Goal: Task Accomplishment & Management: Manage account settings

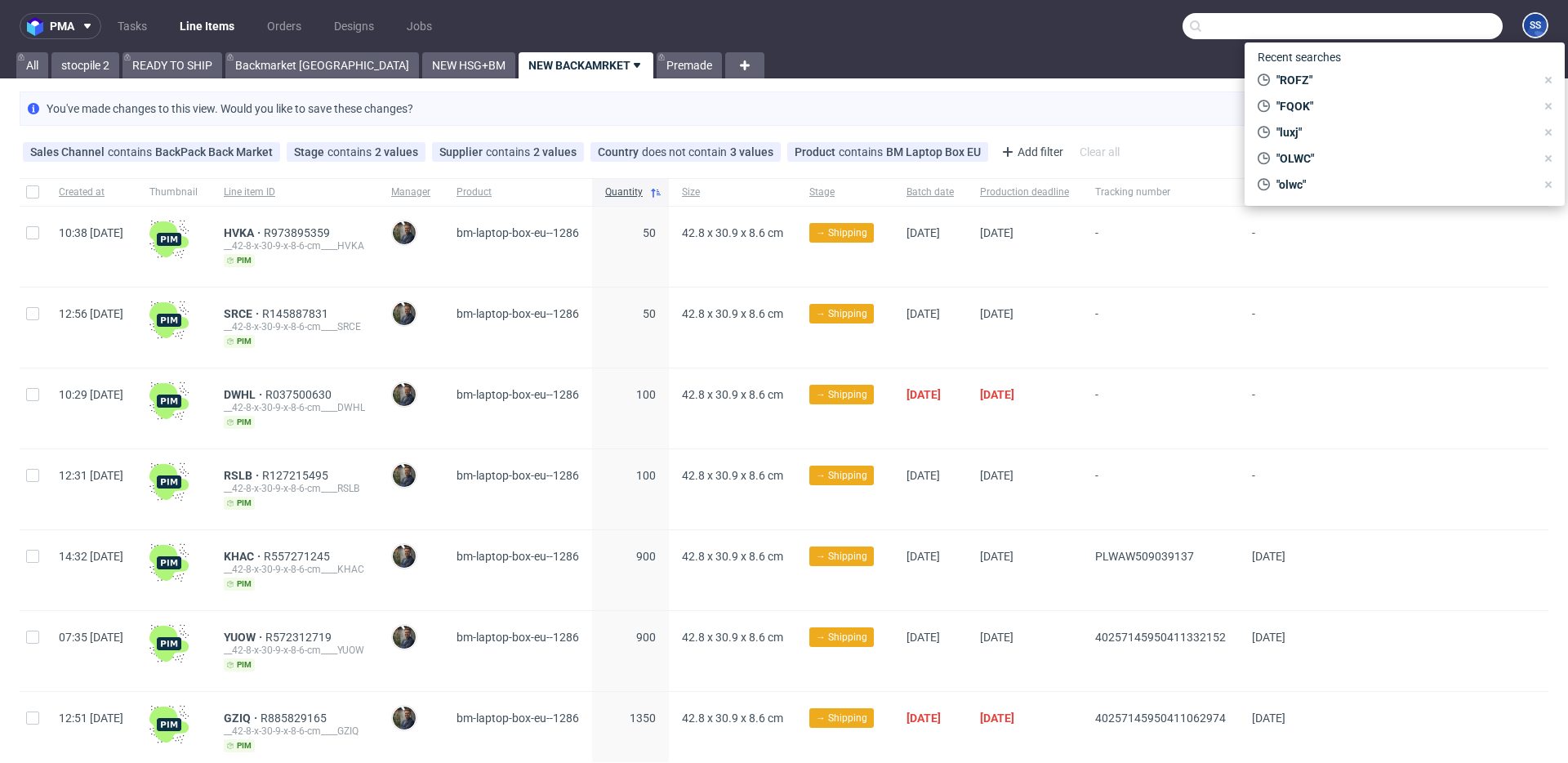
click at [1409, 29] on input "text" at bounding box center [1343, 26] width 320 height 26
paste input "RBXN"
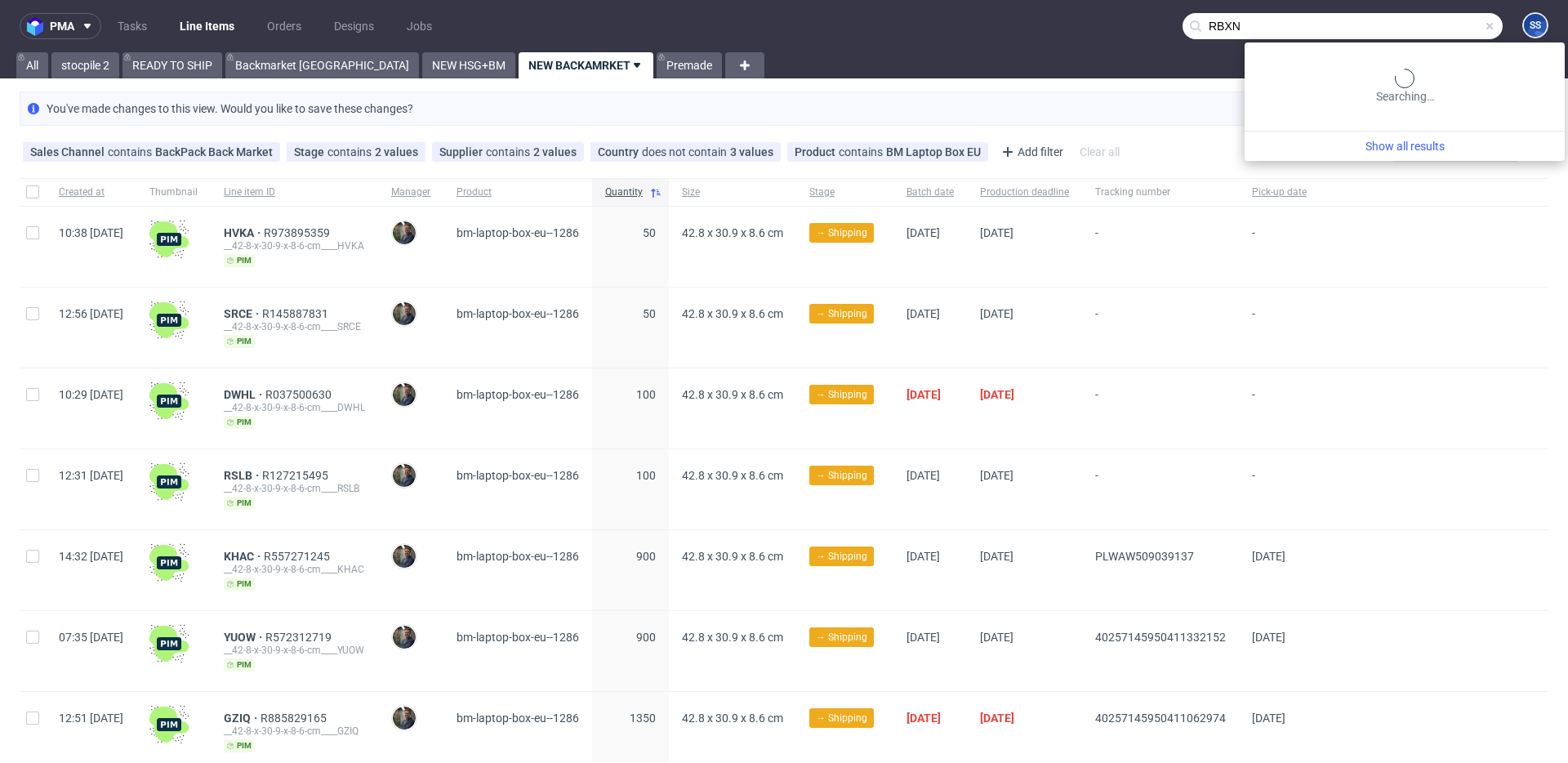
type input "RBXN"
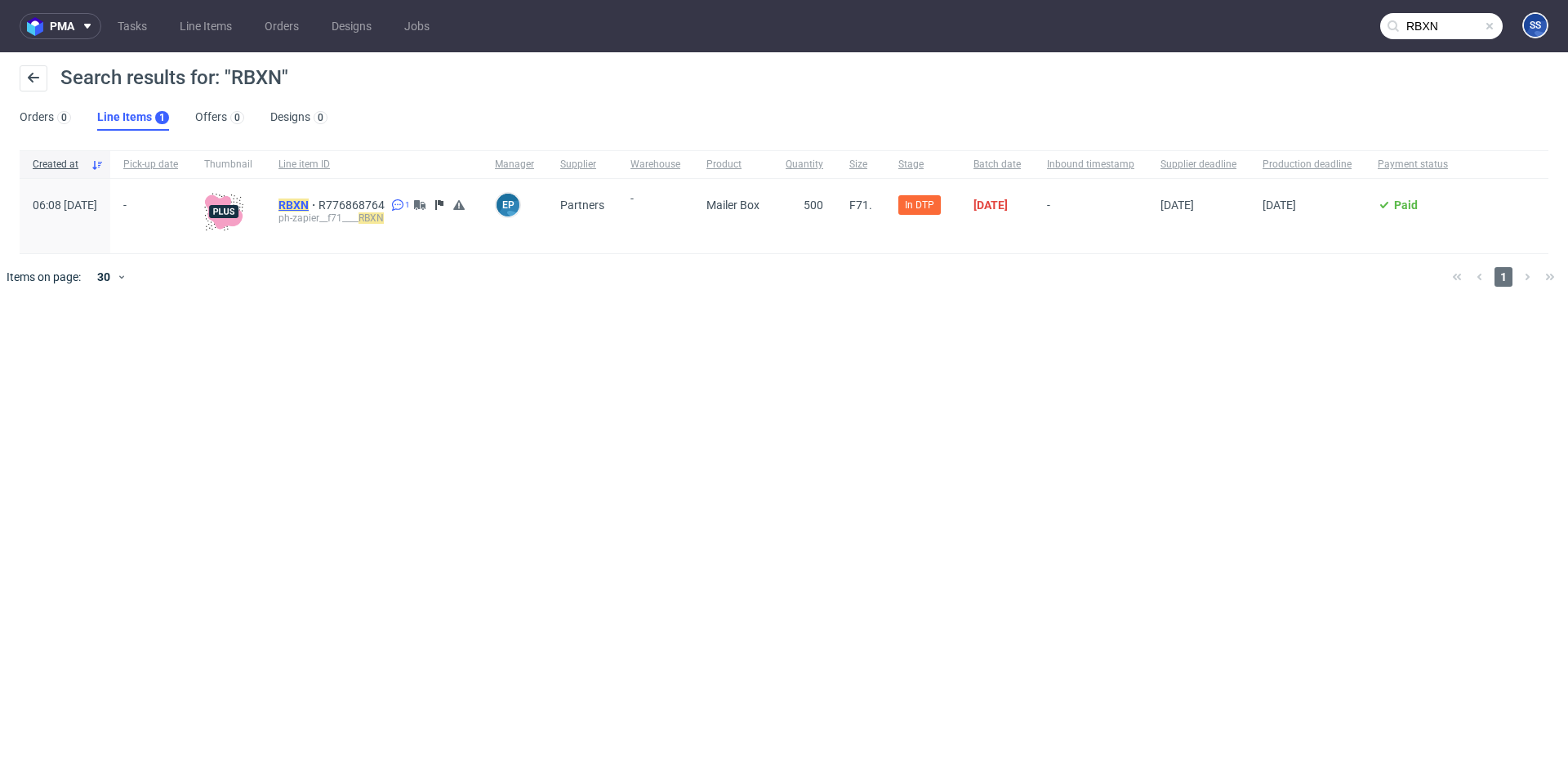
click at [309, 201] on mark "RBXN" at bounding box center [294, 205] width 30 height 13
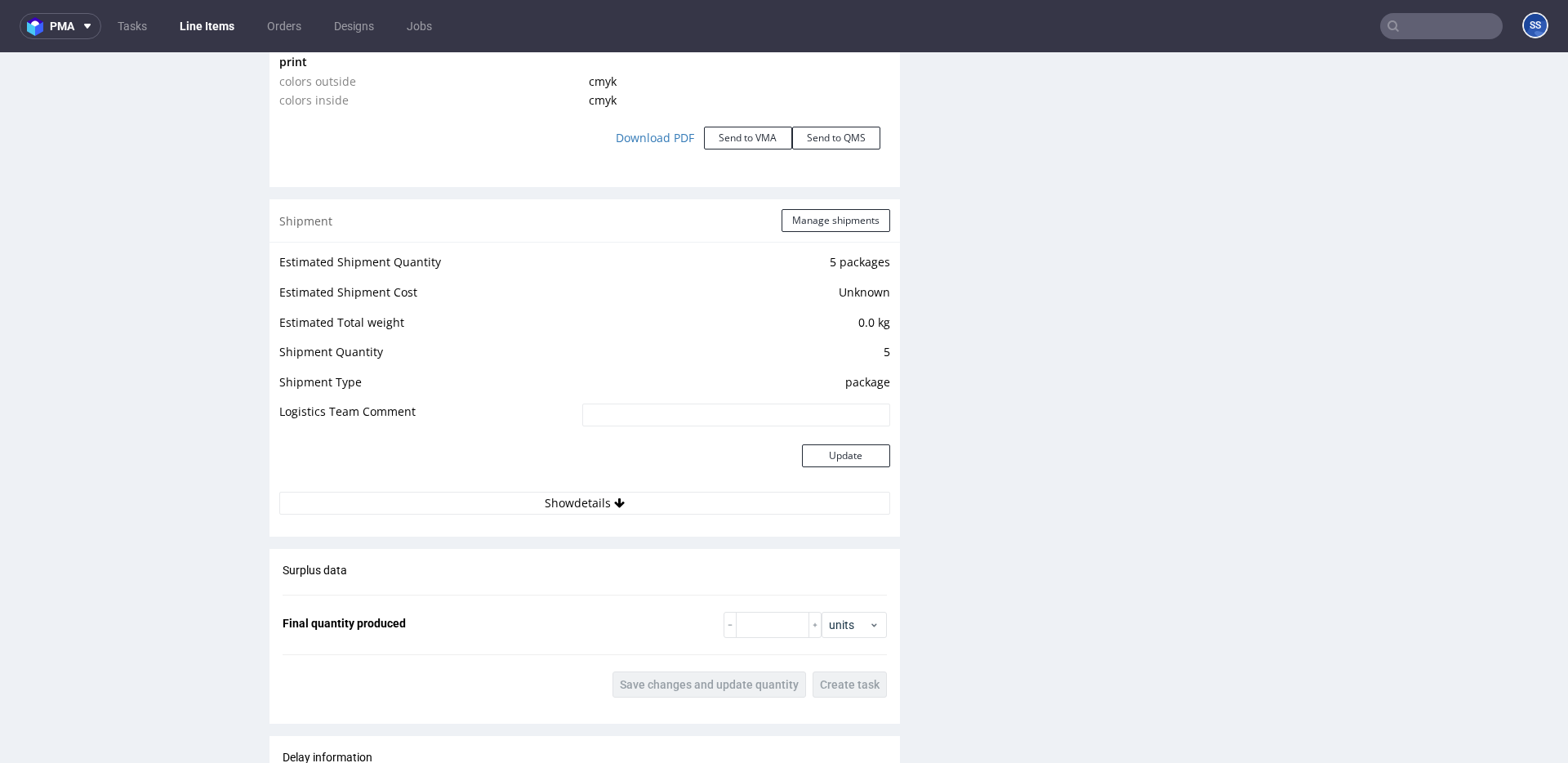
scroll to position [1944, 0]
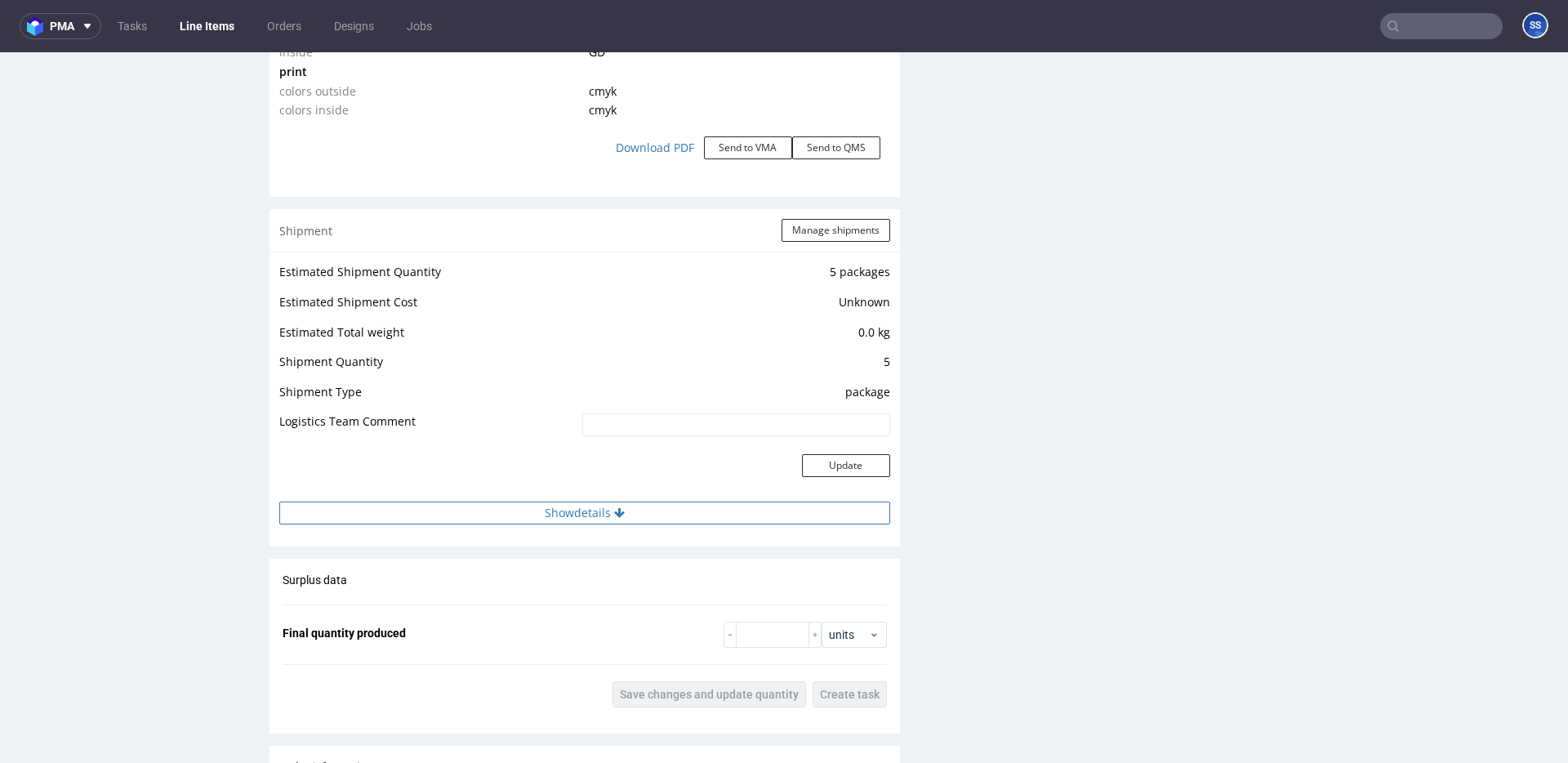
click at [630, 520] on button "Show details" at bounding box center [585, 513] width 610 height 23
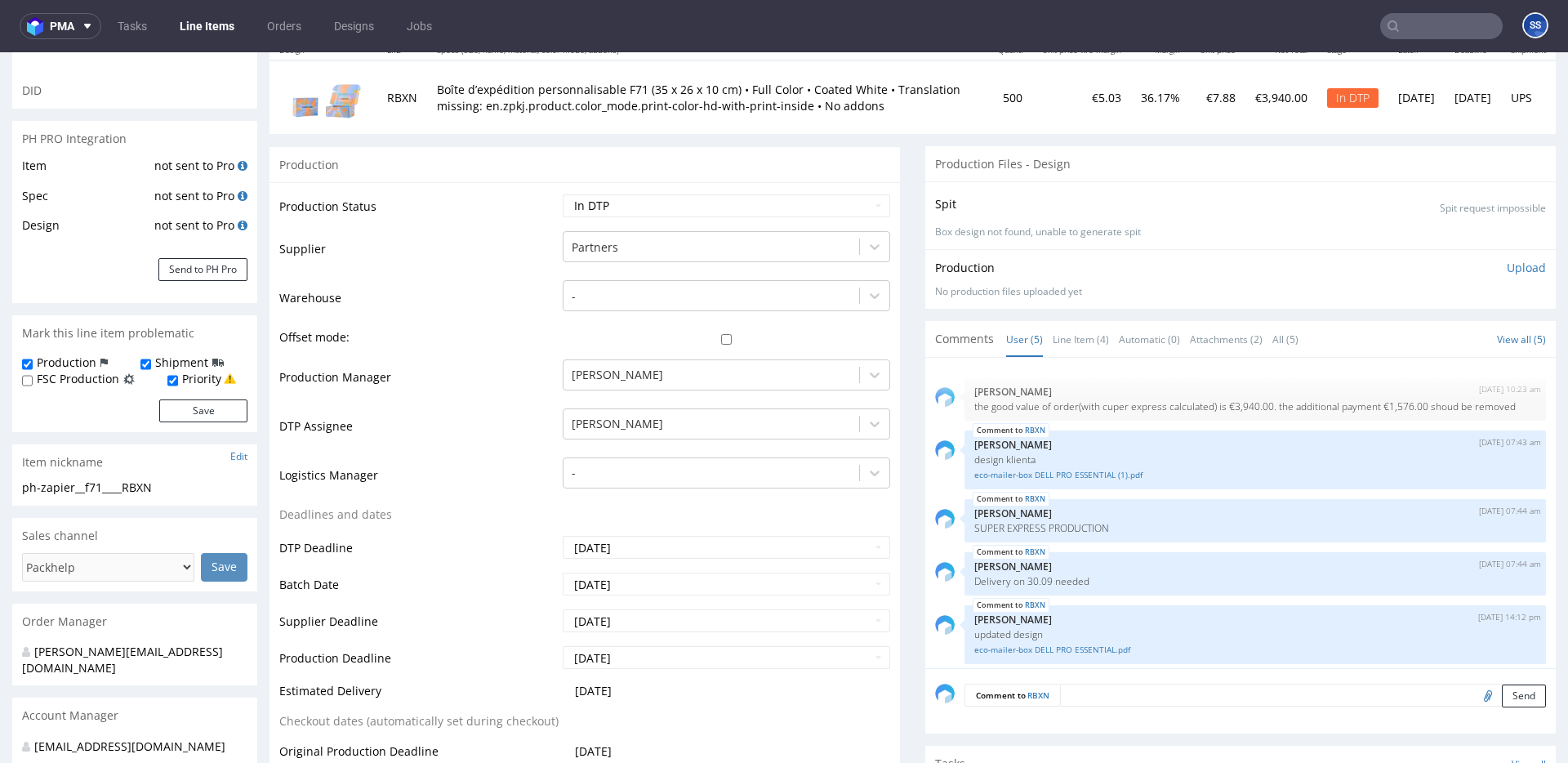
scroll to position [213, 0]
click at [668, 203] on select "Waiting for Artwork Waiting for Diecut Waiting for Mockup Waiting for DTP Waiti…" at bounding box center [726, 203] width 327 height 23
click at [201, 26] on link "Line Items" at bounding box center [207, 26] width 74 height 26
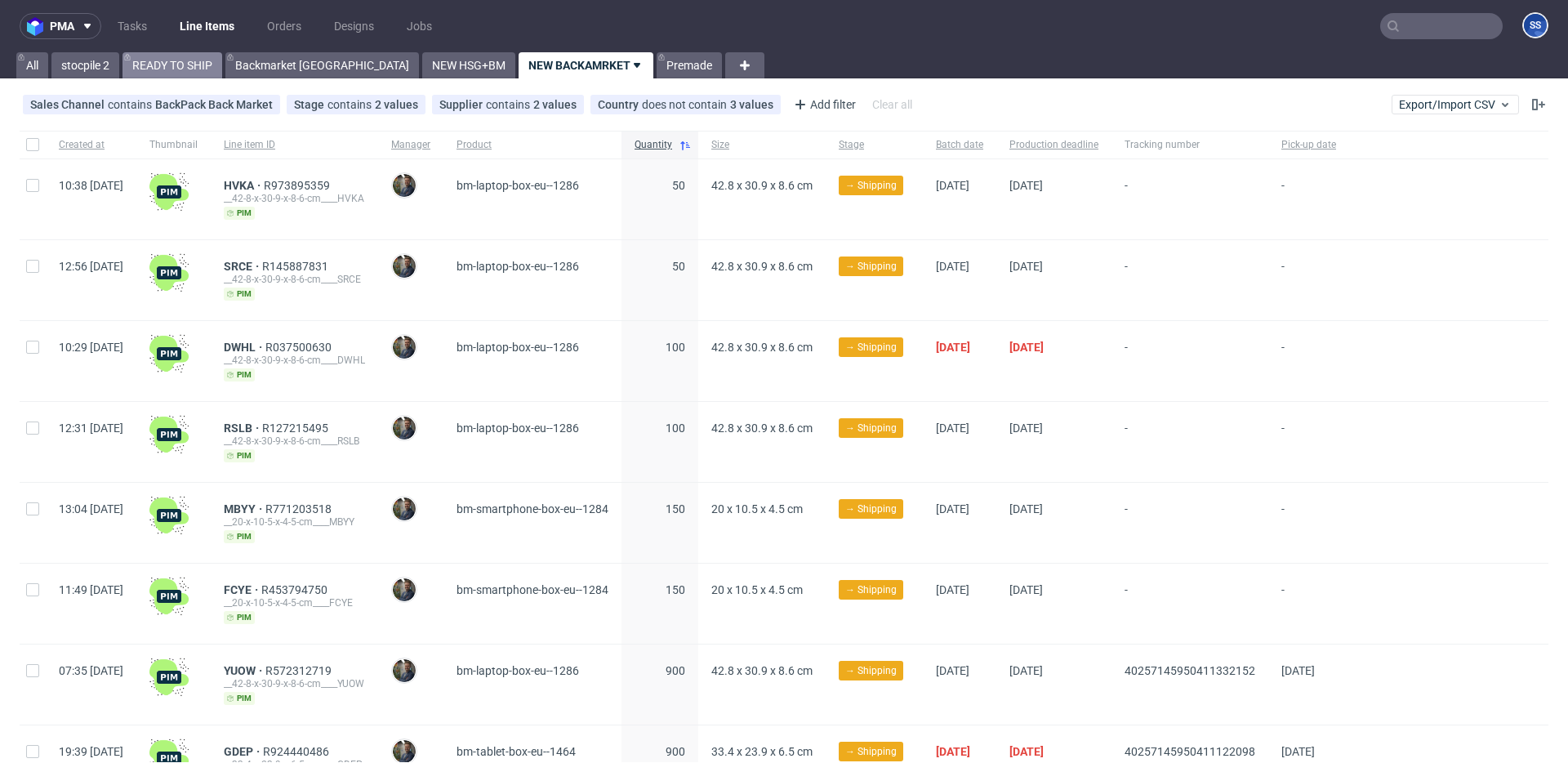
click at [192, 63] on link "READY TO SHIP" at bounding box center [172, 65] width 100 height 26
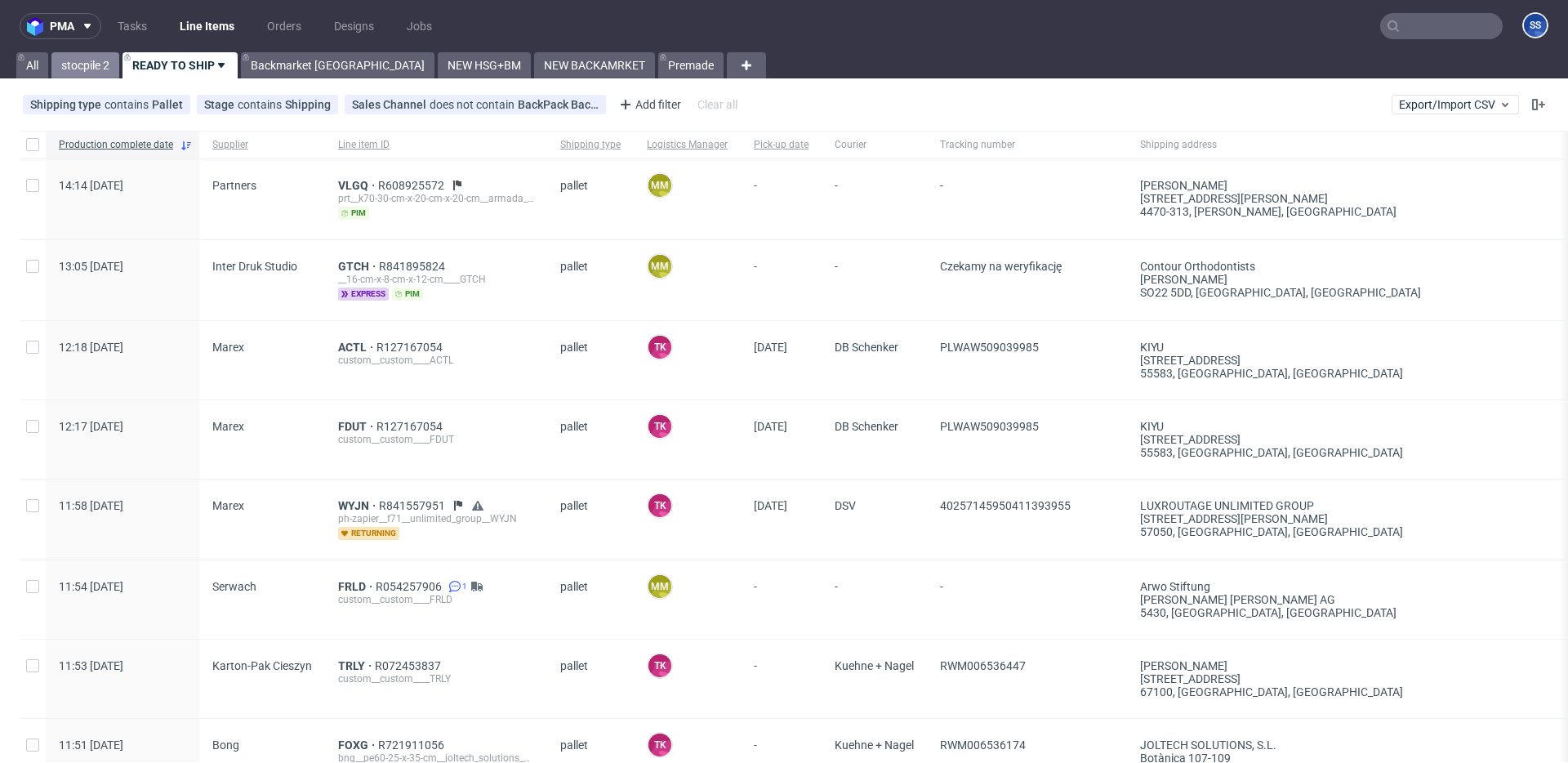
click at [83, 62] on link "stocpile 2" at bounding box center [85, 65] width 68 height 26
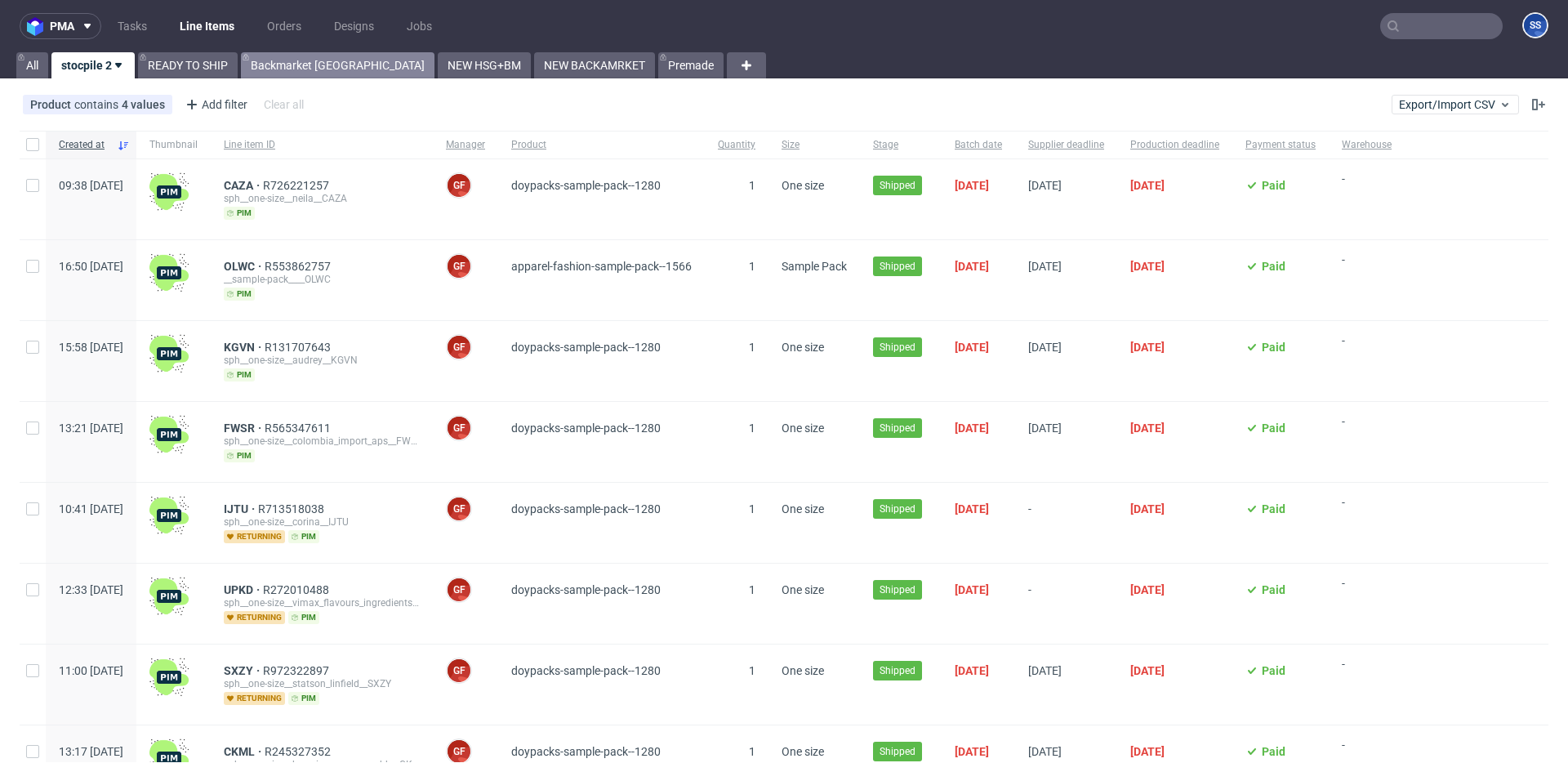
click at [252, 61] on link "Backmarket [GEOGRAPHIC_DATA]" at bounding box center [338, 65] width 194 height 26
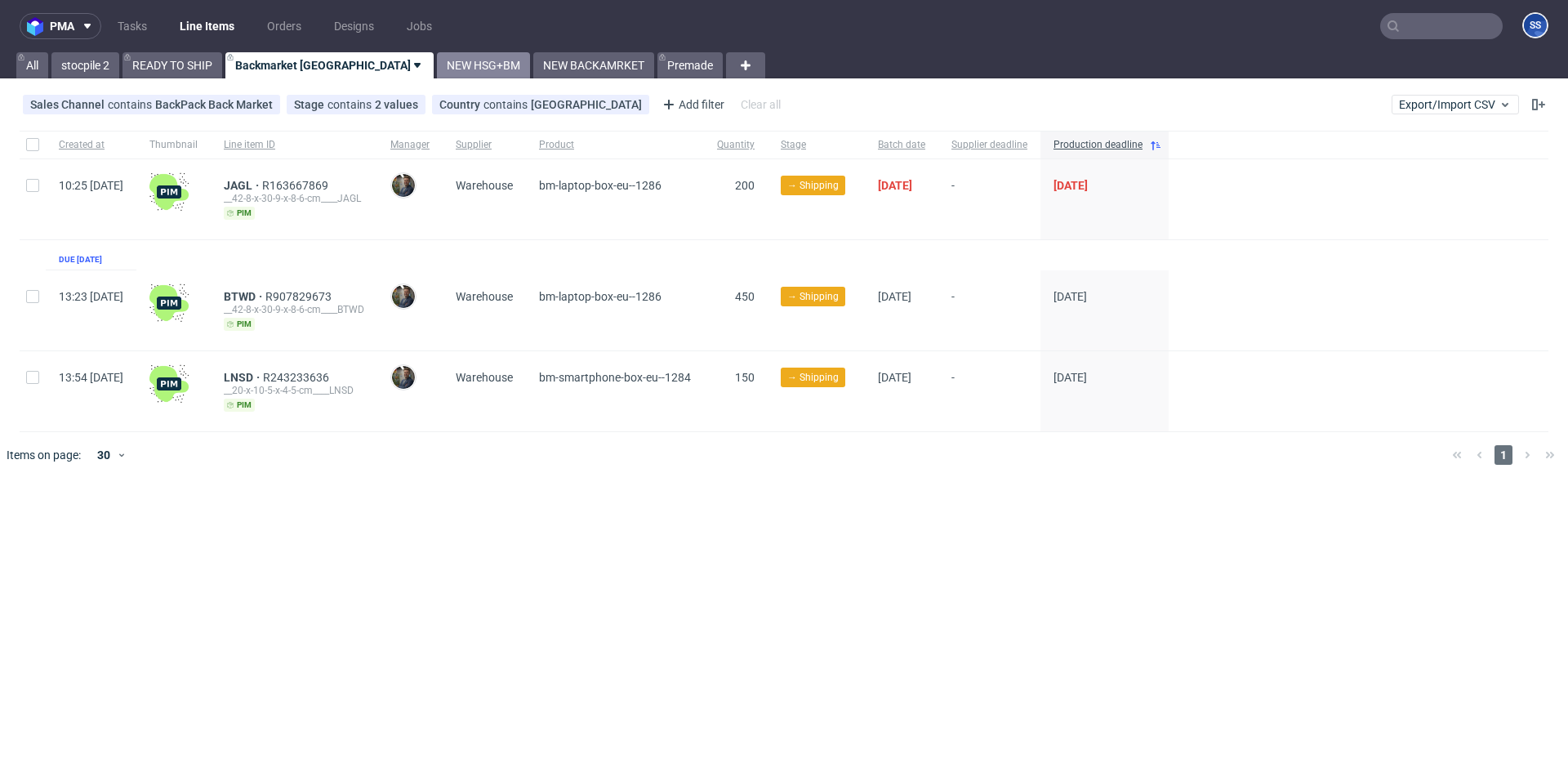
click at [437, 66] on link "NEW HSG+BM" at bounding box center [484, 65] width 93 height 26
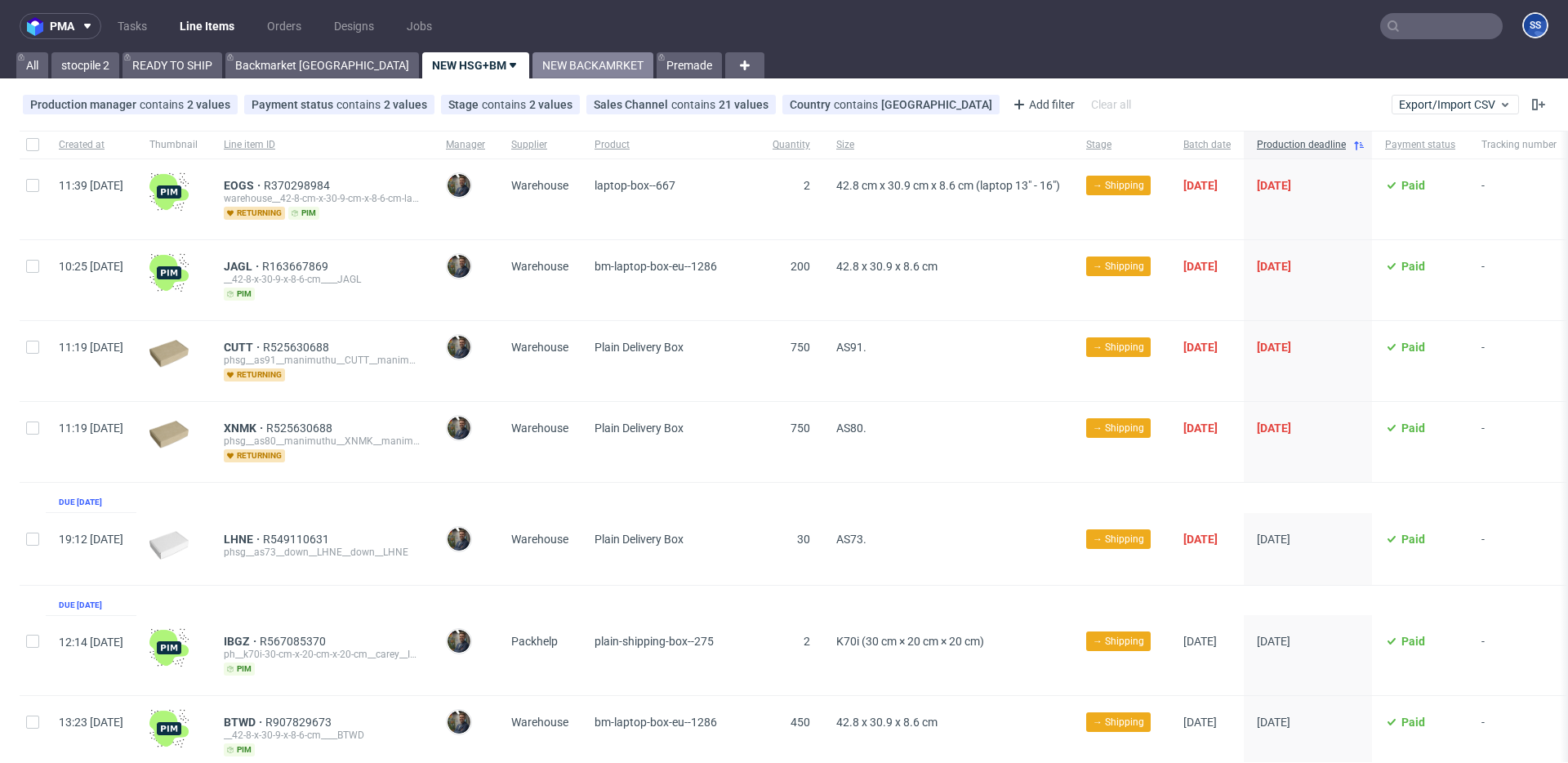
click at [532, 67] on link "NEW BACKAMRKET" at bounding box center [592, 65] width 121 height 26
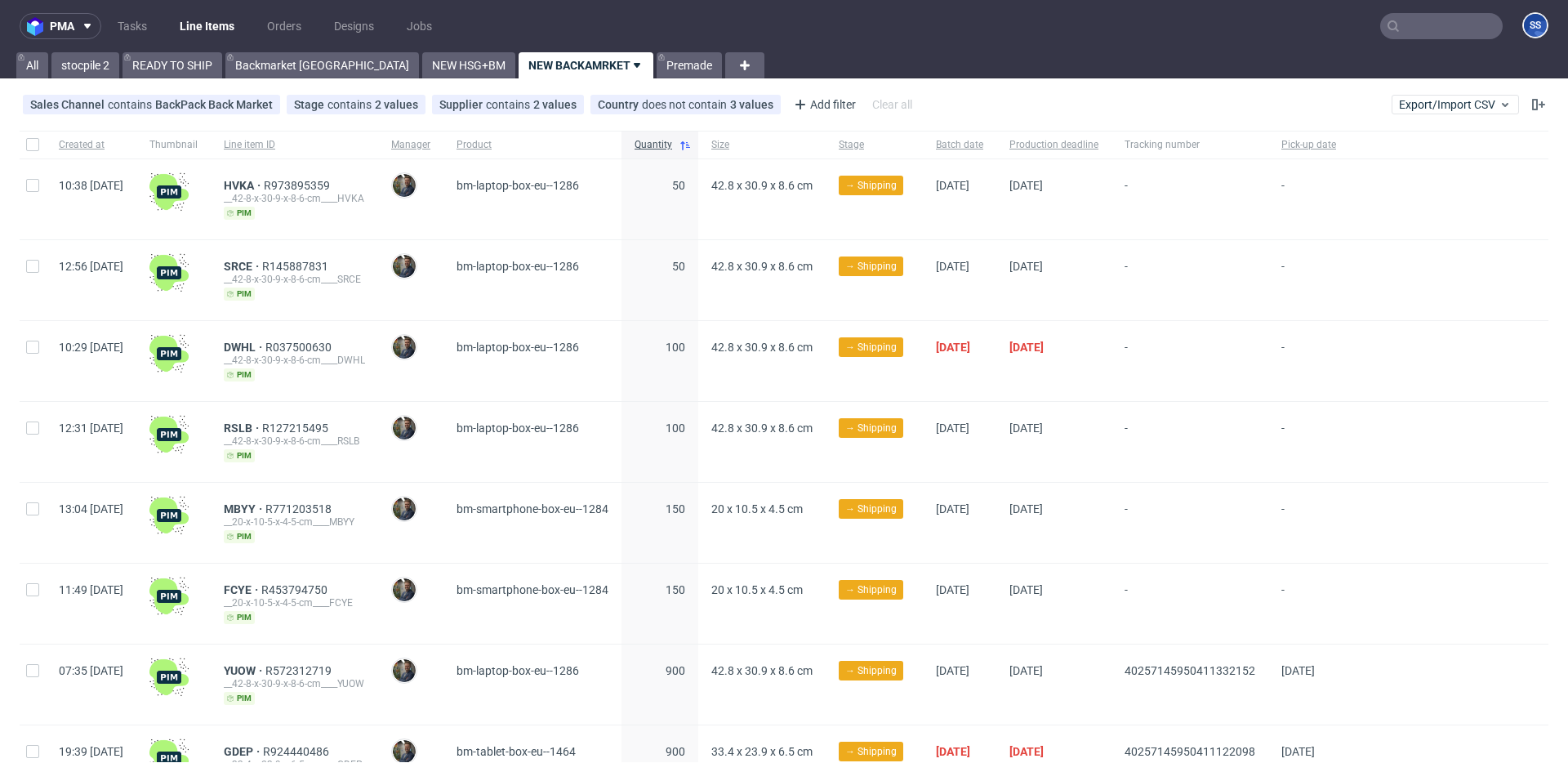
drag, startPoint x: 604, startPoint y: 71, endPoint x: 642, endPoint y: 8, distance: 73.6
click at [657, 71] on link "Premade" at bounding box center [689, 65] width 66 height 26
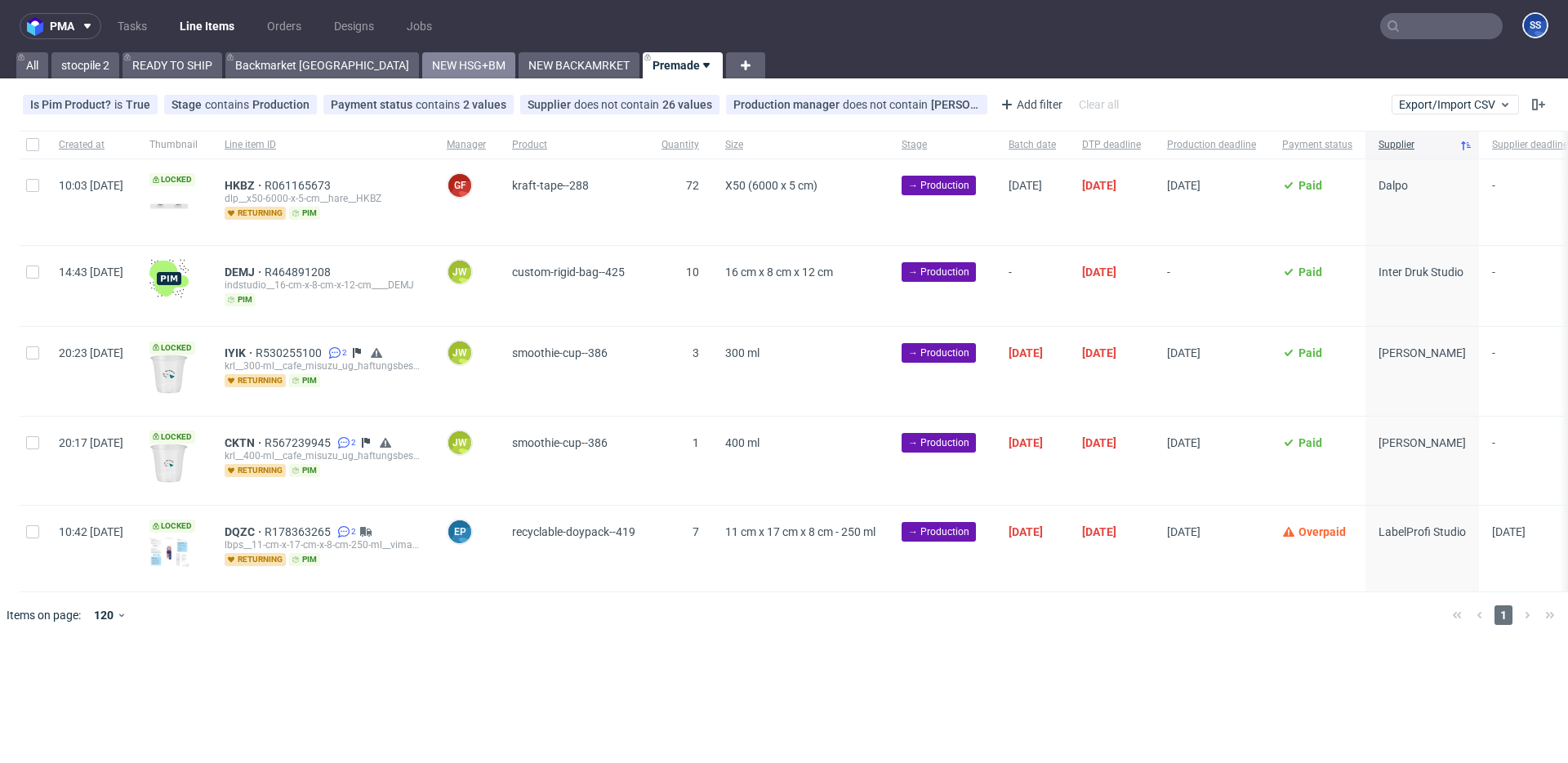
click at [422, 77] on link "NEW HSG+BM" at bounding box center [469, 65] width 93 height 26
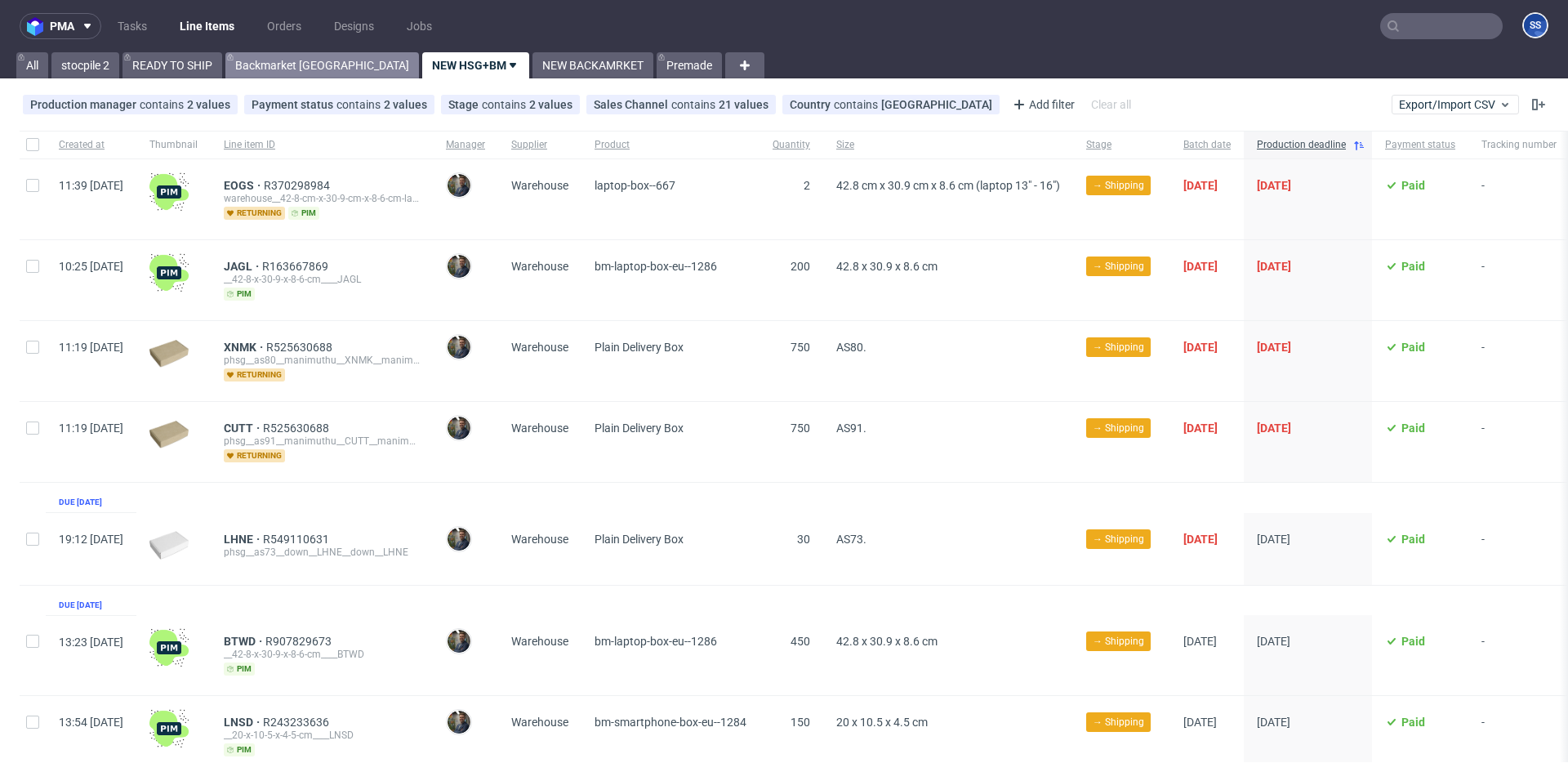
click at [267, 77] on link "Backmarket [GEOGRAPHIC_DATA]" at bounding box center [322, 65] width 194 height 26
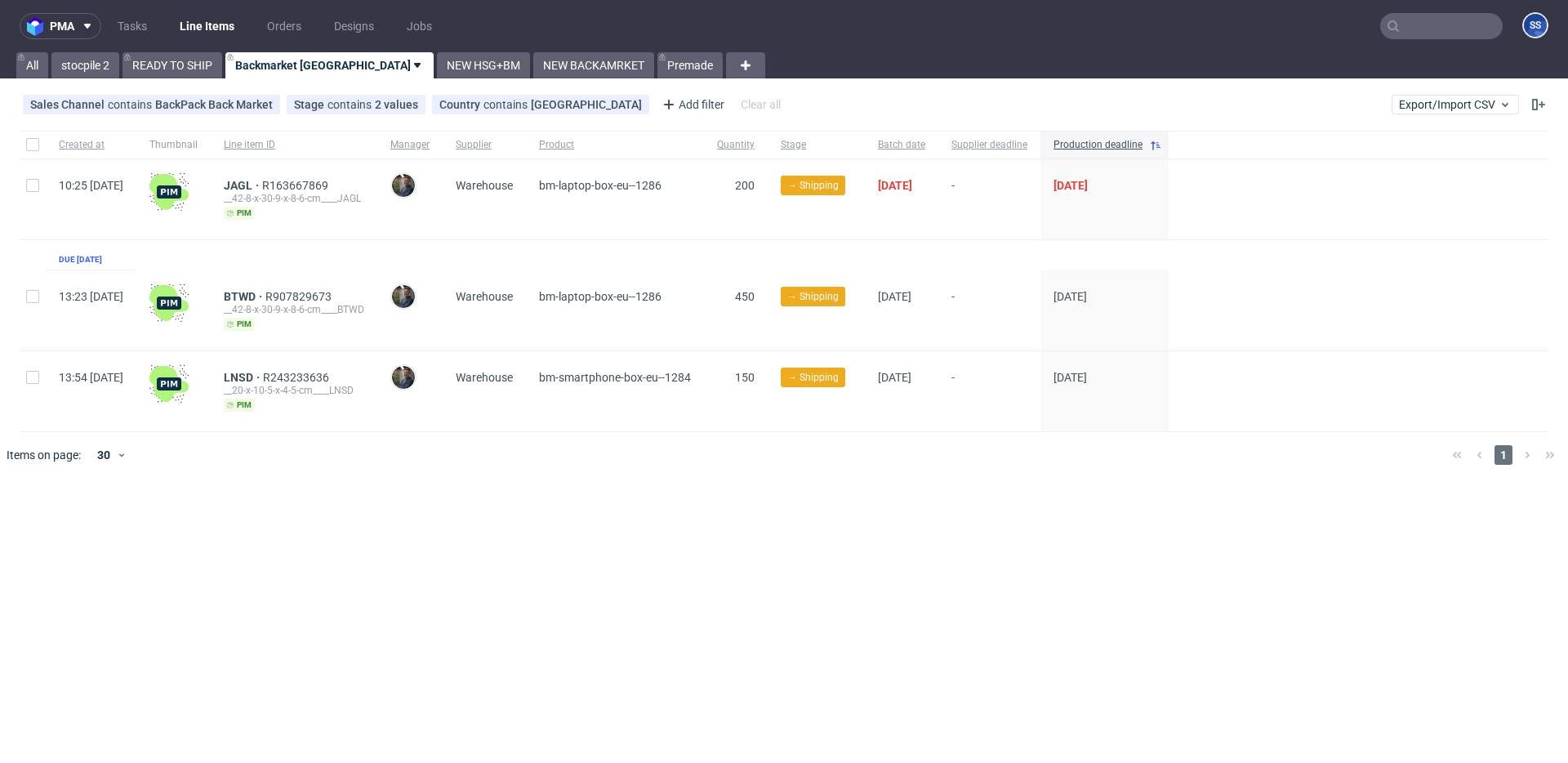
click at [1414, 13] on input "text" at bounding box center [1442, 26] width 123 height 26
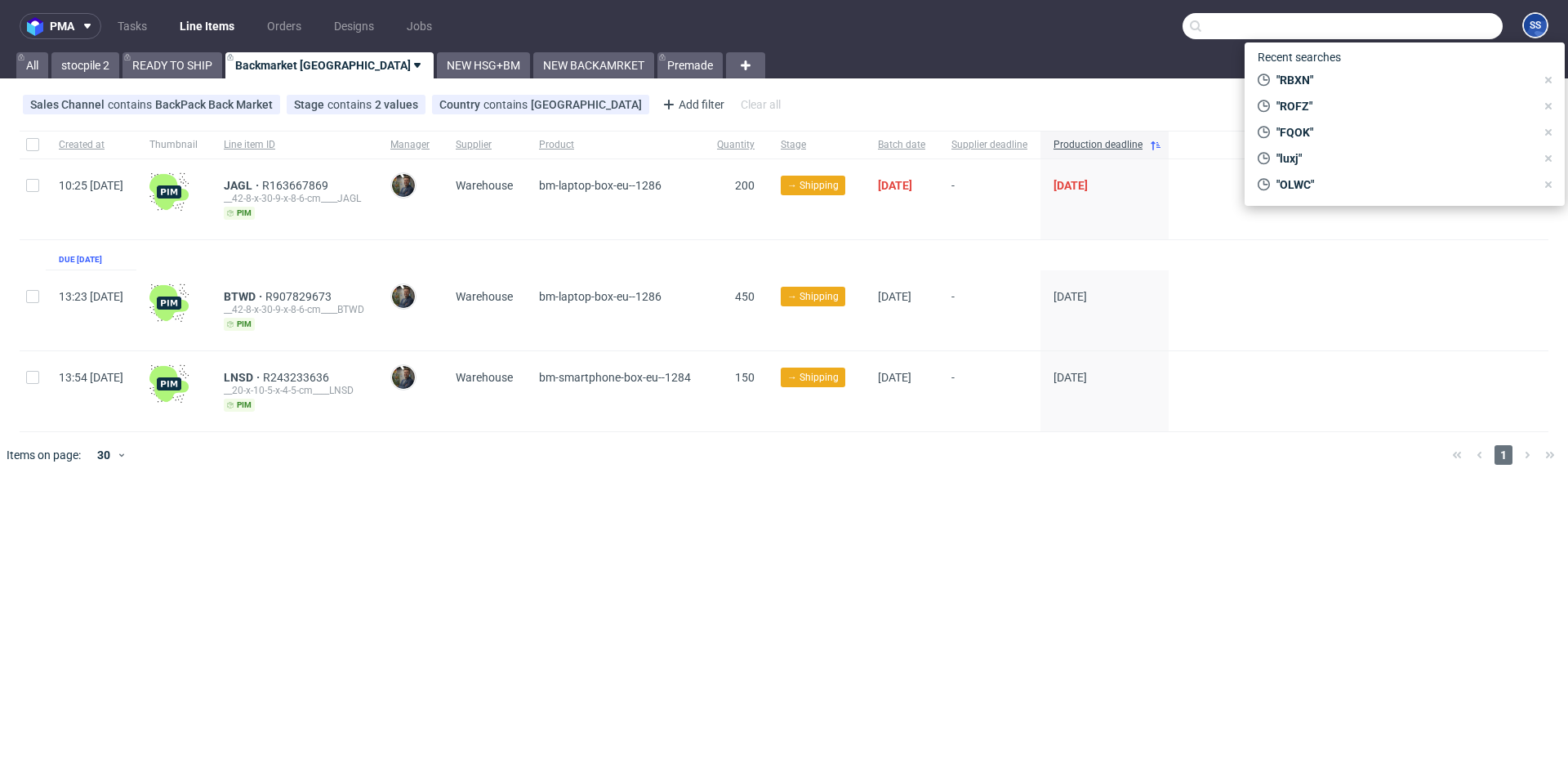
paste input "RBXN"
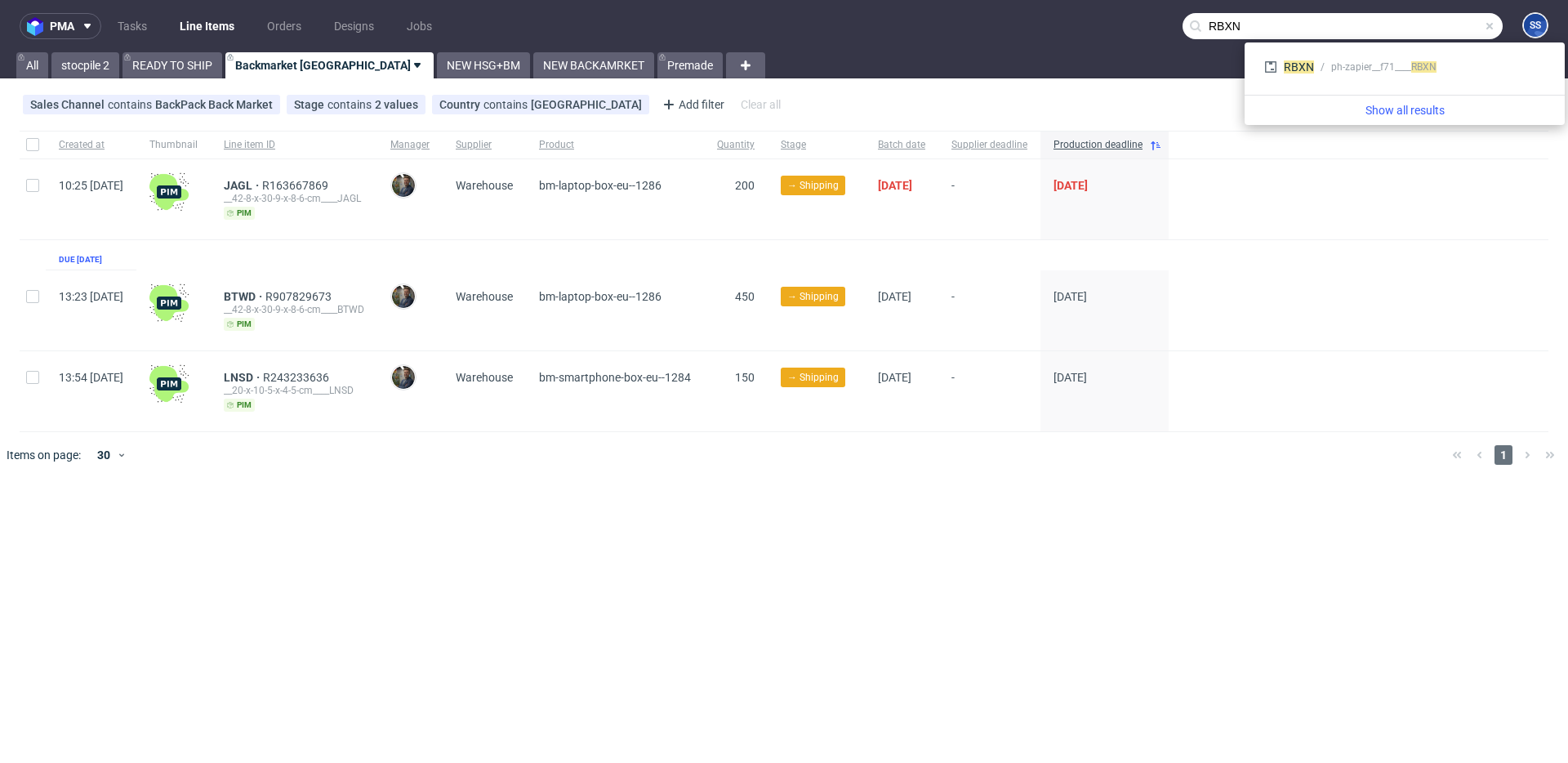
type input "RBXN"
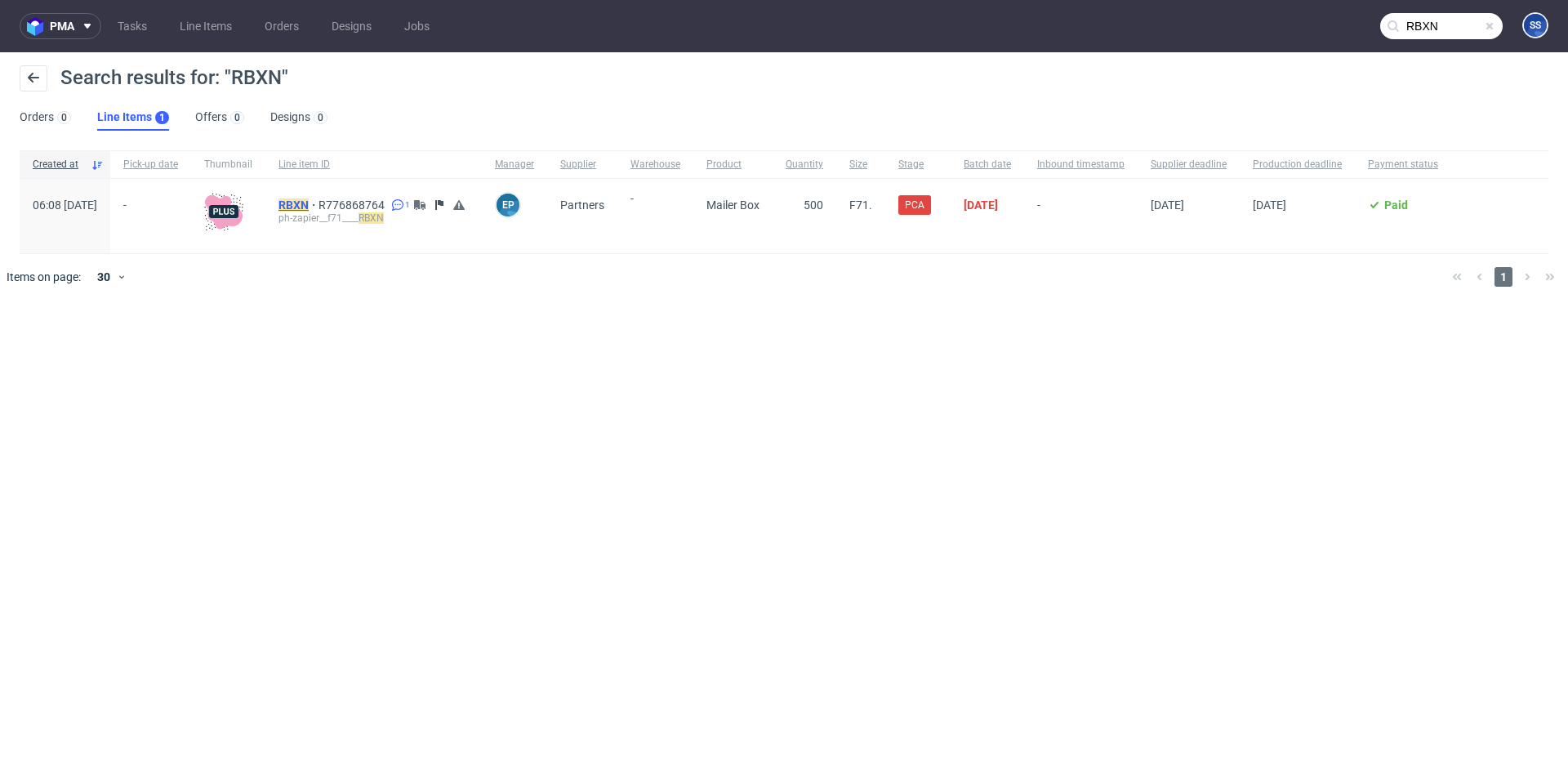
click at [319, 205] on span "RBXN" at bounding box center [299, 205] width 40 height 13
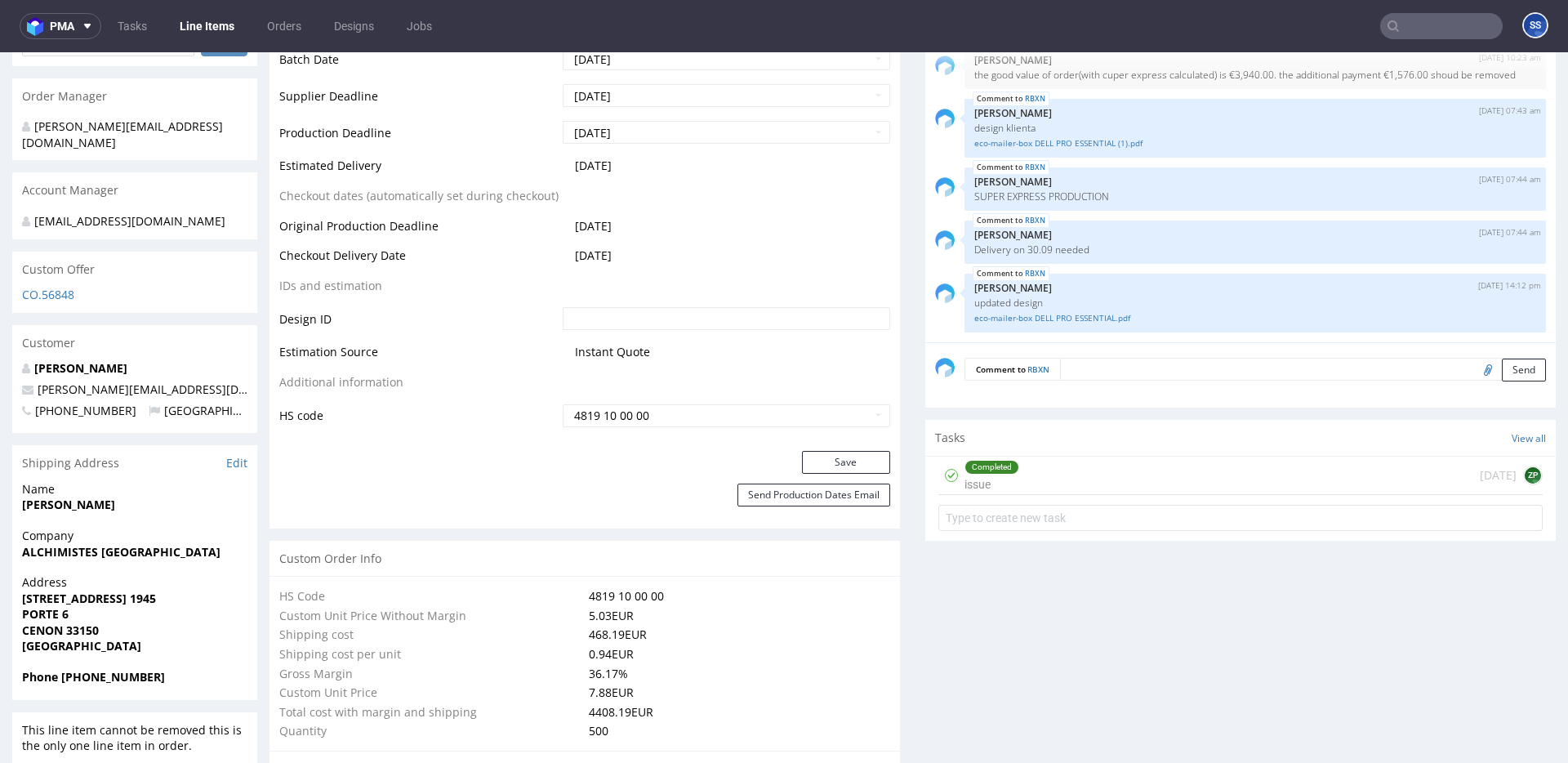
scroll to position [738, 0]
click at [48, 623] on strong "CENON 33150" at bounding box center [60, 627] width 77 height 15
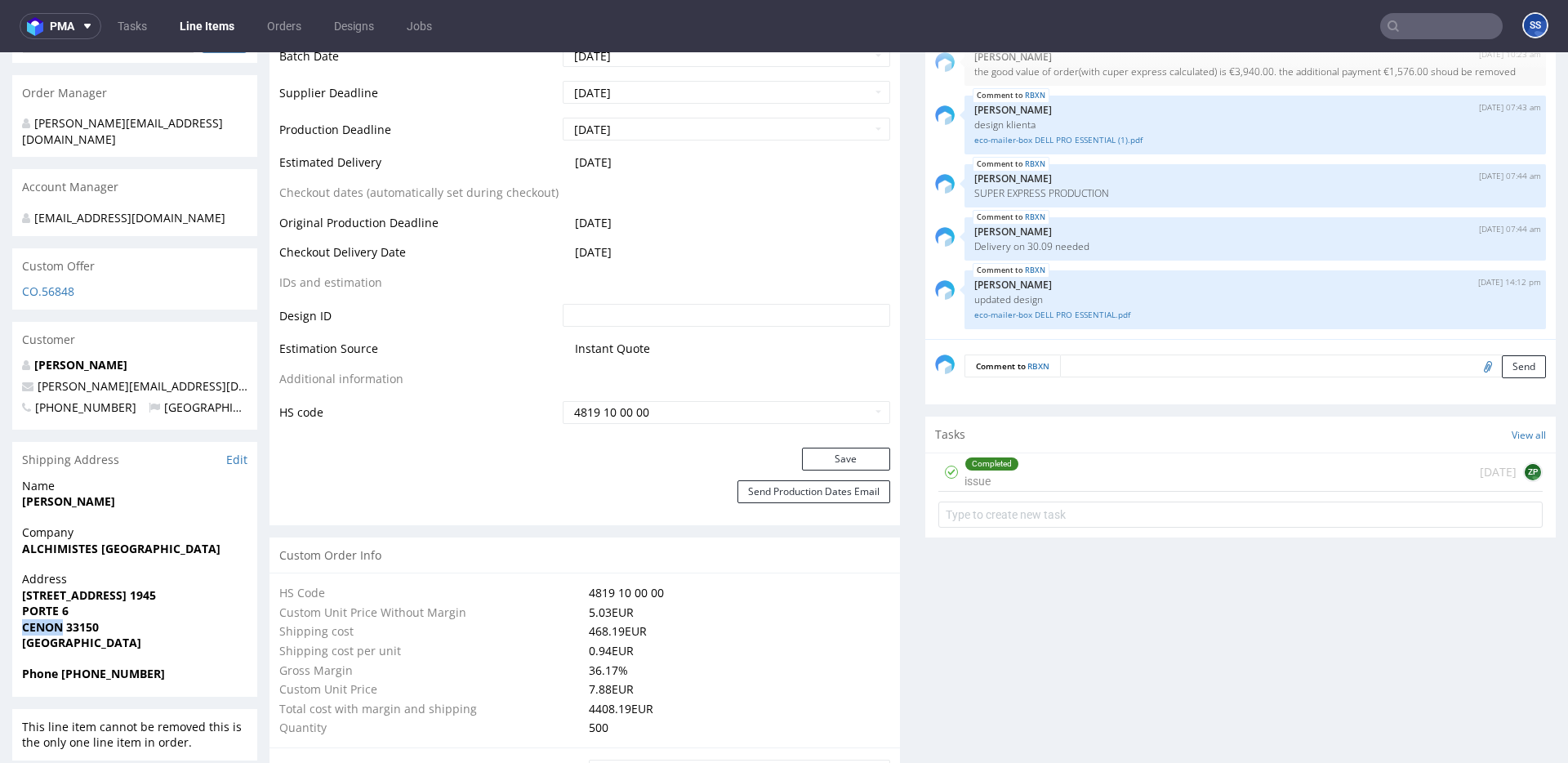
drag, startPoint x: 48, startPoint y: 623, endPoint x: 438, endPoint y: 339, distance: 482.4
click at [48, 623] on strong "CENON 33150" at bounding box center [60, 627] width 77 height 15
copy strong "CENON"
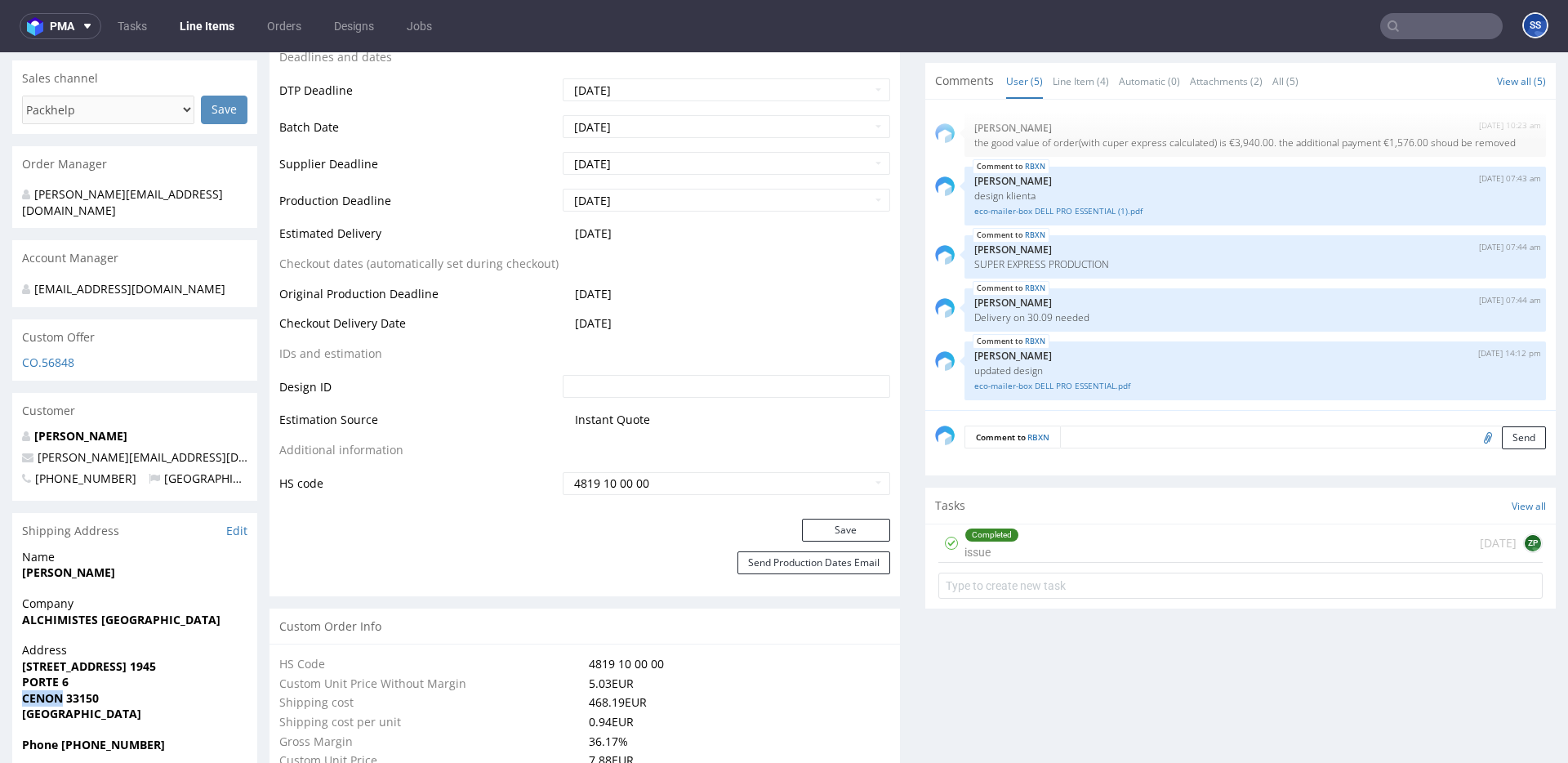
scroll to position [677, 0]
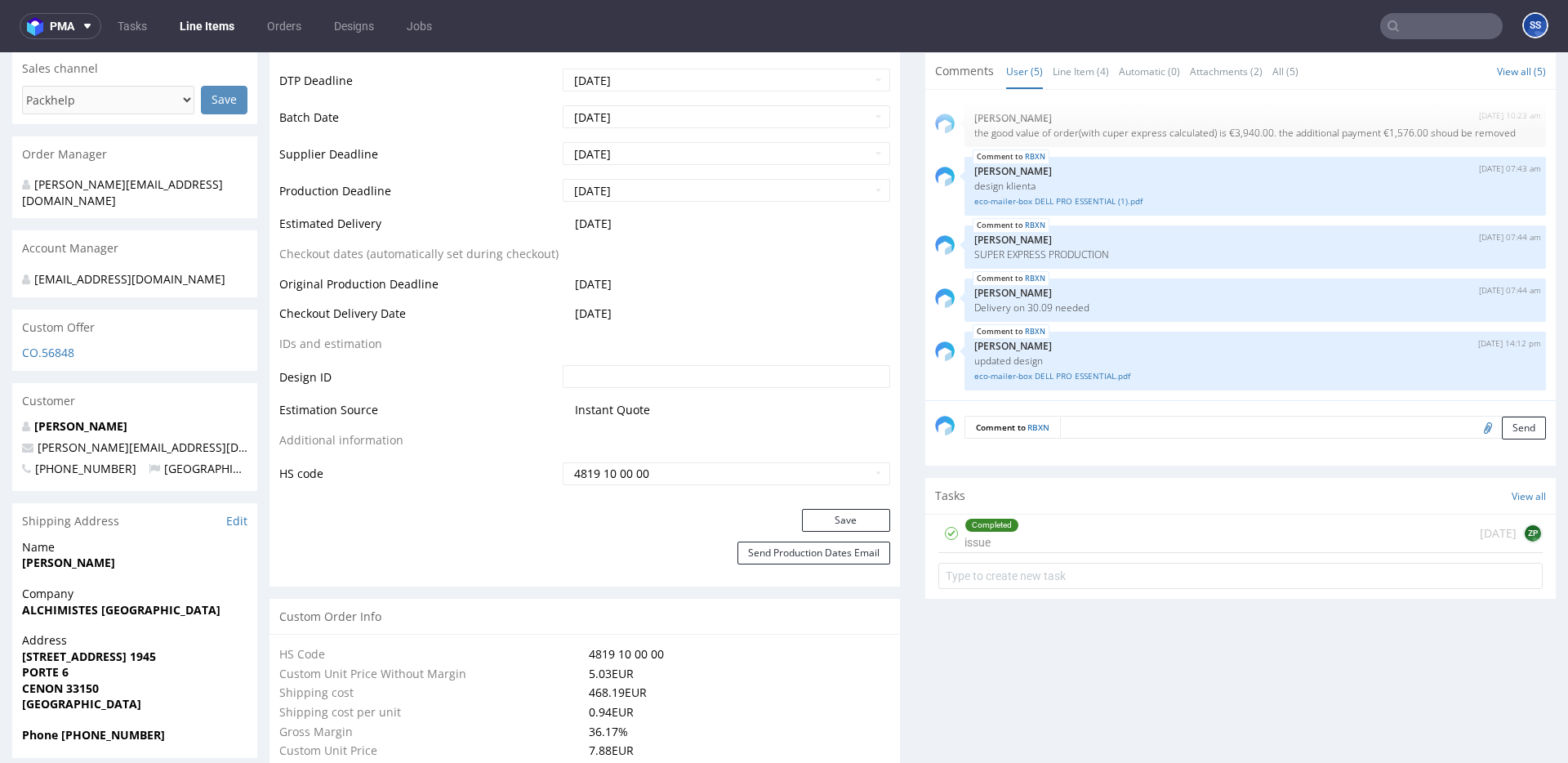
click at [124, 607] on strong "ALCHIMISTES [GEOGRAPHIC_DATA]" at bounding box center [121, 610] width 199 height 15
click at [87, 655] on strong "[STREET_ADDRESS] 1945" at bounding box center [88, 656] width 134 height 15
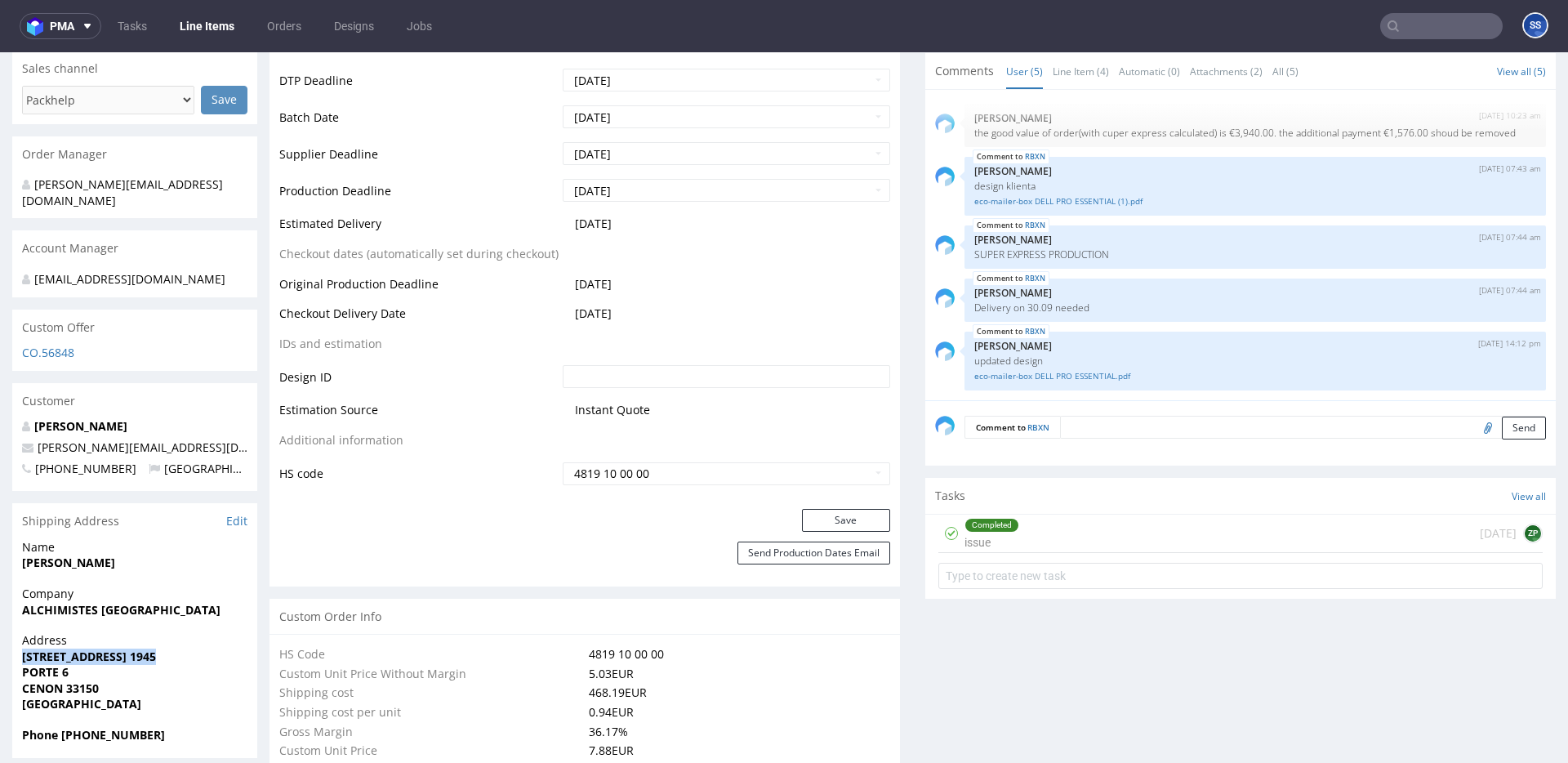
copy strong "[STREET_ADDRESS] 1945"
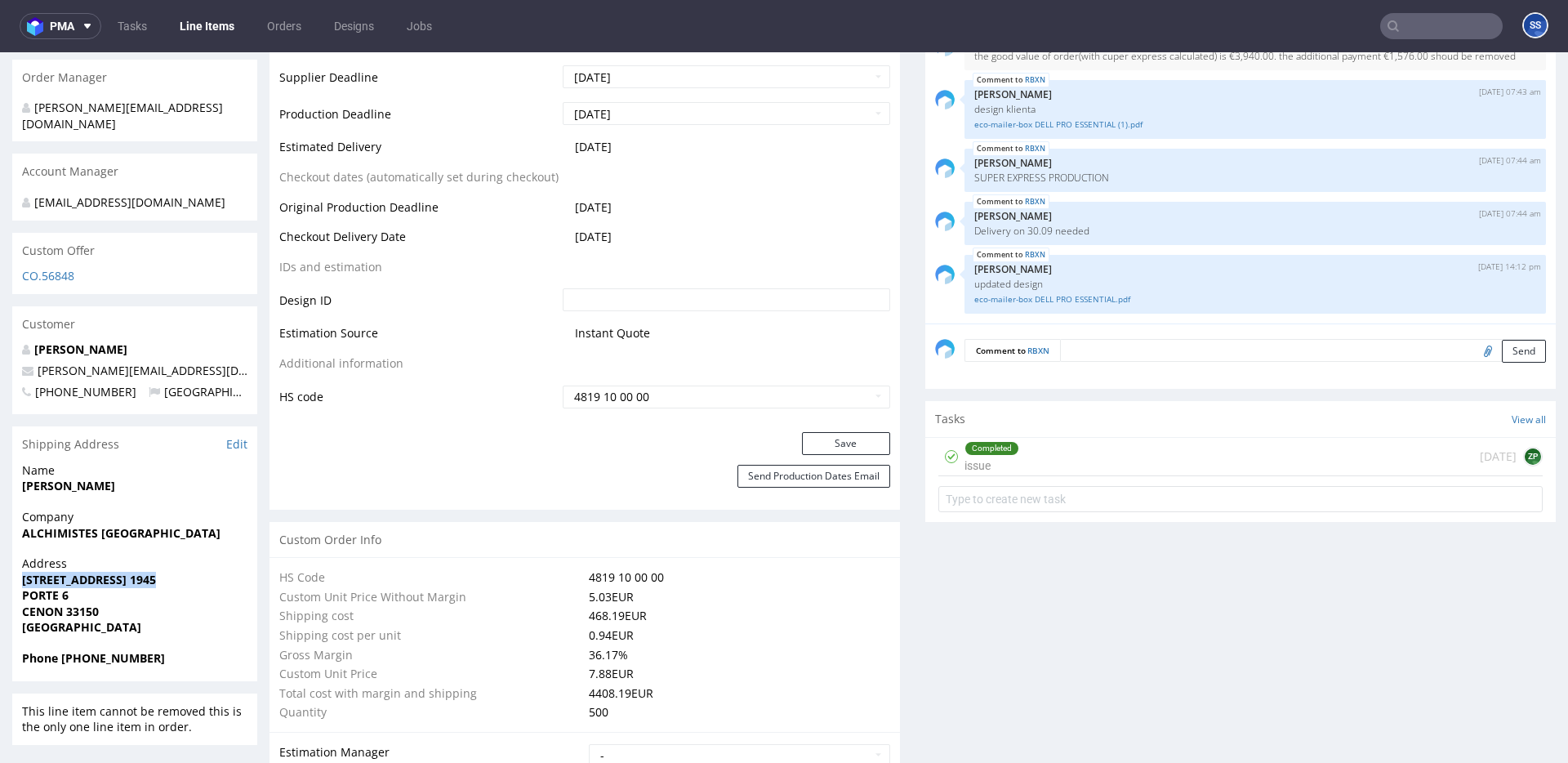
scroll to position [779, 0]
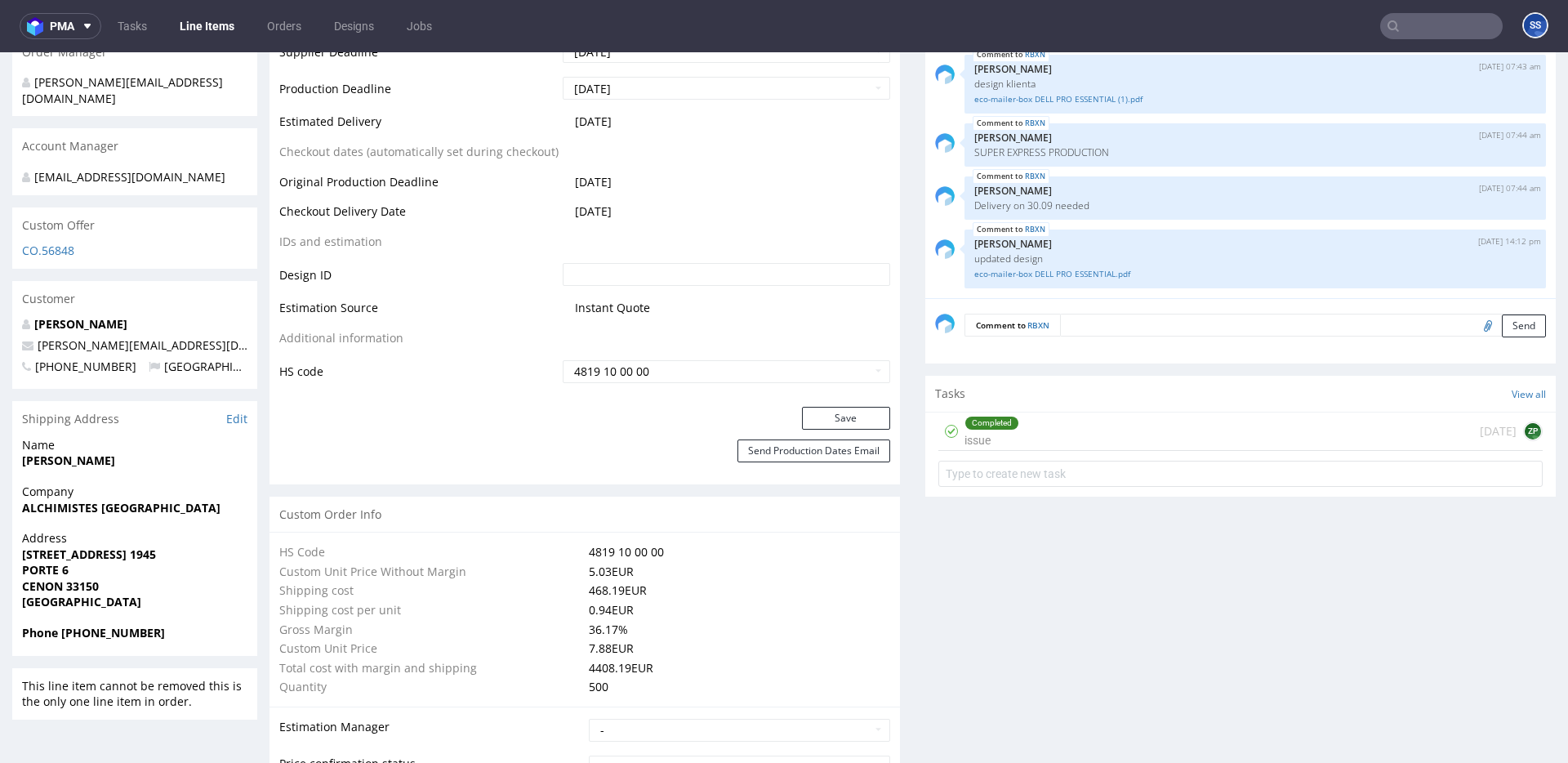
click at [94, 582] on strong "CENON 33150" at bounding box center [60, 586] width 77 height 15
copy strong "33150"
click at [44, 582] on strong "CENON 33150" at bounding box center [60, 586] width 77 height 15
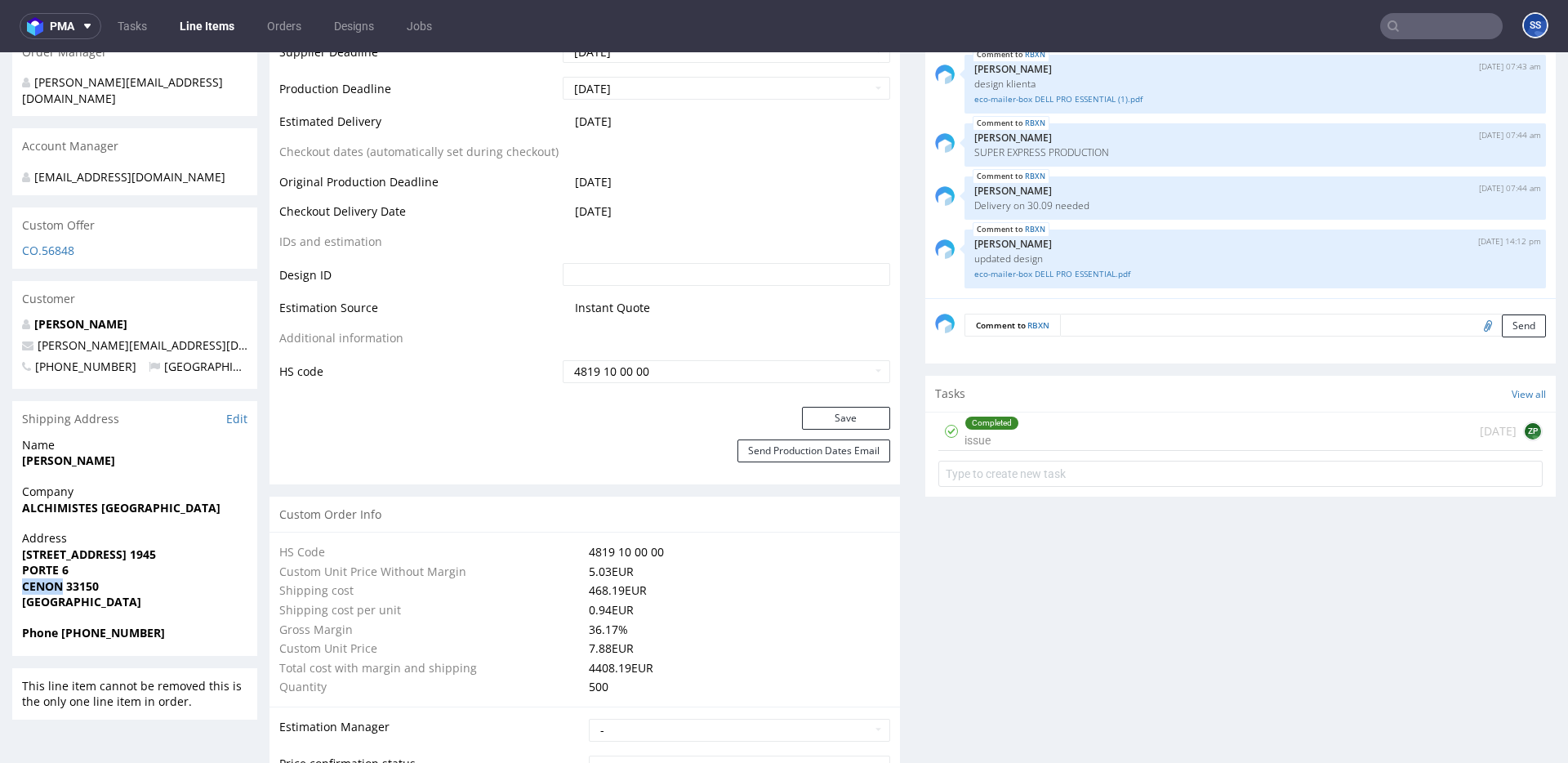
copy strong "CENON"
click at [188, 495] on span "Company" at bounding box center [134, 491] width 225 height 16
drag, startPoint x: 84, startPoint y: 351, endPoint x: 57, endPoint y: 334, distance: 31.9
click at [38, 349] on p "[PERSON_NAME][EMAIL_ADDRESS][DOMAIN_NAME]" at bounding box center [134, 345] width 225 height 16
copy link "[PERSON_NAME][EMAIL_ADDRESS][DOMAIN_NAME]"
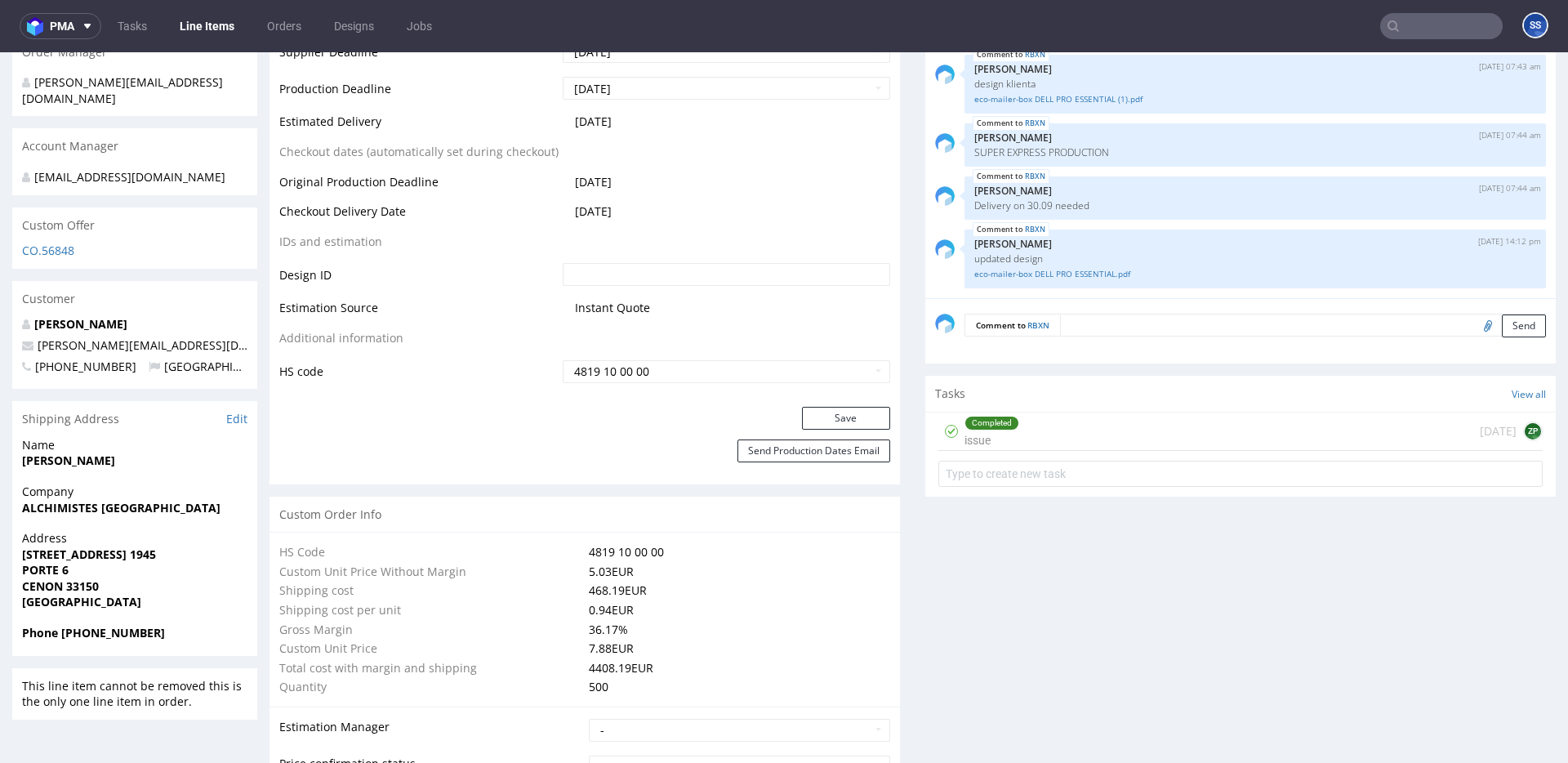
click at [120, 634] on strong "Phone [PHONE_NUMBER]" at bounding box center [93, 633] width 143 height 15
copy strong "33633398678"
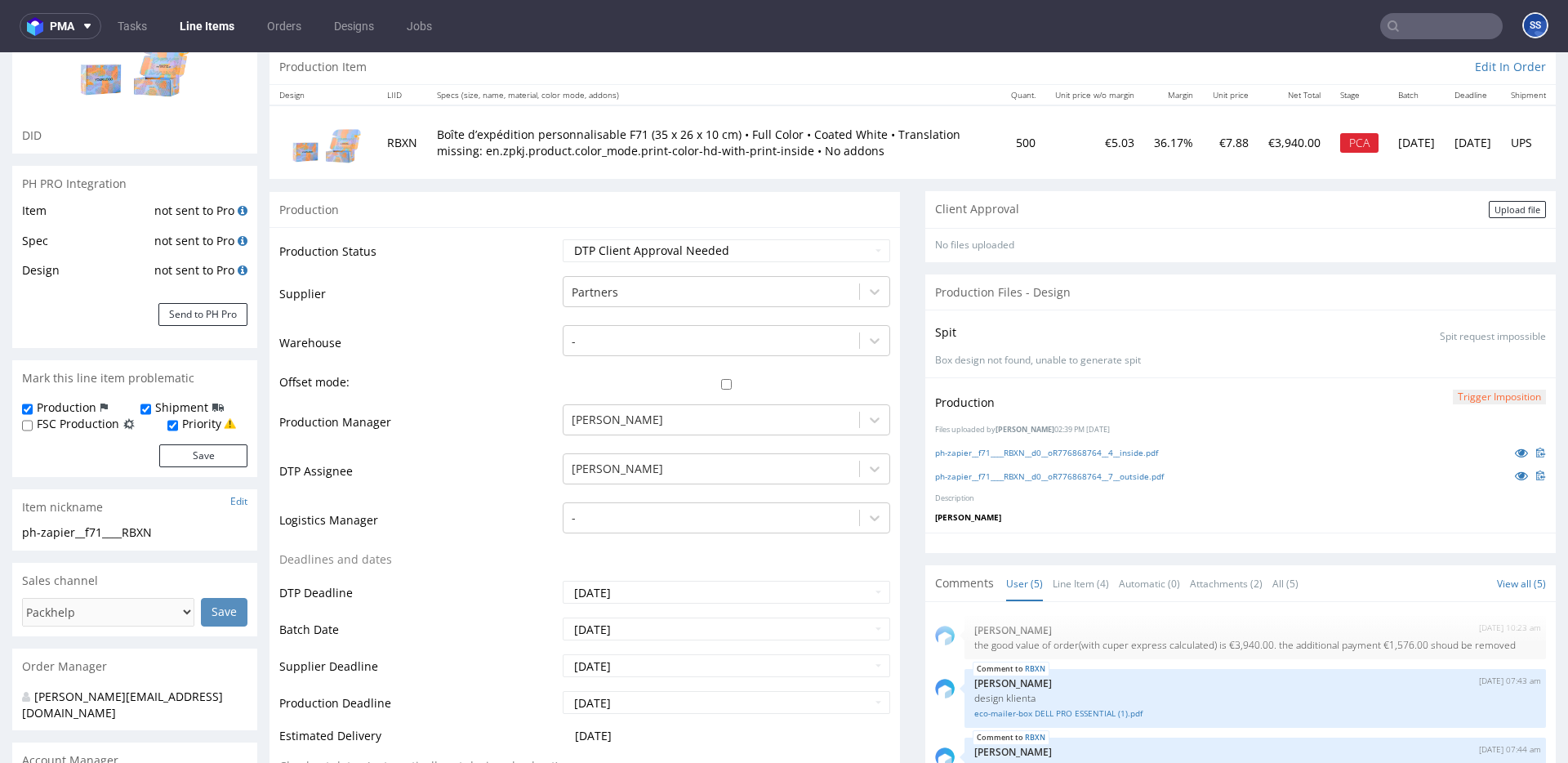
scroll to position [0, 0]
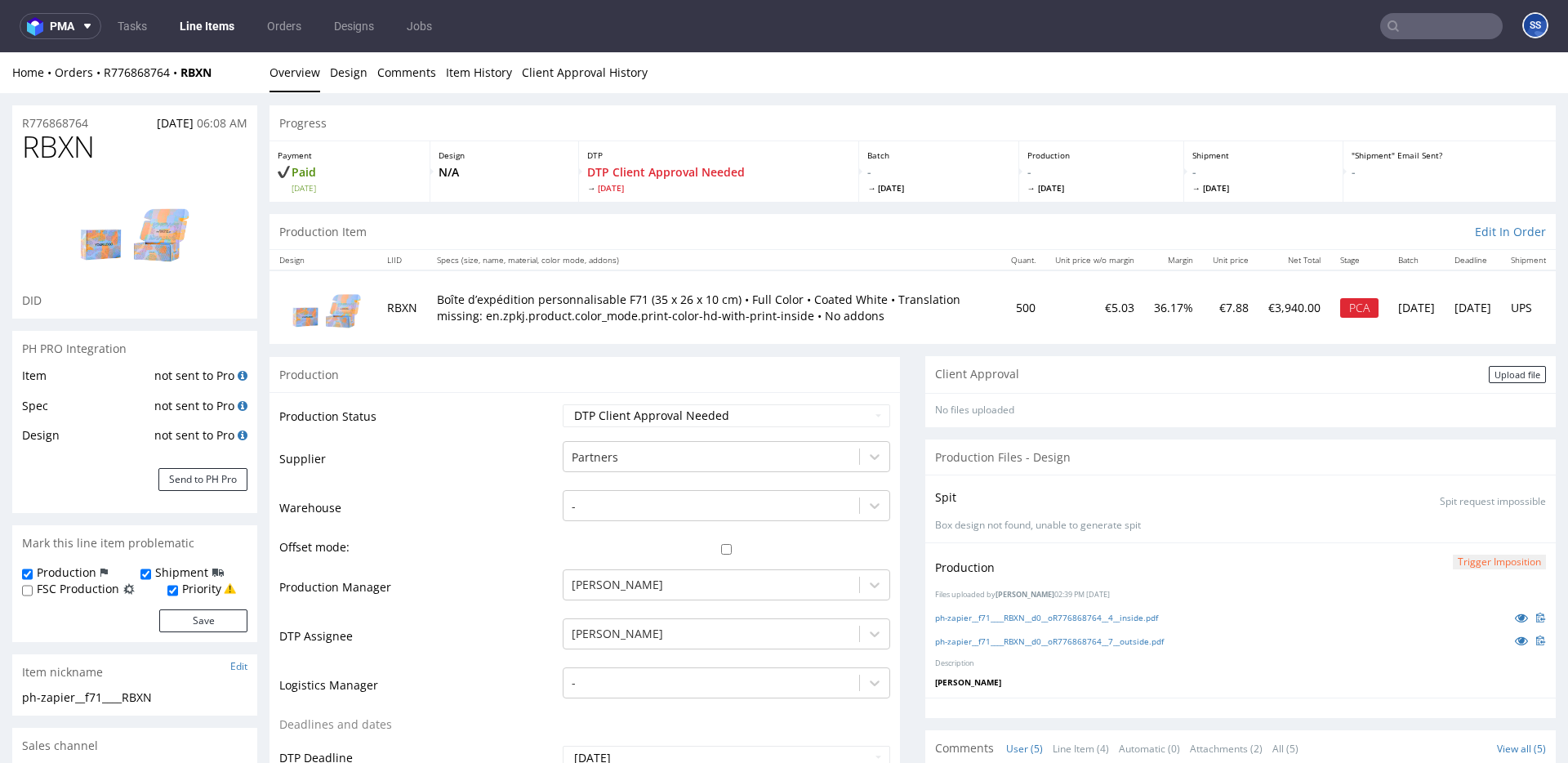
click at [226, 28] on link "Line Items" at bounding box center [207, 26] width 74 height 26
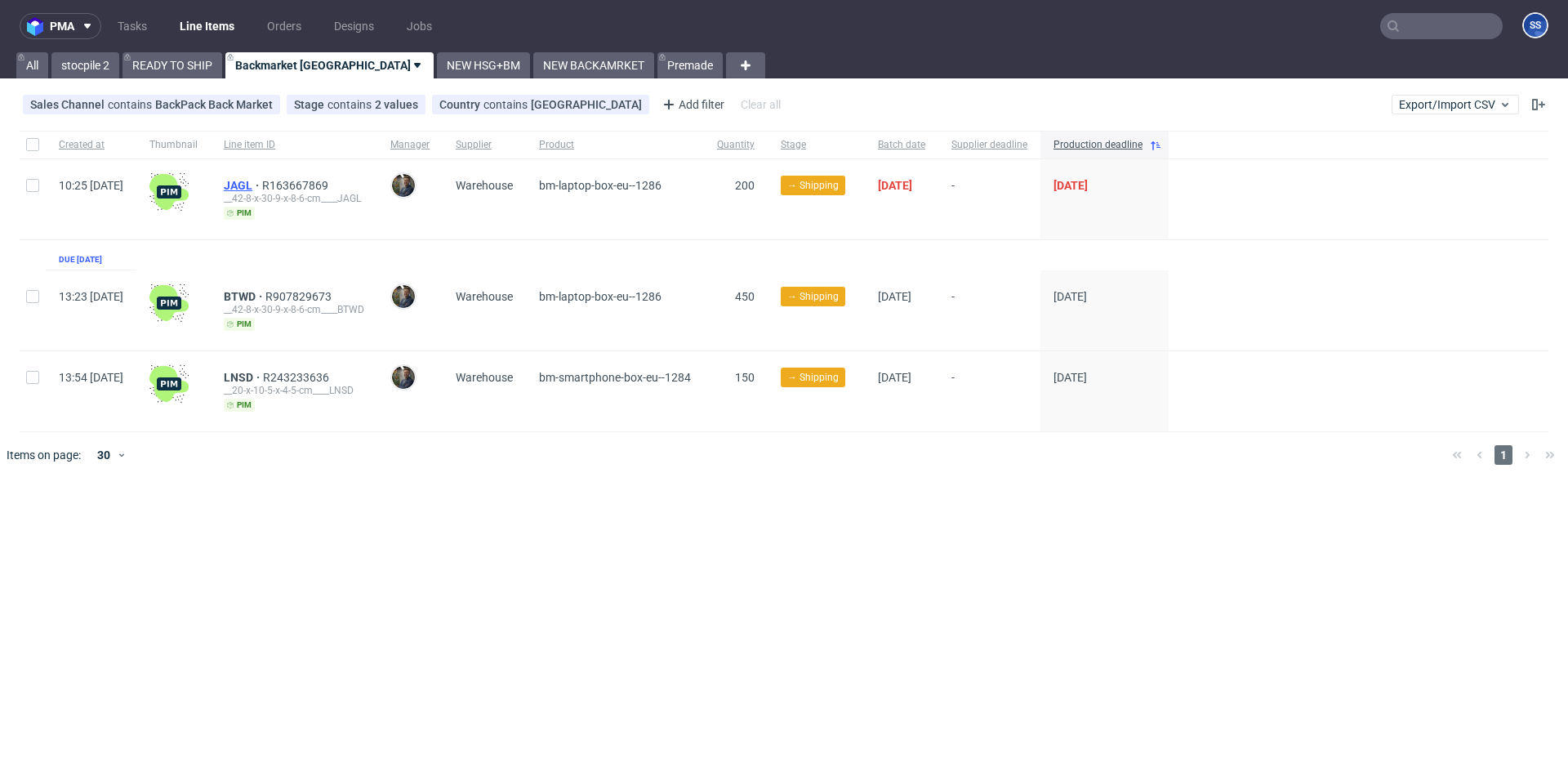
click at [262, 184] on span "JAGL" at bounding box center [242, 186] width 38 height 13
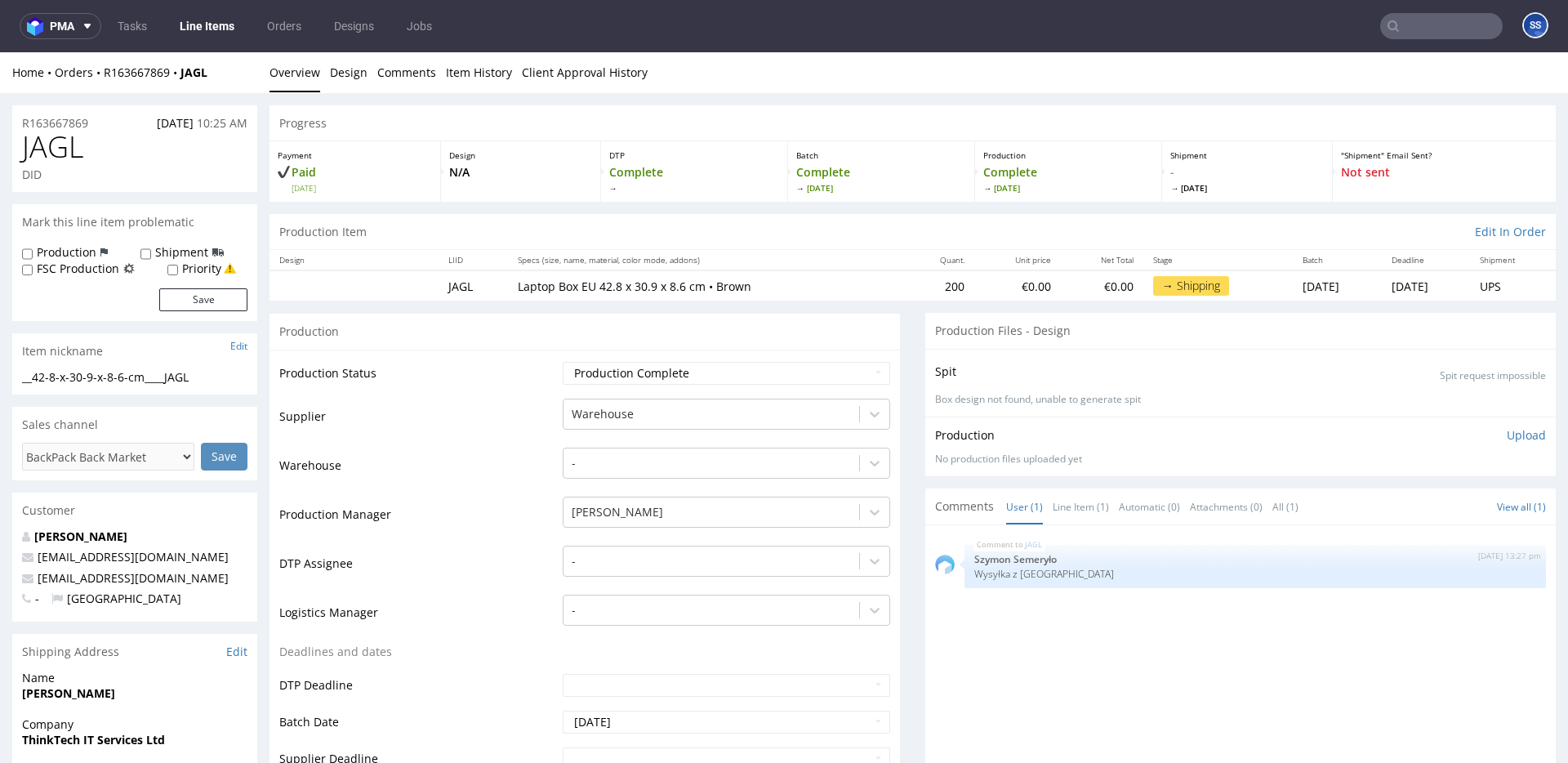
click at [208, 17] on link "Line Items" at bounding box center [207, 26] width 74 height 26
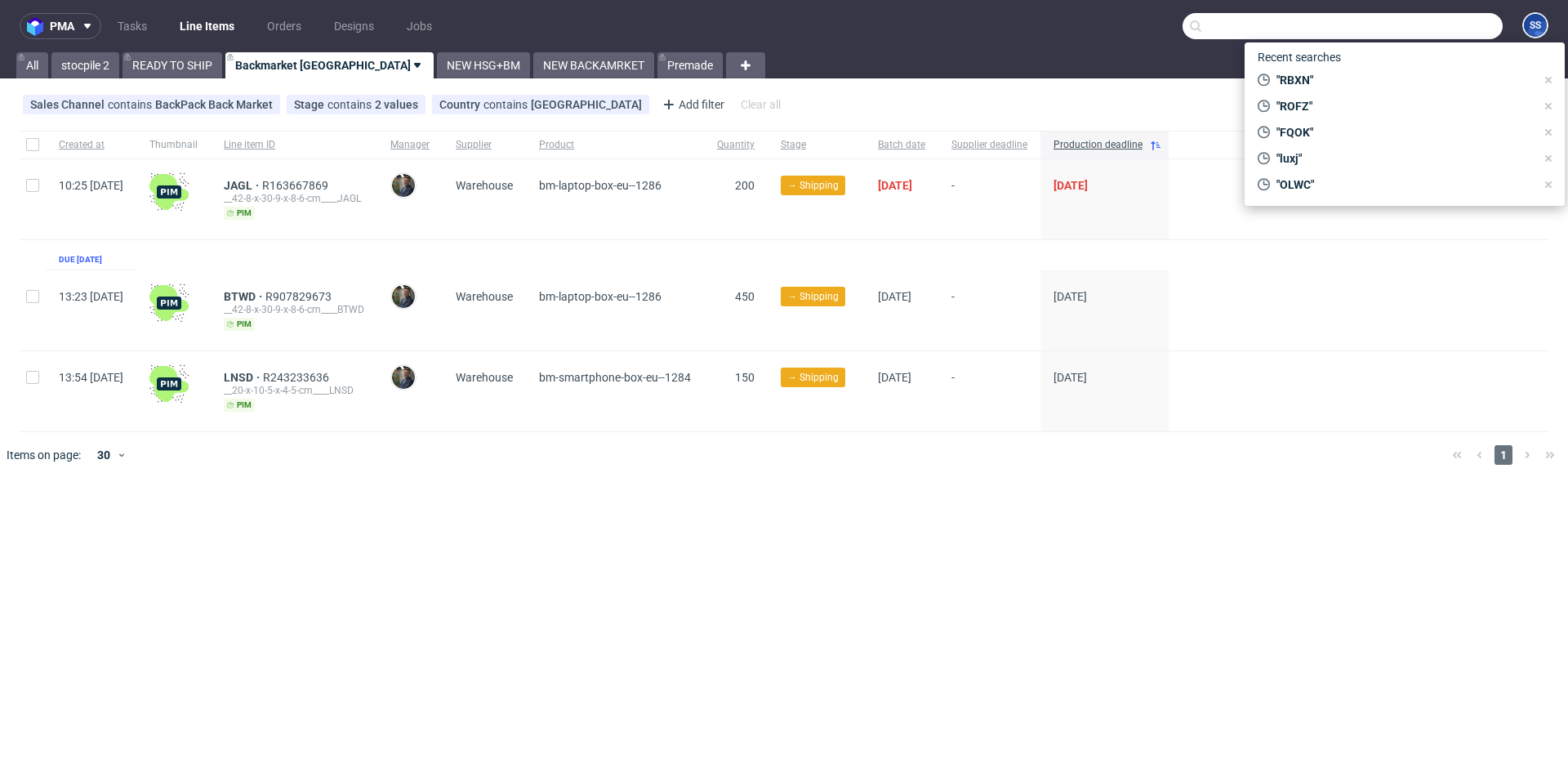
click at [1423, 26] on input "text" at bounding box center [1343, 26] width 320 height 26
paste input "FQOK_BM"
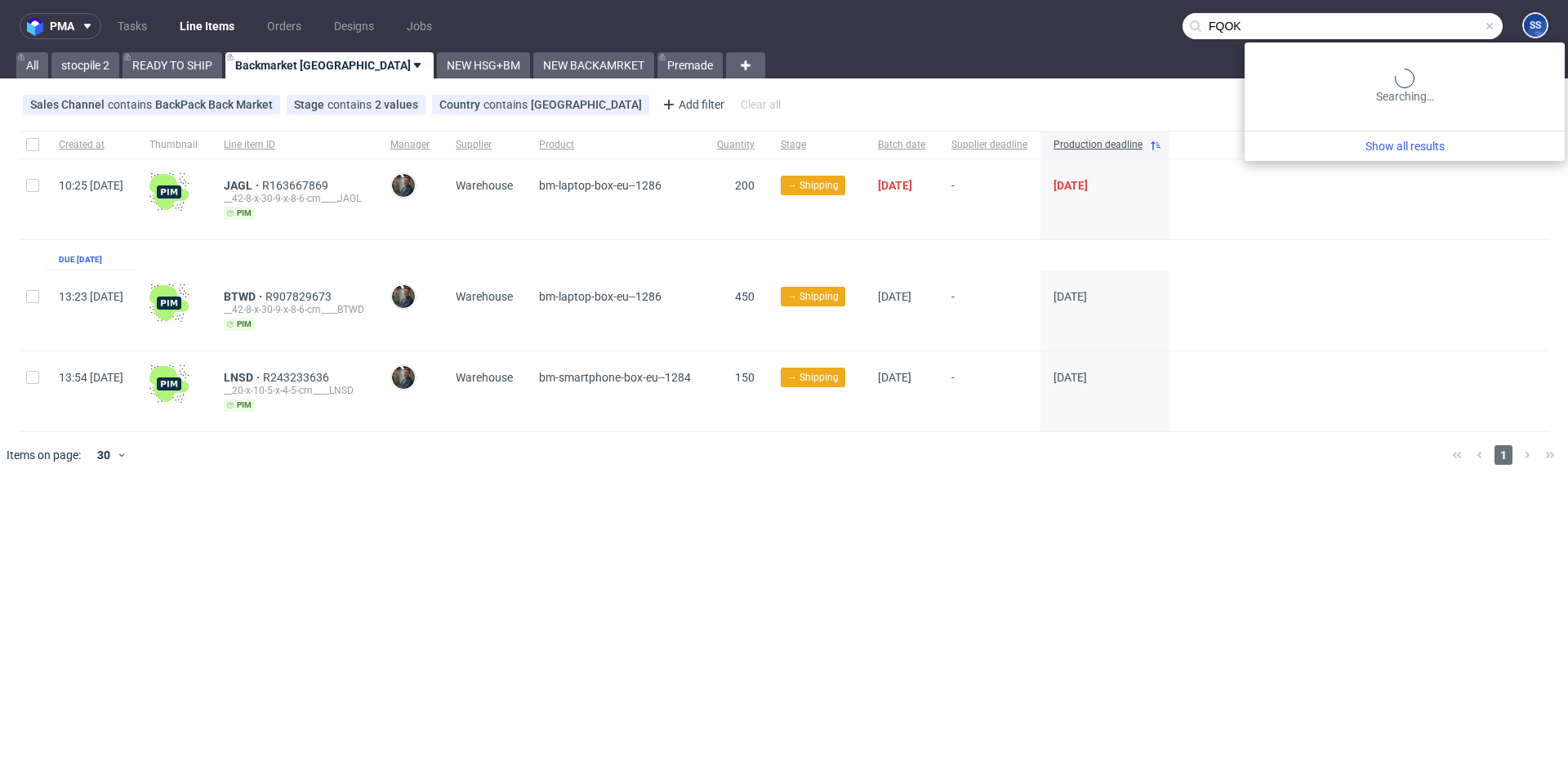
type input "FQOK"
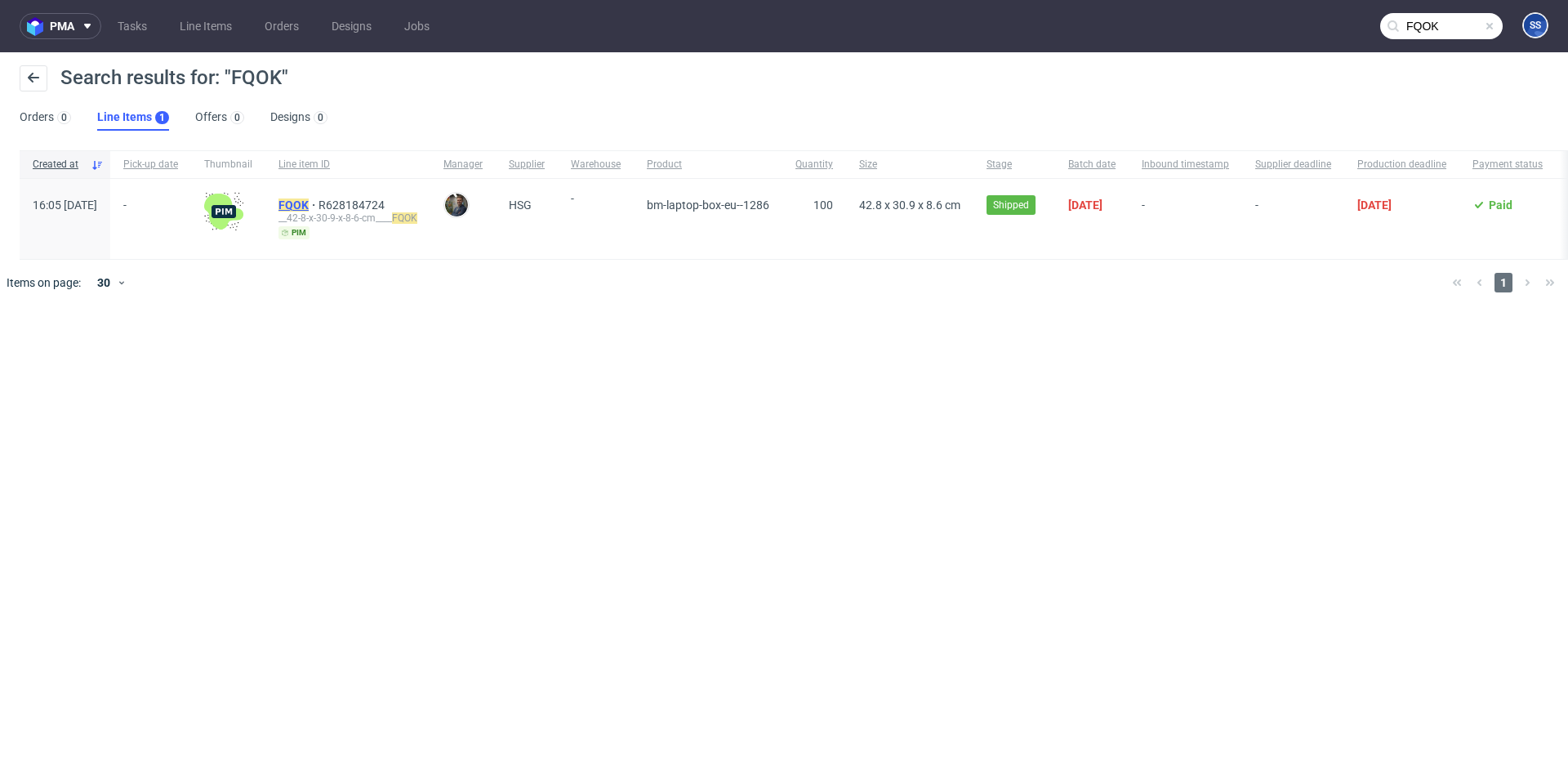
click at [309, 200] on mark "FQOK" at bounding box center [294, 205] width 30 height 13
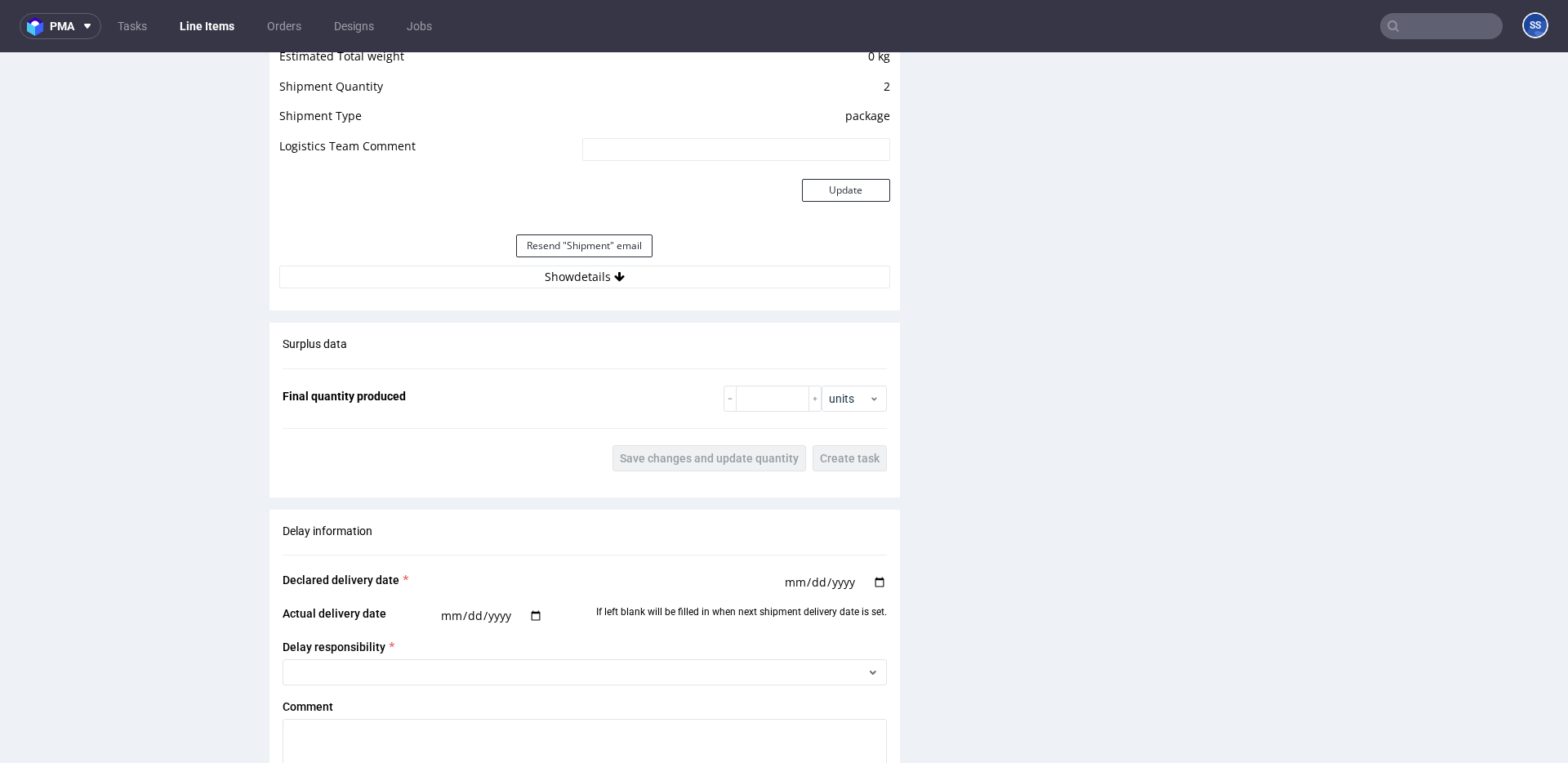
scroll to position [1430, 0]
click at [692, 274] on button "Show details" at bounding box center [585, 276] width 610 height 23
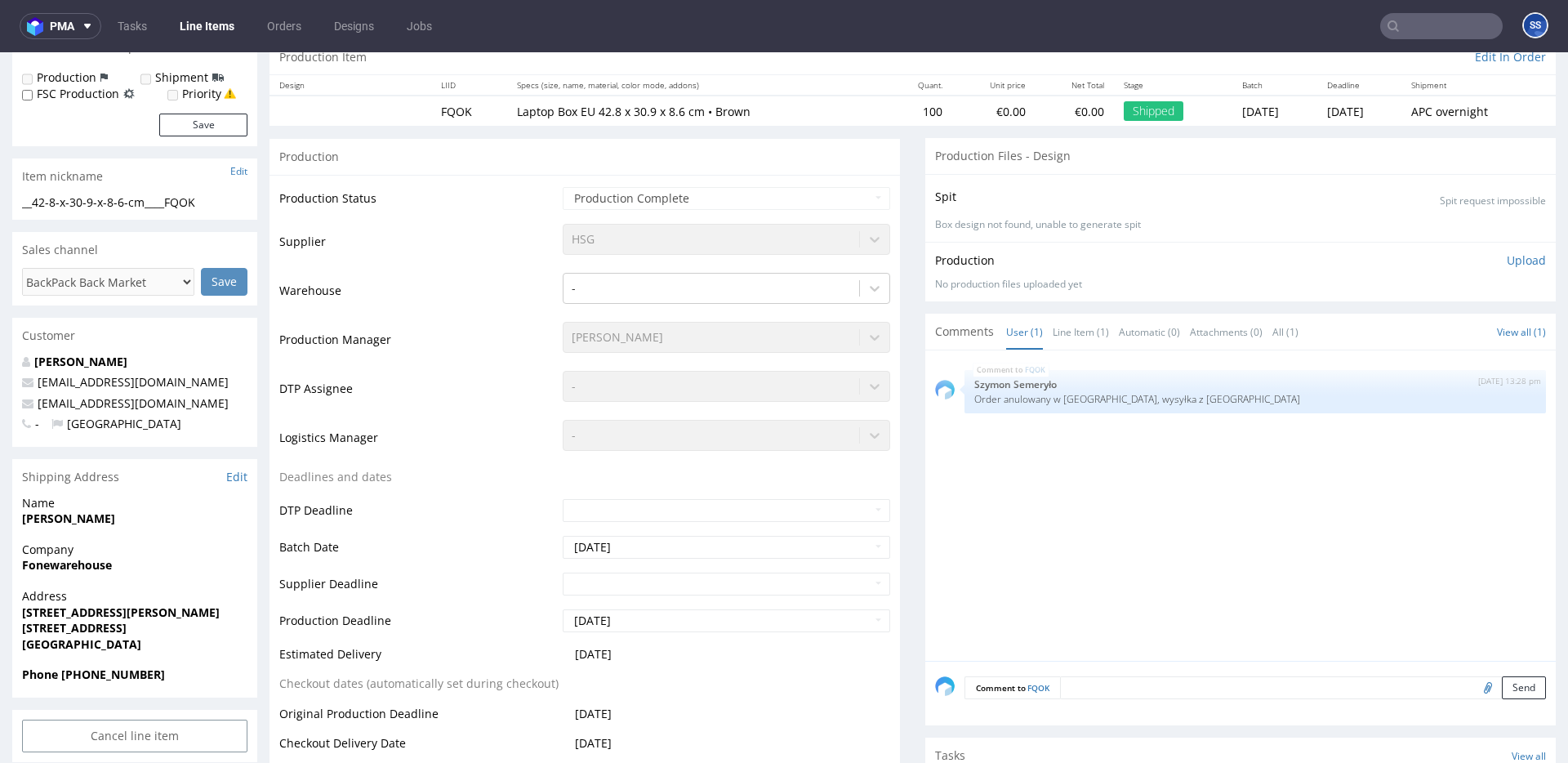
scroll to position [176, 0]
click at [80, 560] on strong "Fonewarehouse" at bounding box center [67, 564] width 89 height 15
drag, startPoint x: 80, startPoint y: 560, endPoint x: 112, endPoint y: 547, distance: 34.5
click at [81, 560] on strong "Fonewarehouse" at bounding box center [67, 564] width 89 height 15
copy strong "Fonewarehouse"
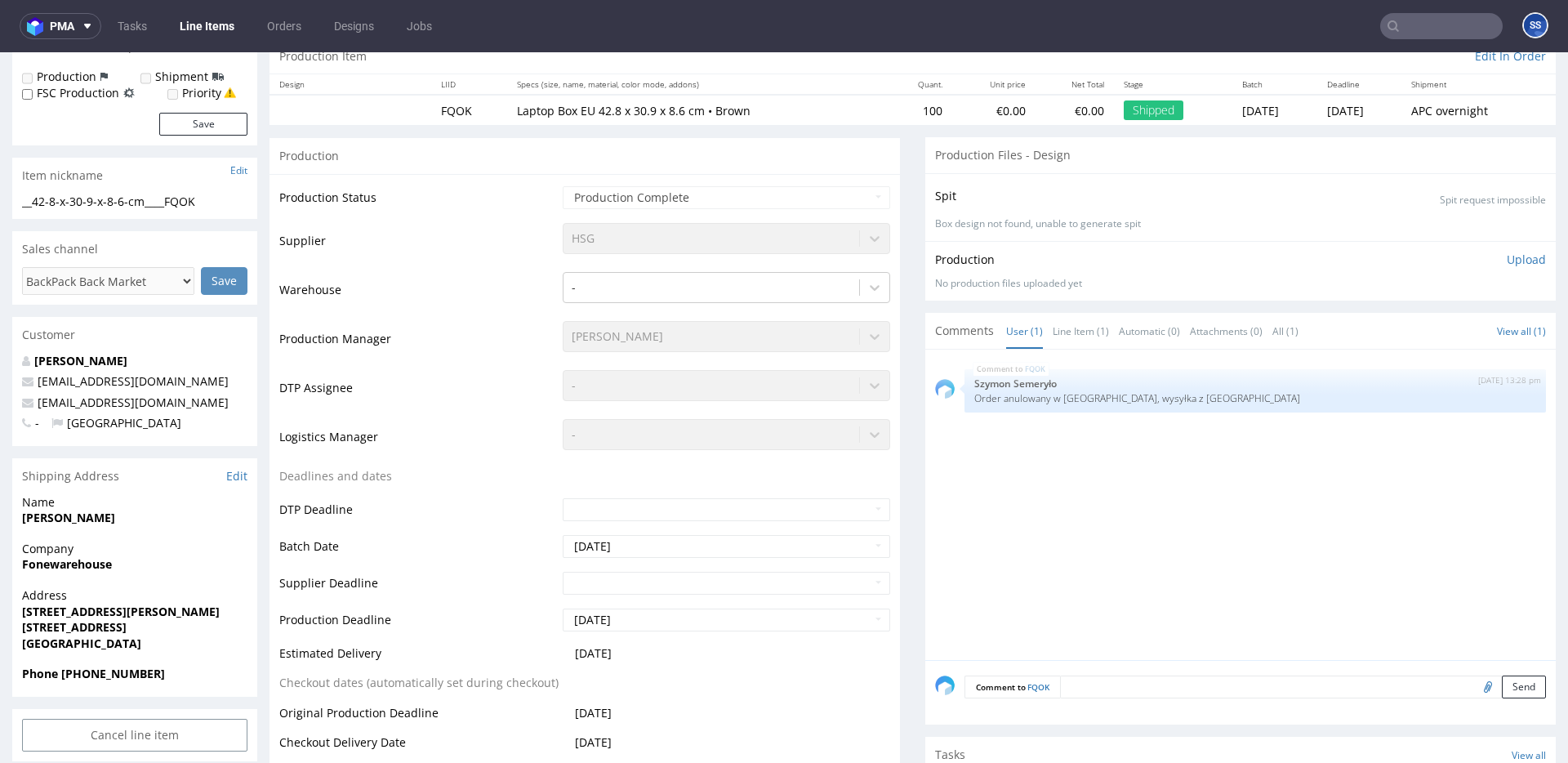
click at [57, 520] on strong "Tahir Bashir" at bounding box center [68, 518] width 93 height 15
copy strong "Tahir Bashir"
click at [55, 612] on strong "66 Mott Street" at bounding box center [121, 612] width 198 height 15
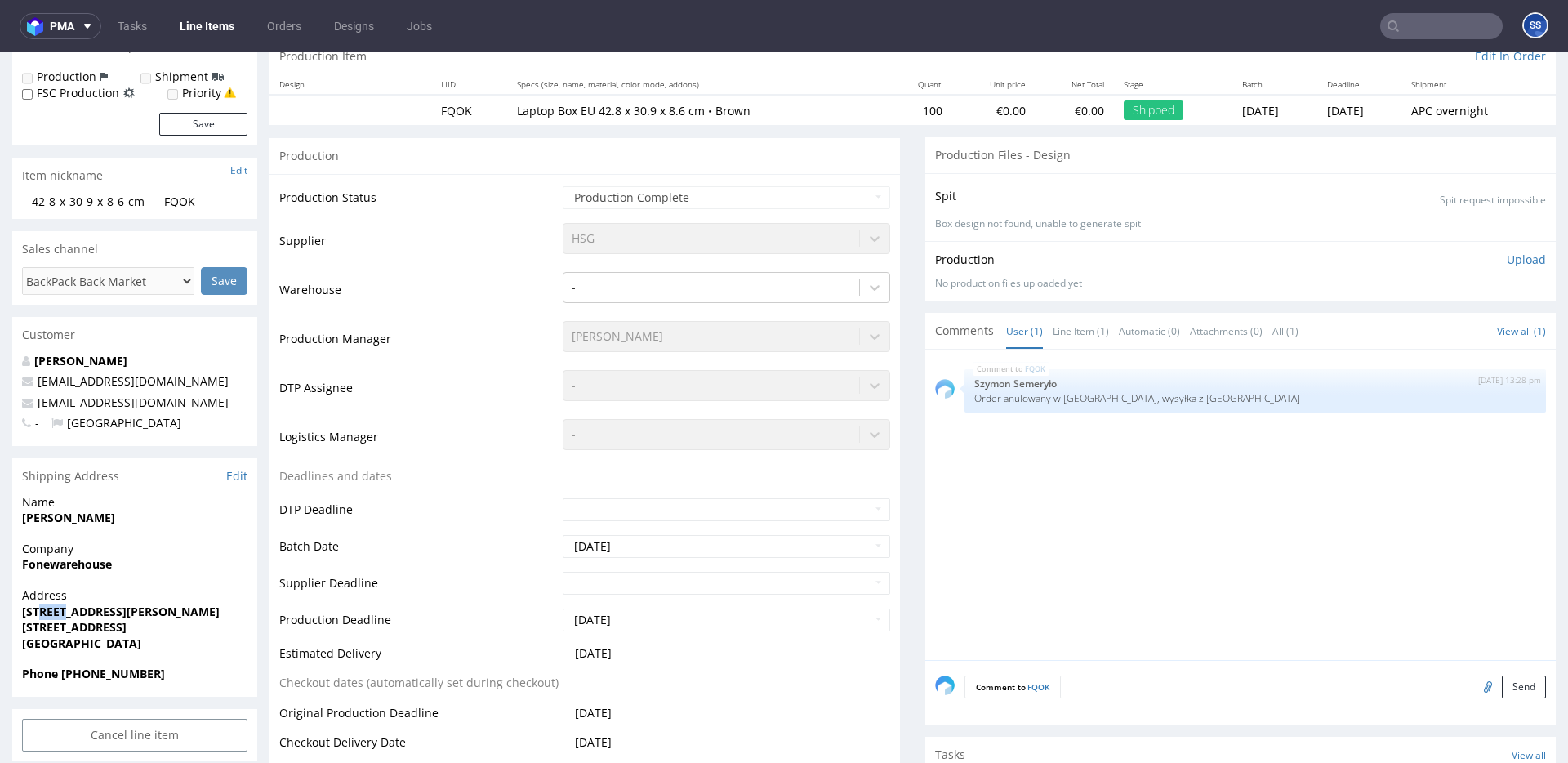
click at [55, 612] on strong "66 Mott Street" at bounding box center [121, 612] width 198 height 15
drag, startPoint x: 55, startPoint y: 612, endPoint x: 76, endPoint y: 612, distance: 21.0
click at [56, 612] on strong "66 Mott Street" at bounding box center [121, 612] width 198 height 15
copy strong "66 Mott Street"
click at [62, 622] on strong "Birmingham B19 3HE" at bounding box center [74, 627] width 105 height 15
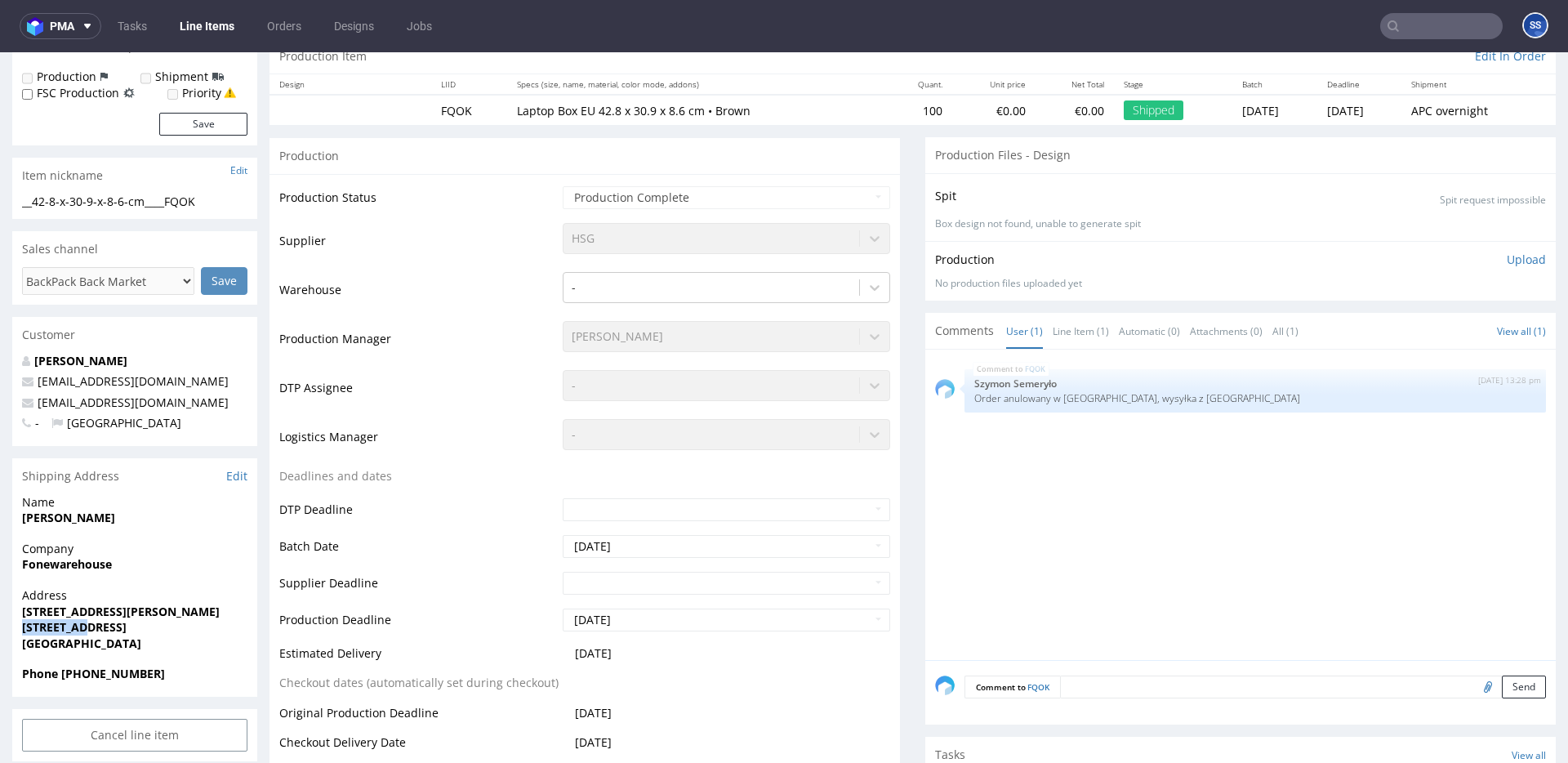
drag, startPoint x: 62, startPoint y: 622, endPoint x: 166, endPoint y: 589, distance: 109.1
click at [63, 622] on strong "Birmingham B19 3HE" at bounding box center [74, 627] width 105 height 15
copy strong "Birmingham"
drag, startPoint x: 95, startPoint y: 623, endPoint x: 235, endPoint y: 564, distance: 151.9
click at [185, 624] on span "Birmingham B19 3HE" at bounding box center [134, 627] width 225 height 16
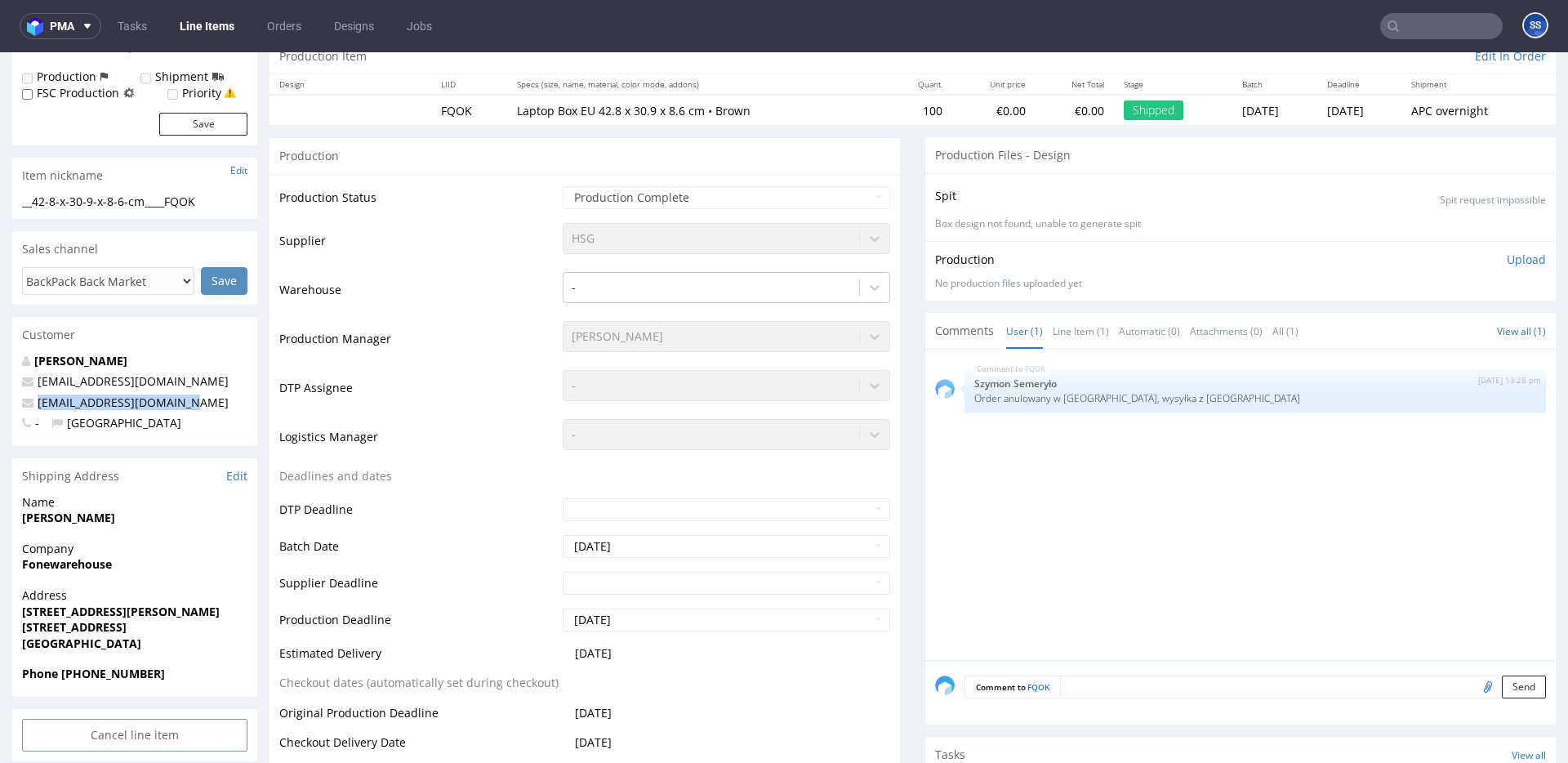
drag, startPoint x: 193, startPoint y: 397, endPoint x: 15, endPoint y: 401, distance: 178.0
click at [15, 401] on div "Tahir Bashir whitelabel@packhelp.com fonewarehouse2@gmail.com - United Kingdom" at bounding box center [135, 400] width 245 height 93
drag, startPoint x: 63, startPoint y: 680, endPoint x: 236, endPoint y: 652, distance: 175.3
click at [211, 677] on span "Phone +44 07449118855" at bounding box center [134, 674] width 225 height 16
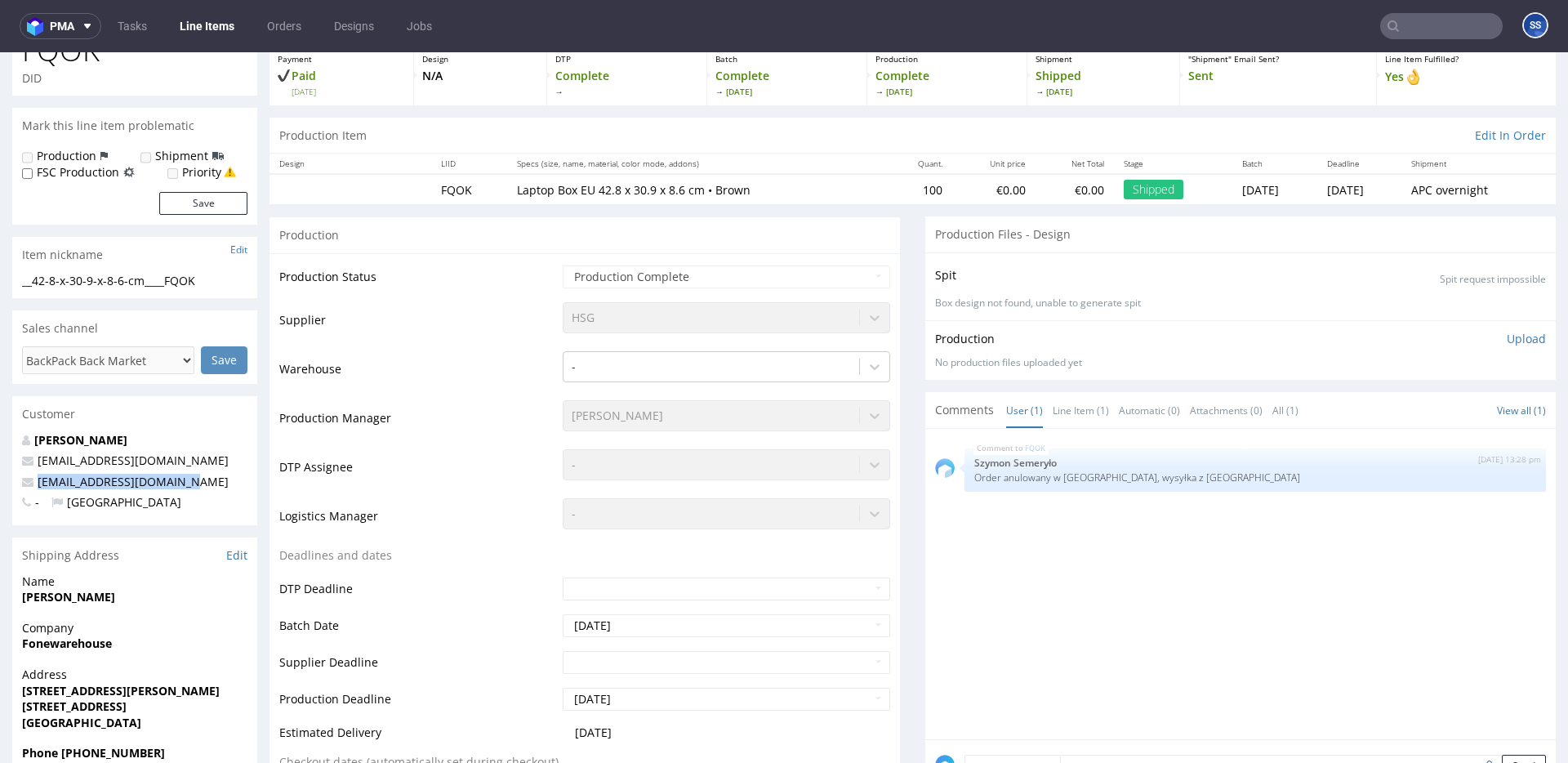
scroll to position [0, 0]
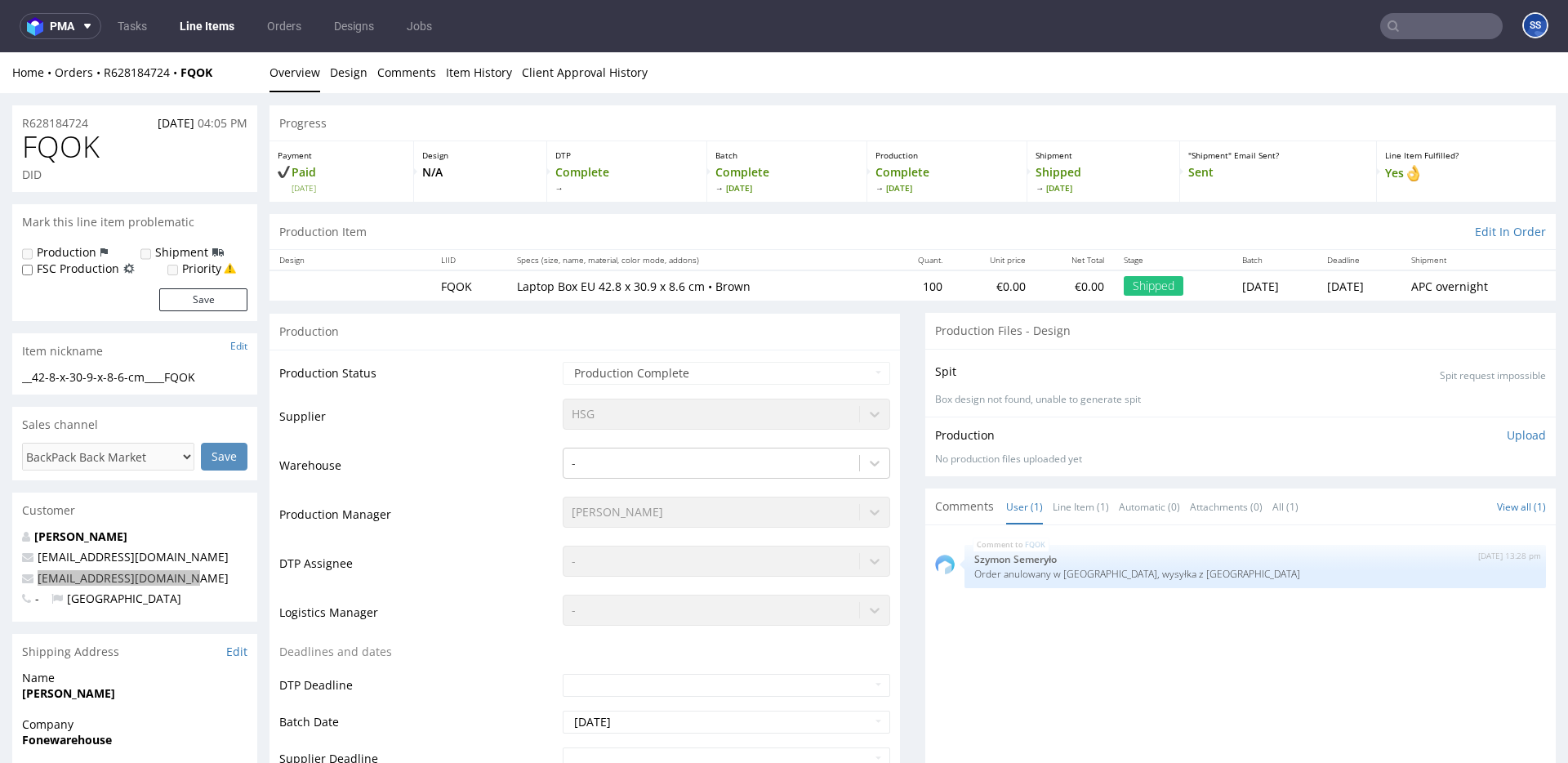
click at [216, 29] on link "Line Items" at bounding box center [207, 26] width 74 height 26
drag, startPoint x: 196, startPoint y: 75, endPoint x: 181, endPoint y: 75, distance: 15.0
click at [181, 75] on div "Home Orders R628184724 FQOK" at bounding box center [135, 72] width 245 height 16
click at [233, 26] on link "Line Items" at bounding box center [207, 26] width 74 height 26
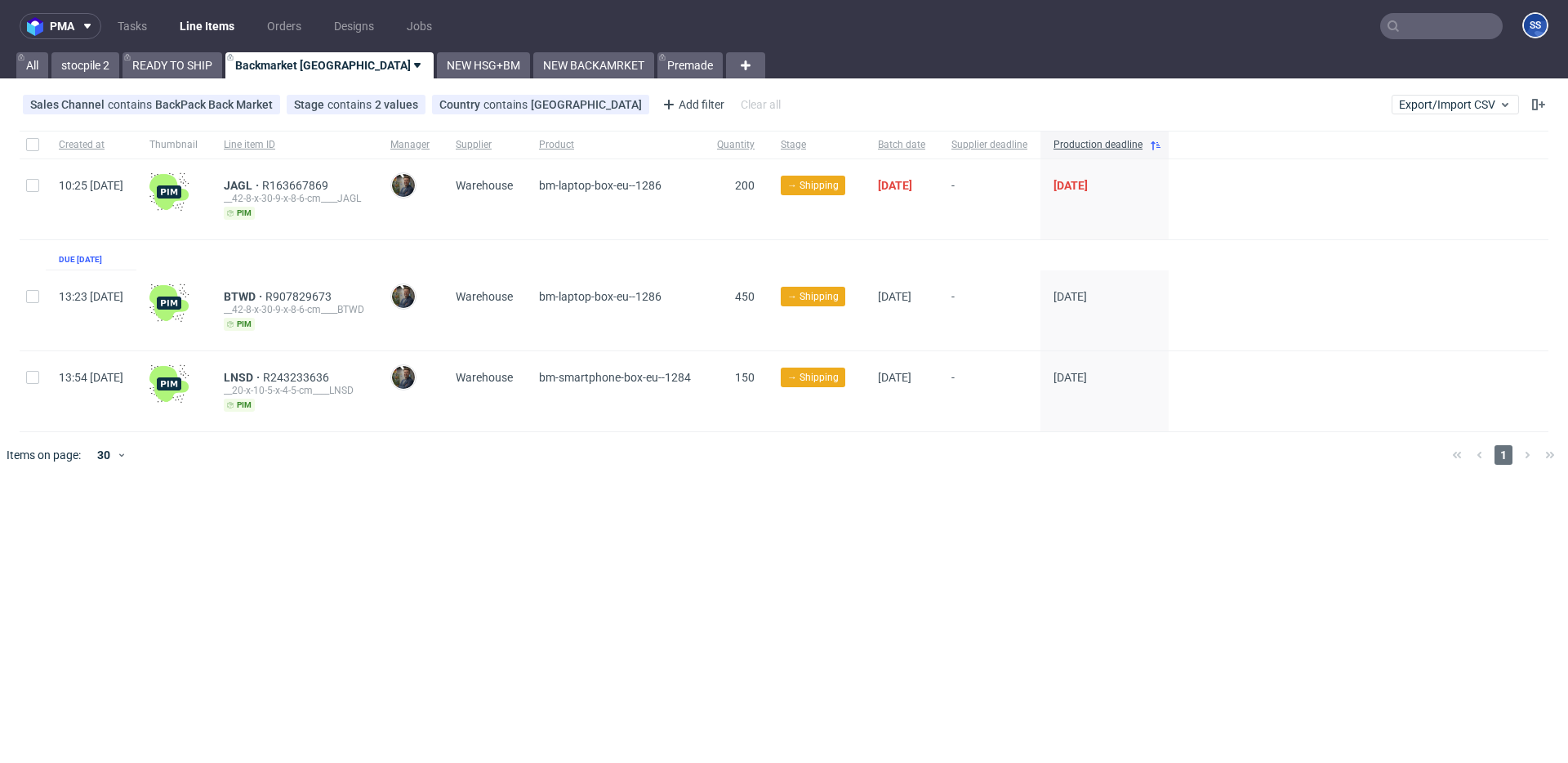
click at [1402, 26] on input "text" at bounding box center [1442, 26] width 123 height 26
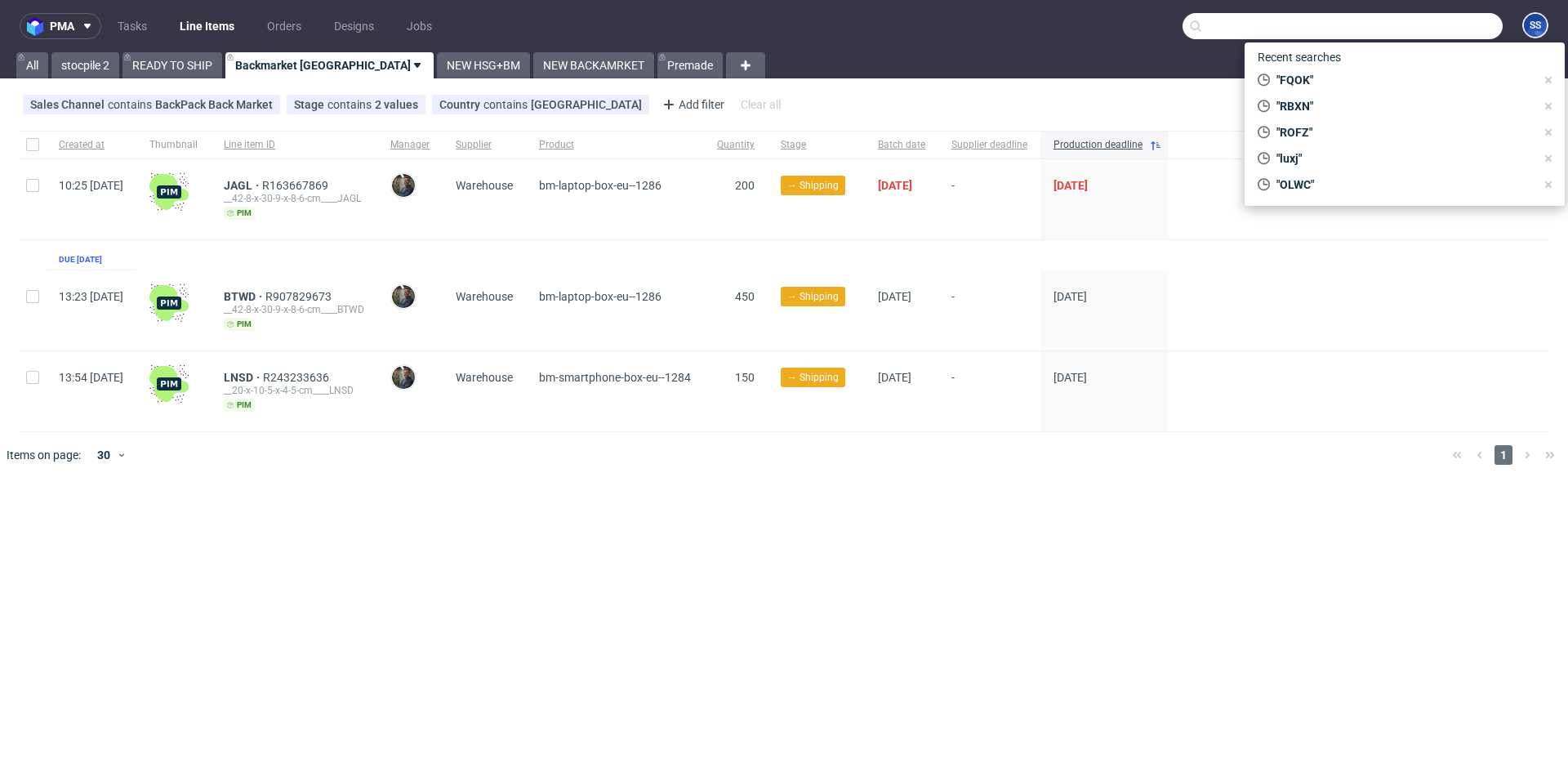
paste input "FQOK"
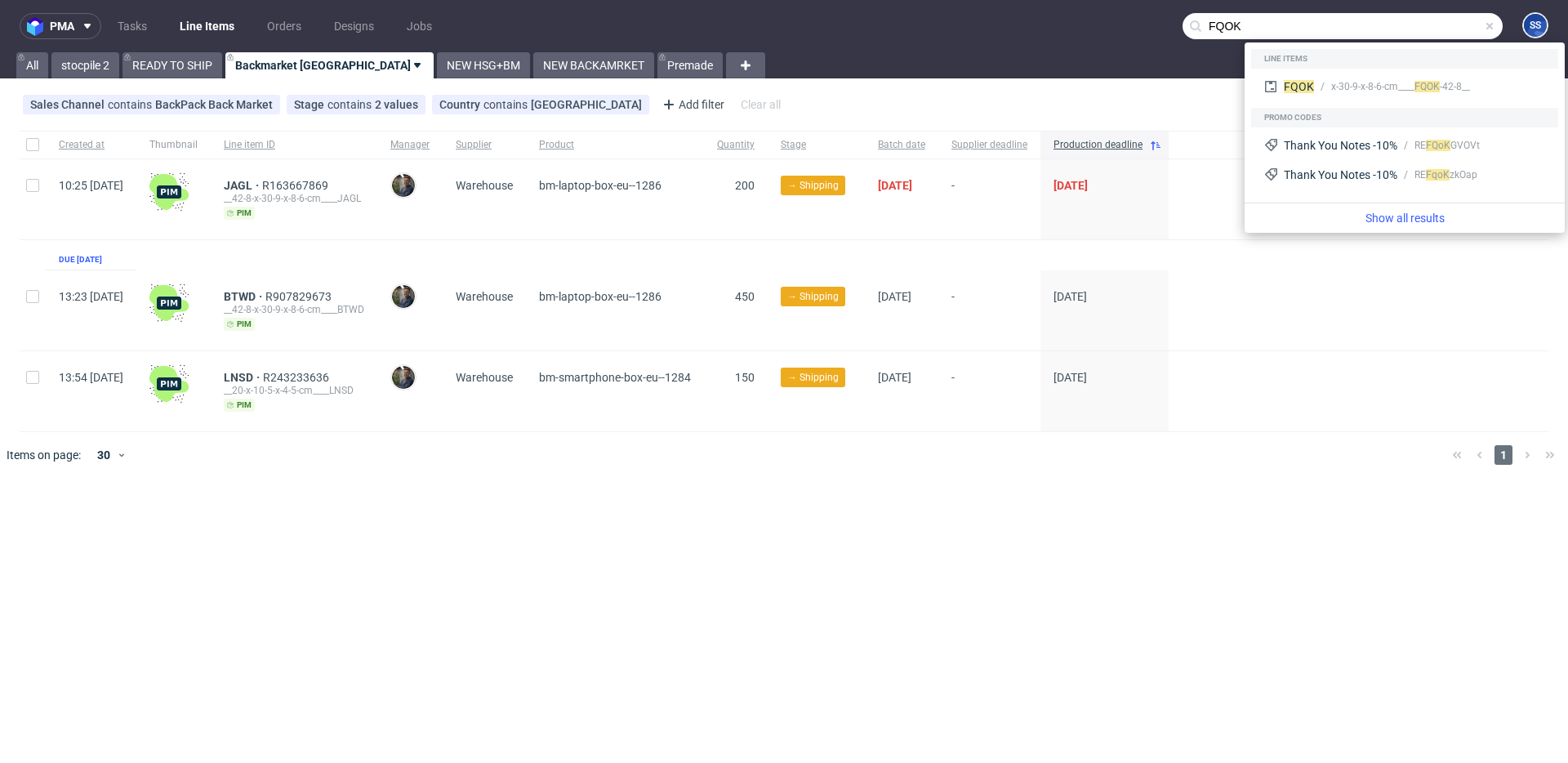
type input "FQOK"
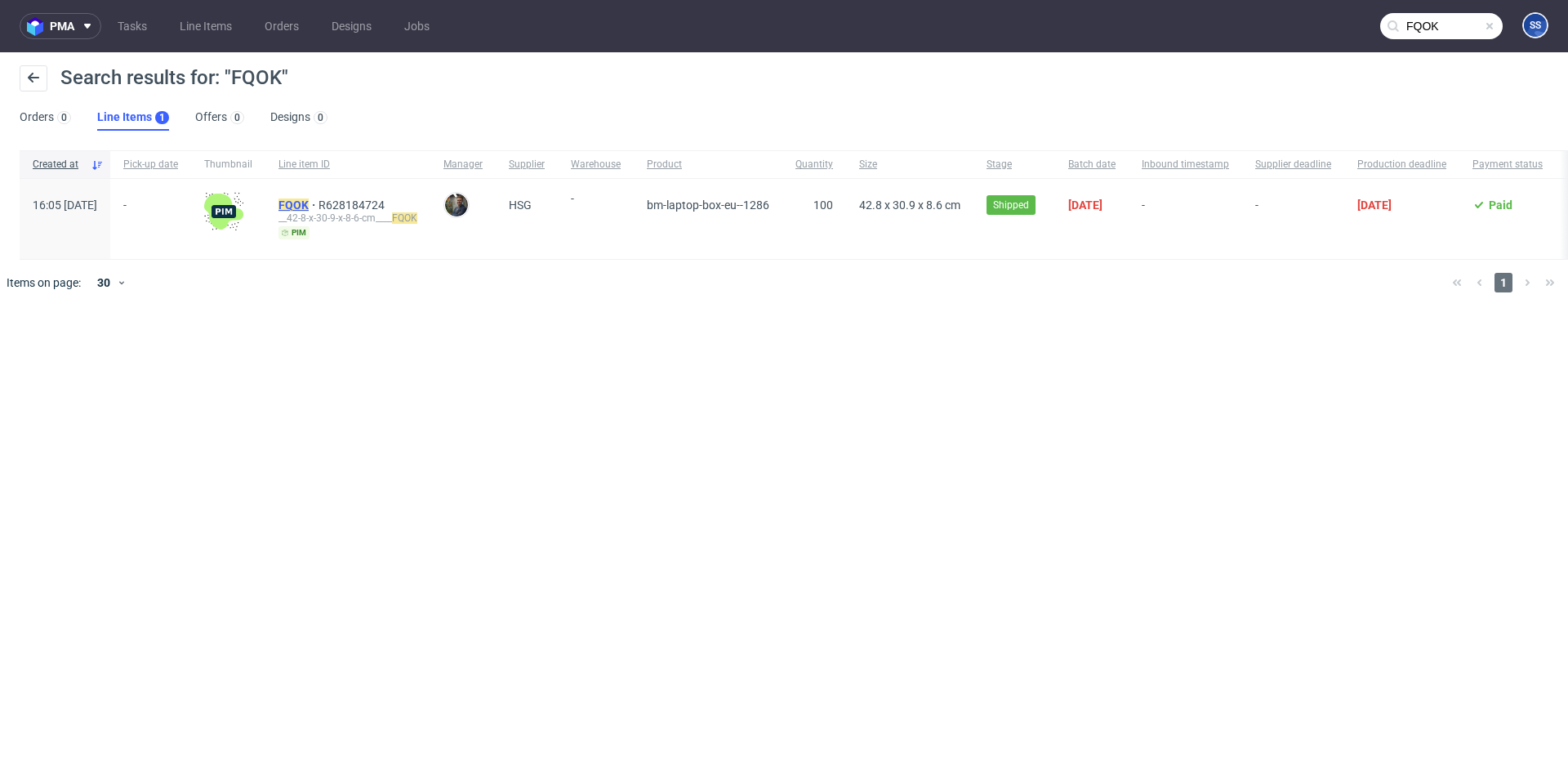
click at [309, 205] on mark "FQOK" at bounding box center [294, 205] width 30 height 13
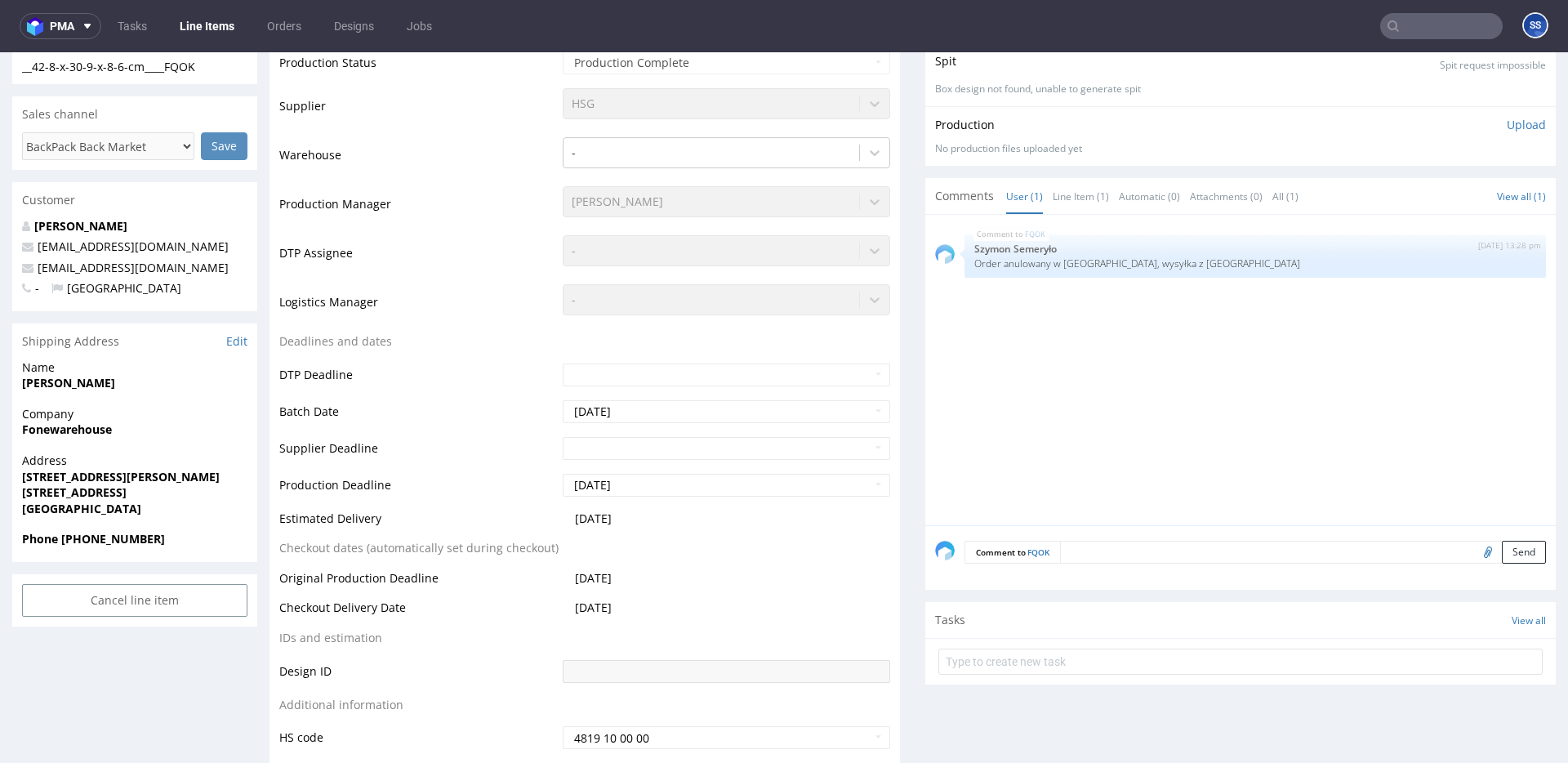
scroll to position [311, 0]
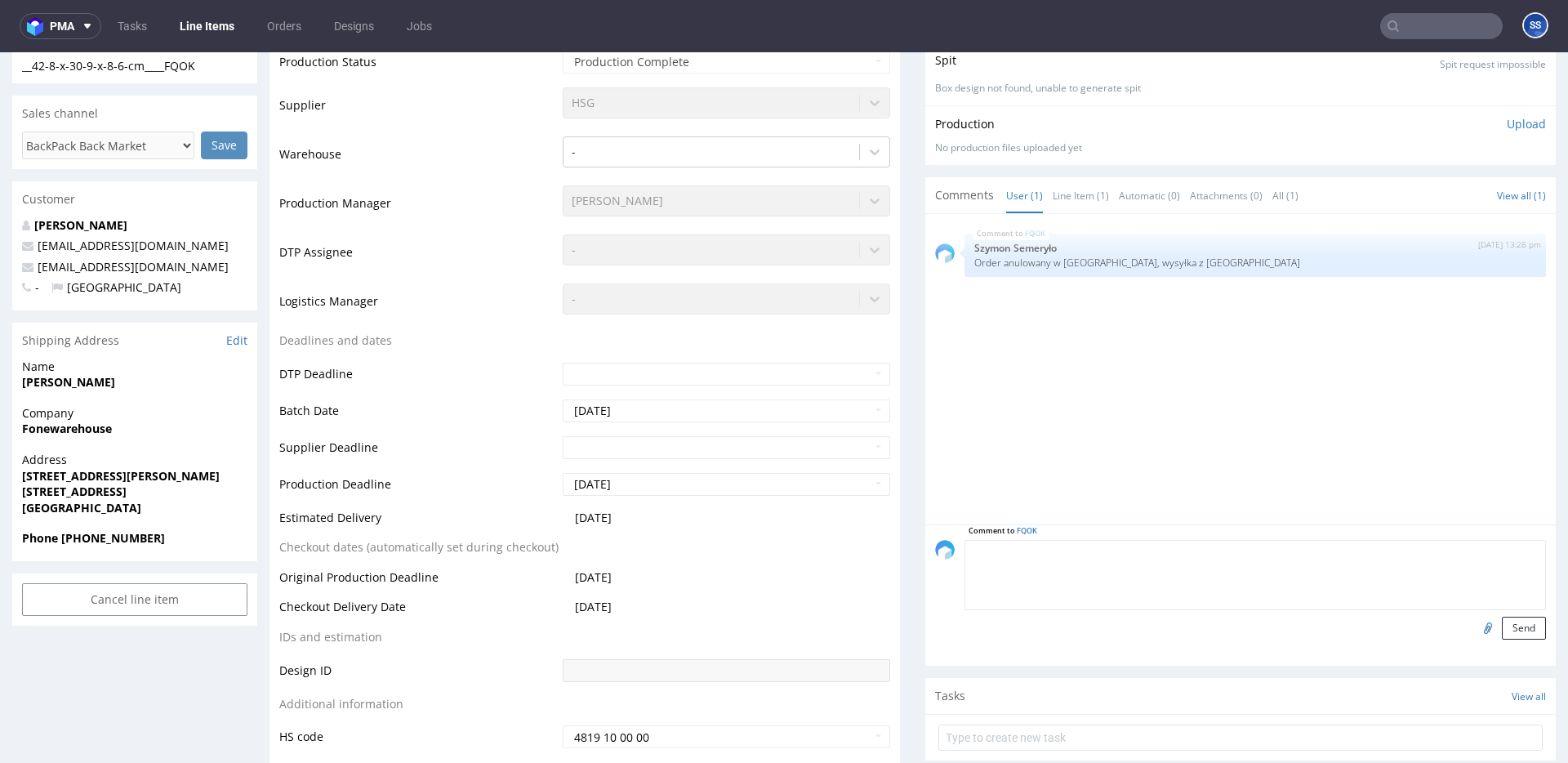
click at [1105, 551] on textarea at bounding box center [1255, 576] width 582 height 70
paste textarea "1Z5A15806892638098"
paste textarea "1Z5A15806890702904 1Z5A15806892833313 1Z5A15806894485320"
click at [964, 568] on textarea "1Z5A15806892638098 1Z5A15806890702904 1Z5A15806892833313 1Z5A15806894485320" at bounding box center [1255, 576] width 582 height 70
click at [968, 570] on textarea "1Z5A15806892638098 1Z5A15806890702904 1Z5A15806892833313 1Z5A15806894485320" at bounding box center [1255, 576] width 582 height 70
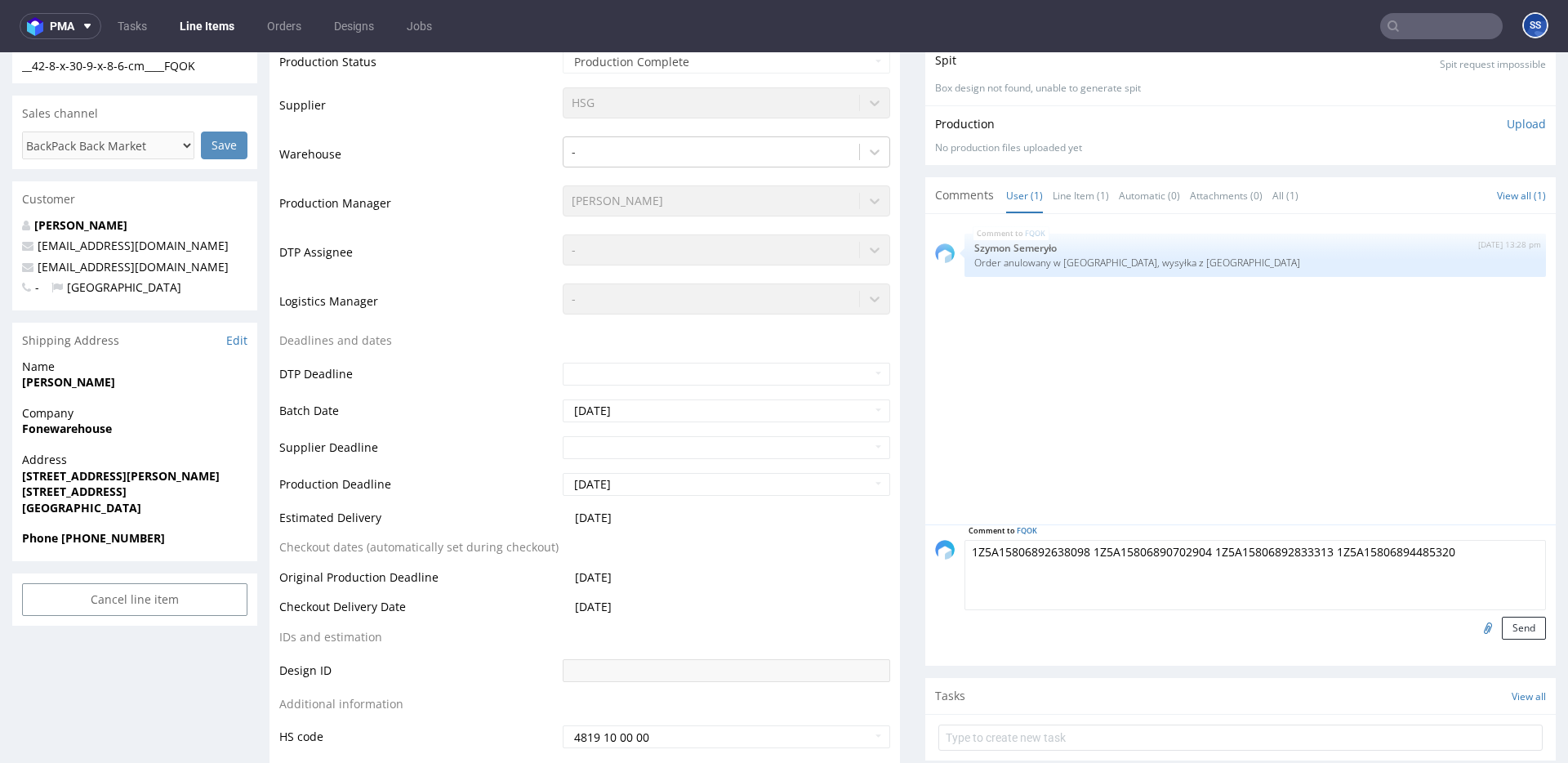
click at [1505, 555] on textarea "1Z5A15806892638098 1Z5A15806890702904 1Z5A15806892833313 1Z5A15806894485320" at bounding box center [1255, 576] width 582 height 70
type textarea "1Z5A15806892638098 1Z5A15806890702904 1Z5A15806892833313 1Z5A15806894485320 now…"
click at [1508, 635] on button "Send" at bounding box center [1524, 628] width 44 height 23
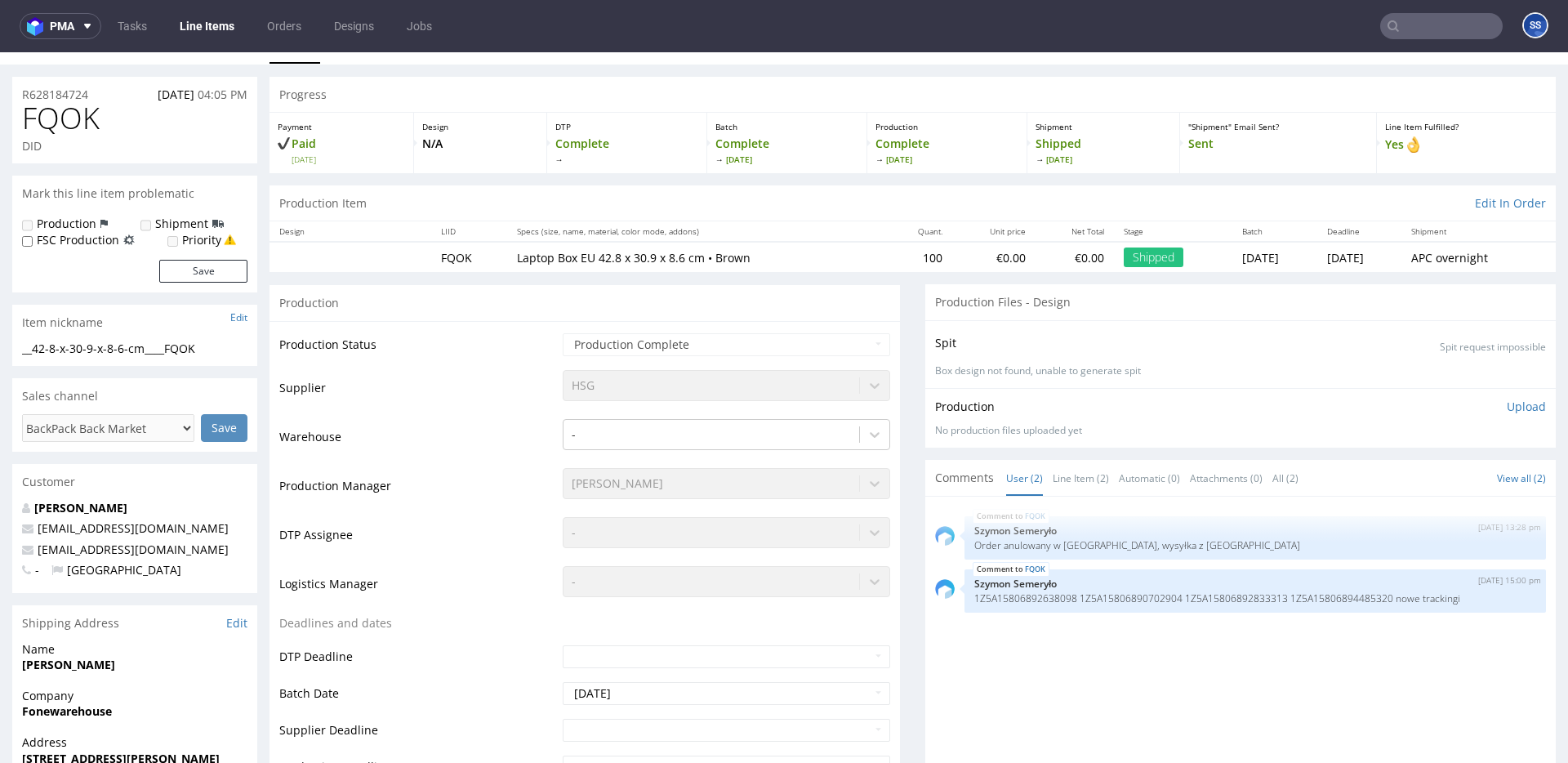
scroll to position [0, 0]
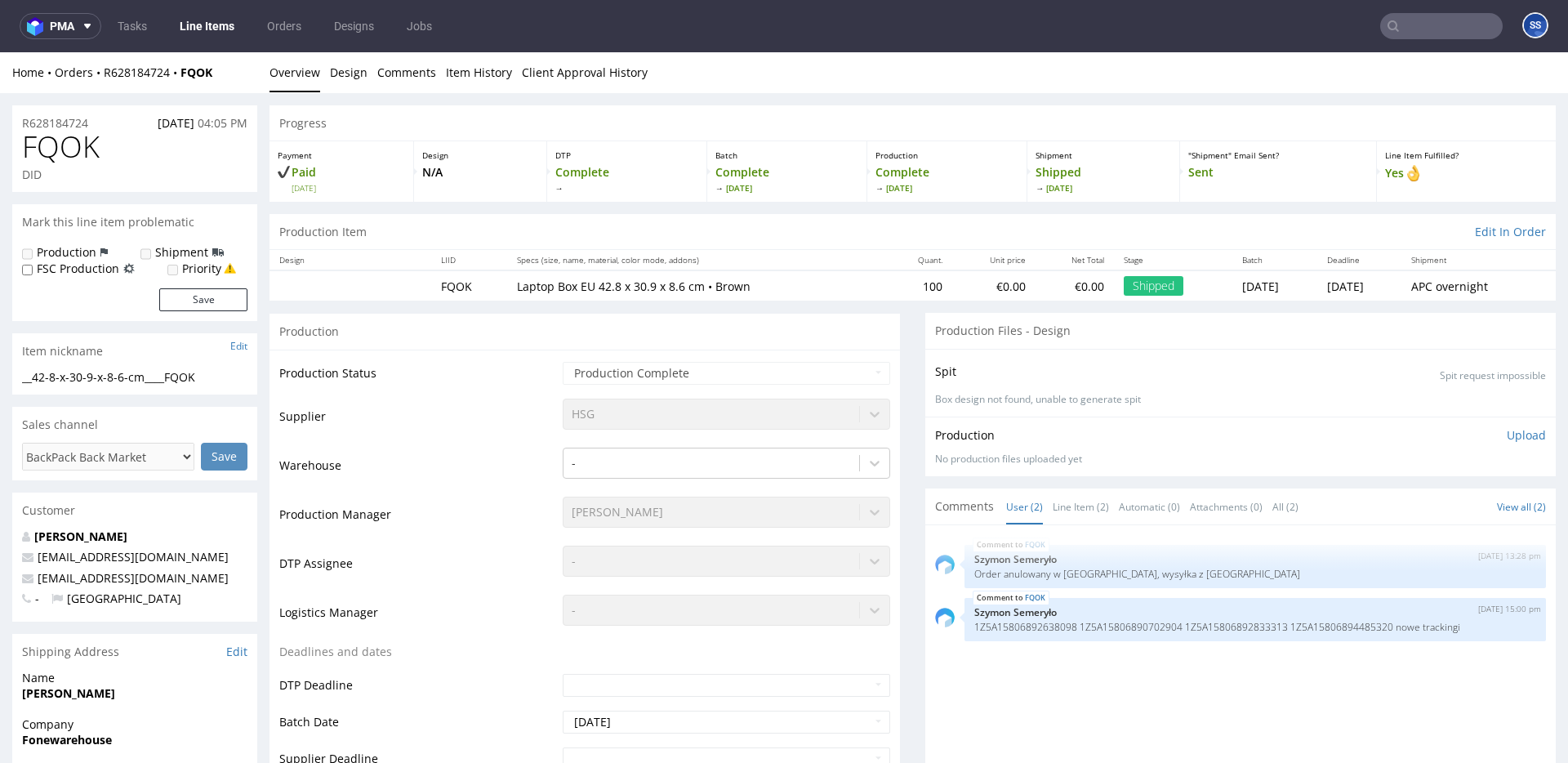
click at [217, 26] on link "Line Items" at bounding box center [207, 26] width 74 height 26
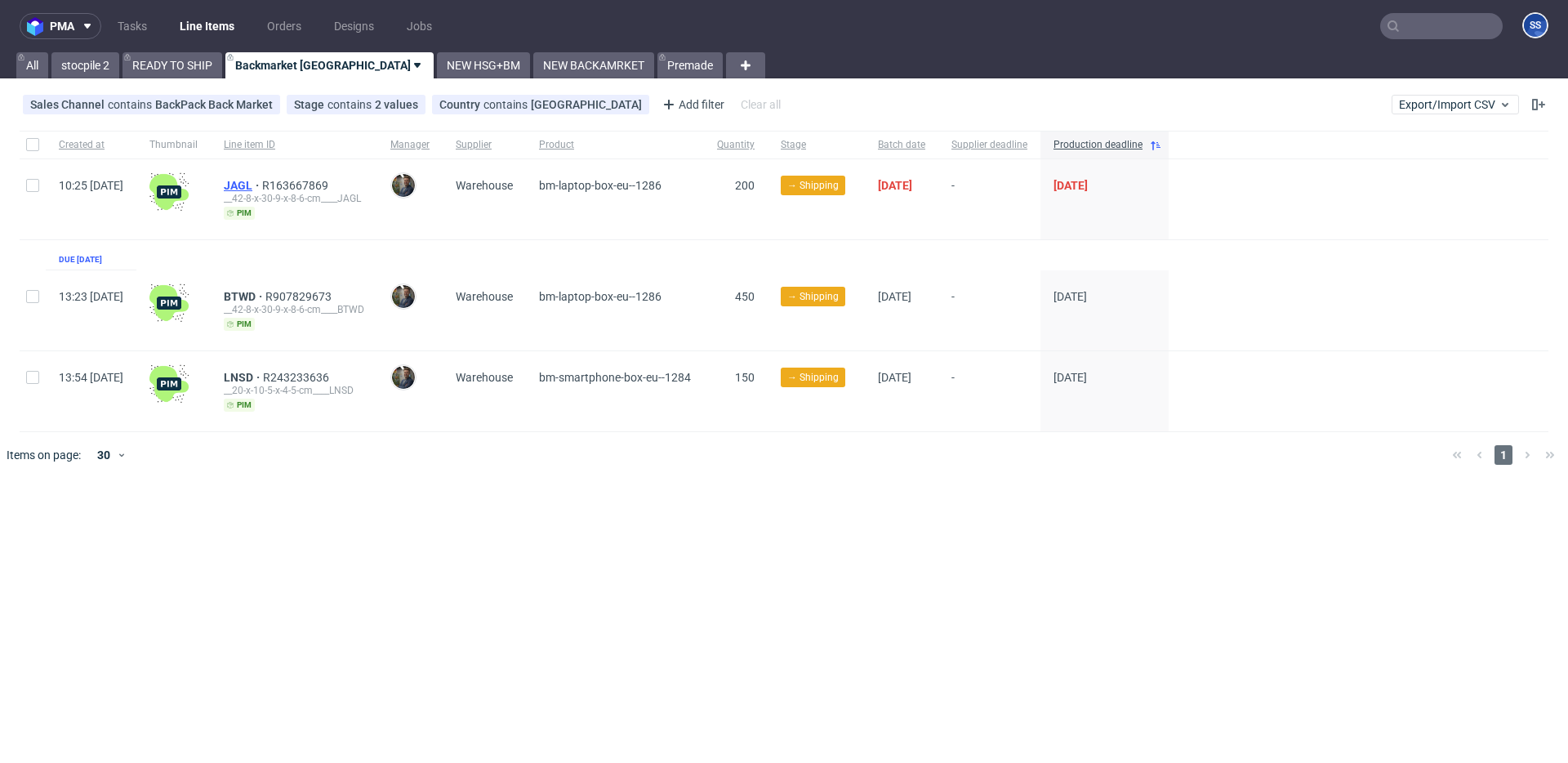
click at [262, 188] on span "JAGL" at bounding box center [242, 186] width 38 height 13
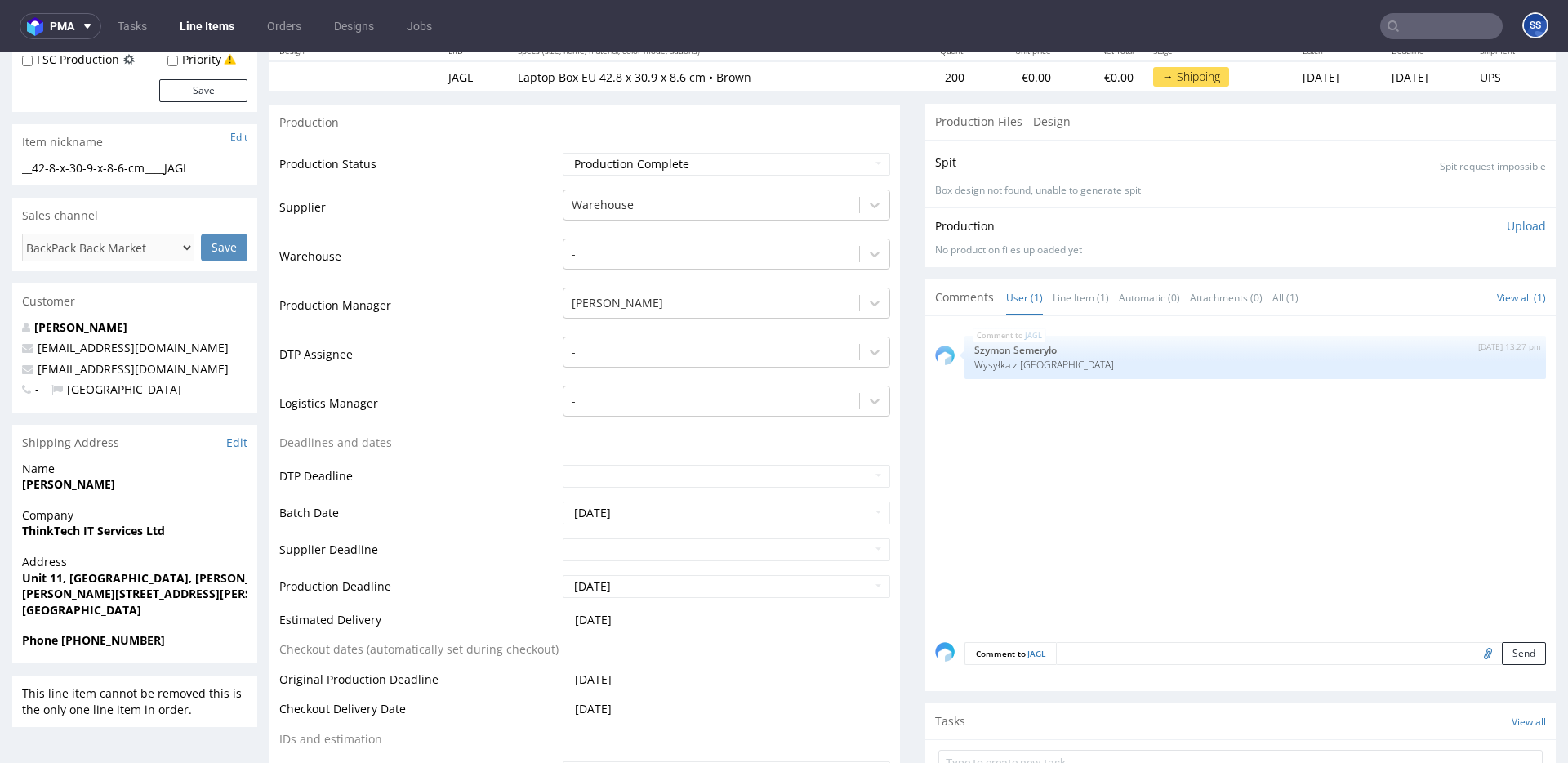
scroll to position [211, 0]
click at [48, 524] on strong "ThinkTech IT Services Ltd" at bounding box center [93, 529] width 143 height 15
click at [45, 486] on strong "Bilal Ahmed" at bounding box center [68, 482] width 93 height 15
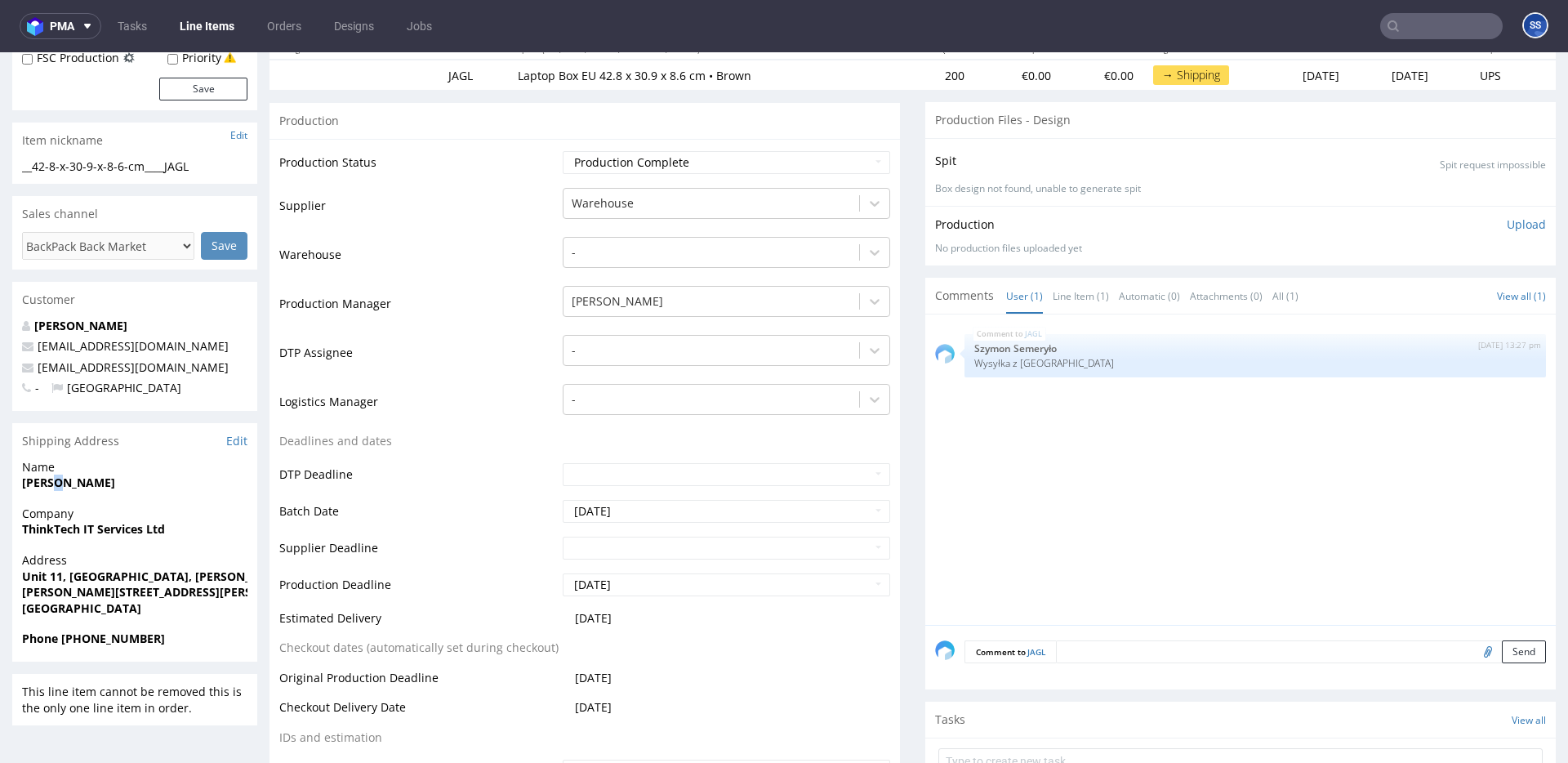
click at [45, 486] on strong "Bilal Ahmed" at bounding box center [68, 482] width 93 height 15
click at [30, 483] on strong "Bilal Ahmed" at bounding box center [68, 482] width 93 height 15
drag, startPoint x: 30, startPoint y: 483, endPoint x: 140, endPoint y: 462, distance: 112.0
click at [30, 483] on strong "Bilal Ahmed" at bounding box center [68, 482] width 93 height 15
click at [66, 481] on strong "Bilal Ahmed" at bounding box center [68, 482] width 93 height 15
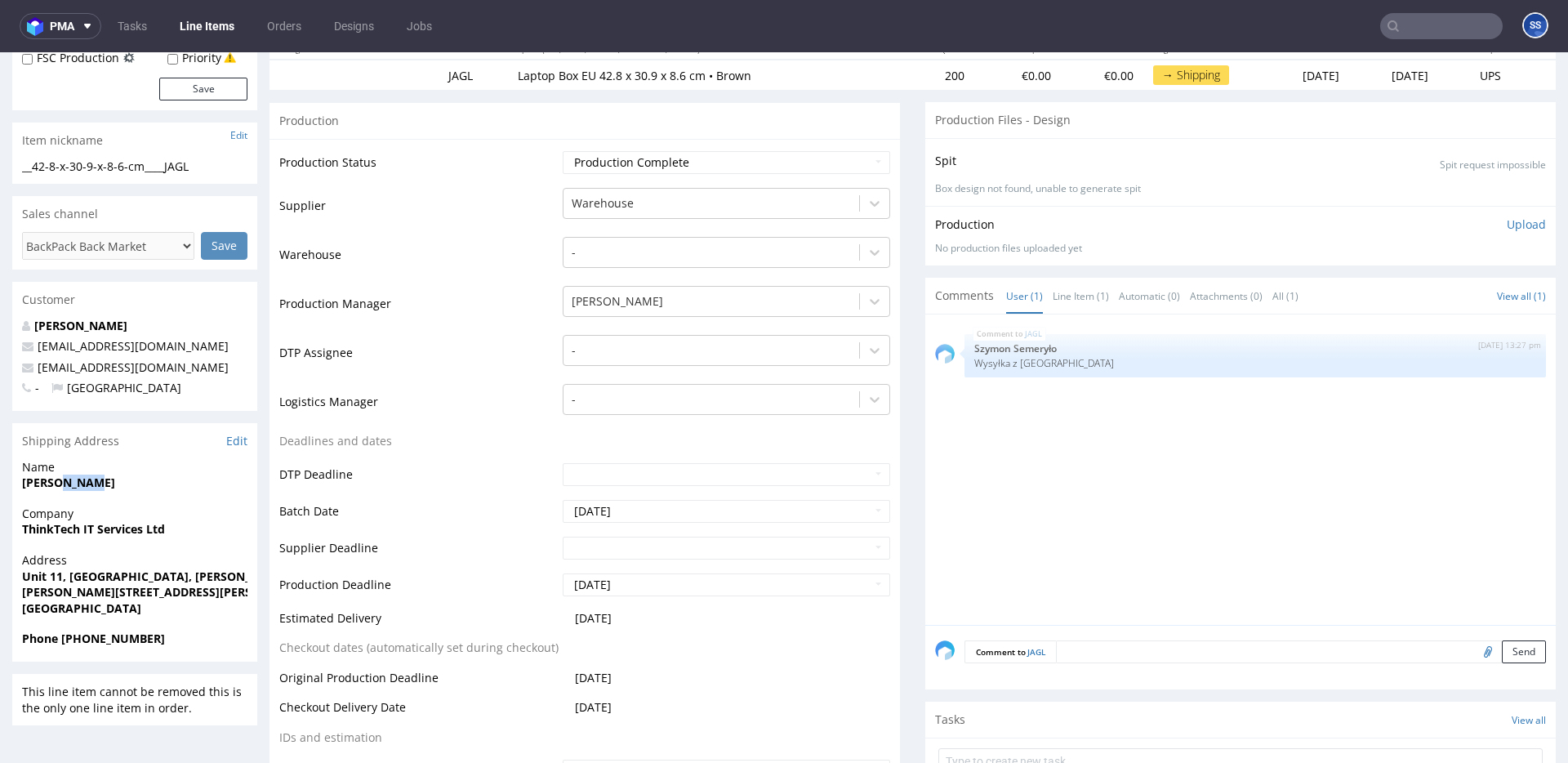
click at [66, 481] on strong "Bilal Ahmed" at bounding box center [68, 482] width 93 height 15
drag, startPoint x: 66, startPoint y: 481, endPoint x: 101, endPoint y: 480, distance: 35.0
click at [67, 481] on strong "Bilal Ahmed" at bounding box center [68, 482] width 93 height 15
click at [103, 573] on strong "Unit 11, Ecclesshal Business Park, Hawkins Lane" at bounding box center [155, 577] width 266 height 15
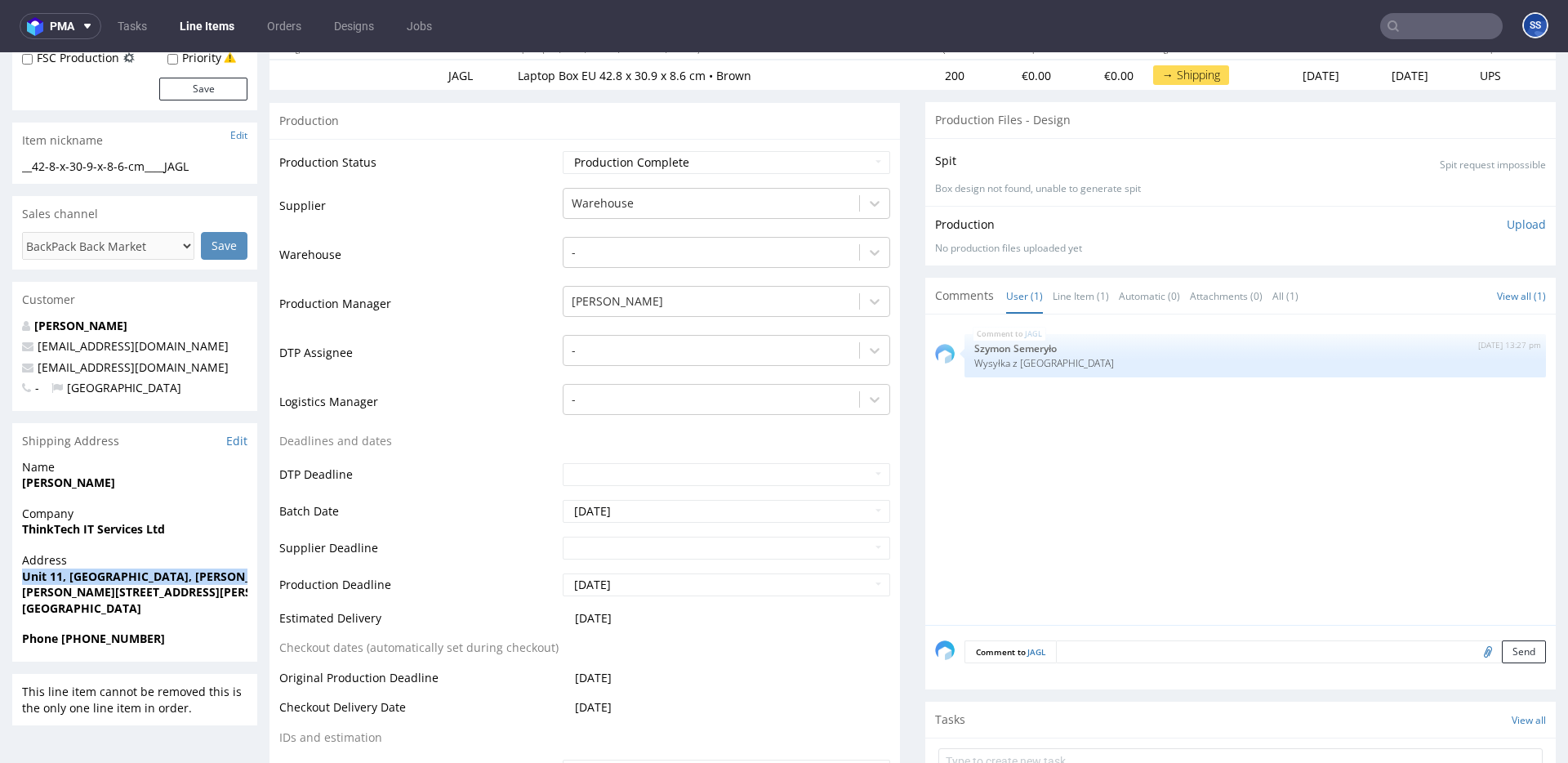
click at [103, 573] on strong "Unit 11, Ecclesshal Business Park, Hawkins Lane" at bounding box center [155, 577] width 266 height 15
drag, startPoint x: 69, startPoint y: 592, endPoint x: 126, endPoint y: 593, distance: 57.0
click at [126, 593] on strong "Burton Upon Trent DE14 1PT" at bounding box center [167, 592] width 291 height 15
drag, startPoint x: 126, startPoint y: 593, endPoint x: 0, endPoint y: 589, distance: 126.1
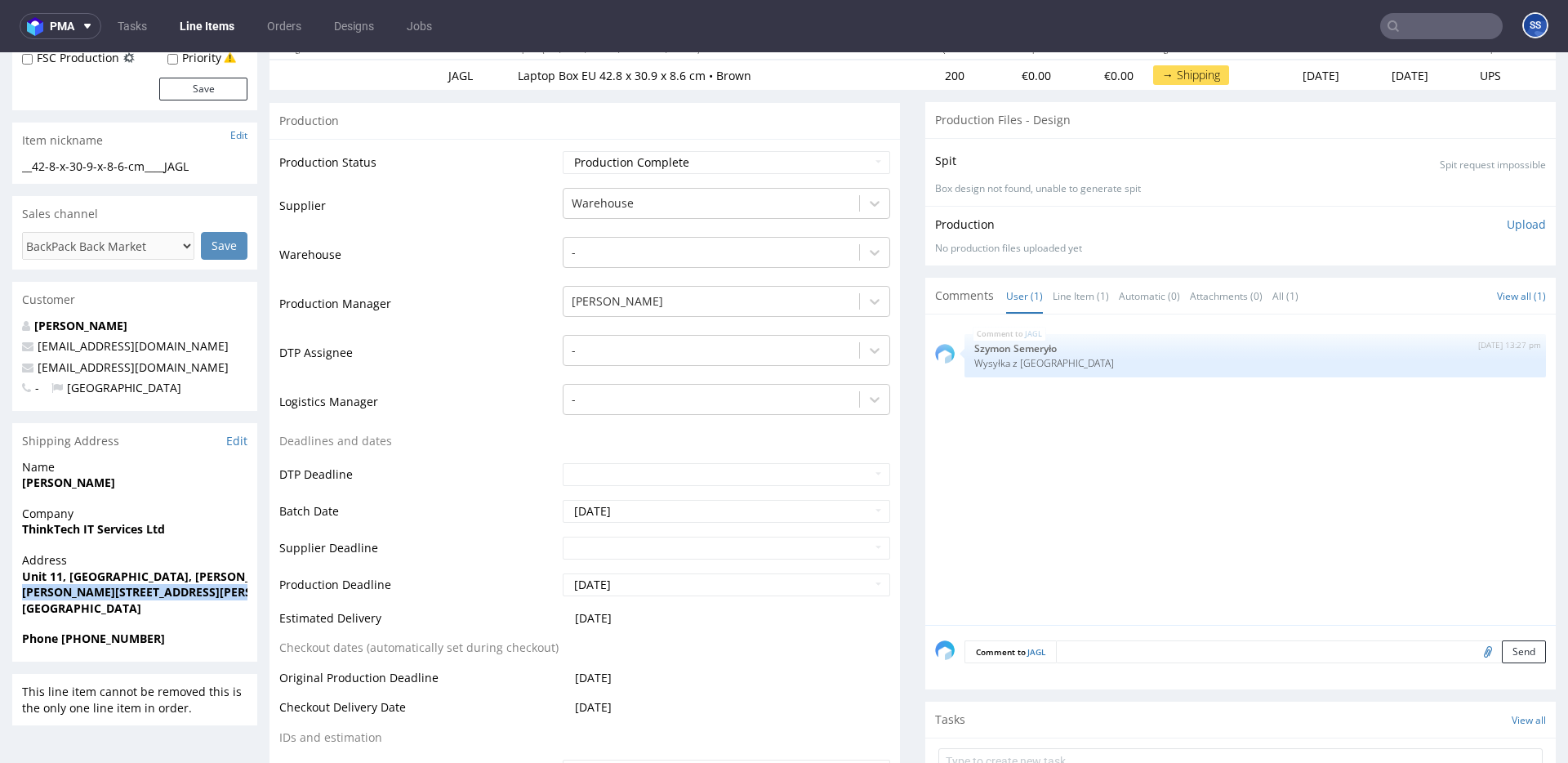
click at [25, 591] on strong "Burton Upon Trent DE14 1PT" at bounding box center [167, 592] width 291 height 15
drag, startPoint x: 22, startPoint y: 591, endPoint x: 125, endPoint y: 590, distance: 103.0
click at [125, 590] on strong "Burton Upon Trent DE14 1PT" at bounding box center [167, 592] width 291 height 15
click at [189, 594] on span "Burton Upon Trent DE14 1PT" at bounding box center [134, 592] width 225 height 16
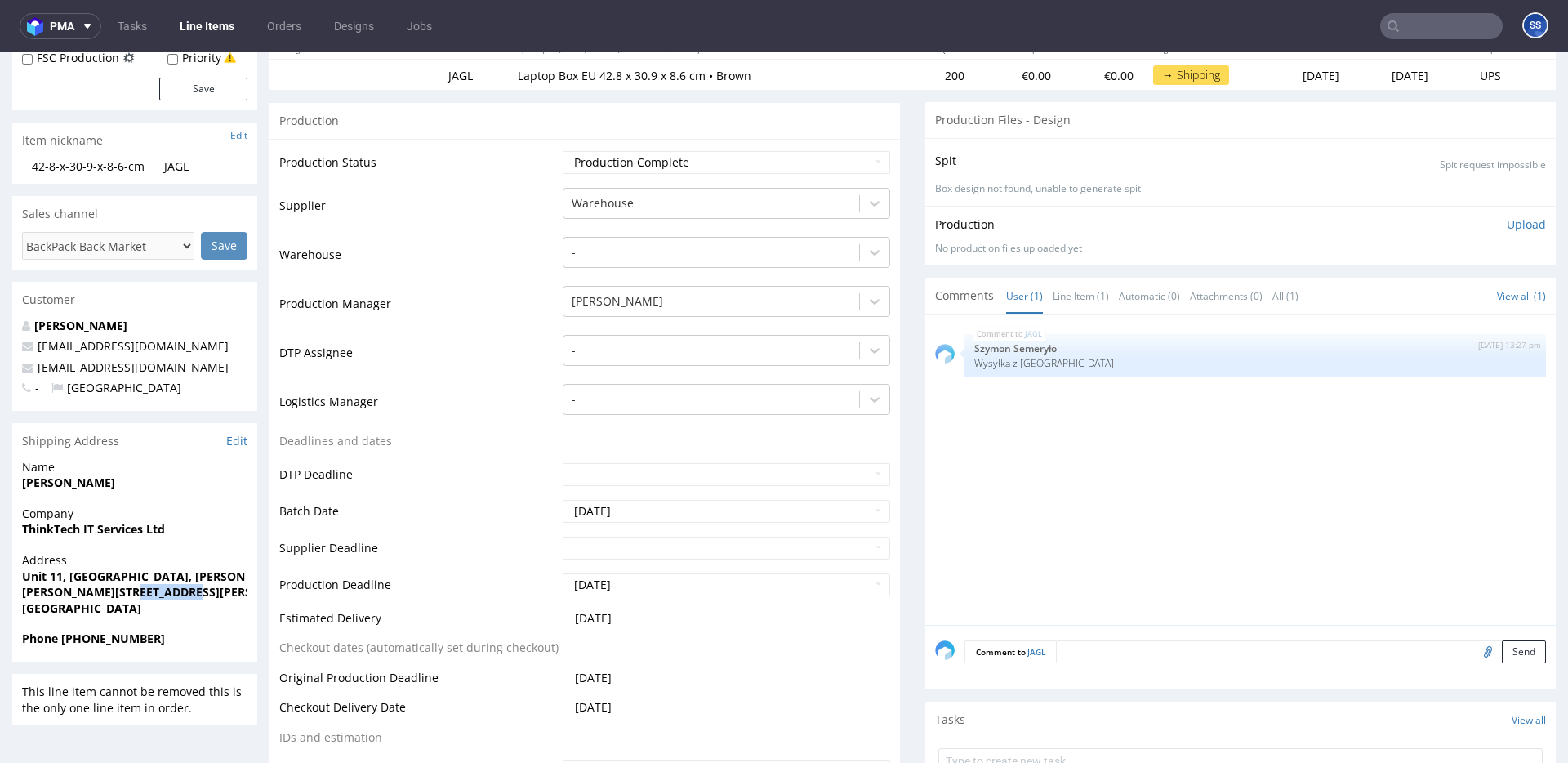
drag, startPoint x: 174, startPoint y: 592, endPoint x: 126, endPoint y: 590, distance: 48.0
click at [126, 590] on span "Burton Upon Trent DE14 1PT" at bounding box center [134, 592] width 225 height 16
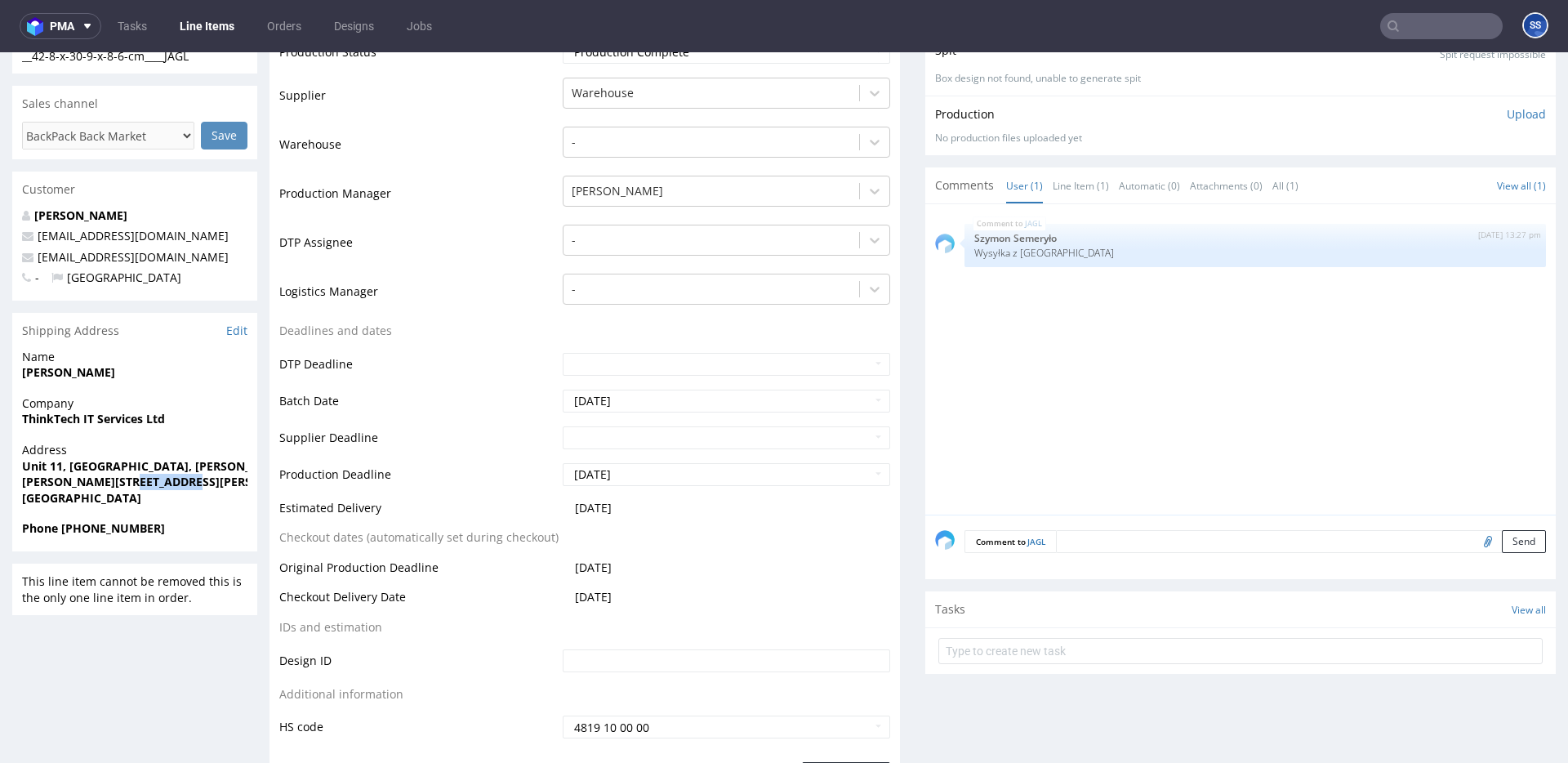
scroll to position [322, 0]
drag, startPoint x: 225, startPoint y: 263, endPoint x: 44, endPoint y: 264, distance: 181.0
click at [38, 264] on p "thinktechitservices@gmail.com" at bounding box center [134, 256] width 225 height 16
drag, startPoint x: 171, startPoint y: 527, endPoint x: 76, endPoint y: 521, distance: 95.2
click at [61, 533] on span "Phone +44 07877056712" at bounding box center [134, 527] width 225 height 16
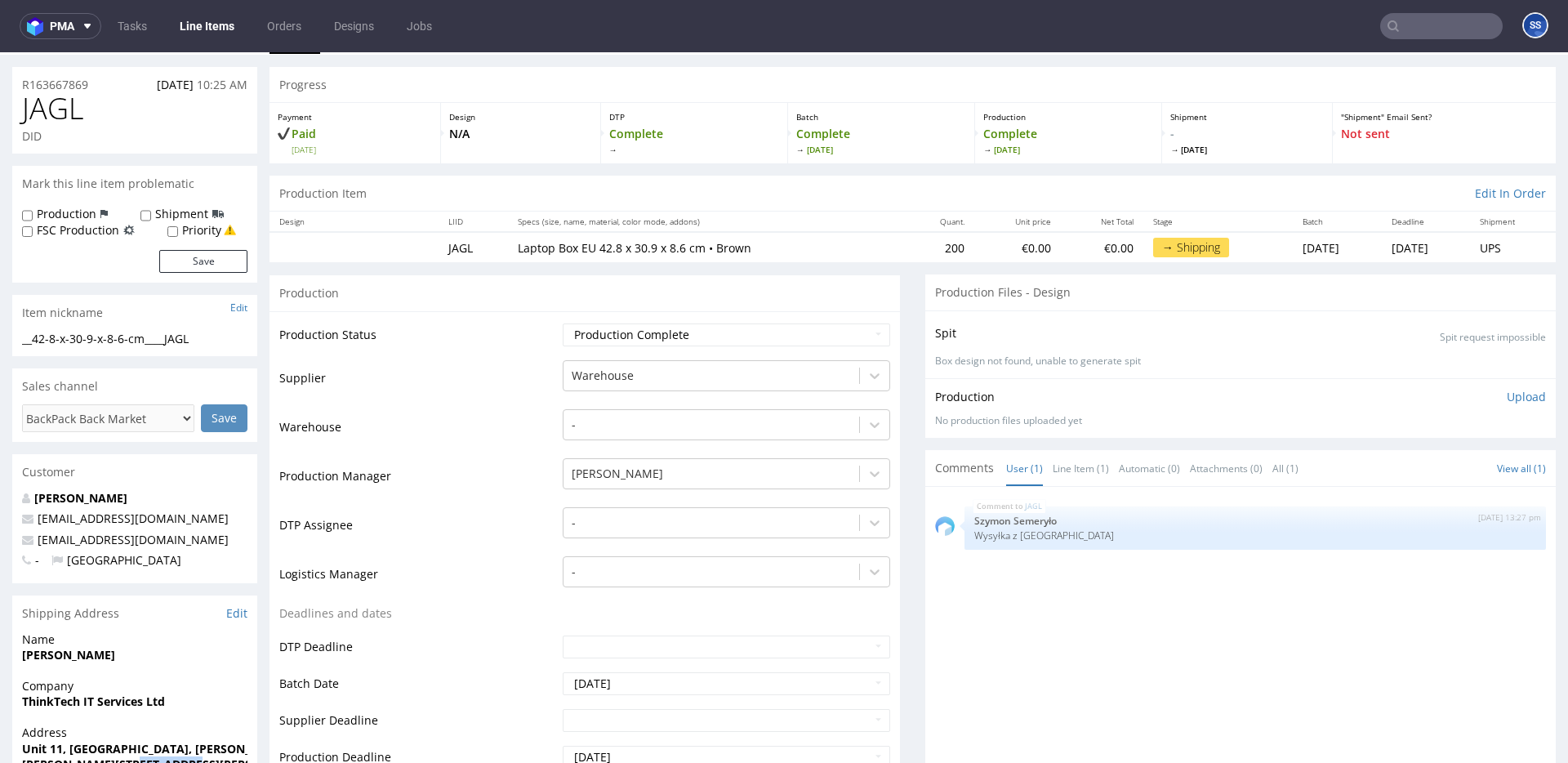
scroll to position [0, 0]
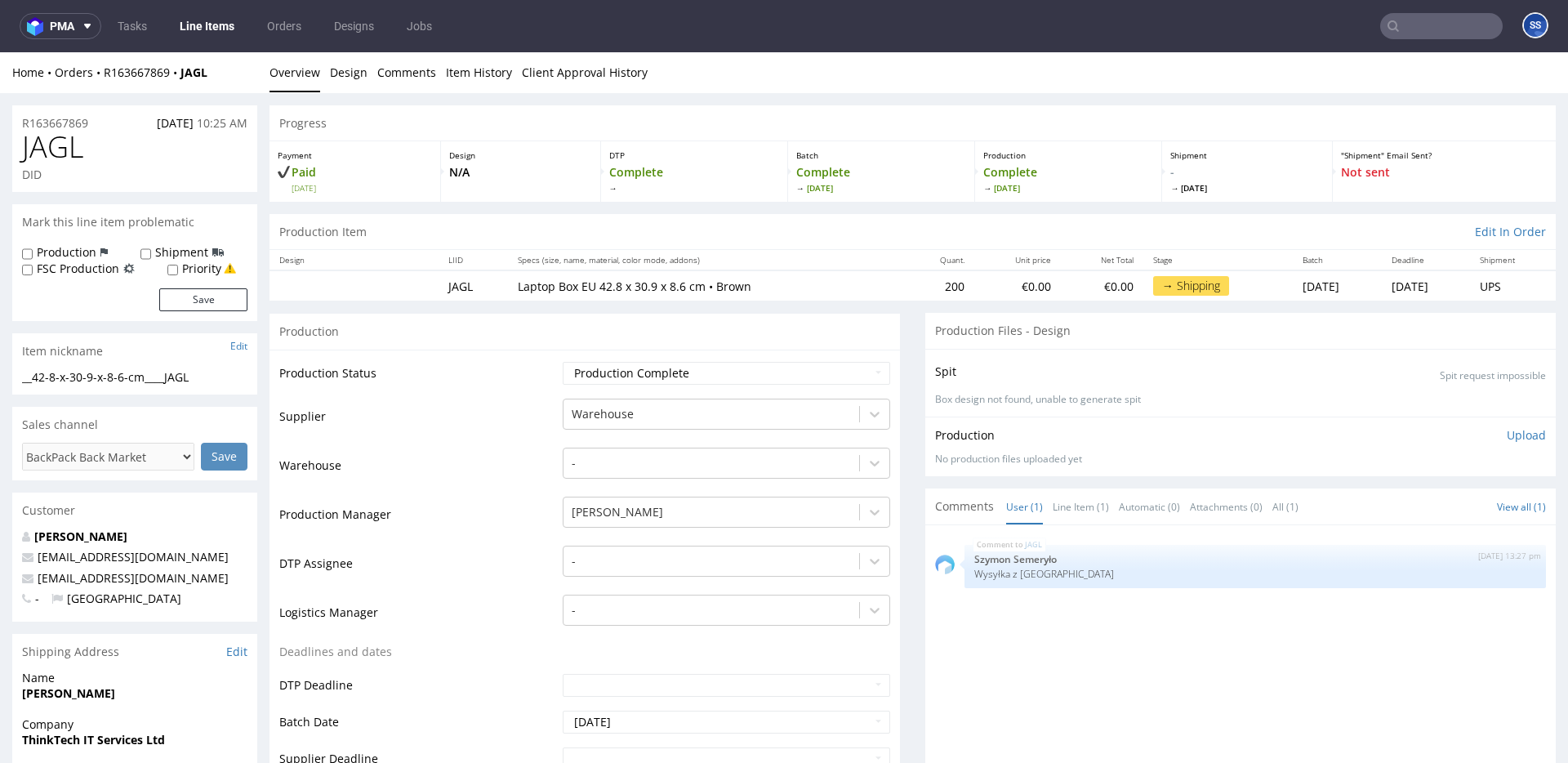
click at [229, 64] on div "Home Orders R163667869 JAGL Overview Design Comments Item History Client Approv…" at bounding box center [784, 72] width 1568 height 41
drag, startPoint x: 222, startPoint y: 76, endPoint x: 247, endPoint y: 55, distance: 32.6
click at [184, 78] on div "Home Orders R163667869 JAGL" at bounding box center [135, 72] width 245 height 16
click at [211, 29] on link "Line Items" at bounding box center [207, 26] width 74 height 26
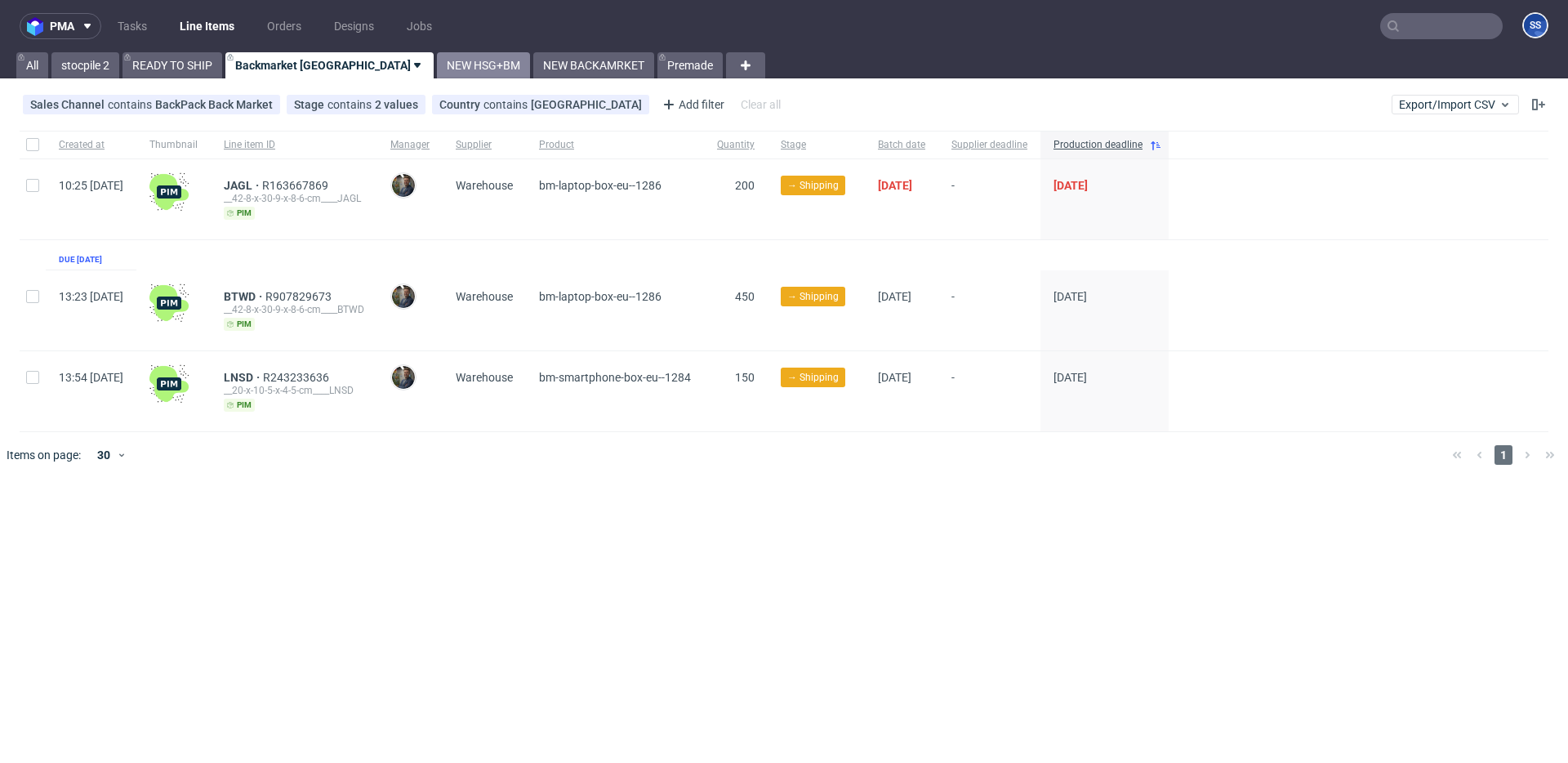
click at [437, 66] on link "NEW HSG+BM" at bounding box center [484, 65] width 93 height 26
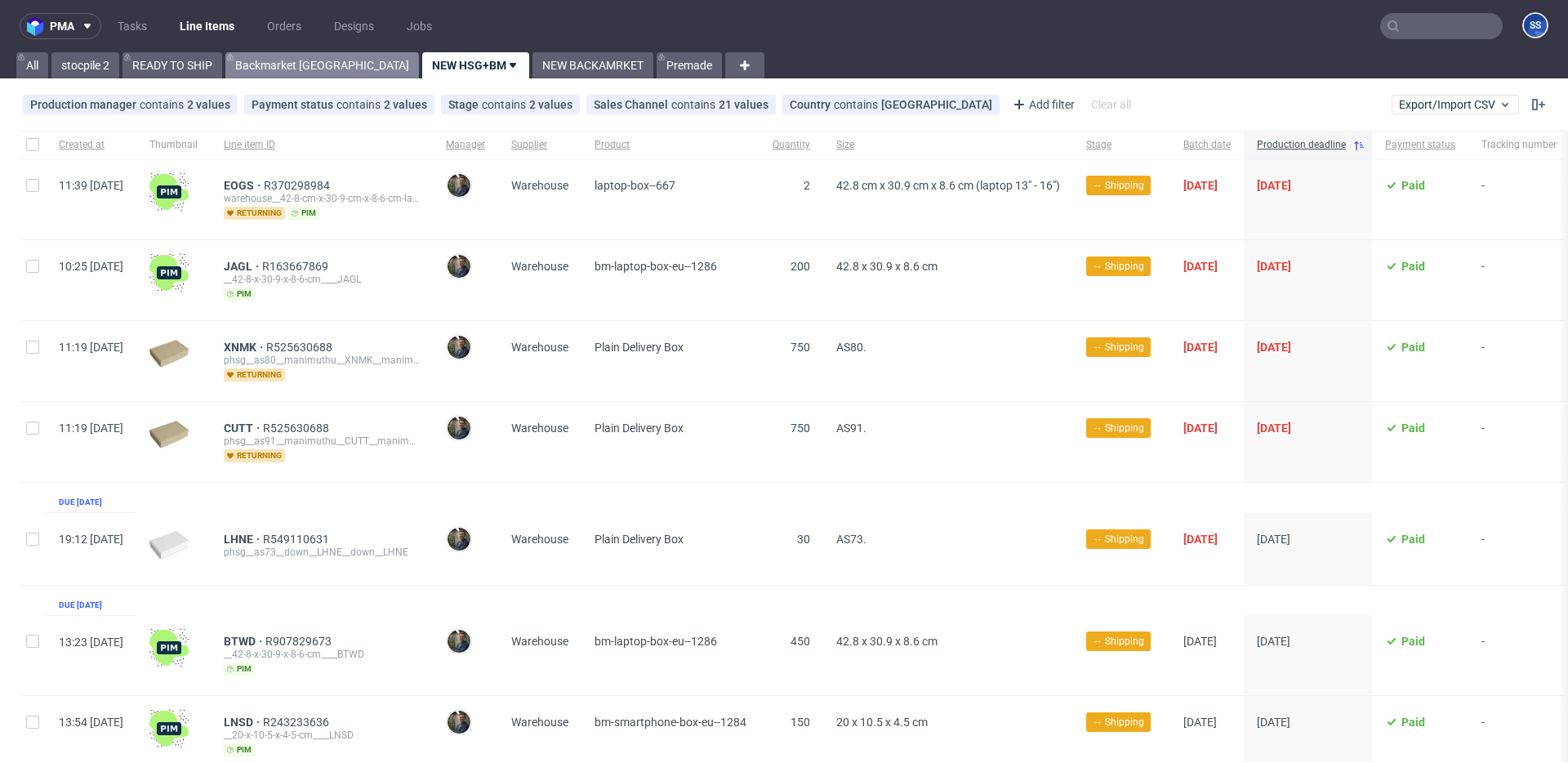
click at [304, 67] on link "Backmarket [GEOGRAPHIC_DATA]" at bounding box center [322, 65] width 194 height 26
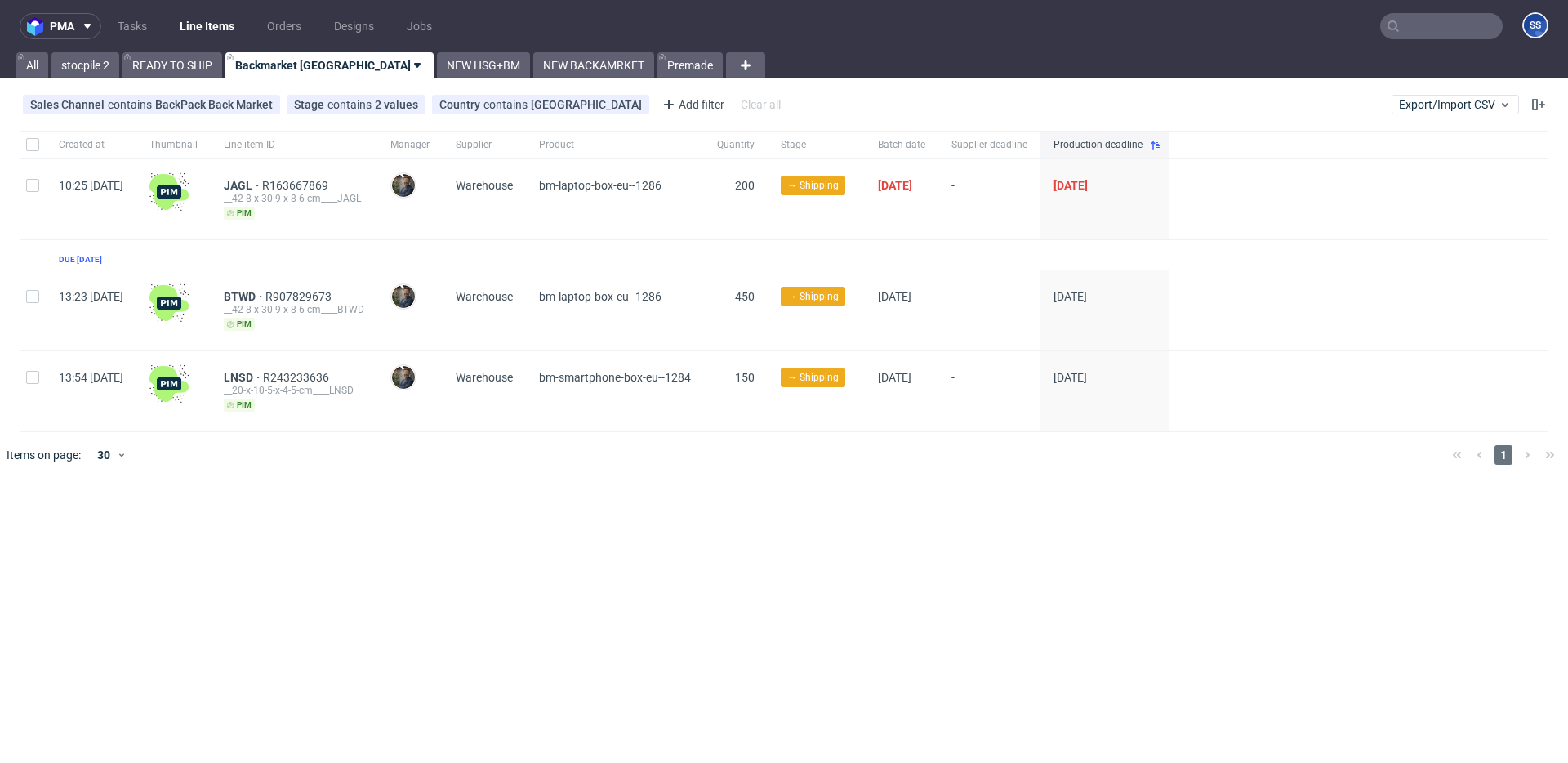
click at [32, 303] on div at bounding box center [32, 310] width 26 height 80
checkbox input "true"
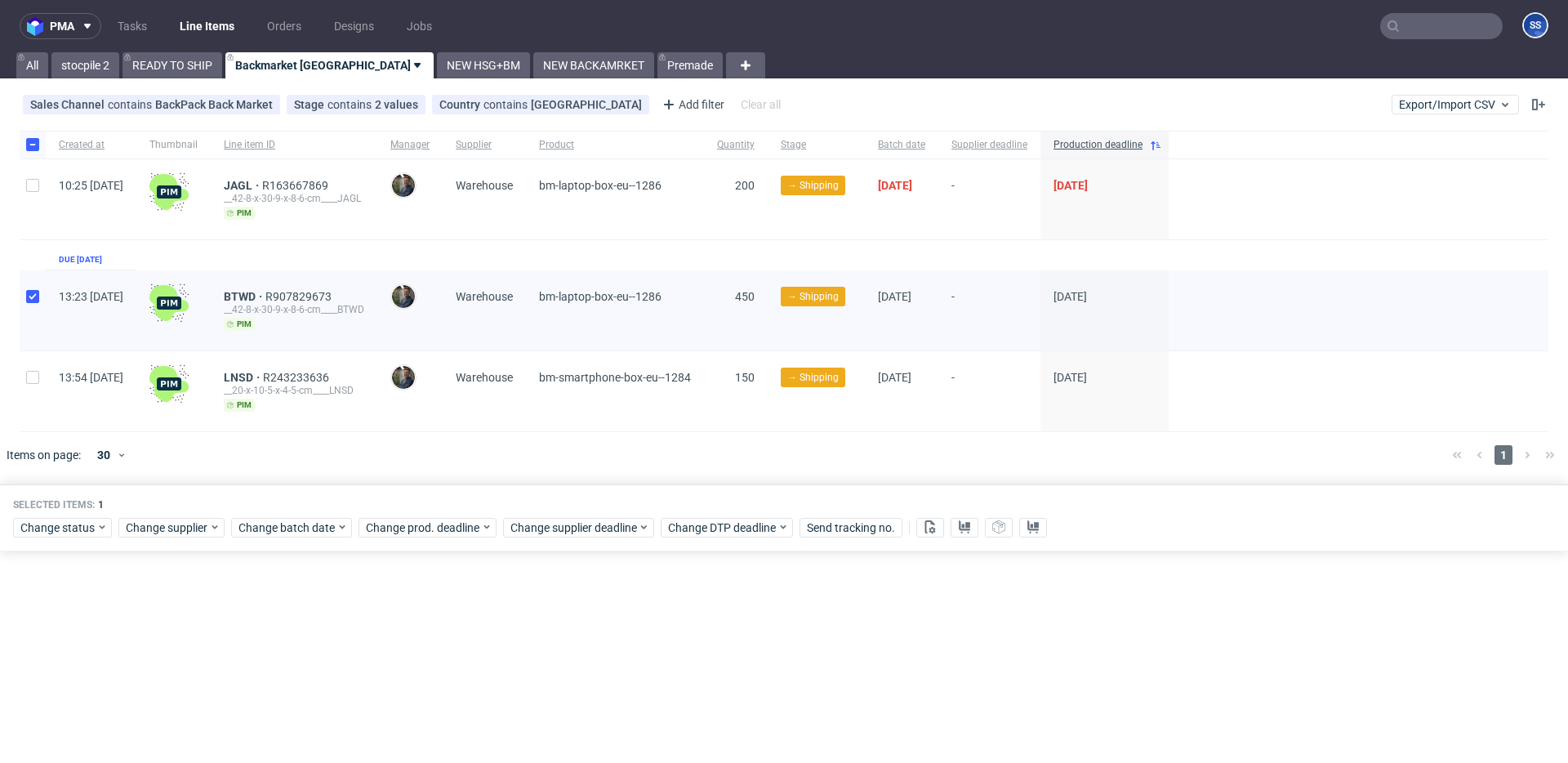
click at [29, 390] on div at bounding box center [32, 391] width 26 height 80
checkbox input "true"
click at [181, 522] on span "Change supplier" at bounding box center [167, 527] width 84 height 16
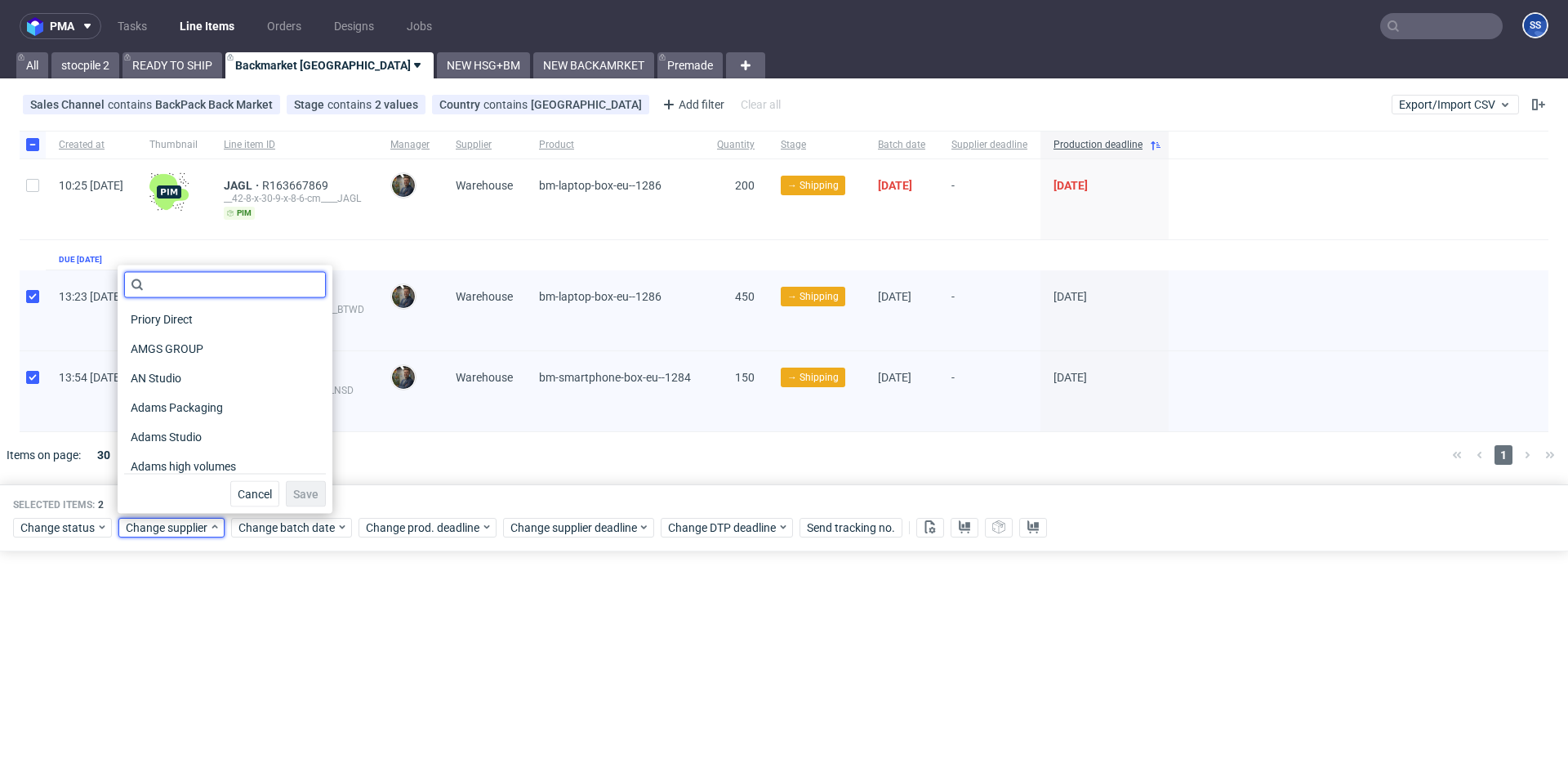
click at [206, 289] on input "text" at bounding box center [225, 284] width 202 height 26
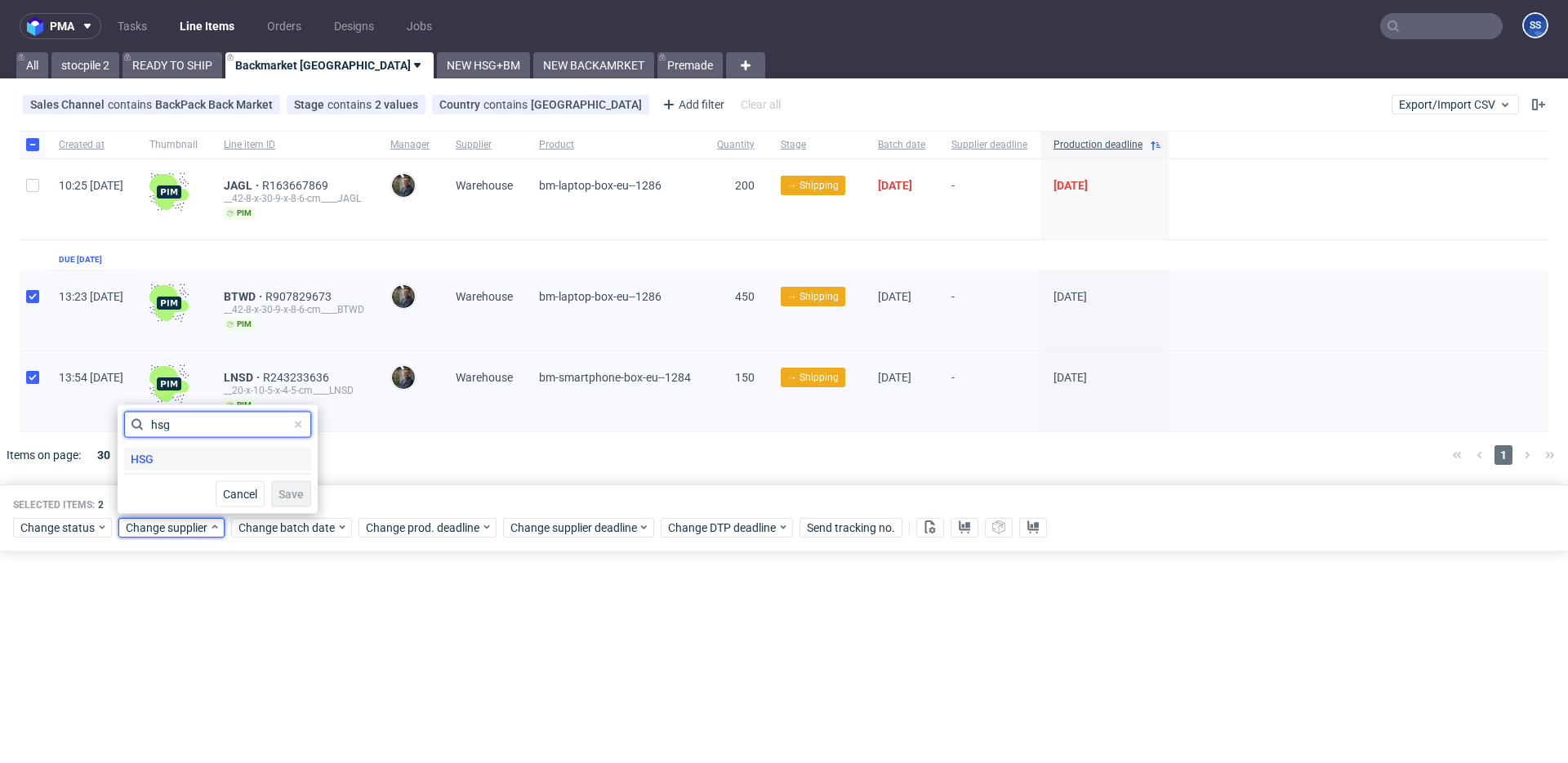
type input "hsg"
click at [159, 457] on span "HSG" at bounding box center [143, 460] width 36 height 23
click at [279, 490] on span "Save" at bounding box center [291, 495] width 26 height 11
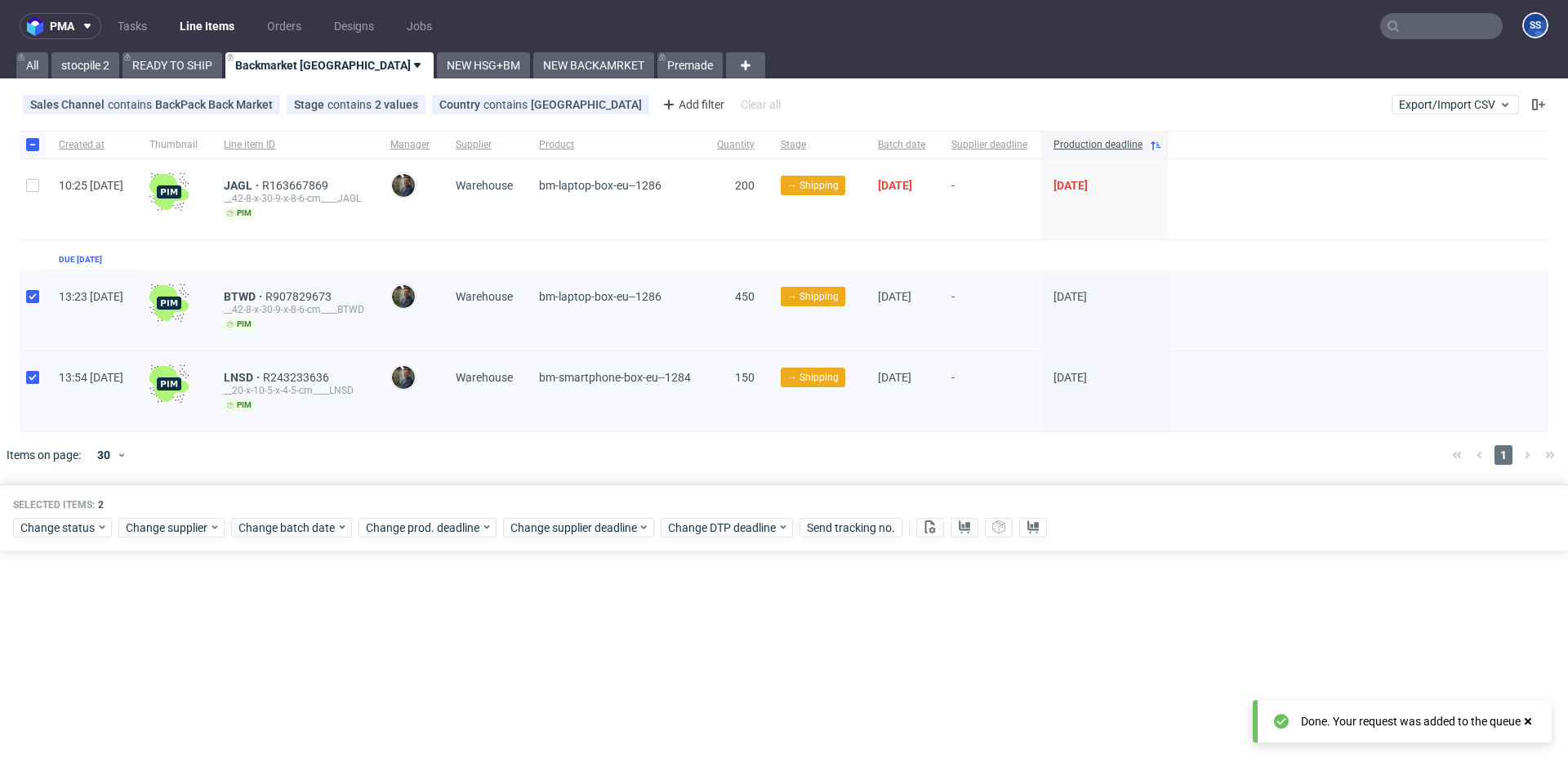
click at [412, 473] on div at bounding box center [808, 455] width 1263 height 46
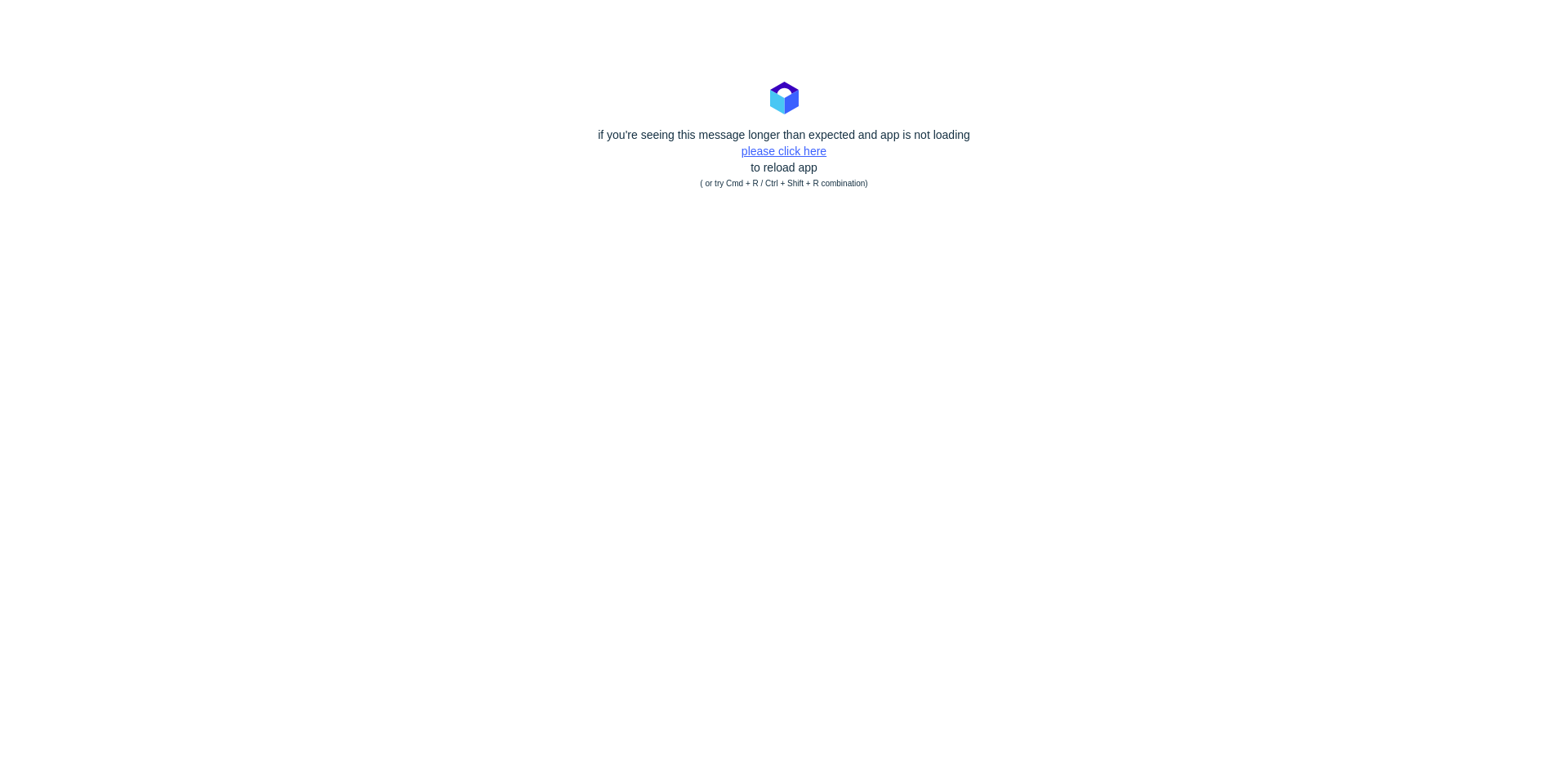
click at [769, 156] on link "please click here" at bounding box center [784, 151] width 85 height 13
click at [765, 153] on link "please click here" at bounding box center [784, 151] width 85 height 13
click at [770, 114] on polygon at bounding box center [777, 102] width 14 height 25
drag, startPoint x: 755, startPoint y: 158, endPoint x: 767, endPoint y: 149, distance: 15.0
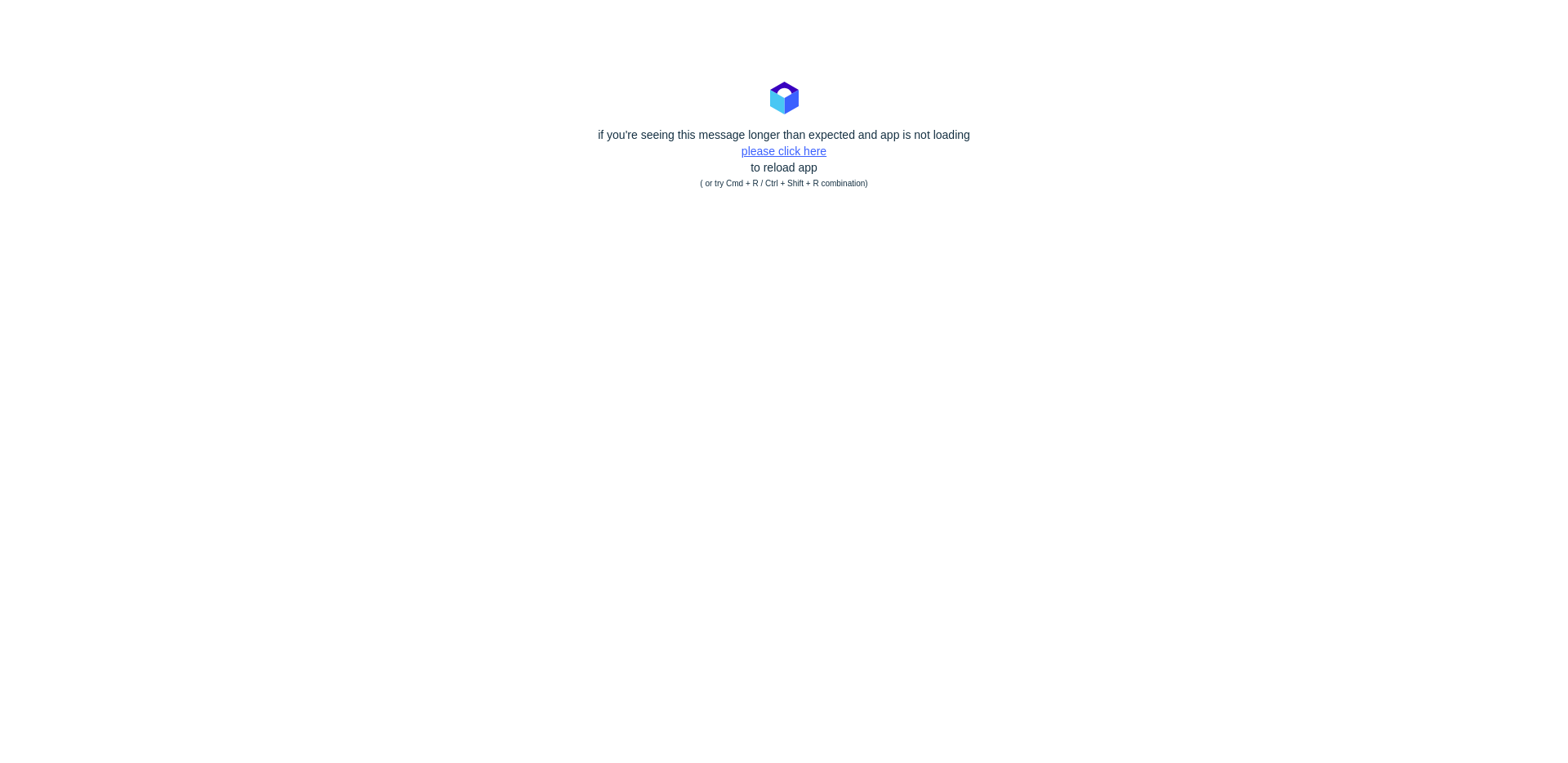
click at [756, 158] on div "if you're seeing this message longer than expected and app is not loading pleas…" at bounding box center [784, 159] width 1568 height 66
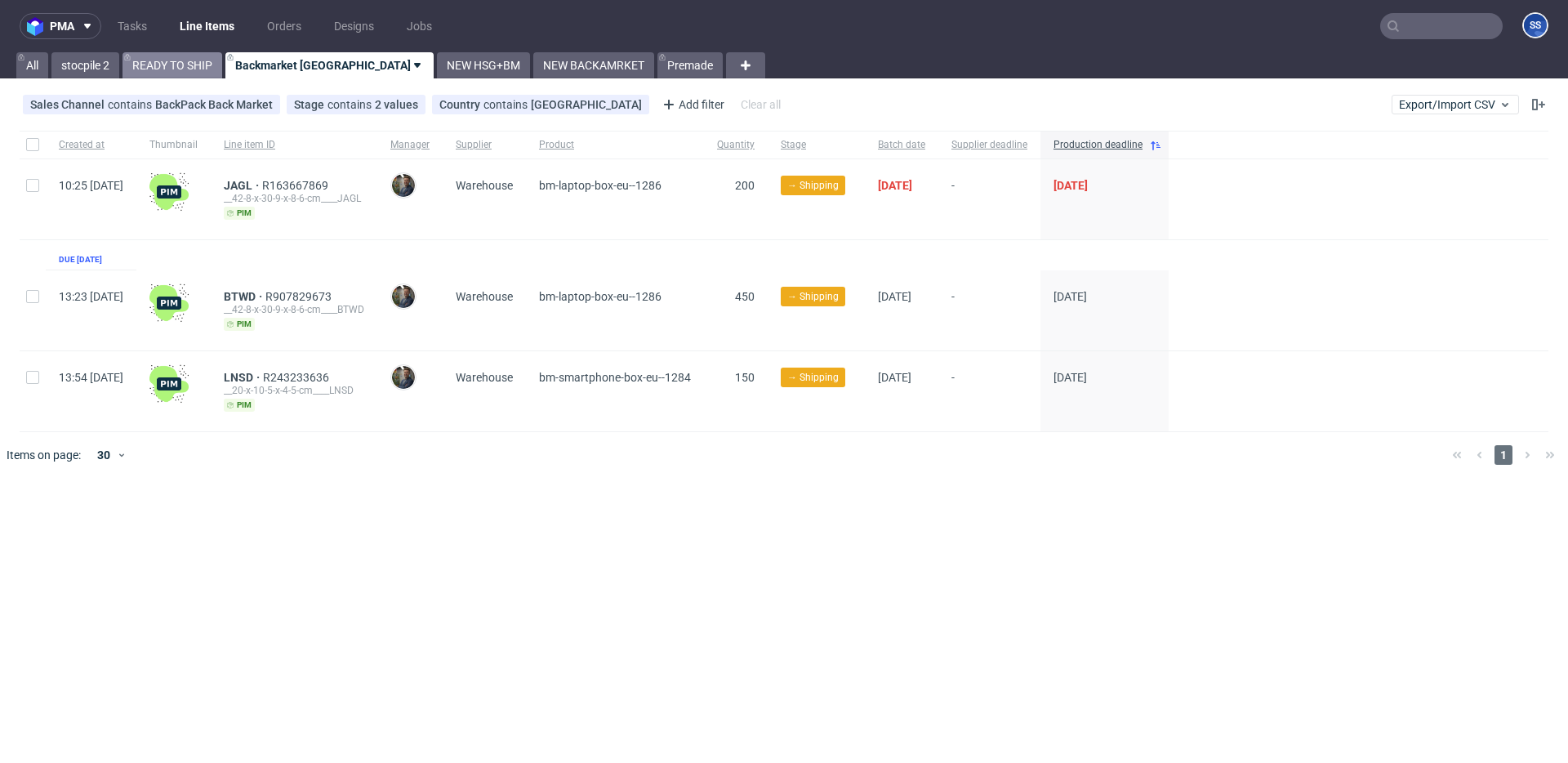
click at [171, 63] on link "READY TO SHIP" at bounding box center [172, 65] width 100 height 26
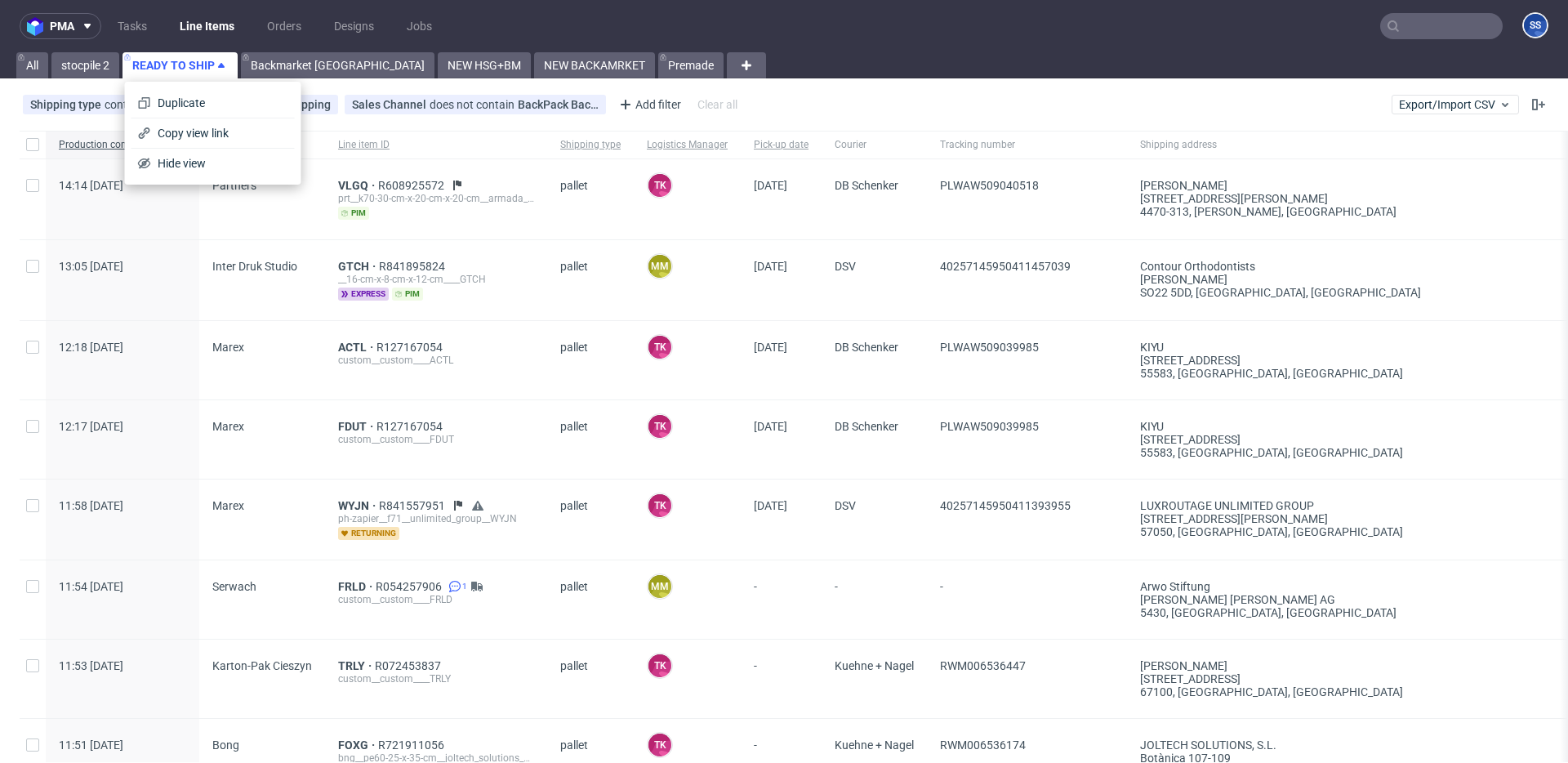
click at [722, 436] on div "TK Tobrucki Kacper" at bounding box center [687, 426] width 81 height 26
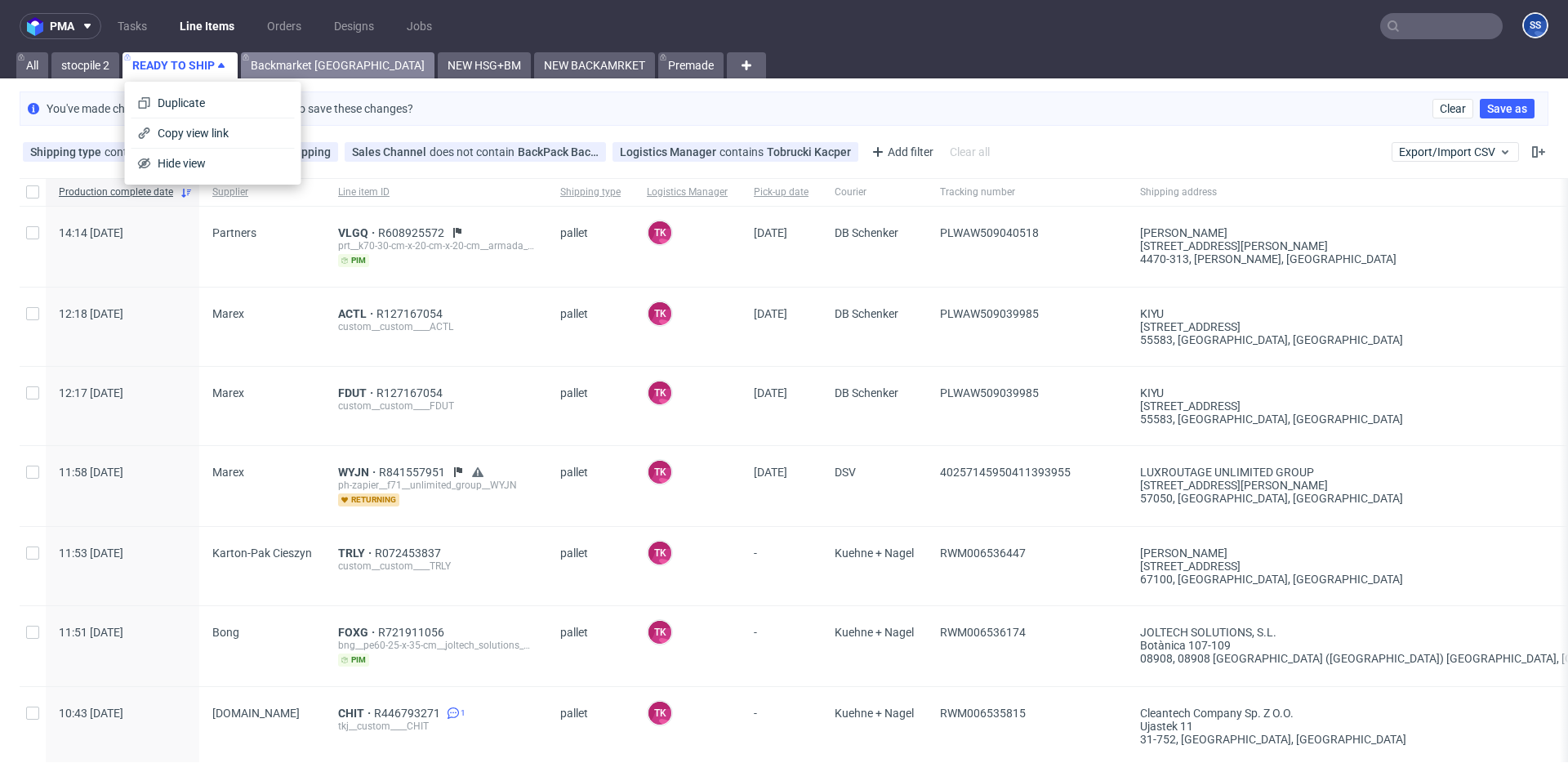
click at [283, 66] on link "Backmarket [GEOGRAPHIC_DATA]" at bounding box center [338, 65] width 194 height 26
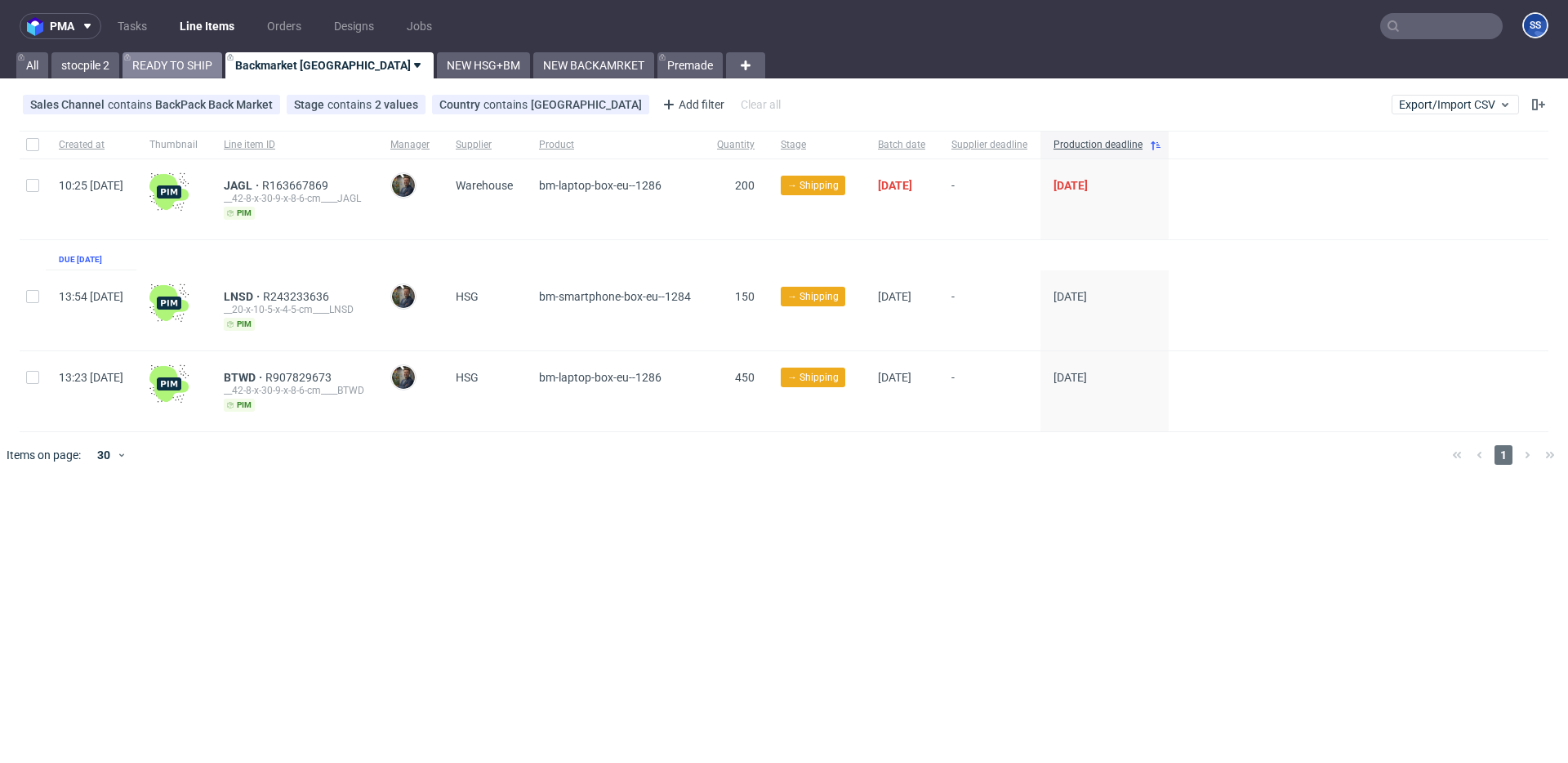
click at [152, 65] on link "READY TO SHIP" at bounding box center [172, 65] width 100 height 26
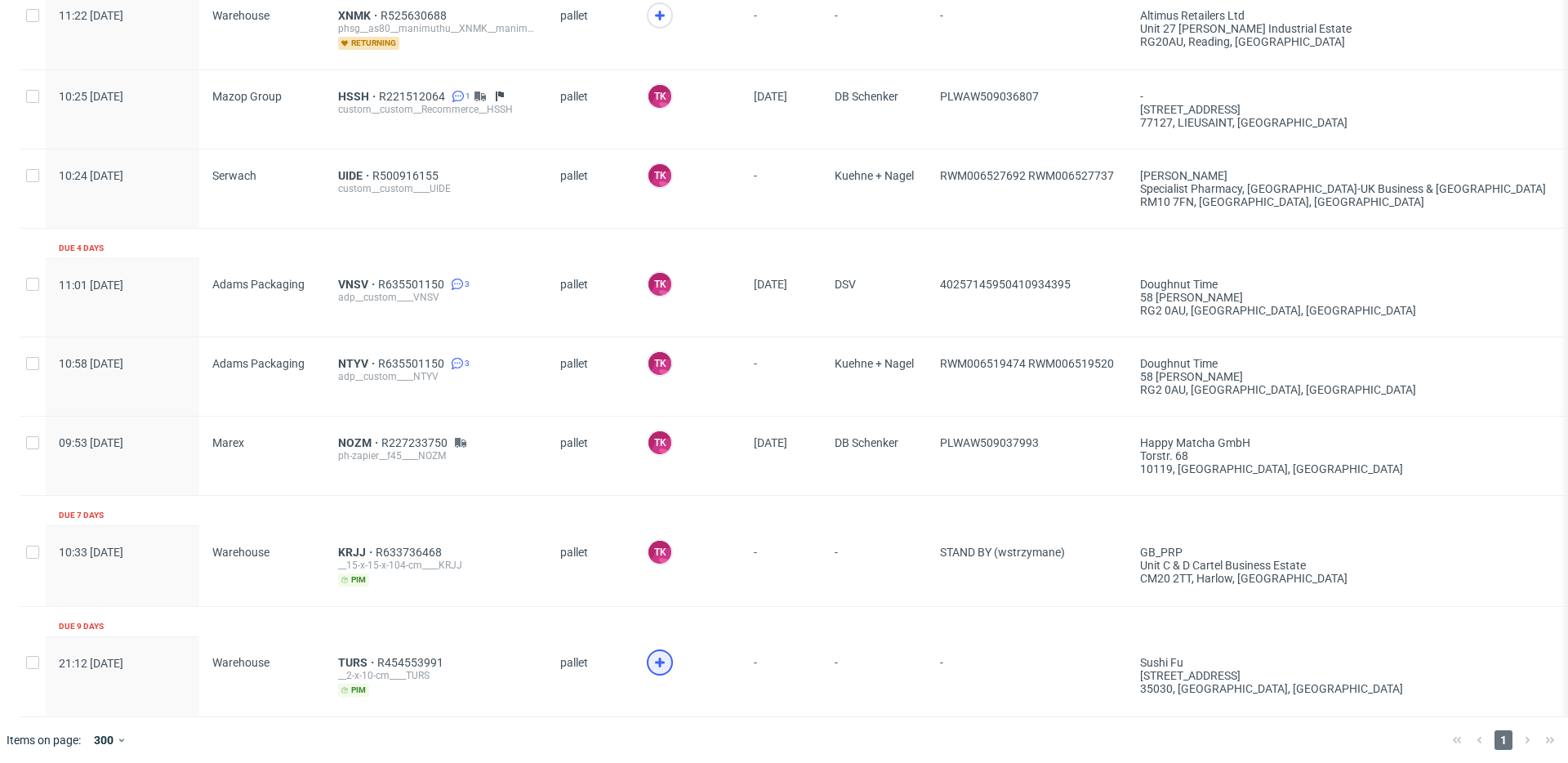
scroll to position [0, 1]
click at [663, 660] on icon at bounding box center [659, 662] width 20 height 20
click at [341, 659] on span "TURS" at bounding box center [358, 666] width 39 height 13
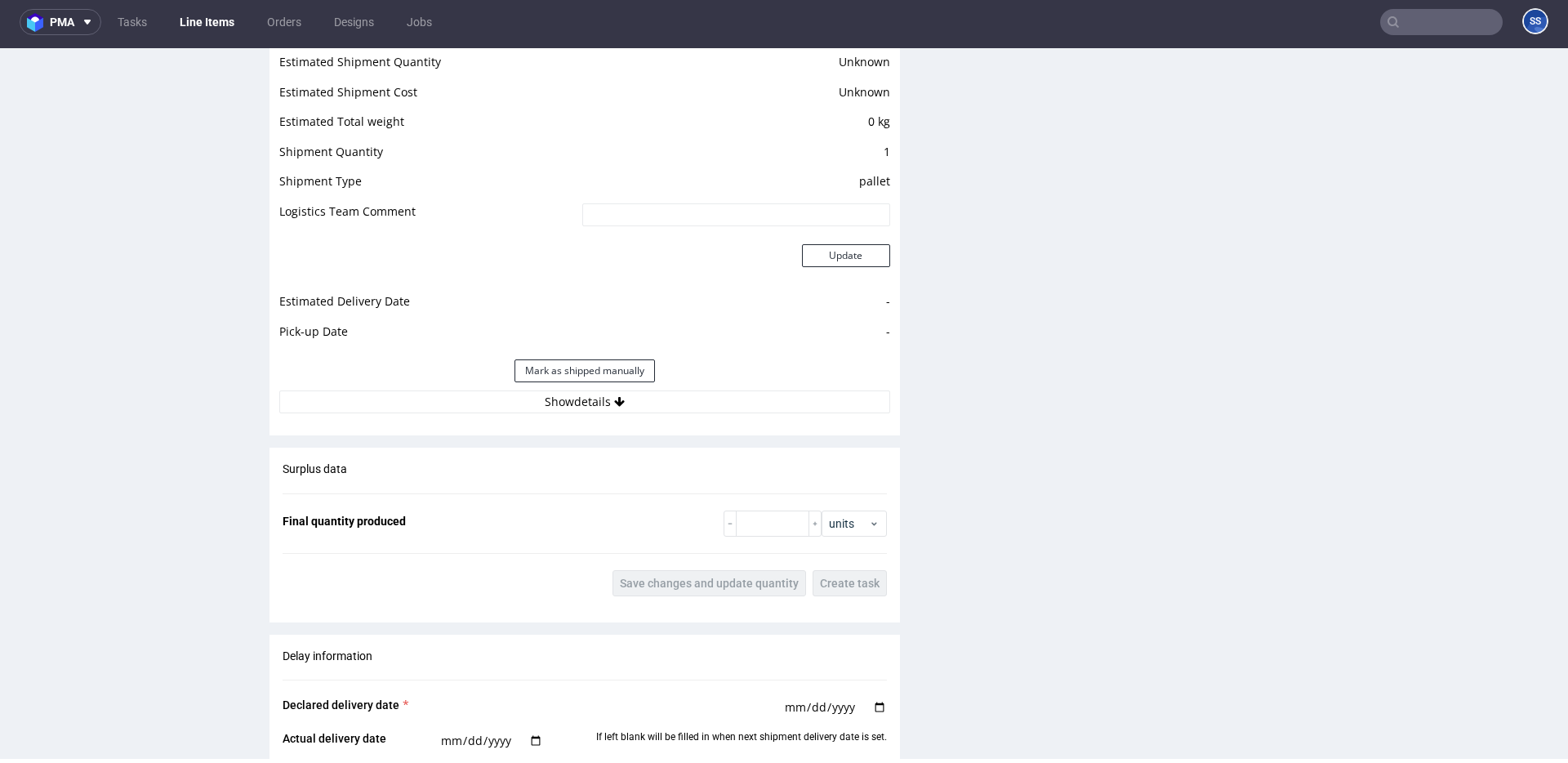
scroll to position [1240, 0]
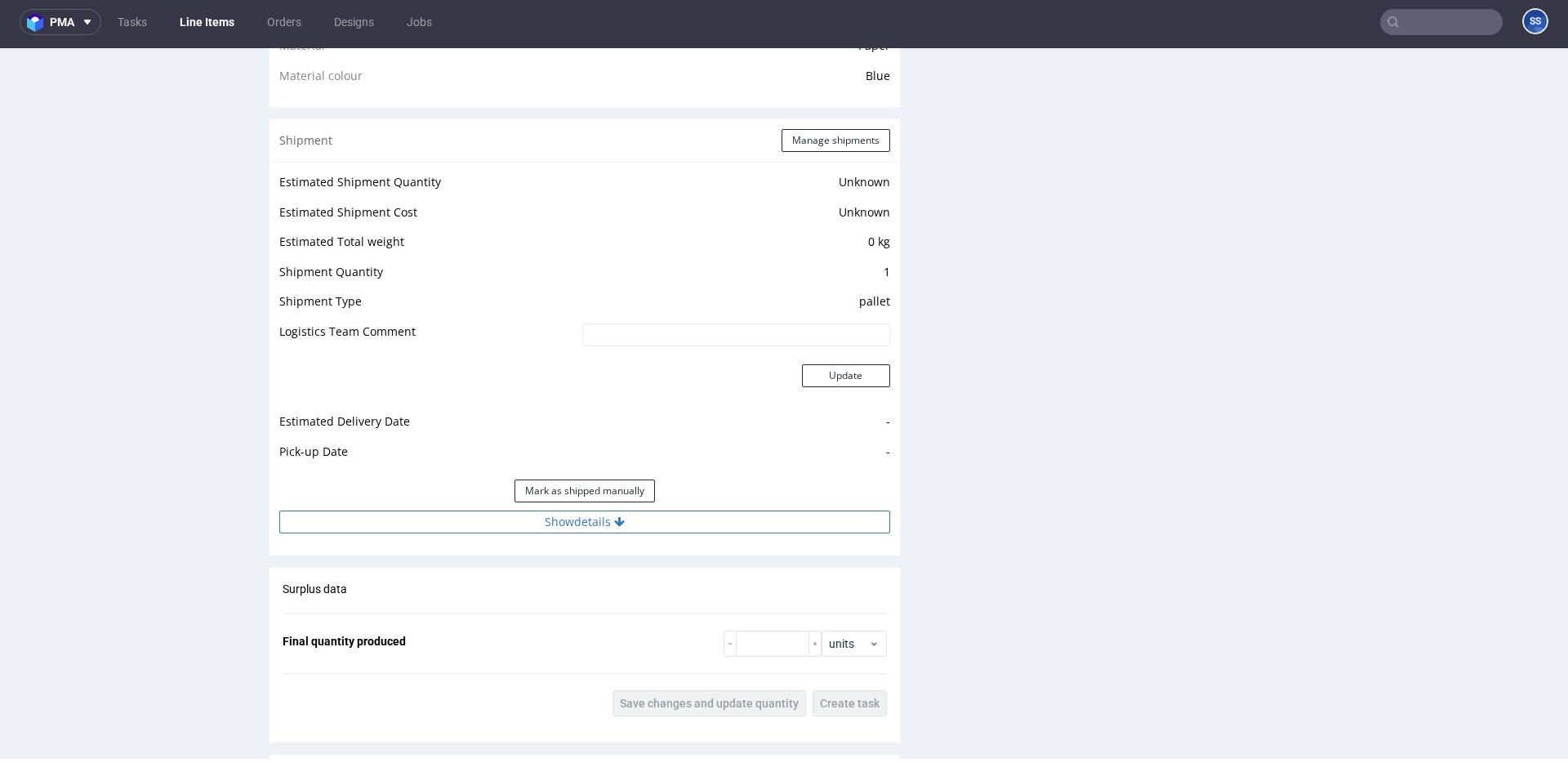
click at [571, 527] on button "Show details" at bounding box center [585, 522] width 610 height 23
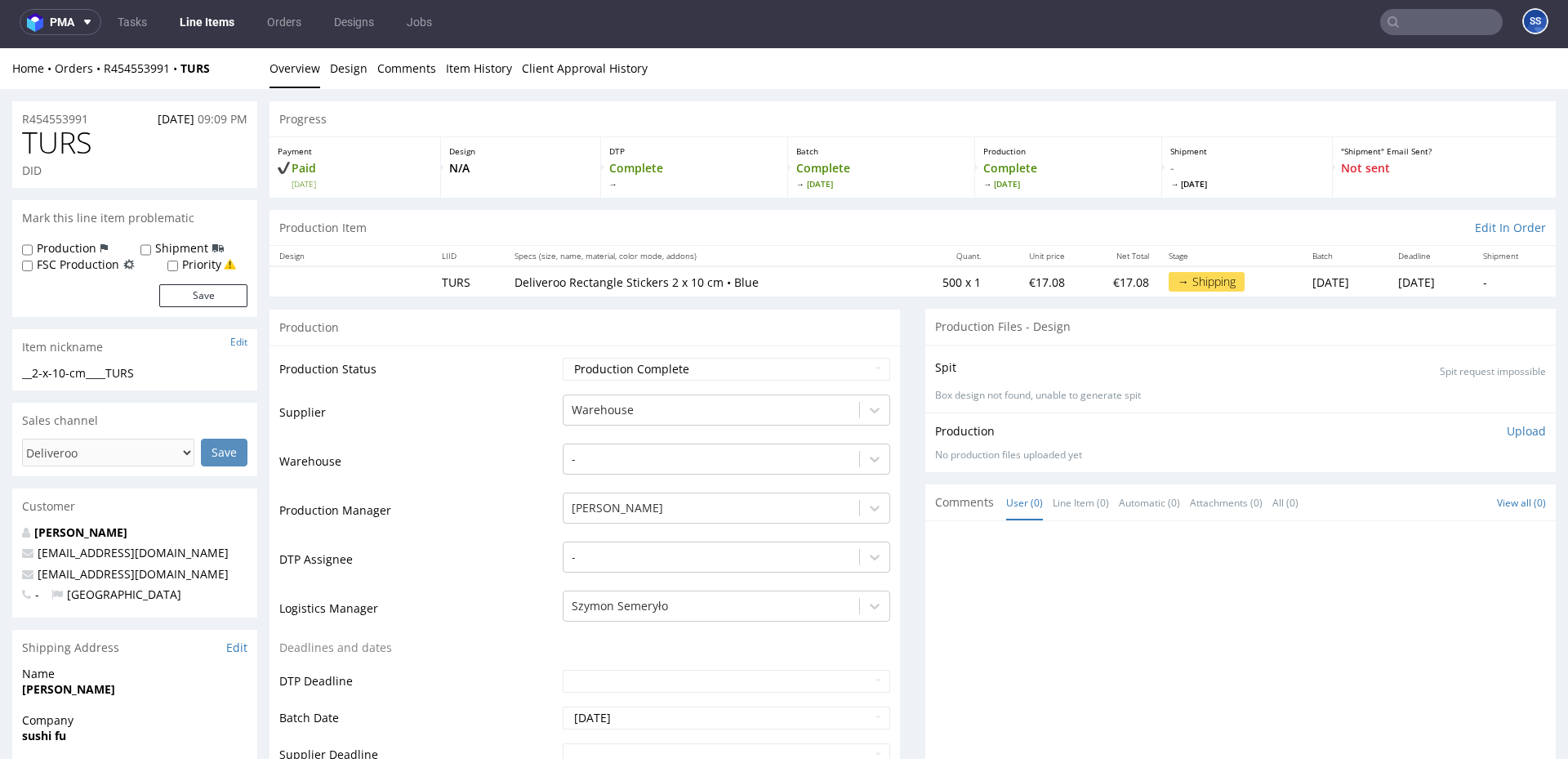
scroll to position [0, 0]
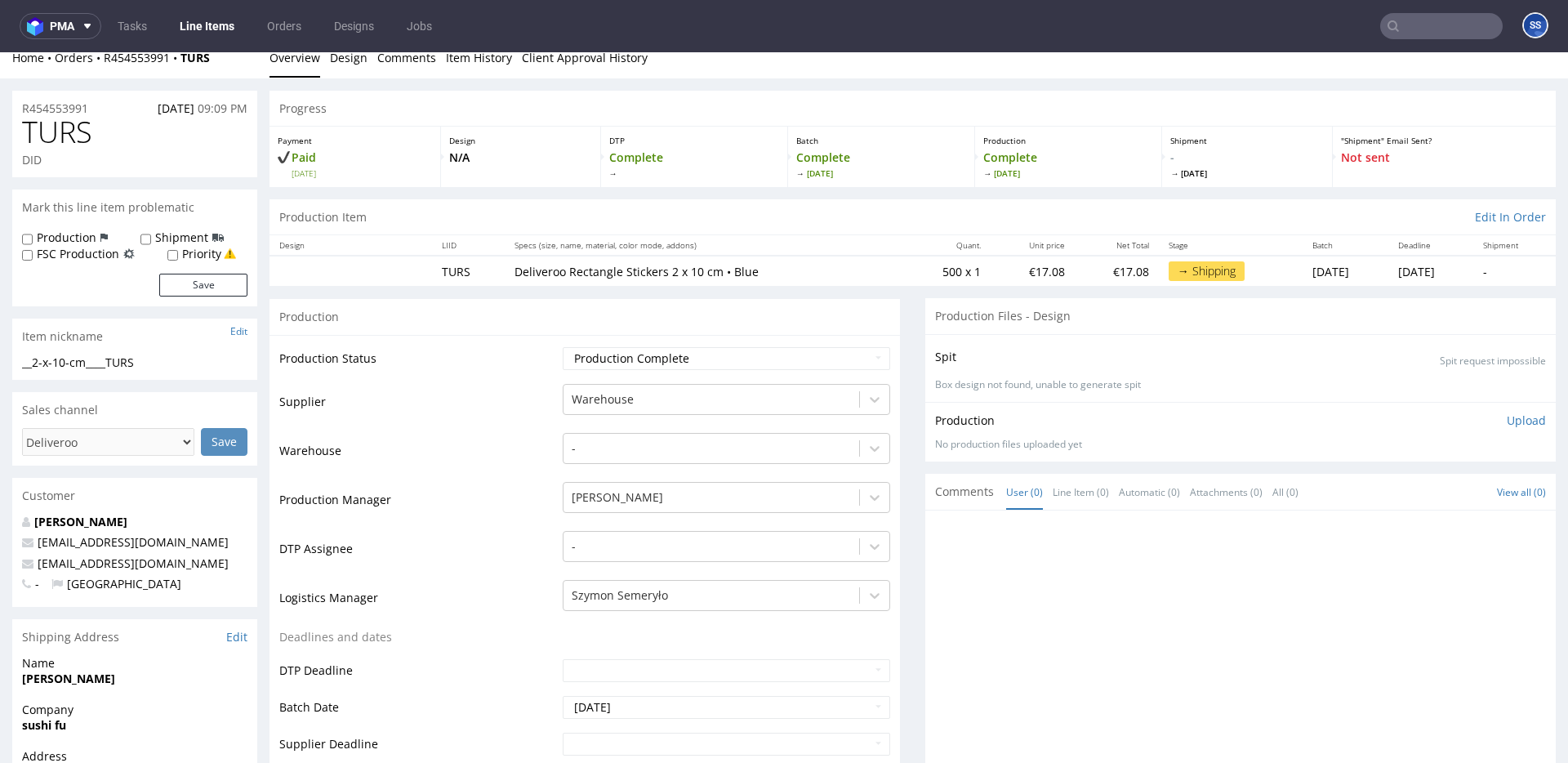
drag, startPoint x: 232, startPoint y: 68, endPoint x: 186, endPoint y: 68, distance: 46.0
click at [186, 68] on div "Home Orders R454553991 TURS Overview Design Comments Item History Client Approv…" at bounding box center [784, 58] width 1568 height 41
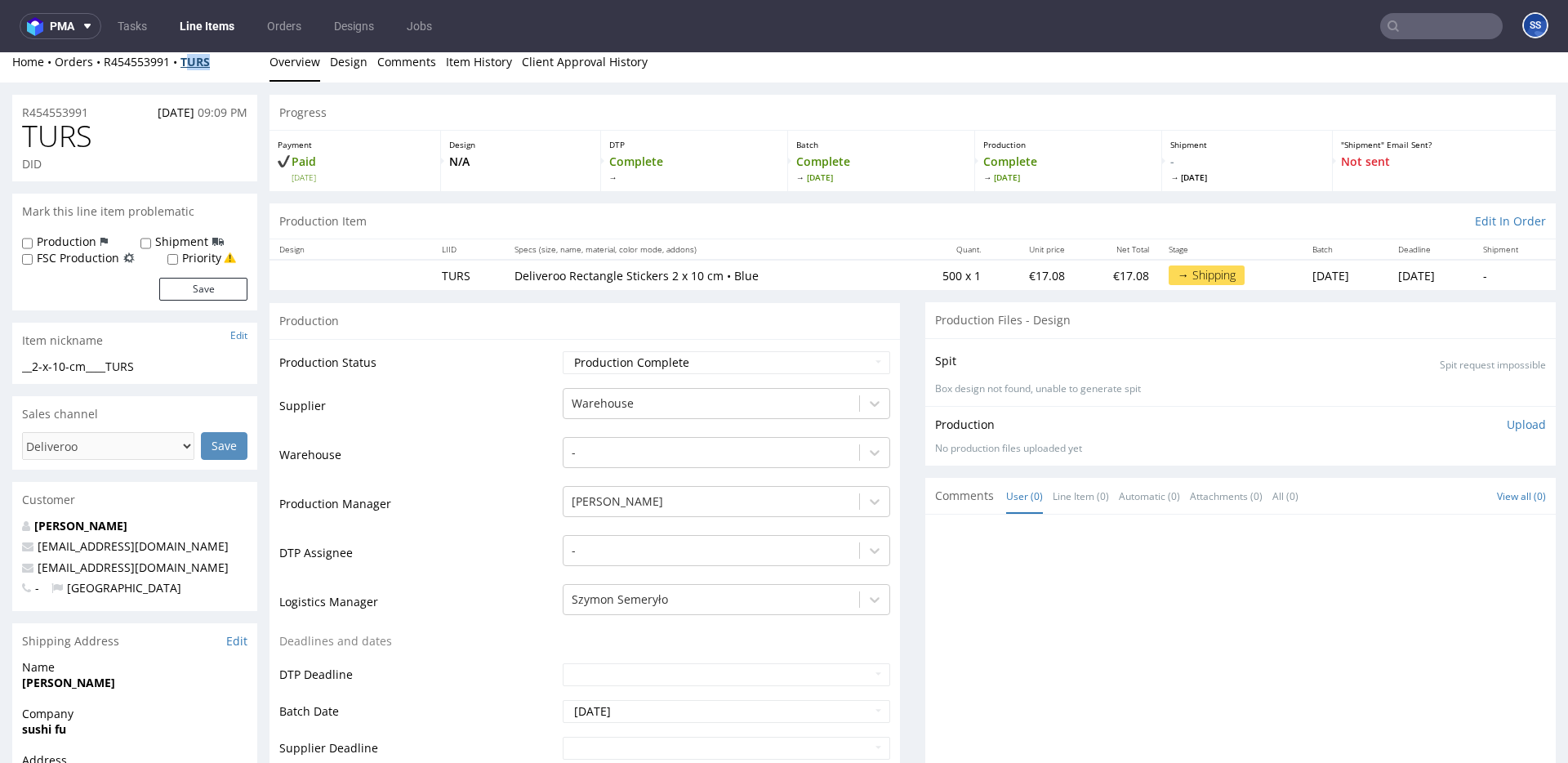
scroll to position [9, 0]
drag, startPoint x: 224, startPoint y: 63, endPoint x: 186, endPoint y: 62, distance: 38.0
click at [186, 62] on div "Home Orders R454553991 TURS" at bounding box center [135, 63] width 245 height 16
copy strong "TURS"
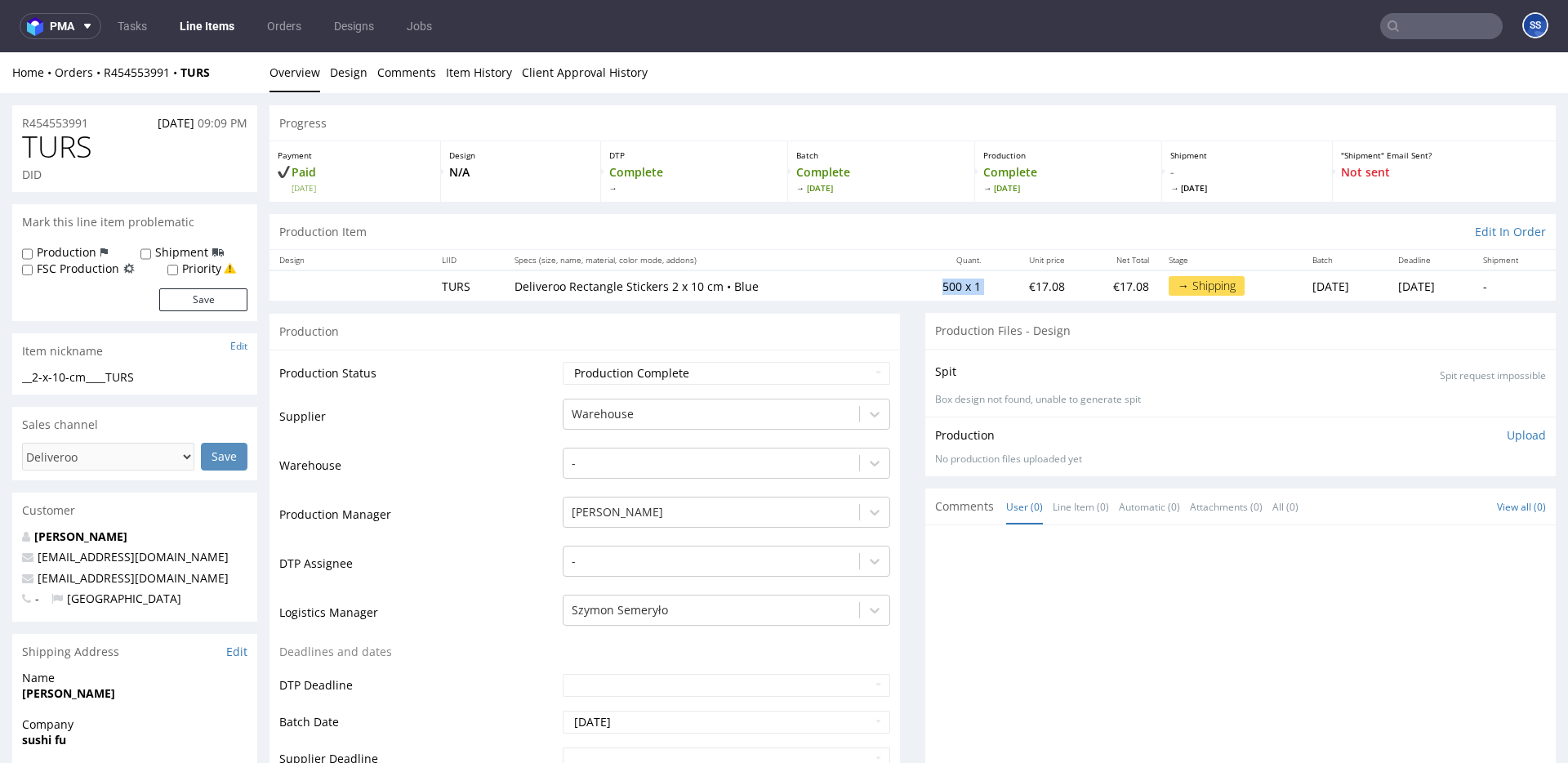
drag, startPoint x: 884, startPoint y: 292, endPoint x: 954, endPoint y: 286, distance: 70.3
click at [954, 286] on tr "TURS Deliveroo Rectangle Stickers 2 x 10 cm • Blue 500 x 1 €17.08 €17.08 → Ship…" at bounding box center [912, 285] width 1287 height 30
drag, startPoint x: 779, startPoint y: 288, endPoint x: 734, endPoint y: 253, distance: 57.0
click at [606, 284] on p "Deliveroo Rectangle Stickers 2 x 10 cm • Blue" at bounding box center [704, 286] width 379 height 16
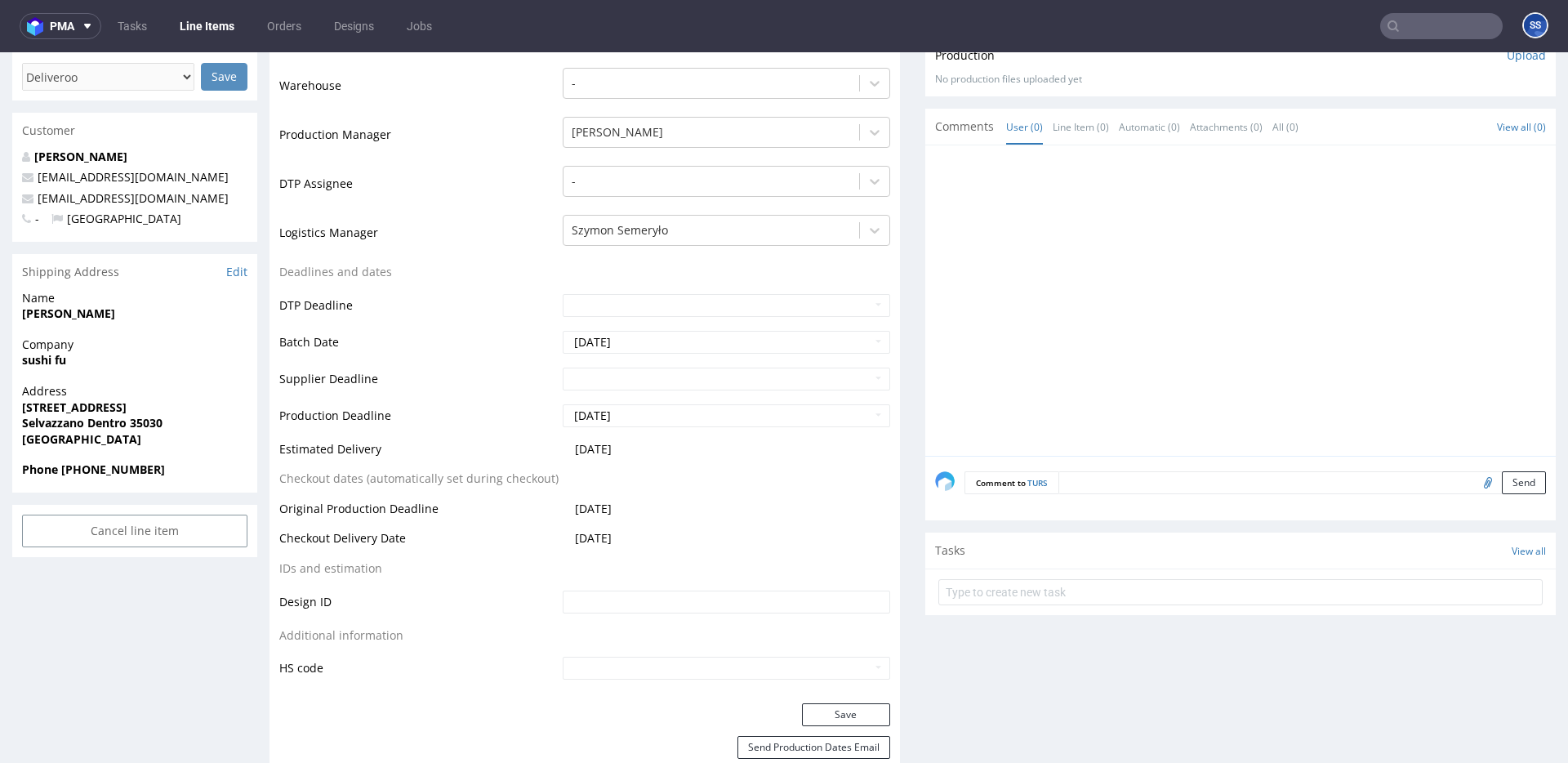
scroll to position [392, 0]
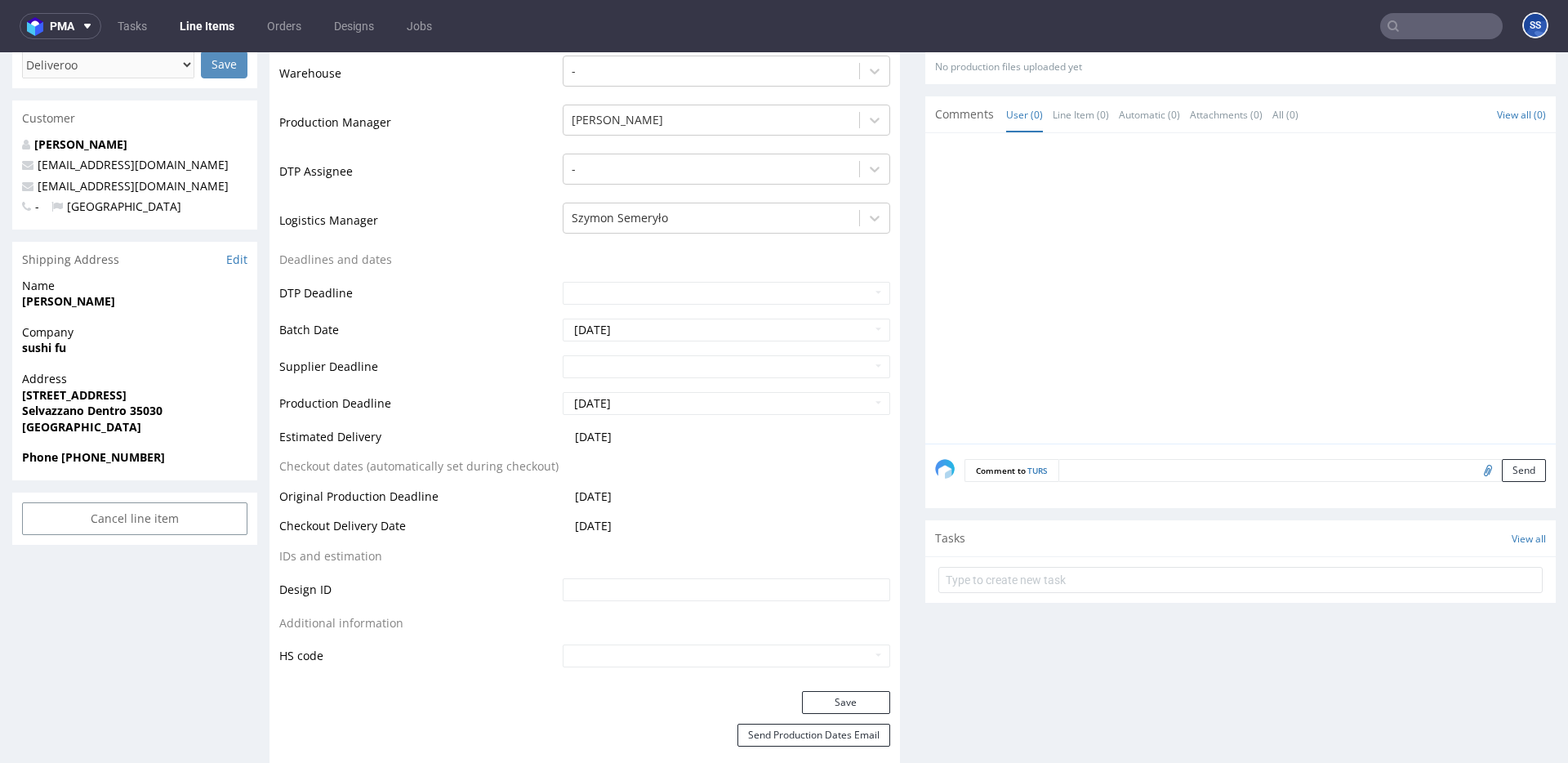
click at [54, 346] on strong "sushi fu" at bounding box center [44, 347] width 44 height 15
copy strong "sushi fu"
click at [49, 304] on strong "[PERSON_NAME]" at bounding box center [68, 301] width 93 height 15
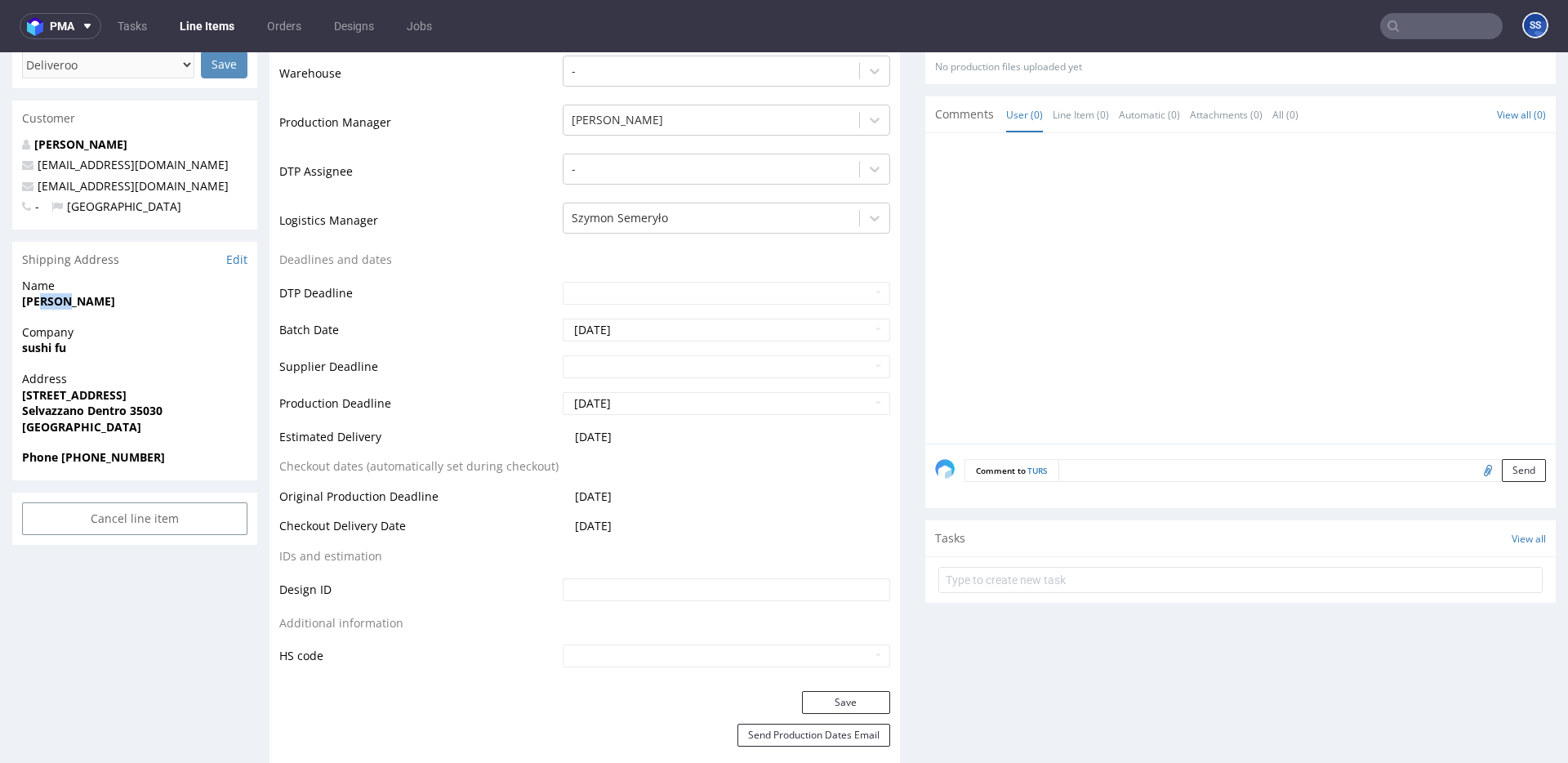
click at [49, 304] on strong "[PERSON_NAME]" at bounding box center [68, 301] width 93 height 15
copy strong "[PERSON_NAME]"
click at [73, 399] on strong "[STREET_ADDRESS]" at bounding box center [74, 395] width 105 height 15
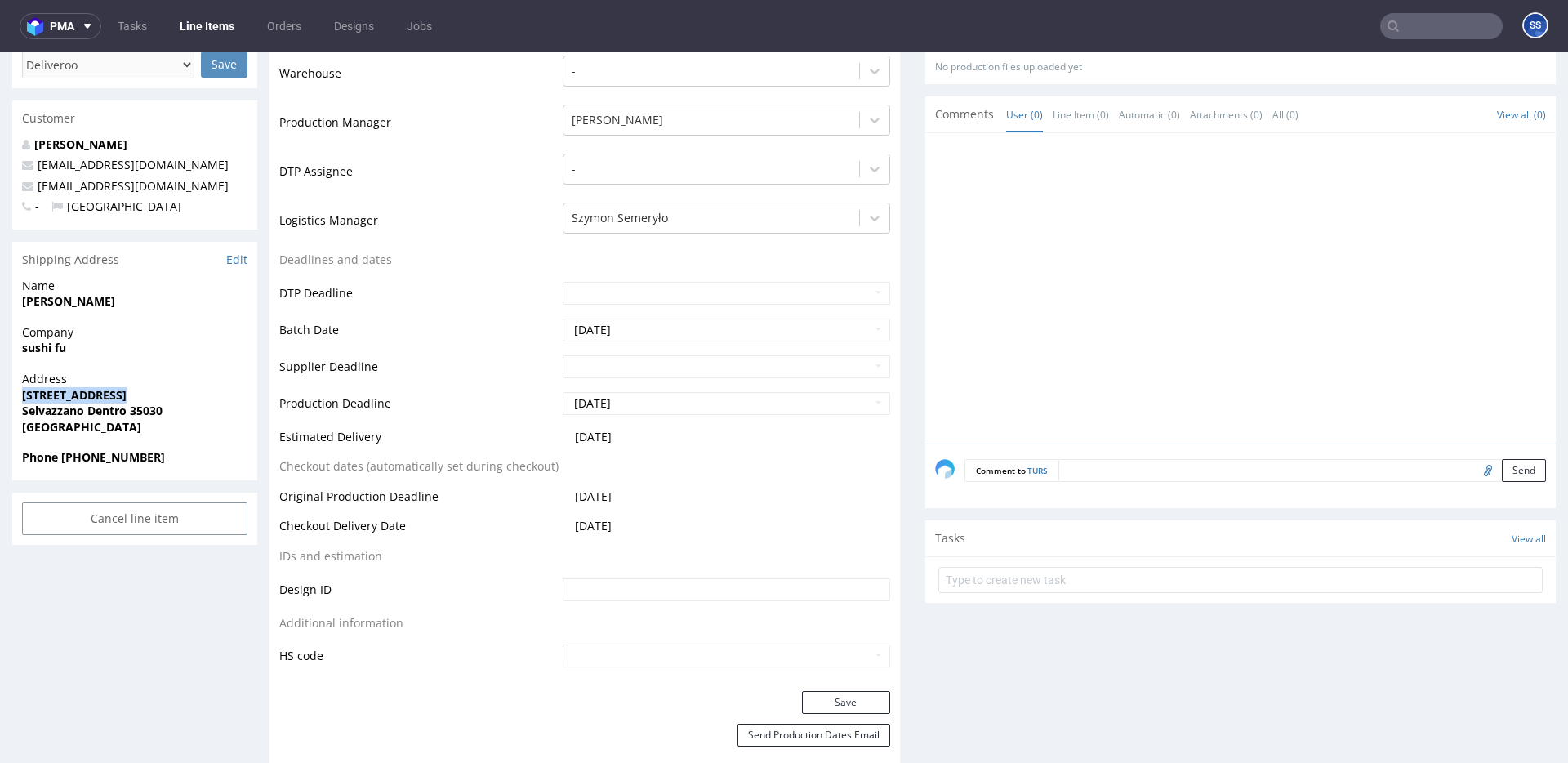
click at [73, 399] on strong "[STREET_ADDRESS]" at bounding box center [74, 395] width 105 height 15
copy strong "[STREET_ADDRESS]"
click at [145, 414] on strong "Selvazzano Dentro 35030" at bounding box center [92, 410] width 141 height 15
copy strong "35030"
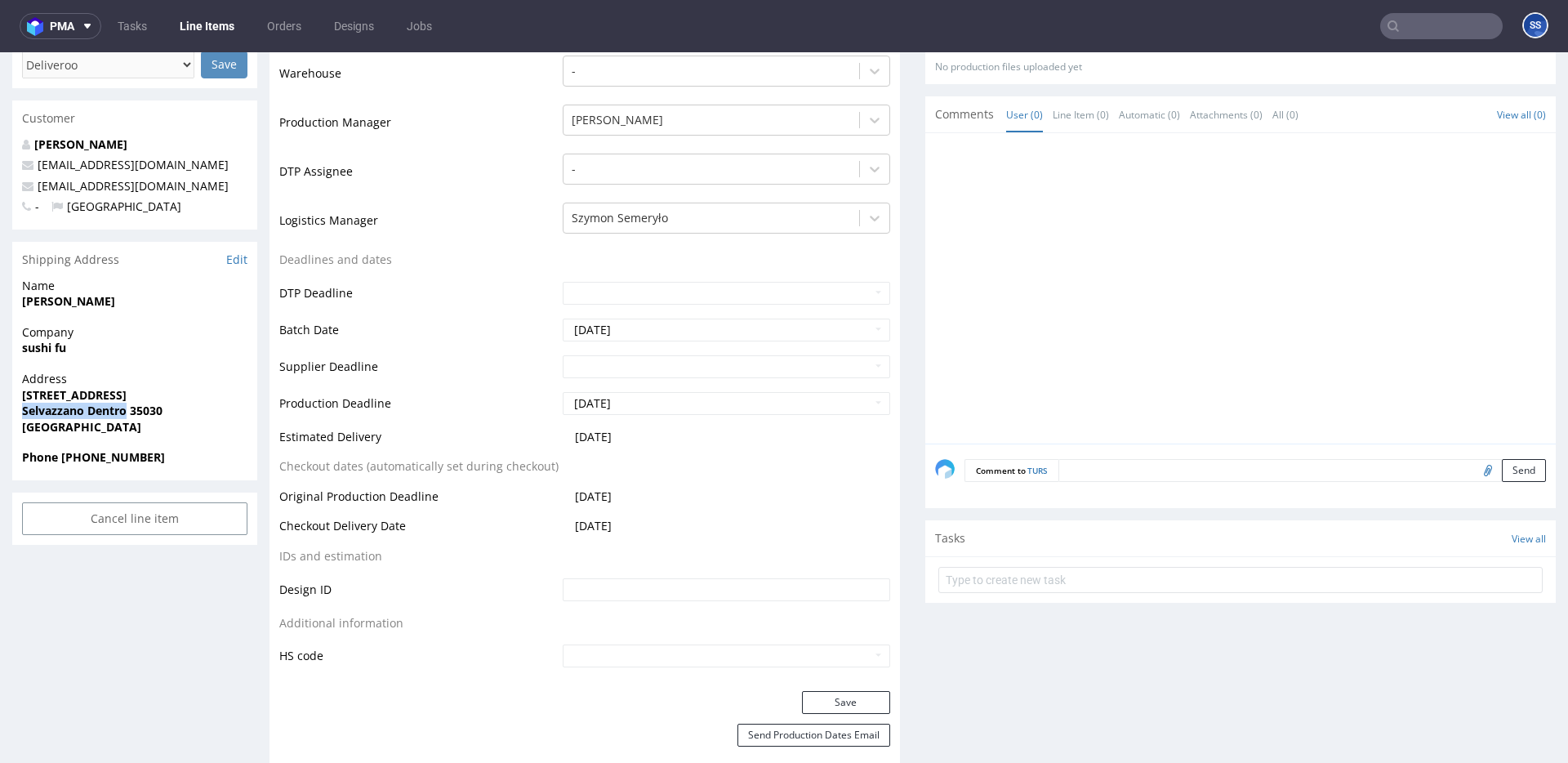
drag, startPoint x: 45, startPoint y: 412, endPoint x: 129, endPoint y: 420, distance: 84.4
click at [126, 419] on div "Address Via Monte Grappa 50 Selvazzano Dentro 35030 Italy" at bounding box center [135, 410] width 245 height 78
copy strong "Selvazzano Dentro"
drag, startPoint x: 181, startPoint y: 190, endPoint x: 38, endPoint y: 191, distance: 143.0
click at [38, 191] on p "[EMAIL_ADDRESS][DOMAIN_NAME]" at bounding box center [134, 186] width 225 height 16
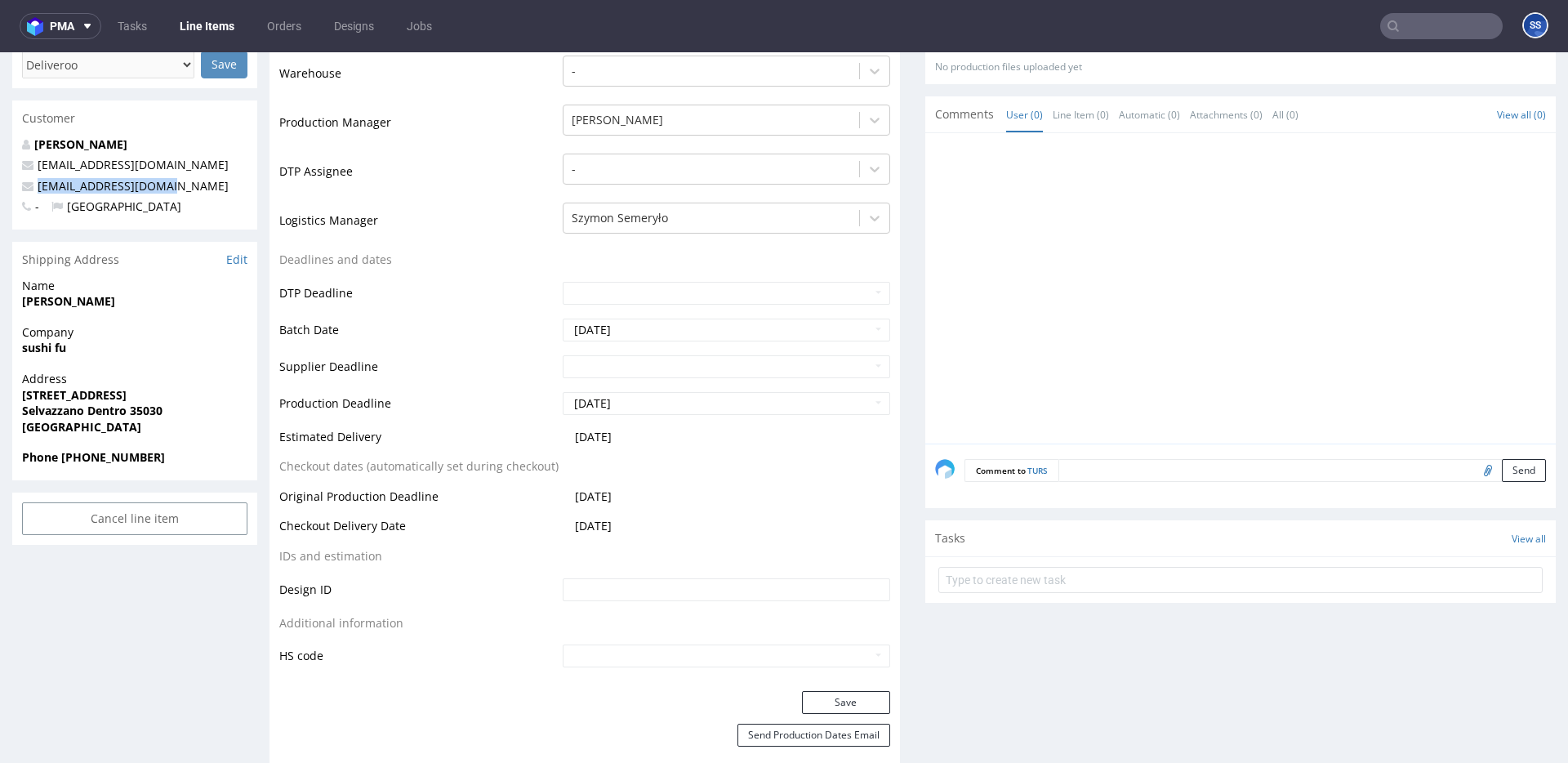
copy link "[EMAIL_ADDRESS][DOMAIN_NAME]"
click at [113, 458] on strong "Phone [PHONE_NUMBER]" at bounding box center [93, 457] width 143 height 15
drag, startPoint x: 113, startPoint y: 458, endPoint x: 275, endPoint y: 310, distance: 219.4
click at [113, 458] on strong "Phone [PHONE_NUMBER]" at bounding box center [93, 457] width 143 height 15
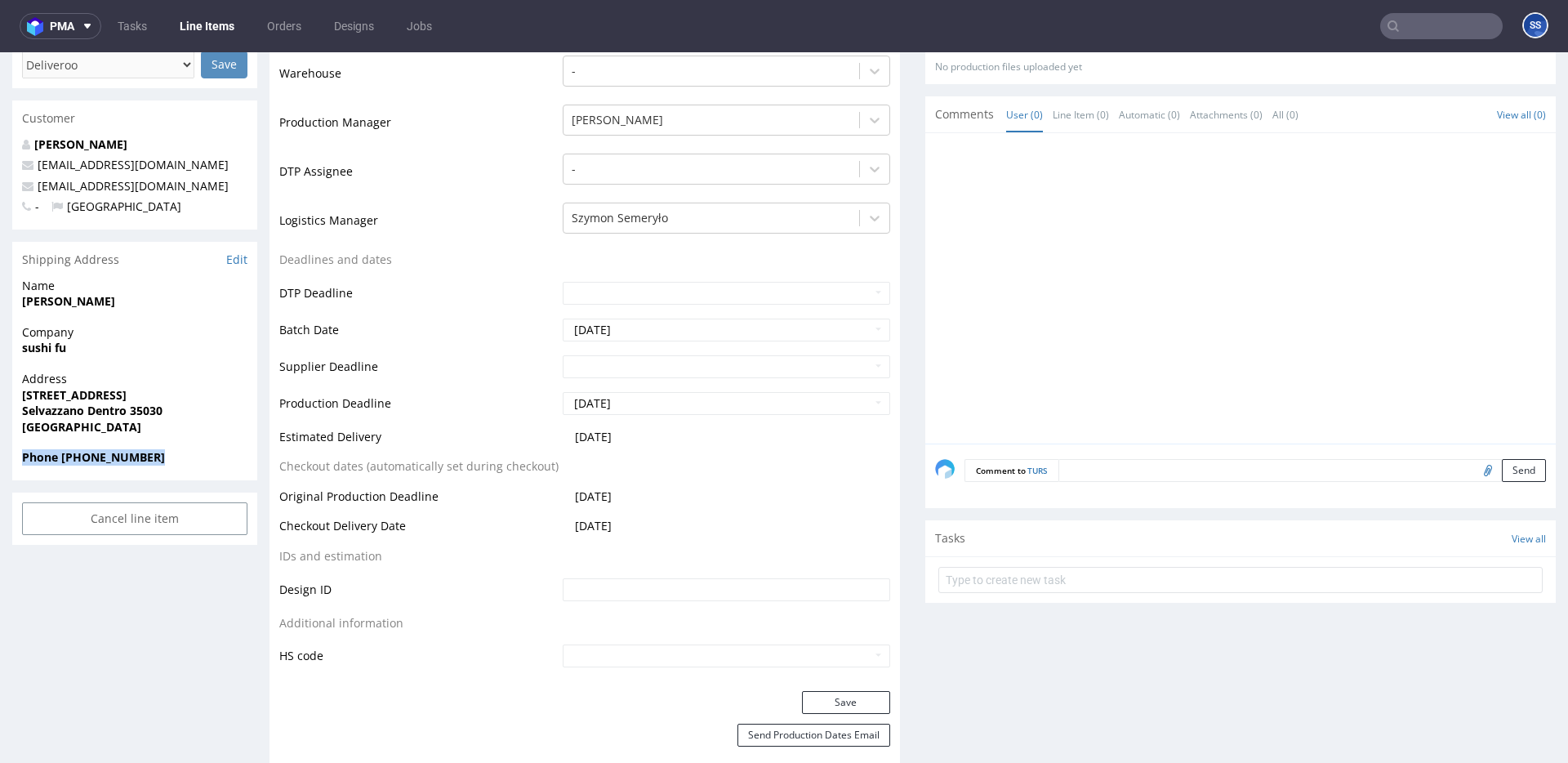
copy strong "Phone [PHONE_NUMBER]"
click at [101, 459] on strong "Phone [PHONE_NUMBER]" at bounding box center [93, 457] width 143 height 15
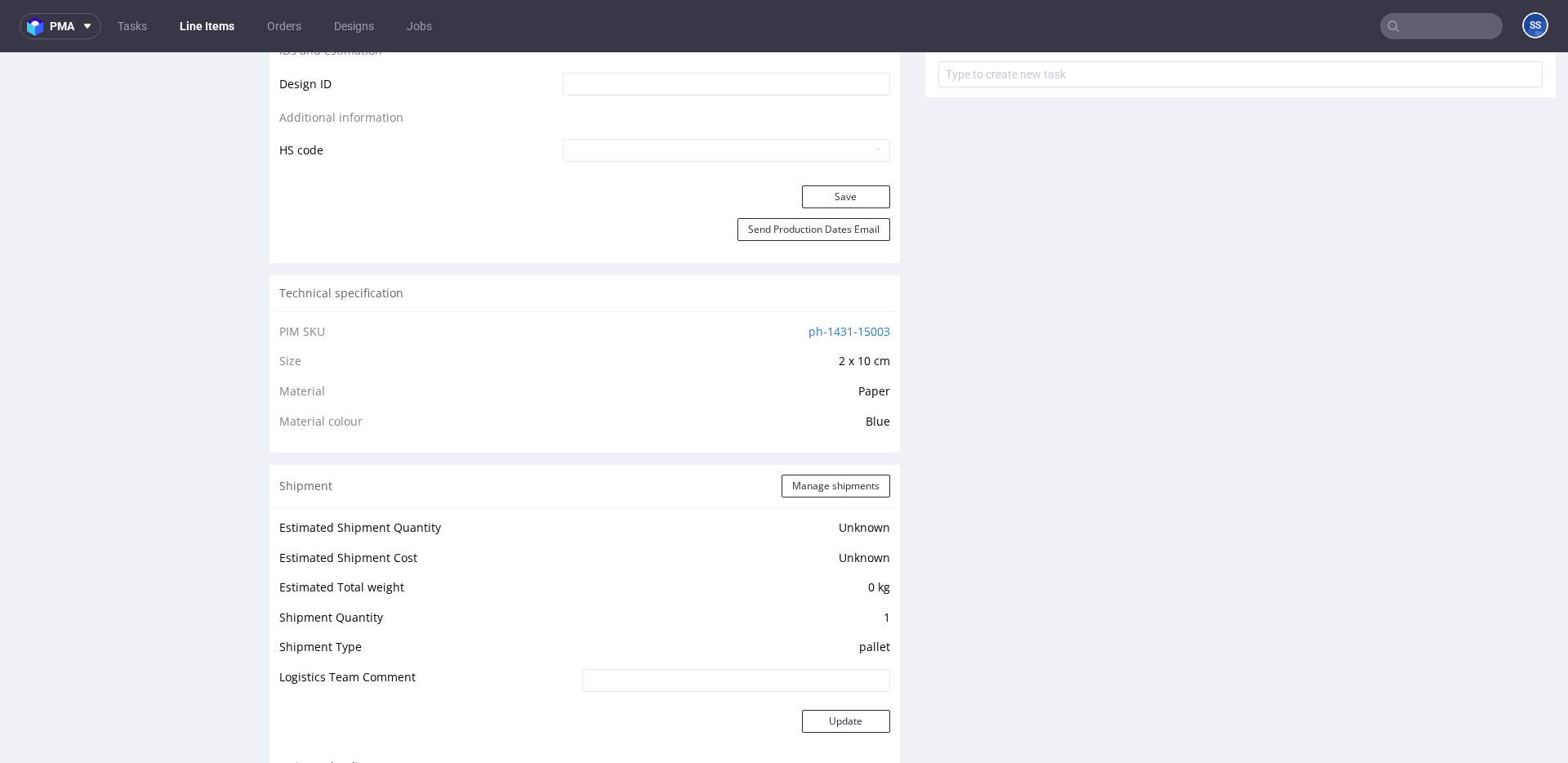
scroll to position [0, 0]
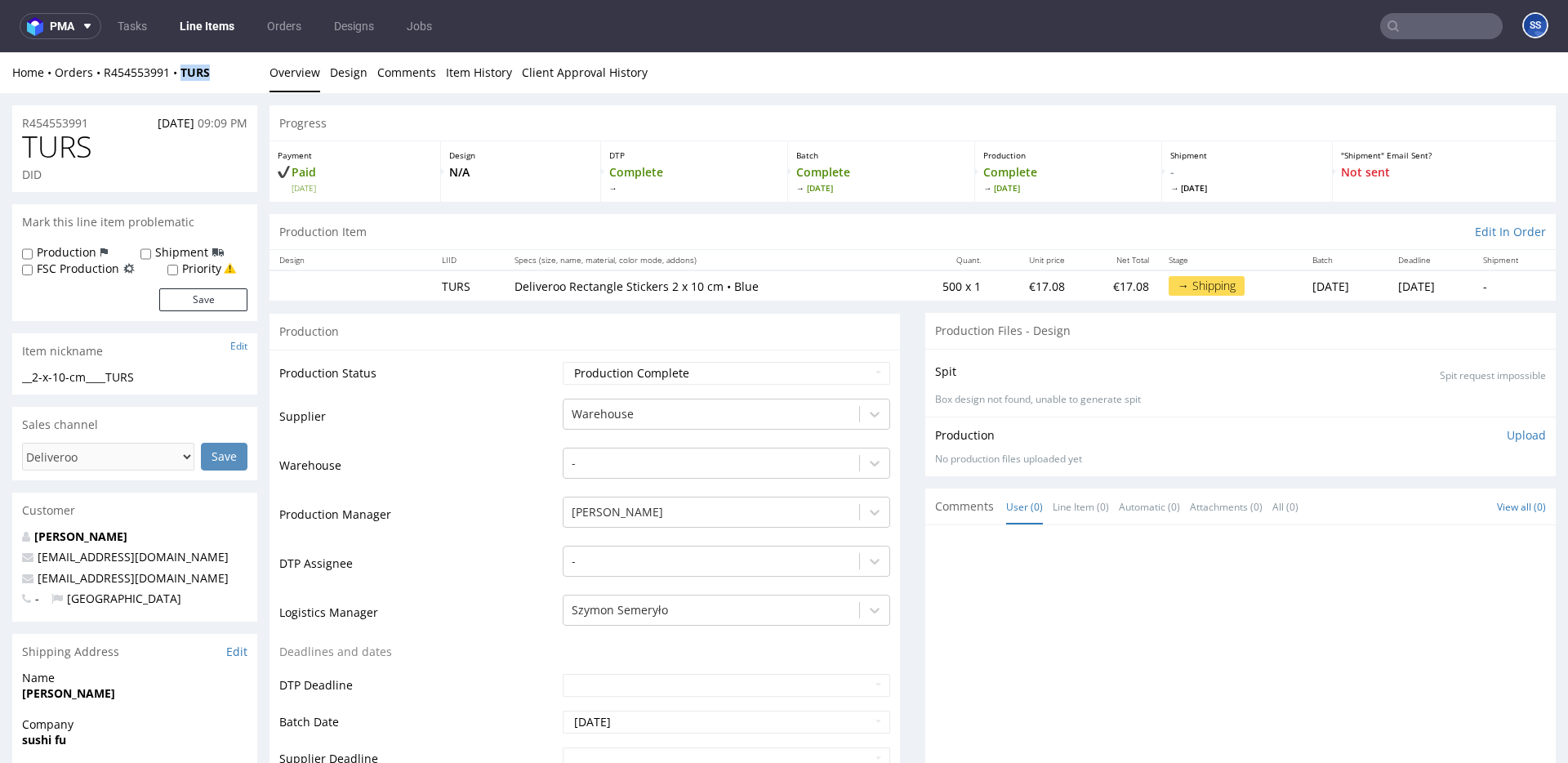
drag, startPoint x: 210, startPoint y: 75, endPoint x: 253, endPoint y: 52, distance: 48.8
click at [186, 76] on div "Home Orders R454553991 TURS" at bounding box center [135, 72] width 245 height 16
copy strong "TURS"
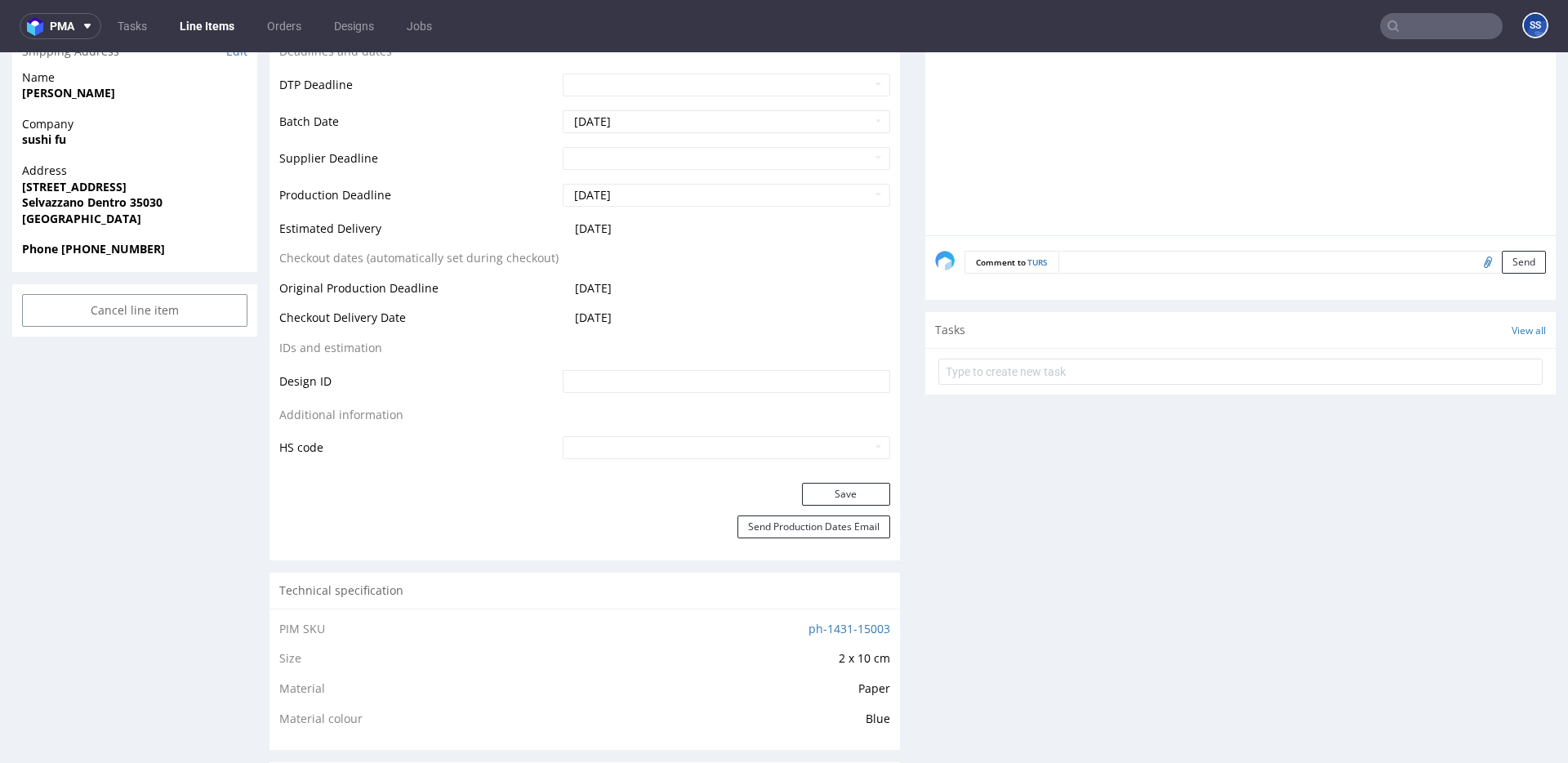
scroll to position [488, 0]
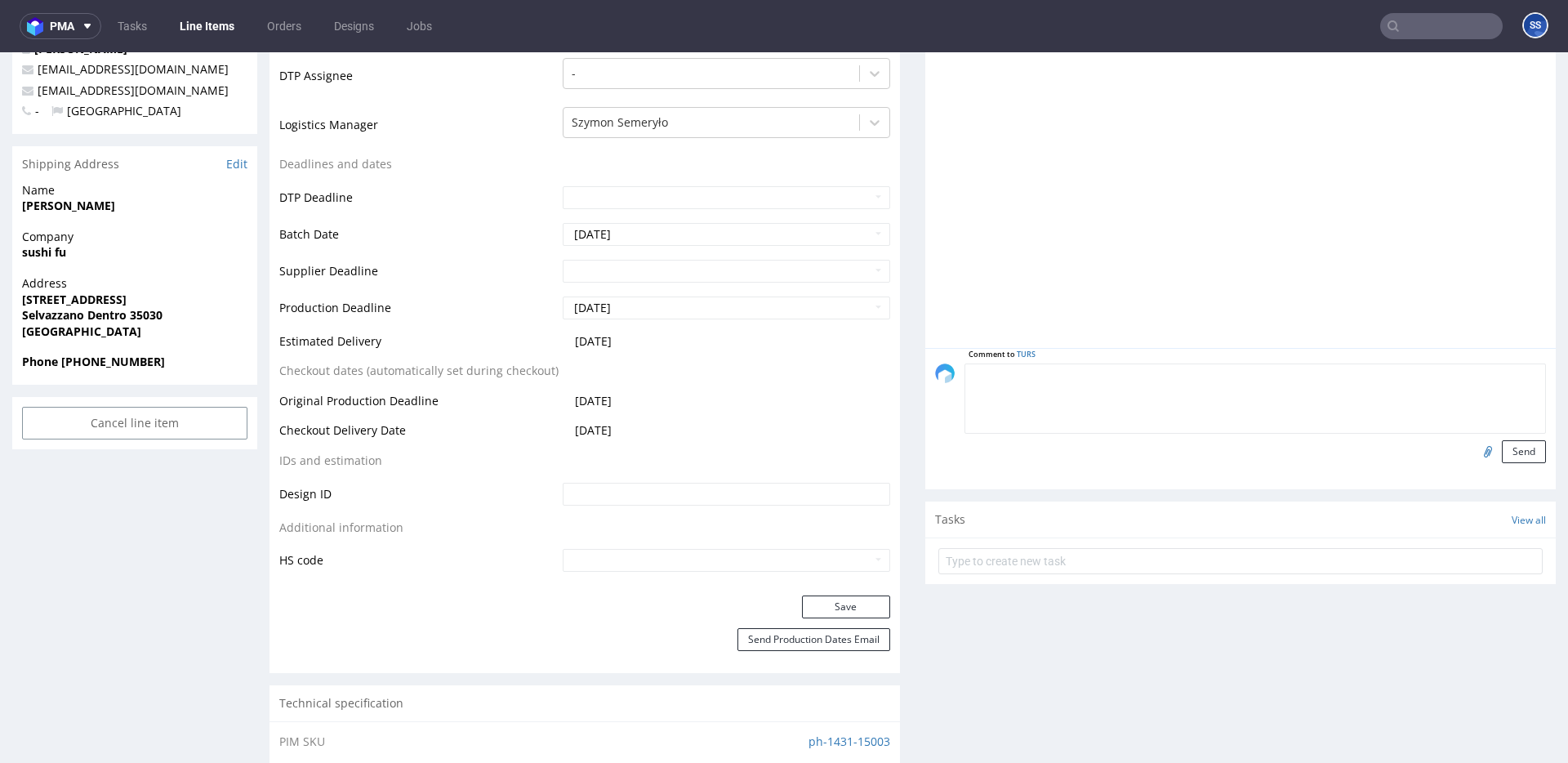
click at [1175, 374] on textarea at bounding box center [1255, 399] width 582 height 70
type textarea "Etykie"
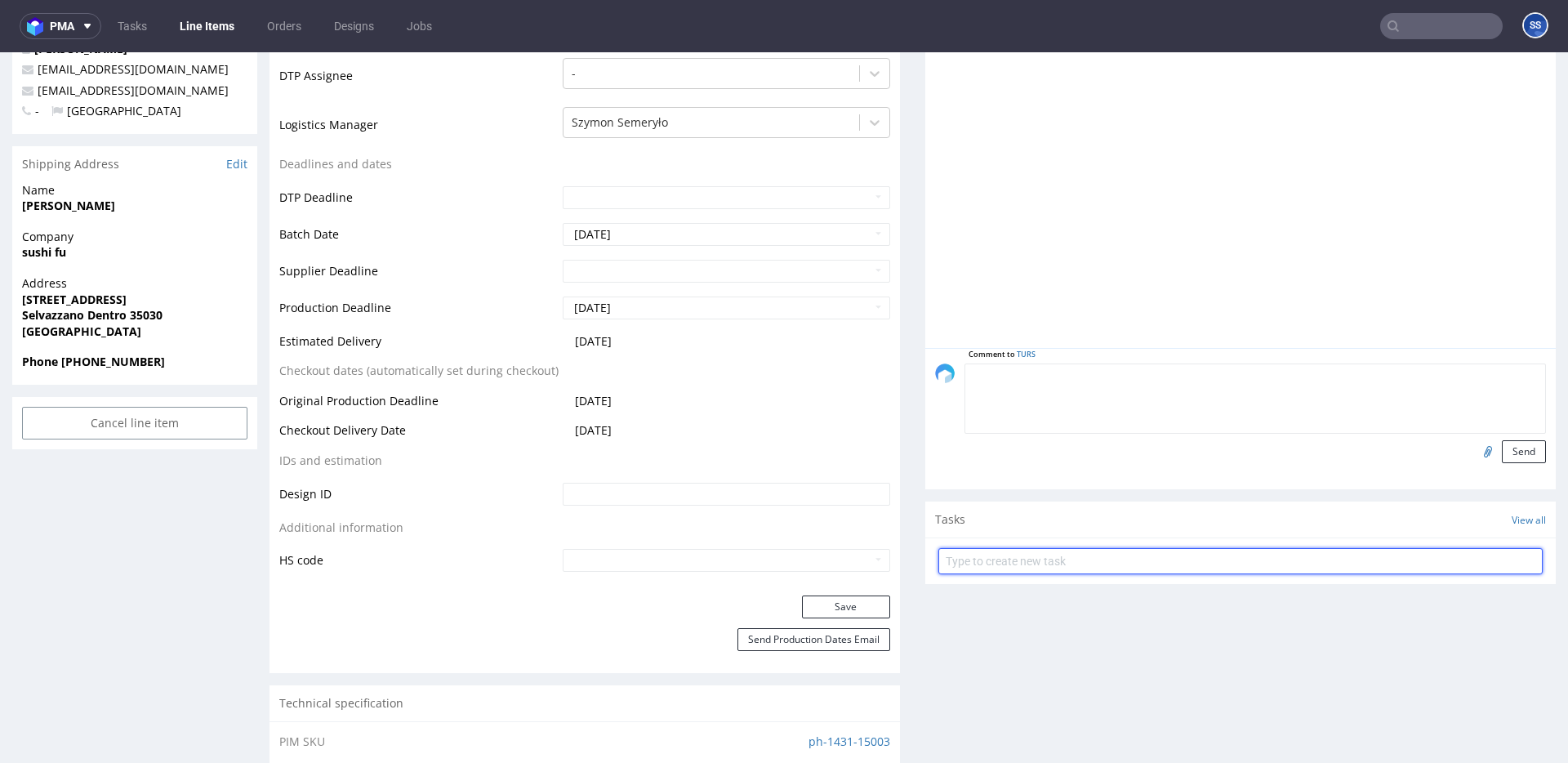
click at [1119, 558] on input "text" at bounding box center [1241, 560] width 605 height 26
type input "e"
type input "Etykiety"
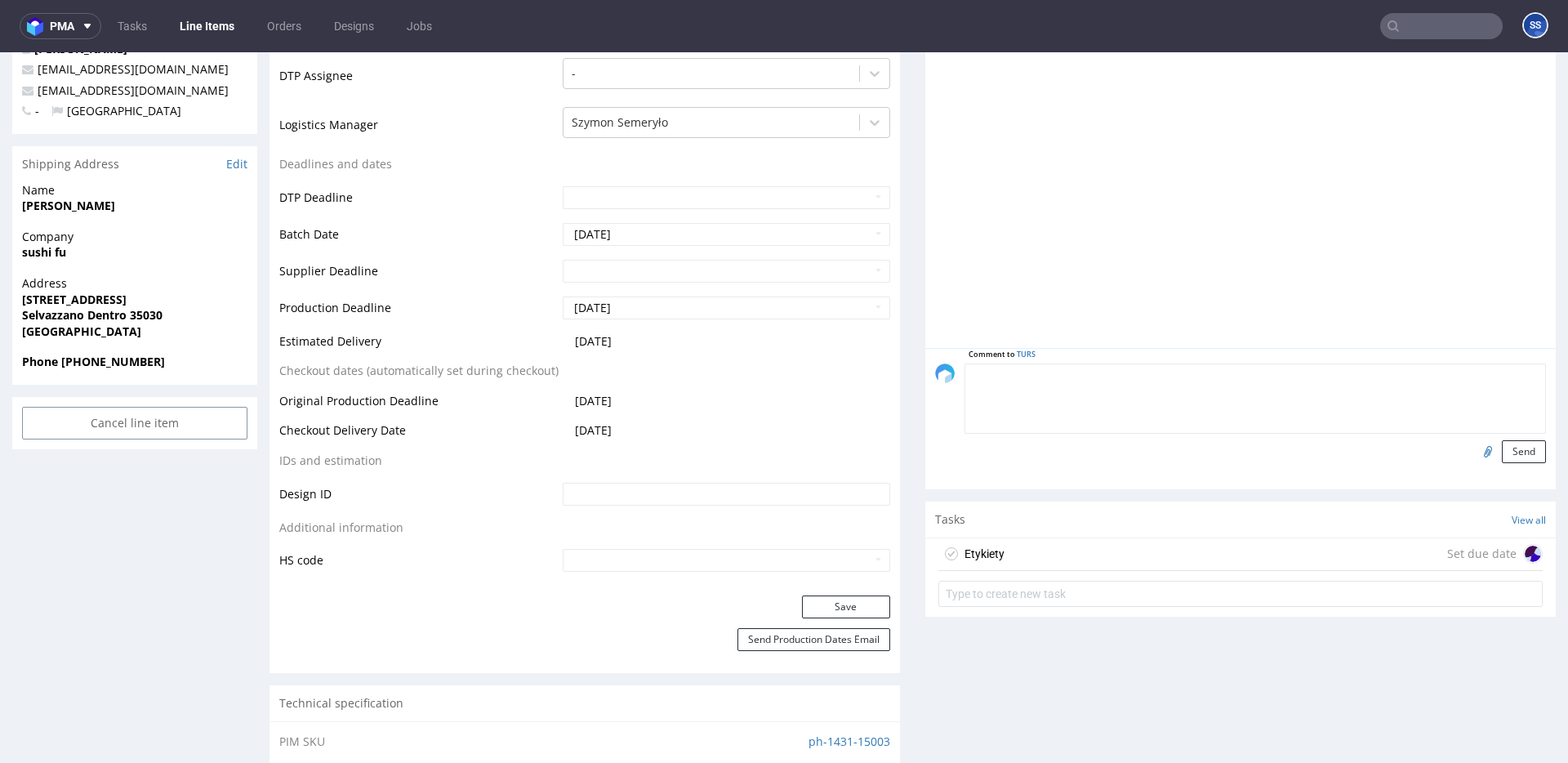
click at [1197, 554] on div "Etykiety Set due date" at bounding box center [1241, 555] width 605 height 32
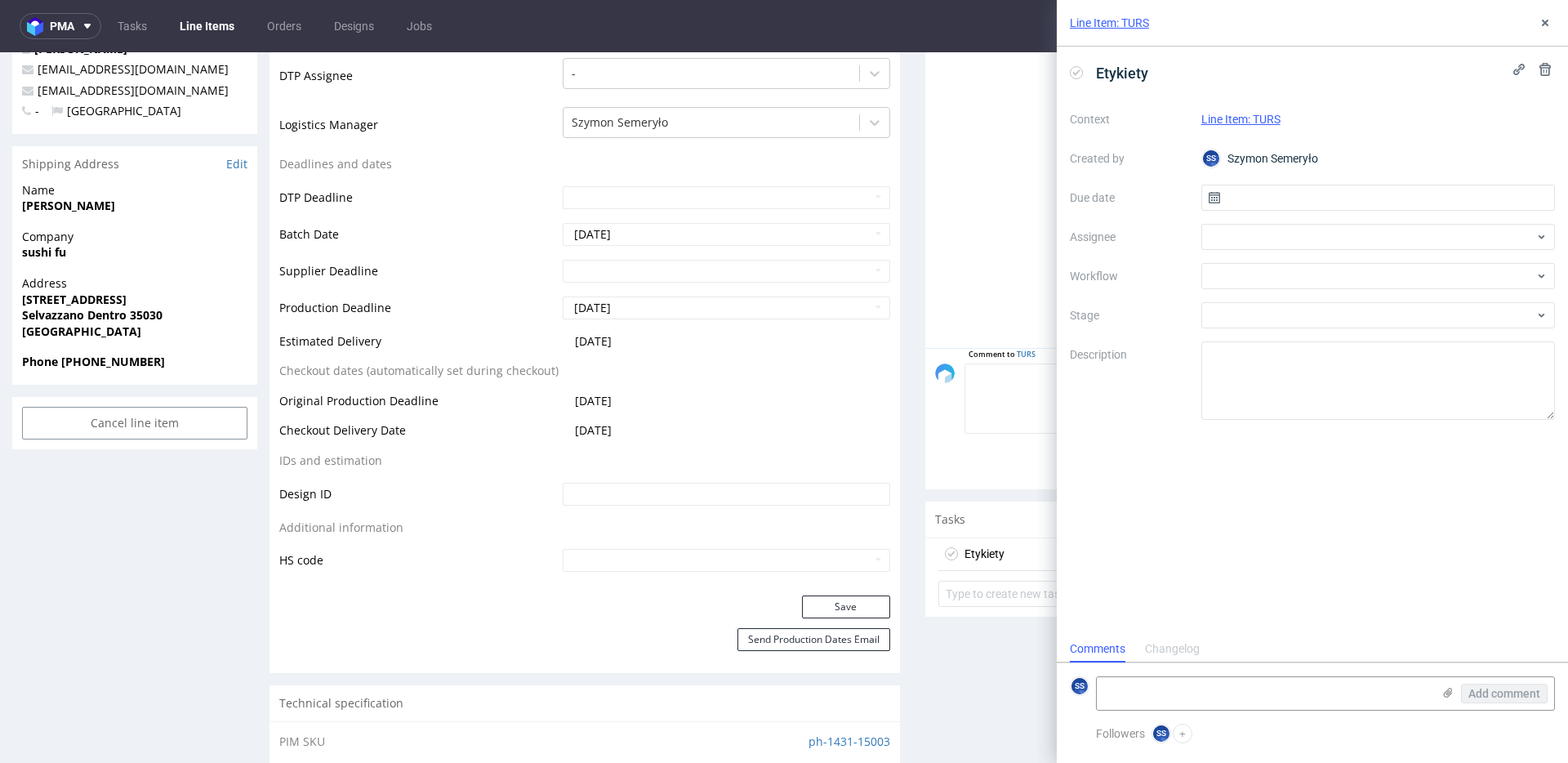
scroll to position [13, 0]
click at [1250, 204] on input "text" at bounding box center [1378, 197] width 355 height 26
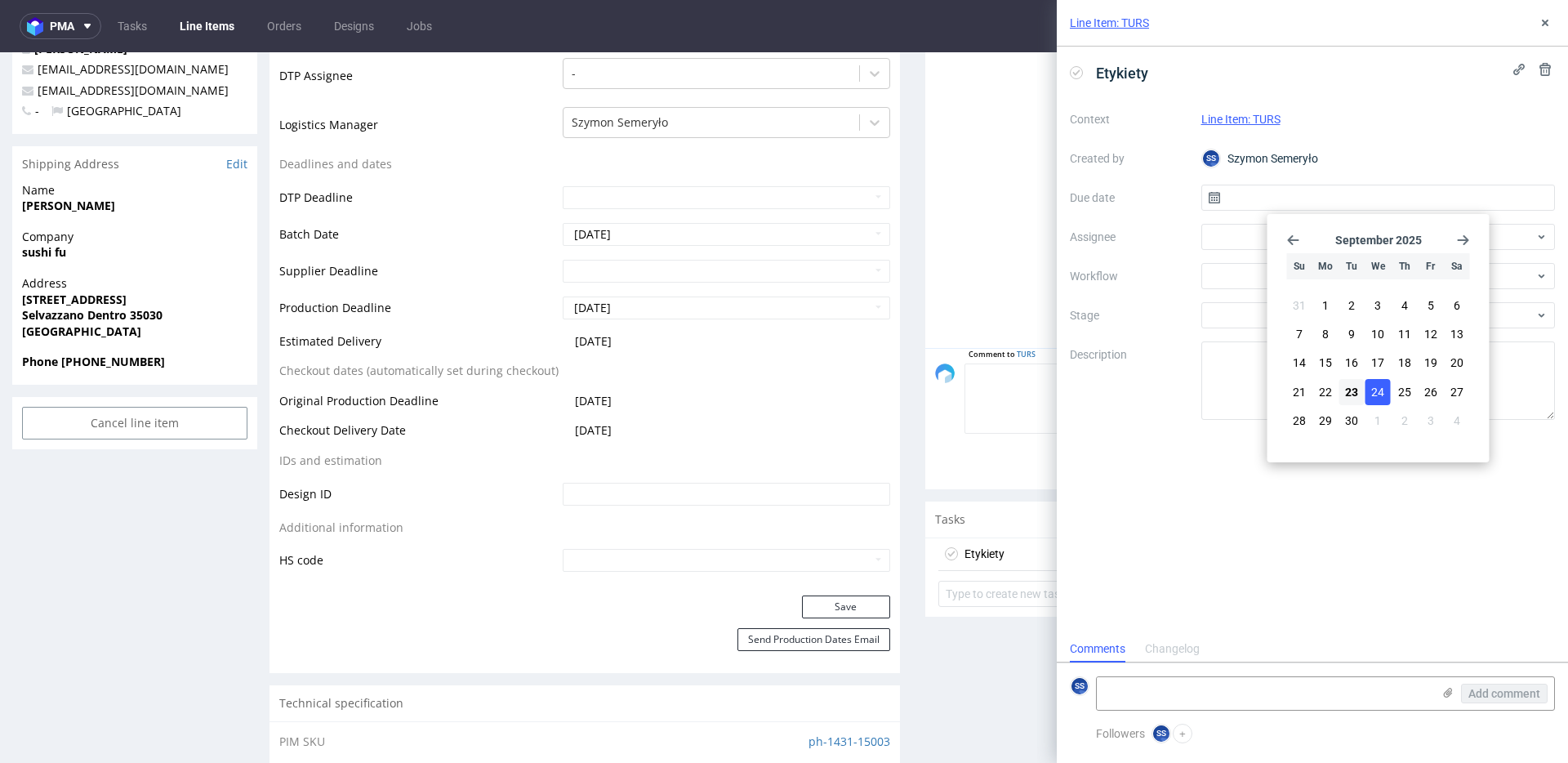
click at [1369, 387] on button "24" at bounding box center [1378, 392] width 26 height 26
type input "[DATE]"
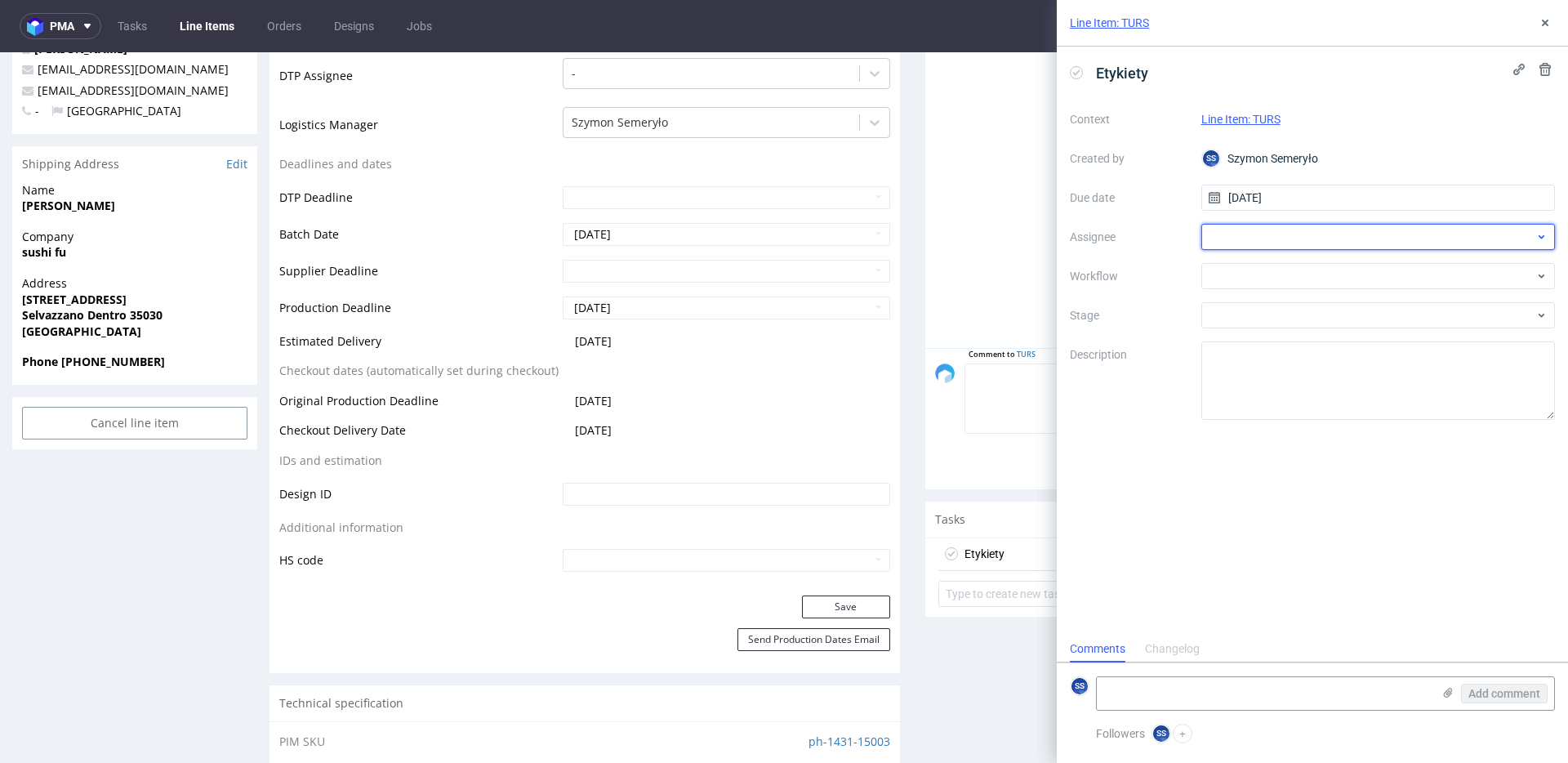
click at [1251, 232] on div at bounding box center [1378, 236] width 355 height 26
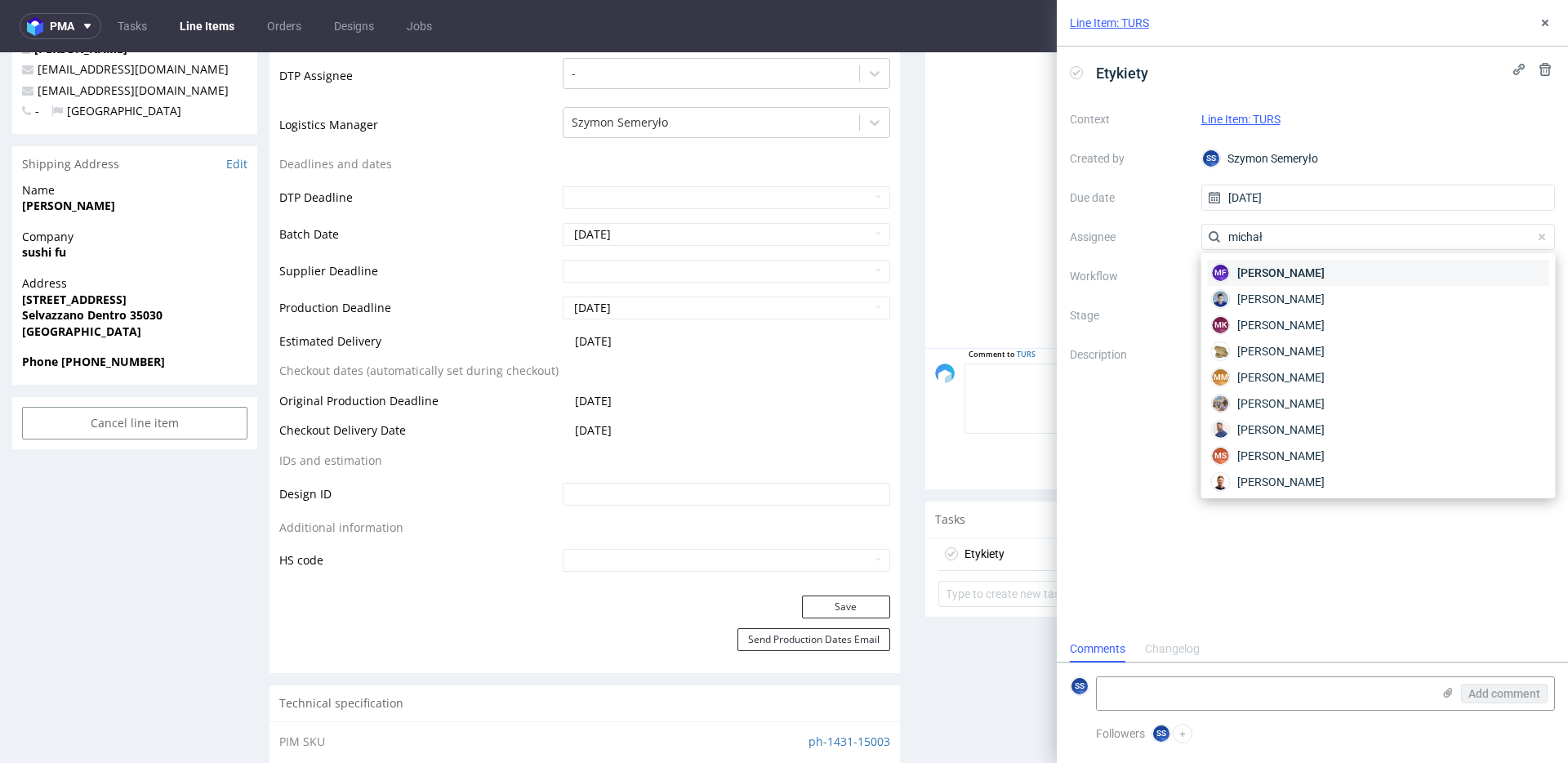
type input "michał"
click at [1320, 271] on span "Michał Fedorowicz" at bounding box center [1281, 272] width 87 height 16
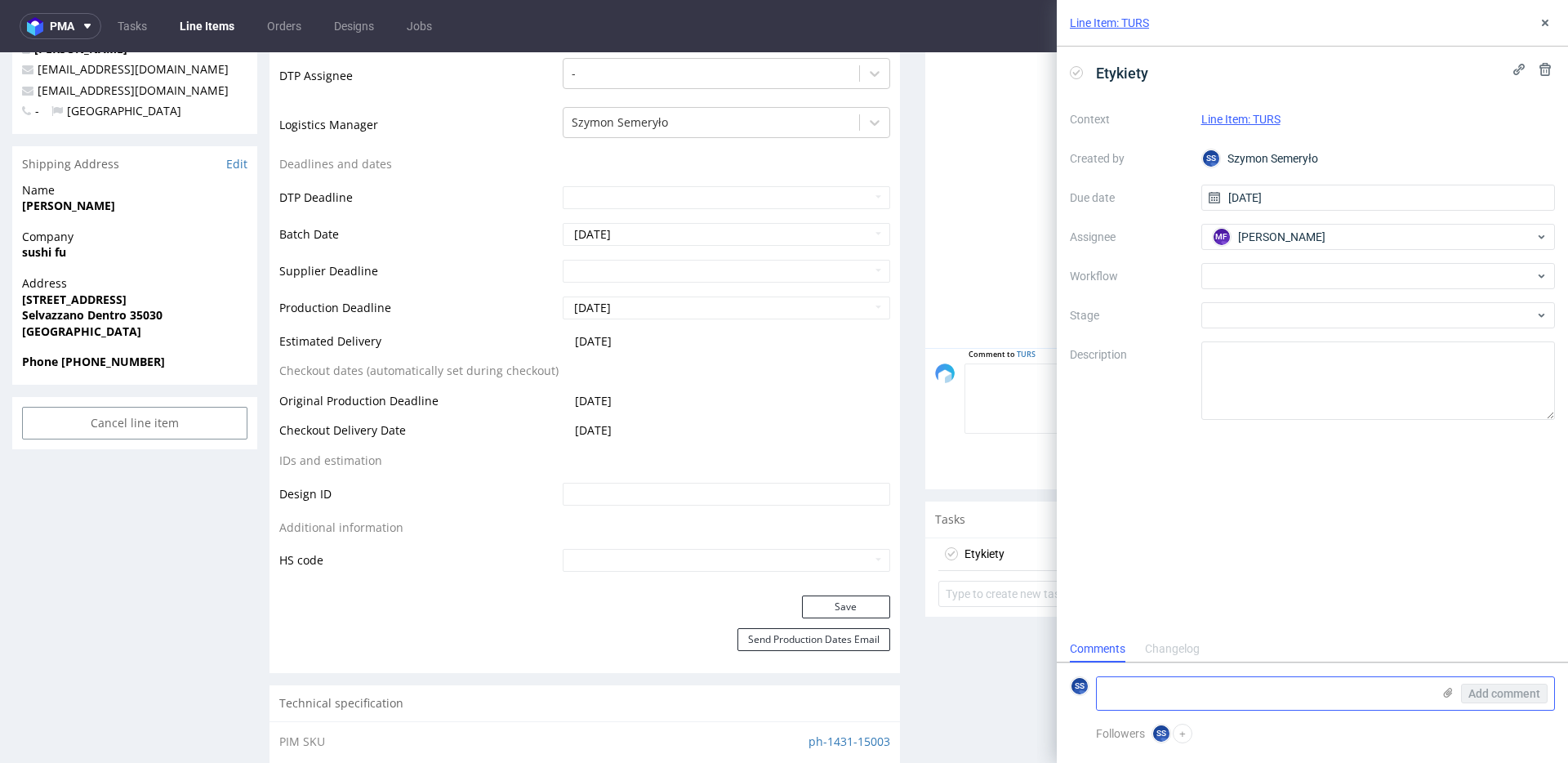
click at [1178, 695] on textarea at bounding box center [1264, 694] width 335 height 32
paste textarea "TURS"
click at [1179, 692] on textarea "TURS ->" at bounding box center [1264, 694] width 335 height 32
paste textarea "1Z5A15806894878398"
type textarea "TURS -> 1Z5A15806894878398"
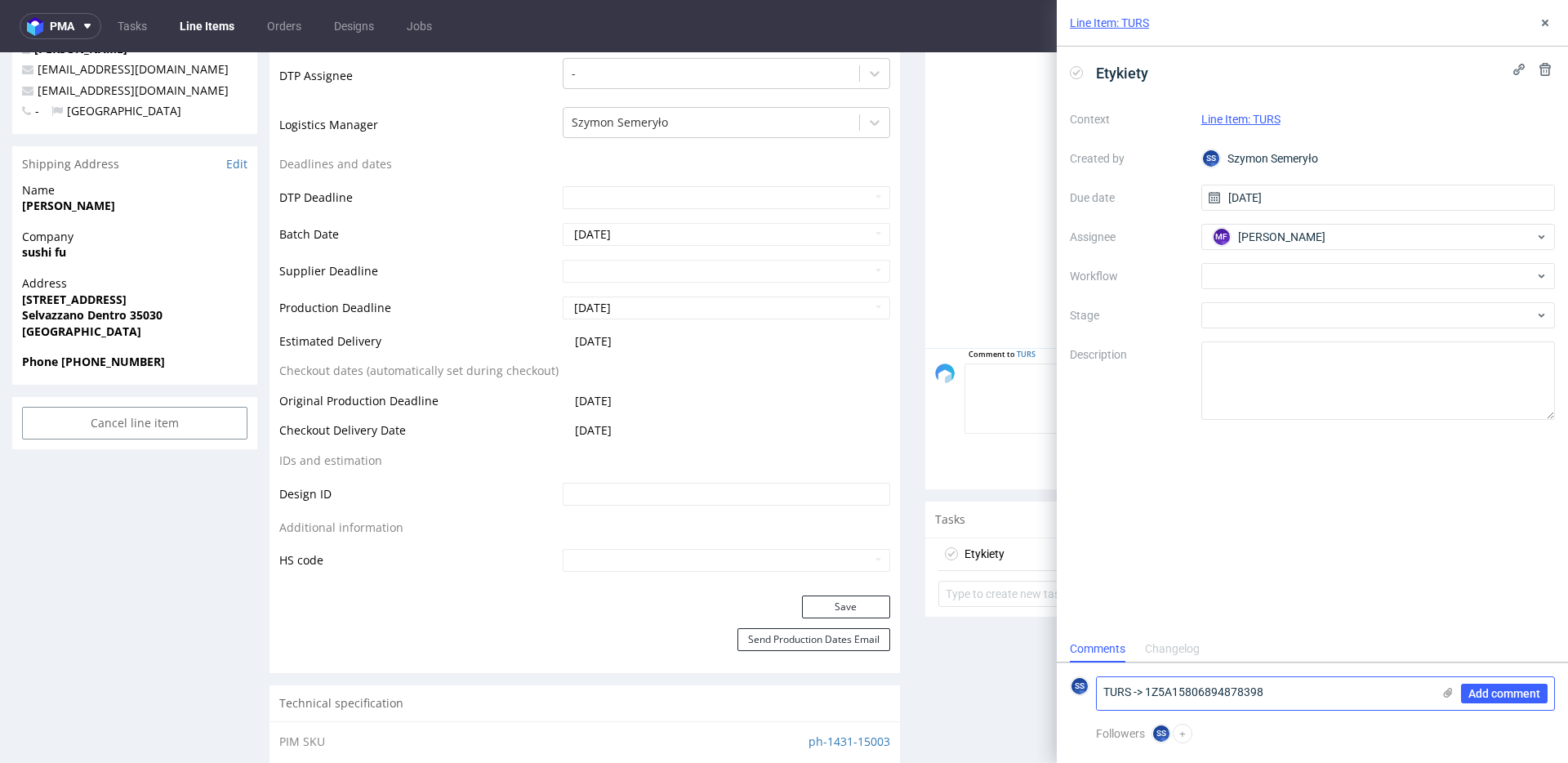
click at [1447, 695] on icon at bounding box center [1448, 693] width 13 height 13
click at [0, 0] on input "file" at bounding box center [0, 0] width 0 height 0
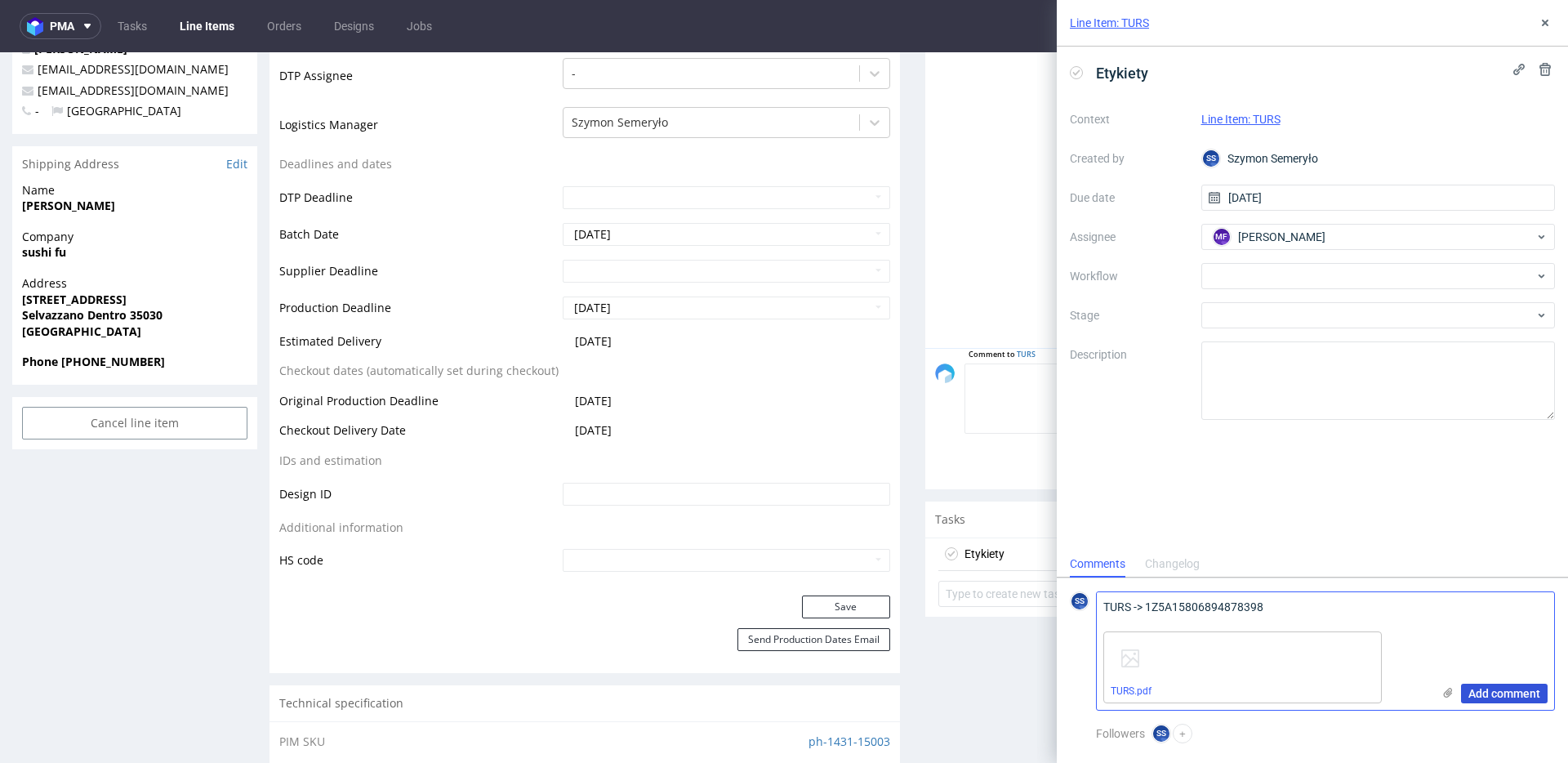
click at [1489, 693] on span "Add comment" at bounding box center [1504, 694] width 72 height 11
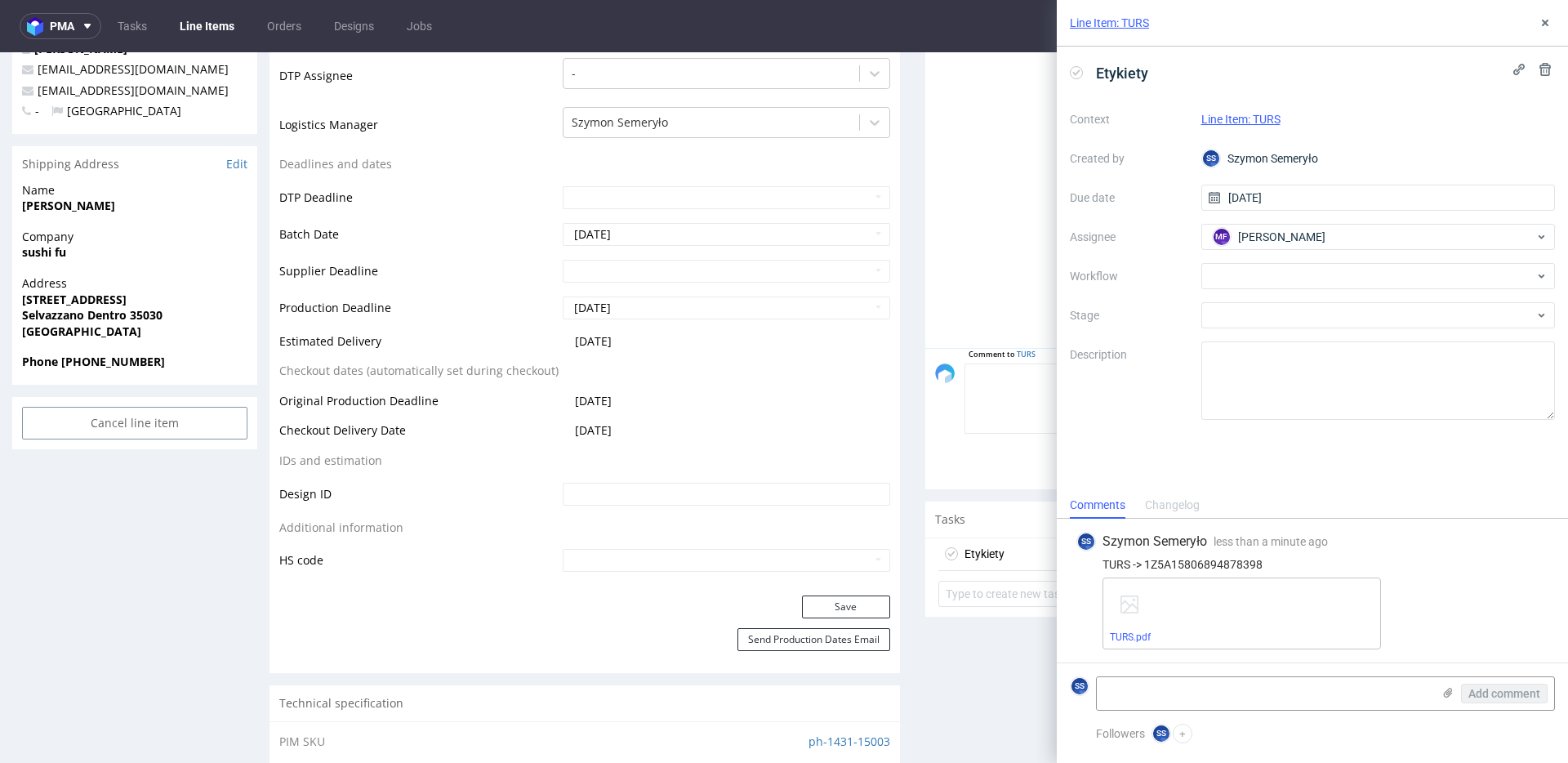
click at [1218, 570] on div "TURS -> 1Z5A15806894878398" at bounding box center [1312, 565] width 472 height 13
copy div "1Z5A15806894878398"
click at [591, 565] on input "text" at bounding box center [726, 560] width 327 height 23
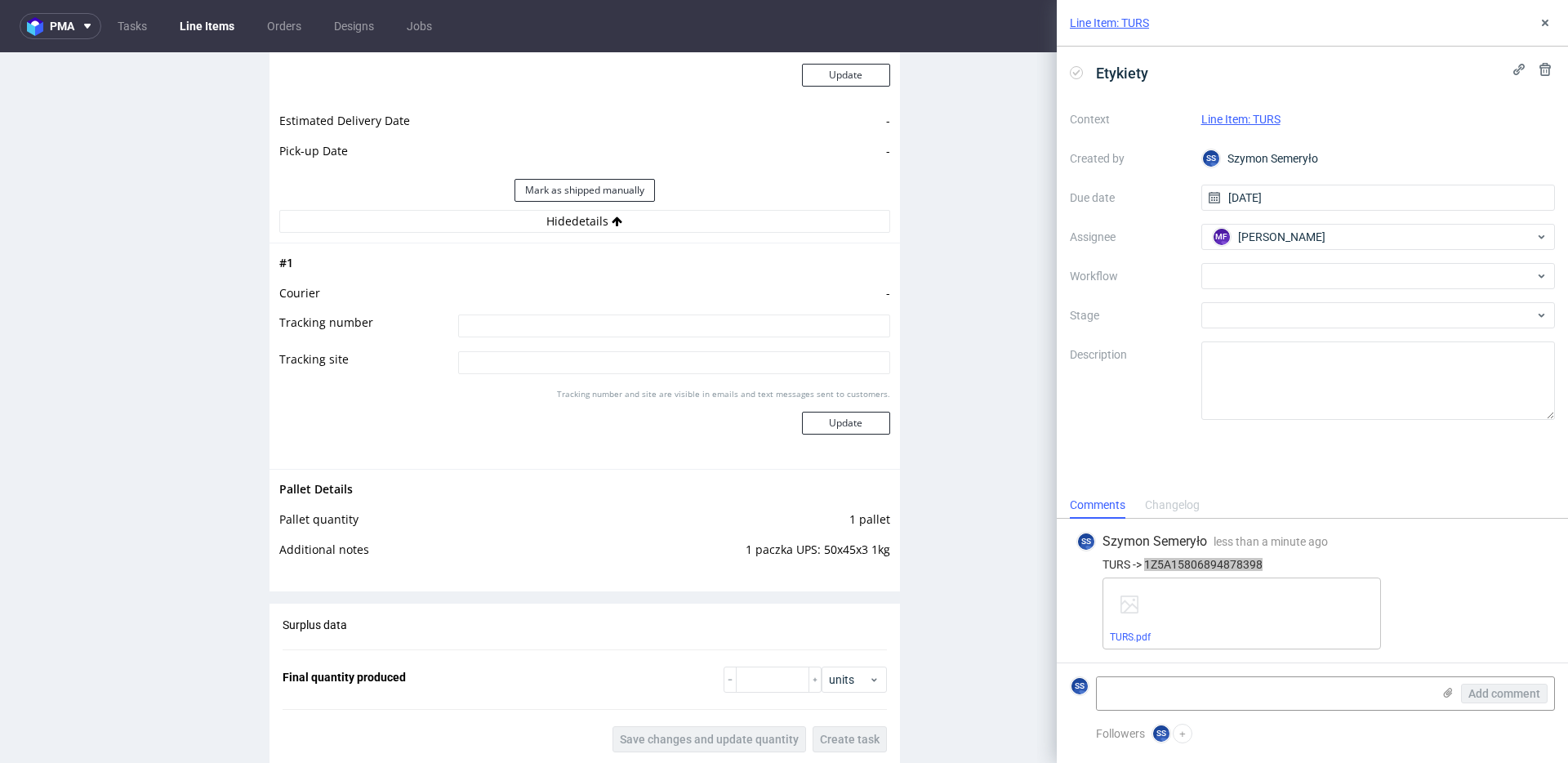
scroll to position [1546, 0]
click at [539, 311] on td at bounding box center [672, 329] width 436 height 37
click at [532, 324] on input at bounding box center [674, 324] width 432 height 23
paste input "1Z5A15806894878398"
type input "1Z5A15806894878398"
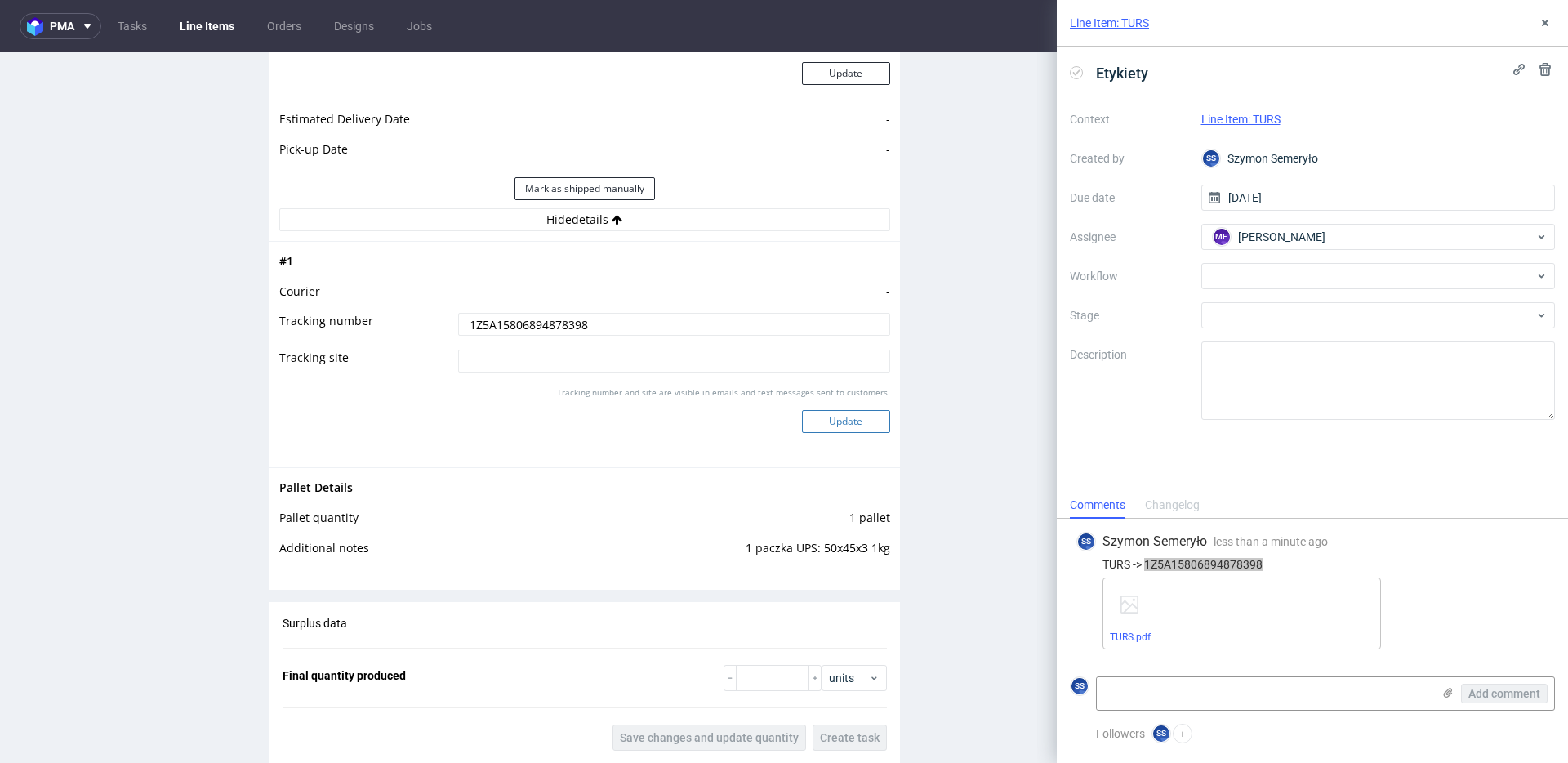
click at [811, 414] on button "Update" at bounding box center [845, 421] width 88 height 23
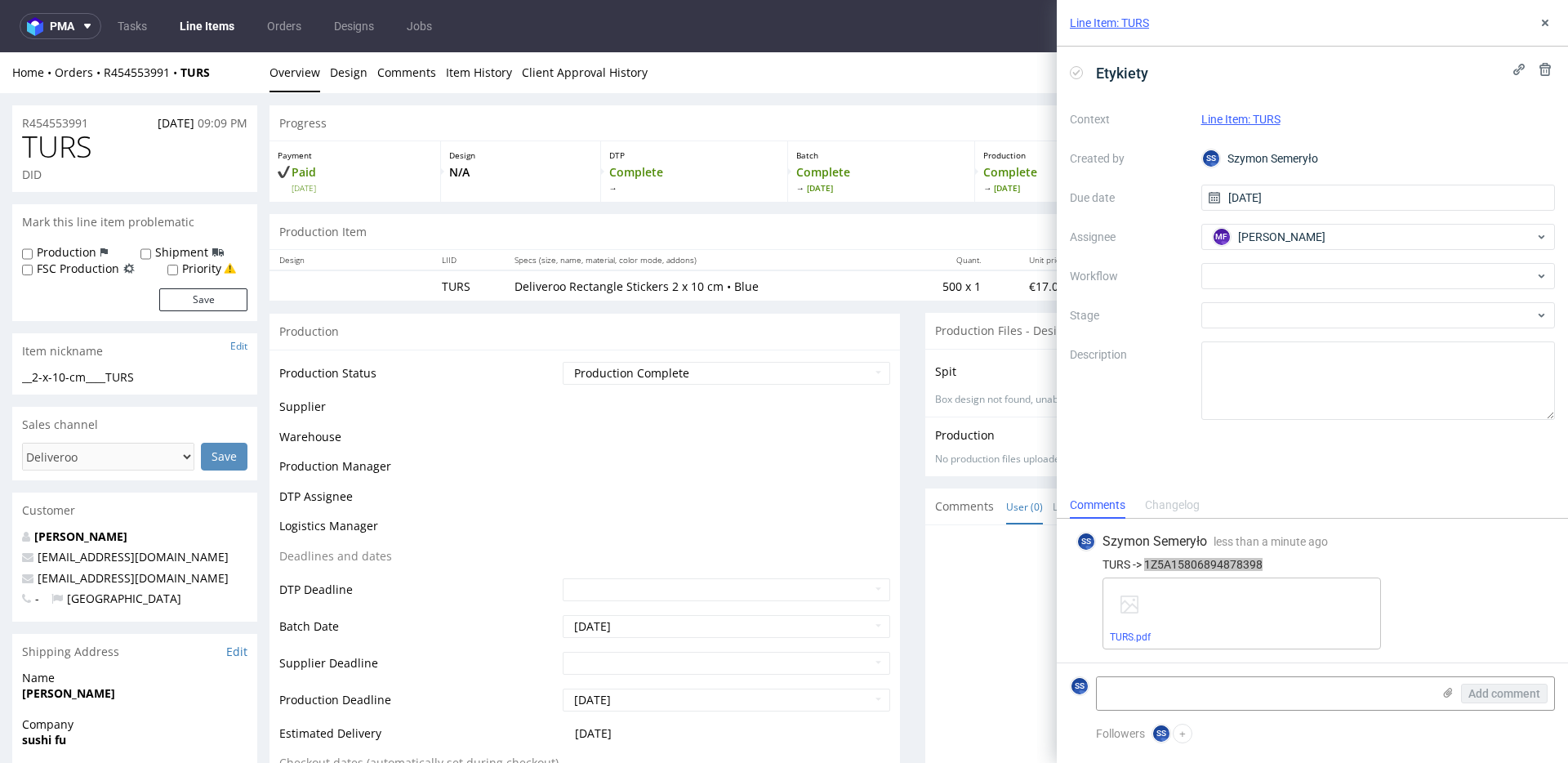
scroll to position [1033, 0]
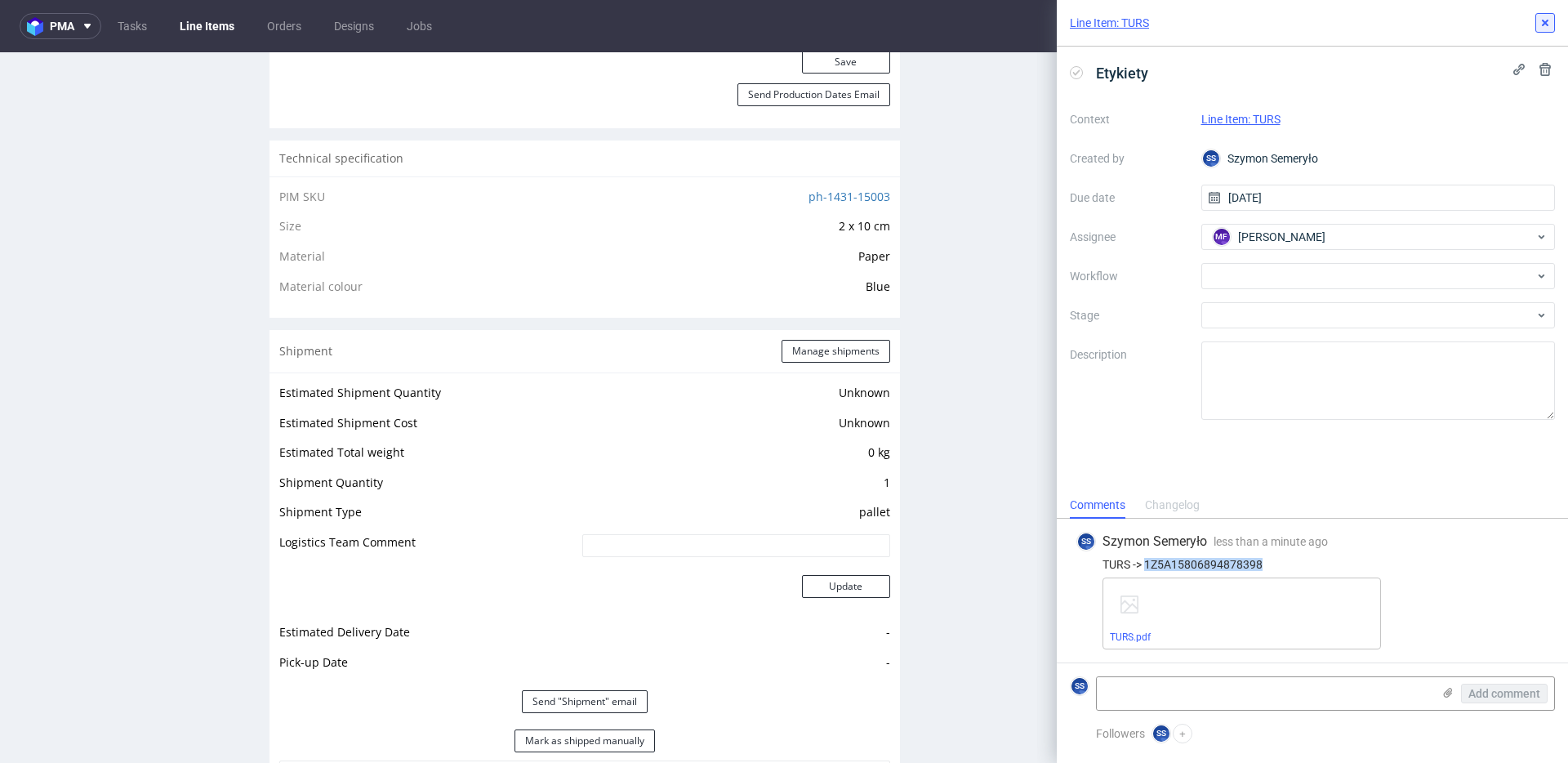
click at [1543, 22] on use at bounding box center [1545, 23] width 7 height 7
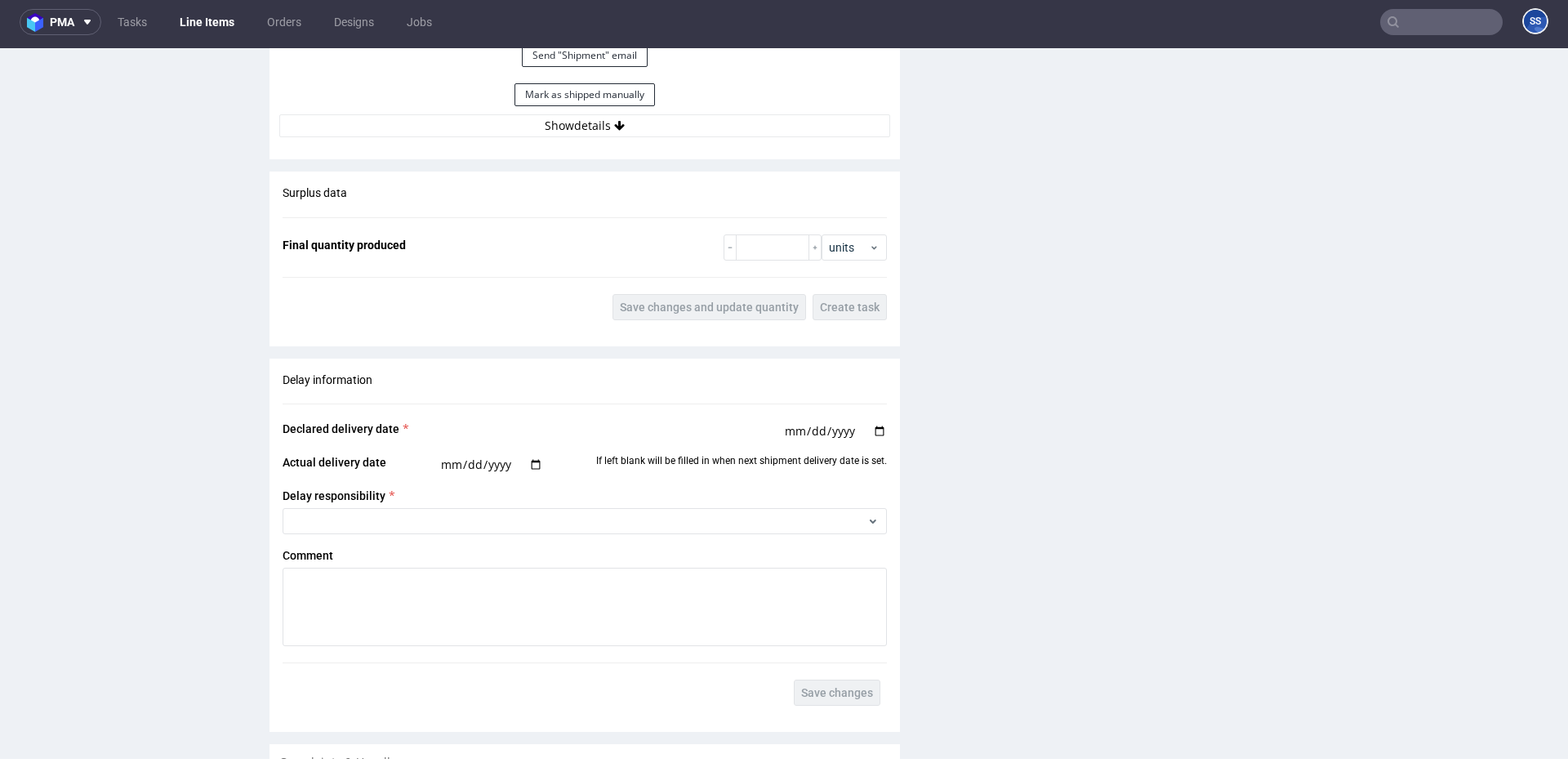
scroll to position [1607, 0]
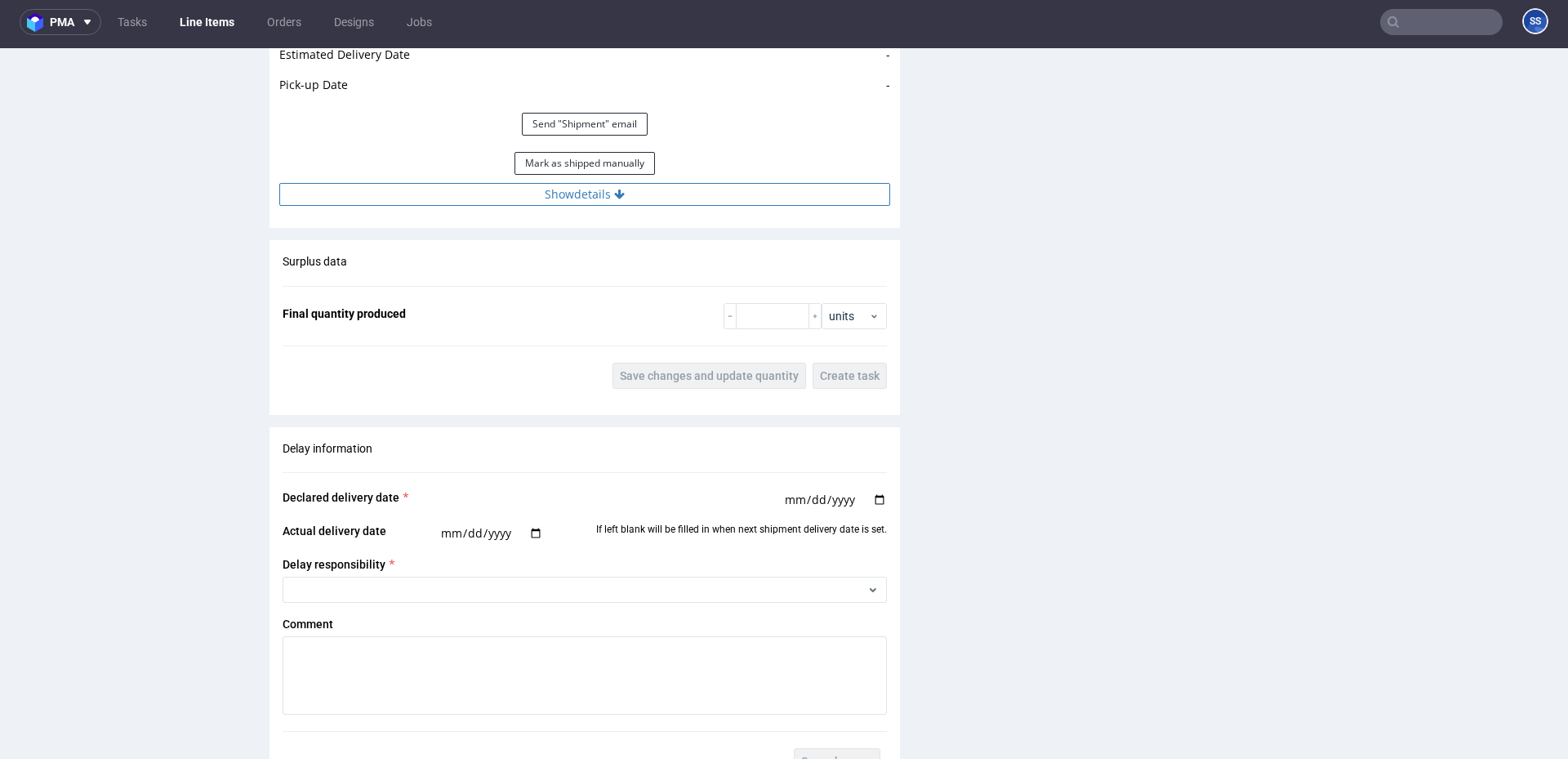
click at [657, 205] on button "Show details" at bounding box center [585, 194] width 610 height 23
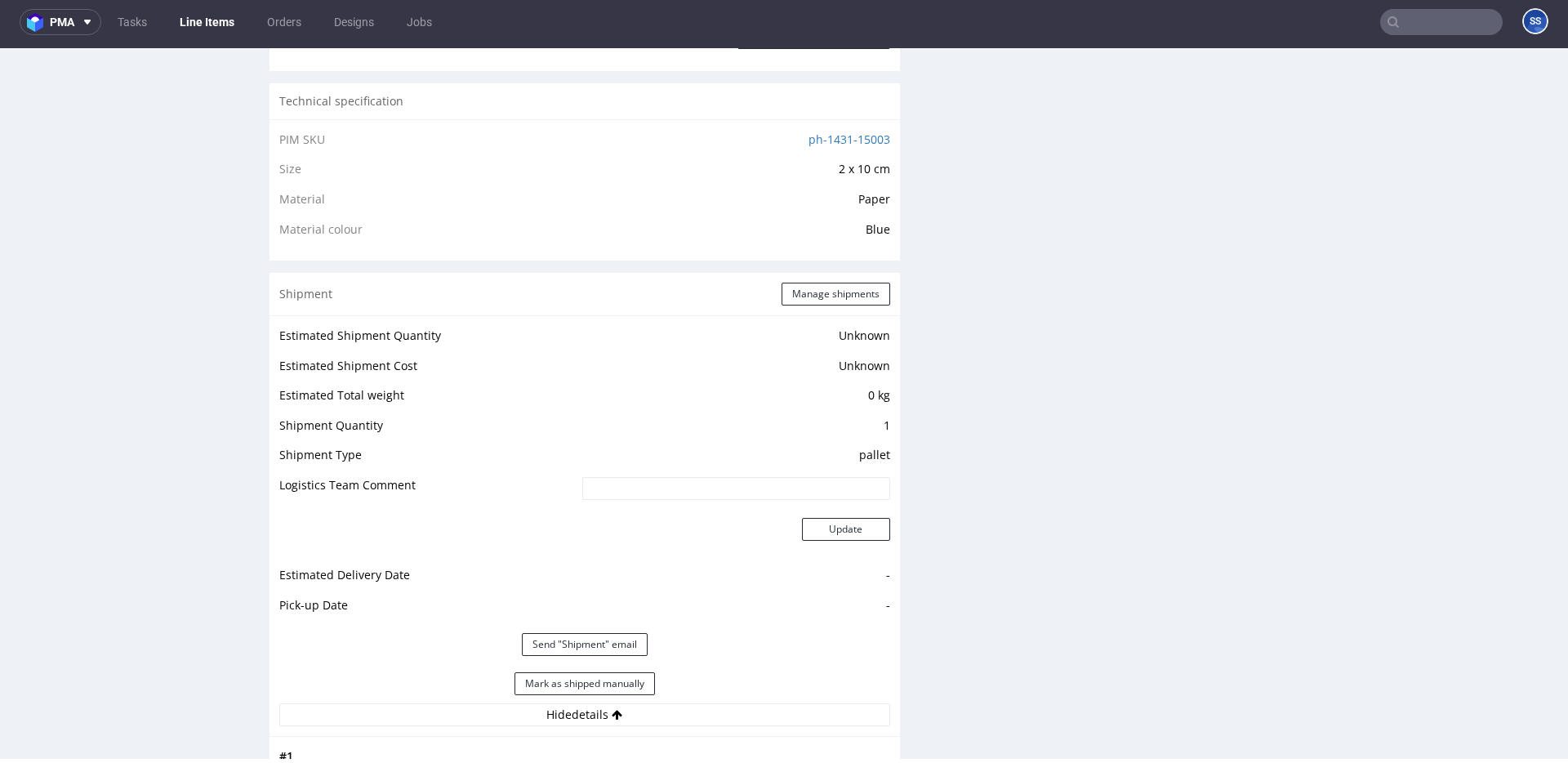
scroll to position [1073, 0]
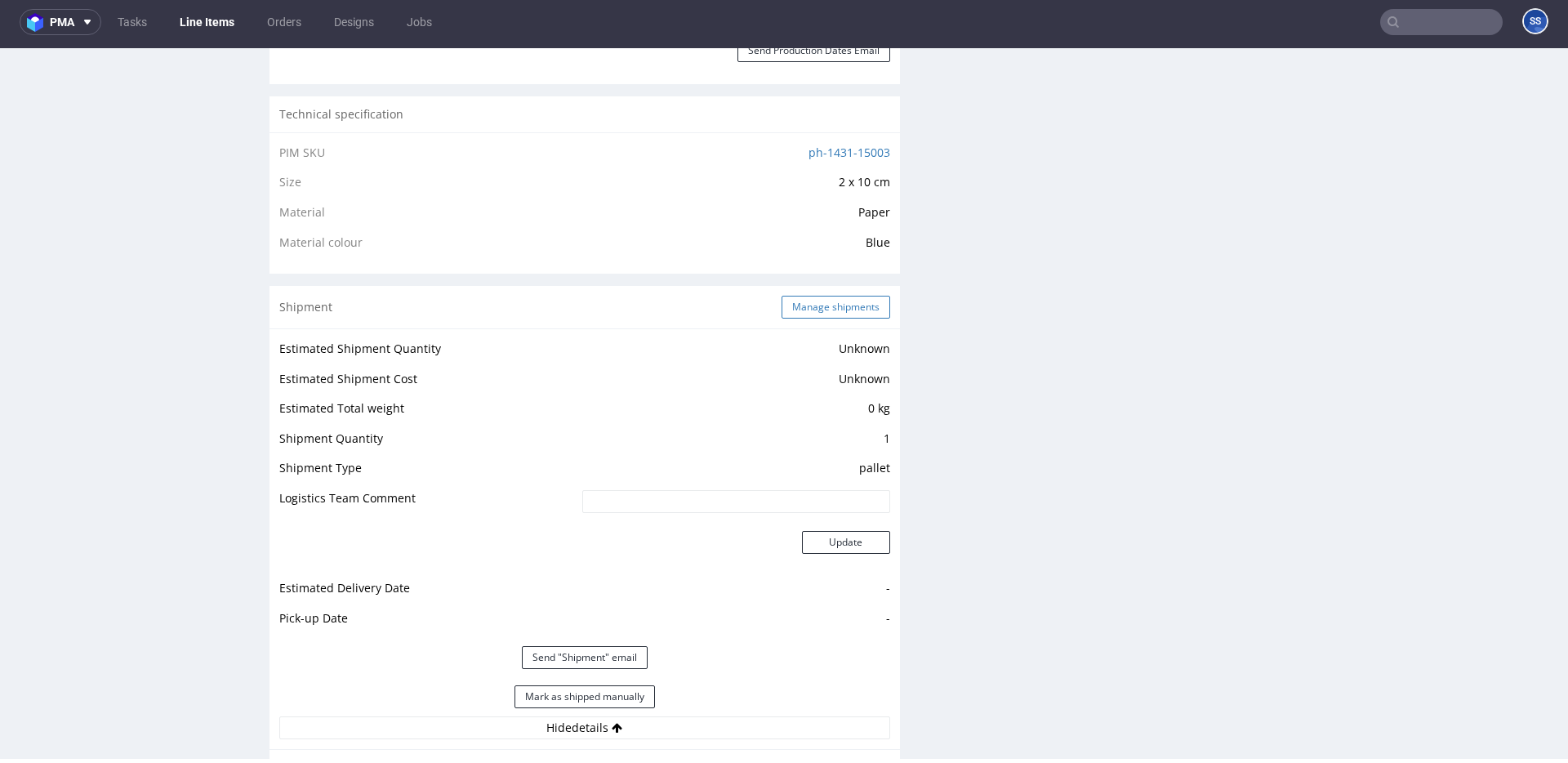
click at [790, 303] on button "Manage shipments" at bounding box center [836, 307] width 108 height 23
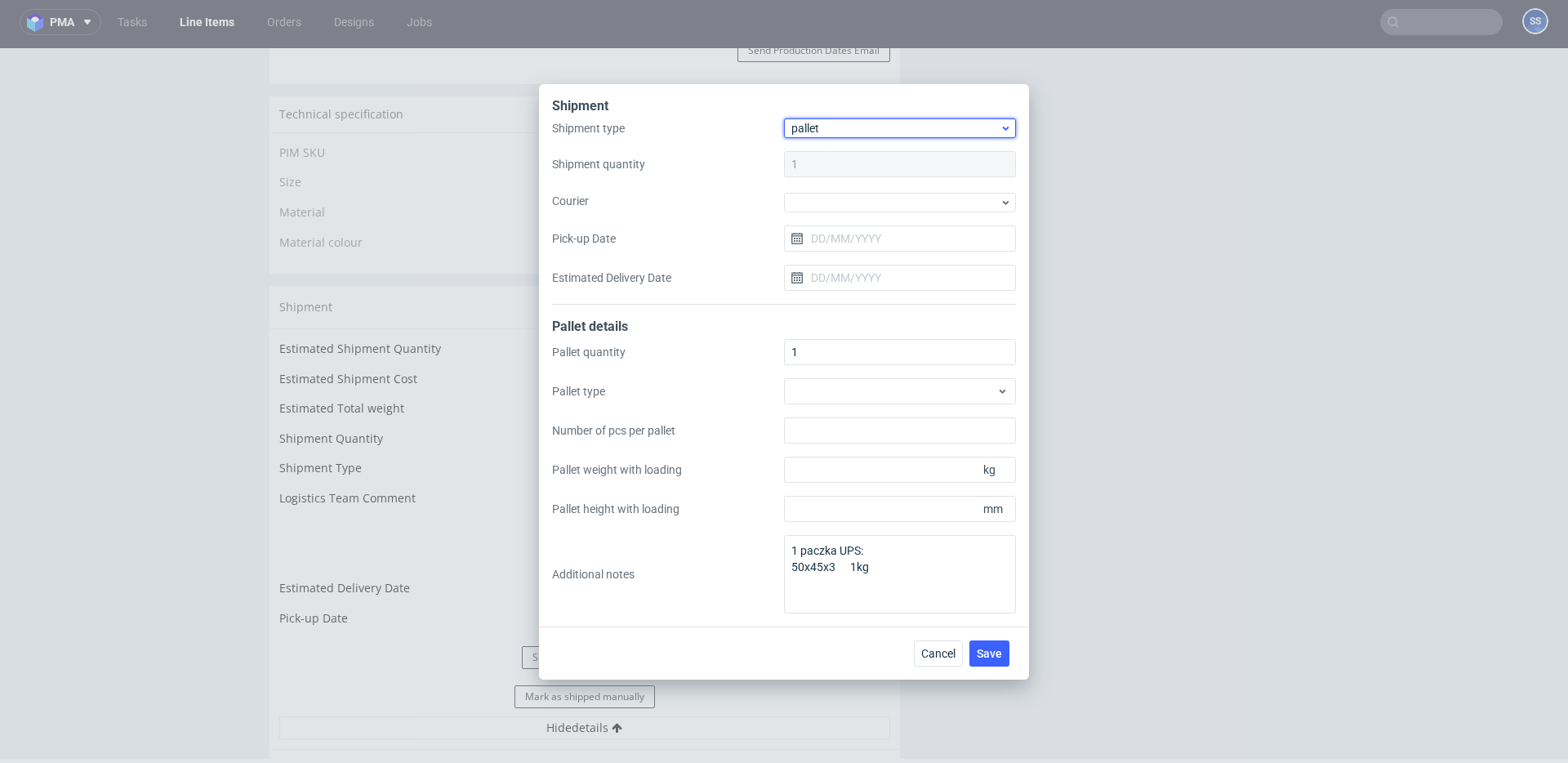
click at [816, 135] on span "pallet" at bounding box center [895, 127] width 208 height 16
click at [840, 189] on div "package" at bounding box center [900, 191] width 219 height 29
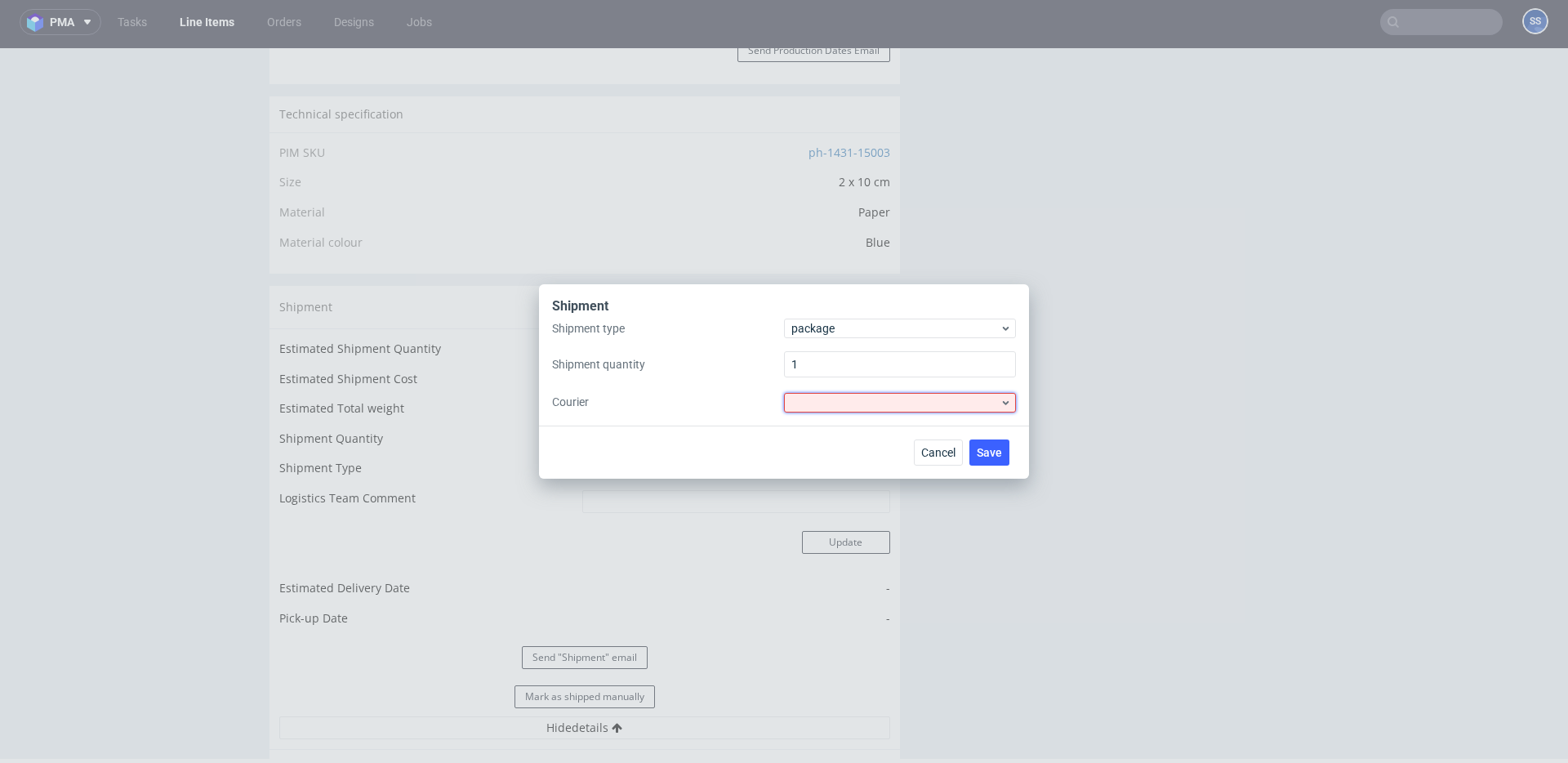
click at [831, 399] on div at bounding box center [900, 402] width 232 height 20
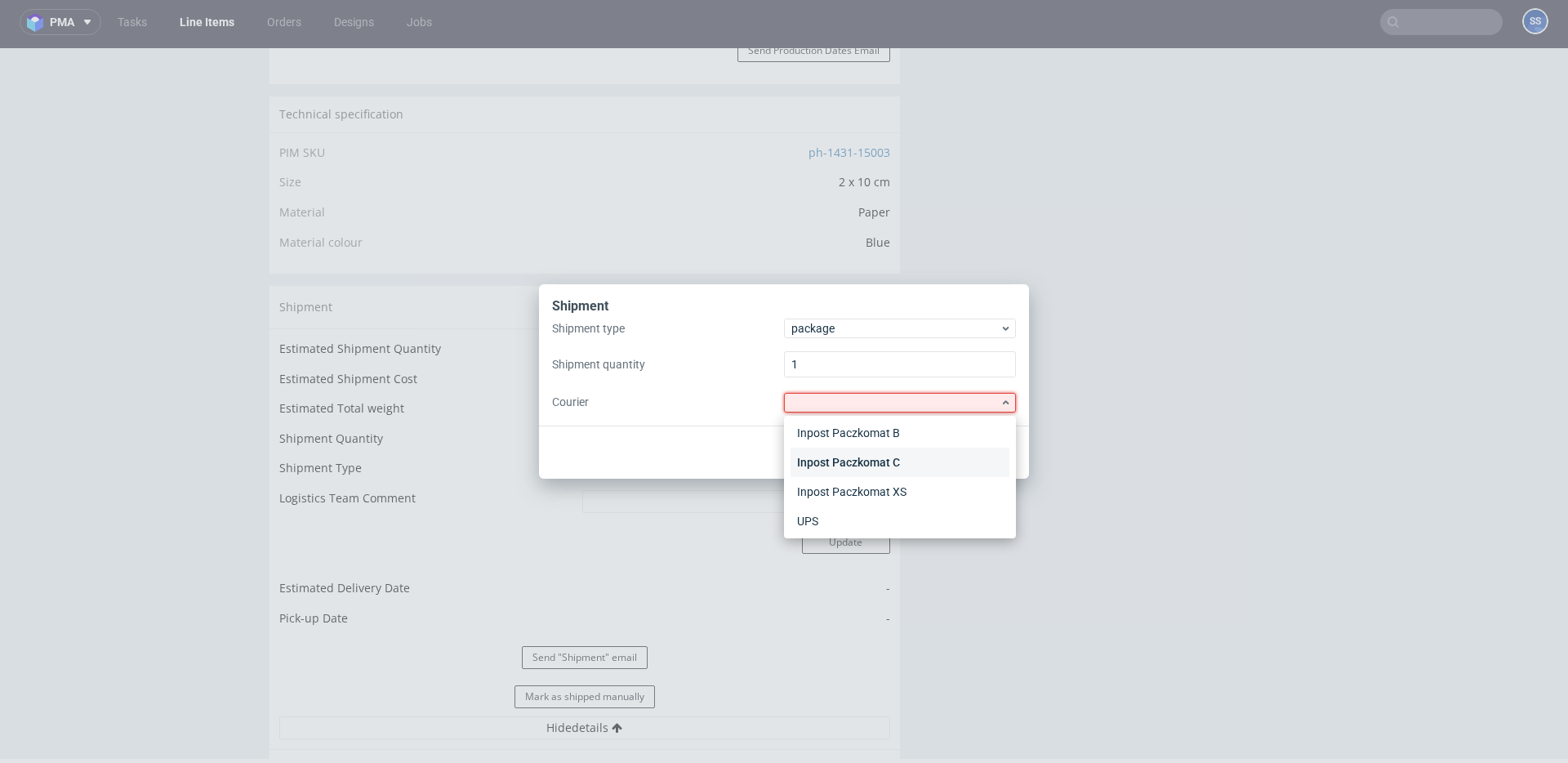
scroll to position [155, 0]
drag, startPoint x: 841, startPoint y: 512, endPoint x: 877, endPoint y: 498, distance: 38.6
click at [841, 512] on div "UPS" at bounding box center [900, 517] width 219 height 29
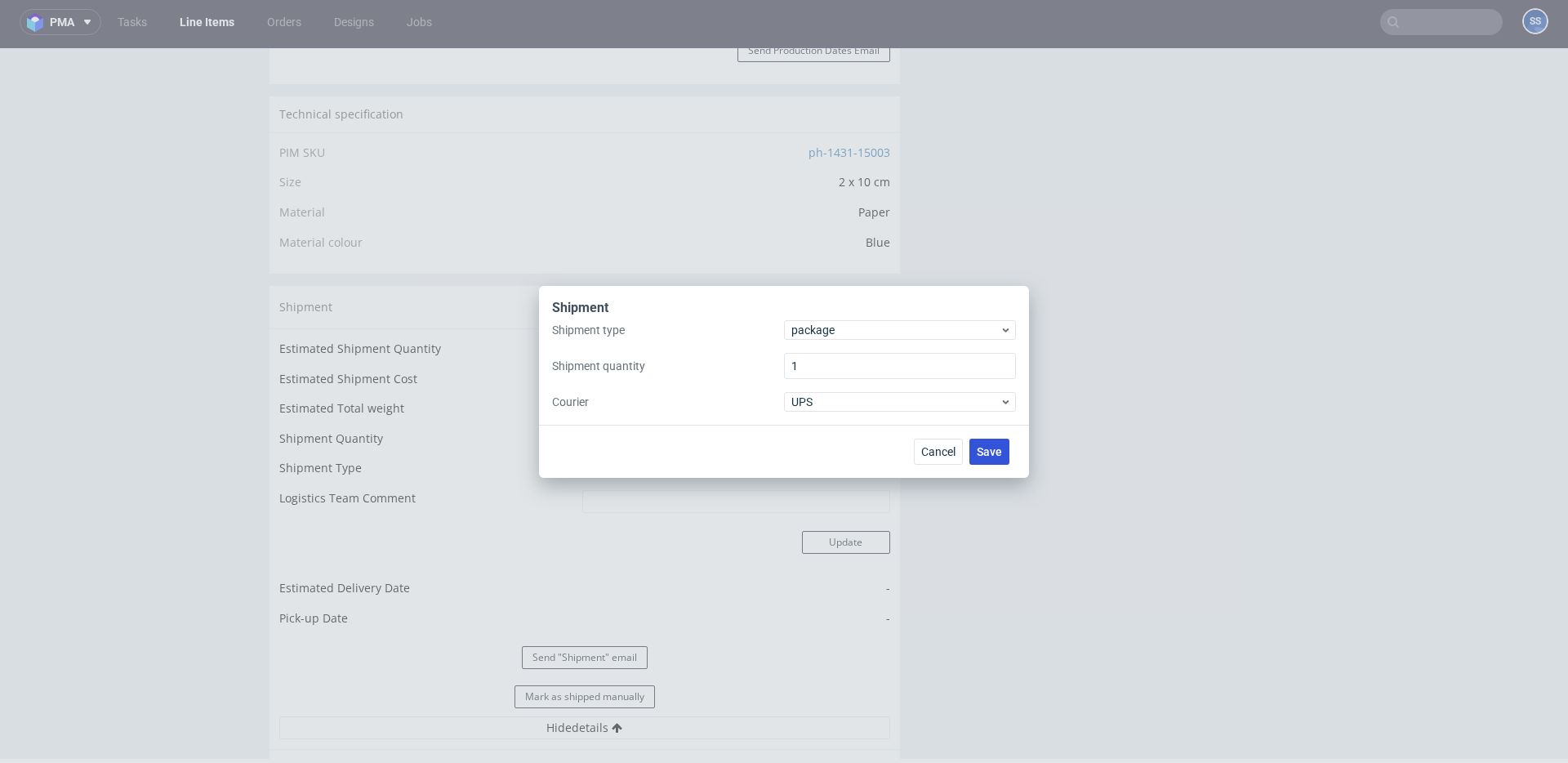
click at [988, 460] on button "Save" at bounding box center [990, 451] width 40 height 26
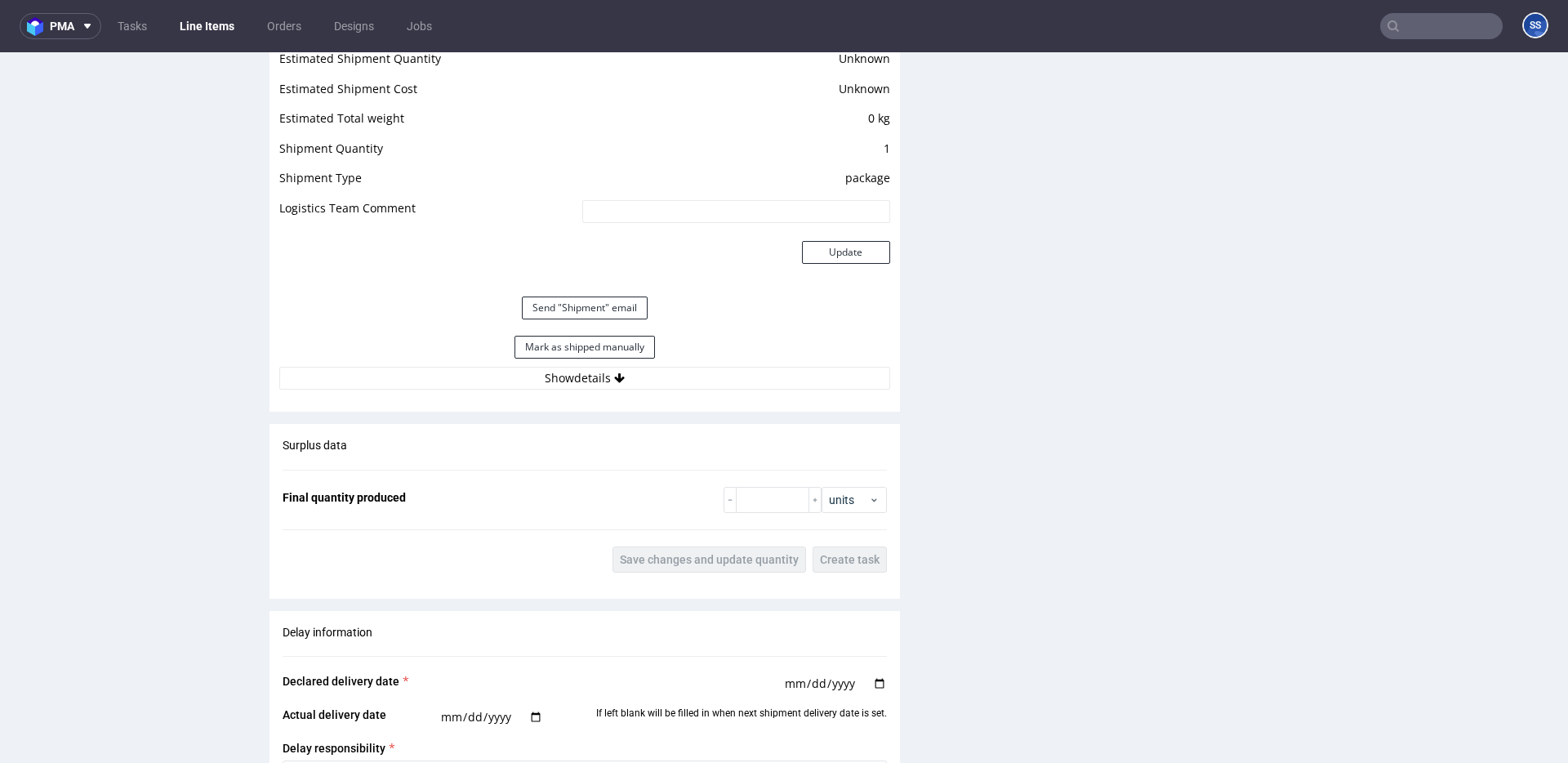
scroll to position [1377, 0]
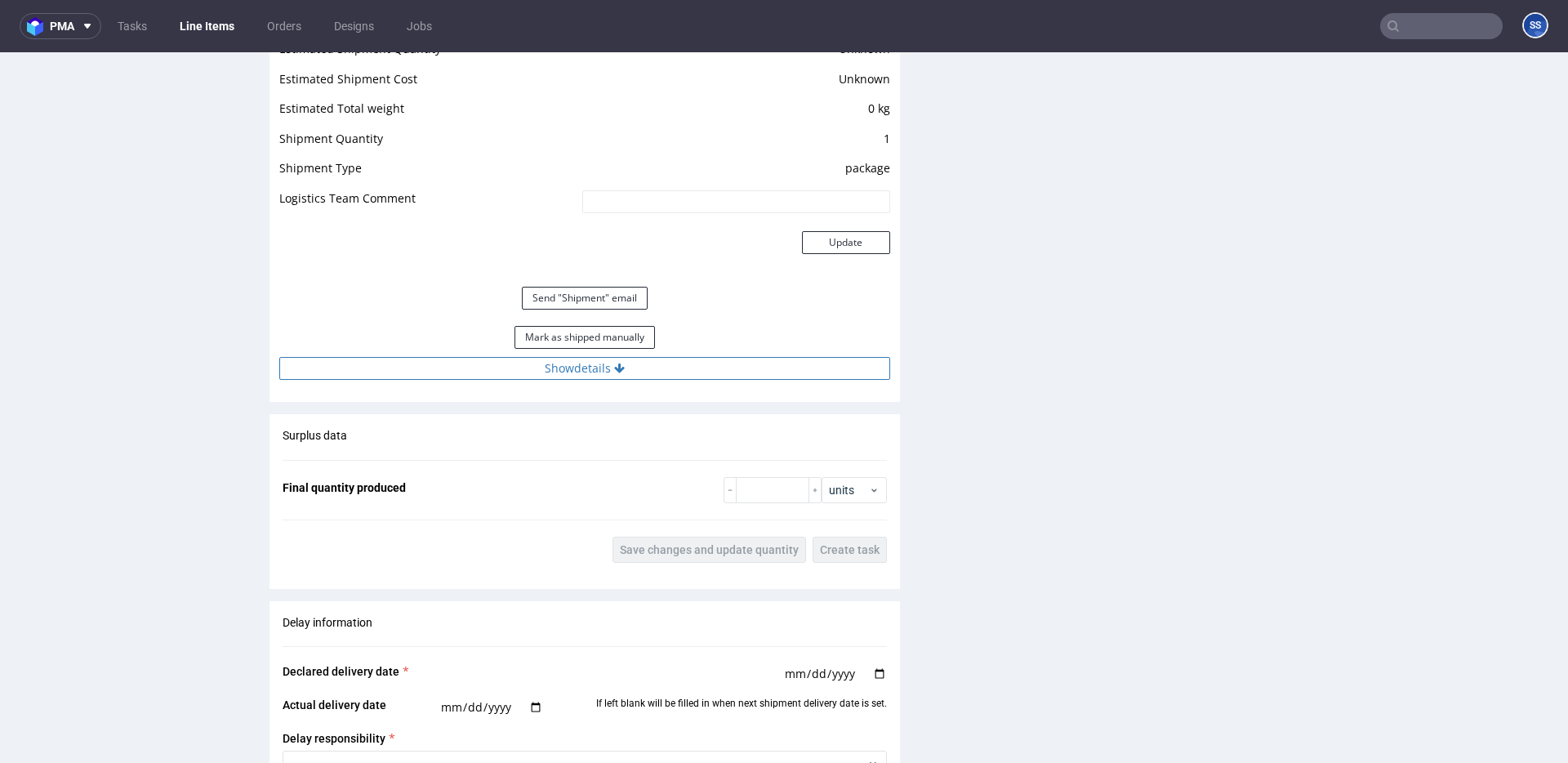
click at [676, 378] on button "Show details" at bounding box center [585, 368] width 610 height 23
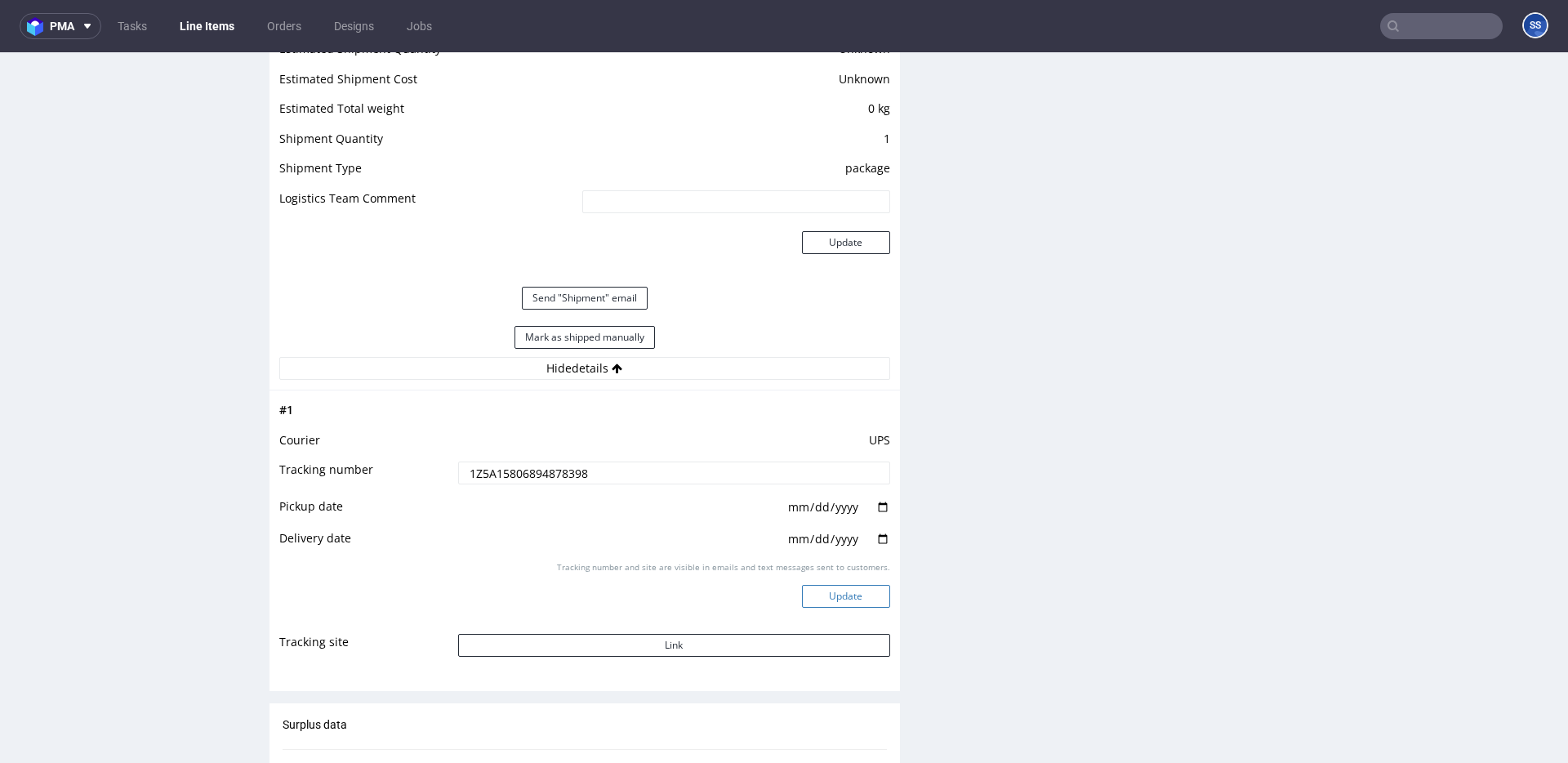
click at [868, 594] on button "Update" at bounding box center [845, 597] width 88 height 23
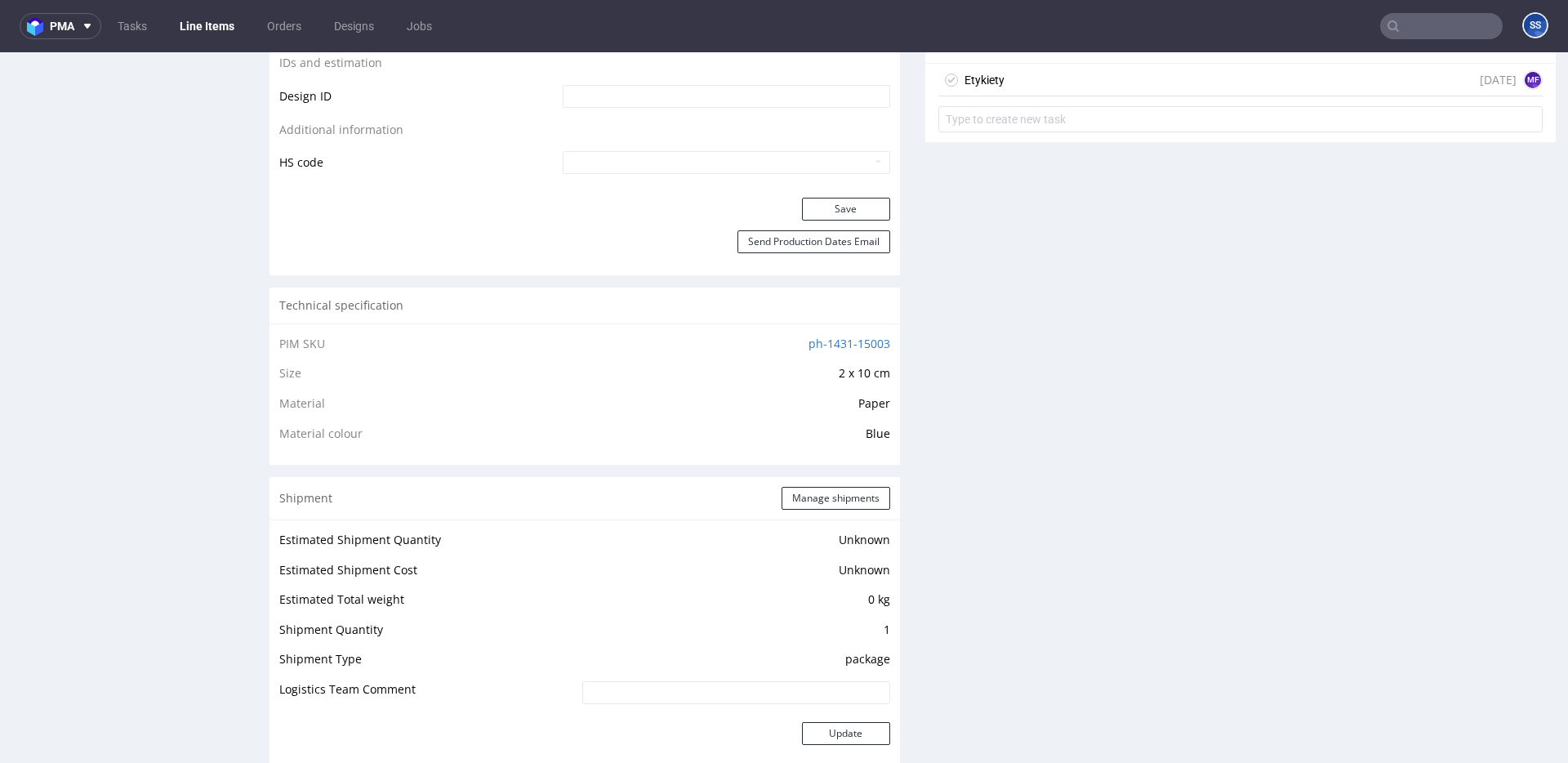
scroll to position [878, 0]
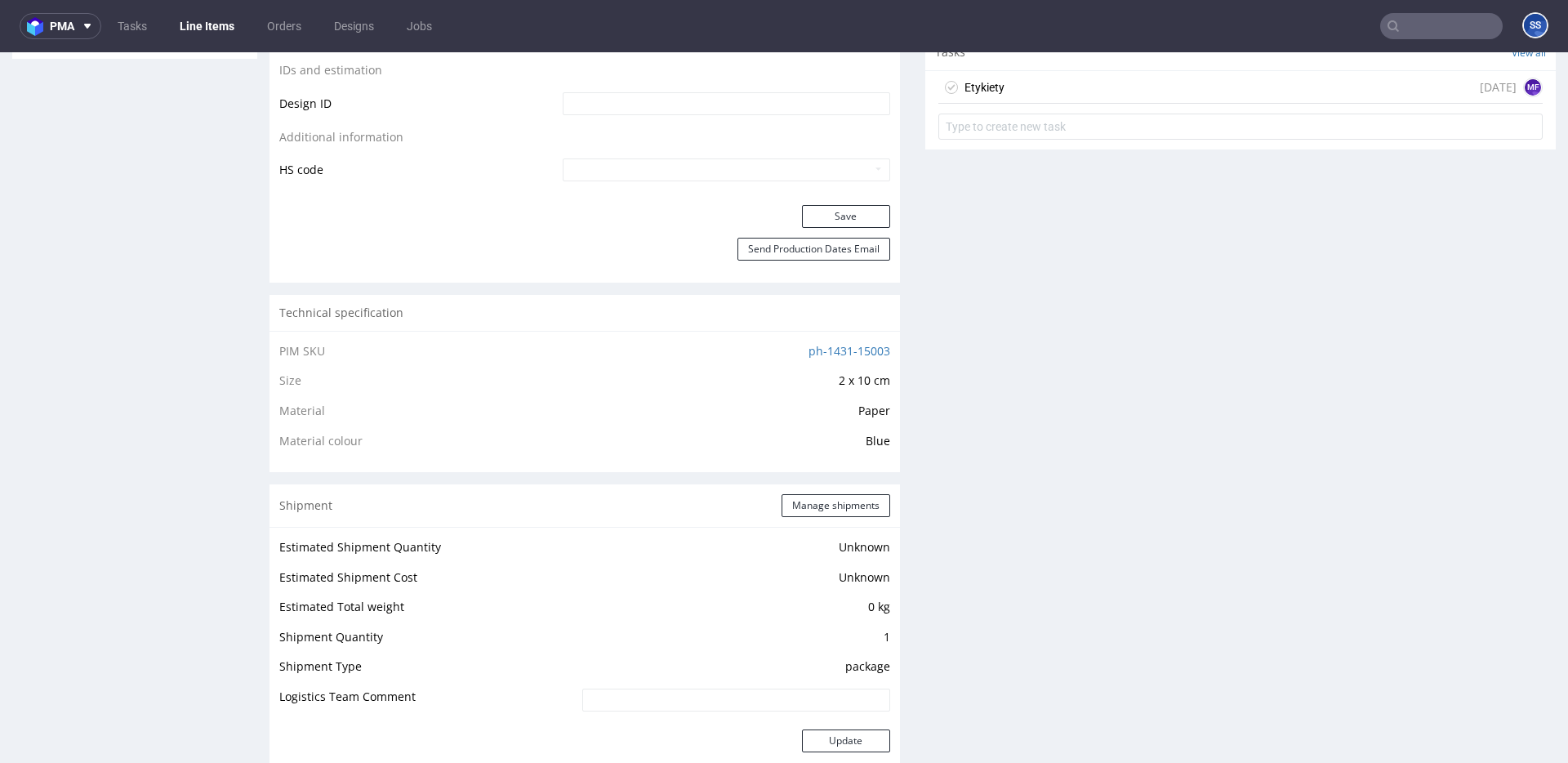
click at [214, 28] on link "Line Items" at bounding box center [207, 26] width 74 height 26
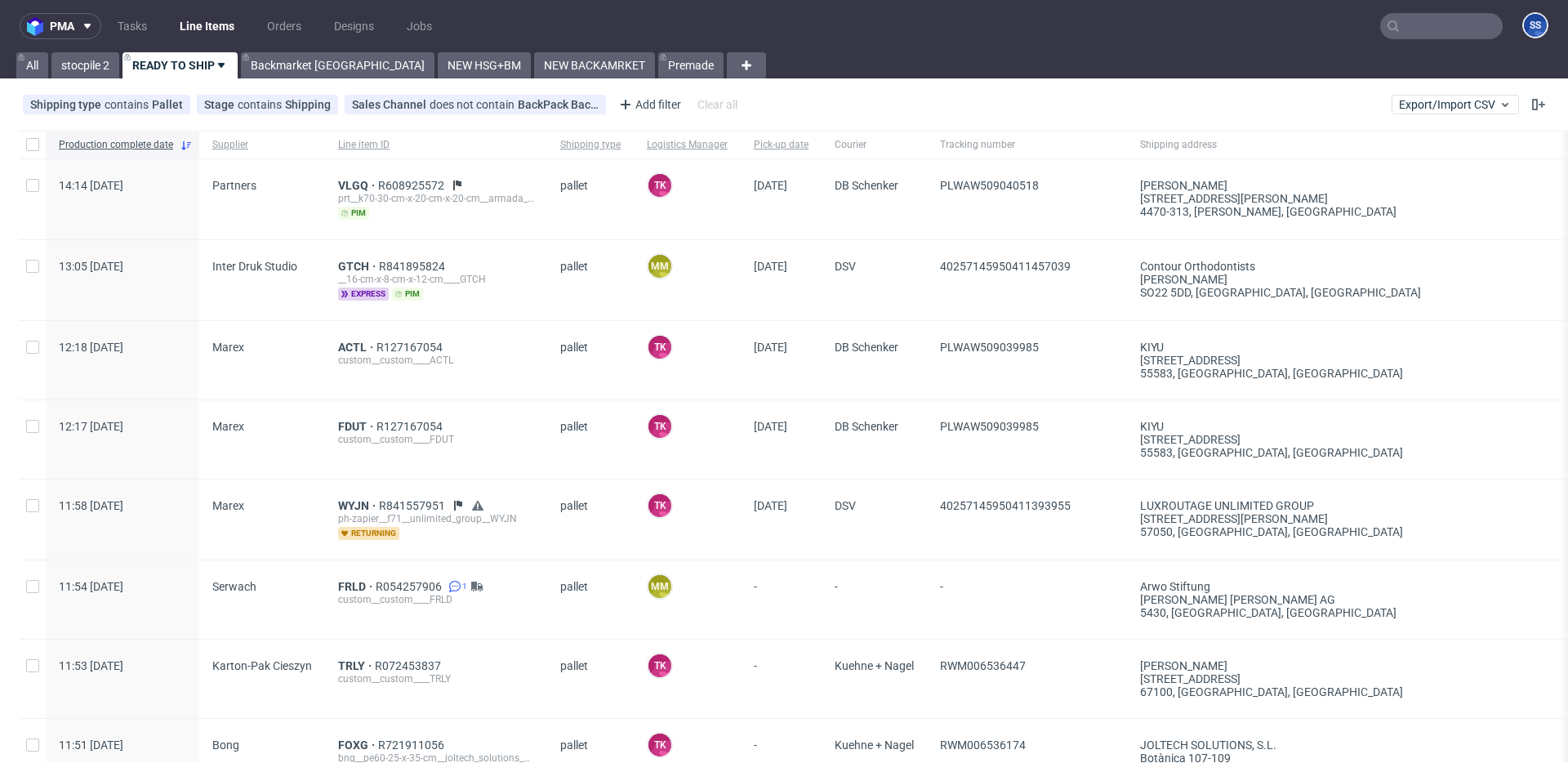
click at [293, 78] on div "pma Tasks Line Items Orders Designs Jobs SS All stocpile 2 READY TO SHIP Backma…" at bounding box center [784, 382] width 1568 height 763
click at [298, 72] on link "Backmarket [GEOGRAPHIC_DATA]" at bounding box center [338, 65] width 194 height 26
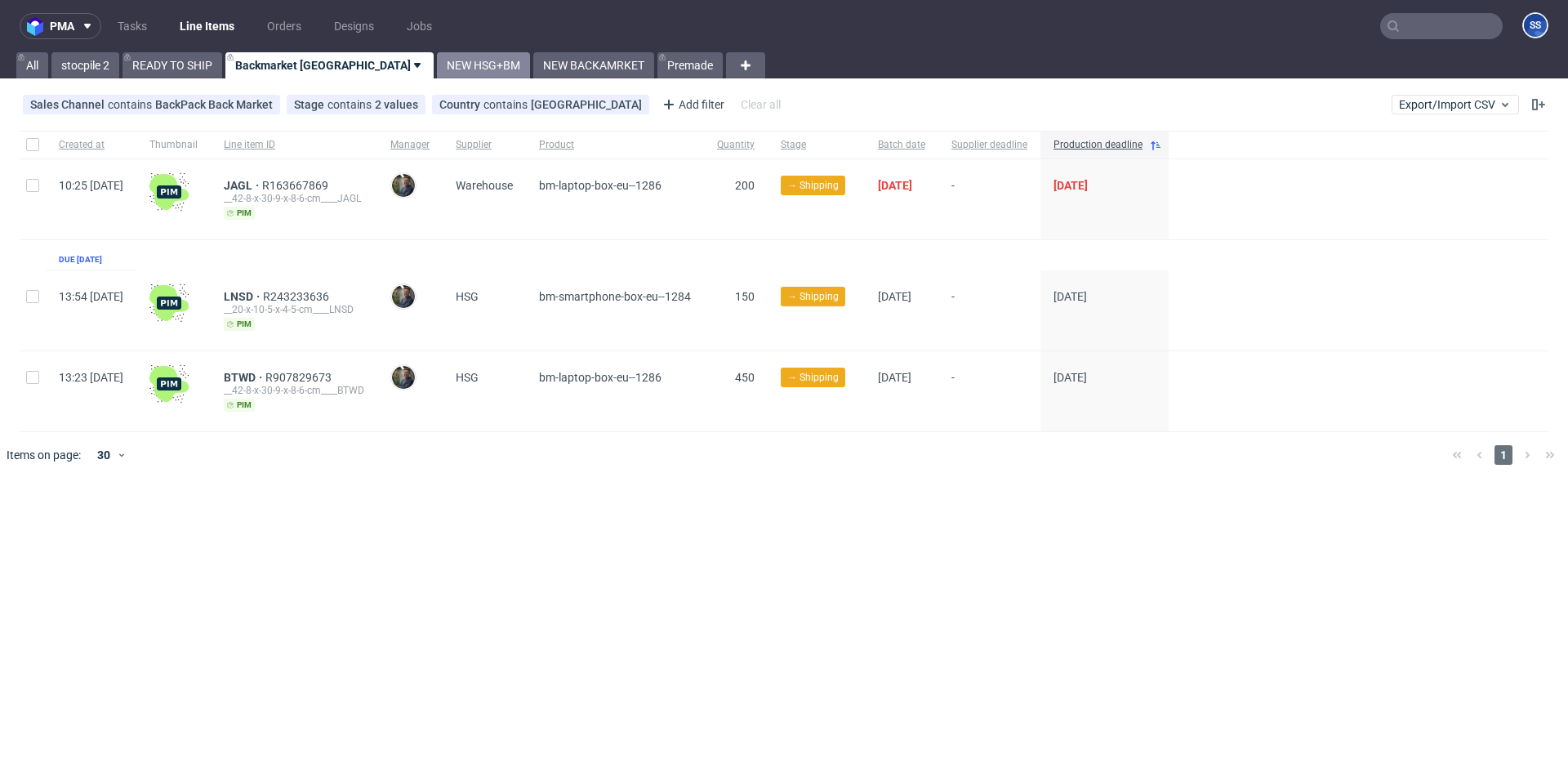
click at [437, 68] on link "NEW HSG+BM" at bounding box center [484, 65] width 93 height 26
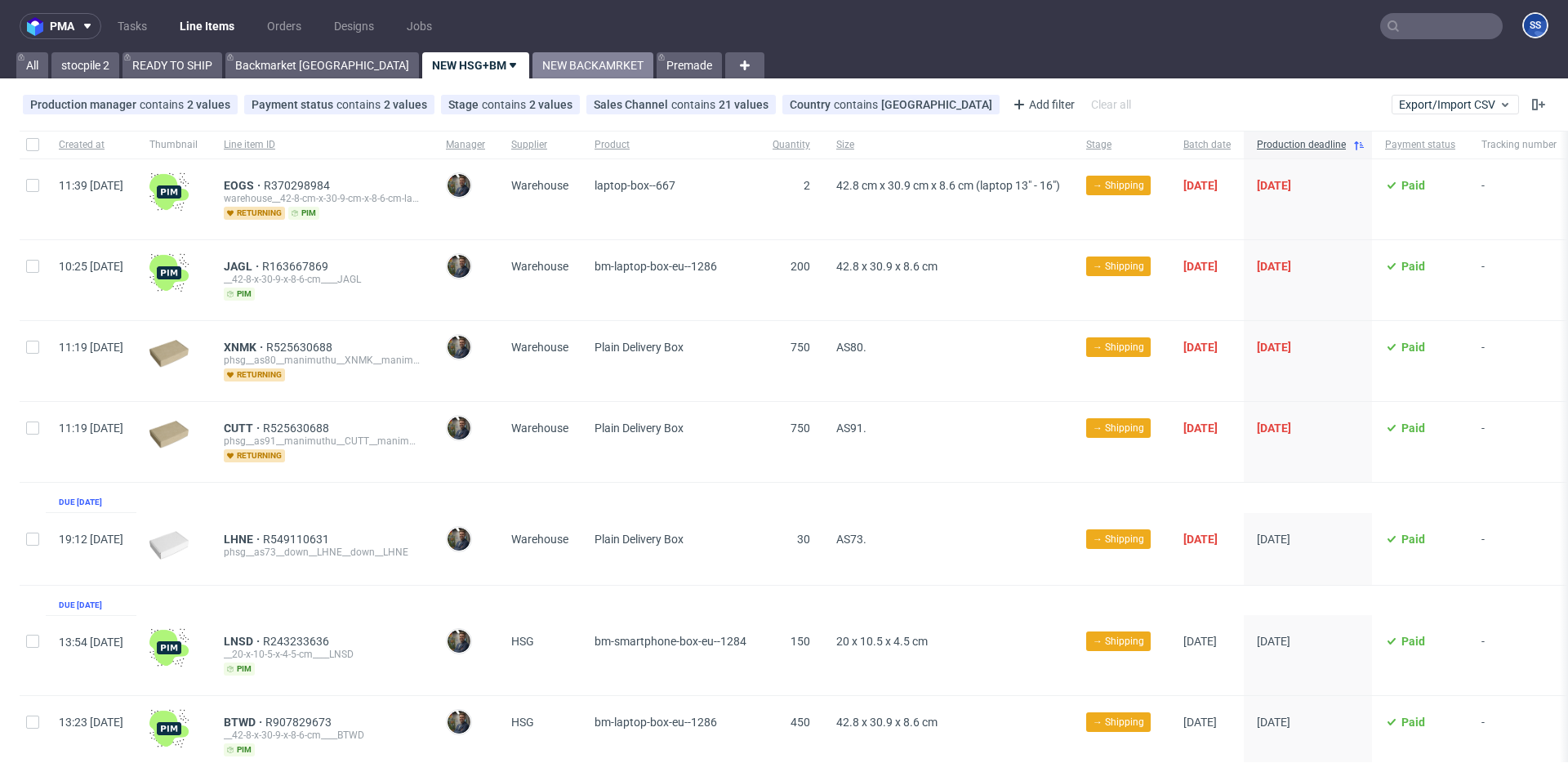
click at [532, 67] on link "NEW BACKAMRKET" at bounding box center [592, 65] width 121 height 26
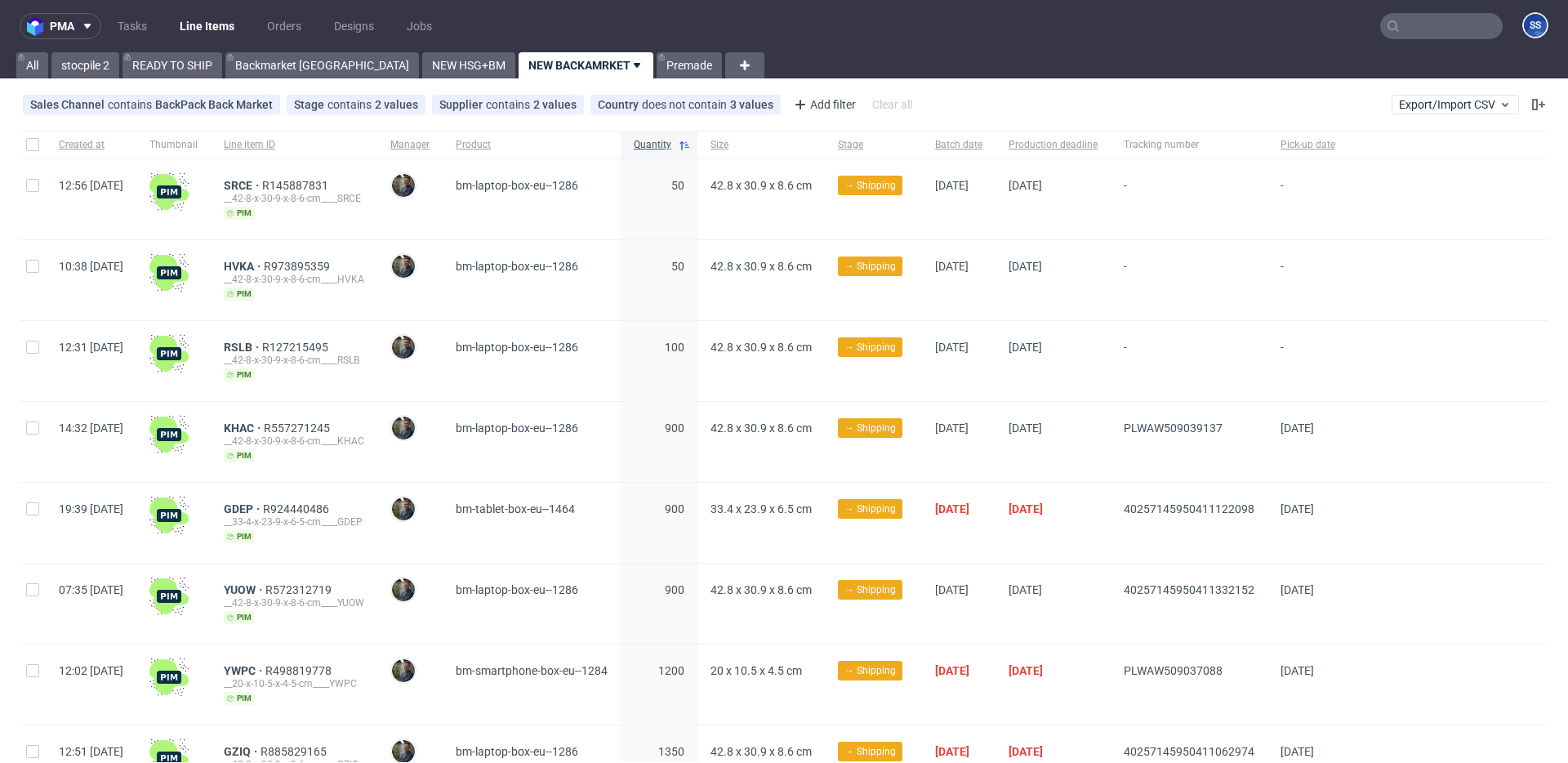
click at [1409, 30] on input "text" at bounding box center [1442, 26] width 123 height 26
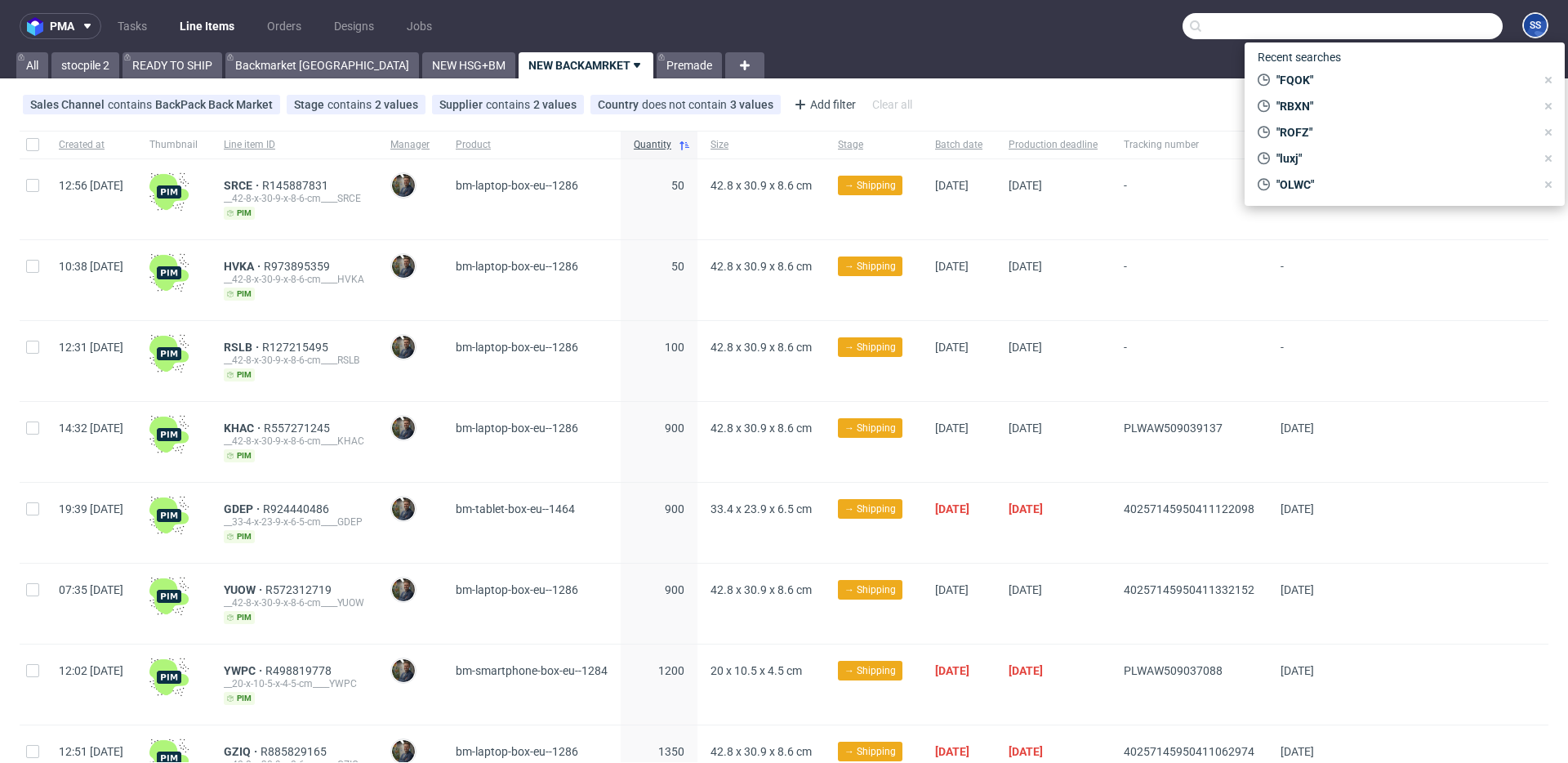
paste input "RBXN"
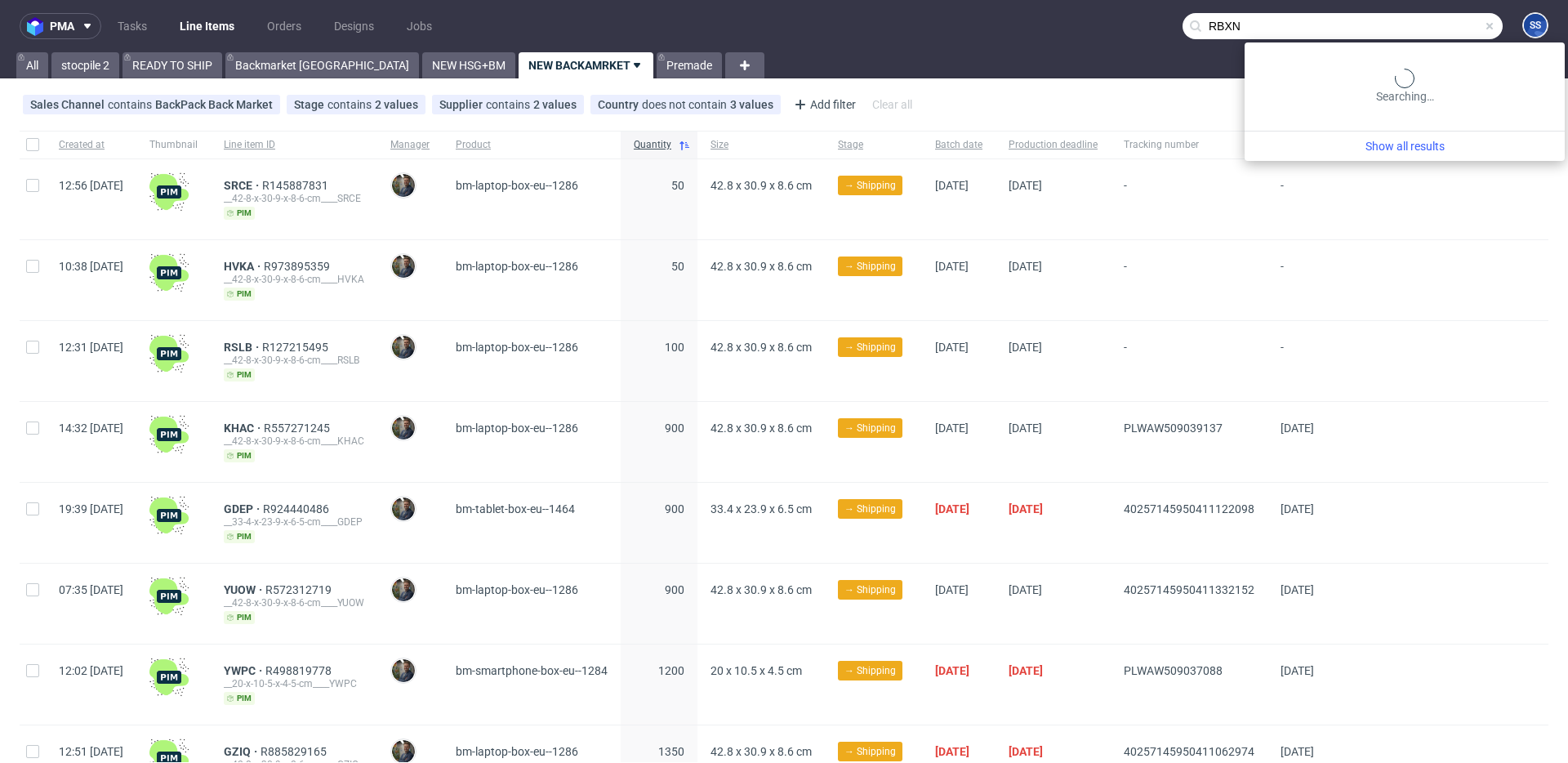
type input "RBXN"
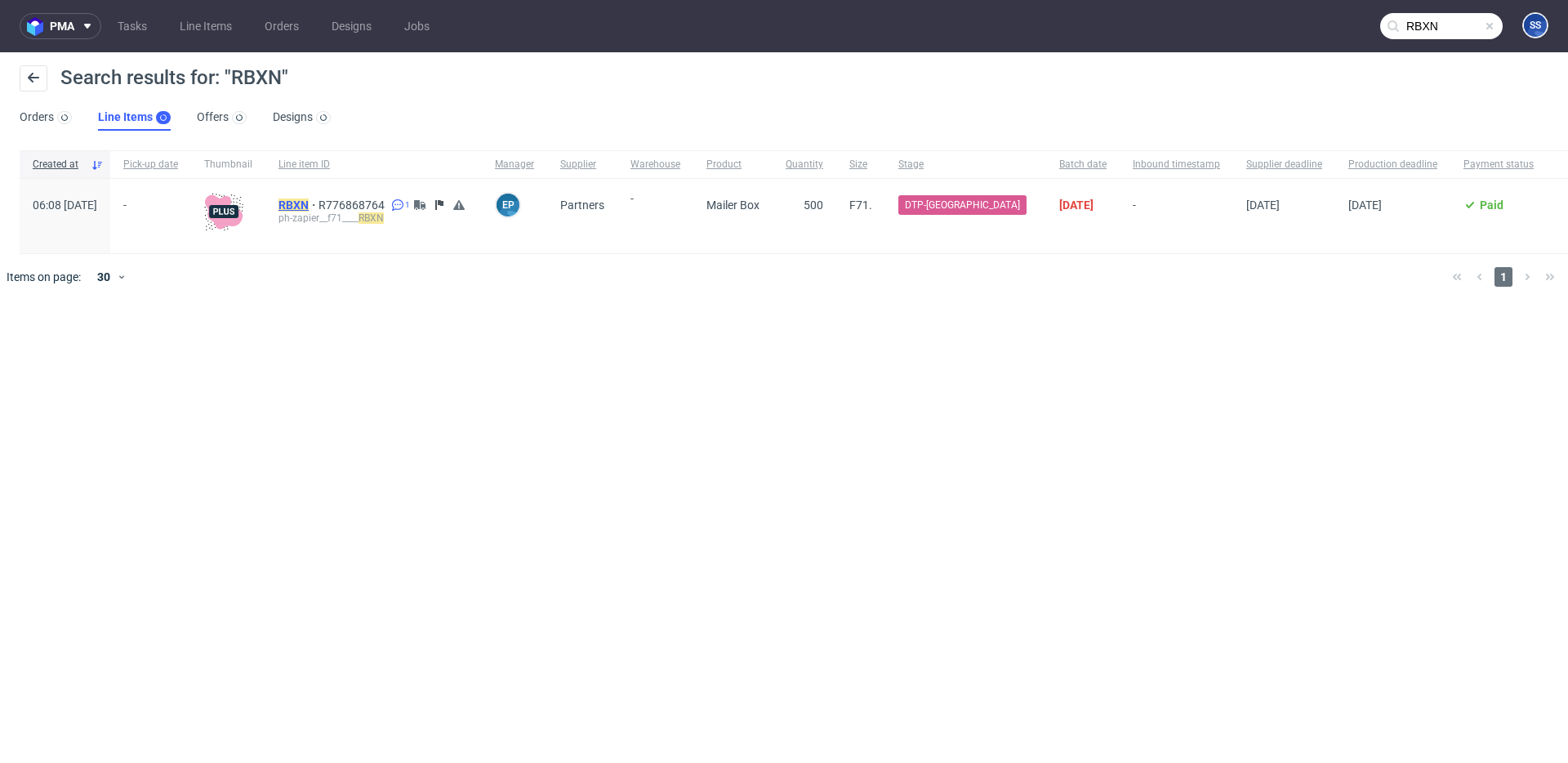
click at [309, 205] on mark "RBXN" at bounding box center [294, 205] width 30 height 13
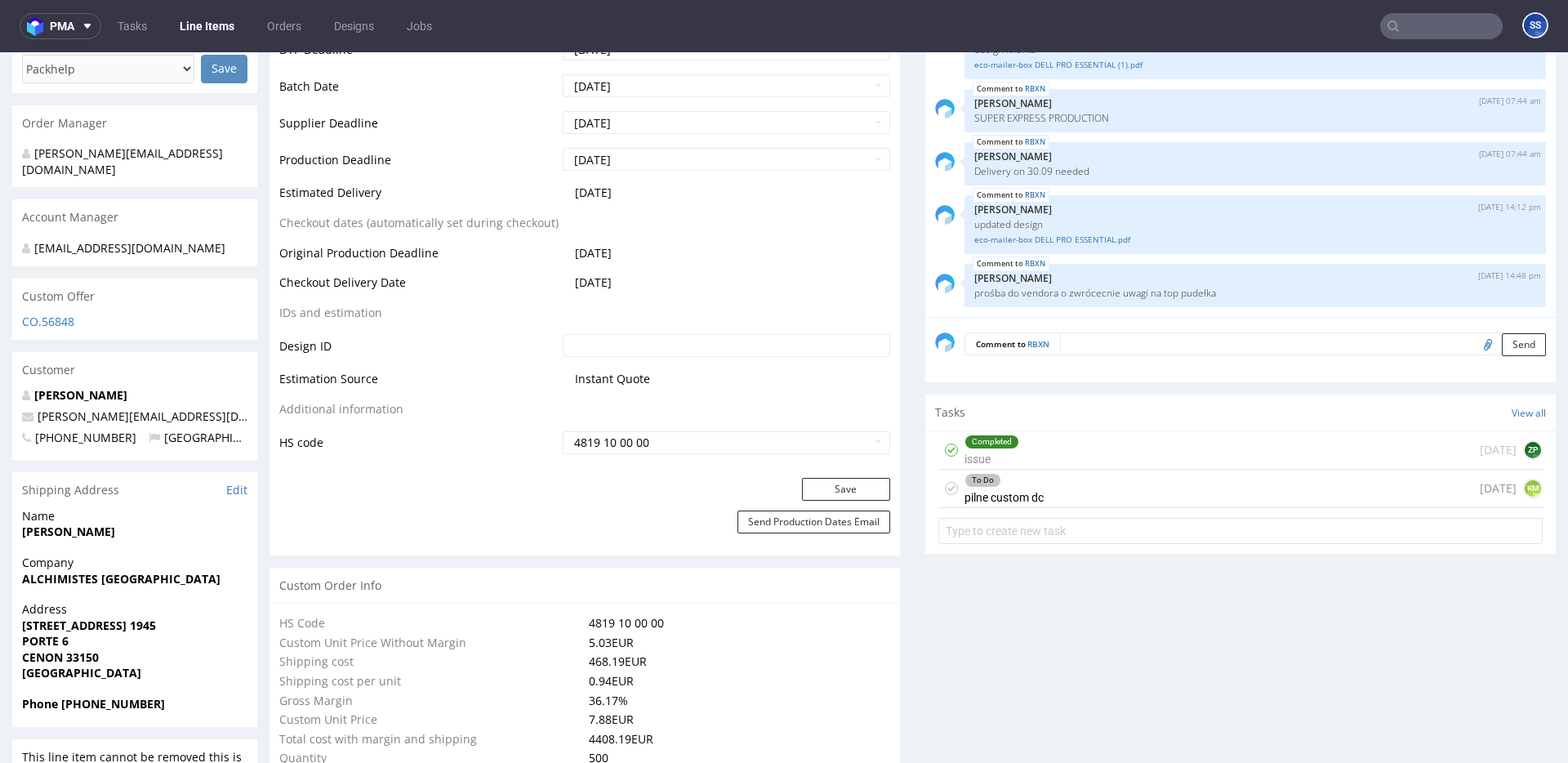
scroll to position [710, 0]
click at [67, 582] on strong "ALCHIMISTES [GEOGRAPHIC_DATA]" at bounding box center [121, 578] width 199 height 15
click at [147, 572] on strong "ALCHIMISTES [GEOGRAPHIC_DATA]" at bounding box center [121, 578] width 199 height 15
click at [147, 574] on strong "ALCHIMISTES [GEOGRAPHIC_DATA]" at bounding box center [121, 578] width 199 height 15
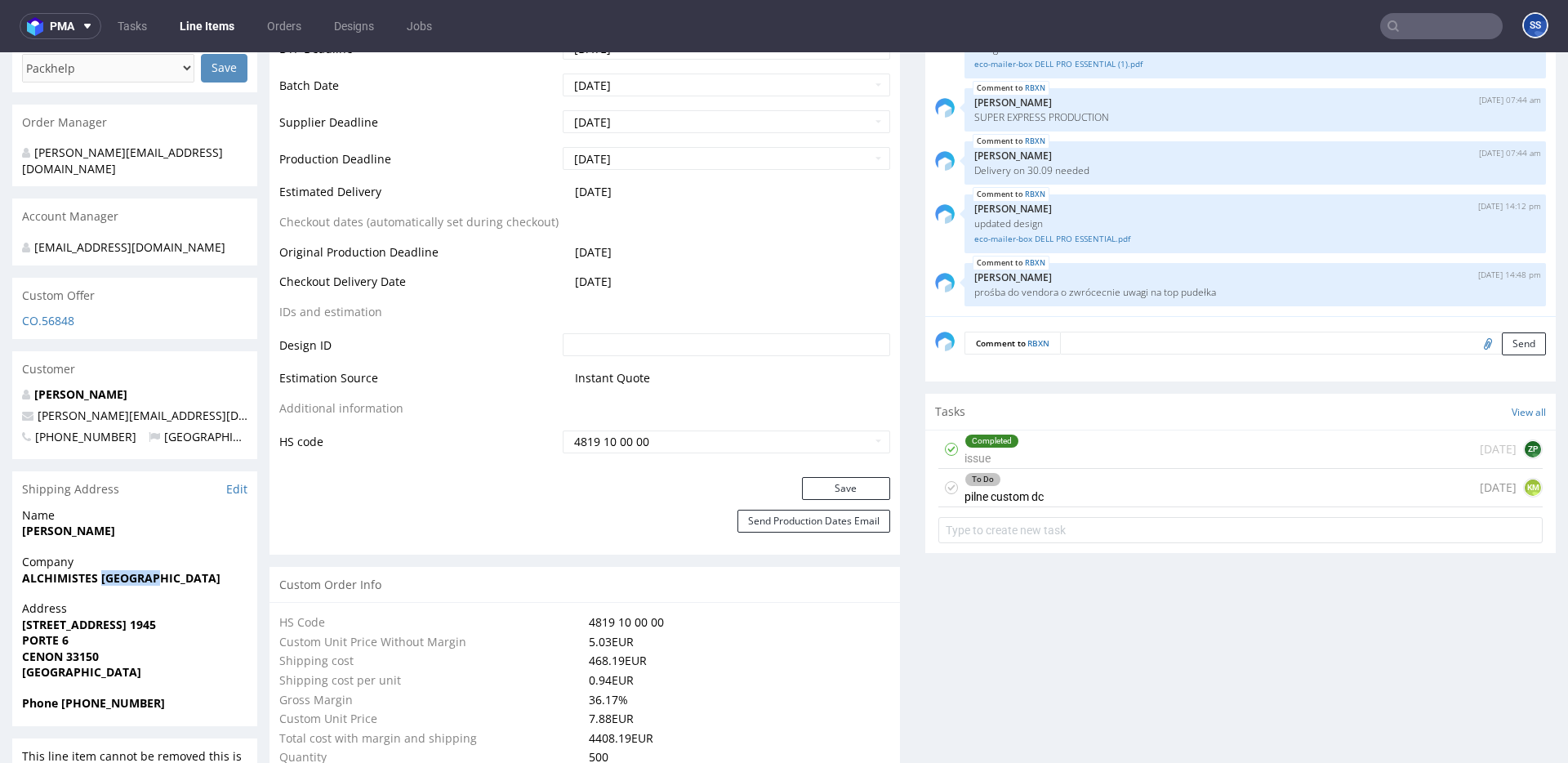
click at [147, 574] on strong "ALCHIMISTES [GEOGRAPHIC_DATA]" at bounding box center [121, 578] width 199 height 15
copy strong "[GEOGRAPHIC_DATA]"
click at [84, 571] on strong "ALCHIMISTES [GEOGRAPHIC_DATA]" at bounding box center [121, 578] width 199 height 15
drag, startPoint x: 84, startPoint y: 571, endPoint x: 98, endPoint y: 564, distance: 15.7
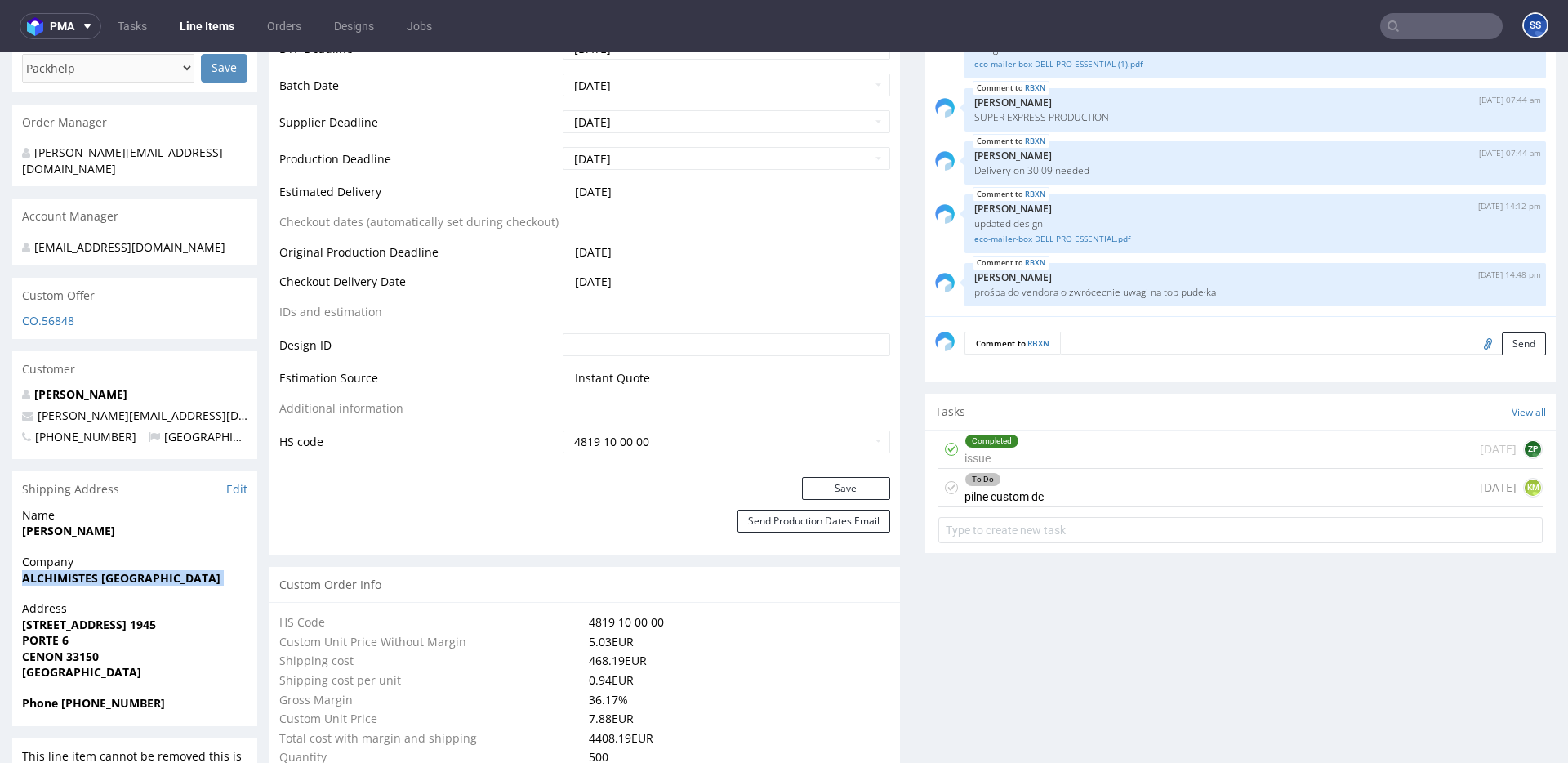
click at [84, 571] on strong "ALCHIMISTES [GEOGRAPHIC_DATA]" at bounding box center [121, 578] width 199 height 15
copy strong "ALCHIMISTES [GEOGRAPHIC_DATA]"
click at [102, 615] on span "Address" at bounding box center [134, 608] width 225 height 16
click at [102, 618] on strong "[STREET_ADDRESS] 1945" at bounding box center [88, 624] width 134 height 15
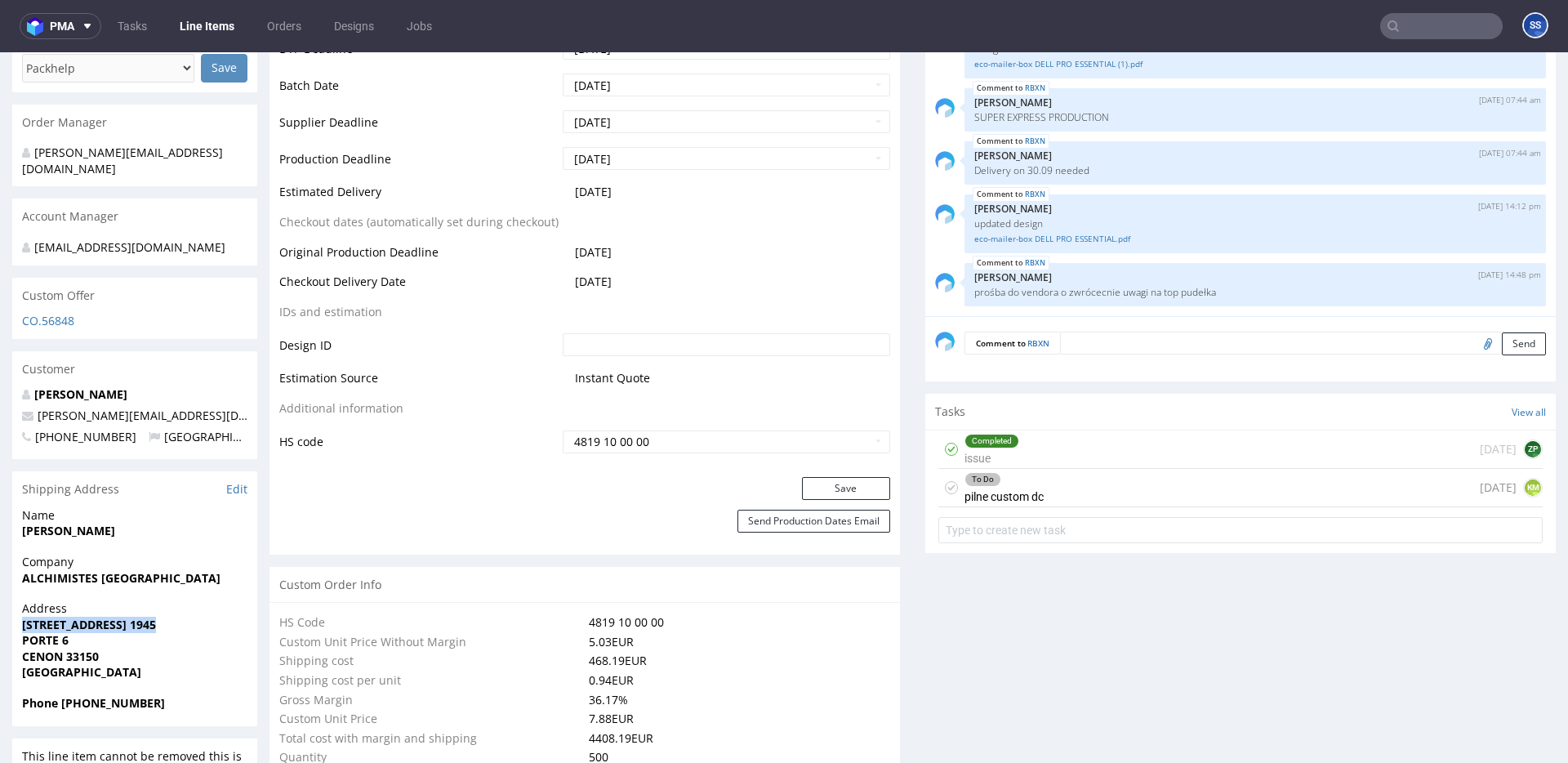
click at [102, 618] on strong "[STREET_ADDRESS] 1945" at bounding box center [88, 624] width 134 height 15
copy strong "[STREET_ADDRESS] 1945"
click at [93, 651] on strong "CENON 33150" at bounding box center [60, 656] width 77 height 15
copy strong "33150"
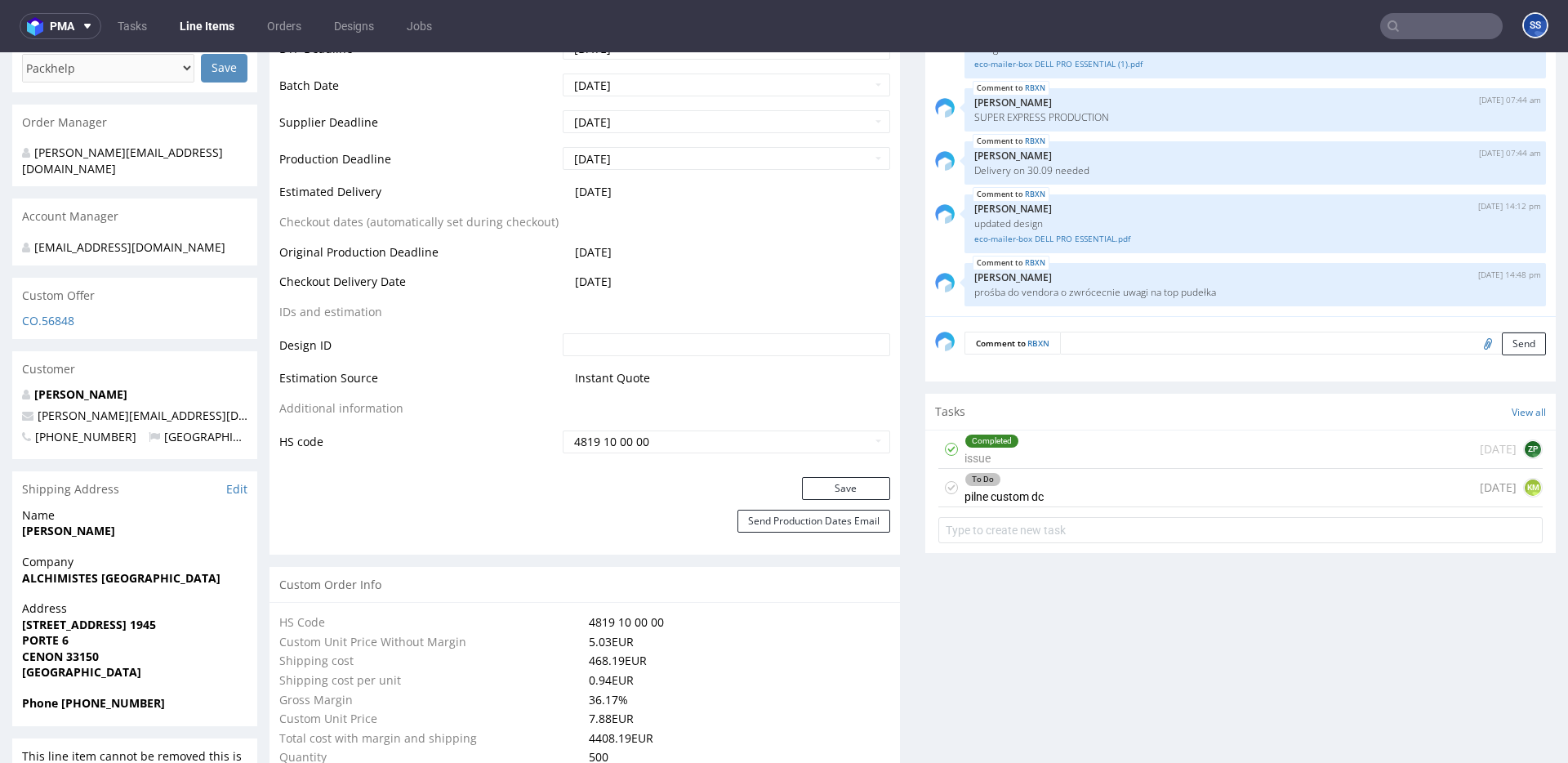
click at [50, 655] on strong "CENON 33150" at bounding box center [60, 656] width 77 height 15
copy strong "CENON"
drag, startPoint x: 136, startPoint y: 414, endPoint x: 38, endPoint y: 417, distance: 98.0
click at [37, 417] on p "[PERSON_NAME][EMAIL_ADDRESS][DOMAIN_NAME]" at bounding box center [134, 416] width 225 height 16
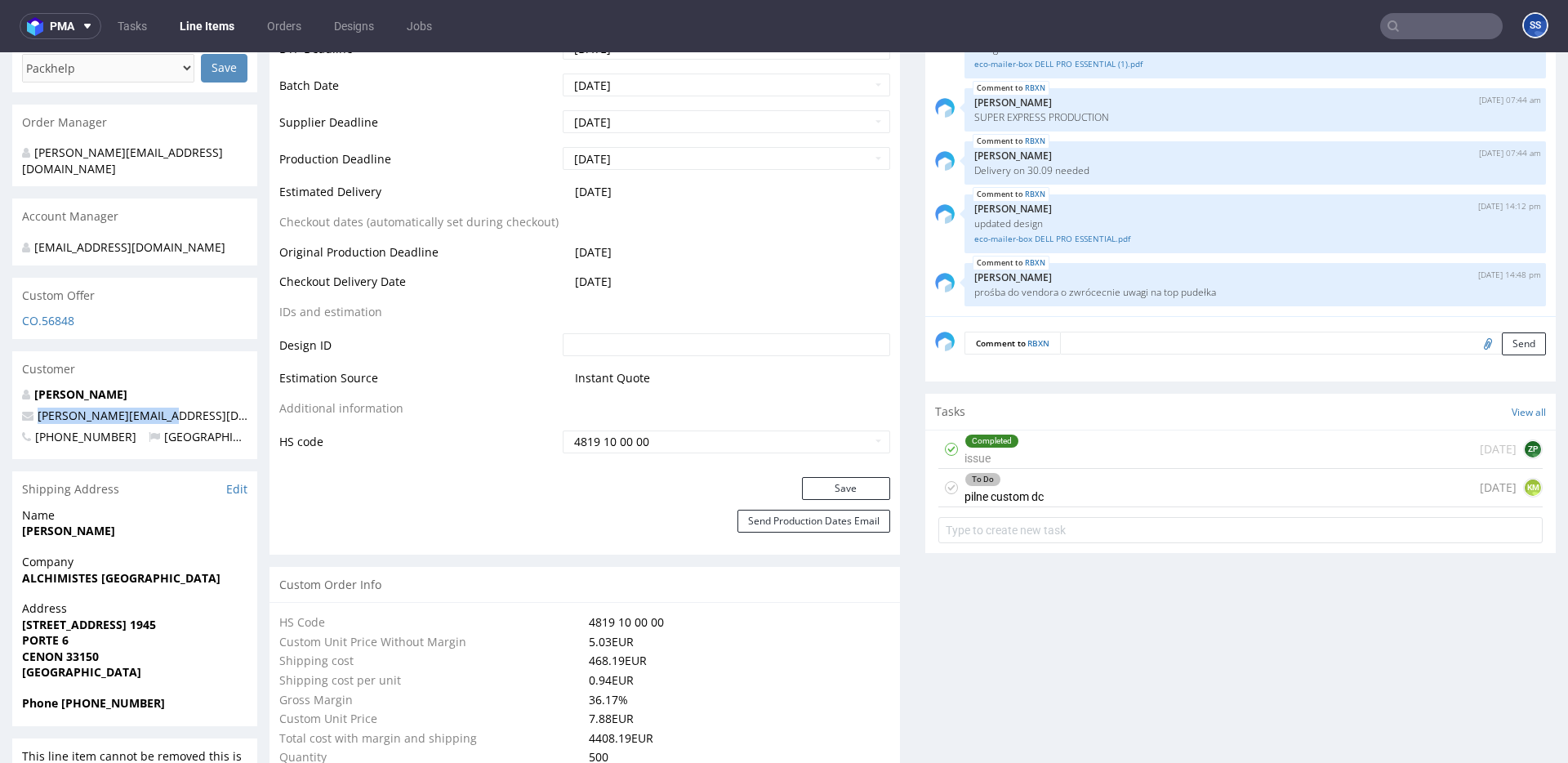
copy link "[PERSON_NAME][EMAIL_ADDRESS][DOMAIN_NAME]"
click at [95, 697] on strong "Phone [PHONE_NUMBER]" at bounding box center [93, 703] width 143 height 15
click at [95, 700] on strong "Phone [PHONE_NUMBER]" at bounding box center [93, 703] width 143 height 15
copy strong "33633398678"
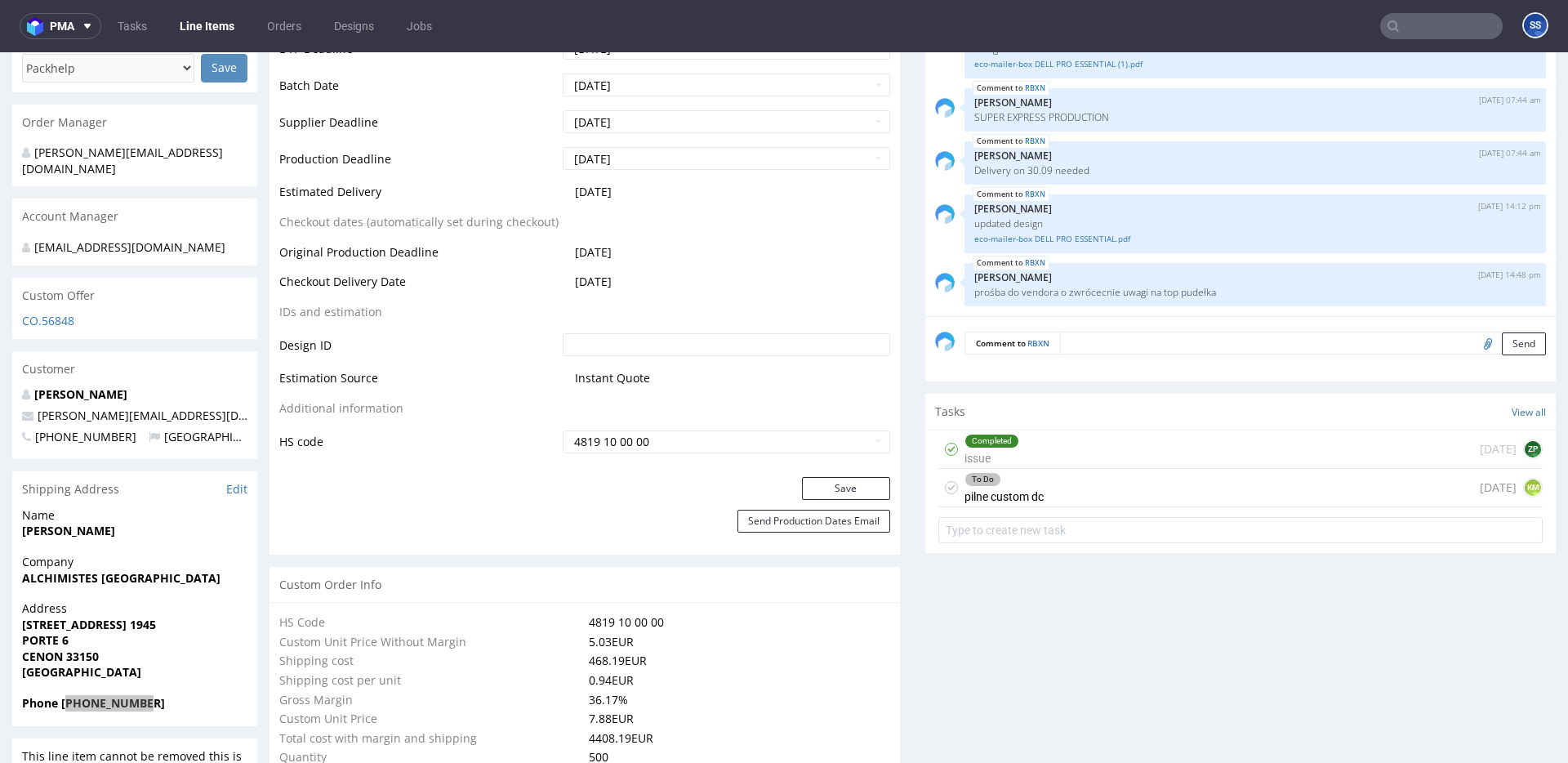
click at [1392, 21] on input "text" at bounding box center [1442, 26] width 123 height 26
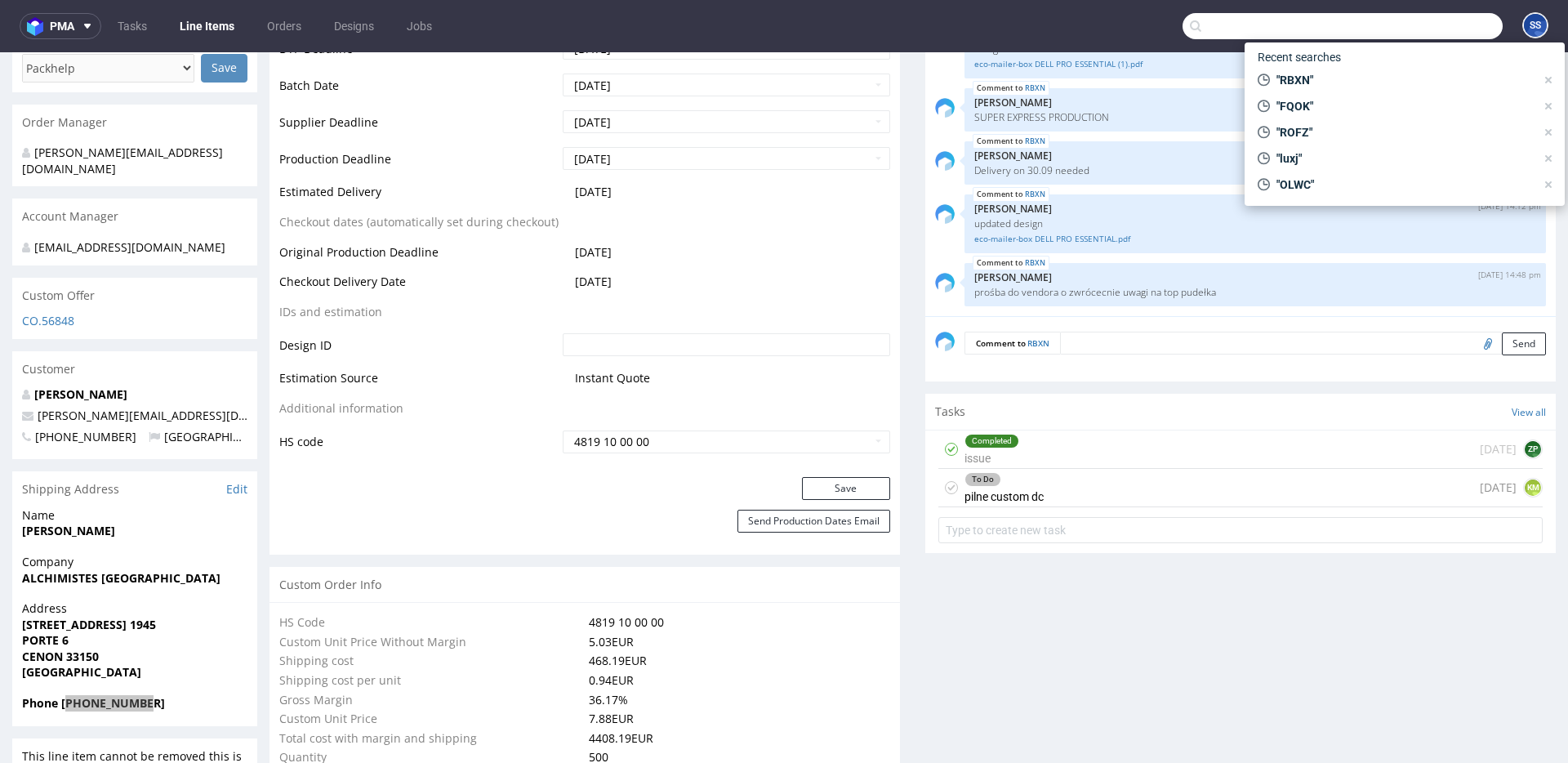
paste input "40257145950411062974"
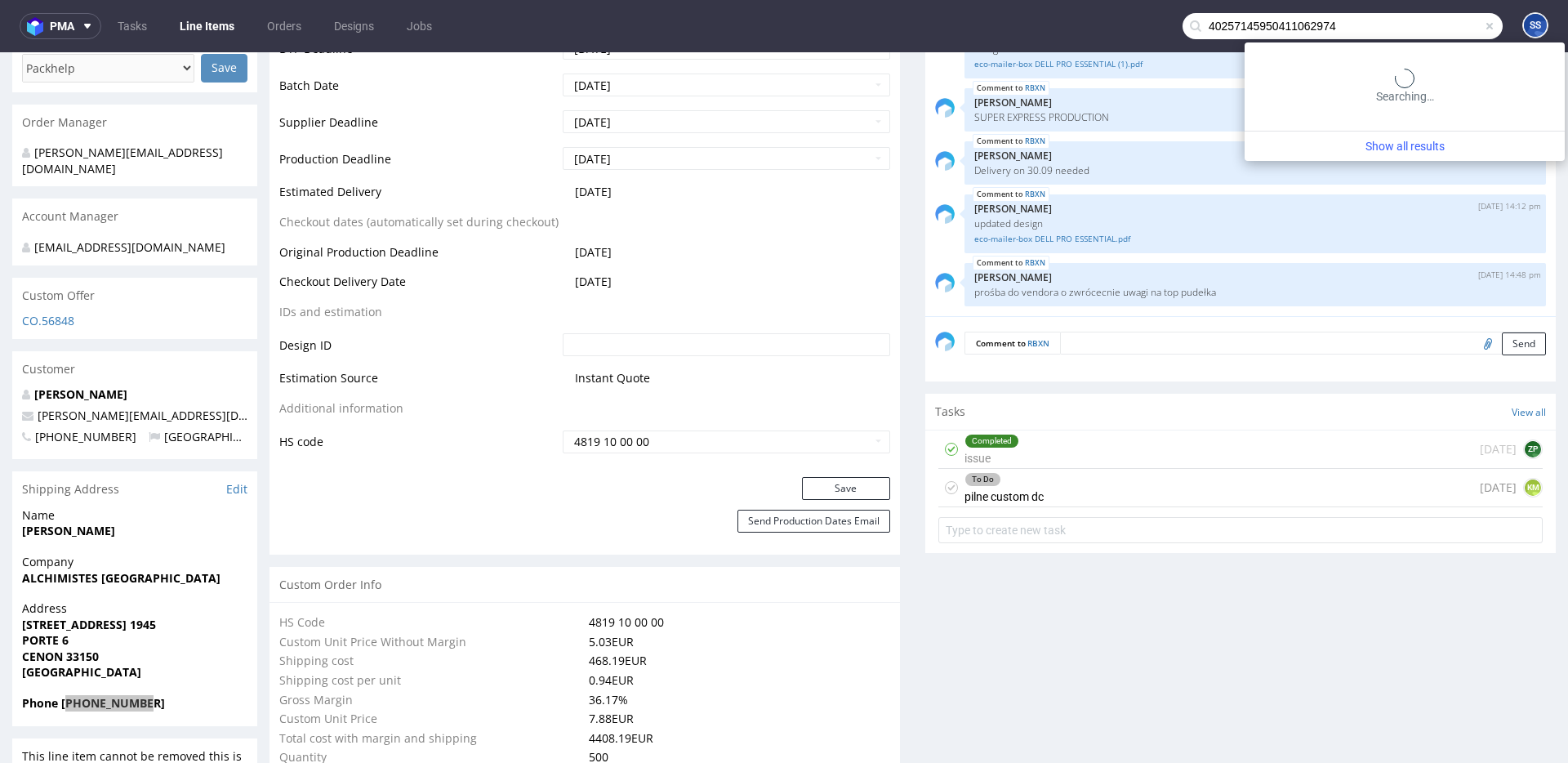
type input "40257145950411062974"
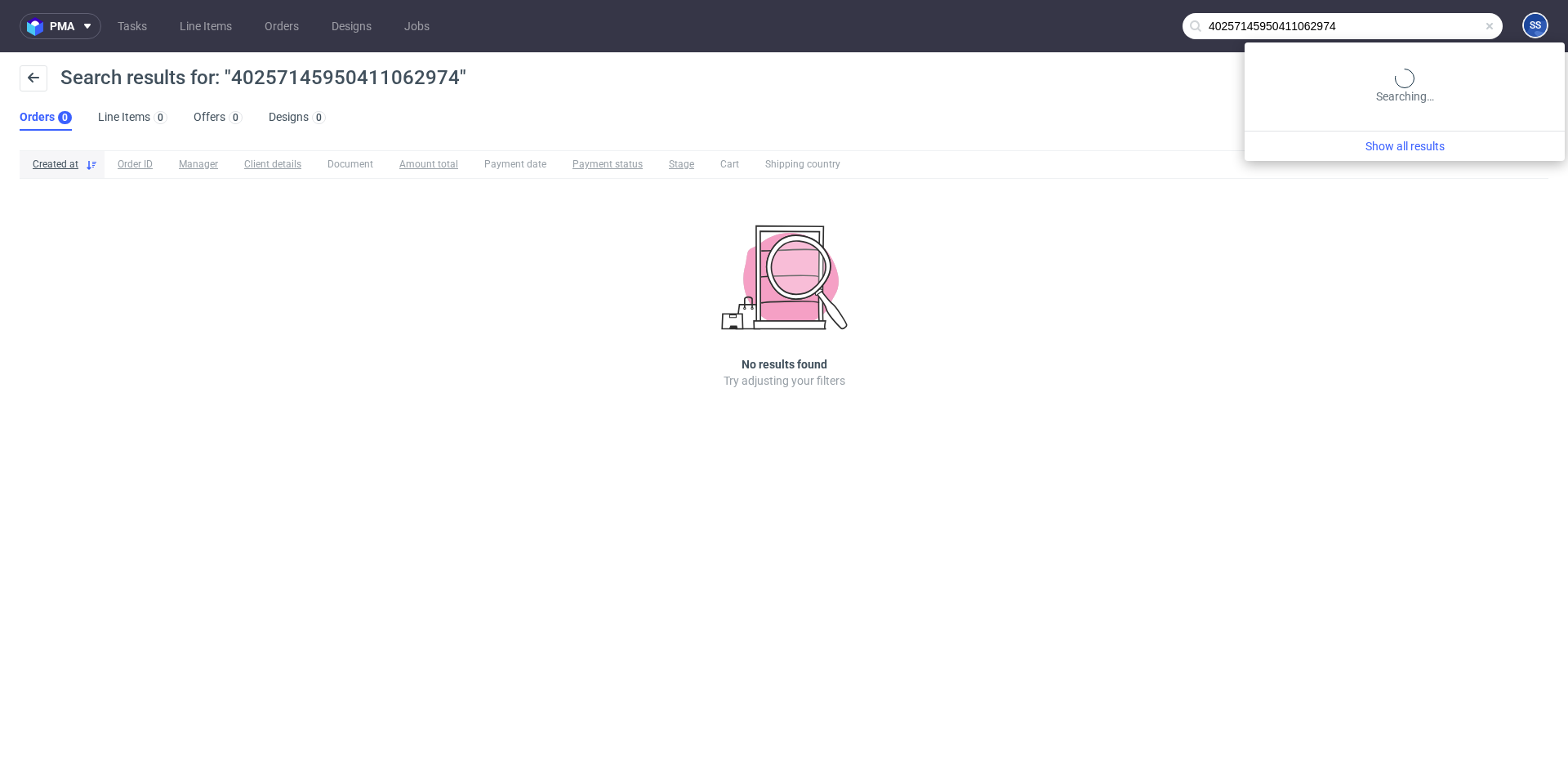
click at [1455, 29] on input "40257145950411062974" at bounding box center [1343, 26] width 320 height 26
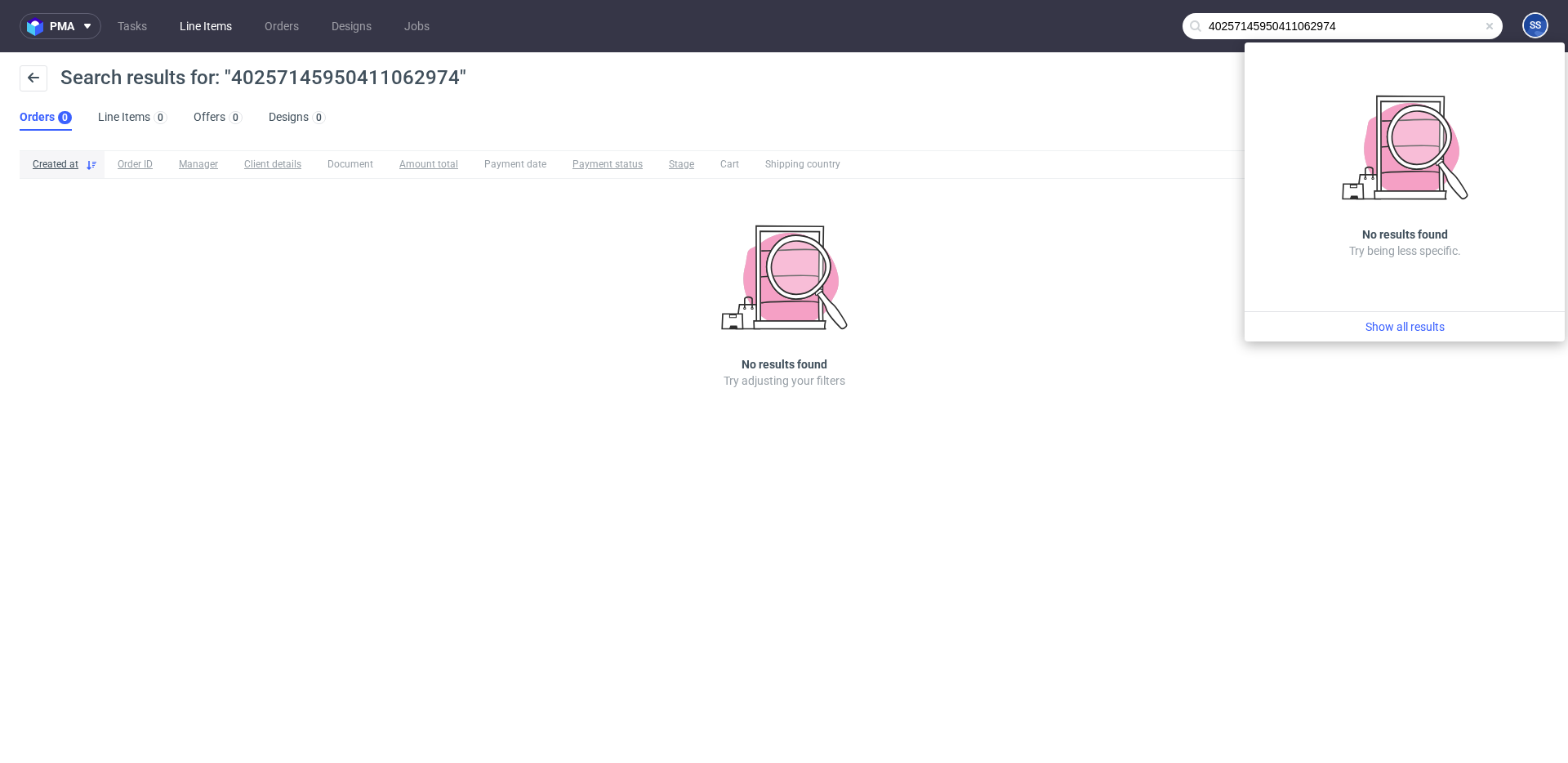
click at [209, 27] on link "Line Items" at bounding box center [206, 26] width 72 height 26
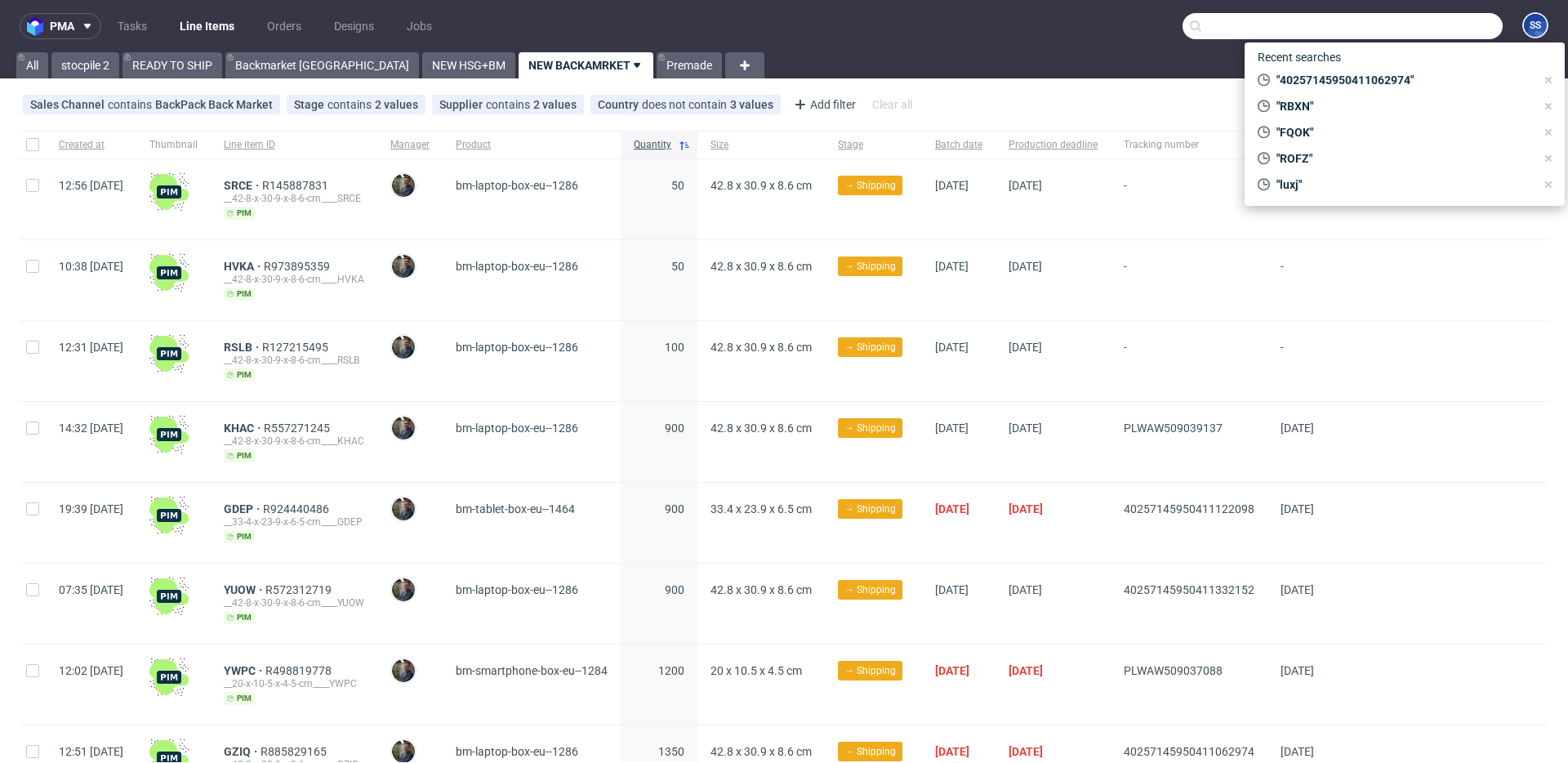
click at [1268, 254] on div "-" at bounding box center [1189, 281] width 157 height 80
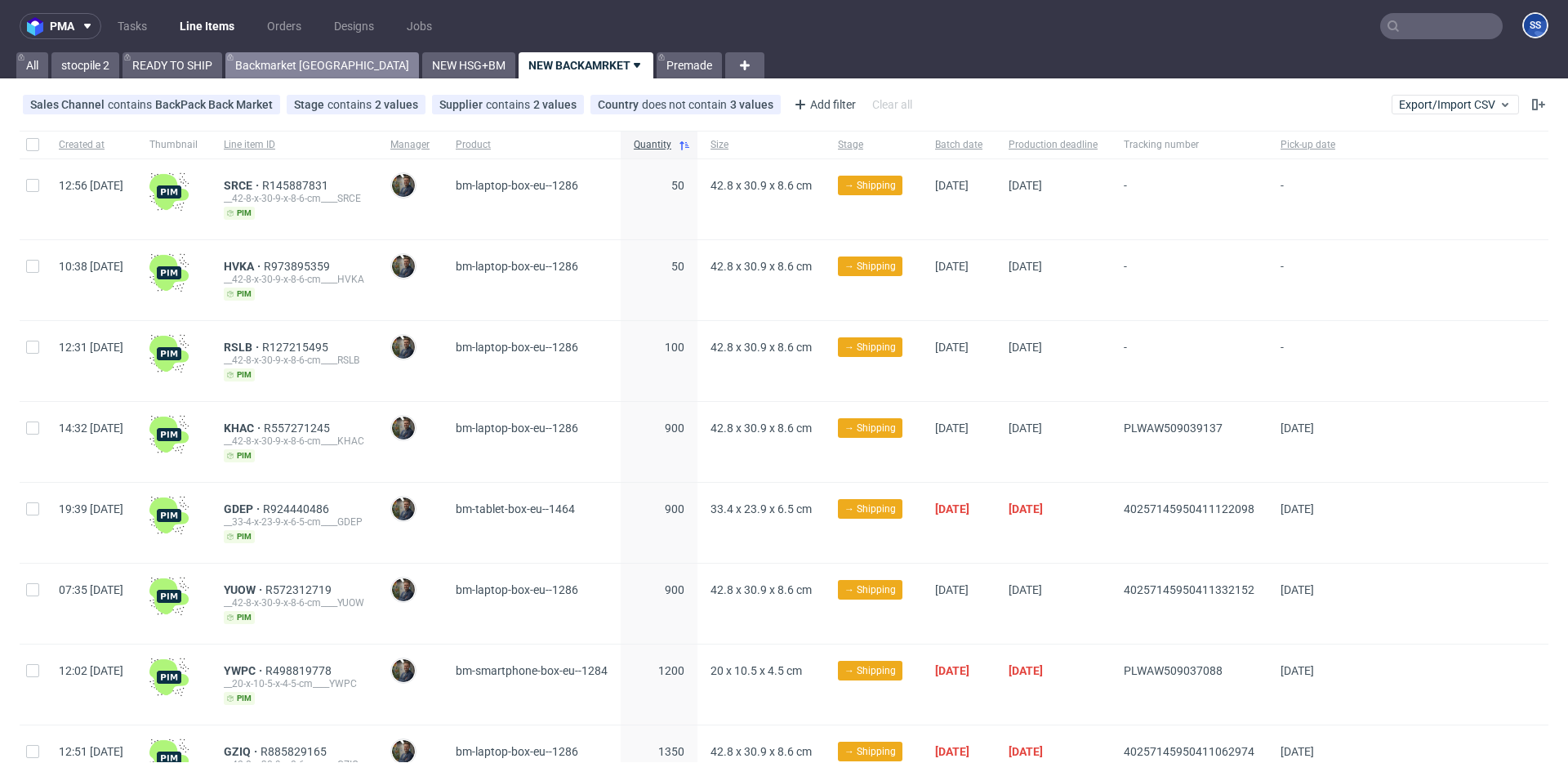
click at [323, 57] on link "Backmarket [GEOGRAPHIC_DATA]" at bounding box center [322, 65] width 194 height 26
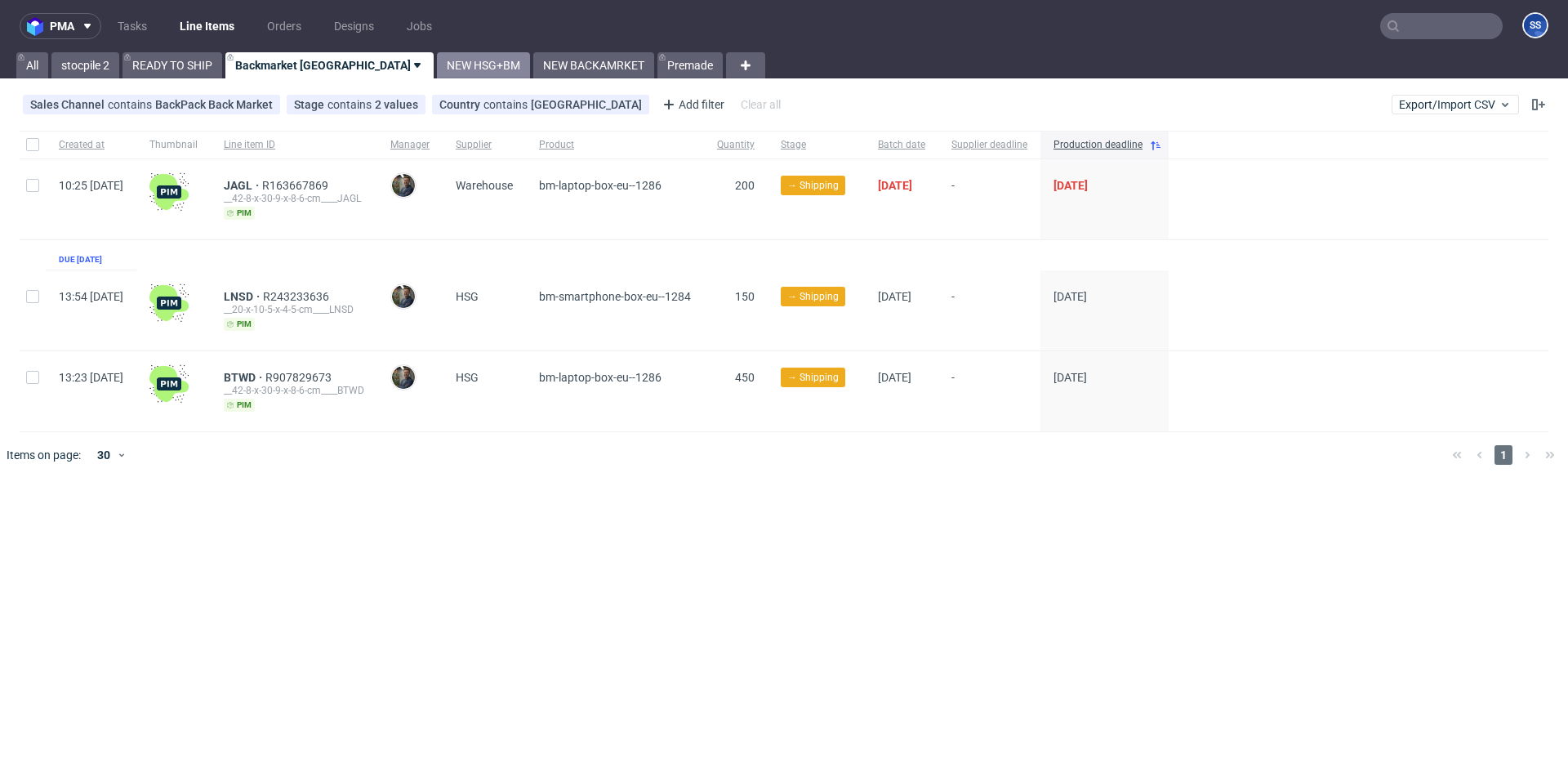
click at [437, 62] on link "NEW HSG+BM" at bounding box center [484, 65] width 93 height 26
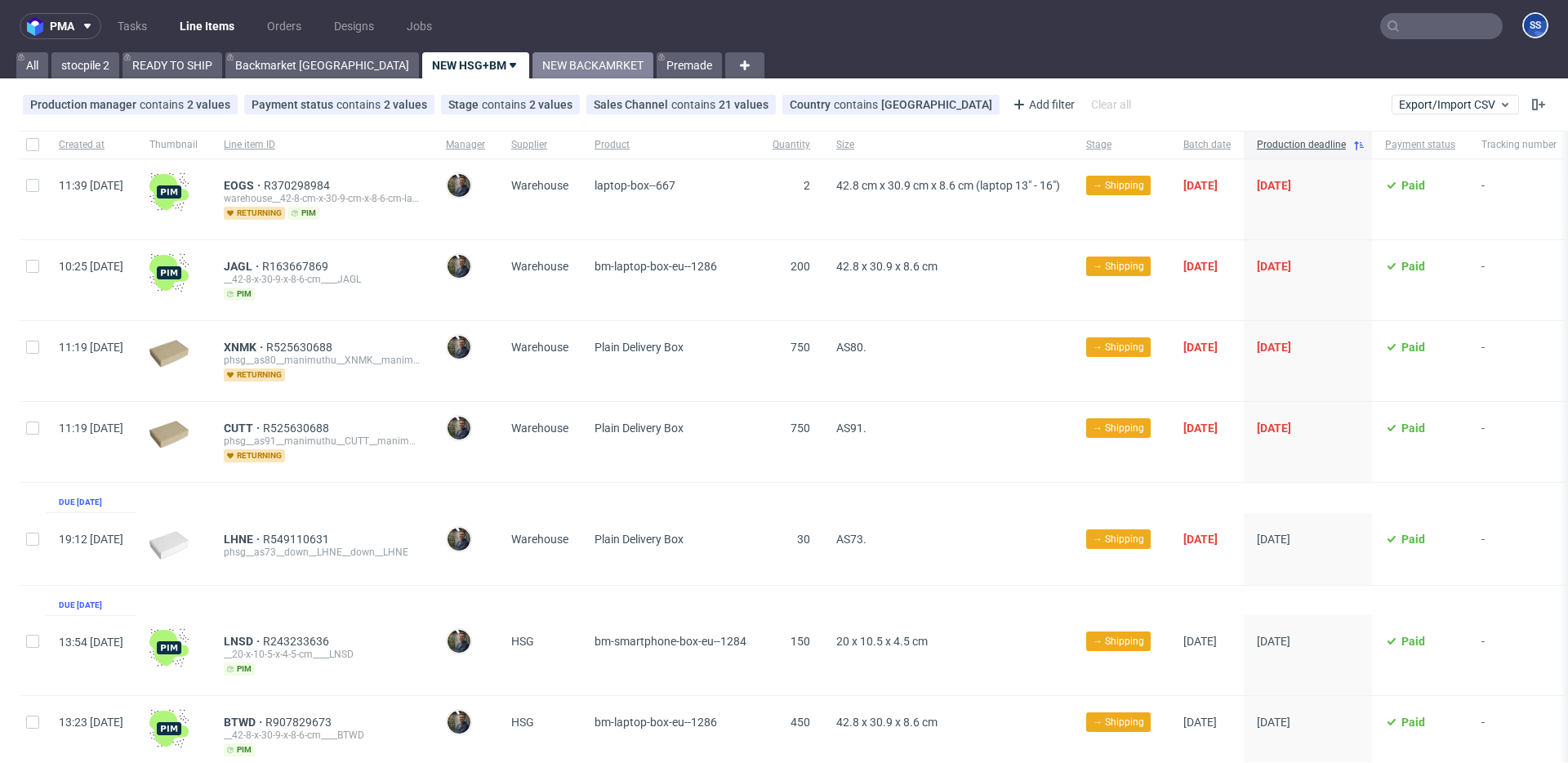
click at [532, 76] on link "NEW BACKAMRKET" at bounding box center [592, 65] width 121 height 26
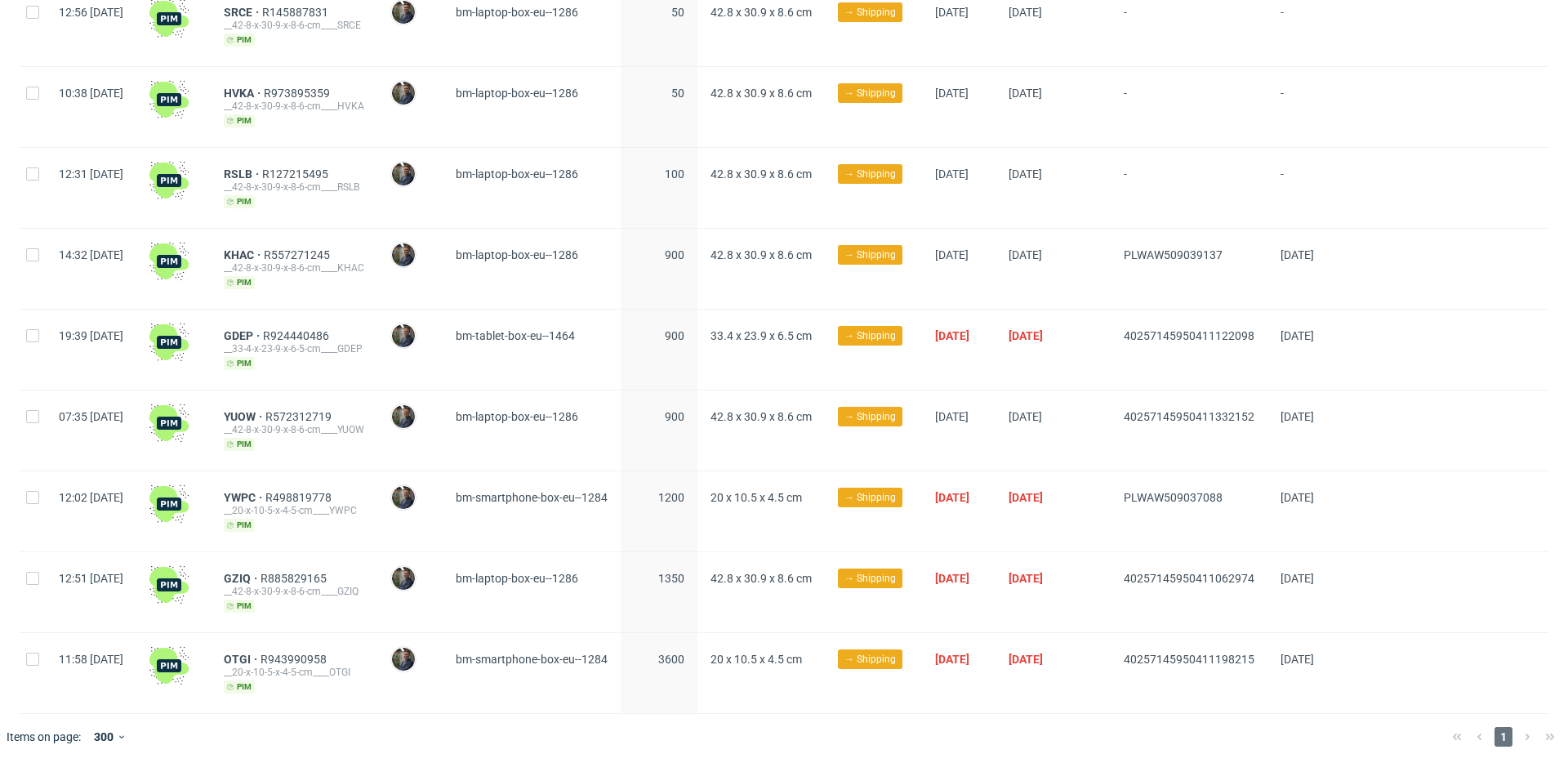
scroll to position [172, 0]
drag, startPoint x: 1172, startPoint y: 662, endPoint x: 1316, endPoint y: 652, distance: 144.3
click at [1268, 652] on div "40257145950411198215" at bounding box center [1189, 675] width 157 height 80
copy span "40257145950411198215"
click at [261, 573] on span "GZIQ" at bounding box center [242, 579] width 37 height 13
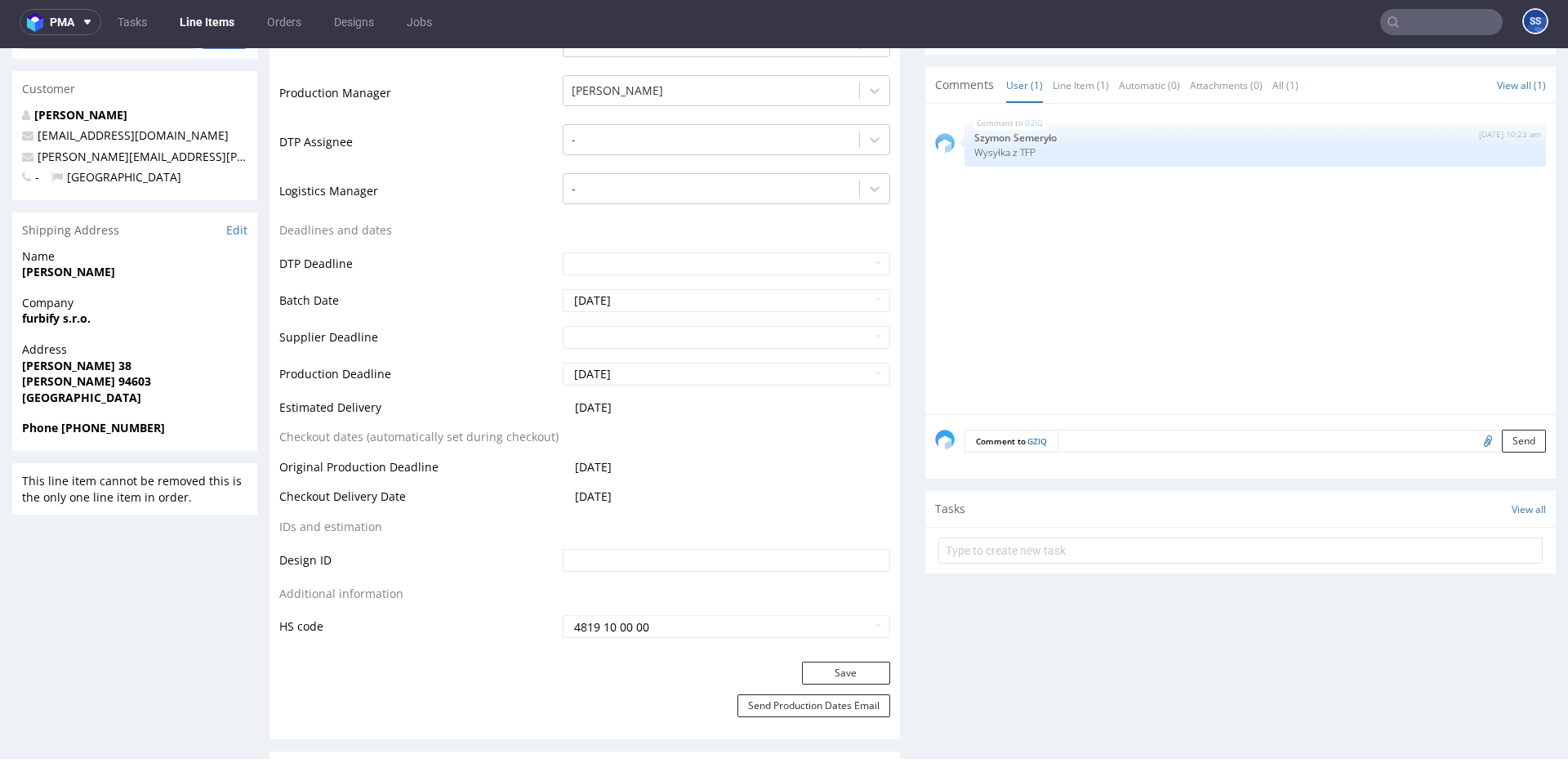
scroll to position [422, 0]
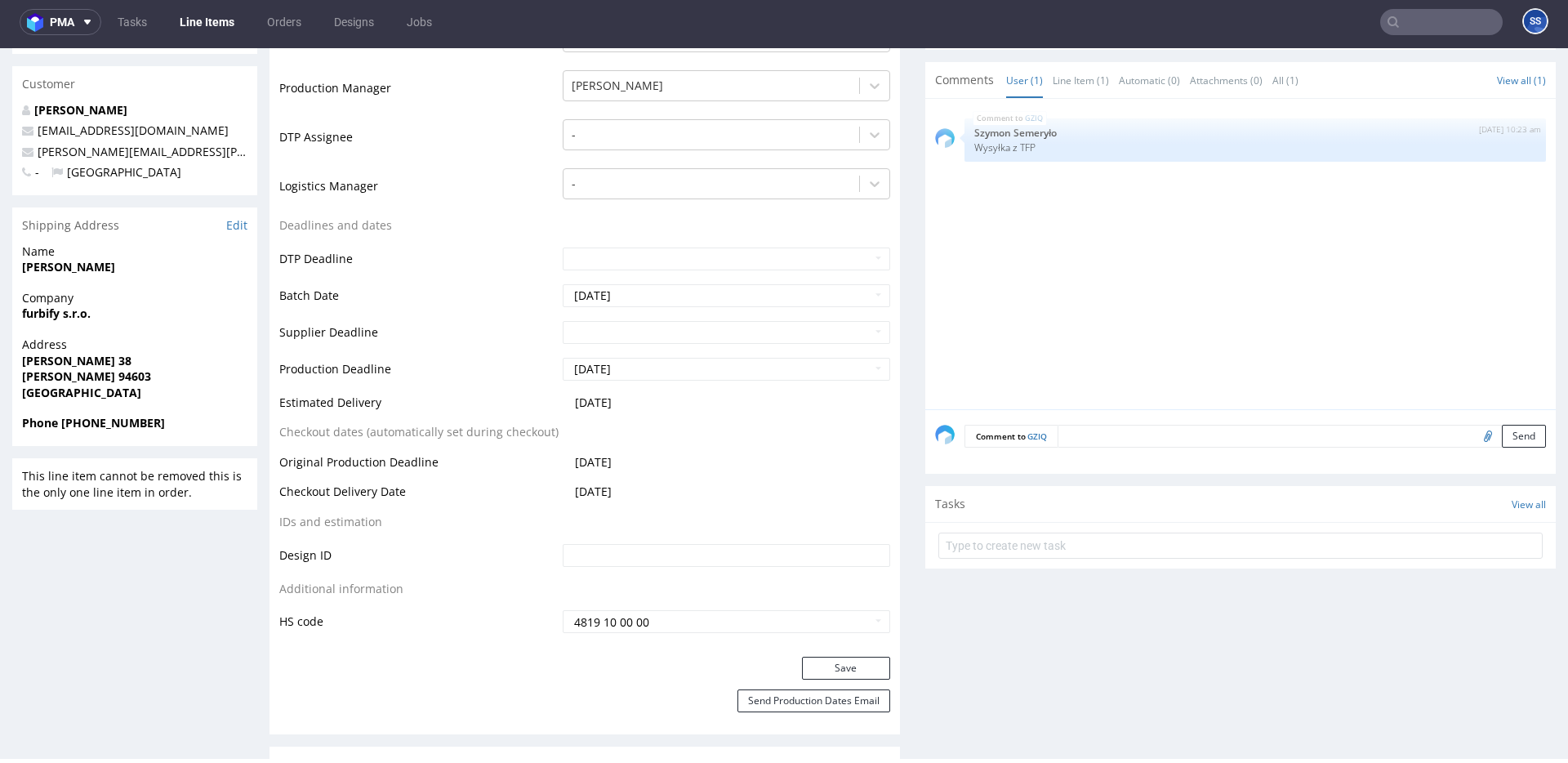
click at [176, 20] on link "Line Items" at bounding box center [207, 21] width 74 height 26
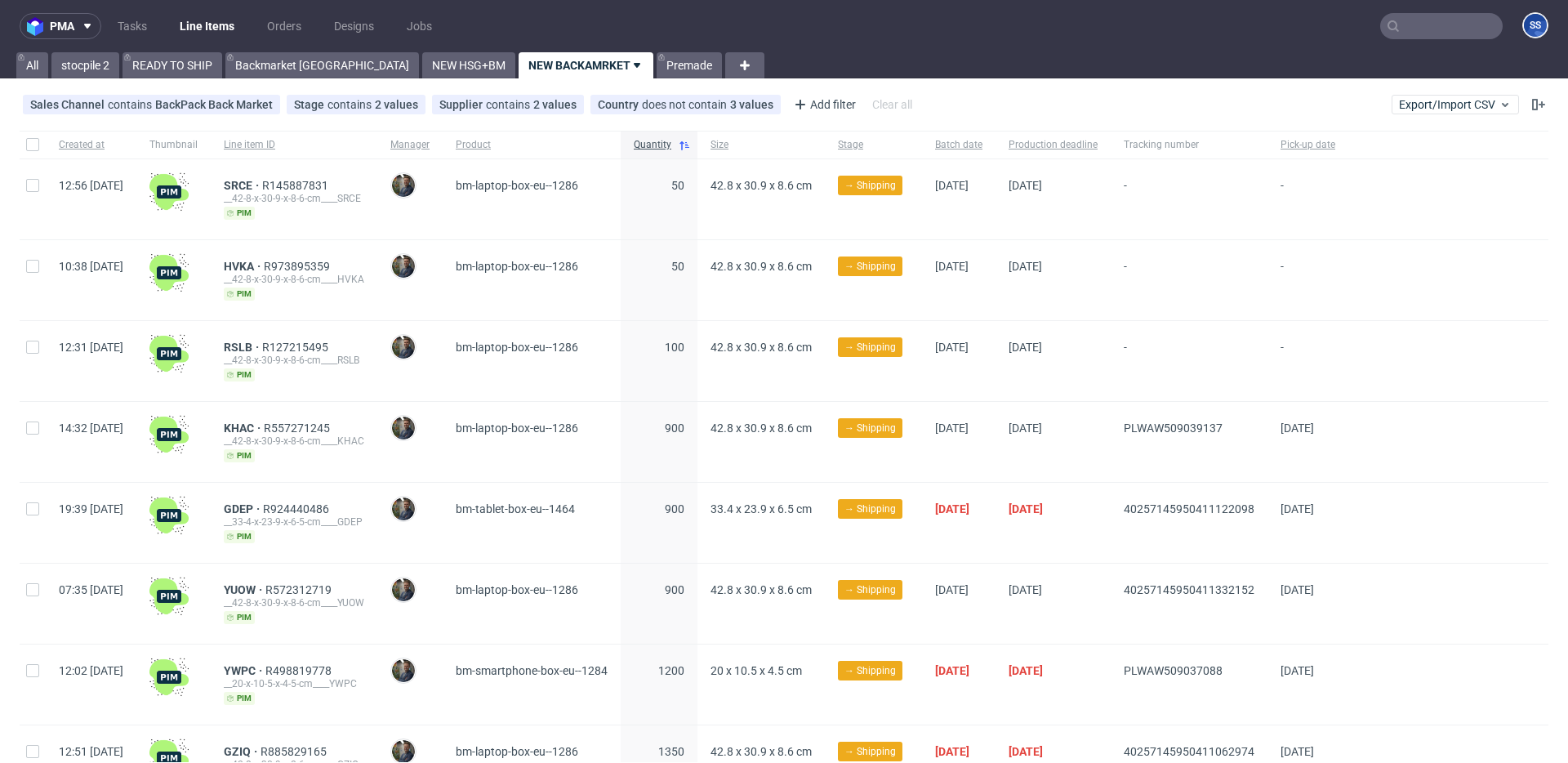
scroll to position [173, 0]
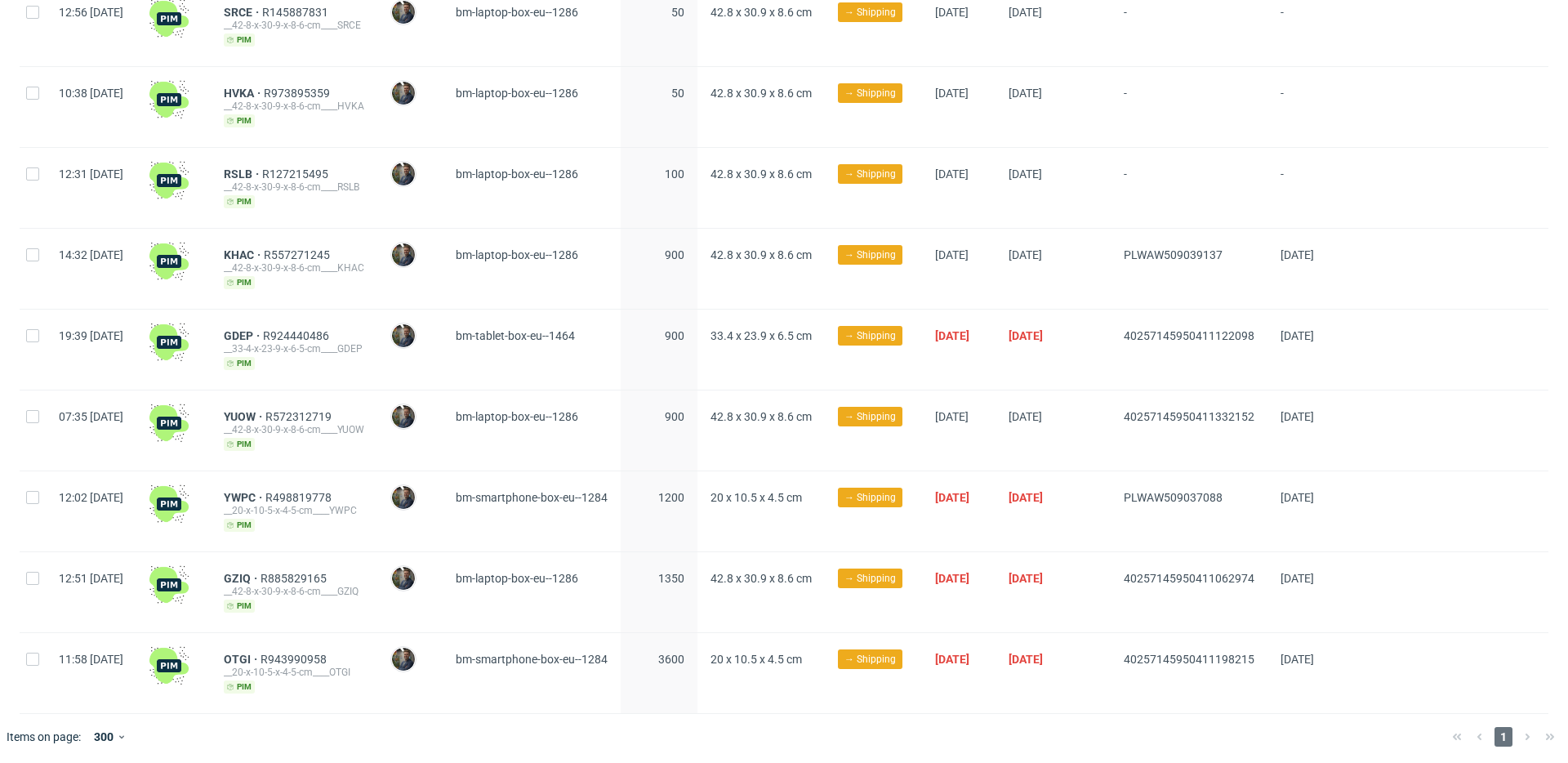
drag, startPoint x: 1161, startPoint y: 657, endPoint x: 1313, endPoint y: 654, distance: 152.0
click at [1313, 654] on div "11:58 Mon 22.09.2025 OTGI R943990958 __20-x-10-5-x-4-5-cm____OTGI pim Maciej So…" at bounding box center [784, 674] width 1529 height 81
copy div "40257145950411198215"
click at [261, 653] on span "OTGI" at bounding box center [242, 659] width 37 height 13
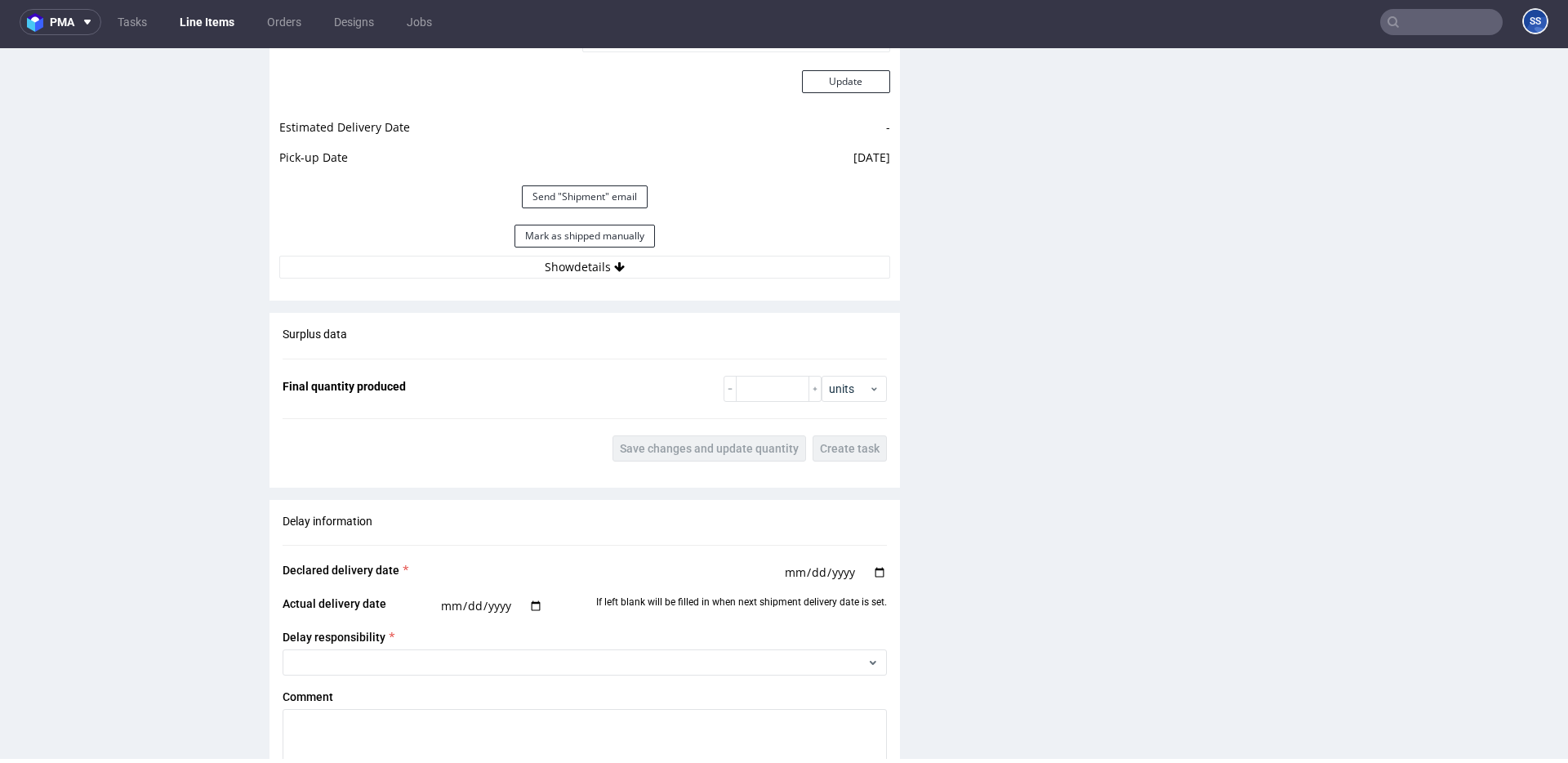
scroll to position [1528, 0]
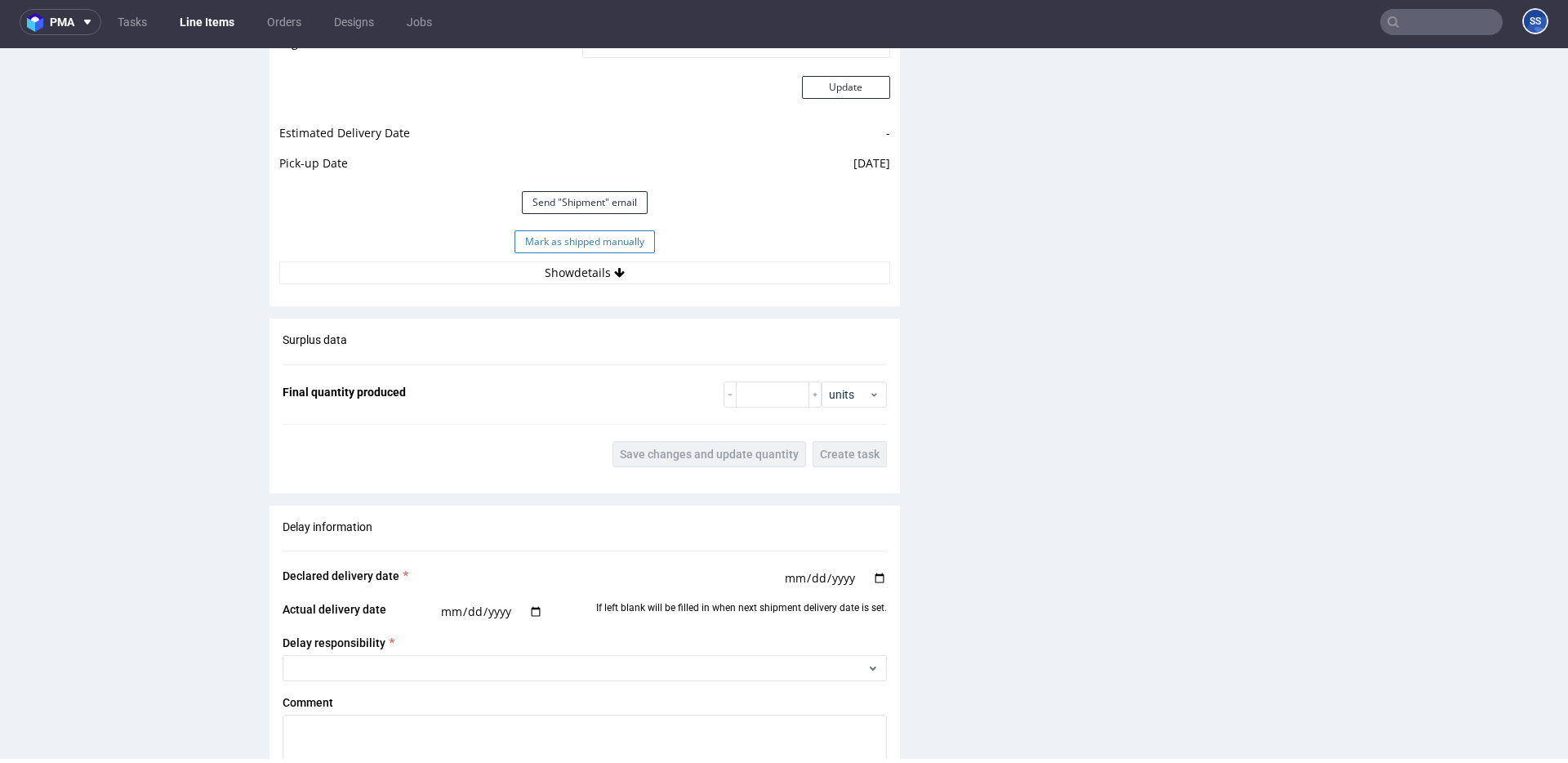
click at [601, 242] on button "Mark as shipped manually" at bounding box center [585, 242] width 141 height 23
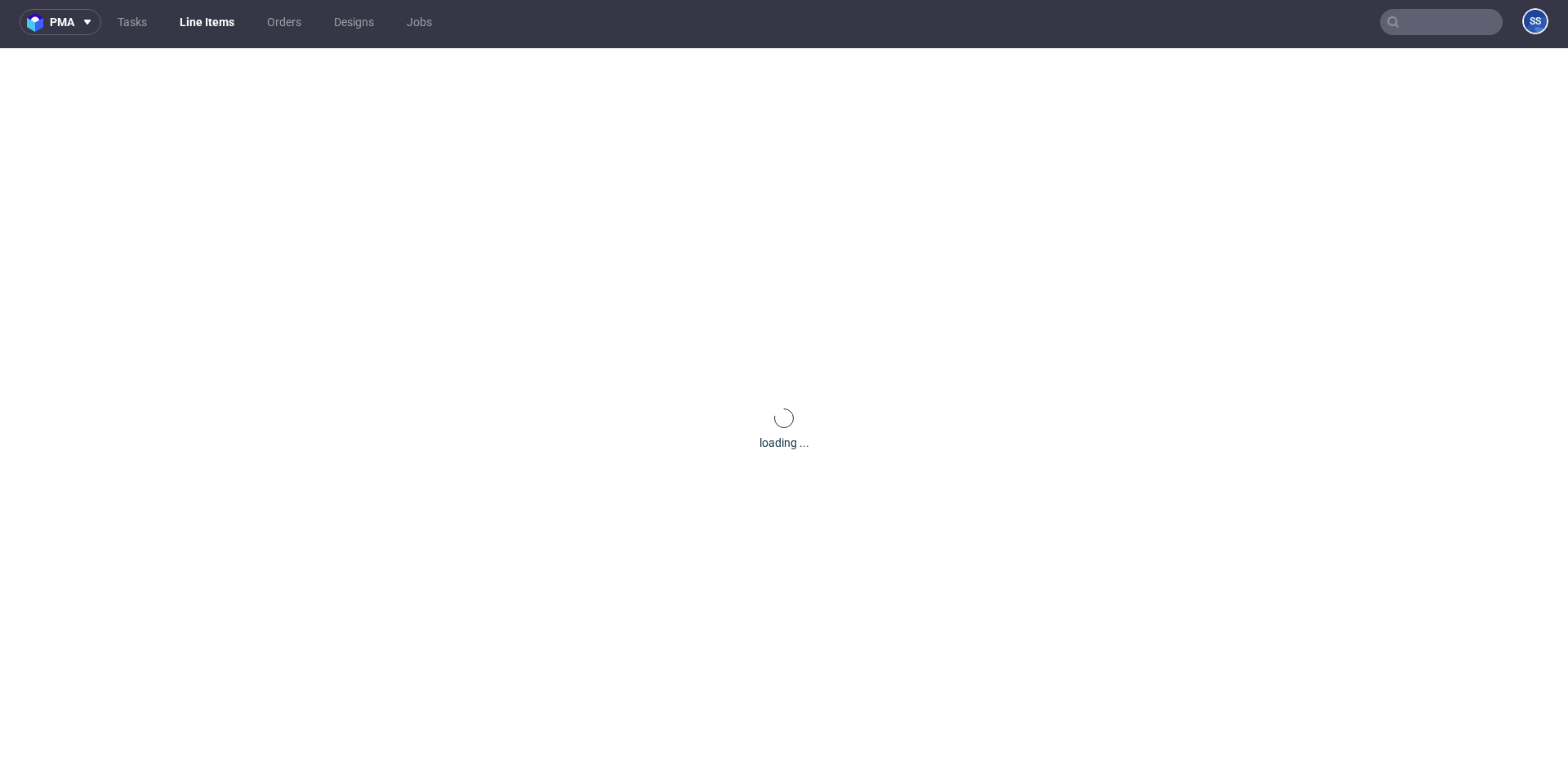
click at [206, 17] on link "Line Items" at bounding box center [207, 21] width 74 height 26
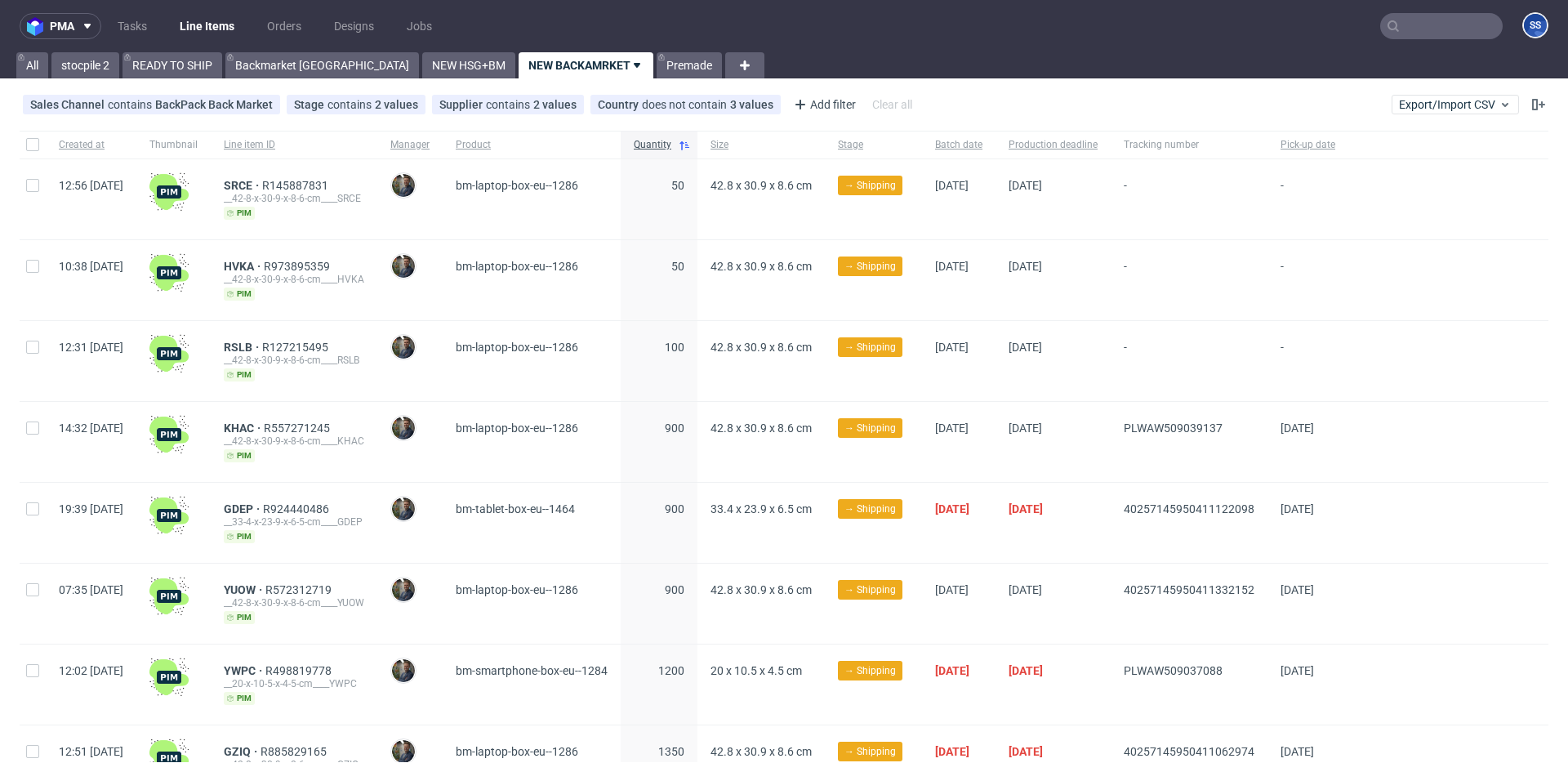
scroll to position [173, 0]
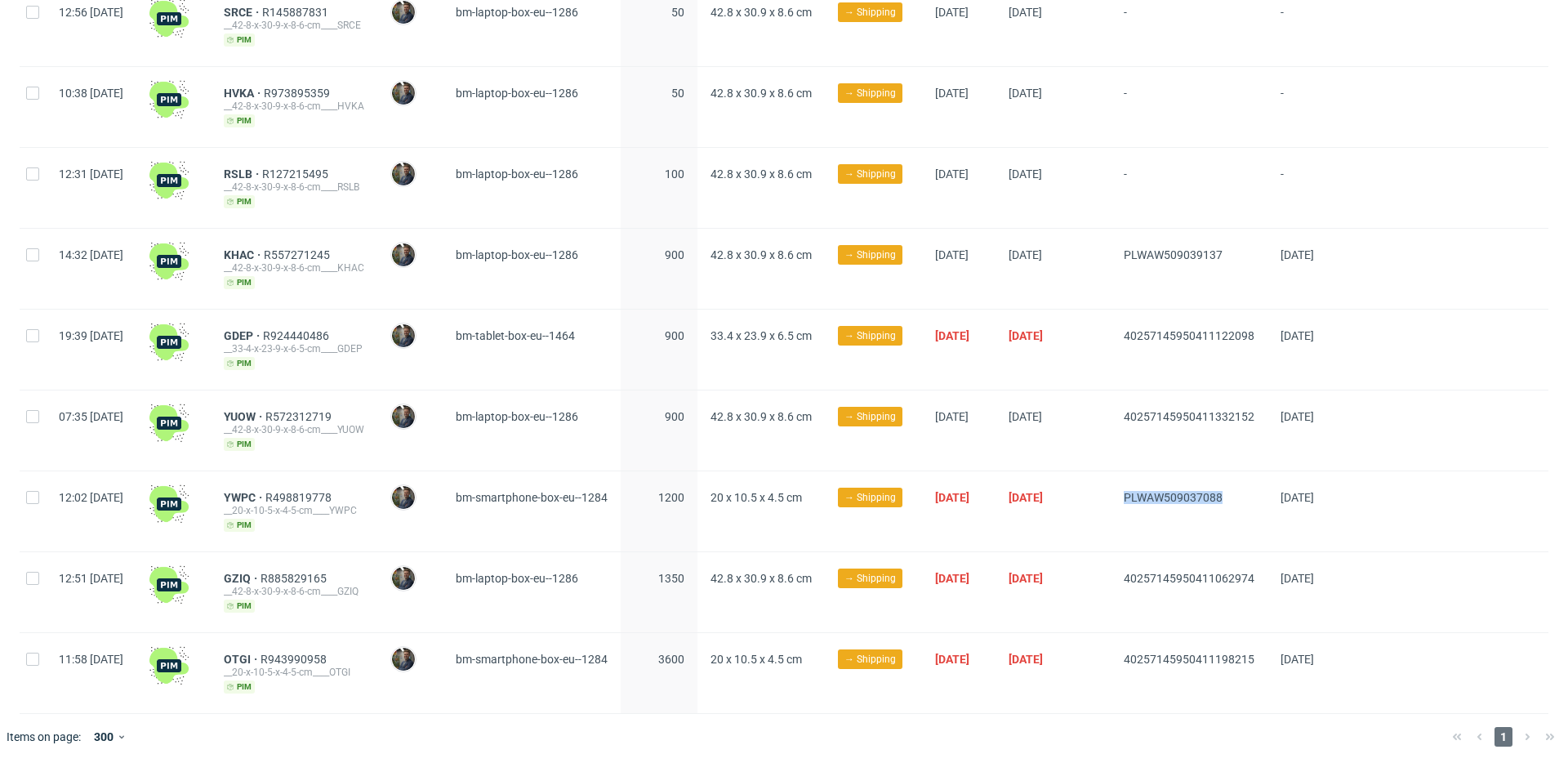
drag, startPoint x: 1171, startPoint y: 497, endPoint x: 1287, endPoint y: 493, distance: 116.1
click at [1268, 493] on div "PLWAW509037088" at bounding box center [1189, 512] width 157 height 80
copy span "PLWAW509037088"
click at [265, 491] on span "YWPC" at bounding box center [244, 498] width 42 height 13
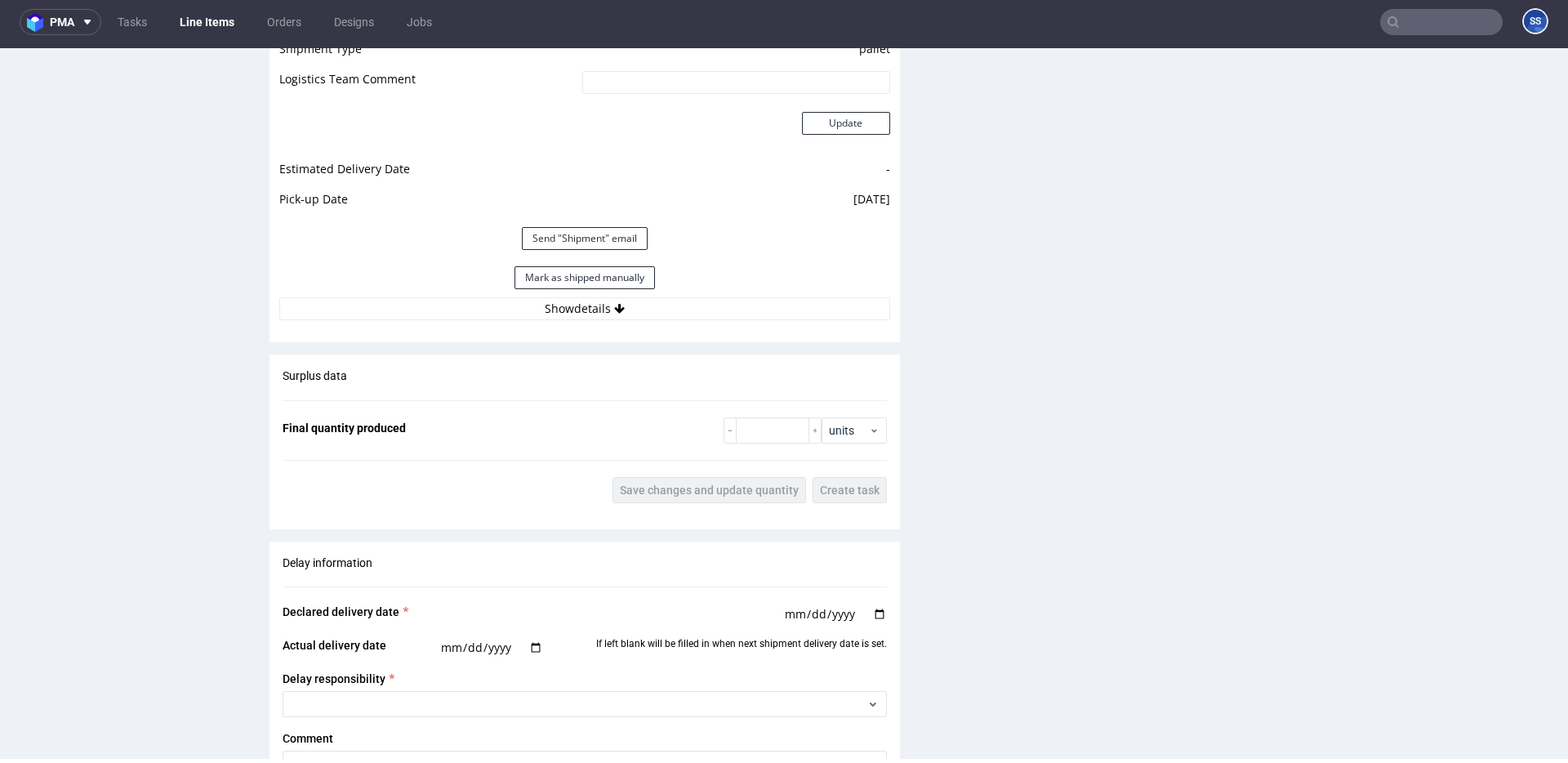
scroll to position [1485, 0]
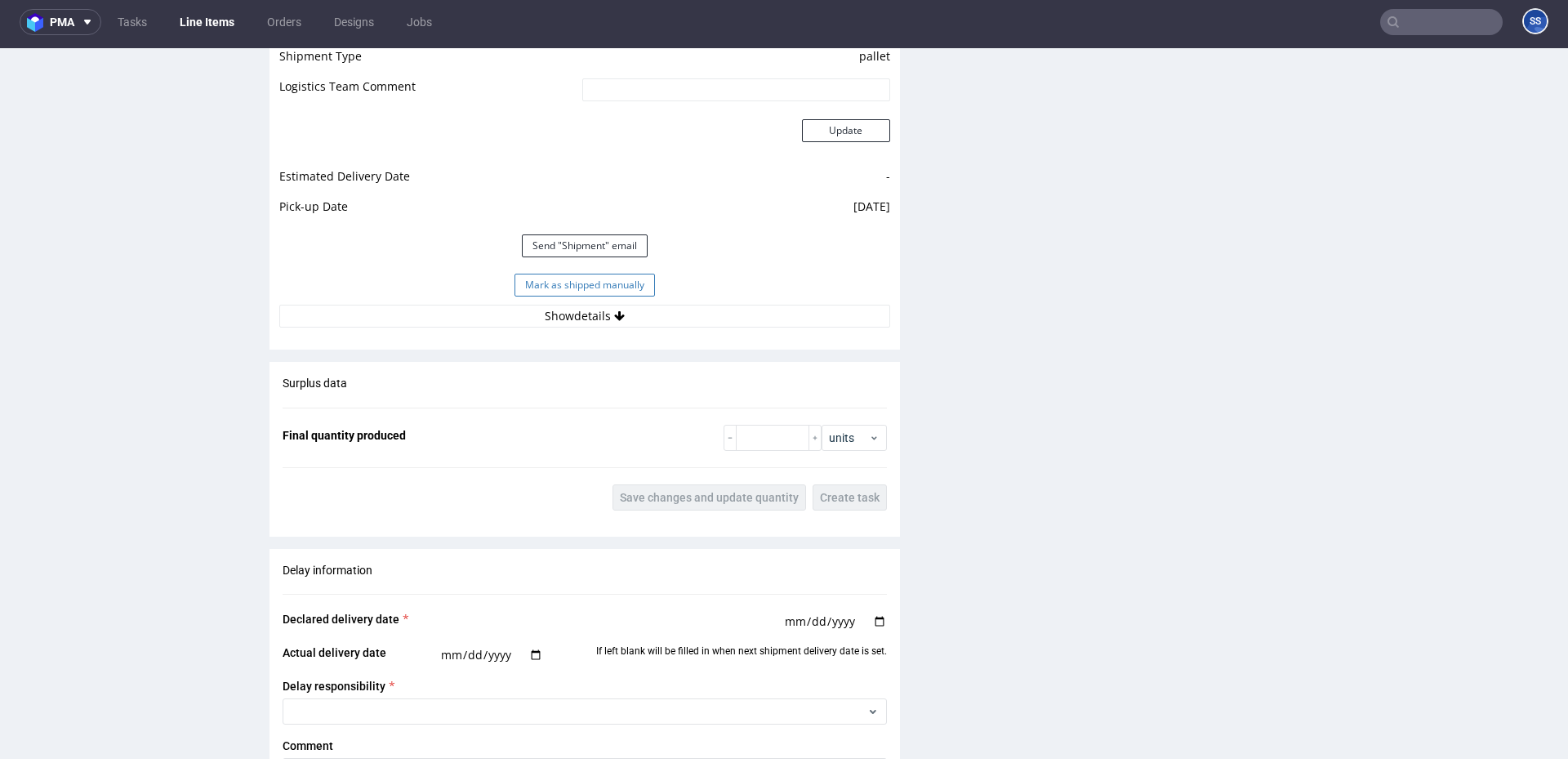
click at [583, 283] on button "Mark as shipped manually" at bounding box center [585, 285] width 141 height 23
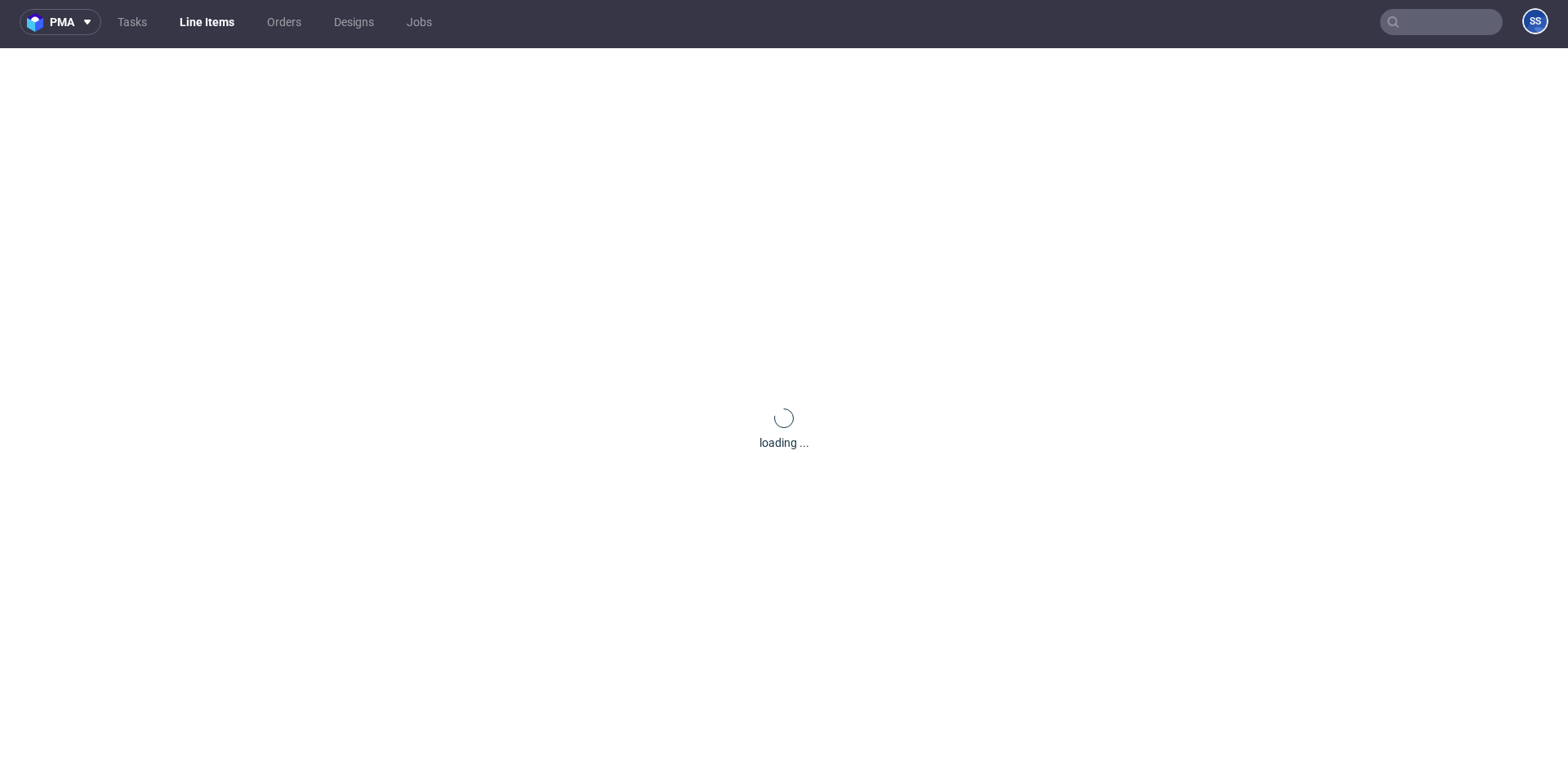
scroll to position [1040, 0]
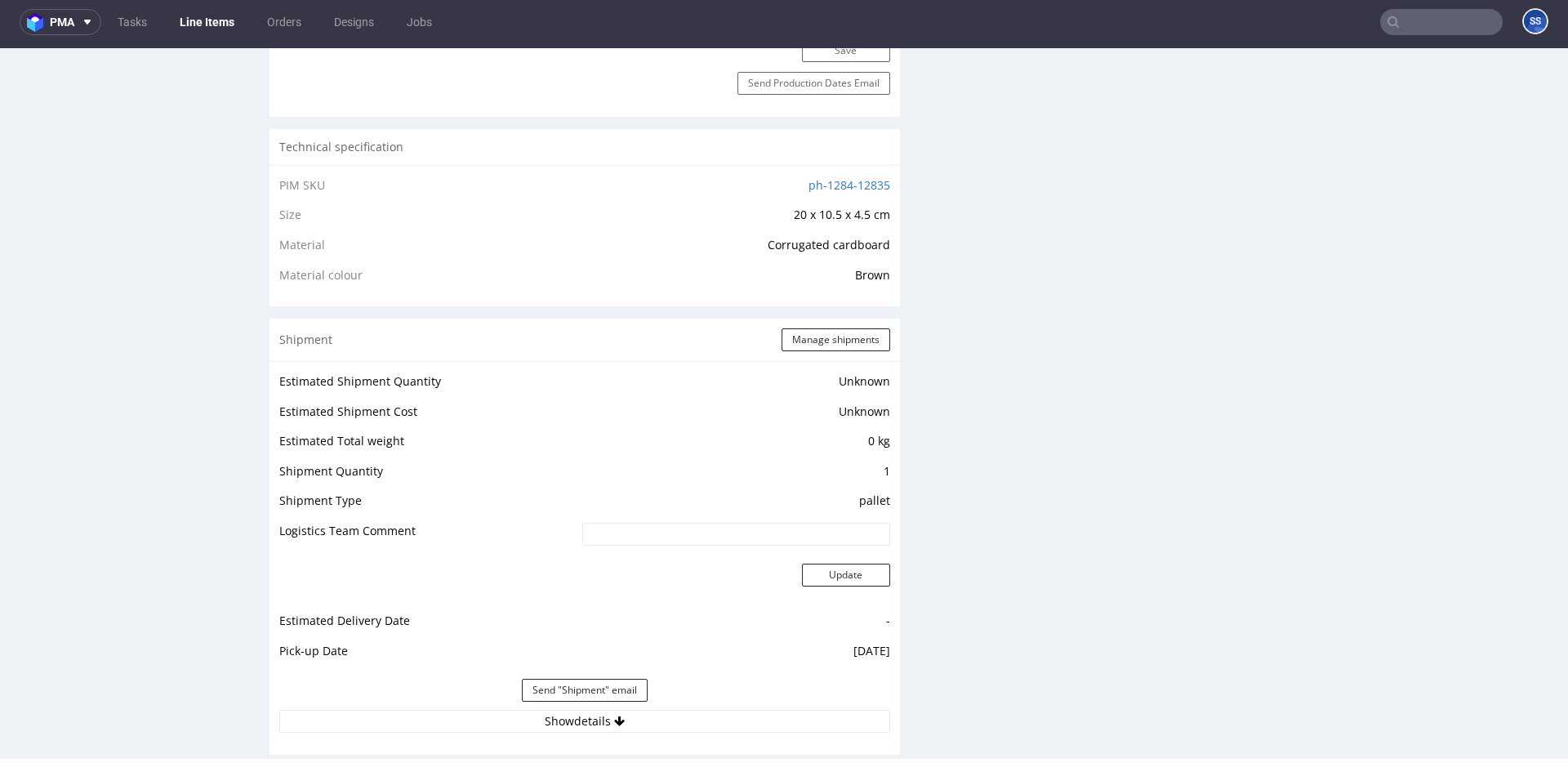
click at [203, 18] on link "Line Items" at bounding box center [207, 21] width 74 height 26
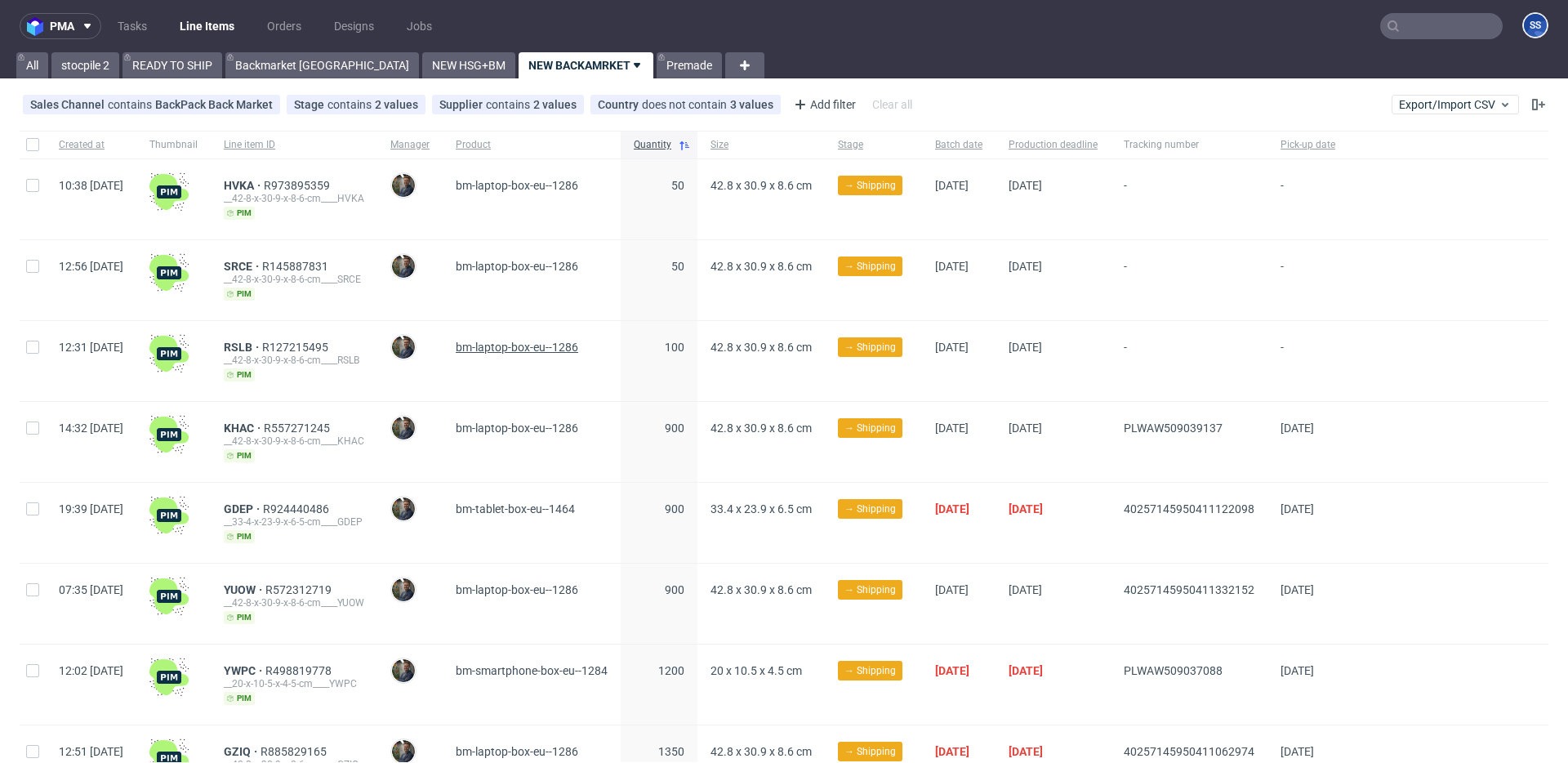
scroll to position [93, 0]
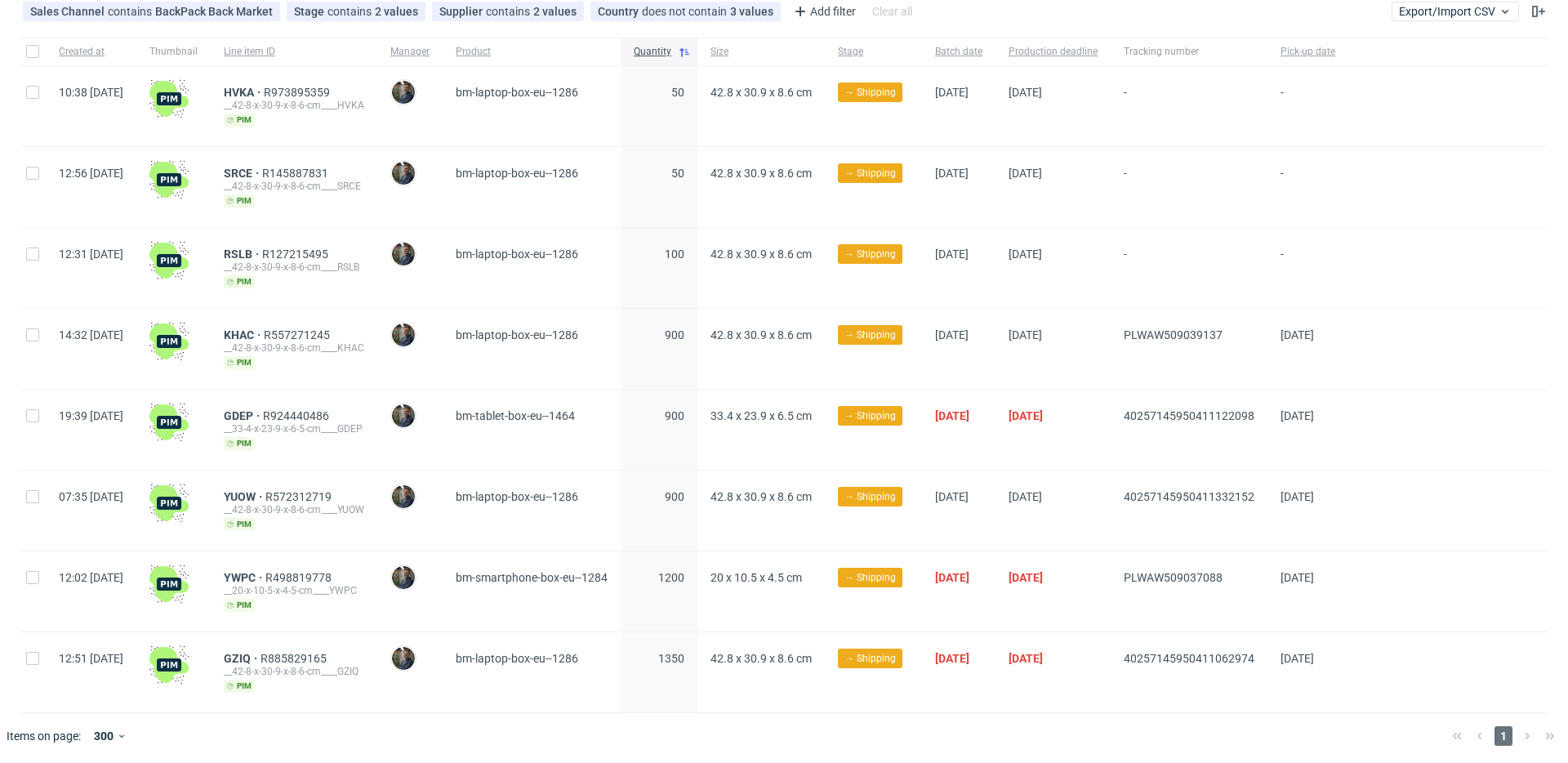
drag, startPoint x: 1162, startPoint y: 414, endPoint x: 1316, endPoint y: 415, distance: 154.0
click at [1316, 415] on div "19:39 Fri 19.09.2025 GDEP R924440486 __33-4-x-23-9-x-6-5-cm____GDEP pim Maciej …" at bounding box center [784, 430] width 1529 height 81
click at [263, 411] on span "GDEP" at bounding box center [242, 416] width 39 height 13
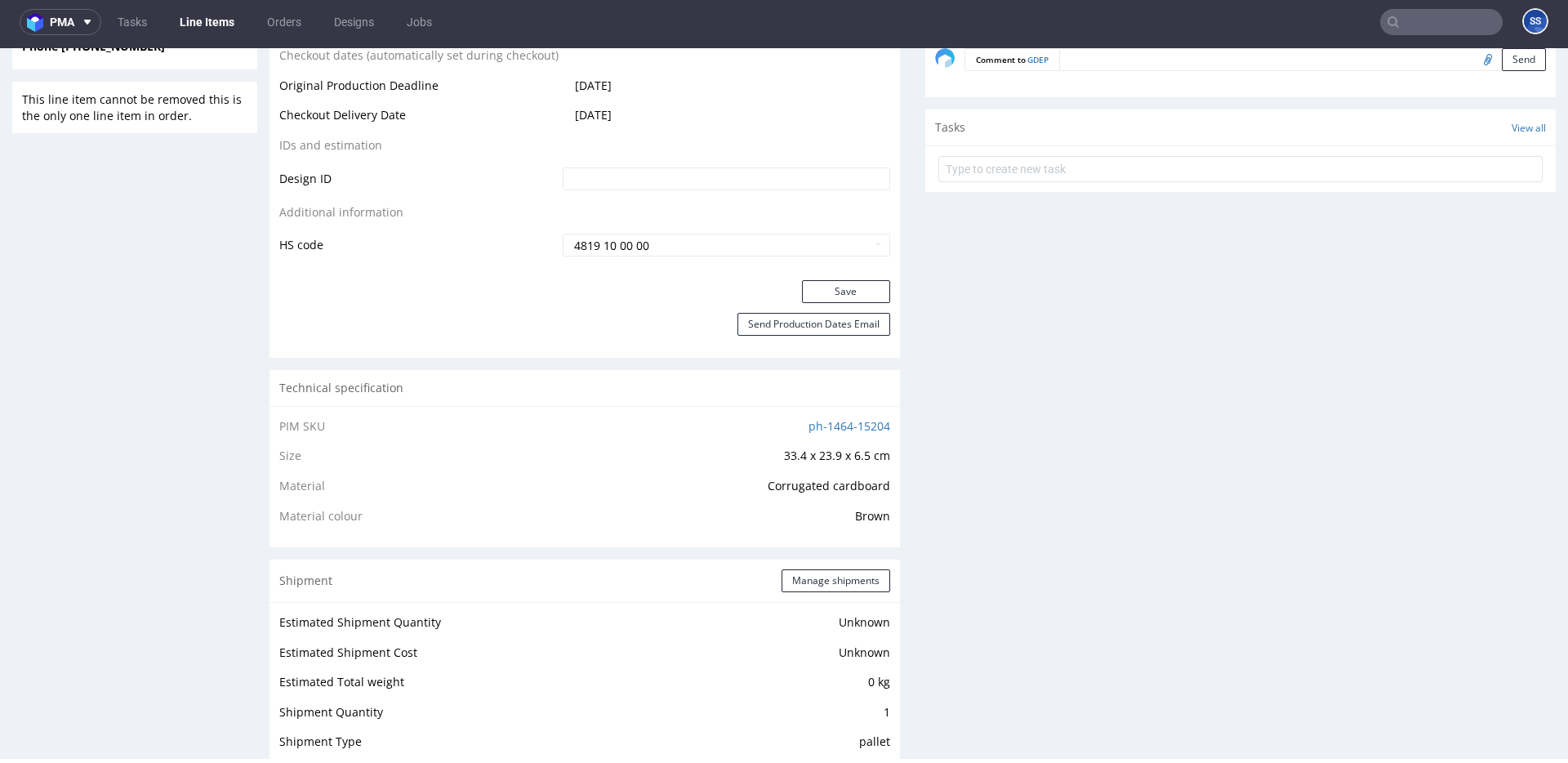
scroll to position [1681, 0]
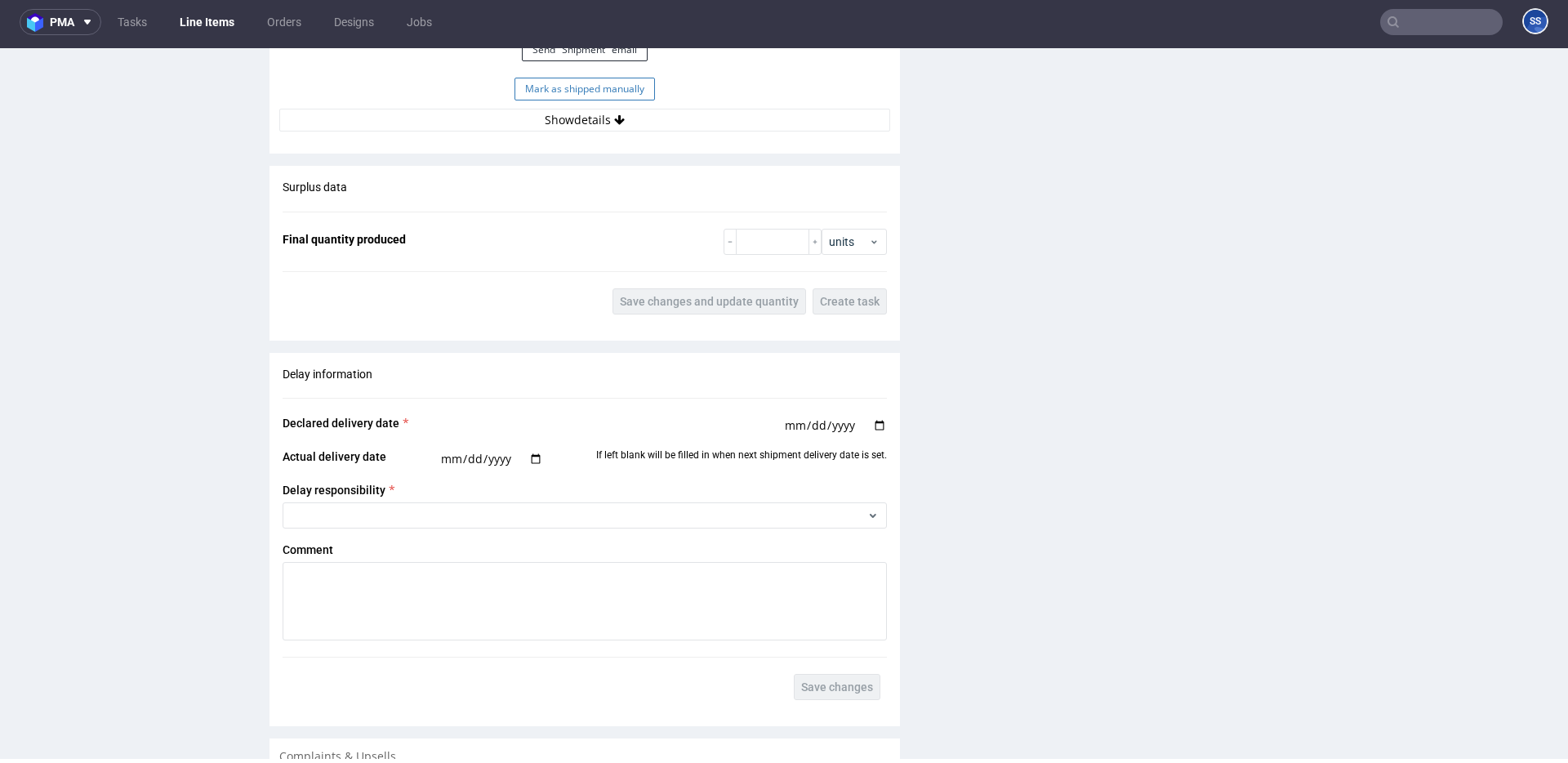
click at [571, 84] on button "Mark as shipped manually" at bounding box center [585, 89] width 141 height 23
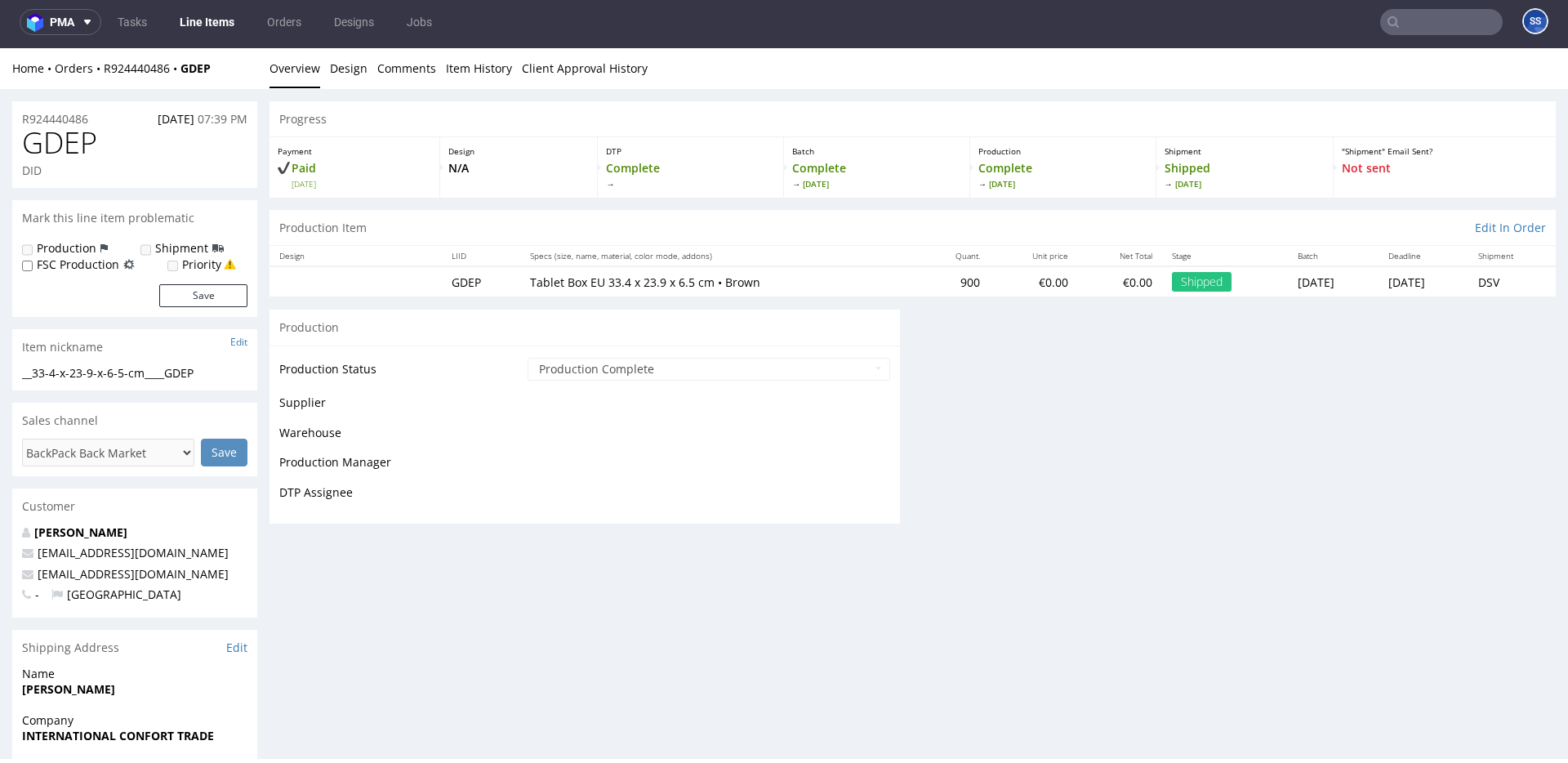
scroll to position [1040, 0]
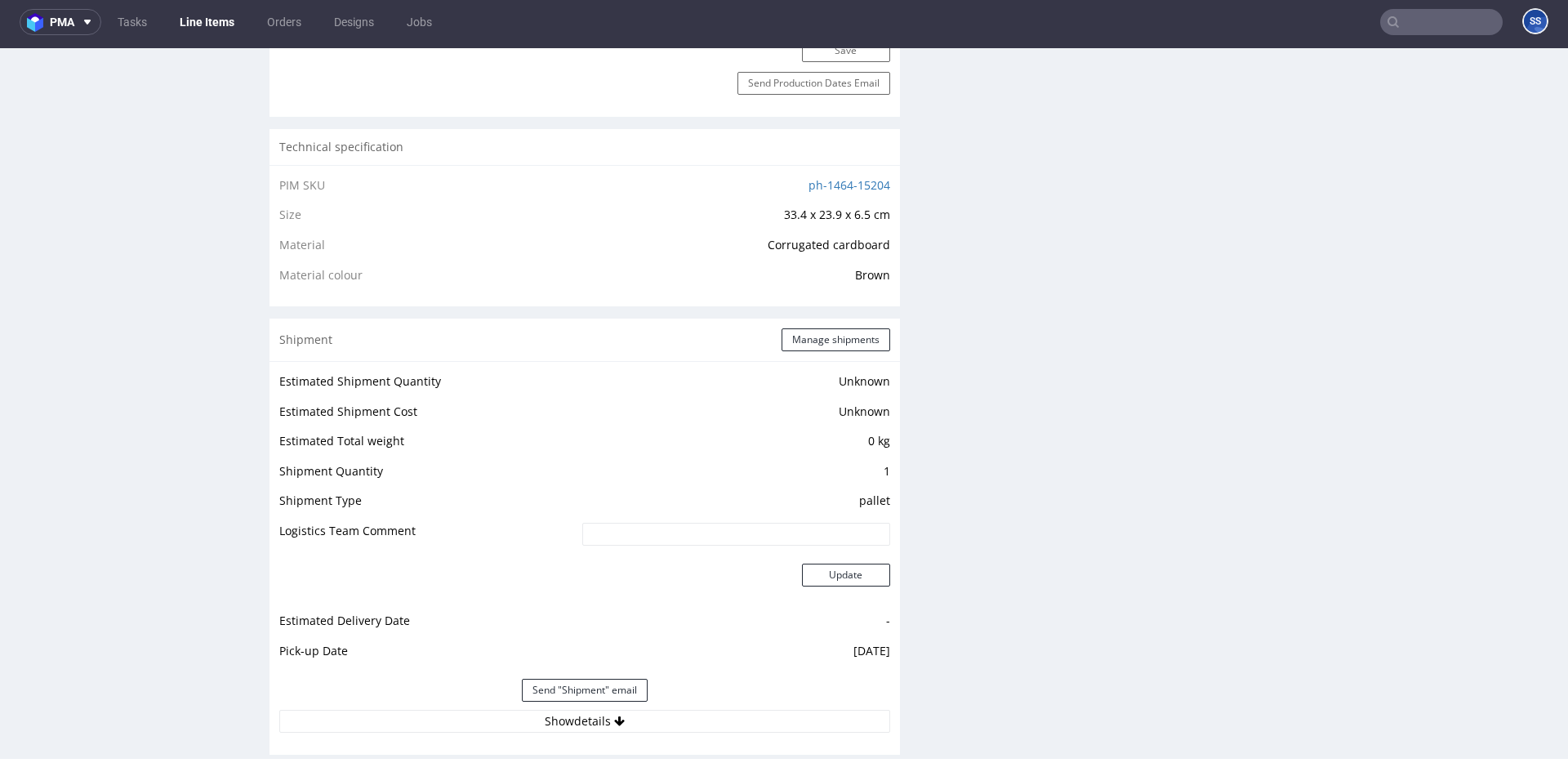
click at [214, 24] on link "Line Items" at bounding box center [207, 21] width 74 height 26
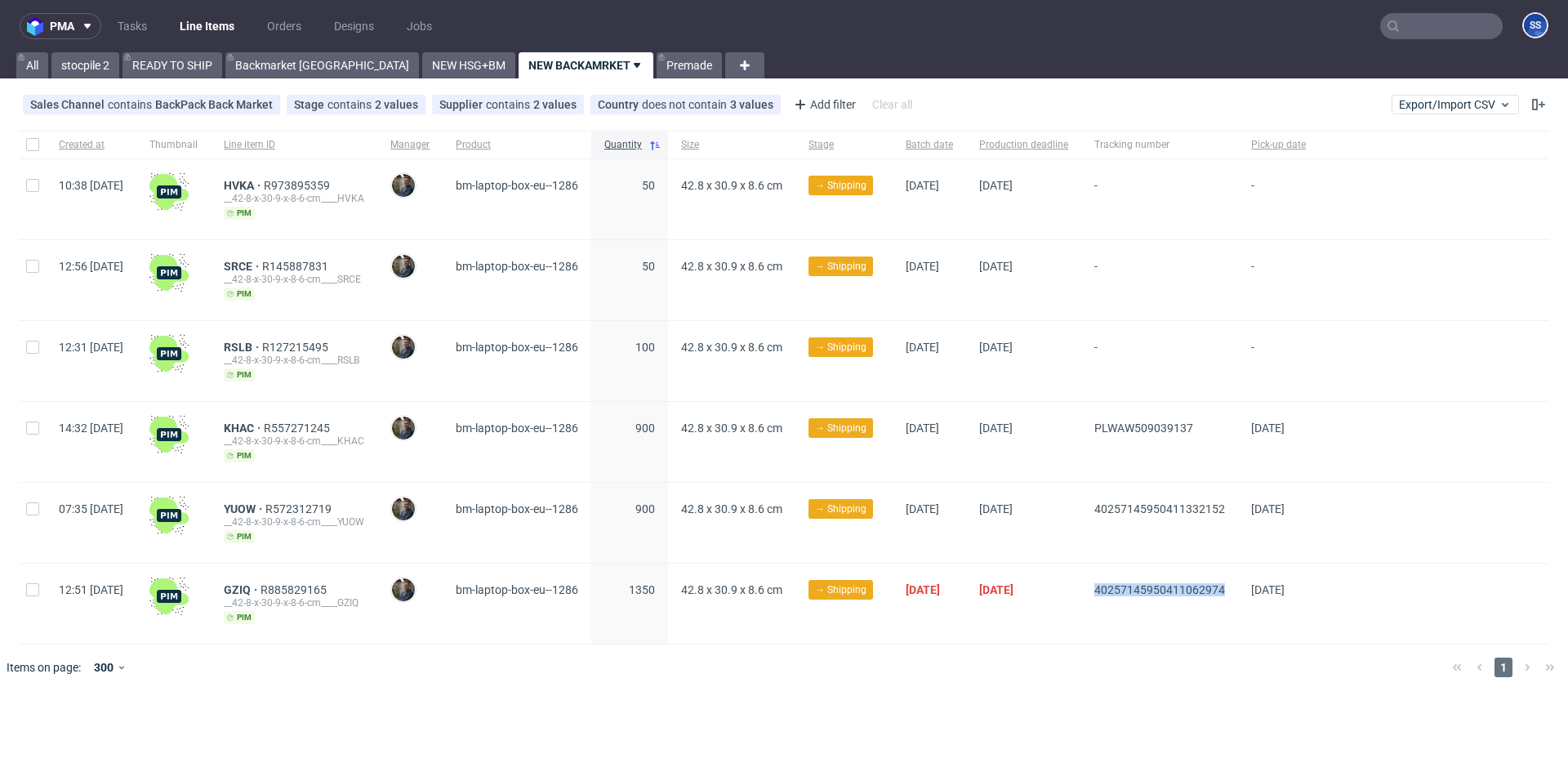
drag, startPoint x: 1143, startPoint y: 593, endPoint x: 1293, endPoint y: 593, distance: 150.0
click at [1293, 593] on div "12:51 Fri 19.09.2025 GZIQ R885829165 __42-8-x-30-9-x-8-6-cm____GZIQ pim Maciej …" at bounding box center [784, 604] width 1529 height 81
click at [162, 67] on link "READY TO SHIP" at bounding box center [172, 65] width 100 height 26
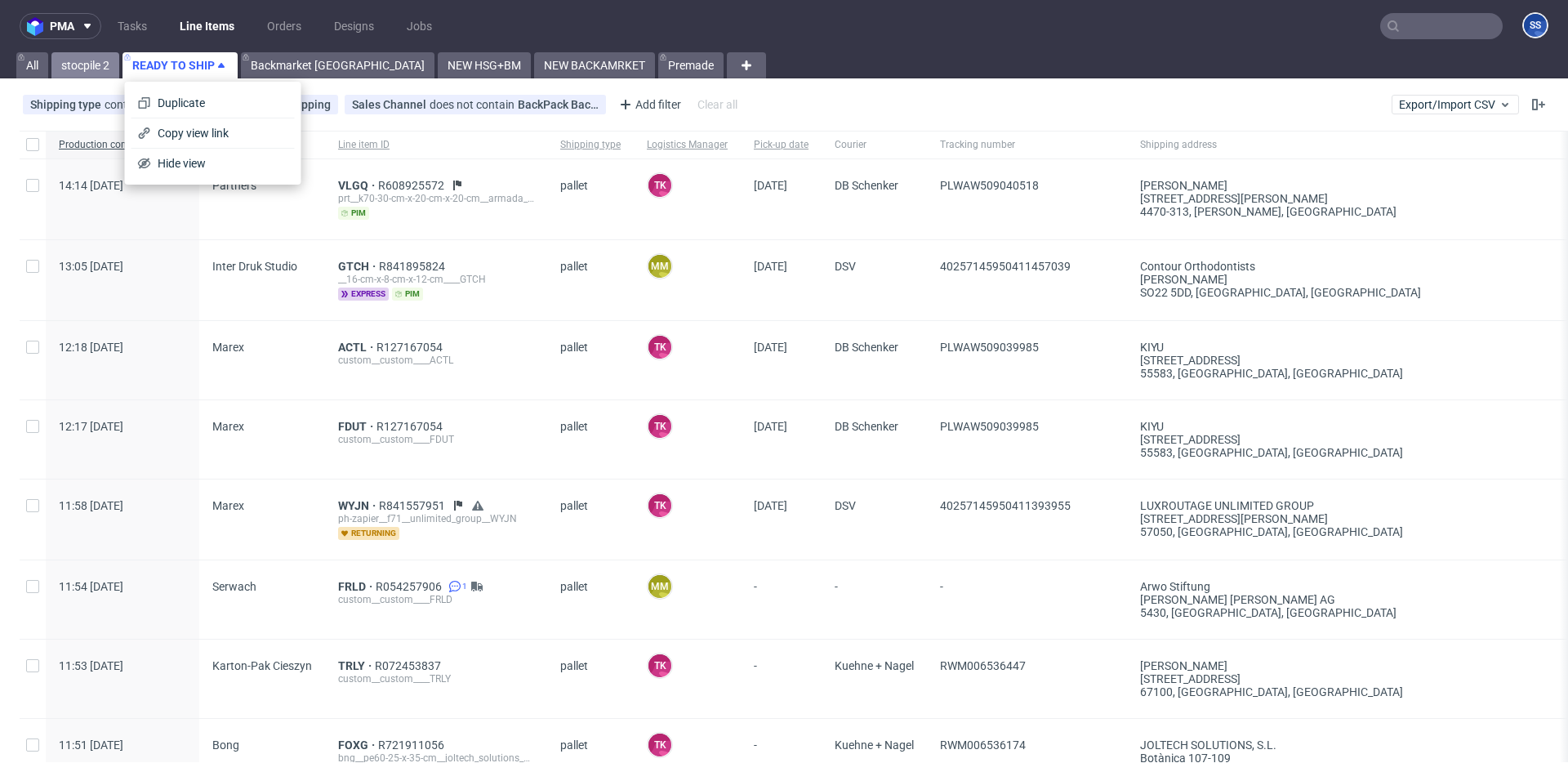
click at [112, 63] on link "stocpile 2" at bounding box center [85, 65] width 68 height 26
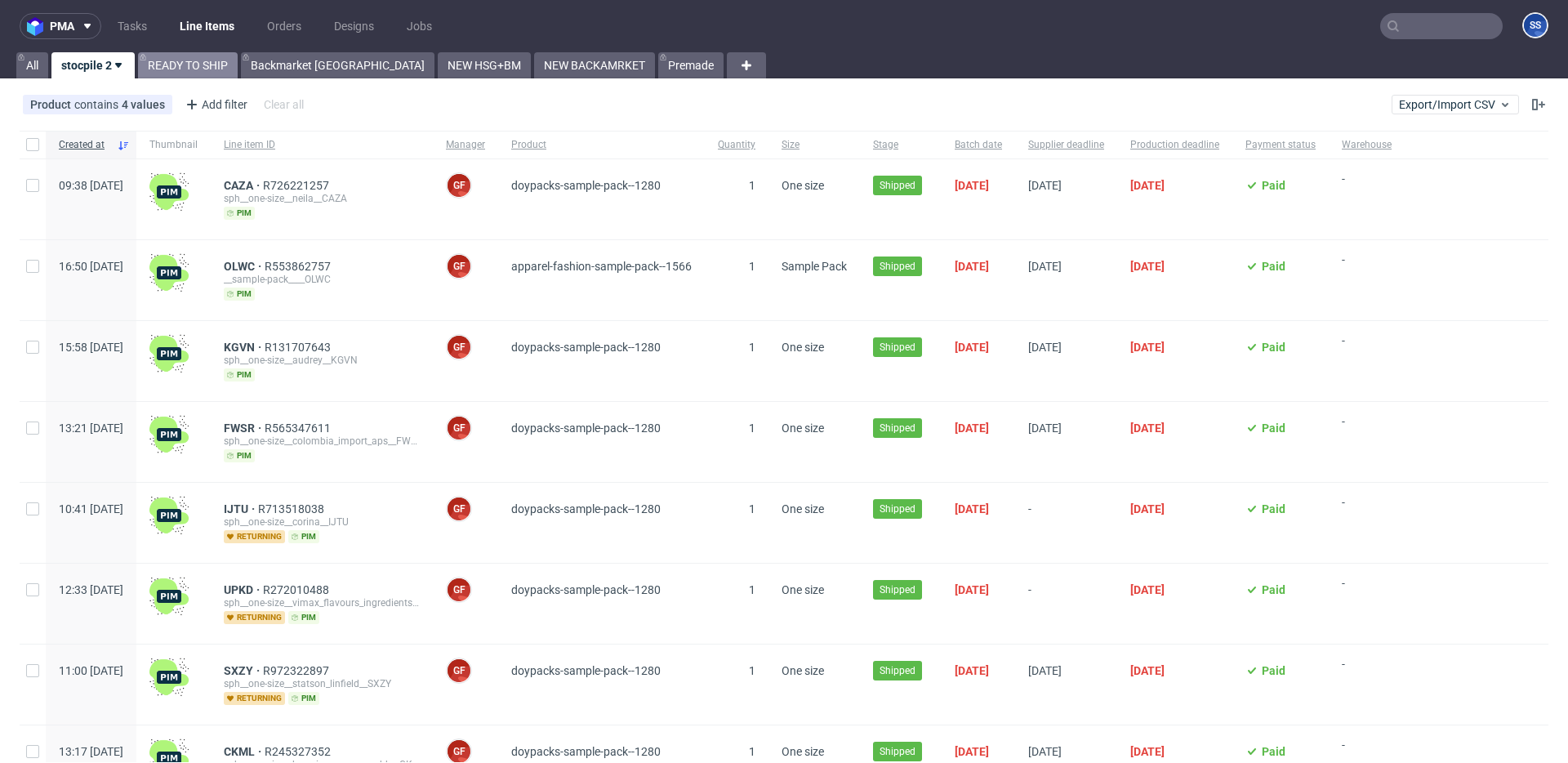
click at [182, 67] on link "READY TO SHIP" at bounding box center [187, 65] width 100 height 26
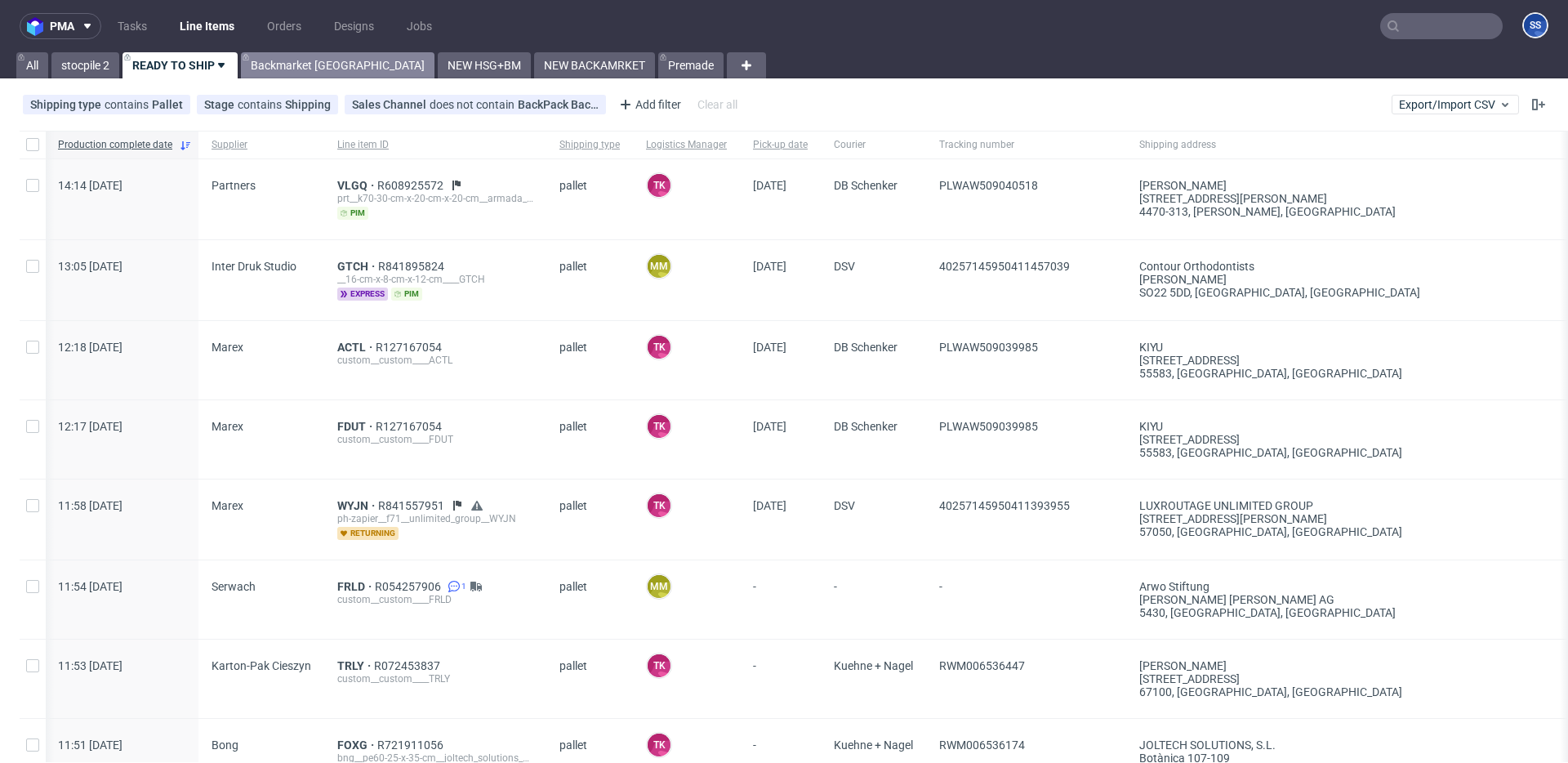
click at [300, 66] on link "Backmarket [GEOGRAPHIC_DATA]" at bounding box center [338, 65] width 194 height 26
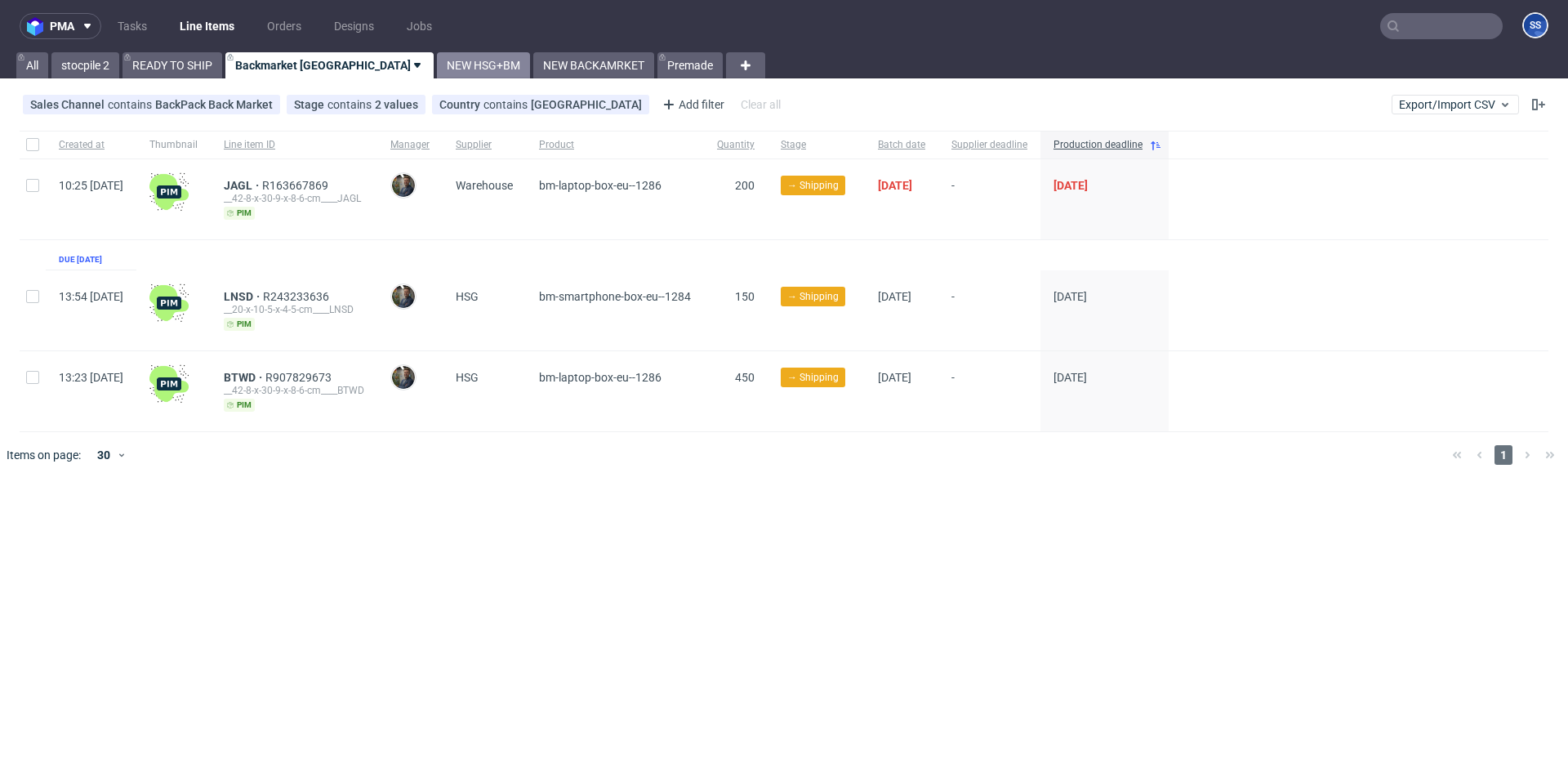
click at [437, 67] on link "NEW HSG+BM" at bounding box center [484, 65] width 93 height 26
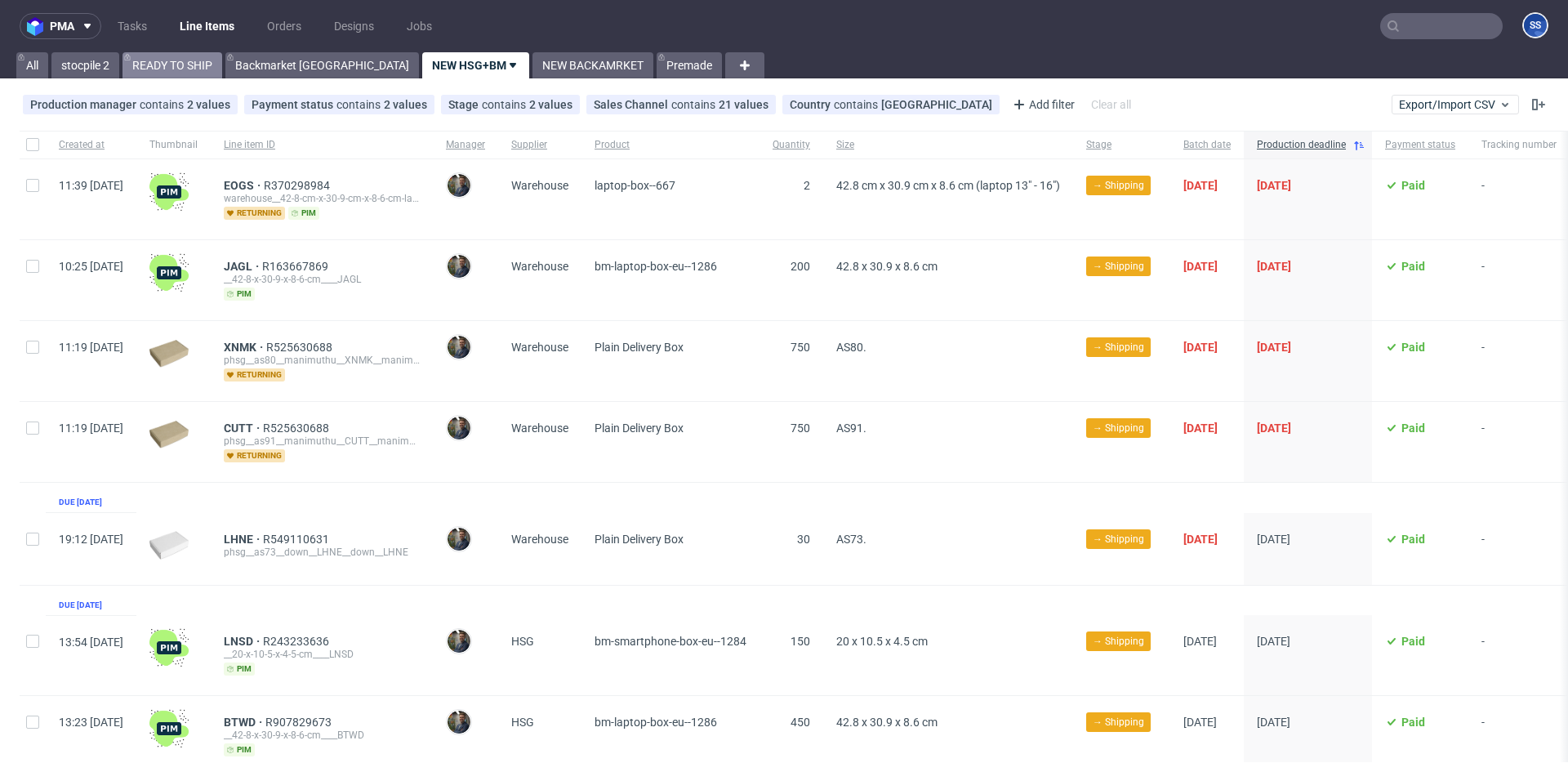
click at [196, 53] on link "READY TO SHIP" at bounding box center [172, 65] width 100 height 26
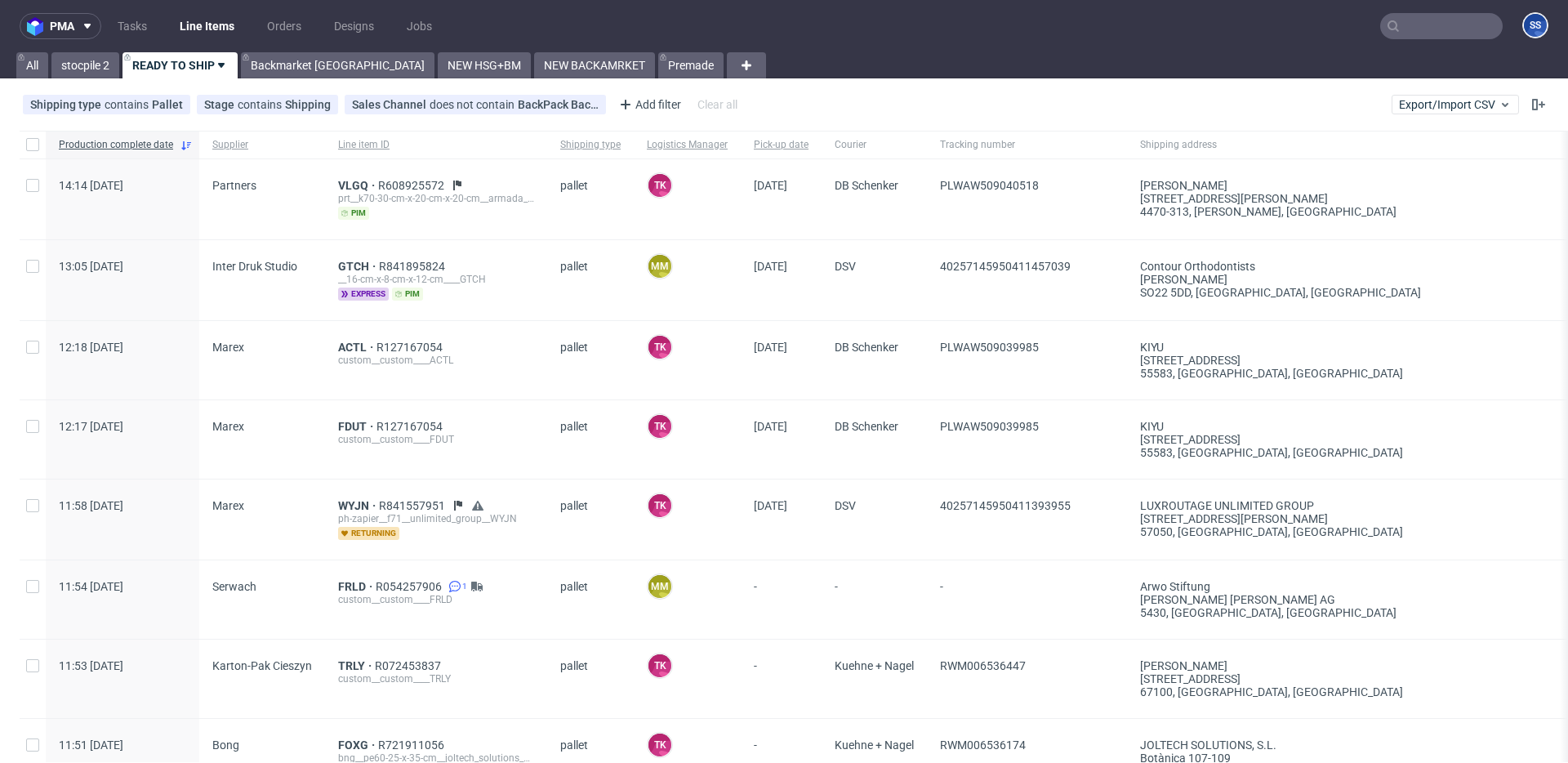
click at [1410, 30] on input "text" at bounding box center [1442, 26] width 123 height 26
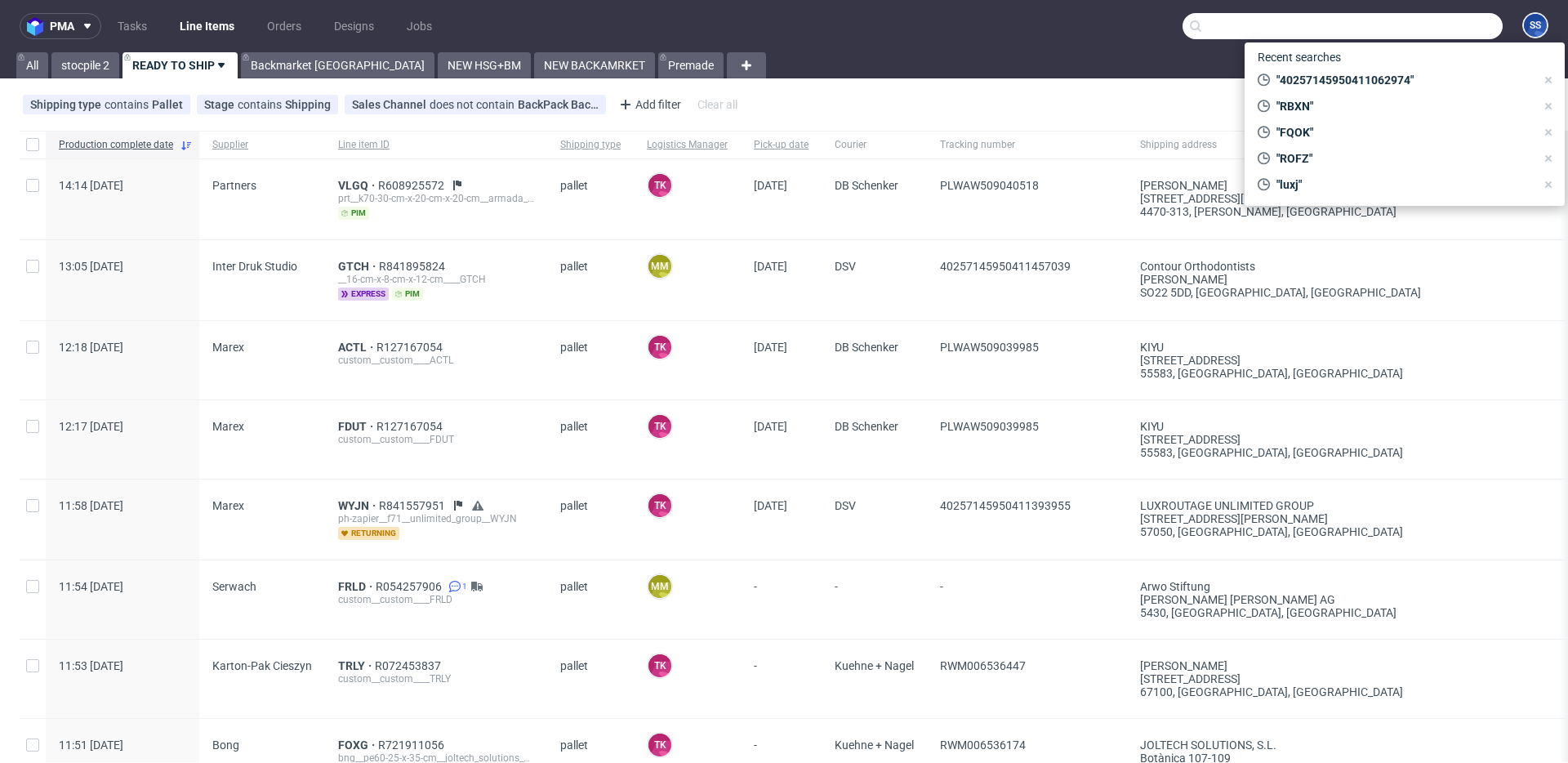
paste input "WFNH"
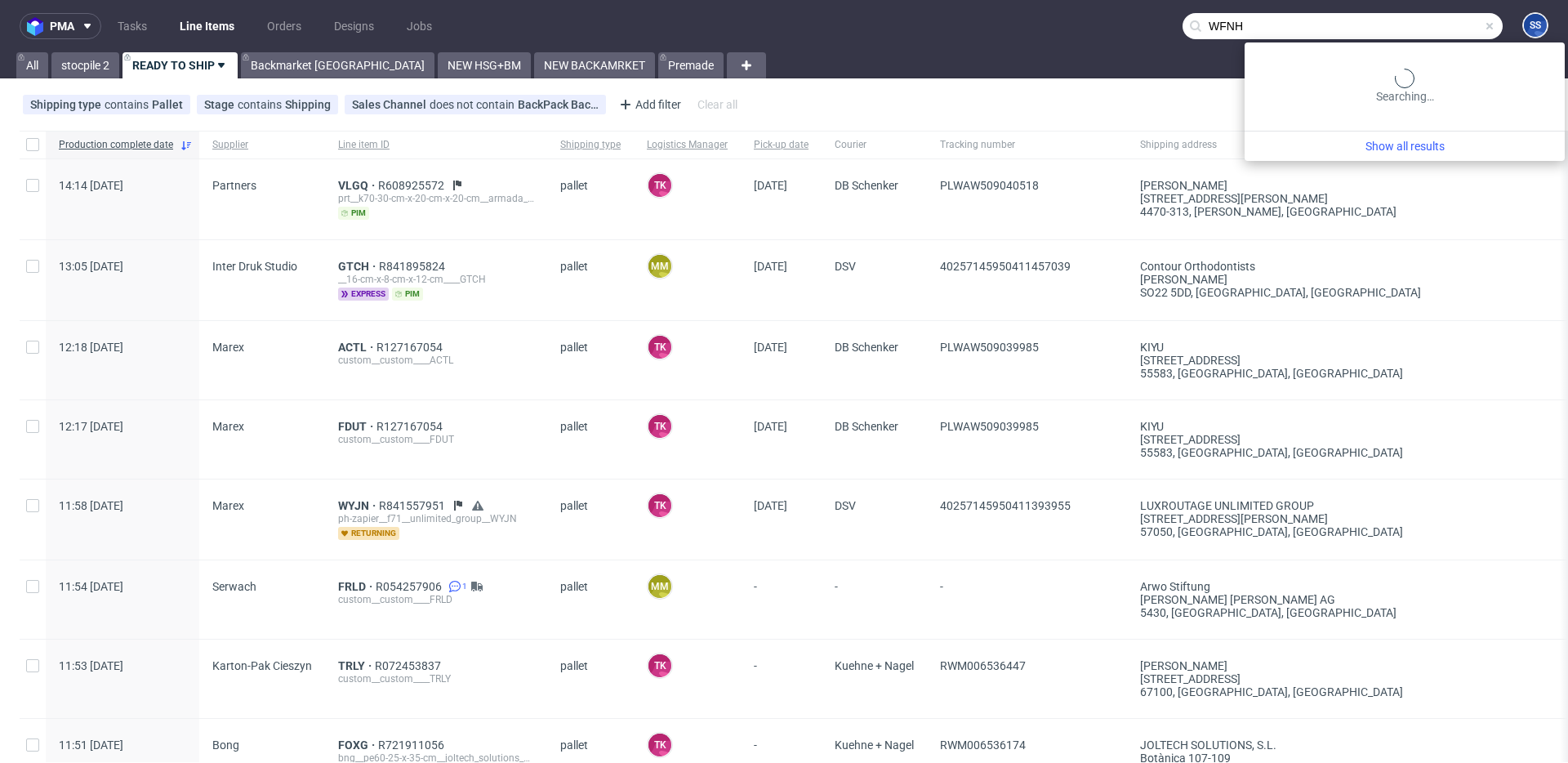
type input "WFNH"
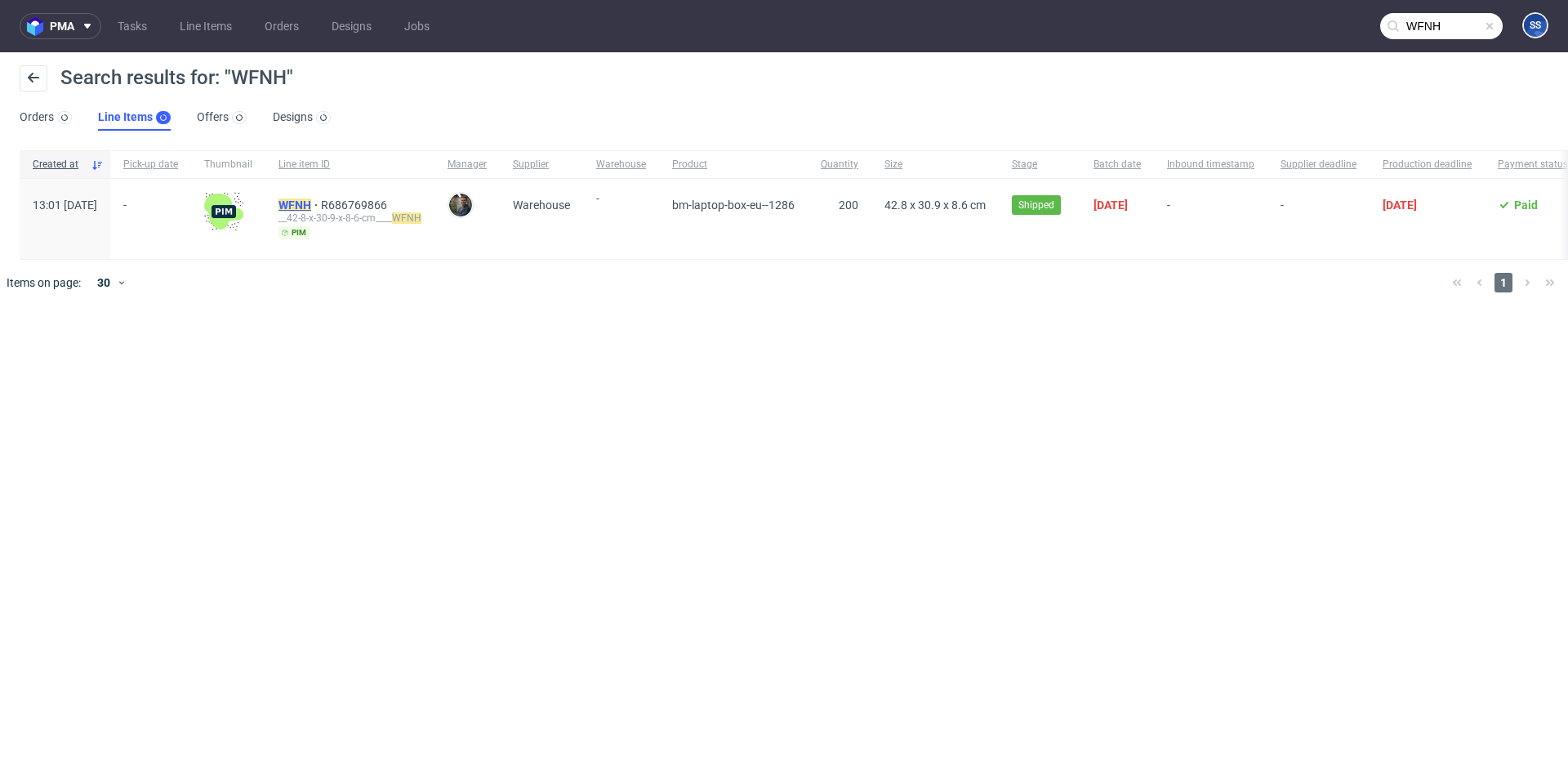
click at [311, 201] on mark "WFNH" at bounding box center [295, 205] width 32 height 13
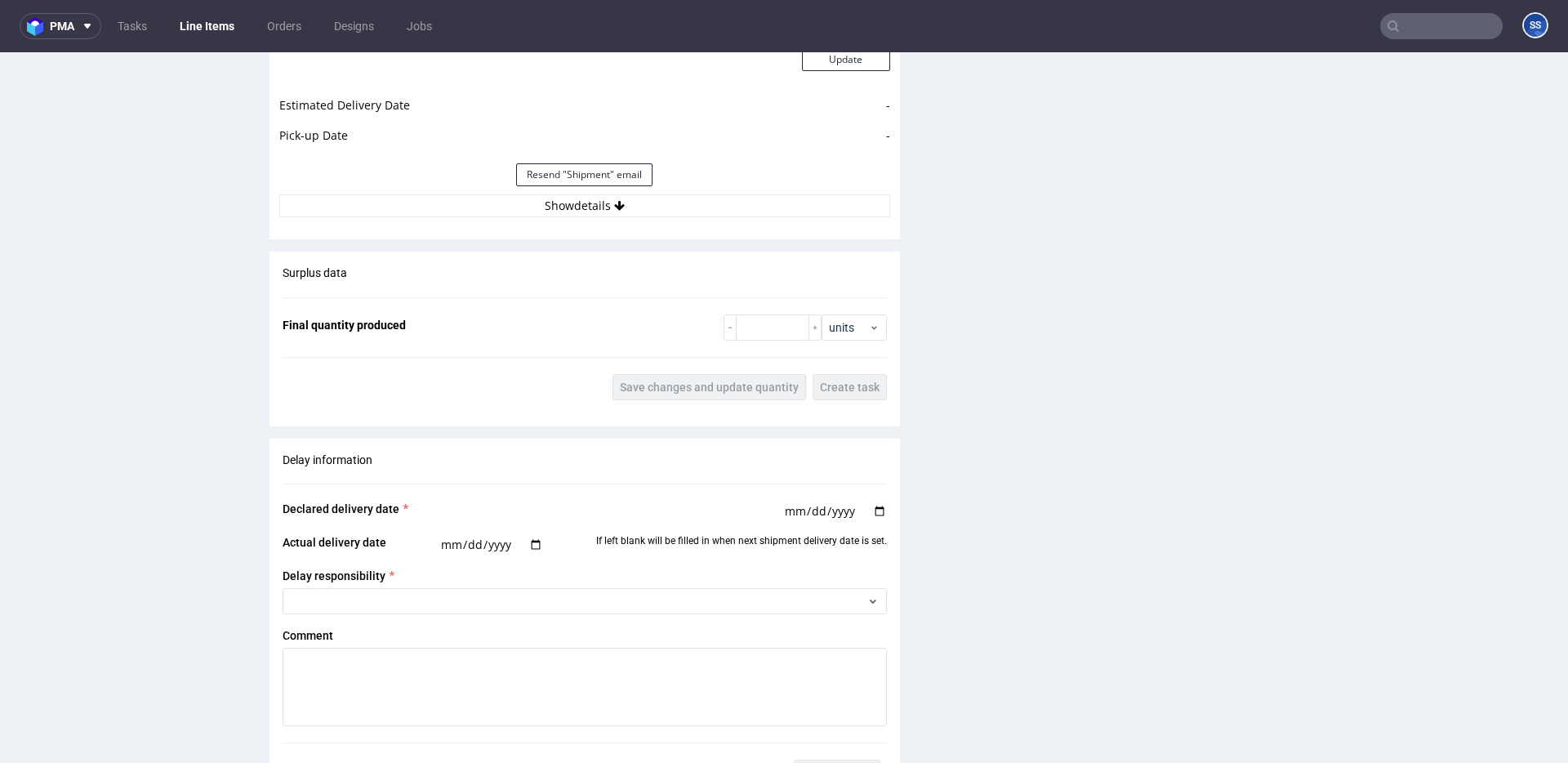
scroll to position [1564, 0]
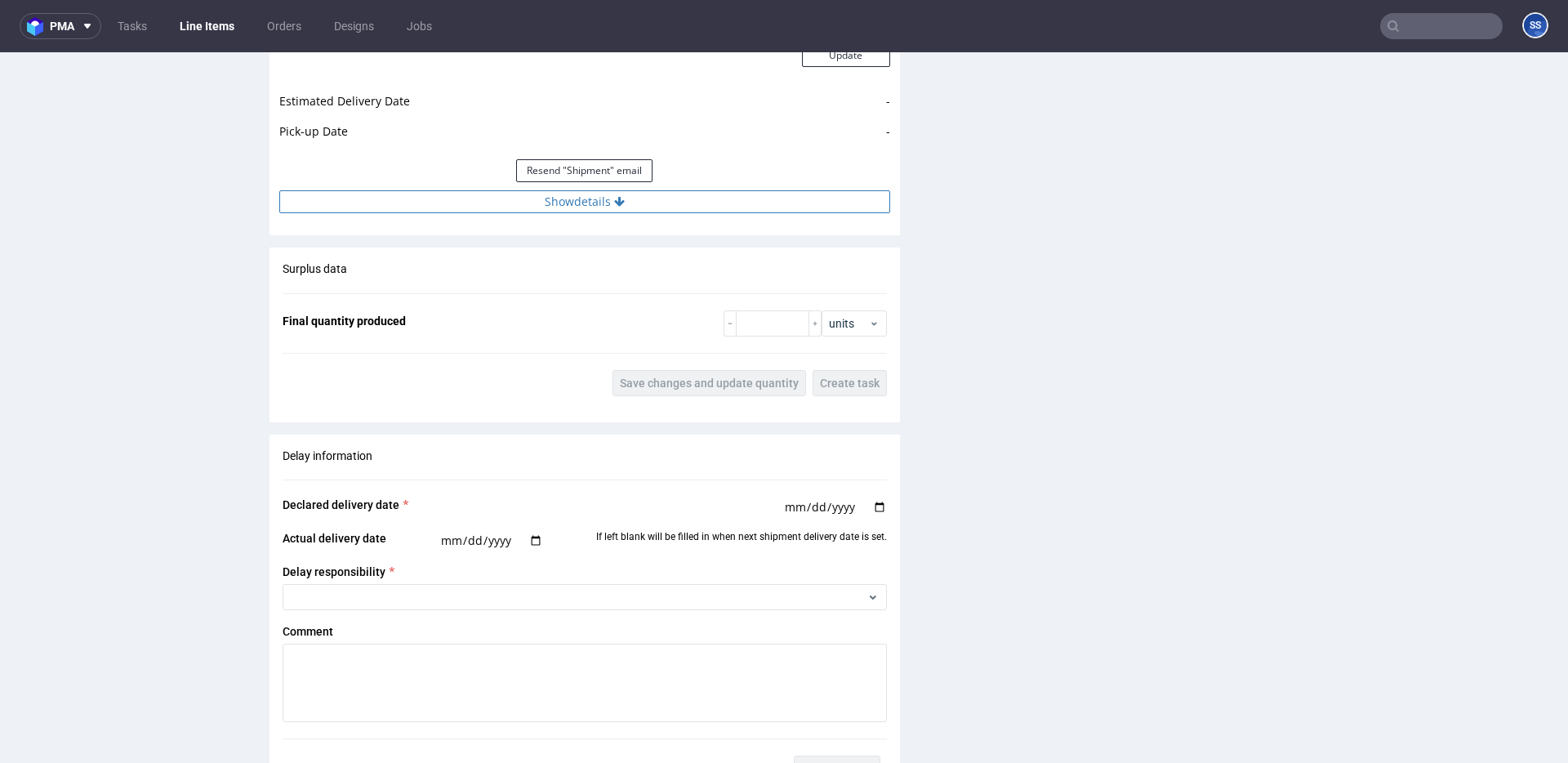
click at [670, 205] on button "Show details" at bounding box center [585, 202] width 610 height 23
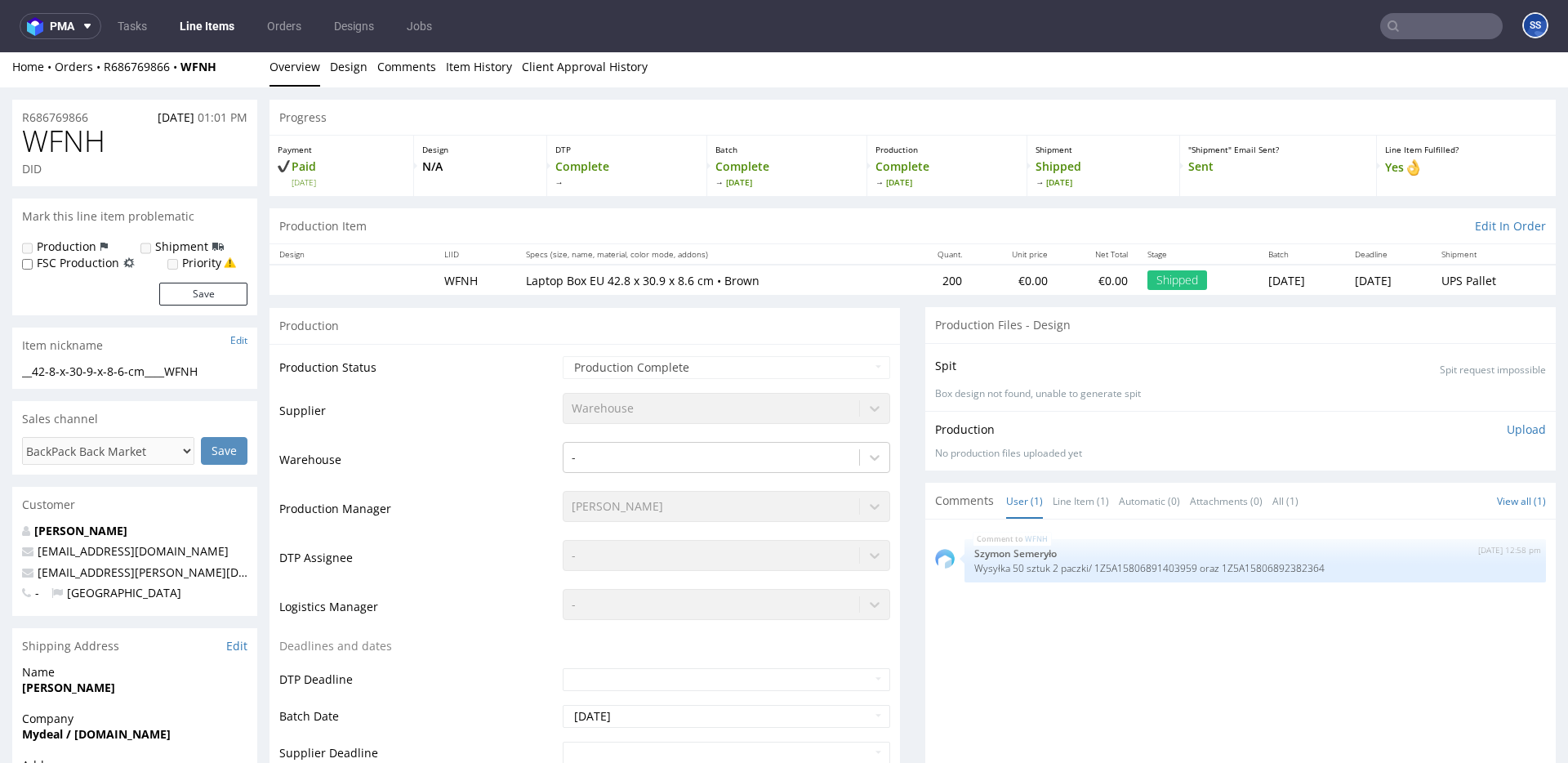
scroll to position [0, 0]
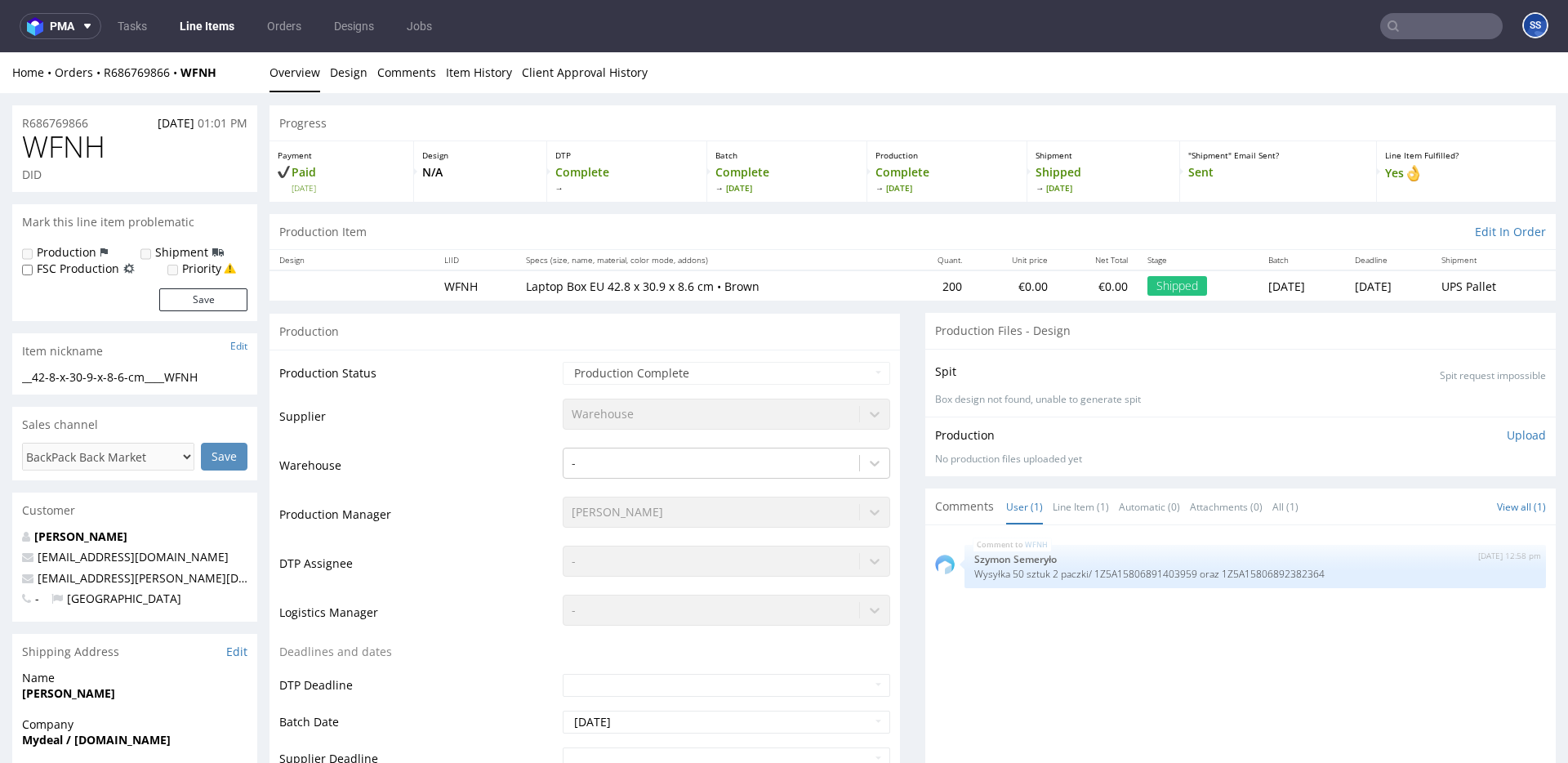
click at [1414, 26] on input "text" at bounding box center [1442, 26] width 123 height 26
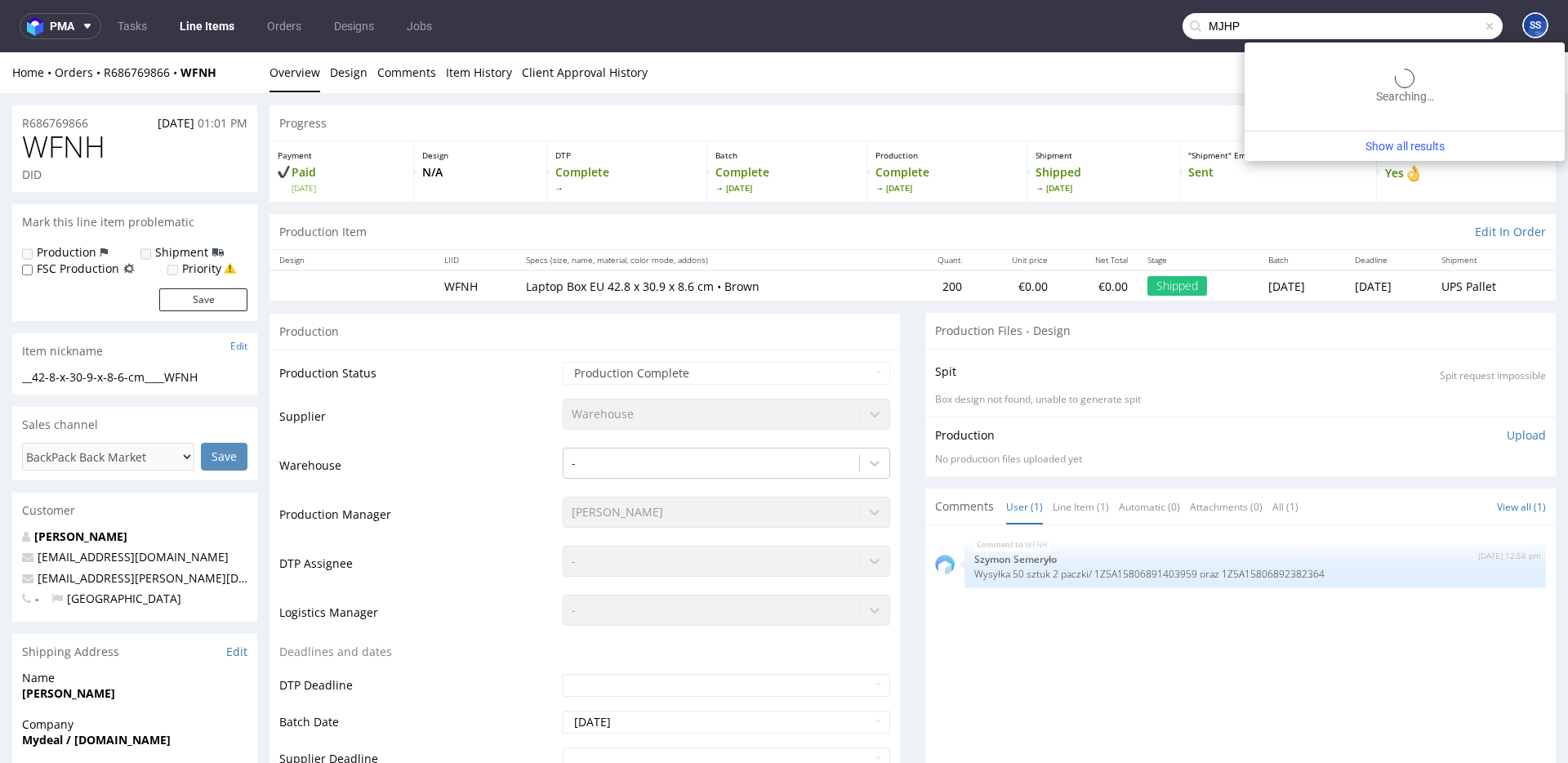
type input "MJHP"
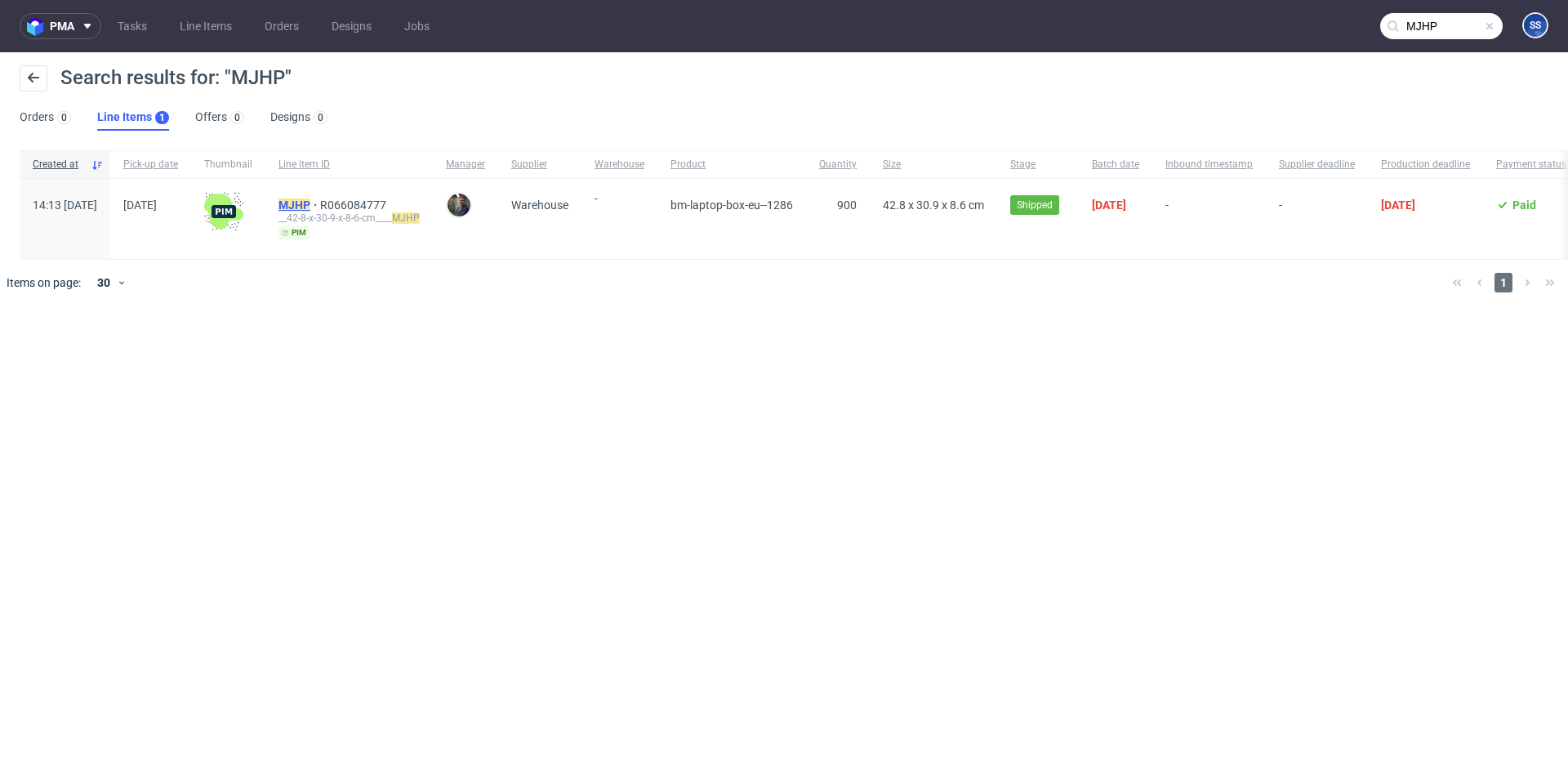
click at [310, 201] on mark "MJHP" at bounding box center [294, 205] width 31 height 13
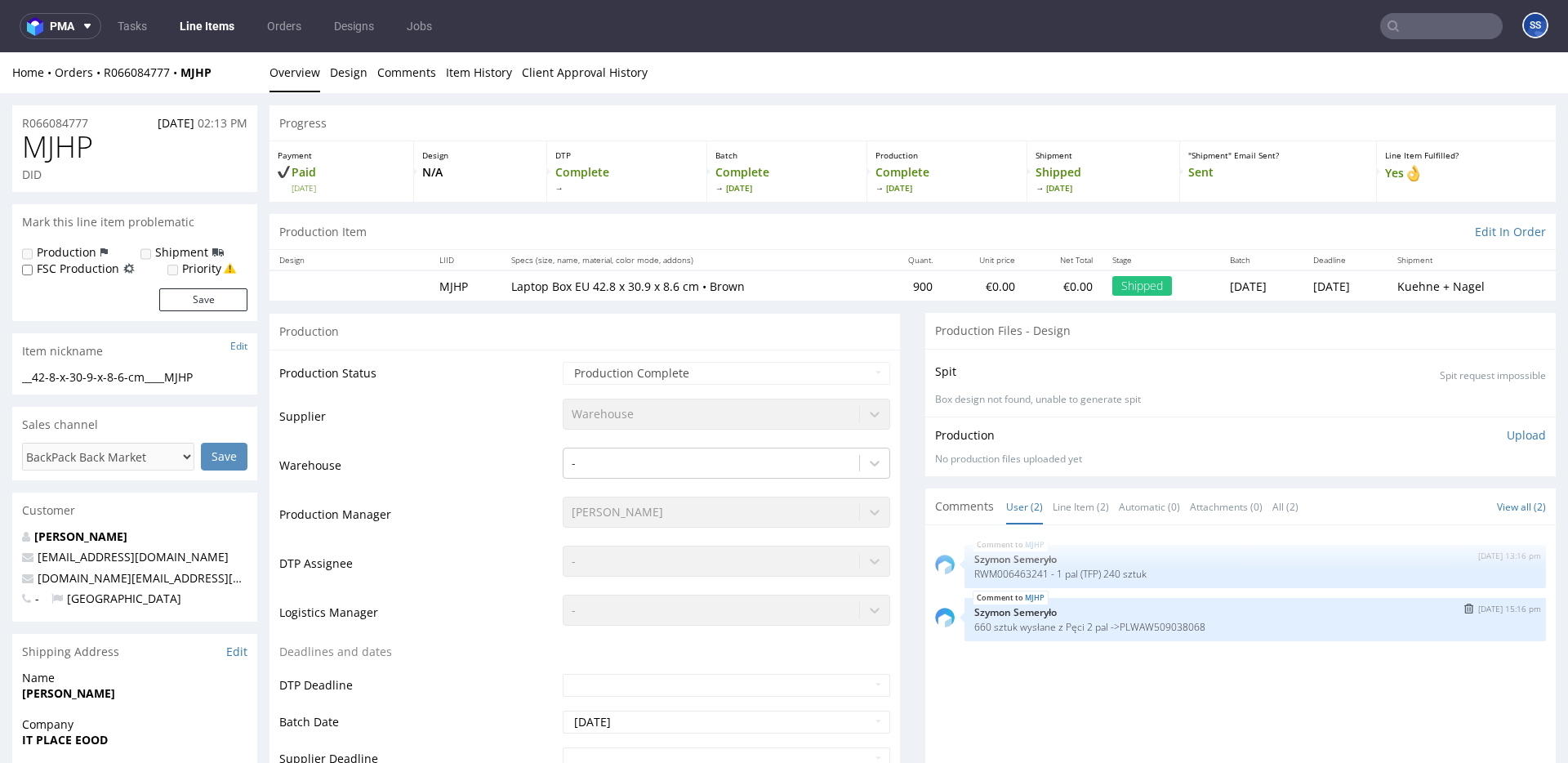
click at [1155, 622] on p "660 sztuk wysłane z Pęci 2 pal ->PLWAW509038068" at bounding box center [1255, 627] width 562 height 12
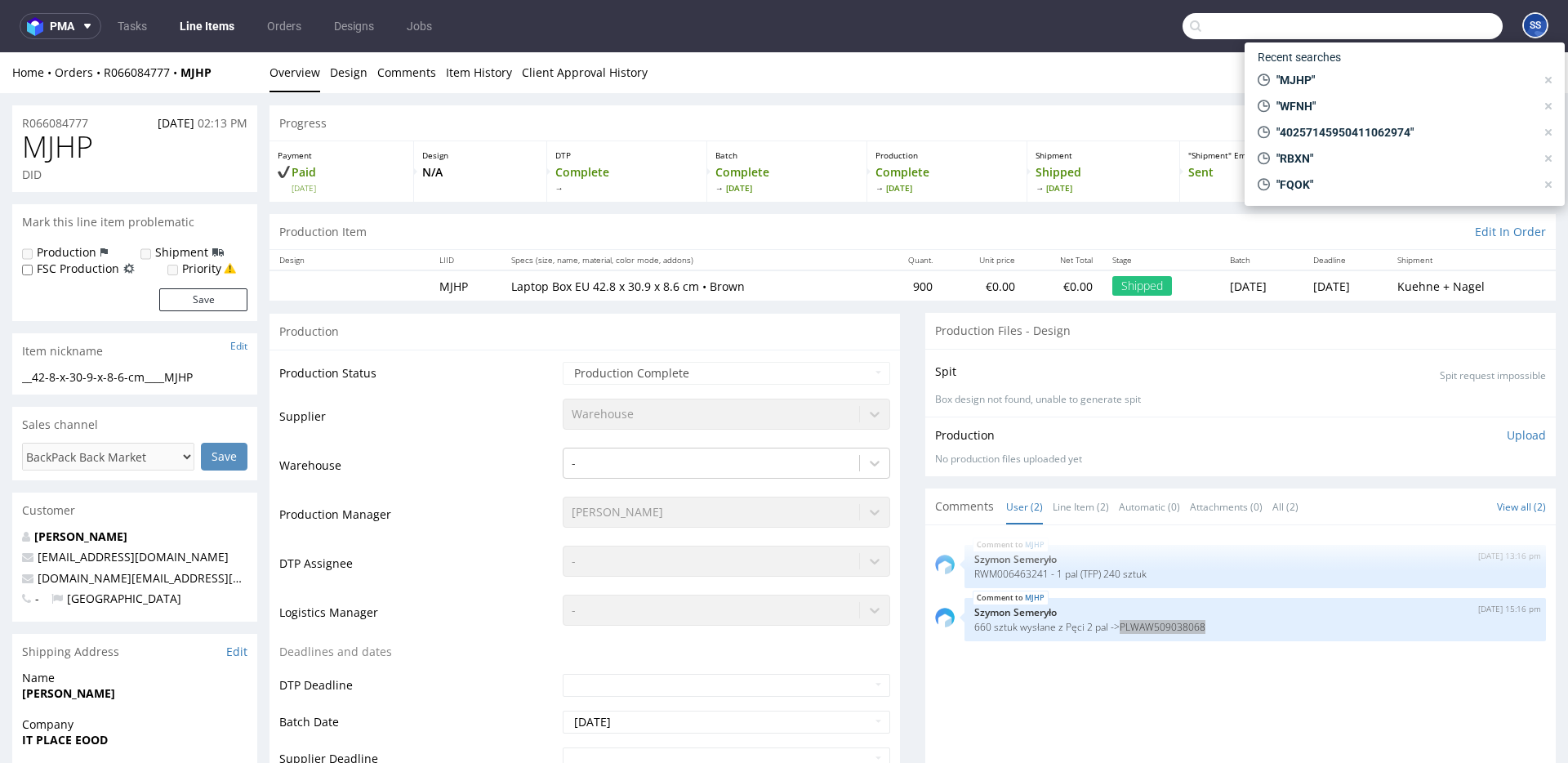
click at [1421, 18] on input "text" at bounding box center [1343, 26] width 320 height 26
paste input "CIKX"
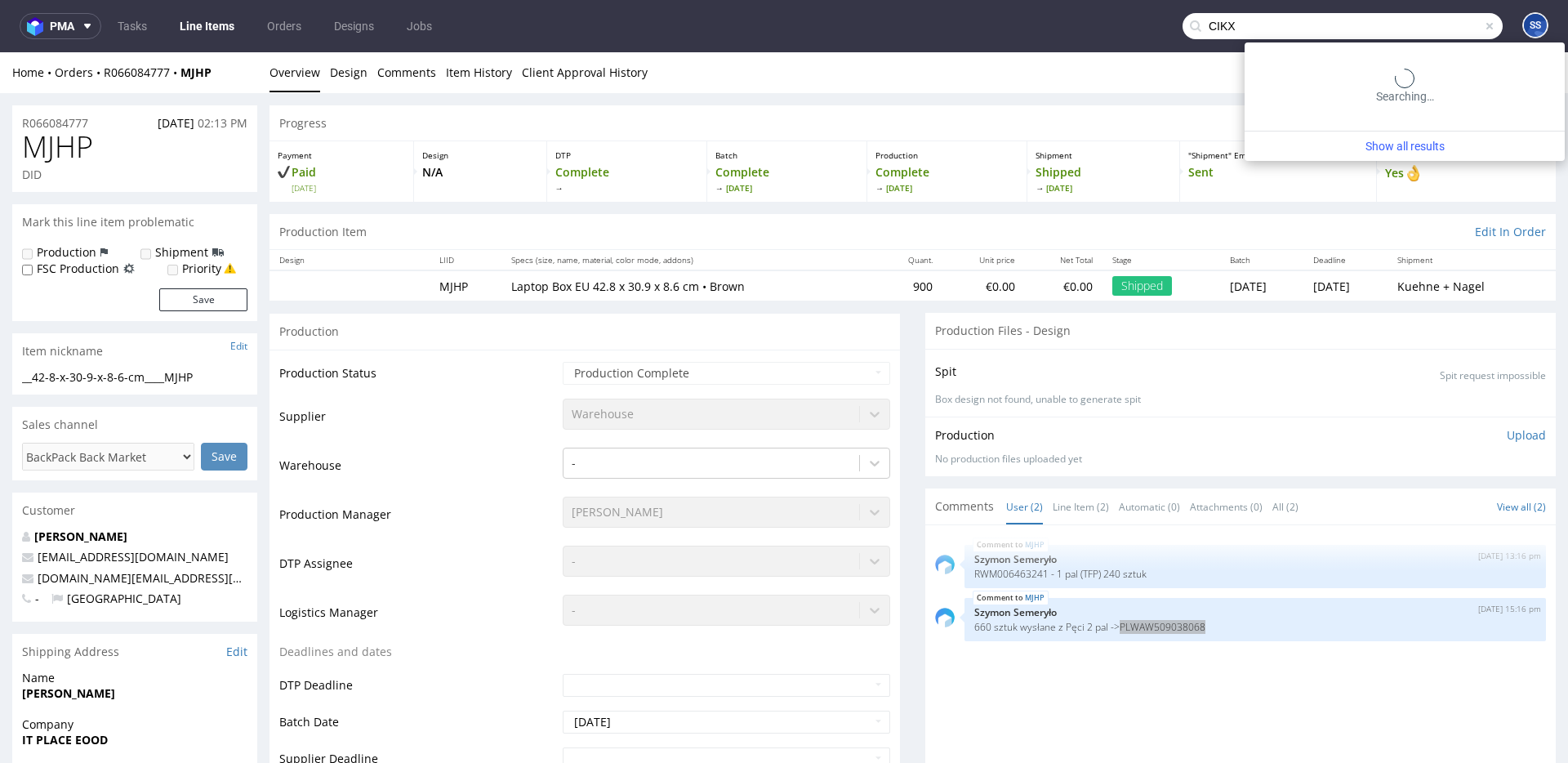
type input "CIKX"
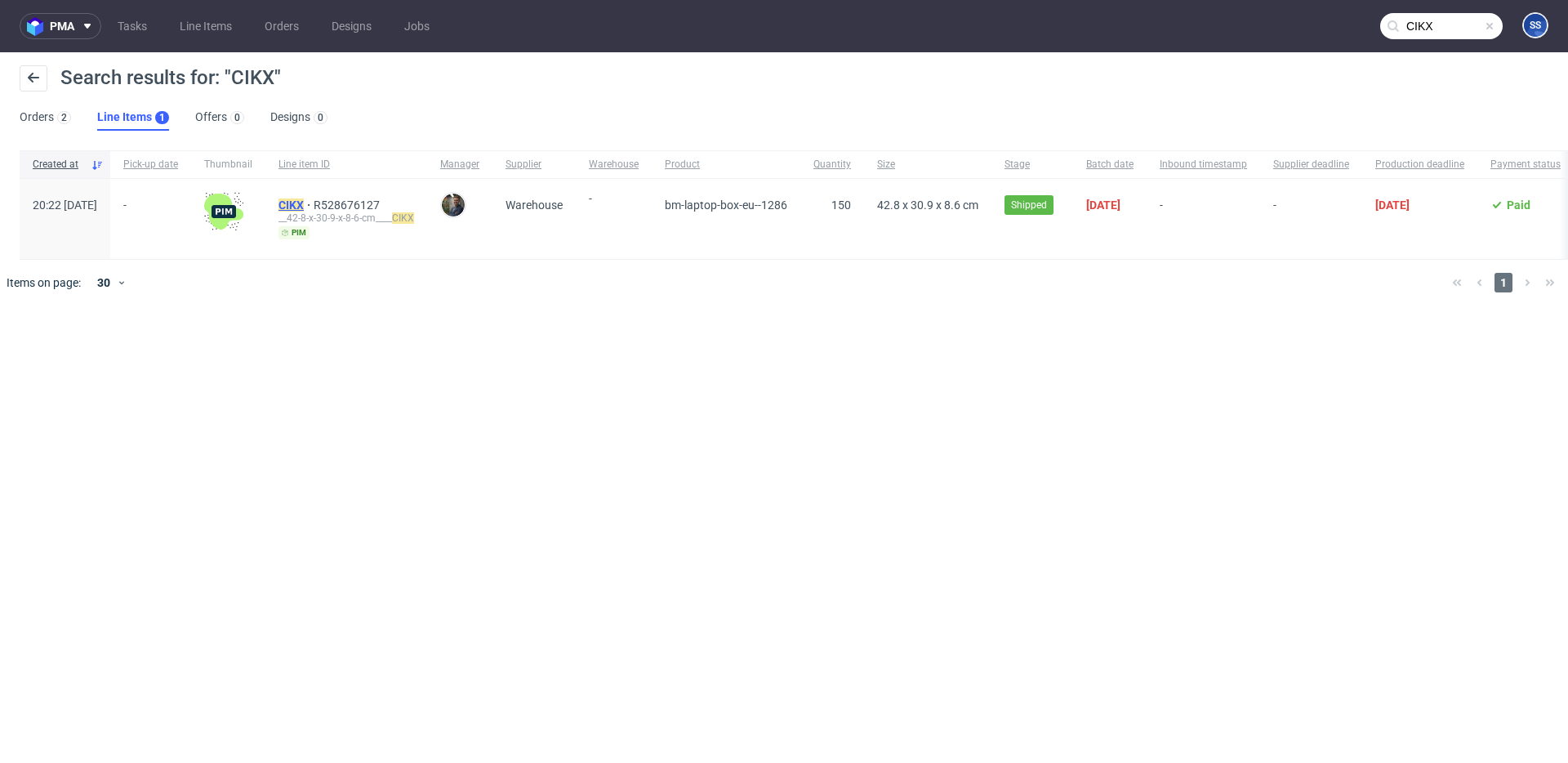
click at [304, 203] on mark "CIKX" at bounding box center [291, 205] width 26 height 13
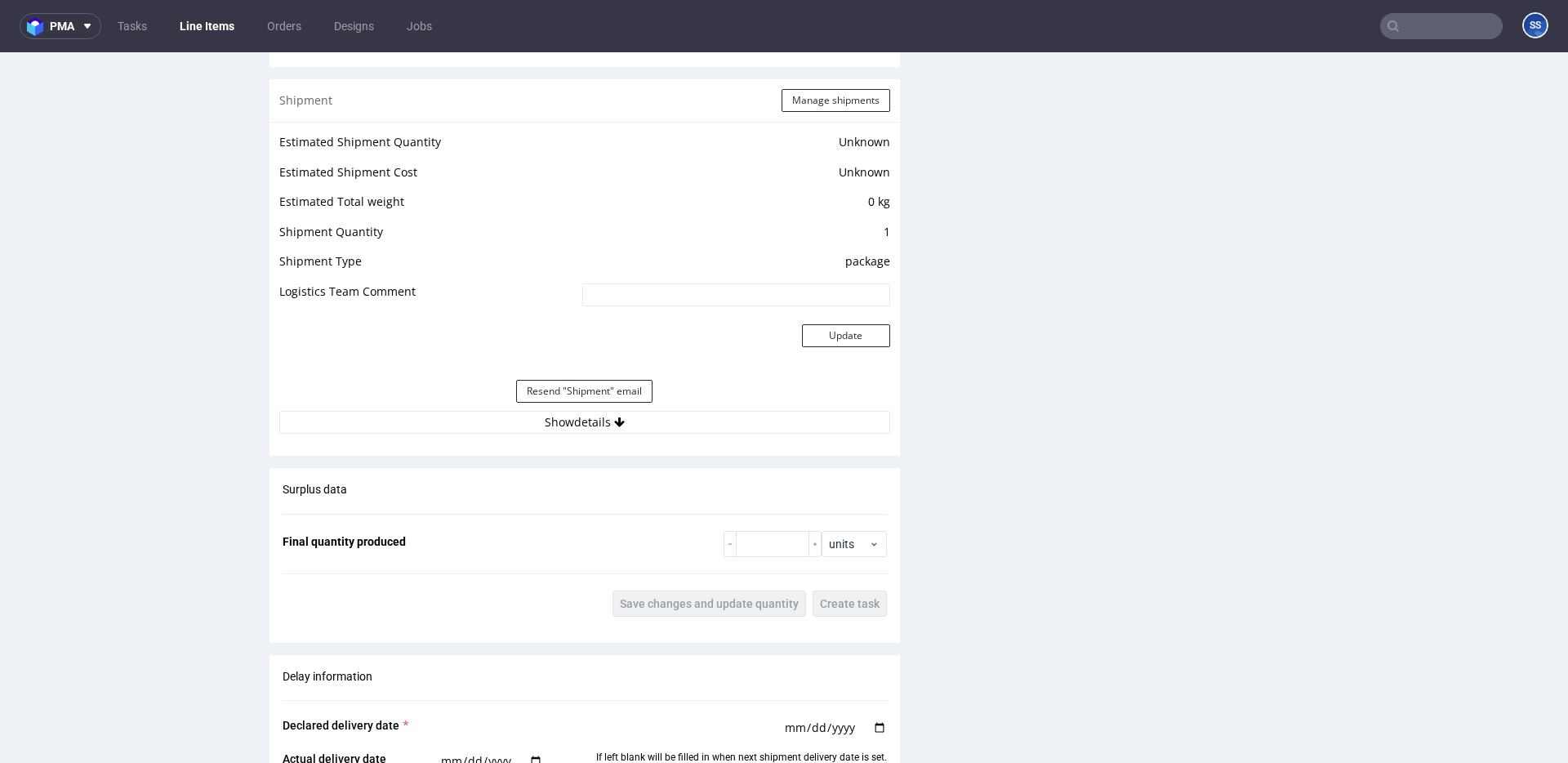
scroll to position [1284, 0]
click at [650, 420] on button "Show details" at bounding box center [585, 421] width 610 height 23
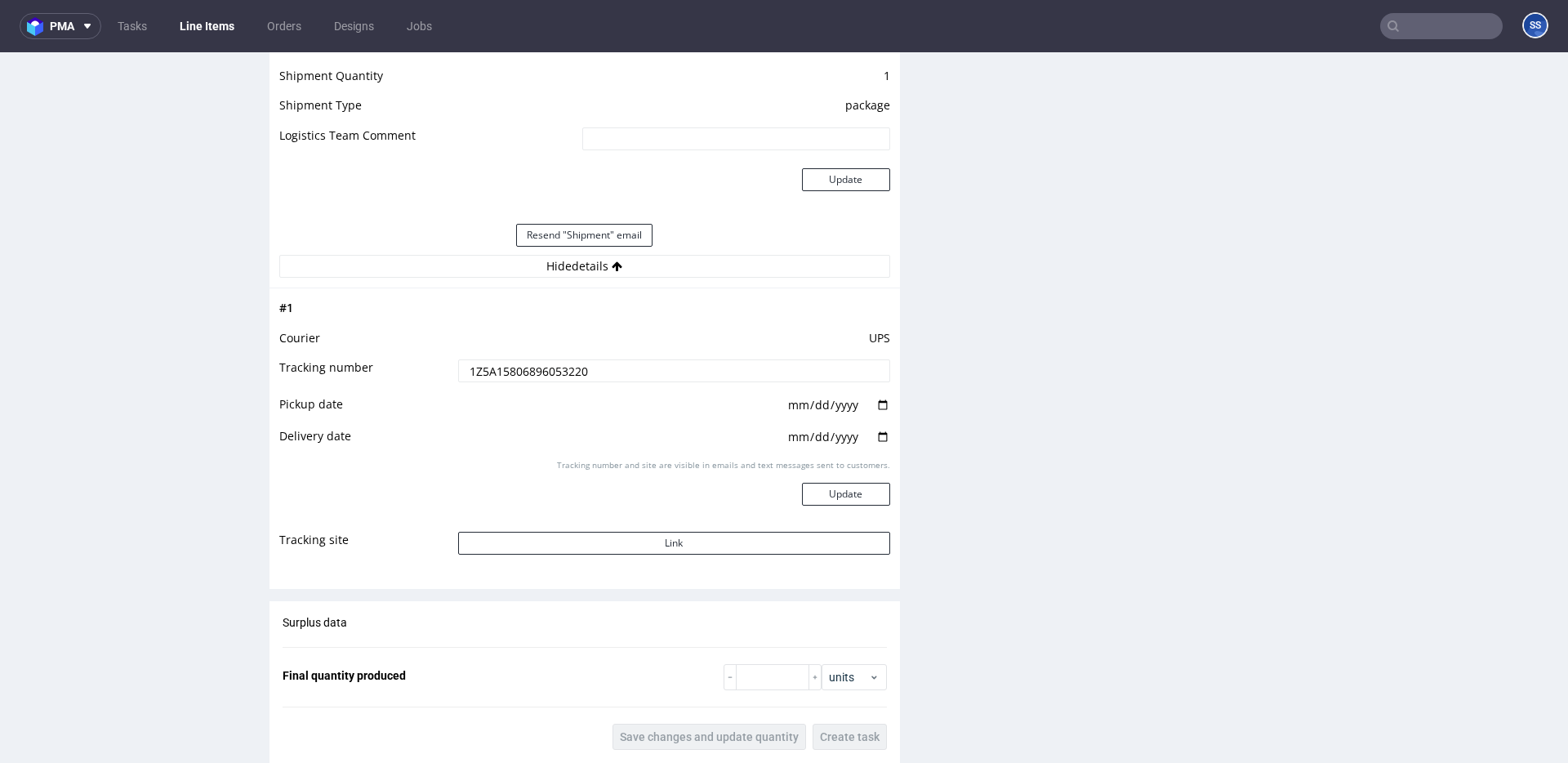
scroll to position [1480, 0]
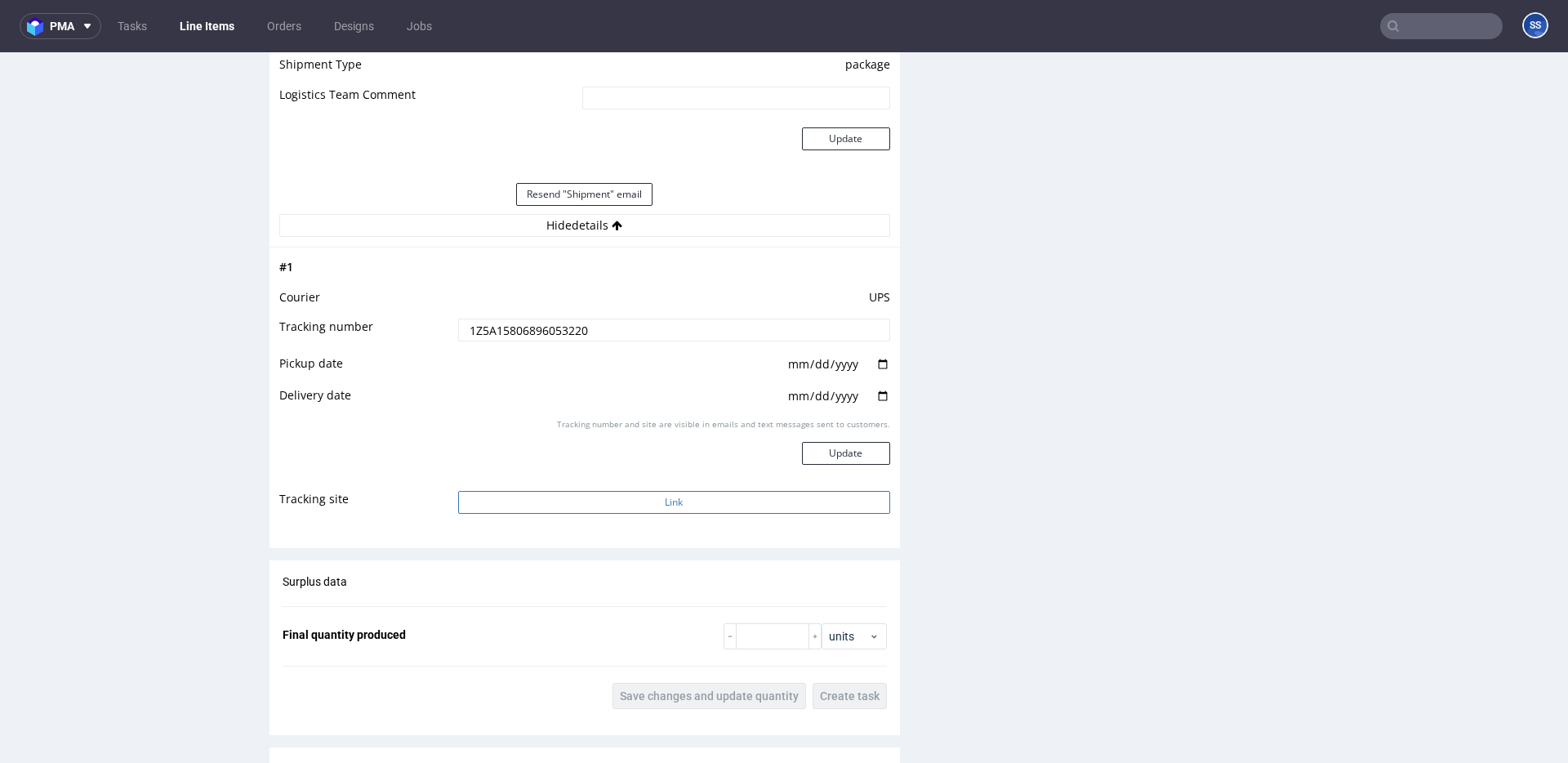
click at [665, 497] on button "Link" at bounding box center [674, 502] width 432 height 23
drag, startPoint x: 1389, startPoint y: 28, endPoint x: 1400, endPoint y: 28, distance: 11.0
click at [1389, 28] on input "text" at bounding box center [1442, 26] width 123 height 26
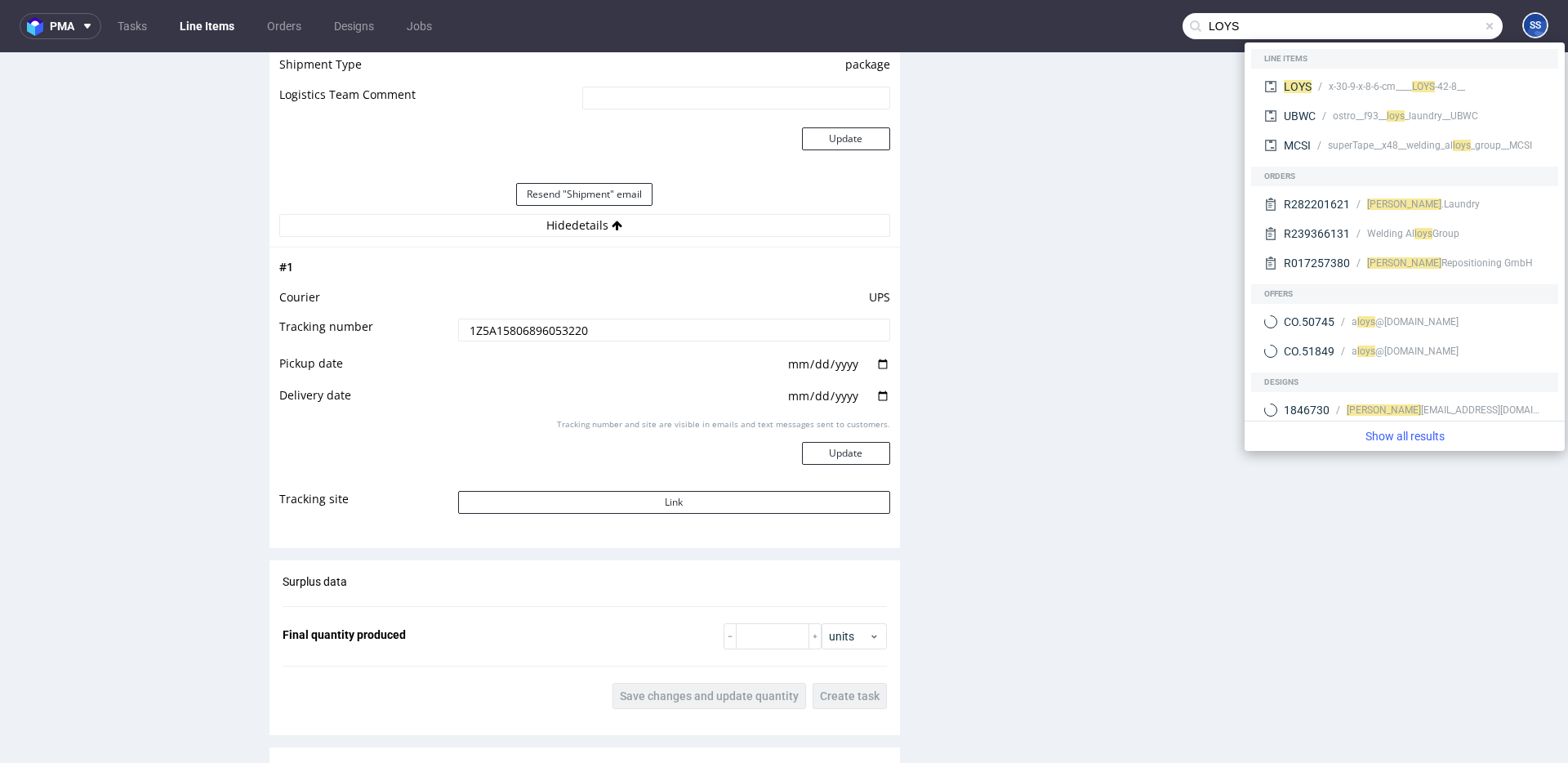
type input "LOYS"
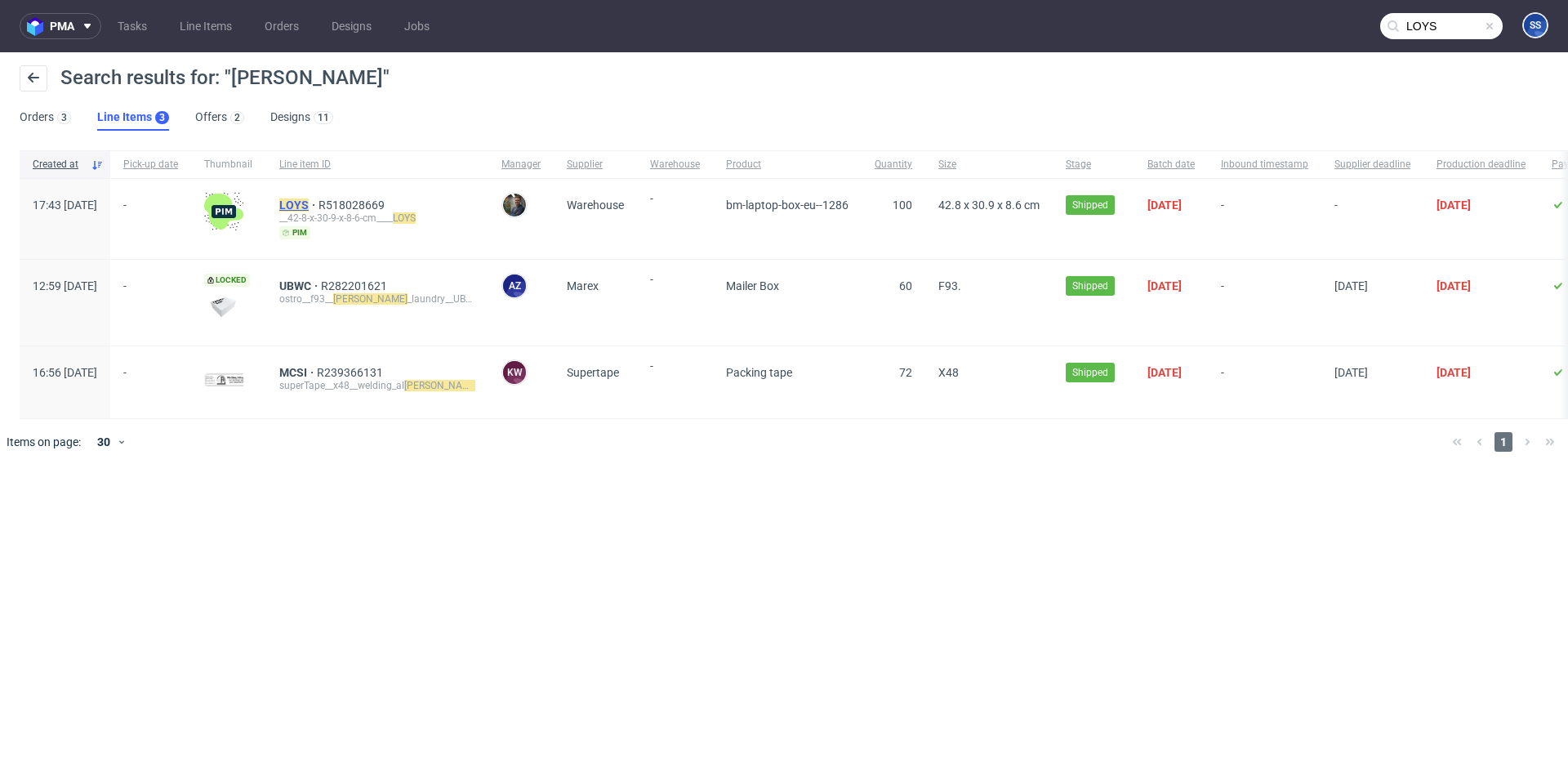
click at [309, 200] on mark "LOYS" at bounding box center [294, 205] width 29 height 13
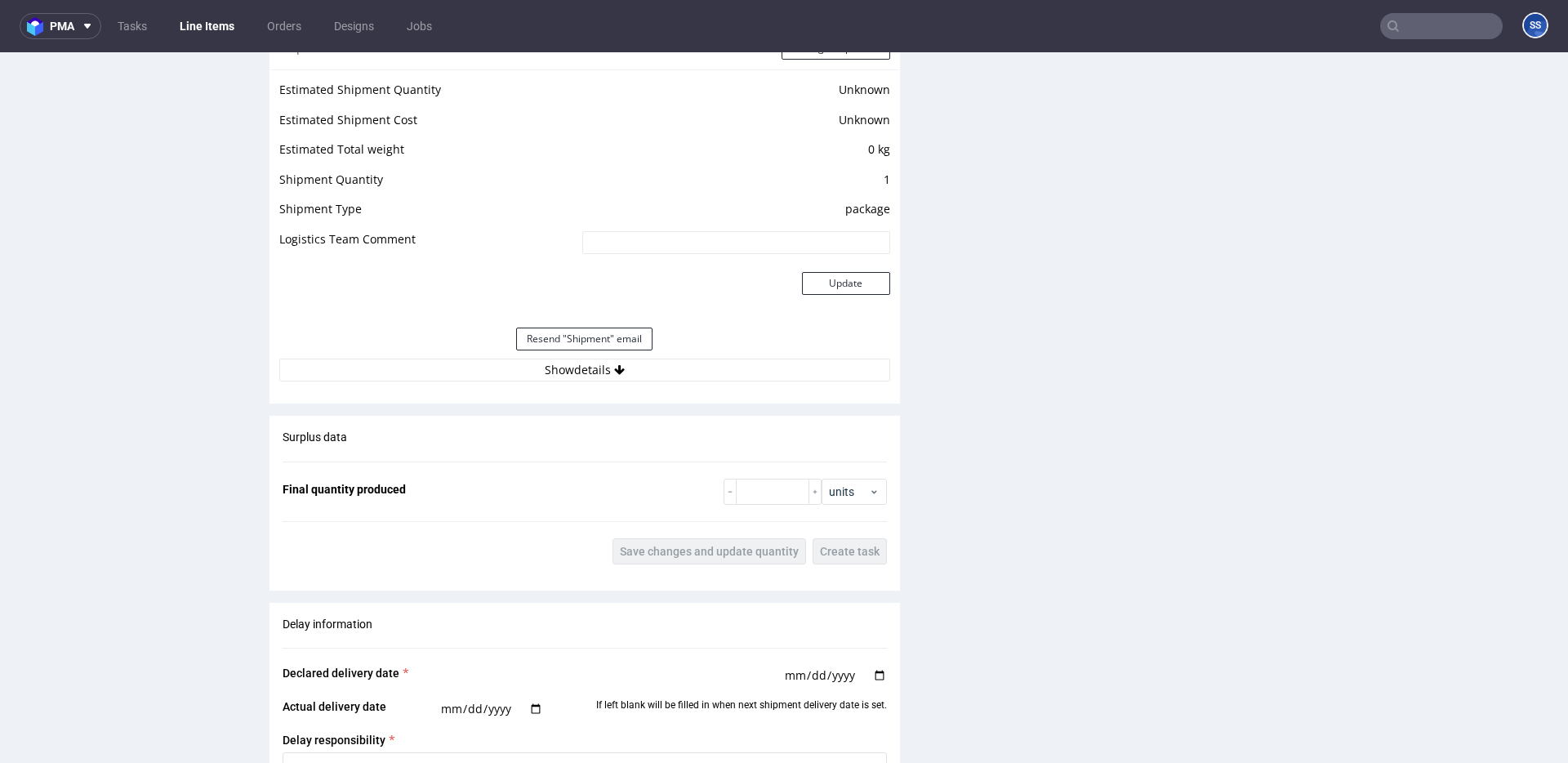
scroll to position [1347, 0]
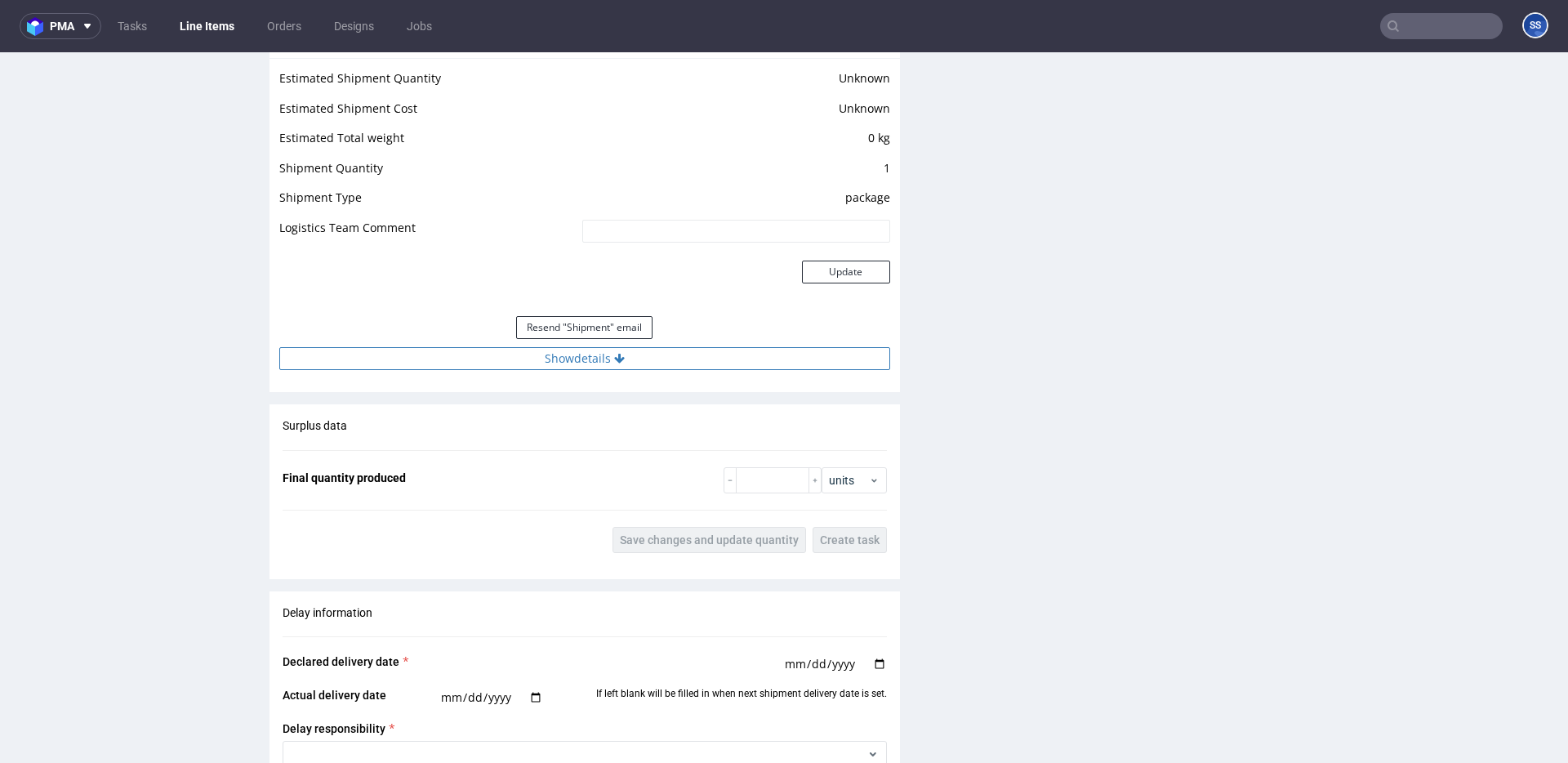
click at [590, 363] on button "Show details" at bounding box center [585, 359] width 610 height 23
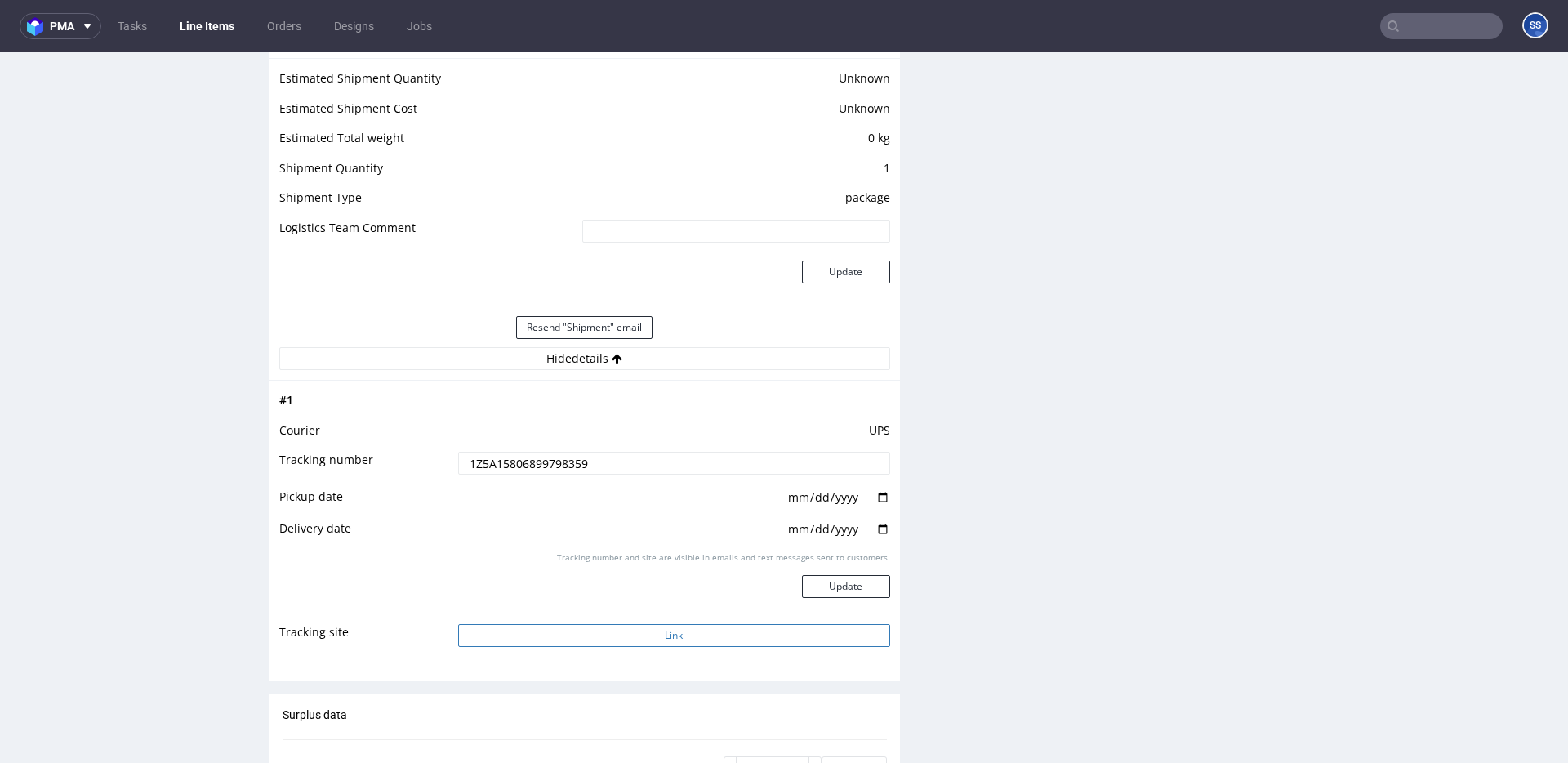
click at [623, 628] on button "Link" at bounding box center [674, 636] width 432 height 23
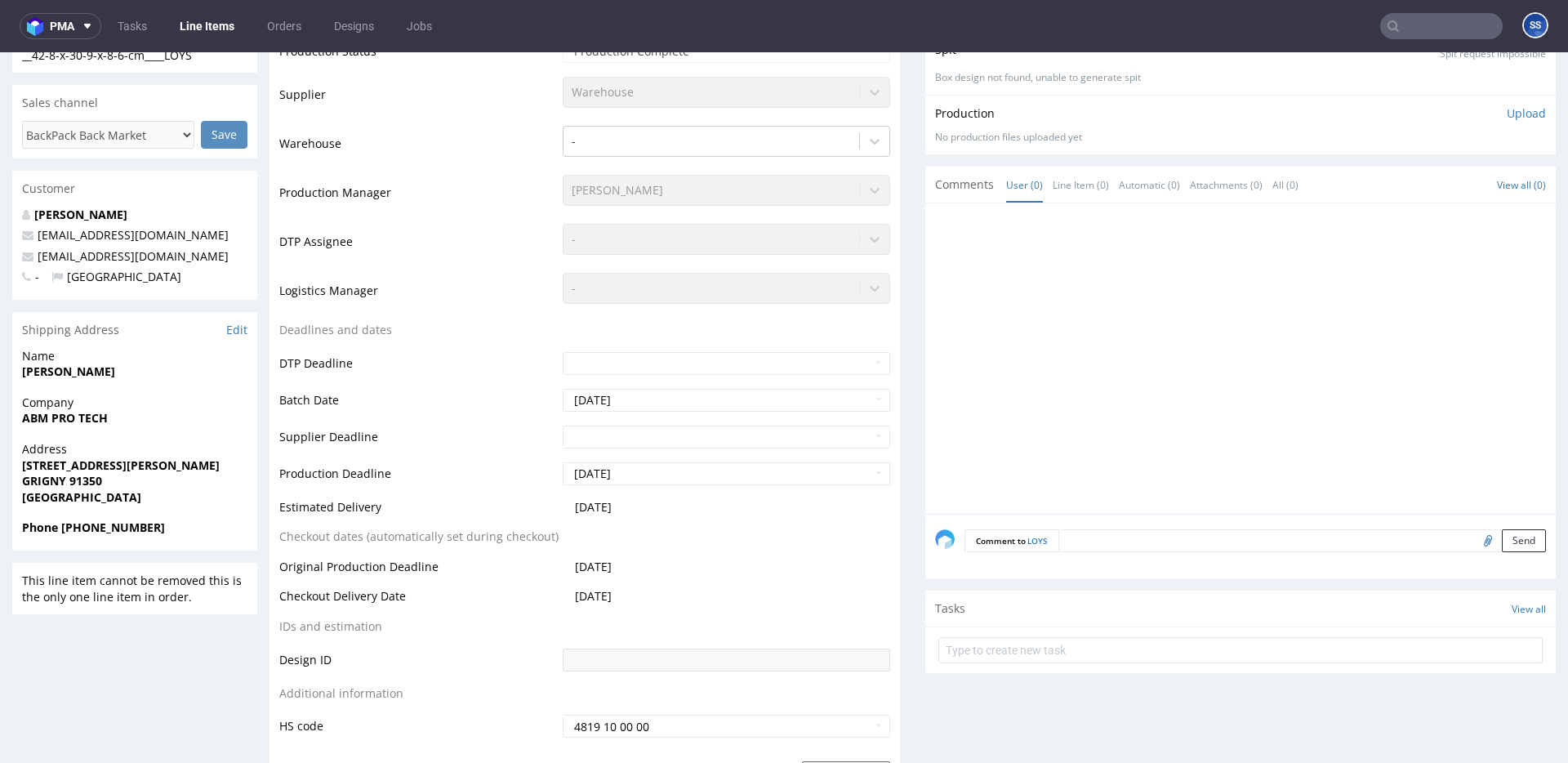
scroll to position [0, 0]
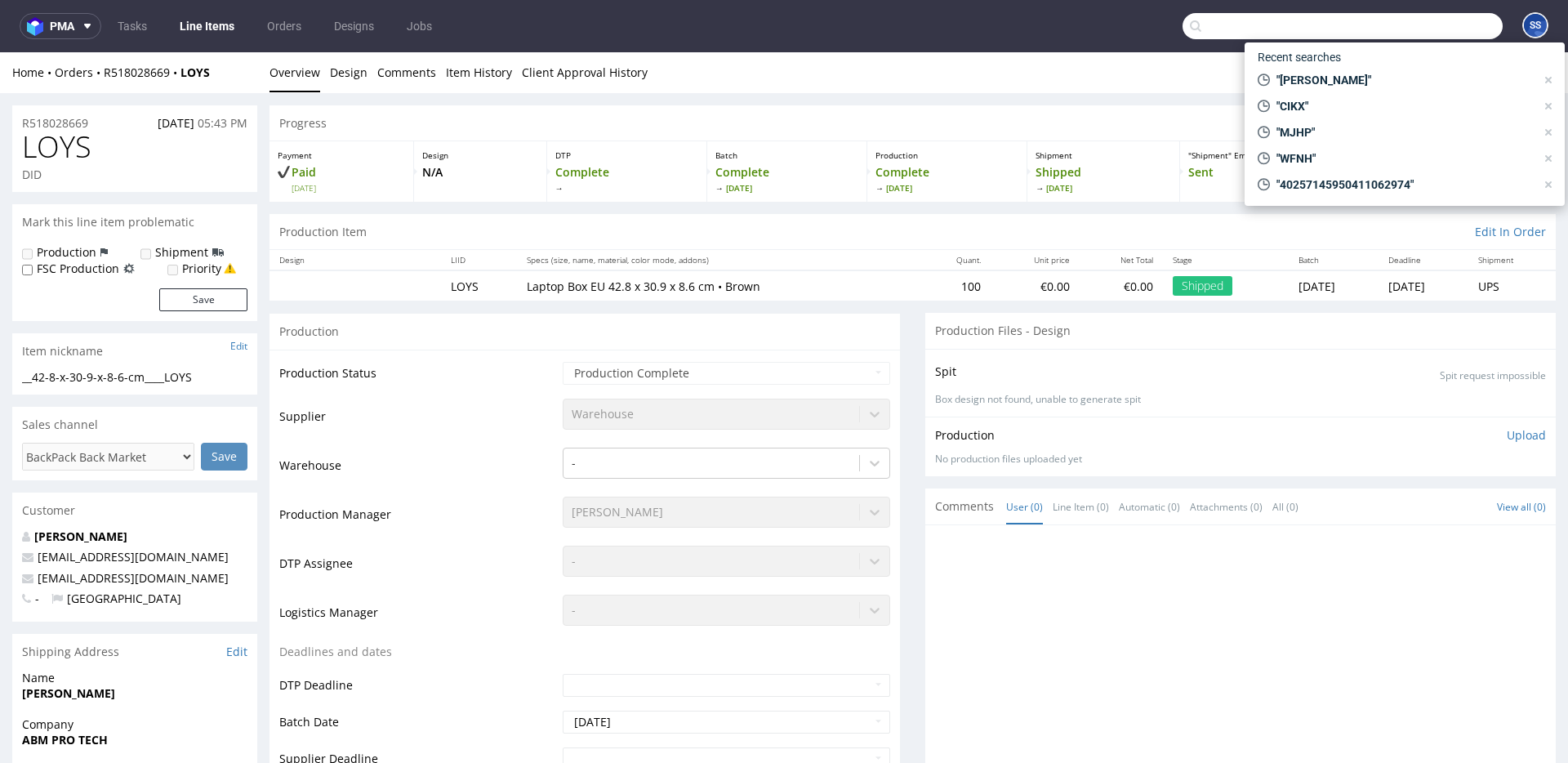
click at [1429, 26] on input "text" at bounding box center [1343, 26] width 320 height 26
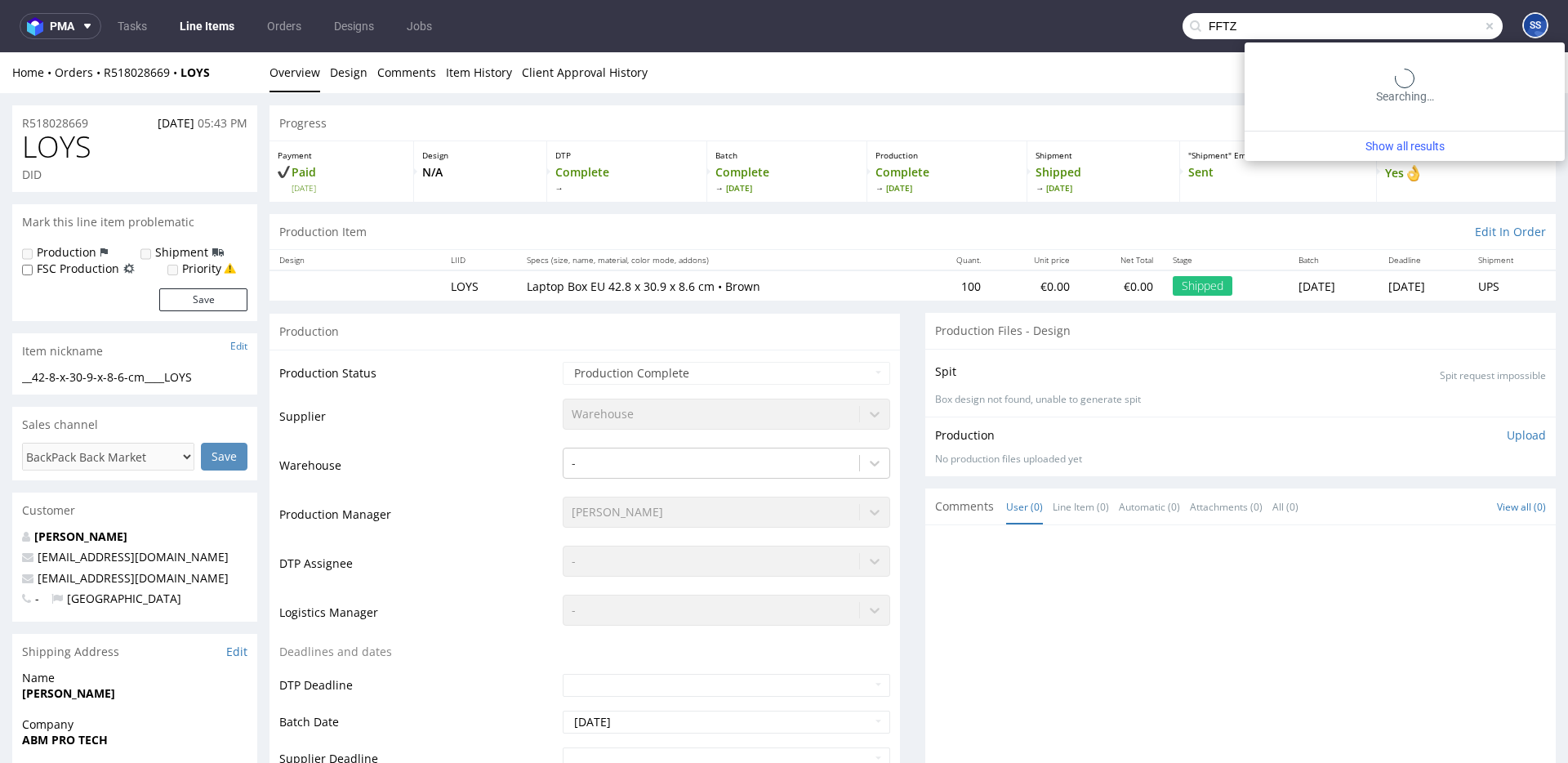
type input "FFTZ"
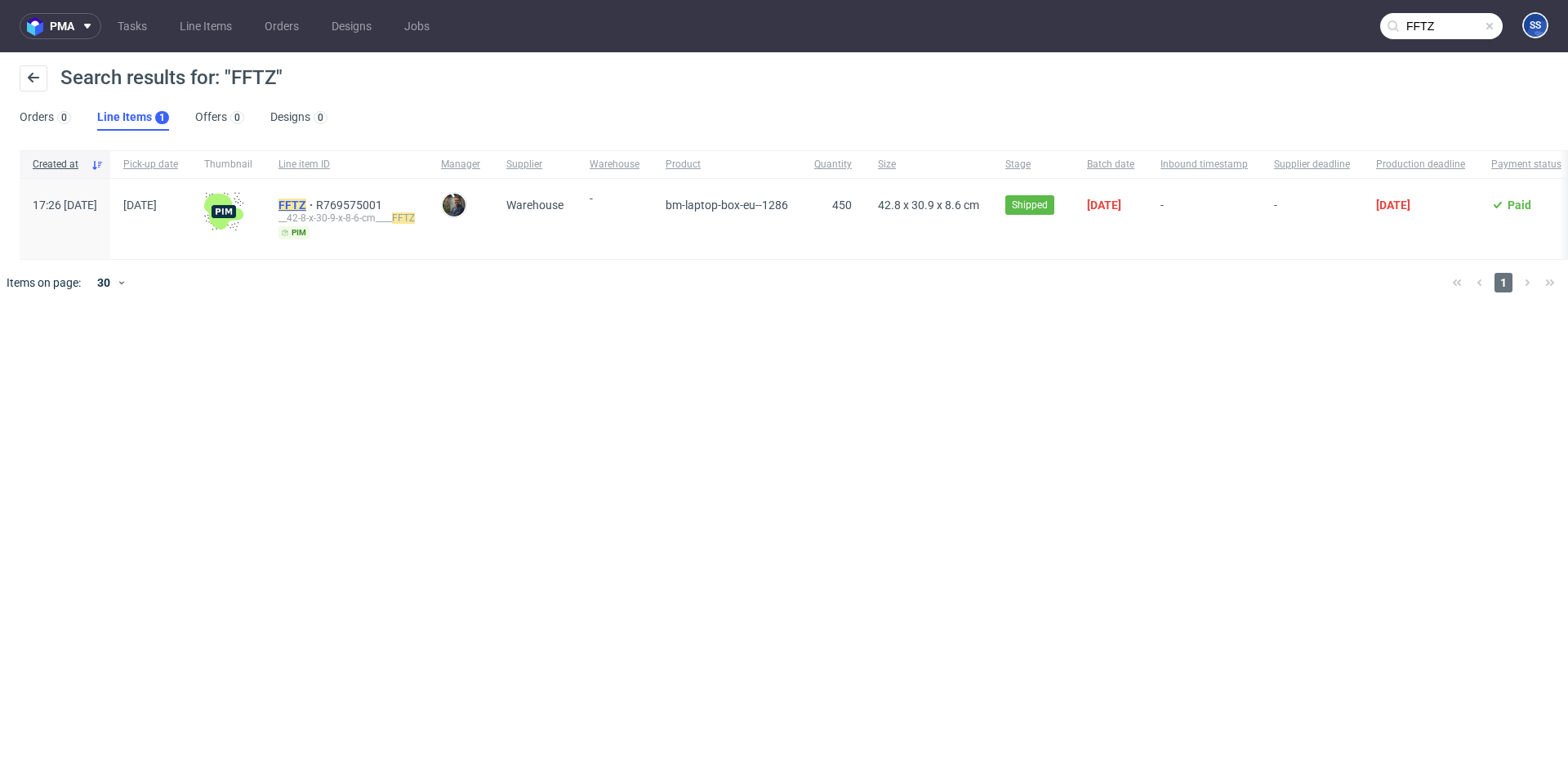
click at [306, 205] on mark "FFTZ" at bounding box center [292, 205] width 28 height 13
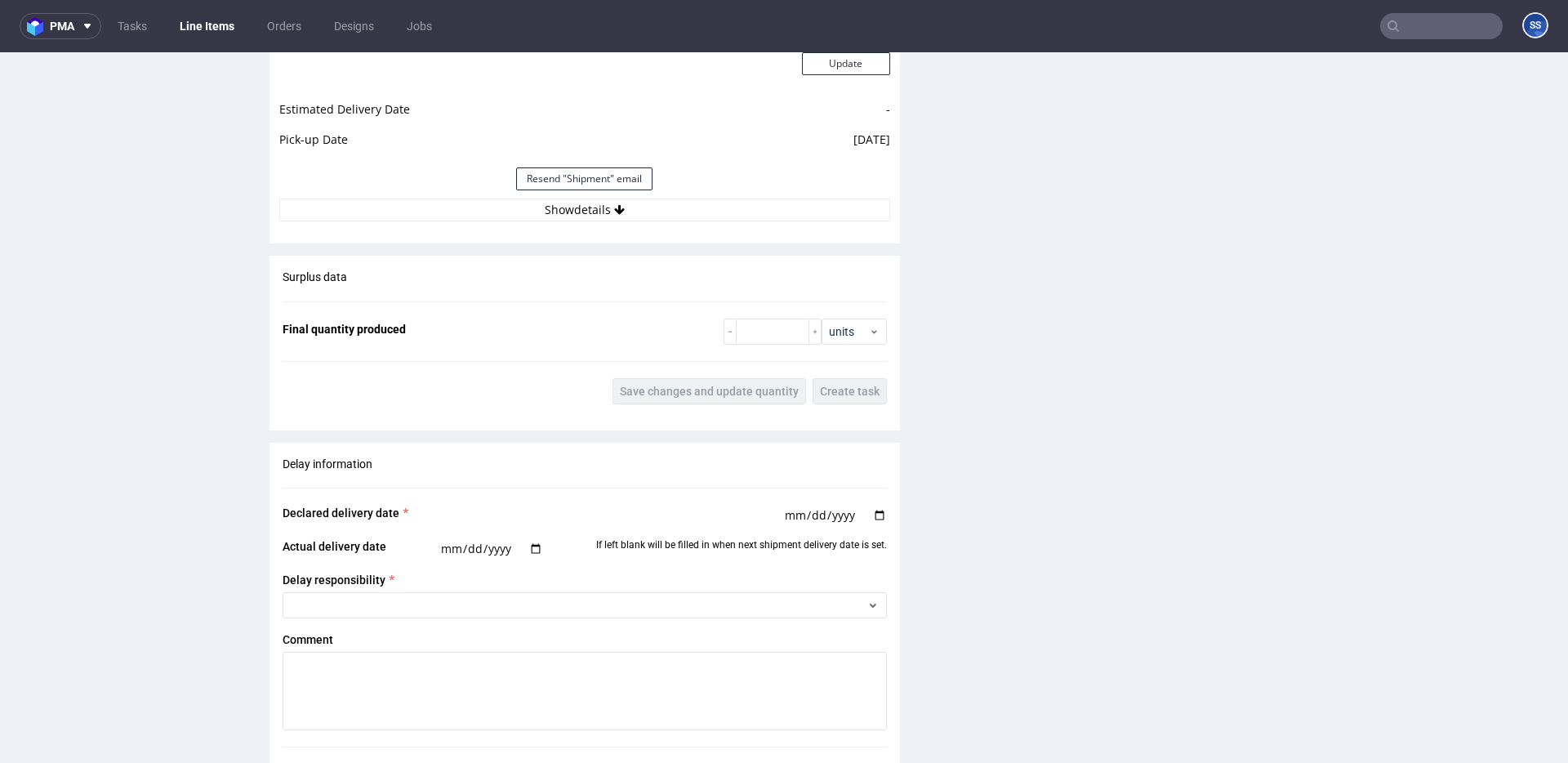
scroll to position [1593, 0]
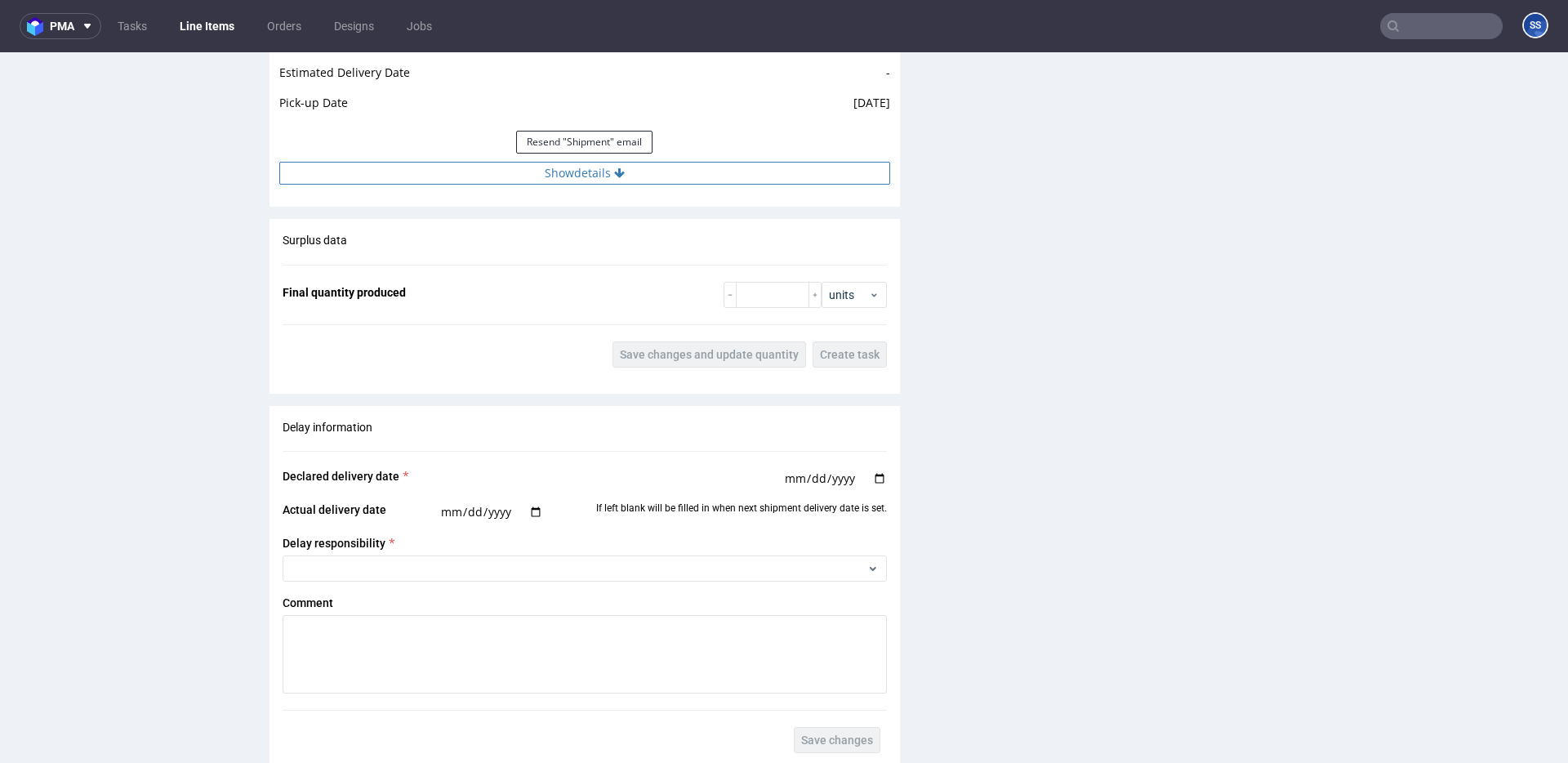
click at [578, 180] on button "Show details" at bounding box center [585, 173] width 610 height 23
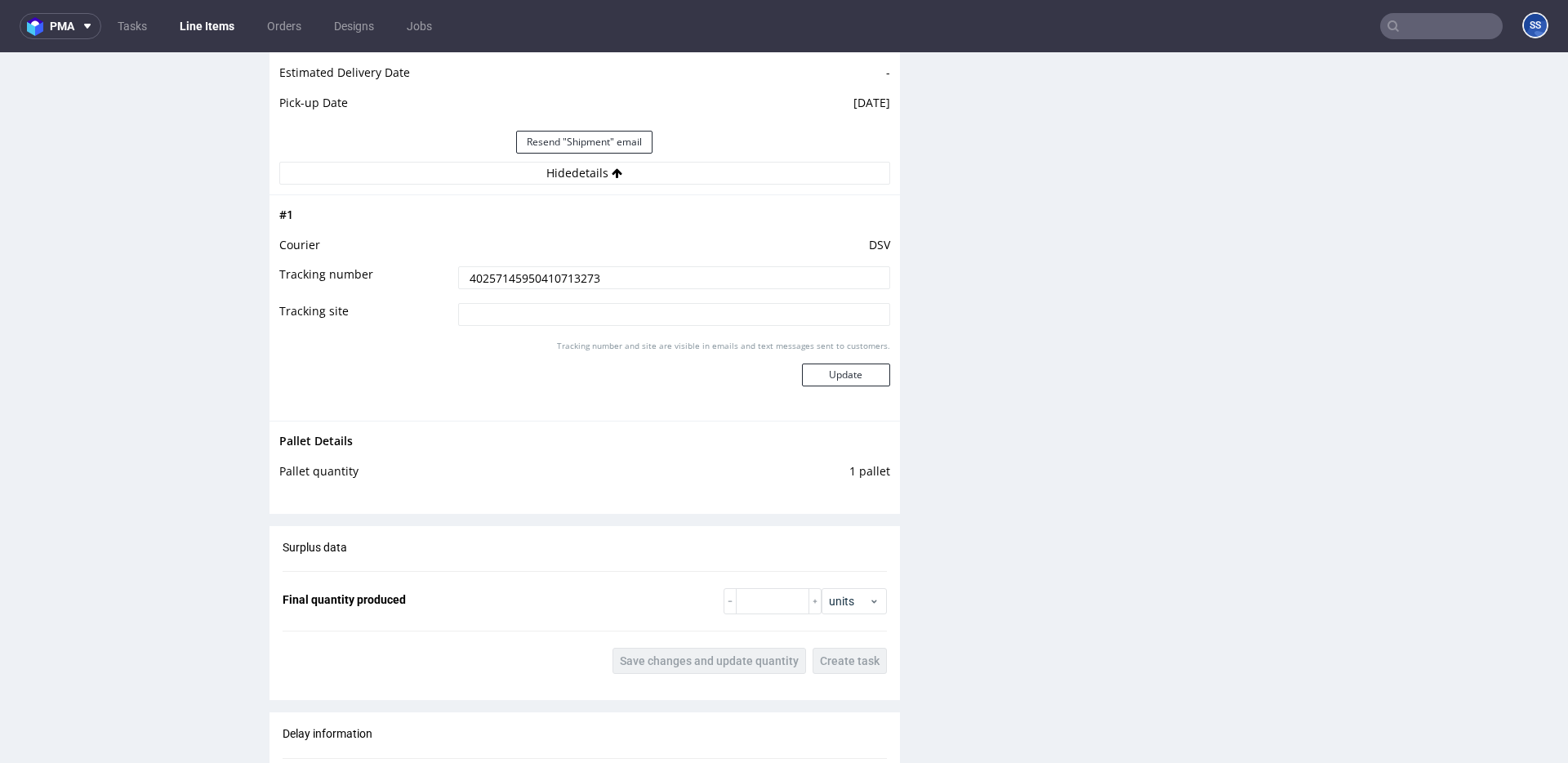
click at [568, 282] on input "40257145950410713273" at bounding box center [674, 278] width 432 height 23
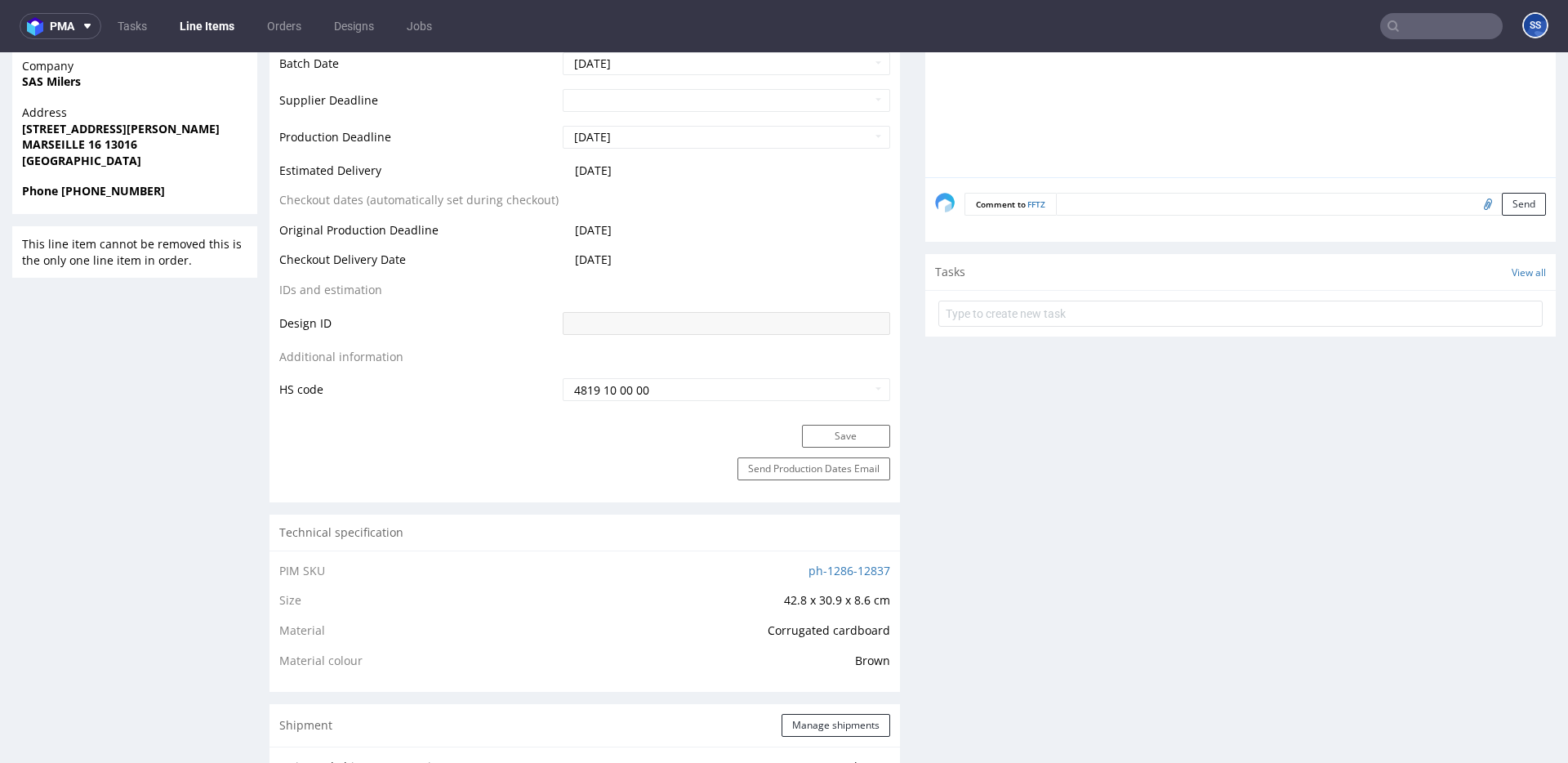
scroll to position [0, 0]
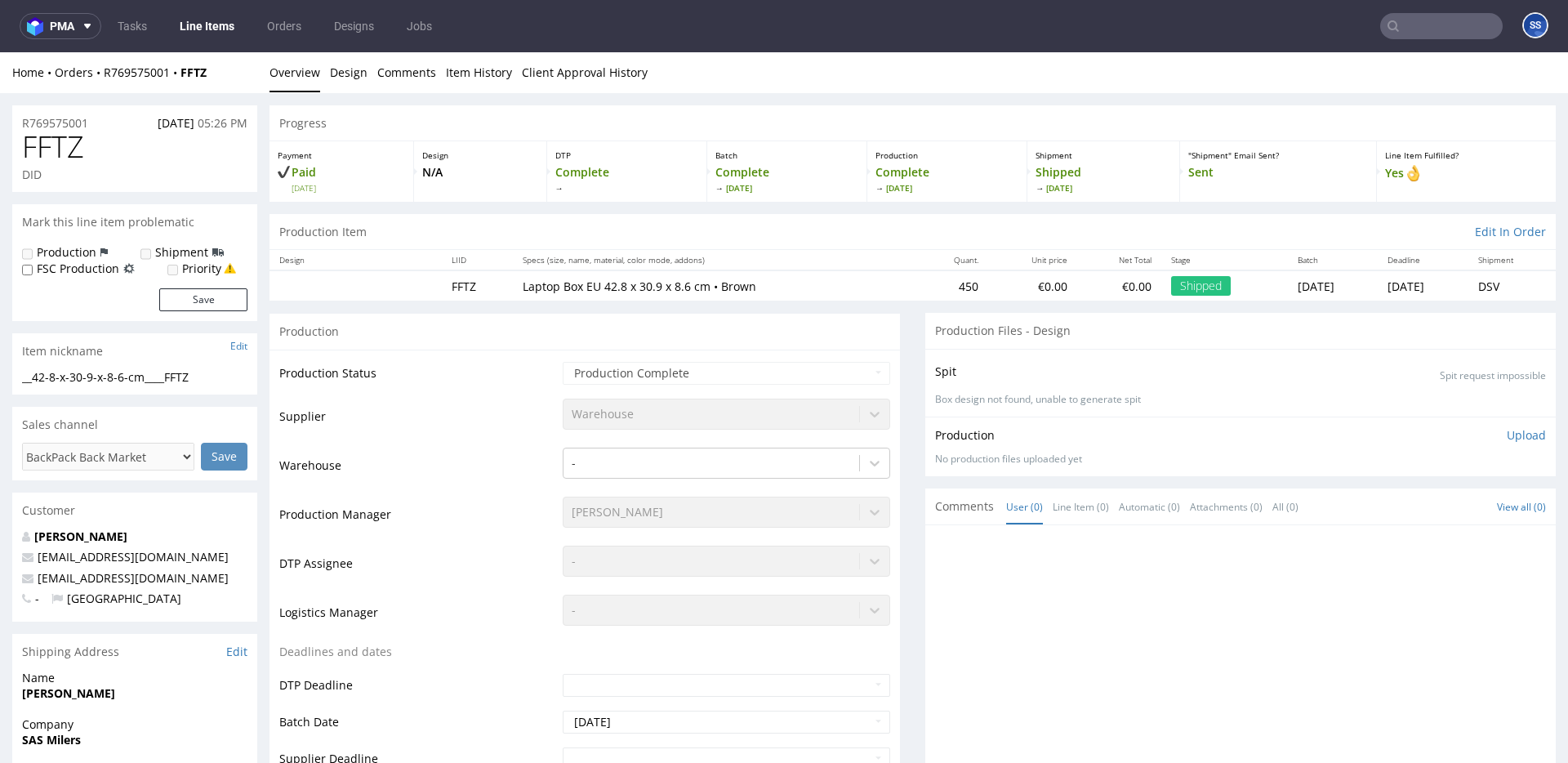
click at [1387, 38] on input "text" at bounding box center [1442, 26] width 123 height 26
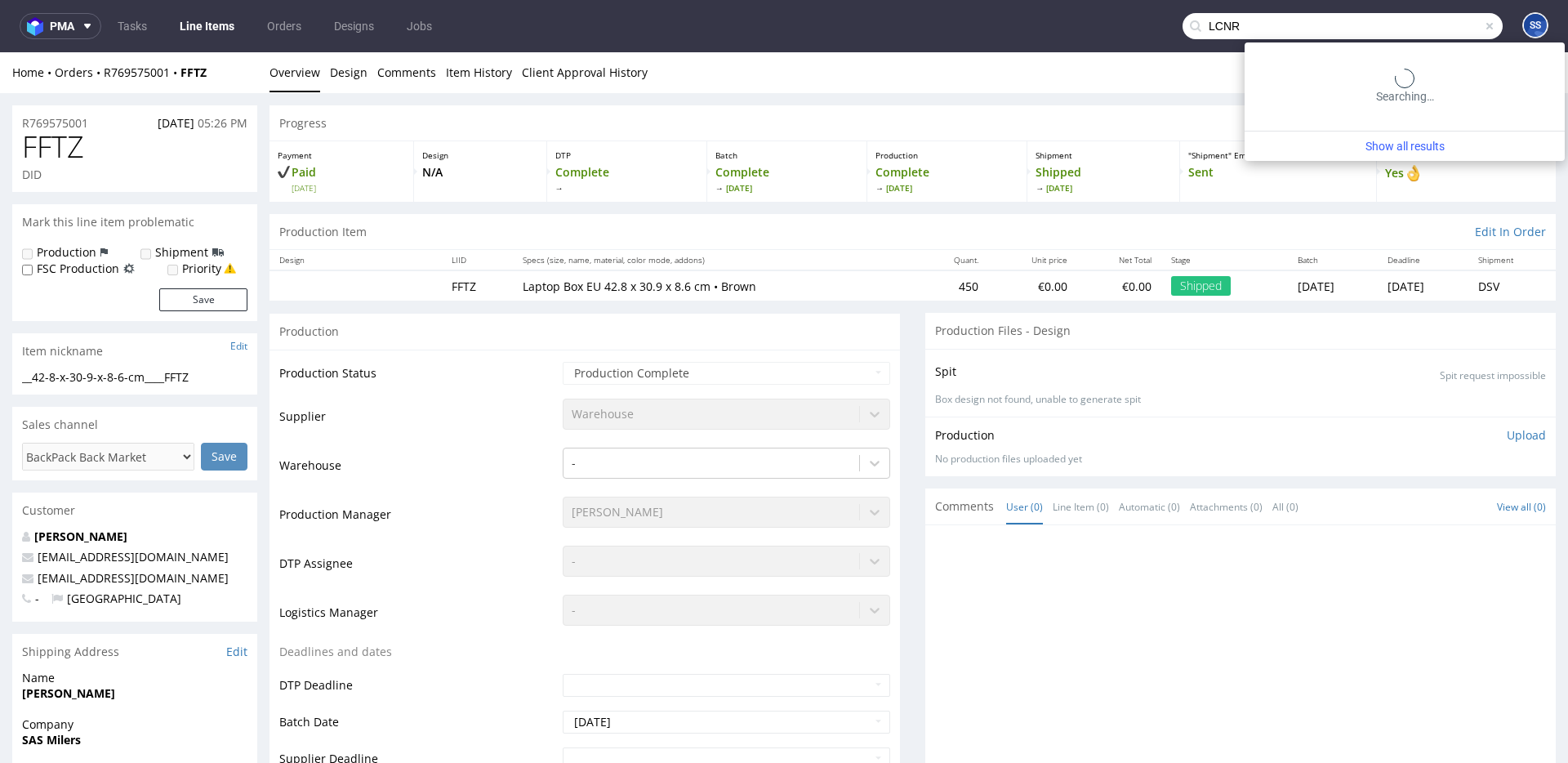
type input "LCNR"
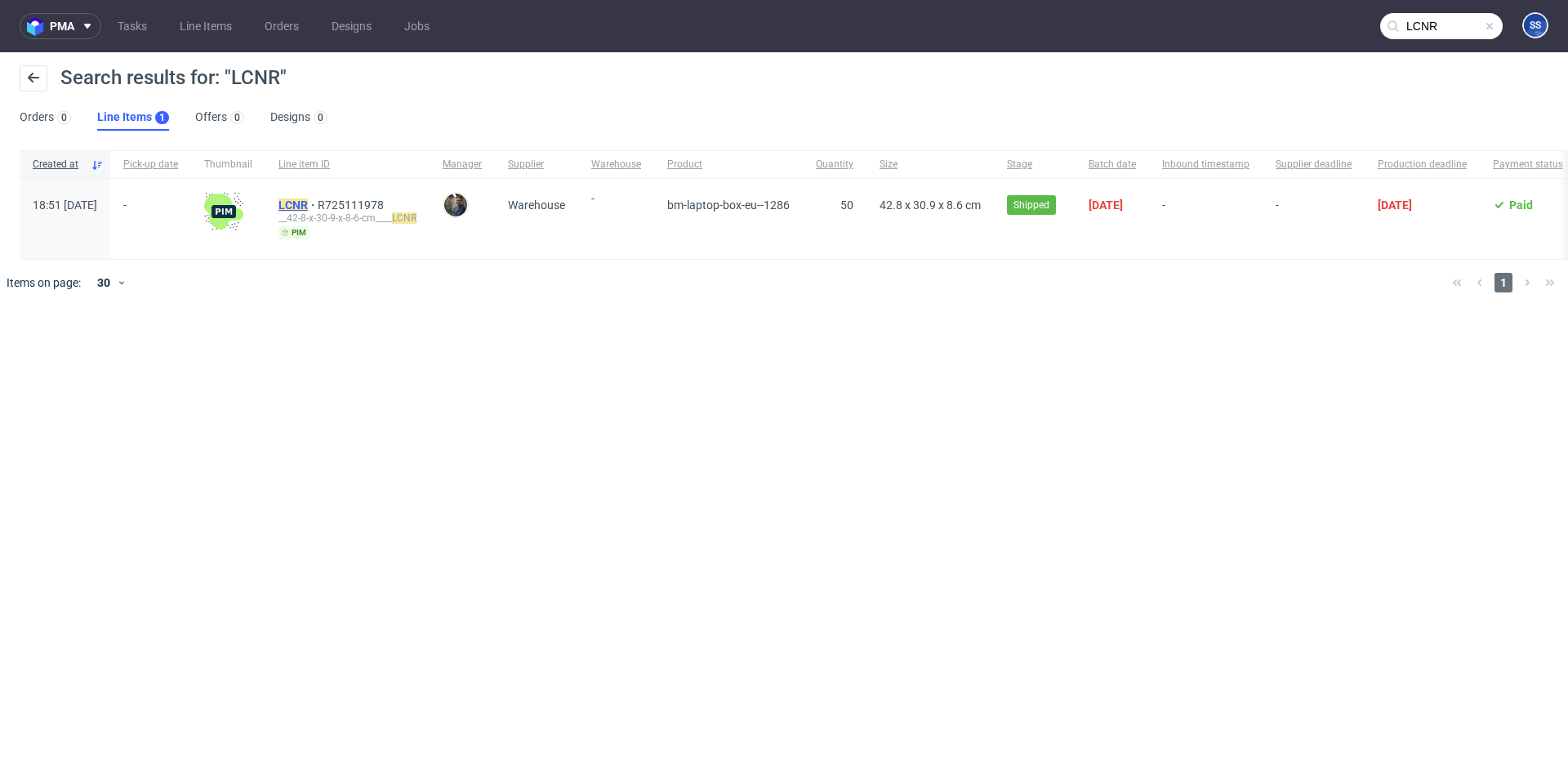
click at [308, 203] on mark "LCNR" at bounding box center [293, 205] width 29 height 13
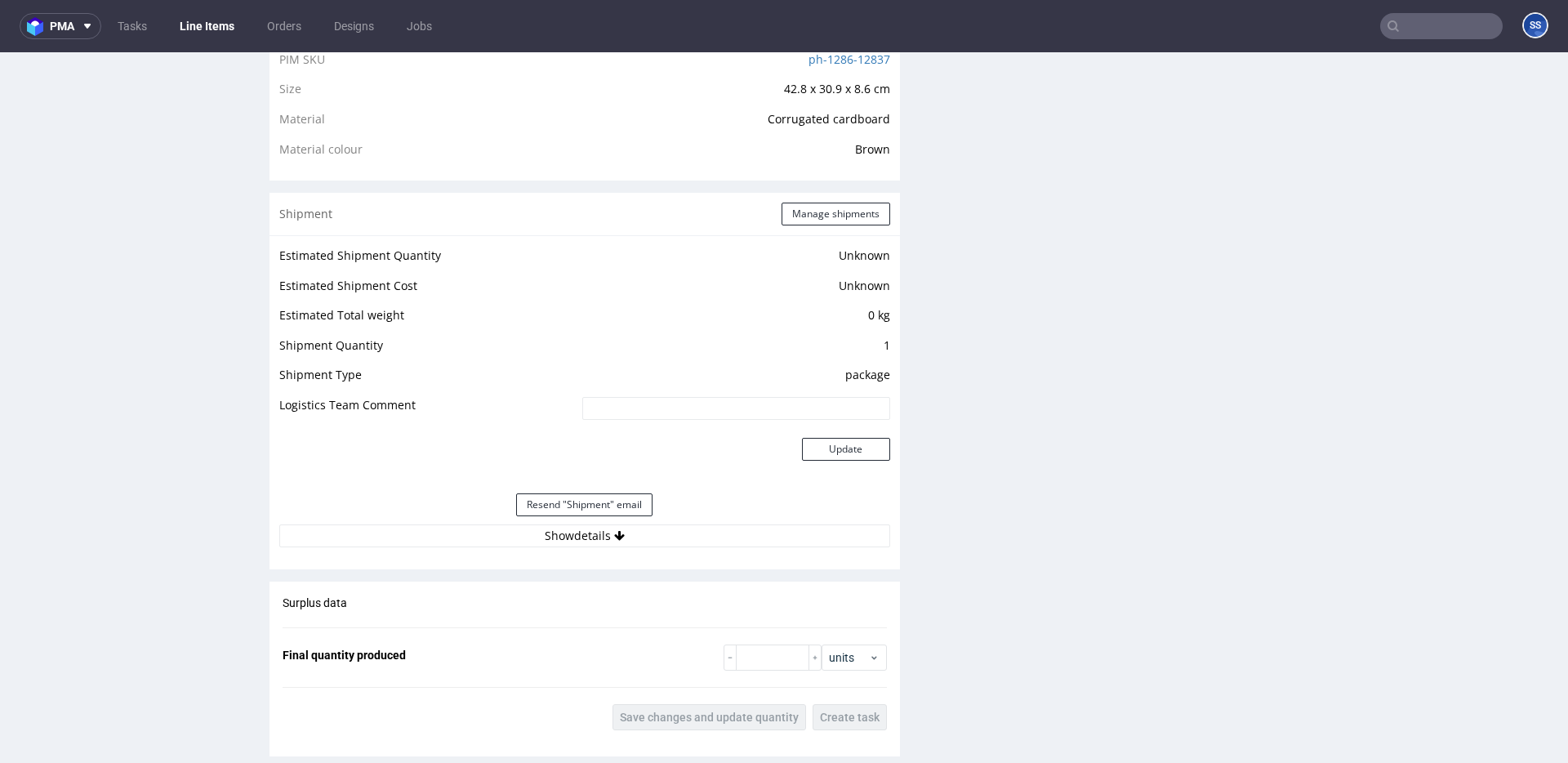
scroll to position [1188, 0]
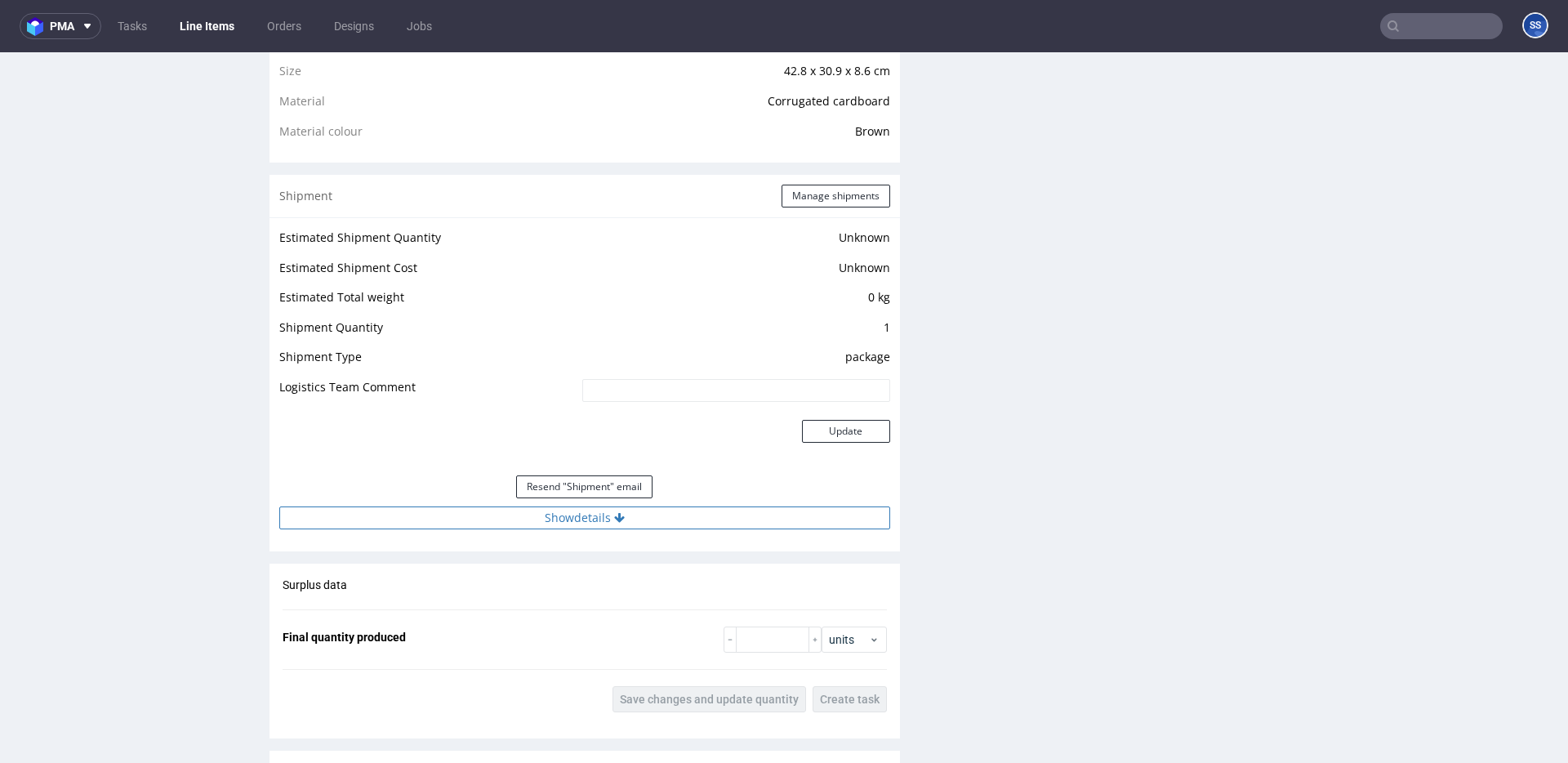
click at [634, 518] on button "Show details" at bounding box center [585, 518] width 610 height 23
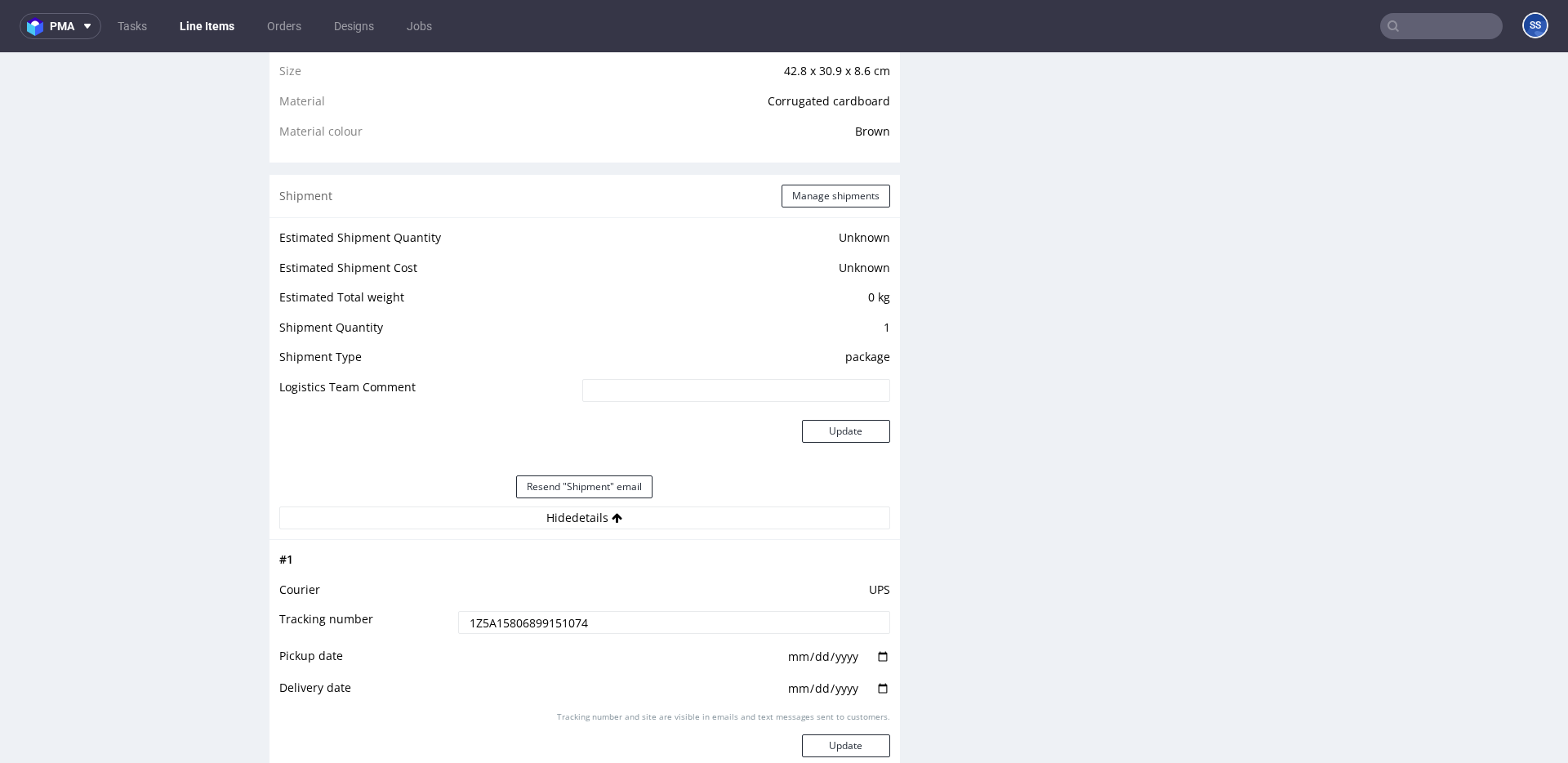
scroll to position [1343, 0]
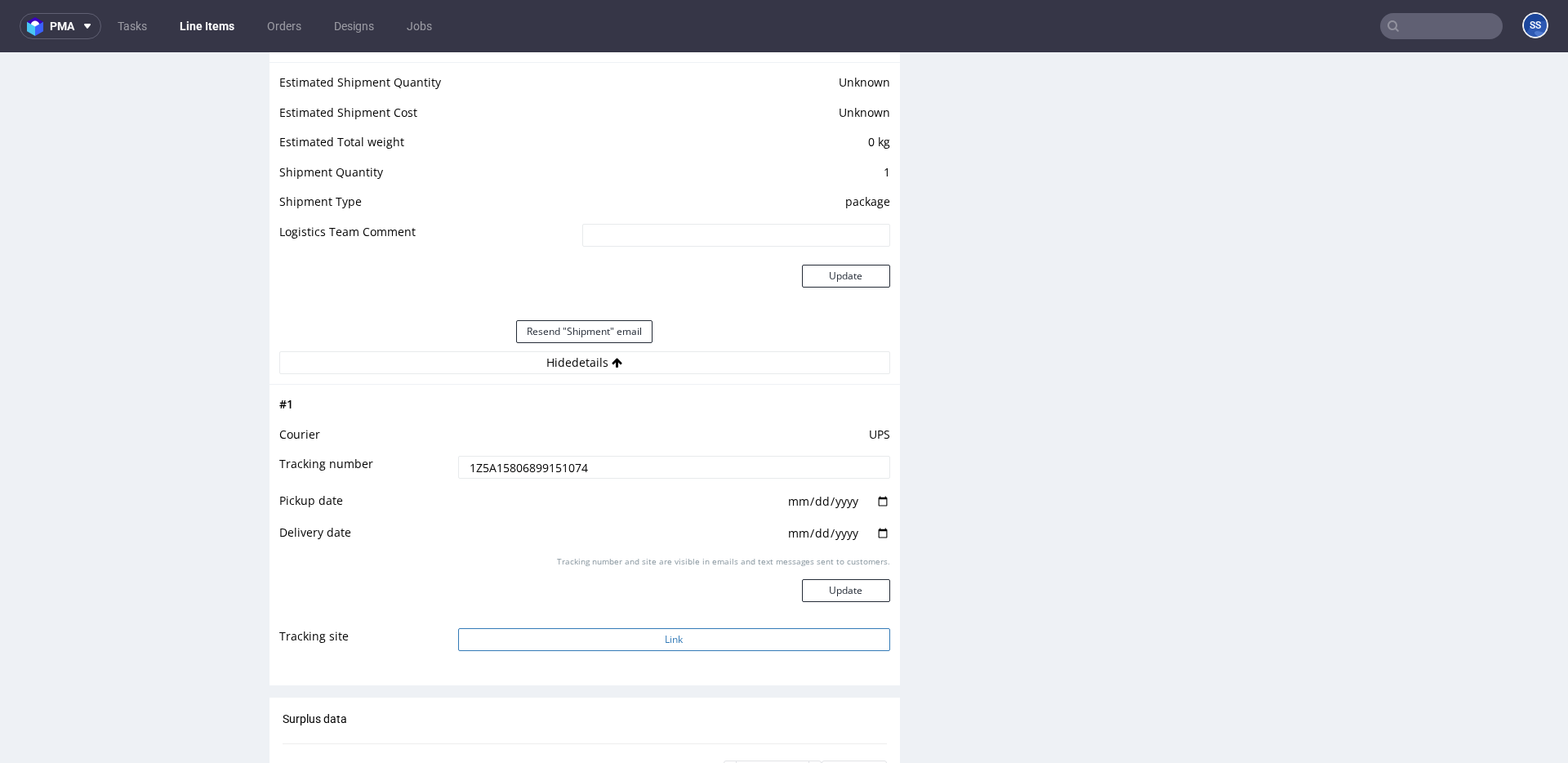
click at [674, 639] on button "Link" at bounding box center [674, 639] width 432 height 23
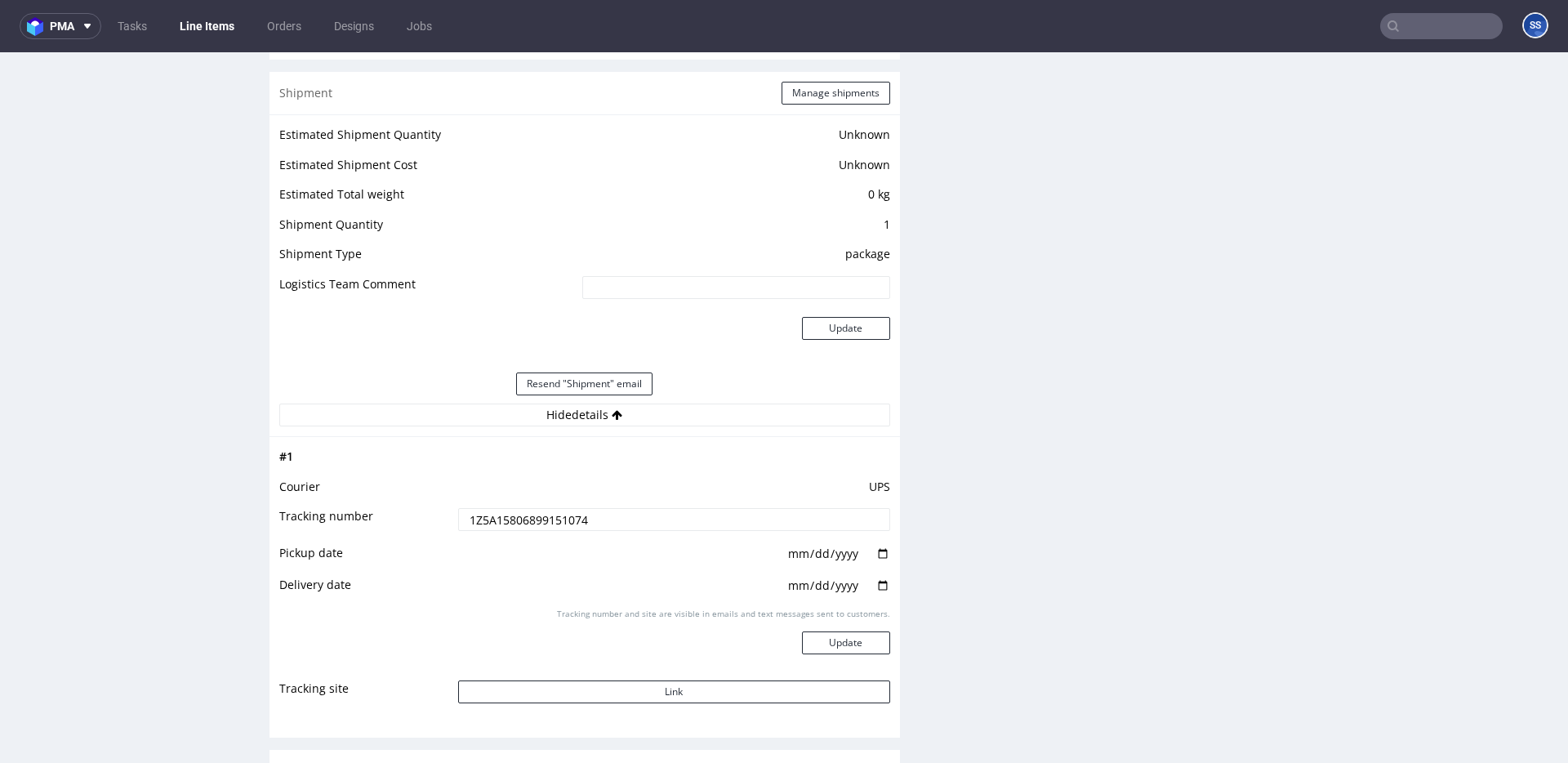
scroll to position [1276, 0]
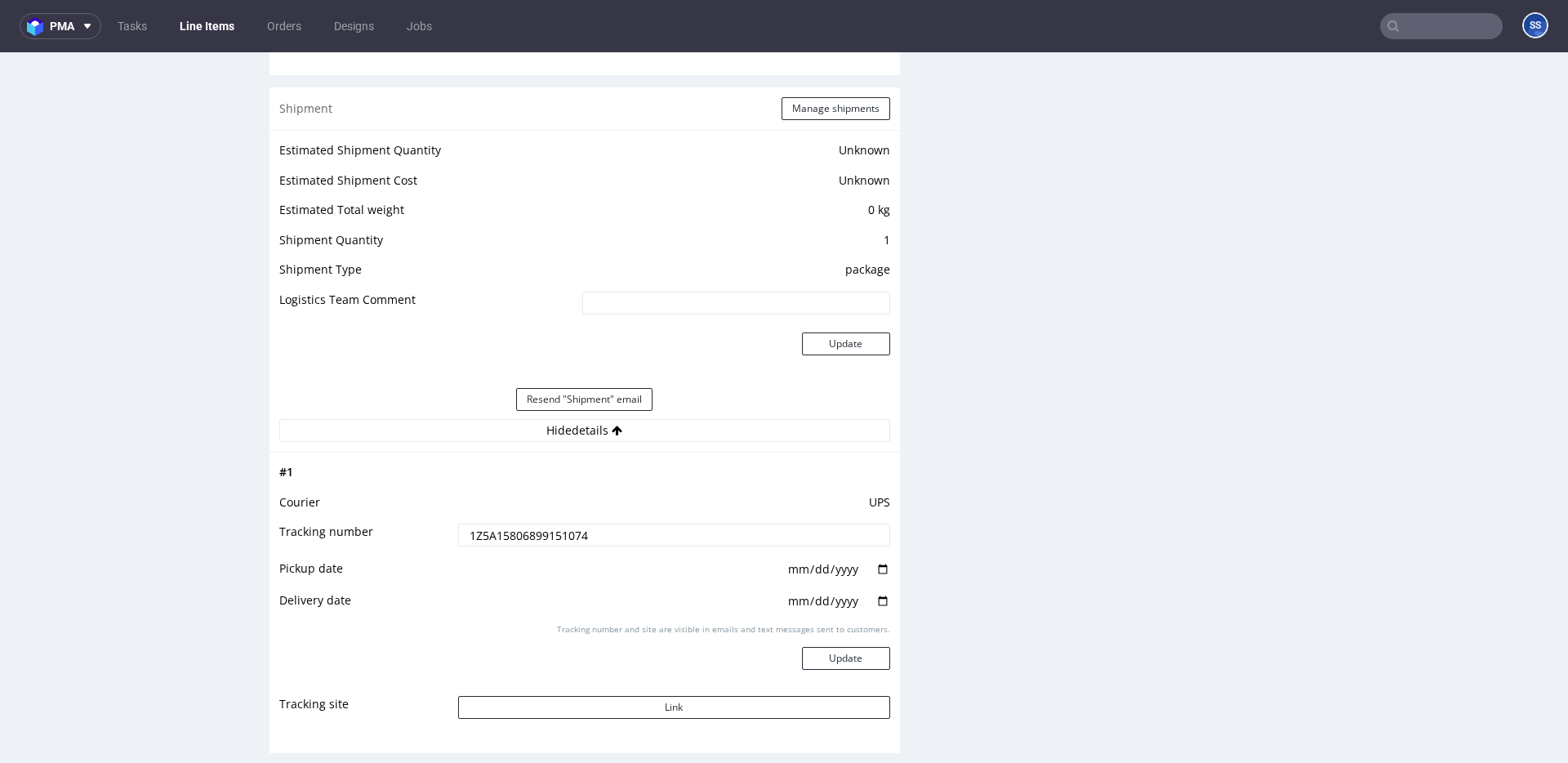
click at [213, 26] on link "Line Items" at bounding box center [207, 26] width 74 height 26
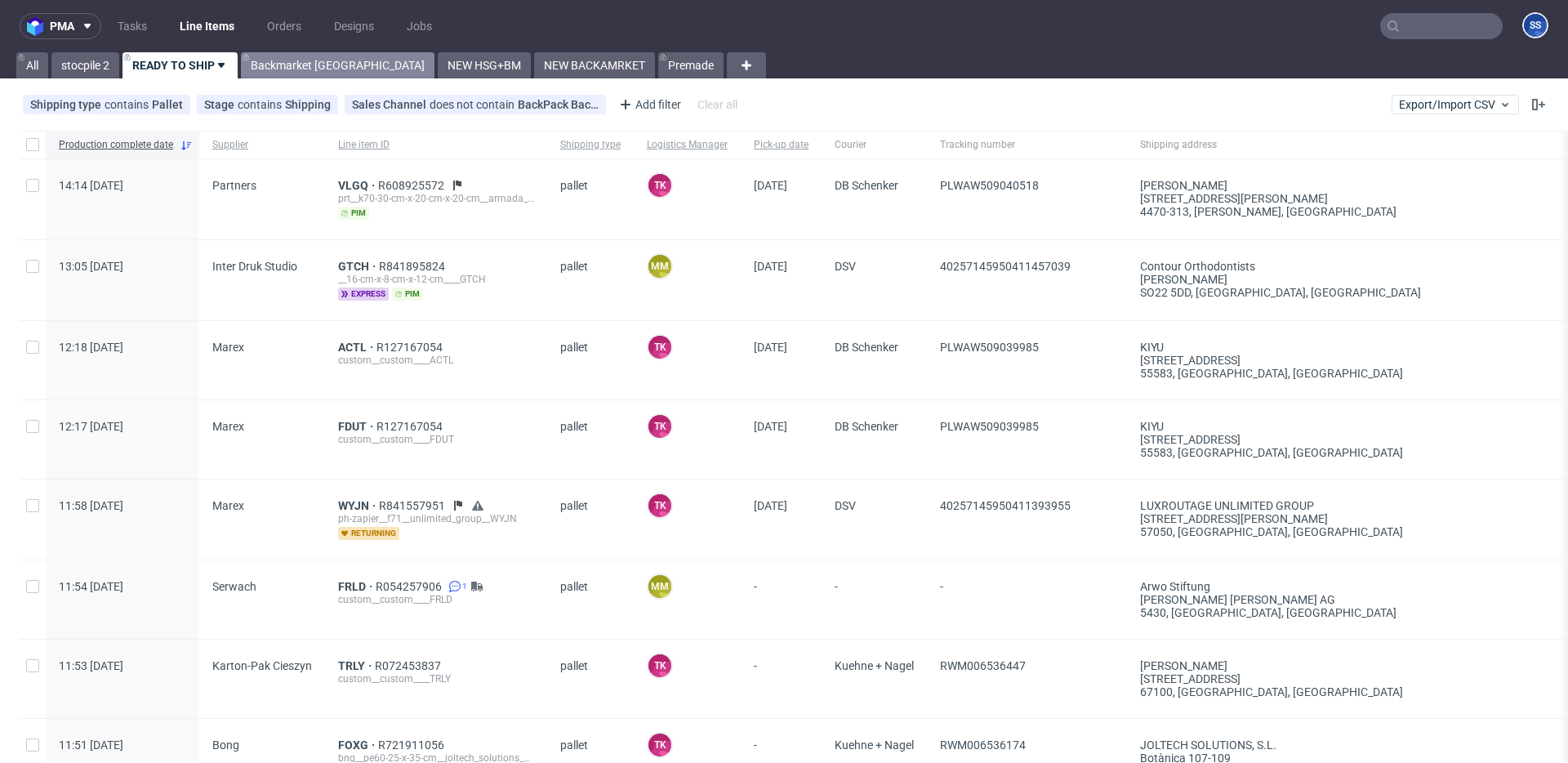
click at [292, 74] on link "Backmarket [GEOGRAPHIC_DATA]" at bounding box center [338, 65] width 194 height 26
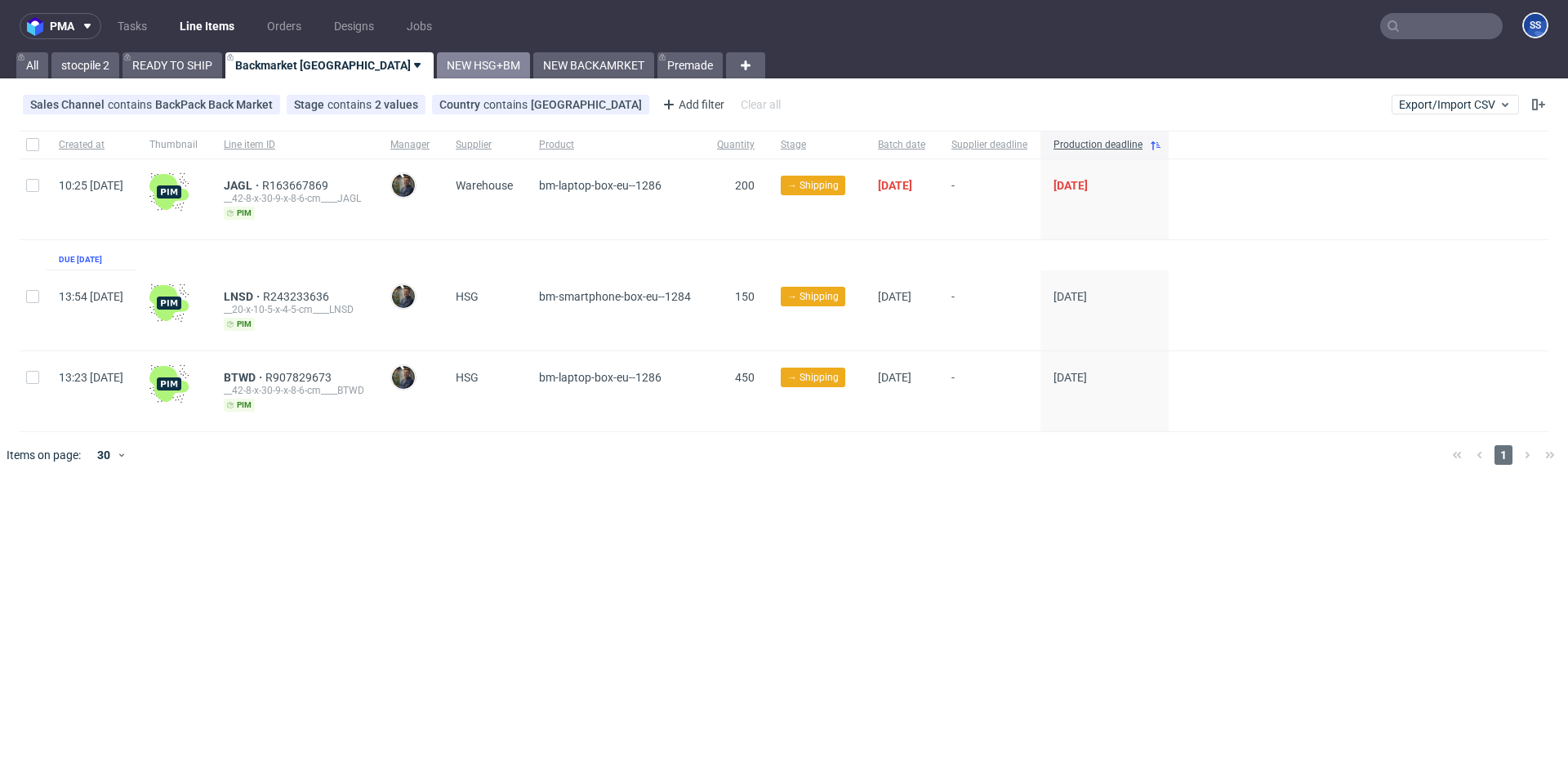
click at [437, 72] on link "NEW HSG+BM" at bounding box center [484, 65] width 93 height 26
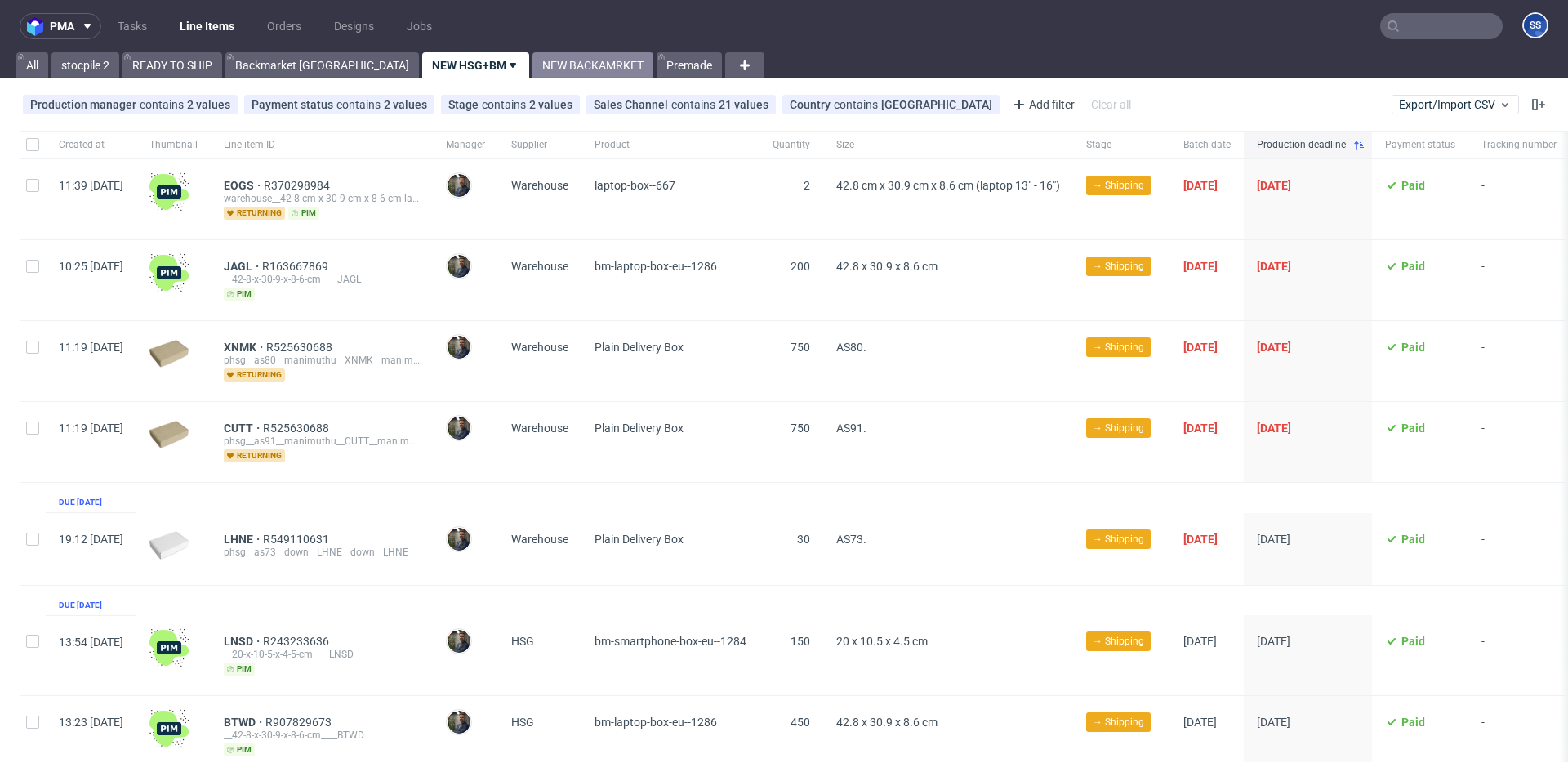
click at [532, 71] on link "NEW BACKAMRKET" at bounding box center [592, 65] width 121 height 26
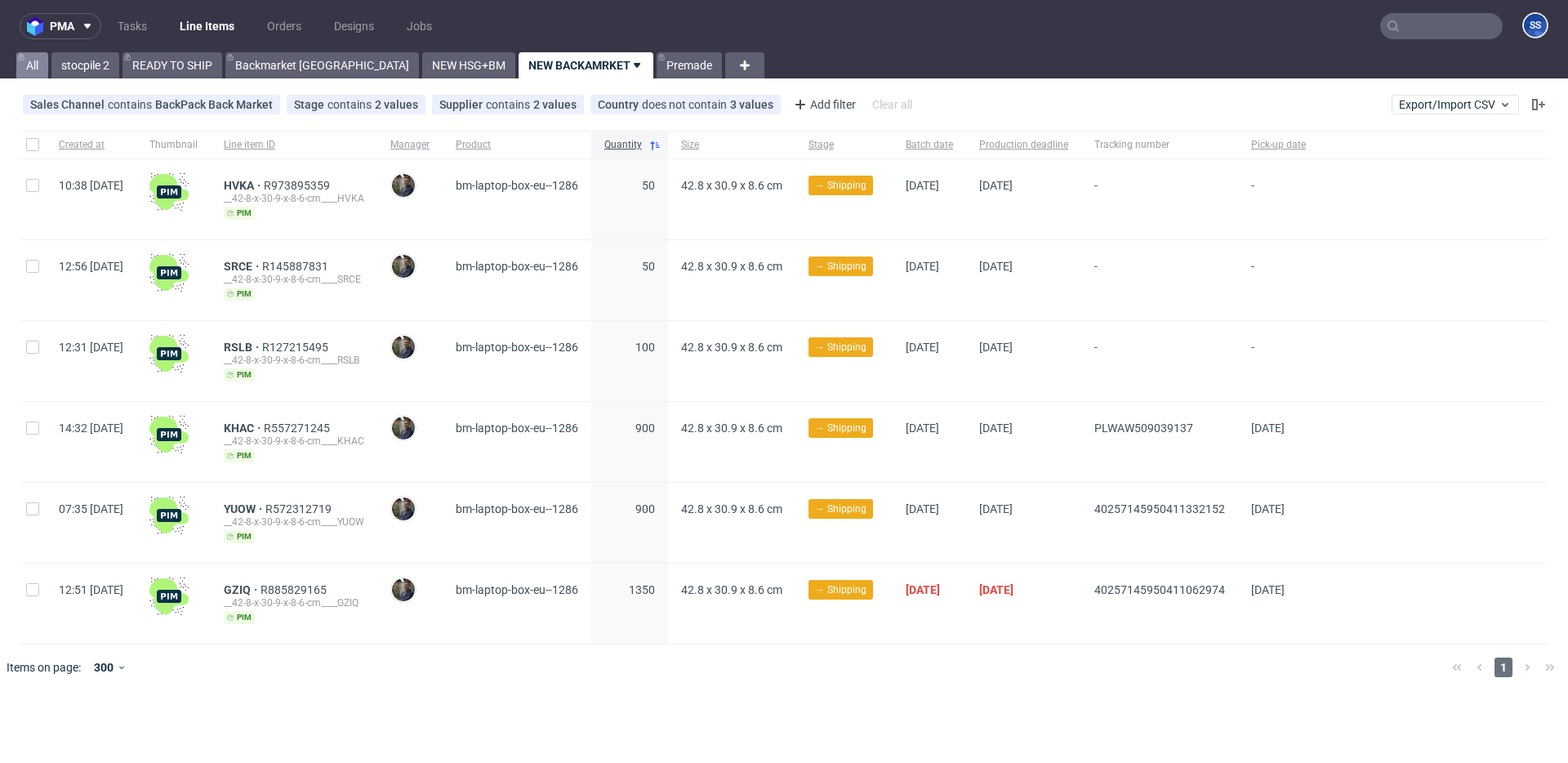
click at [29, 61] on link "All" at bounding box center [31, 65] width 31 height 26
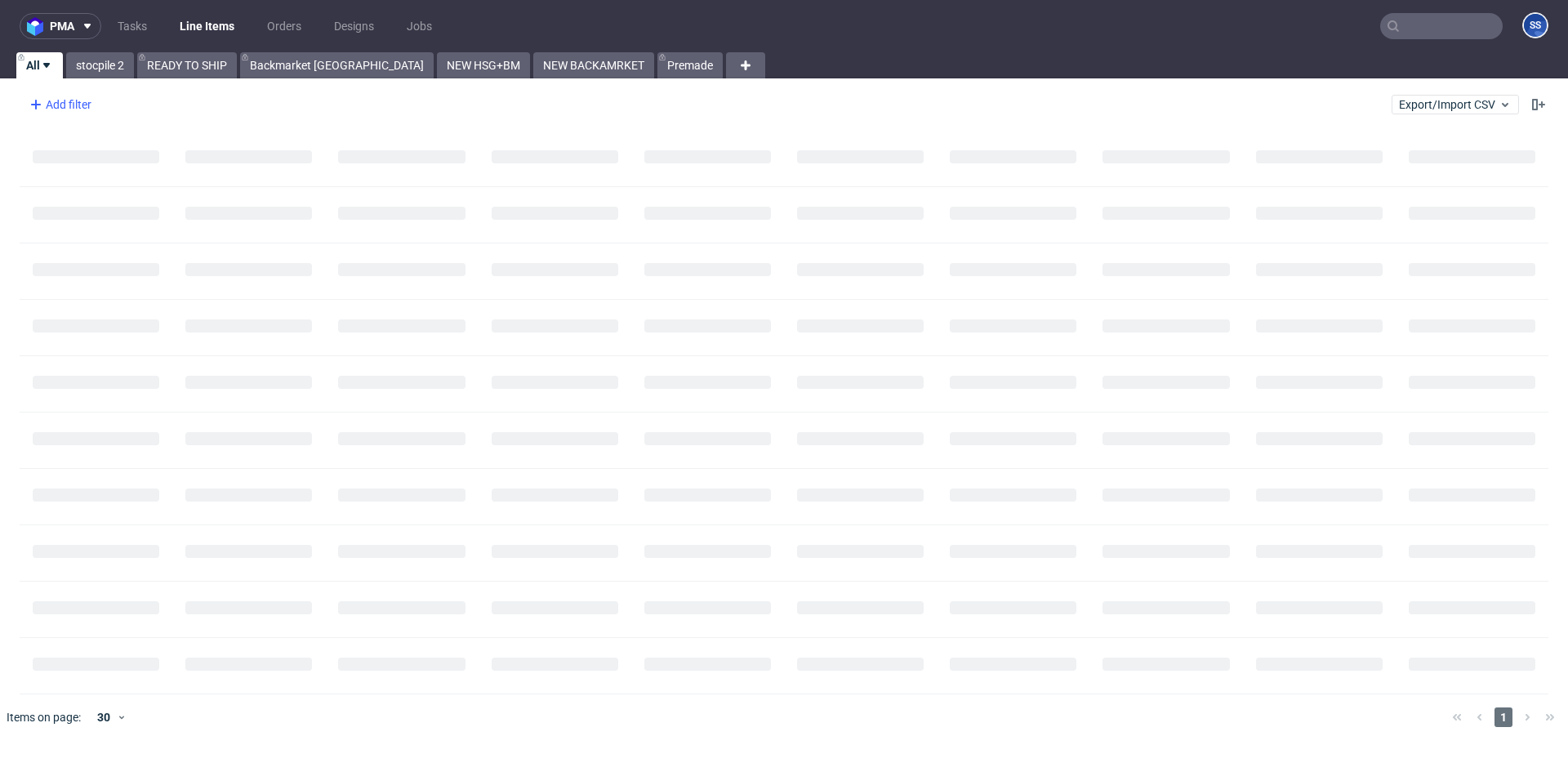
click at [81, 106] on div "Add filter" at bounding box center [59, 104] width 72 height 26
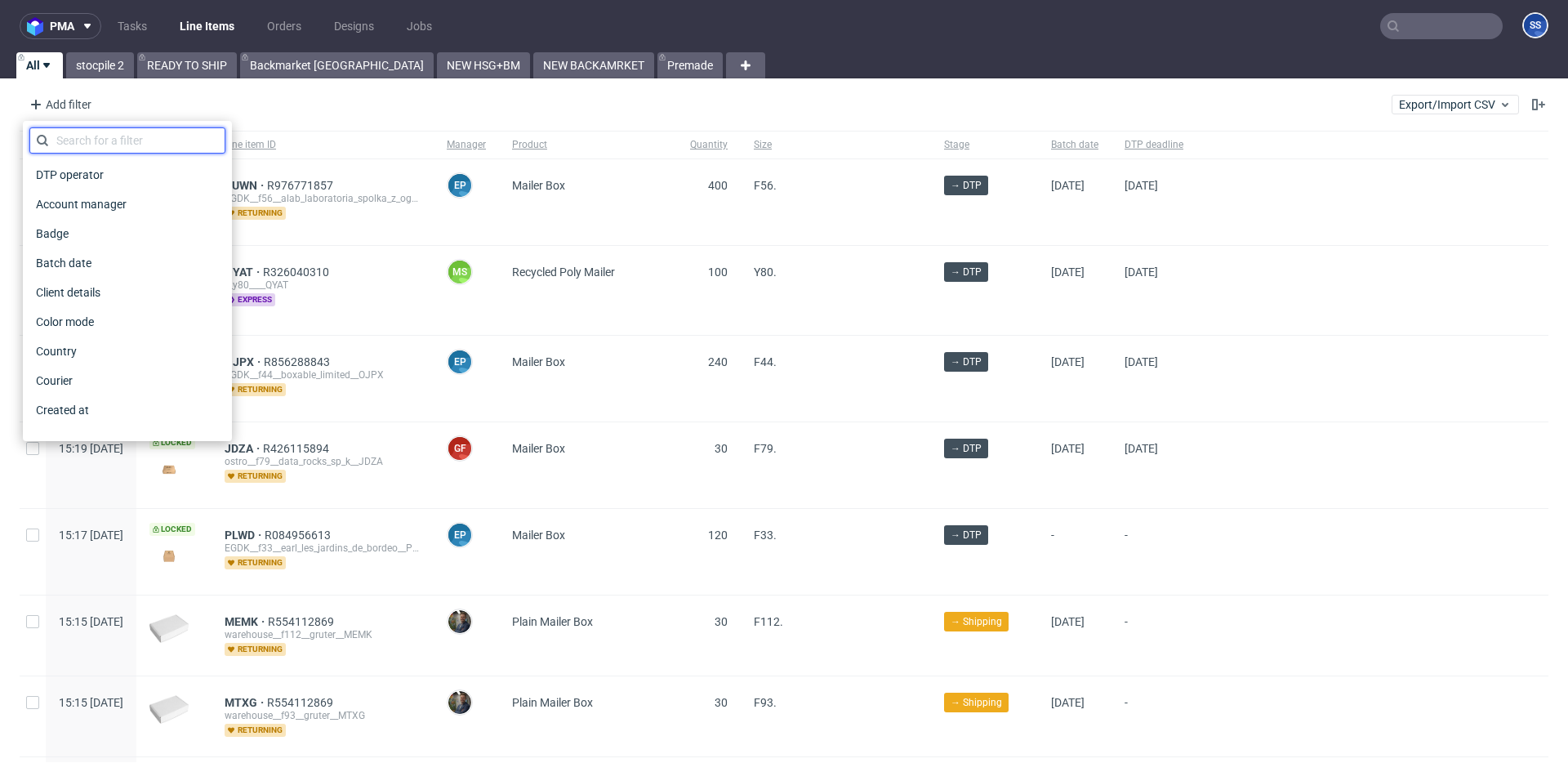
click at [138, 147] on input "text" at bounding box center [127, 140] width 196 height 26
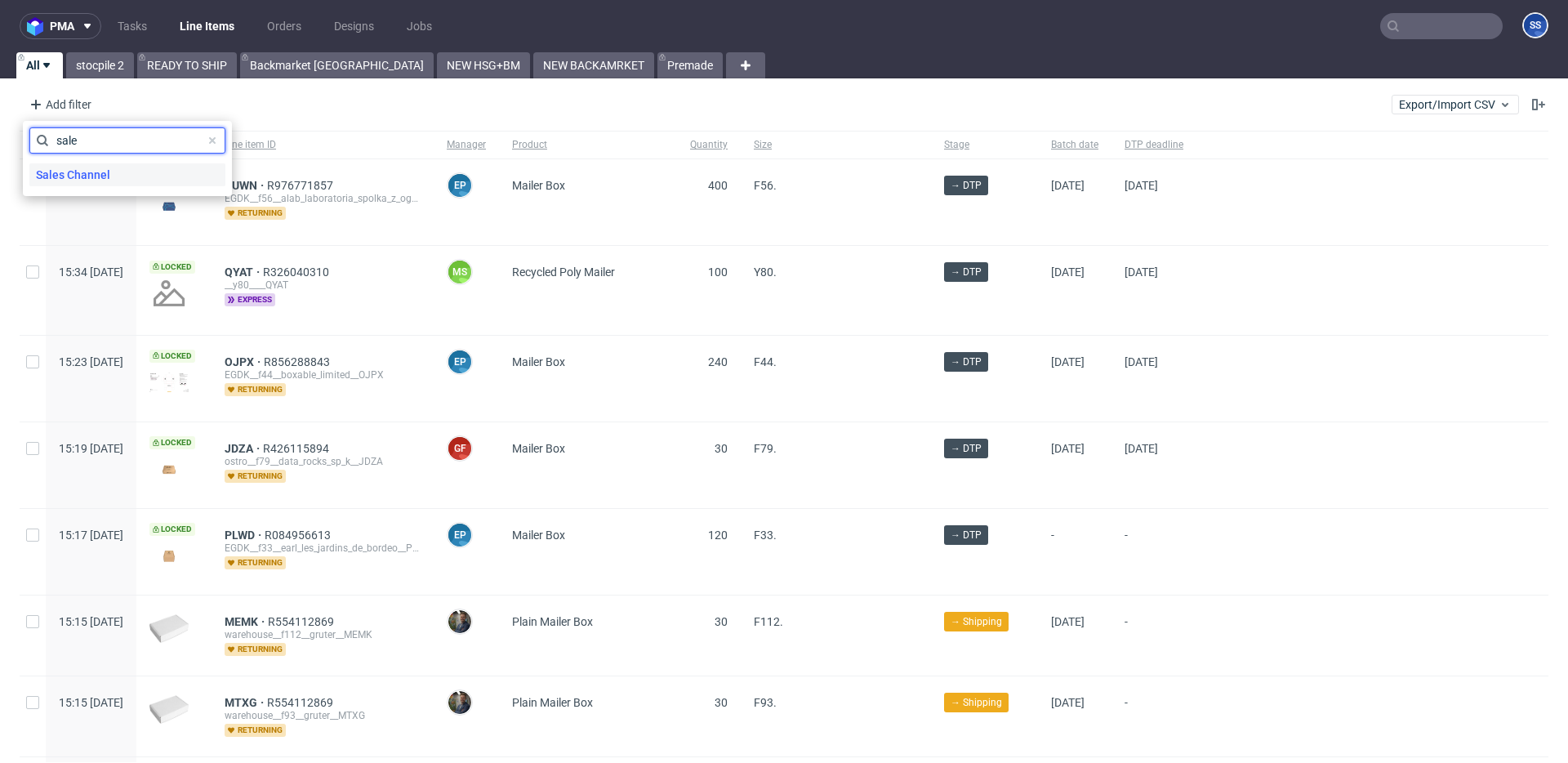
type input "sale"
click at [129, 168] on div "Sales Channel" at bounding box center [127, 175] width 196 height 23
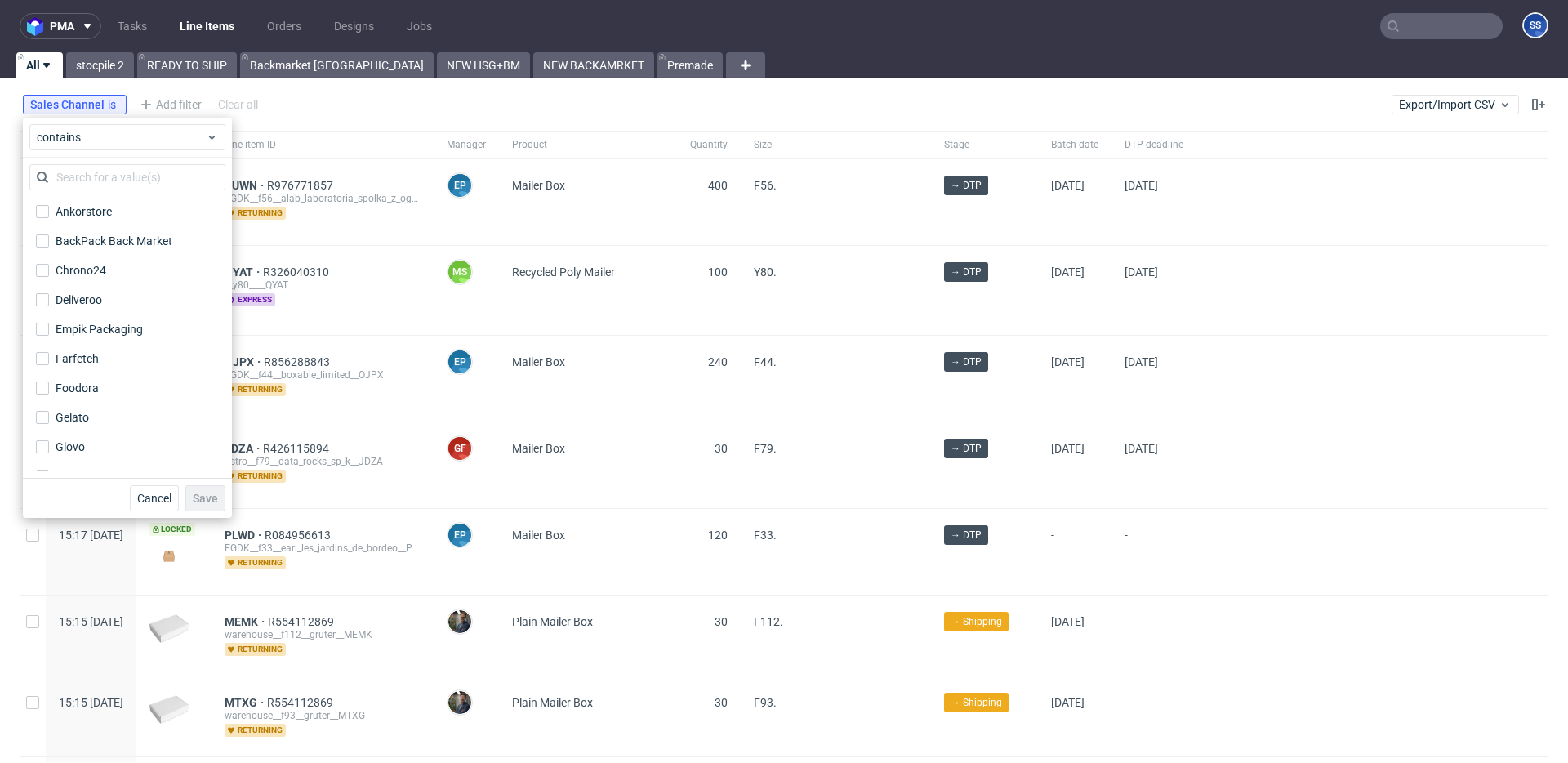
click at [125, 78] on div "pma Tasks Line Items Orders Designs Jobs SS All stocpile 2 READY TO SHIP Backma…" at bounding box center [784, 382] width 1568 height 763
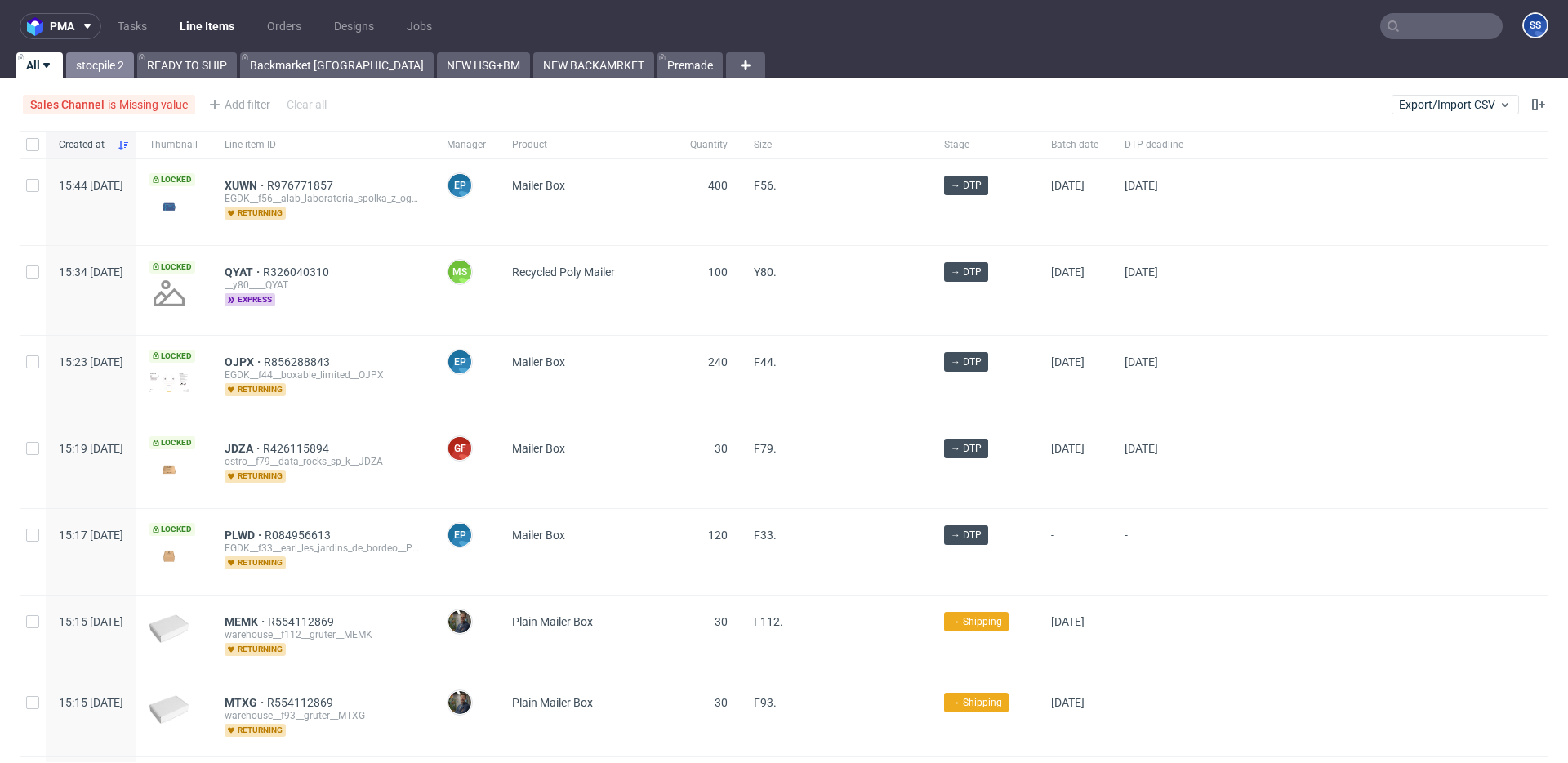
click at [119, 72] on link "stocpile 2" at bounding box center [100, 65] width 68 height 26
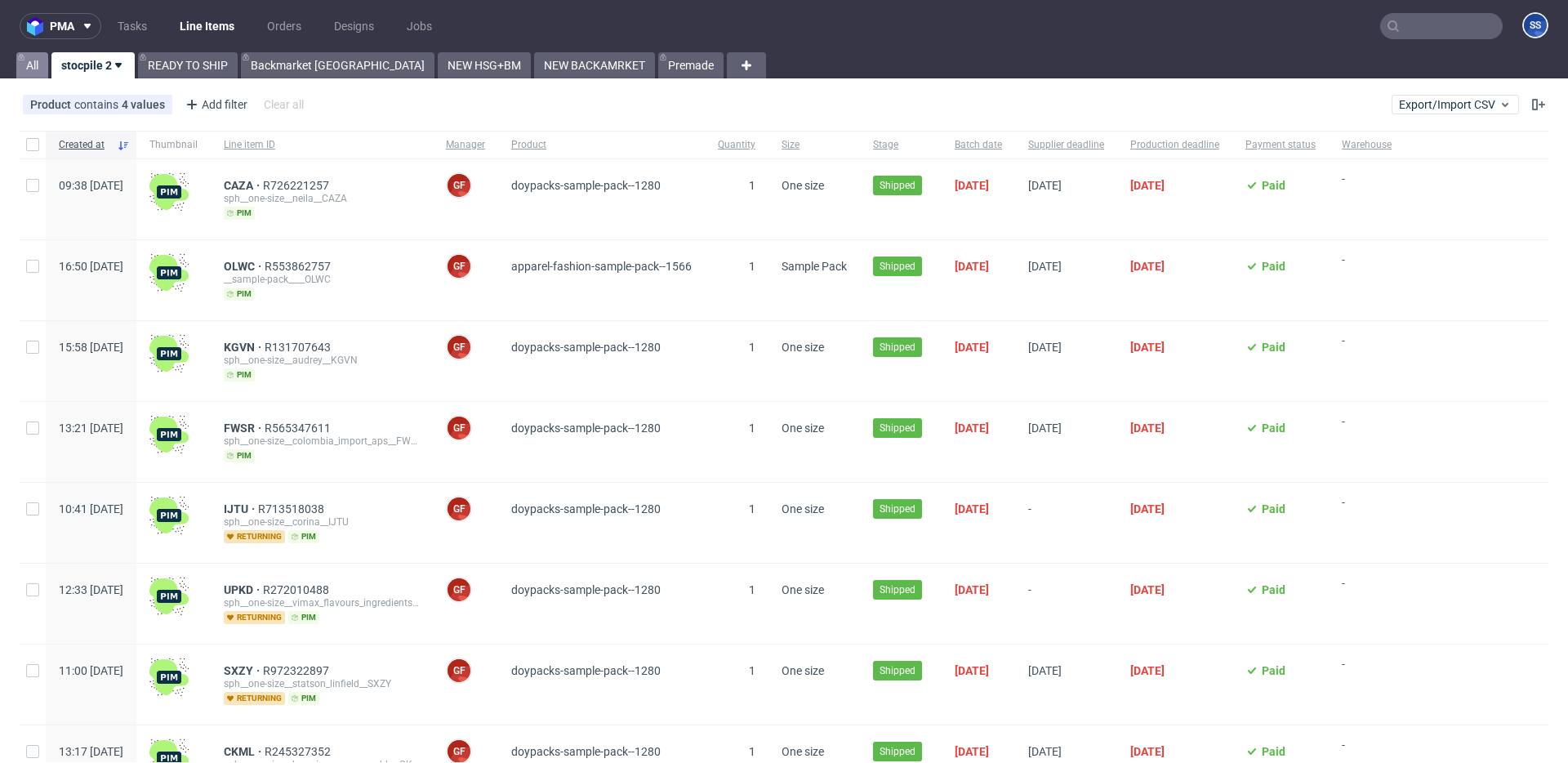
click at [41, 68] on link "All" at bounding box center [31, 65] width 31 height 26
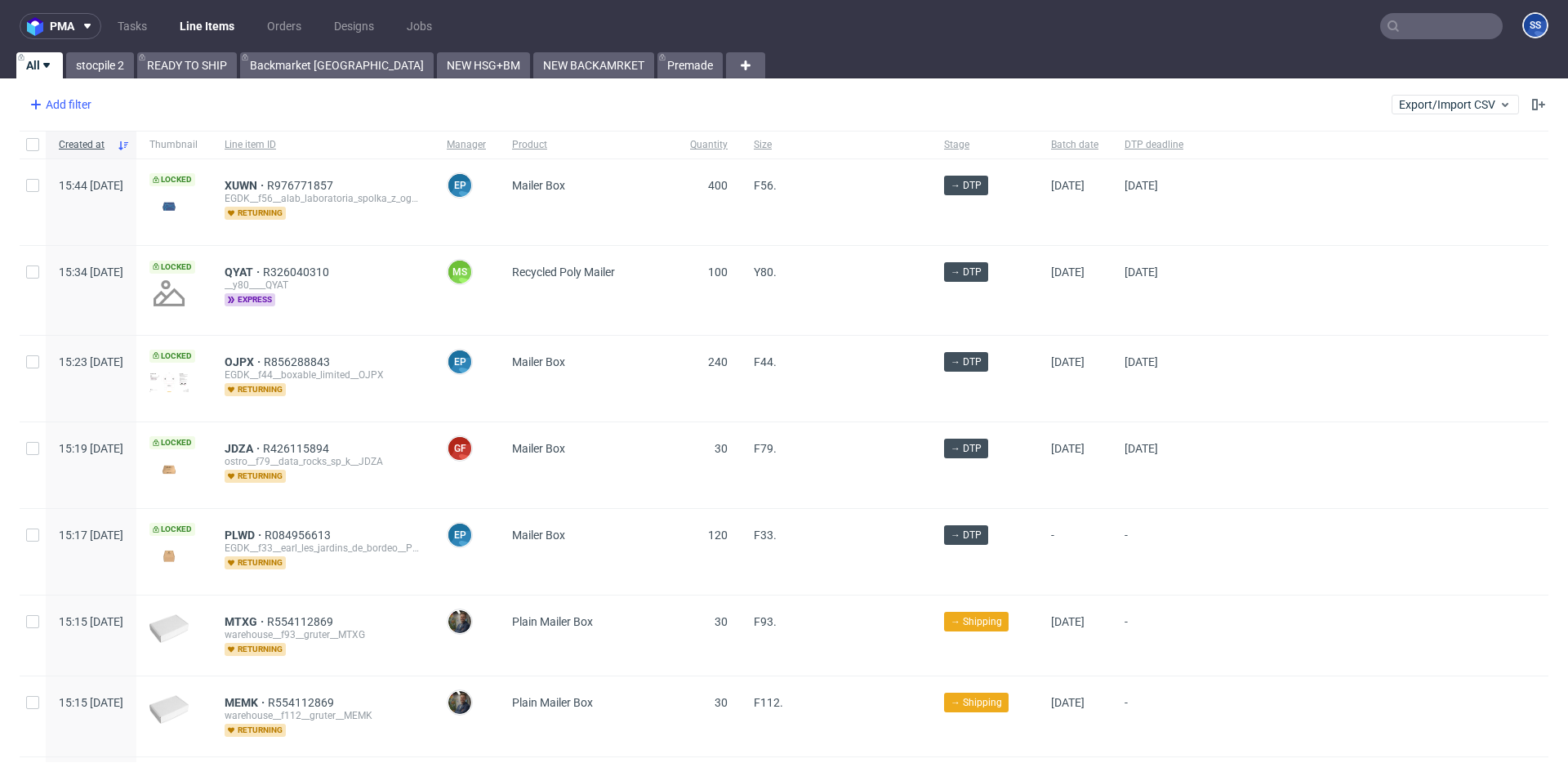
drag, startPoint x: 71, startPoint y: 107, endPoint x: 83, endPoint y: 108, distance: 12.0
click at [72, 107] on div "Add filter" at bounding box center [59, 104] width 72 height 26
click at [80, 108] on div "Add filter" at bounding box center [59, 104] width 72 height 26
click at [72, 107] on div "Add filter" at bounding box center [59, 104] width 72 height 26
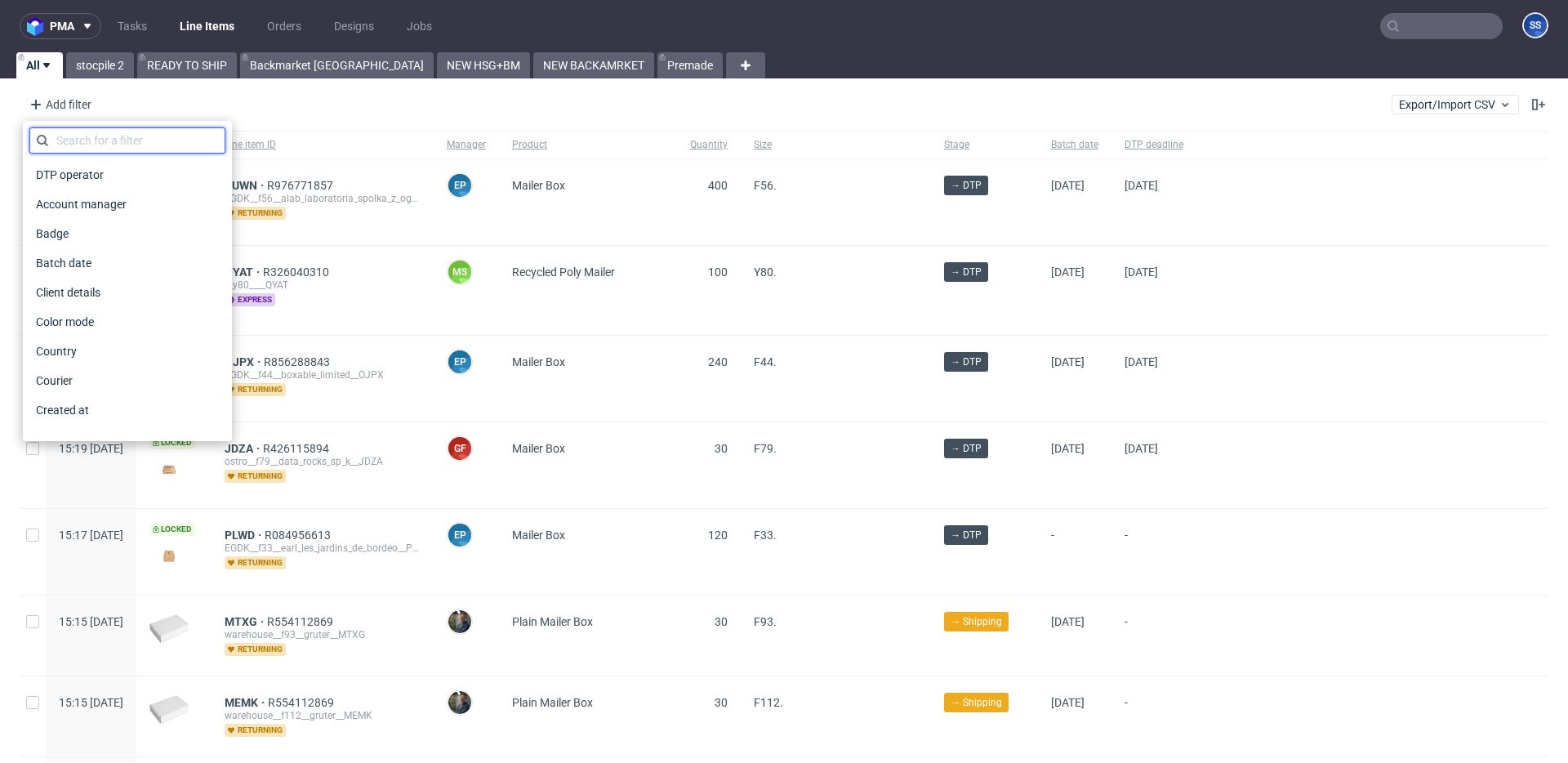
click at [105, 141] on input "text" at bounding box center [127, 140] width 196 height 26
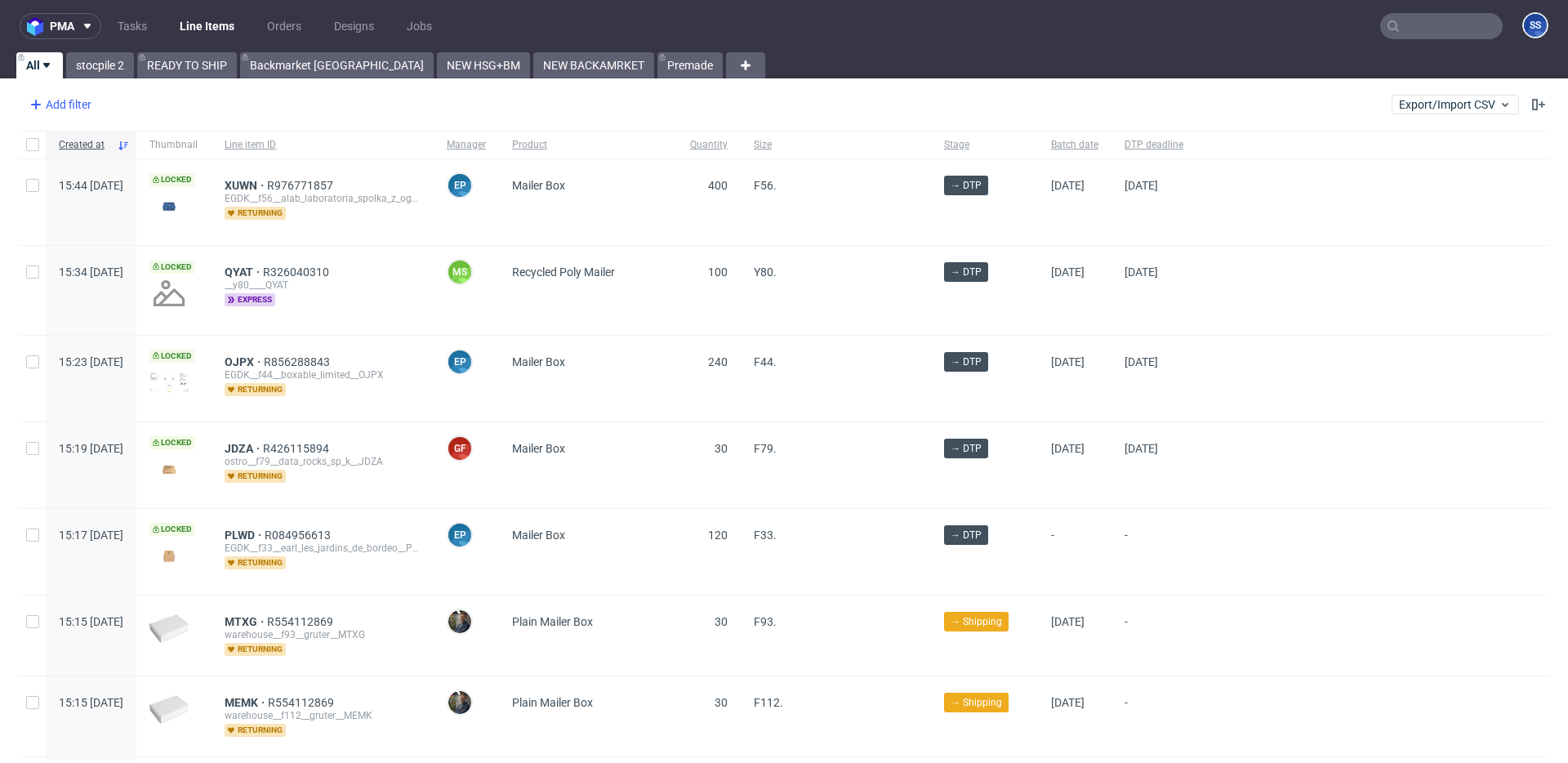
click at [55, 108] on div "Add filter" at bounding box center [59, 104] width 72 height 26
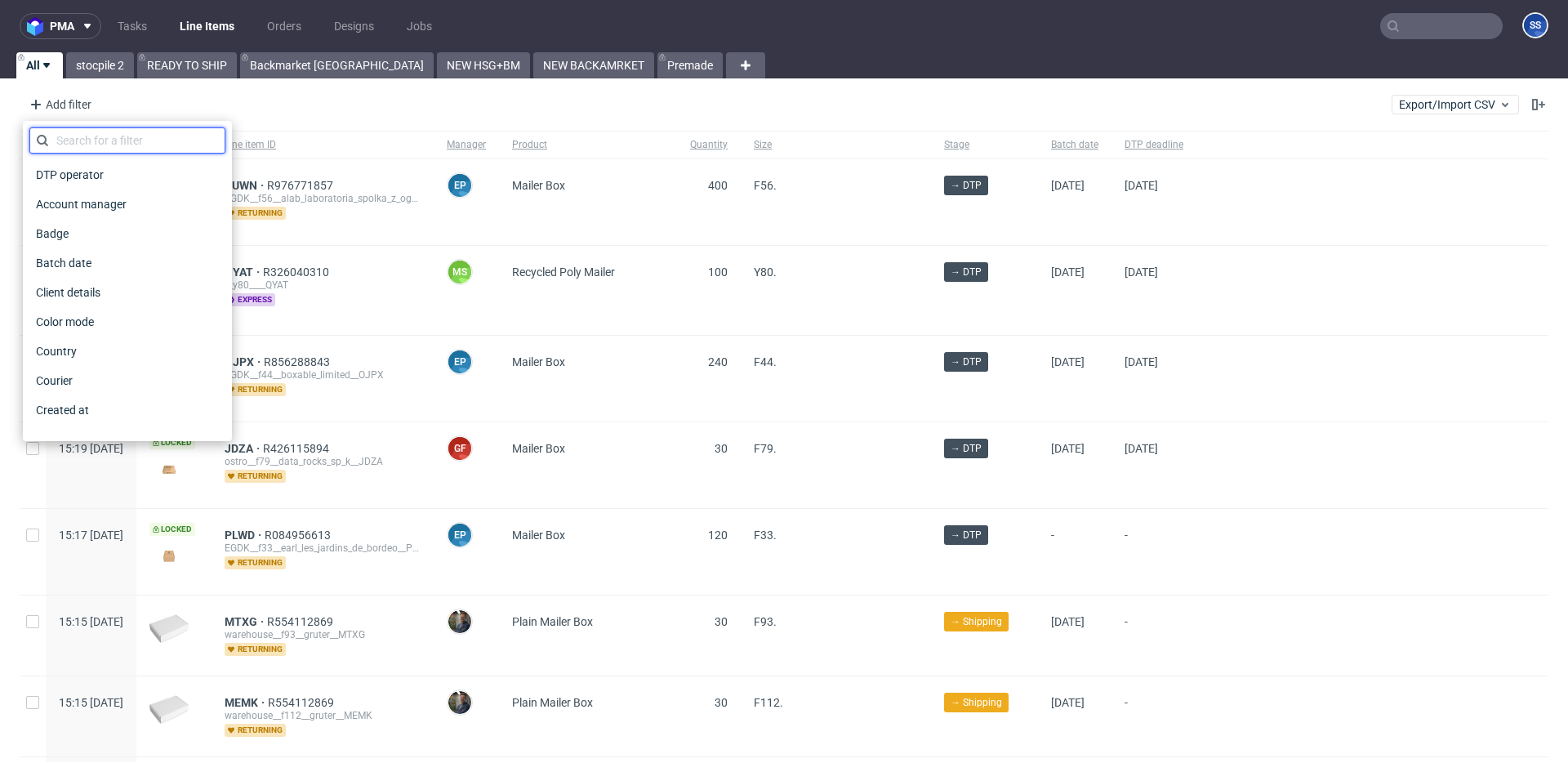
click at [92, 147] on input "text" at bounding box center [127, 140] width 196 height 26
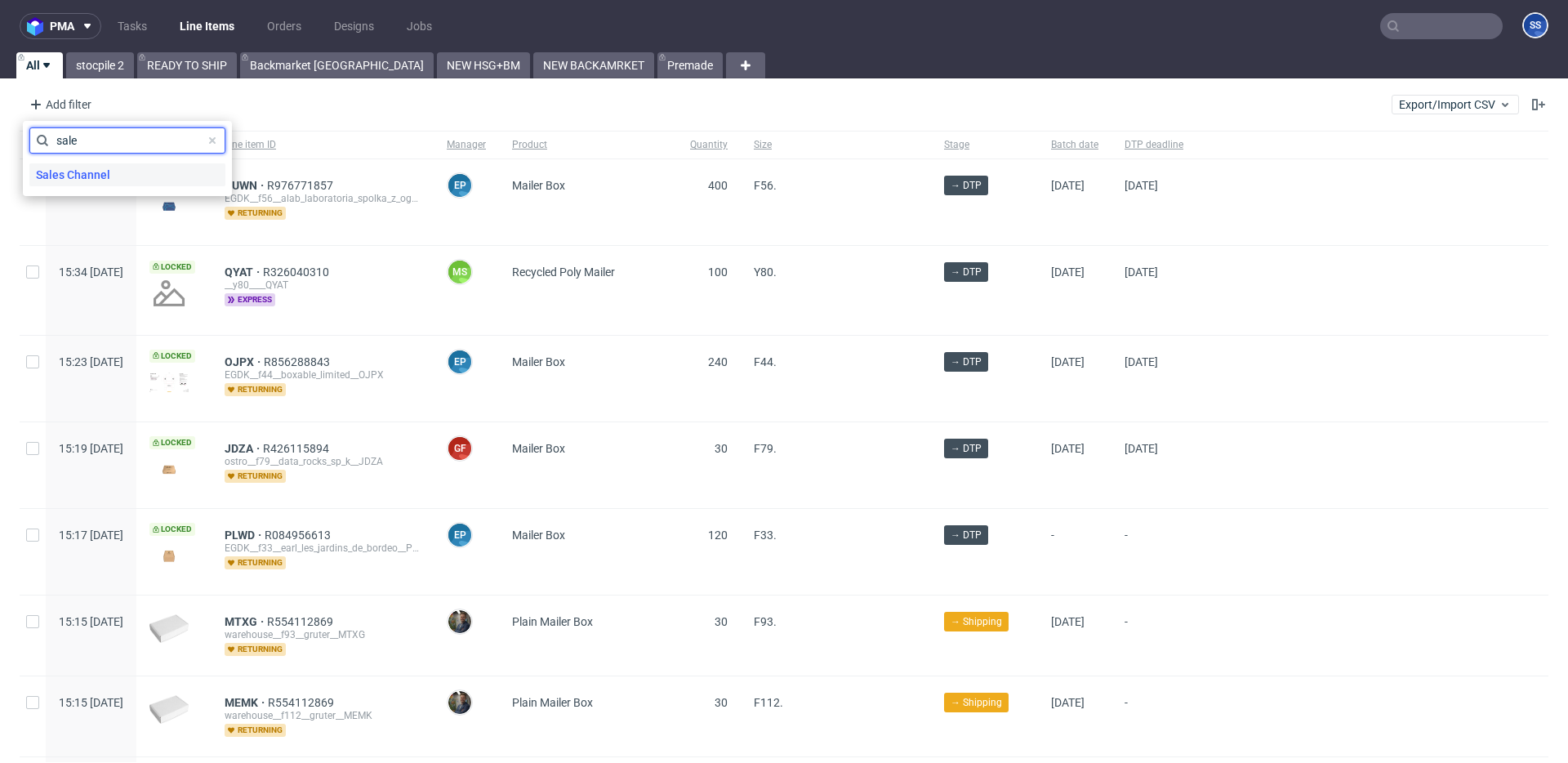
type input "sale"
click at [85, 172] on span "Sales Channel" at bounding box center [73, 175] width 87 height 23
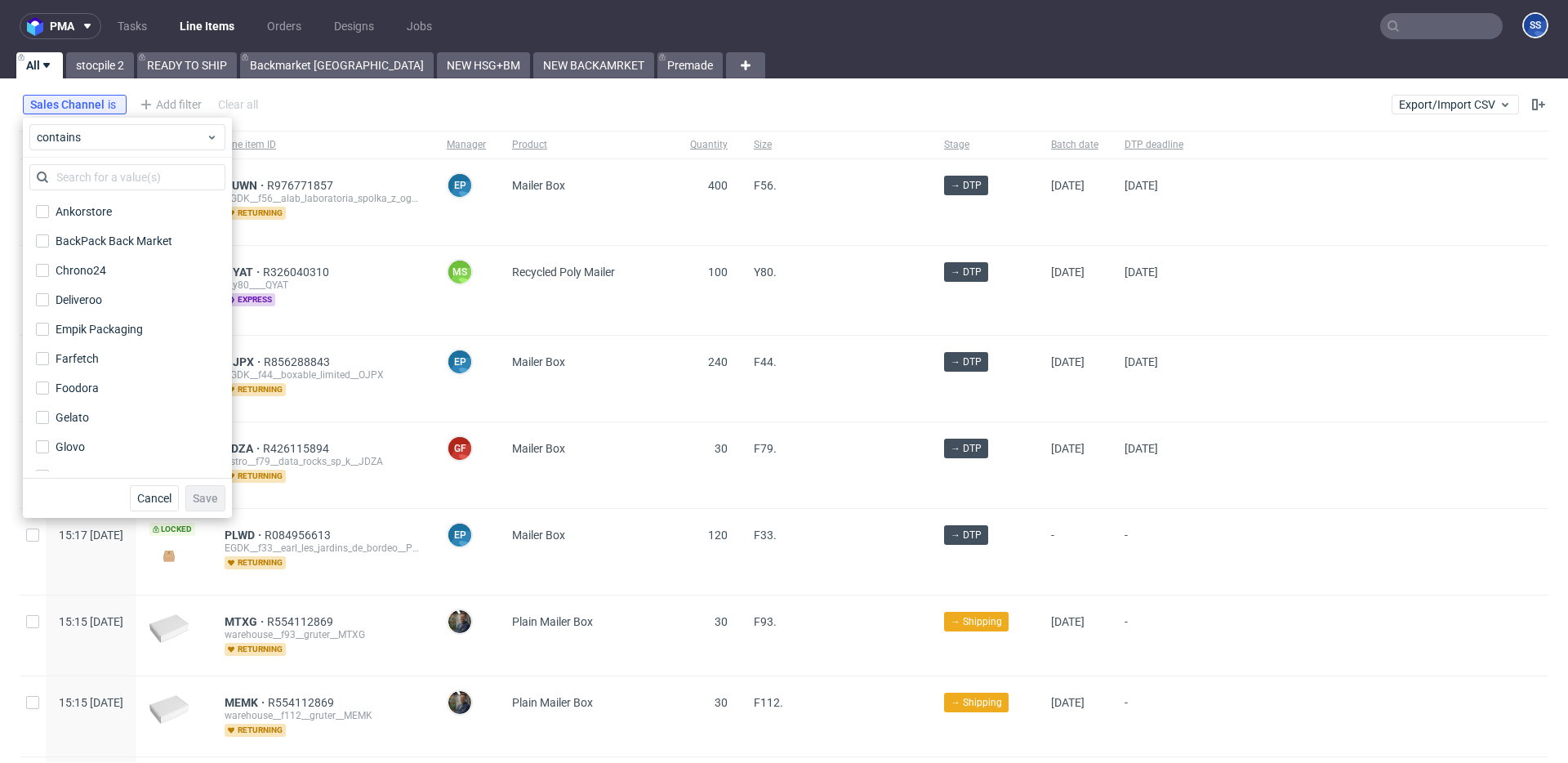
click at [126, 258] on div "Chrono24" at bounding box center [127, 270] width 196 height 29
click at [130, 245] on div "BackPack Back Market" at bounding box center [114, 241] width 118 height 16
click at [49, 245] on input "BackPack Back Market" at bounding box center [43, 242] width 13 height 13
checkbox input "true"
click at [197, 499] on span "Save" at bounding box center [205, 499] width 26 height 11
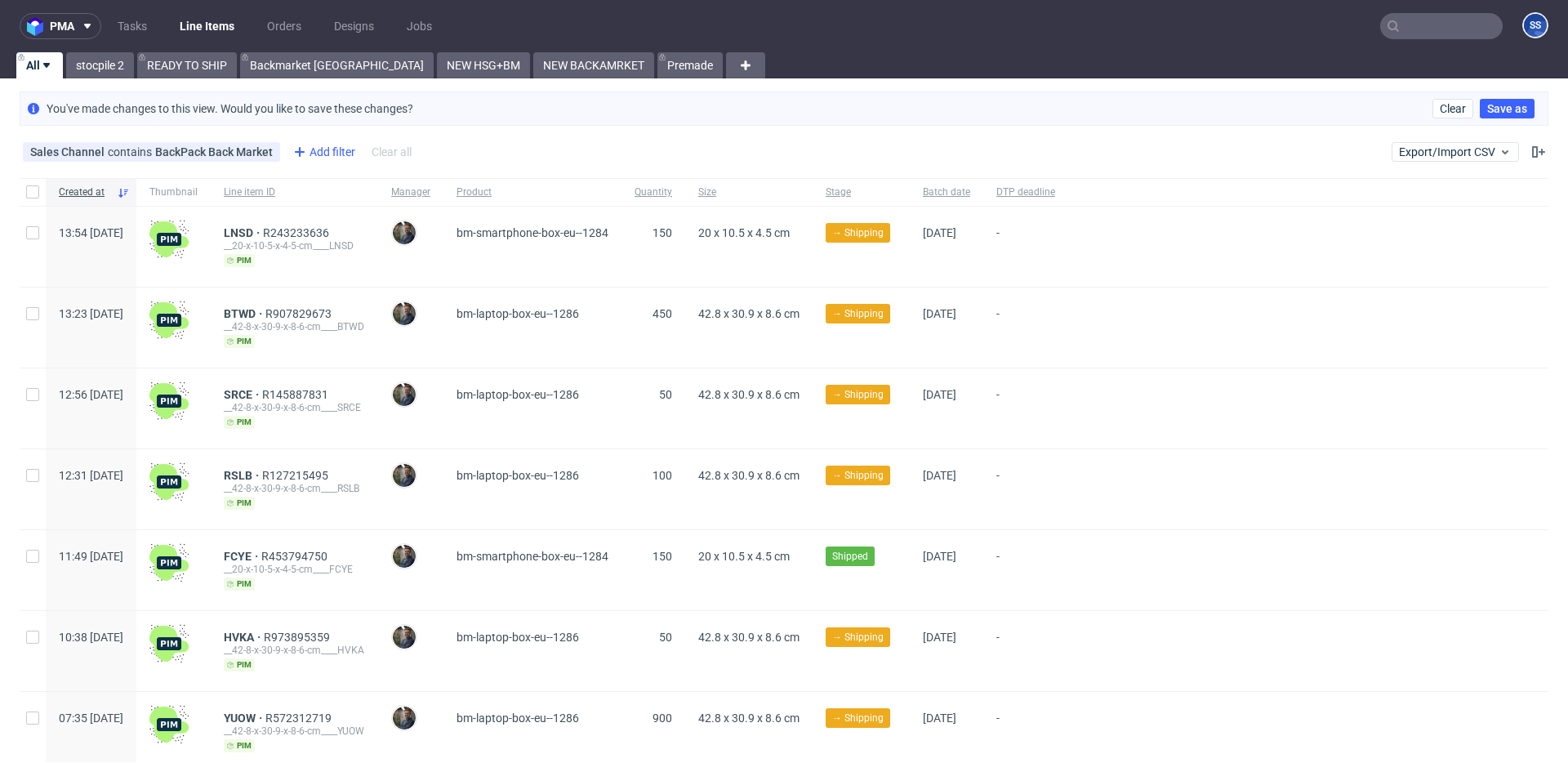
click at [310, 146] on div "Add filter" at bounding box center [322, 151] width 72 height 26
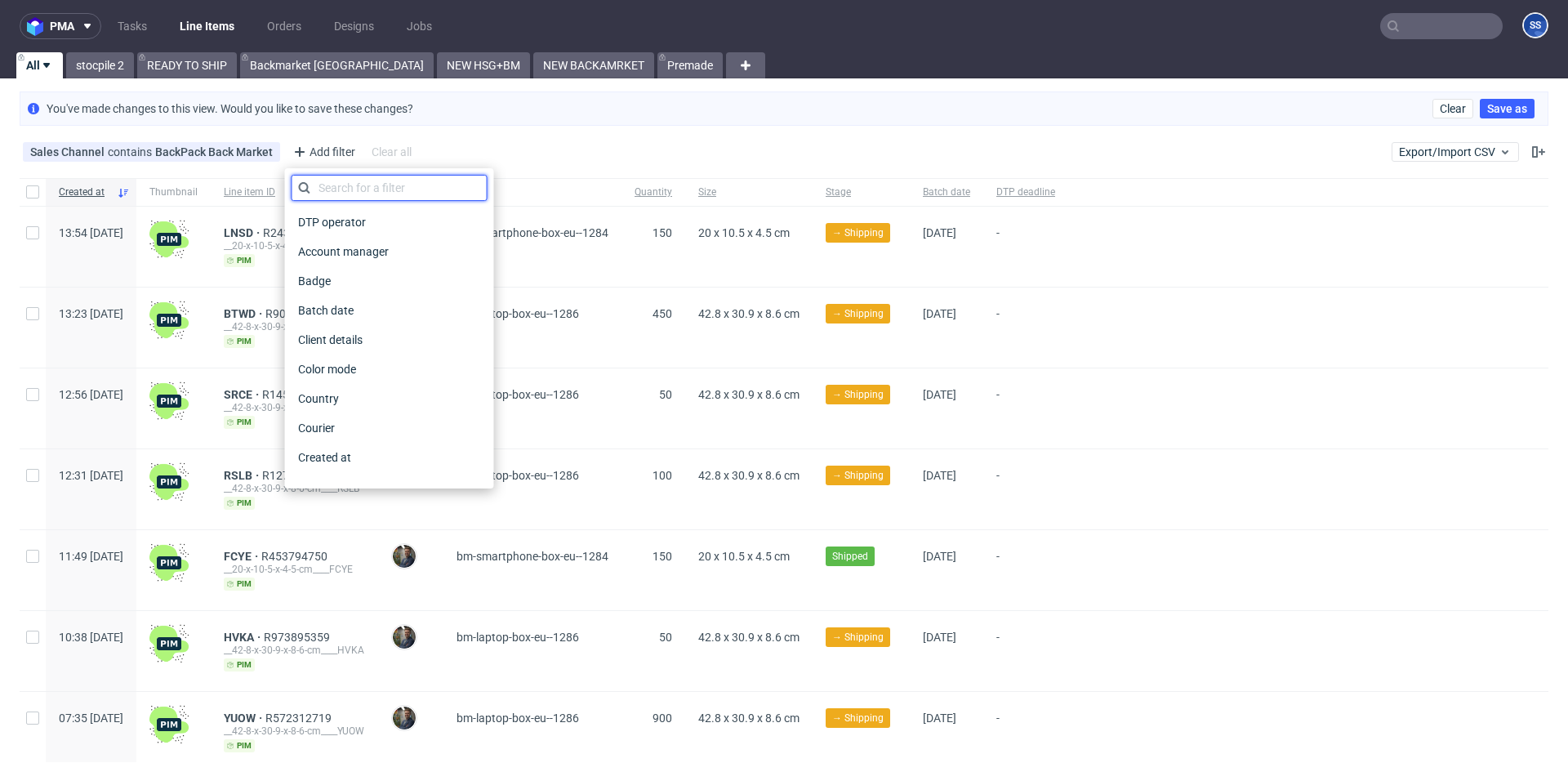
click at [402, 177] on input "text" at bounding box center [390, 187] width 196 height 26
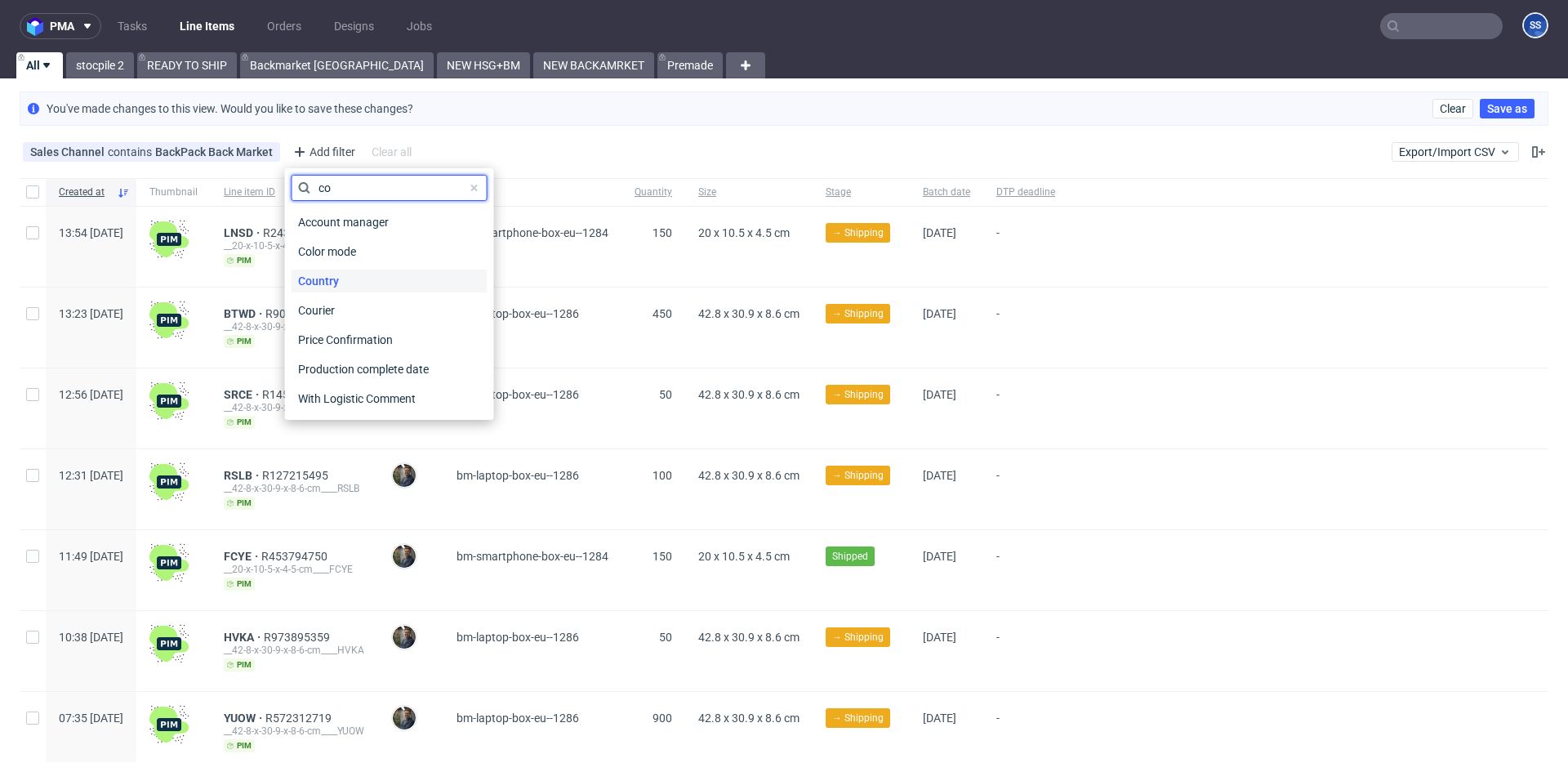
type input "co"
click at [379, 278] on div "Country" at bounding box center [390, 281] width 196 height 23
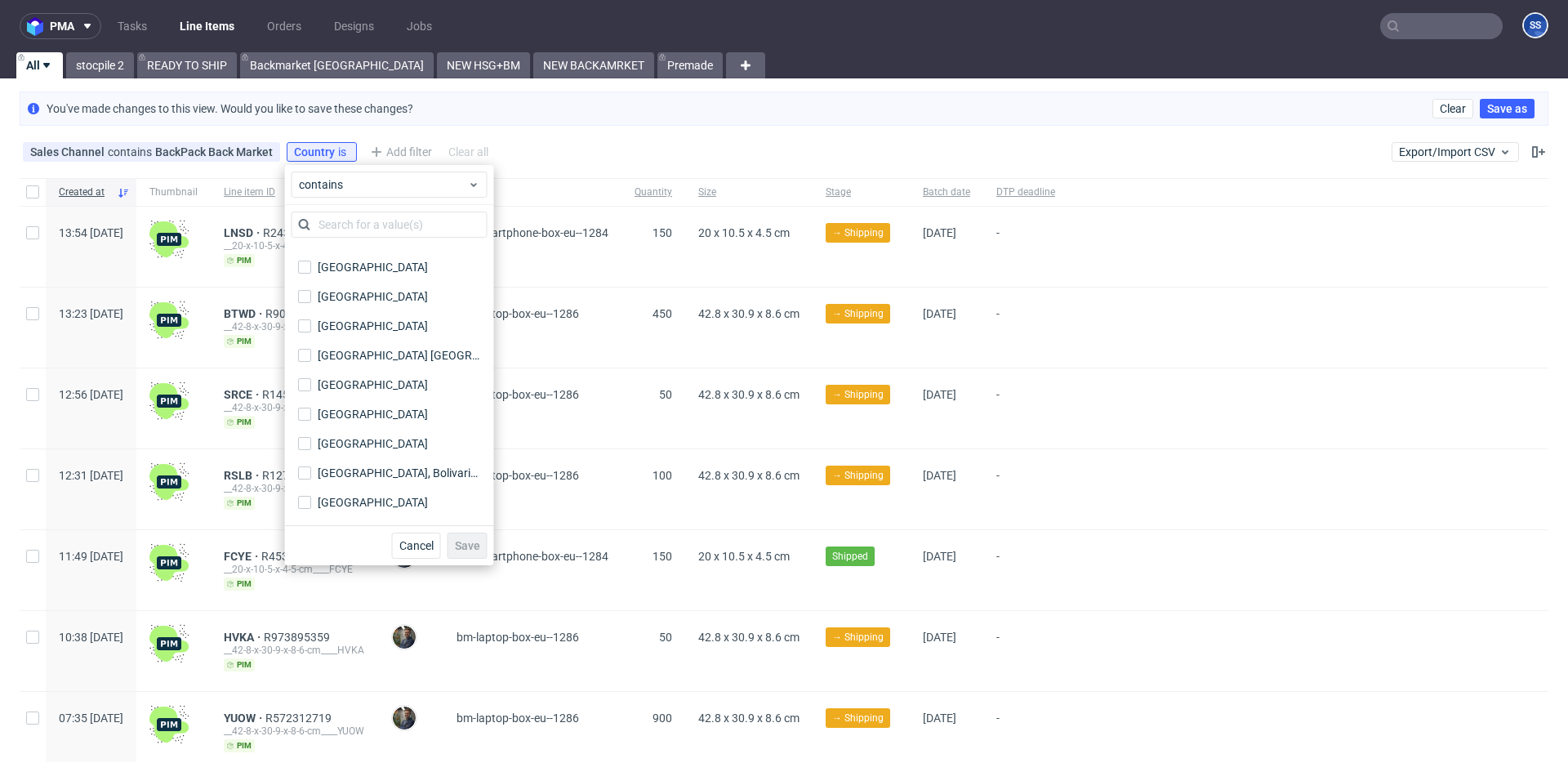
scroll to position [6815, 0]
click at [413, 304] on label "[GEOGRAPHIC_DATA]" at bounding box center [390, 298] width 196 height 23
click at [311, 304] on input "[GEOGRAPHIC_DATA]" at bounding box center [304, 299] width 13 height 13
checkbox input "true"
click at [481, 550] on button "Save" at bounding box center [468, 545] width 40 height 26
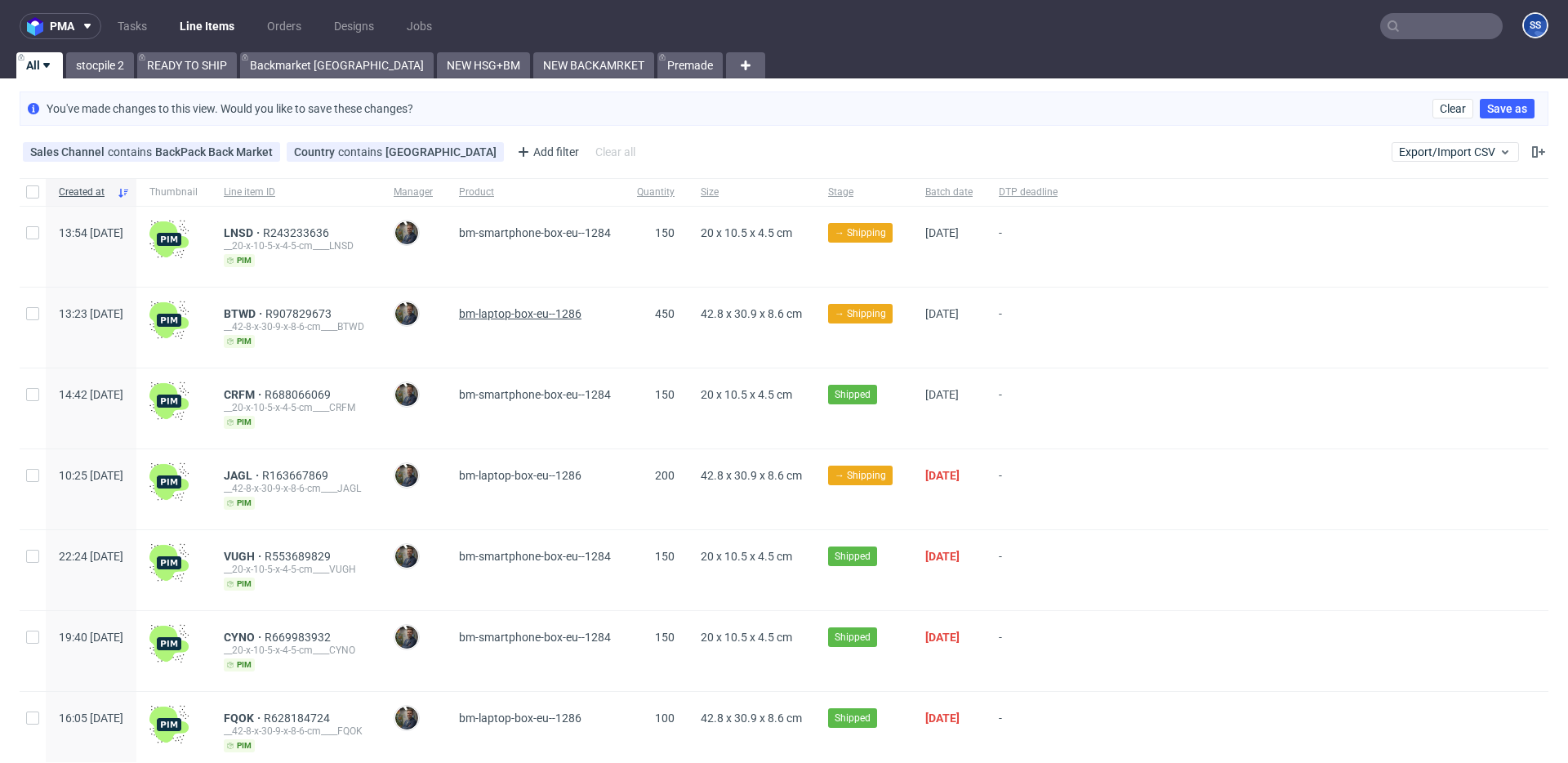
click at [571, 314] on span "bm-laptop-box-eu--1286" at bounding box center [520, 314] width 123 height 13
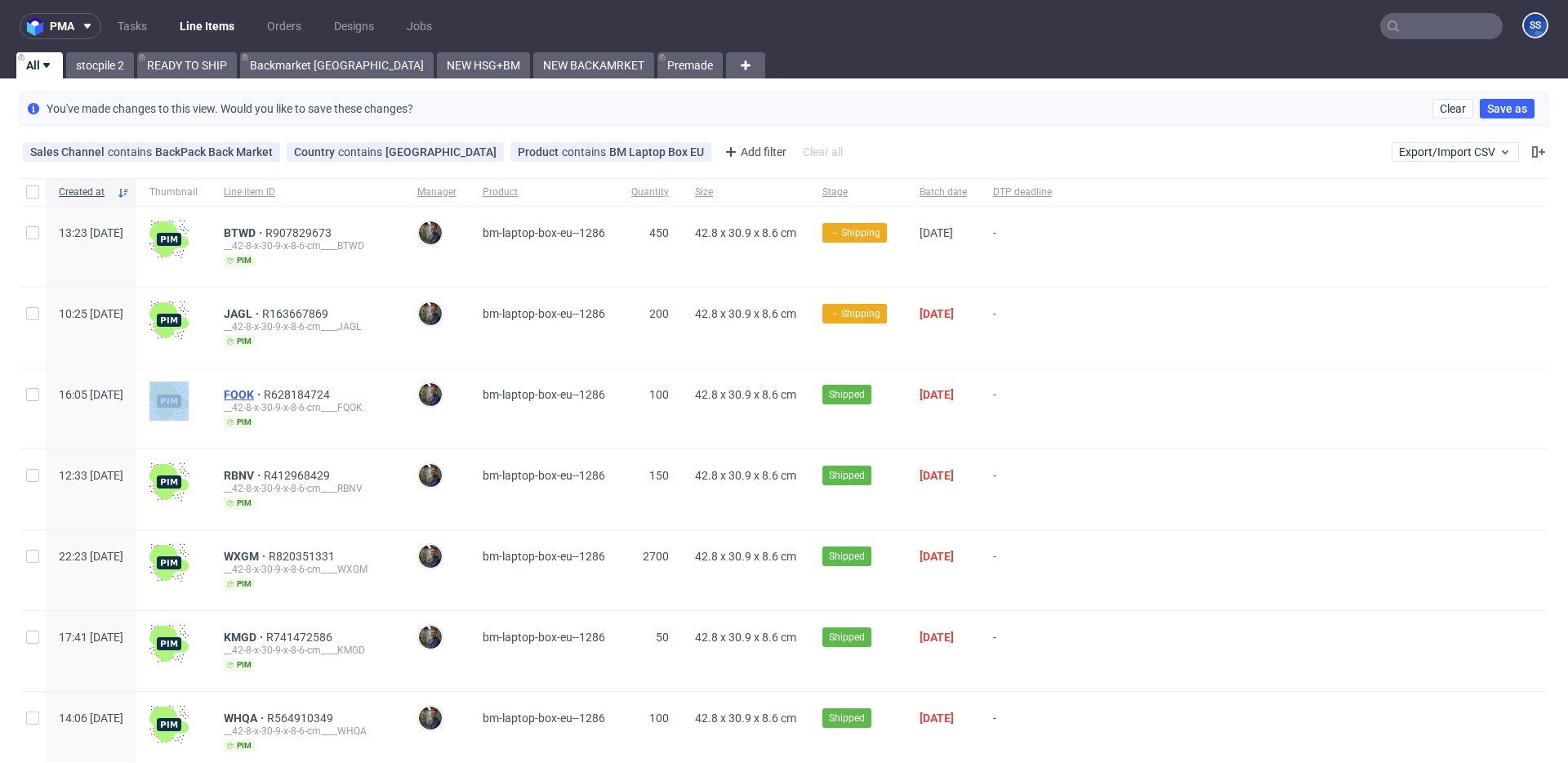
drag, startPoint x: 257, startPoint y: 382, endPoint x: 288, endPoint y: 390, distance: 32.0
click at [297, 385] on div "16:05 Sun 21.09.2025 FQOK R628184724 __42-8-x-30-9-x-8-6-cm____FQOK pim Maciej …" at bounding box center [784, 408] width 1529 height 81
drag, startPoint x: 279, startPoint y: 394, endPoint x: 300, endPoint y: 393, distance: 21.0
click at [300, 393] on div "FQOK R628184724 __42-8-x-30-9-x-8-6-cm____FQOK pim" at bounding box center [308, 408] width 194 height 80
drag, startPoint x: 261, startPoint y: 311, endPoint x: 300, endPoint y: 311, distance: 39.0
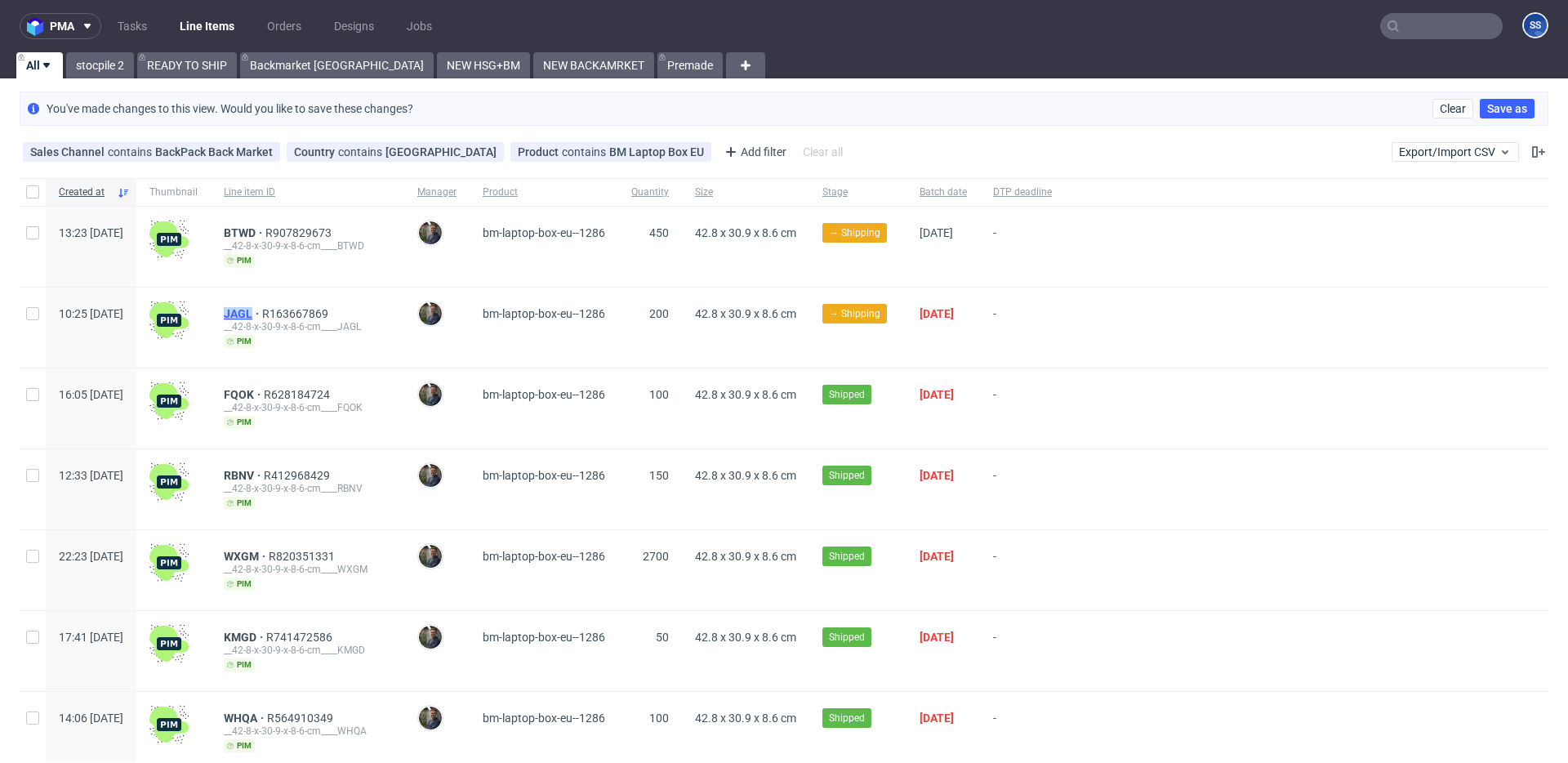
click at [300, 311] on div "JAGL R163667869 __42-8-x-30-9-x-8-6-cm____JAGL pim" at bounding box center [308, 327] width 194 height 80
click at [691, 148] on icon at bounding box center [698, 152] width 13 height 13
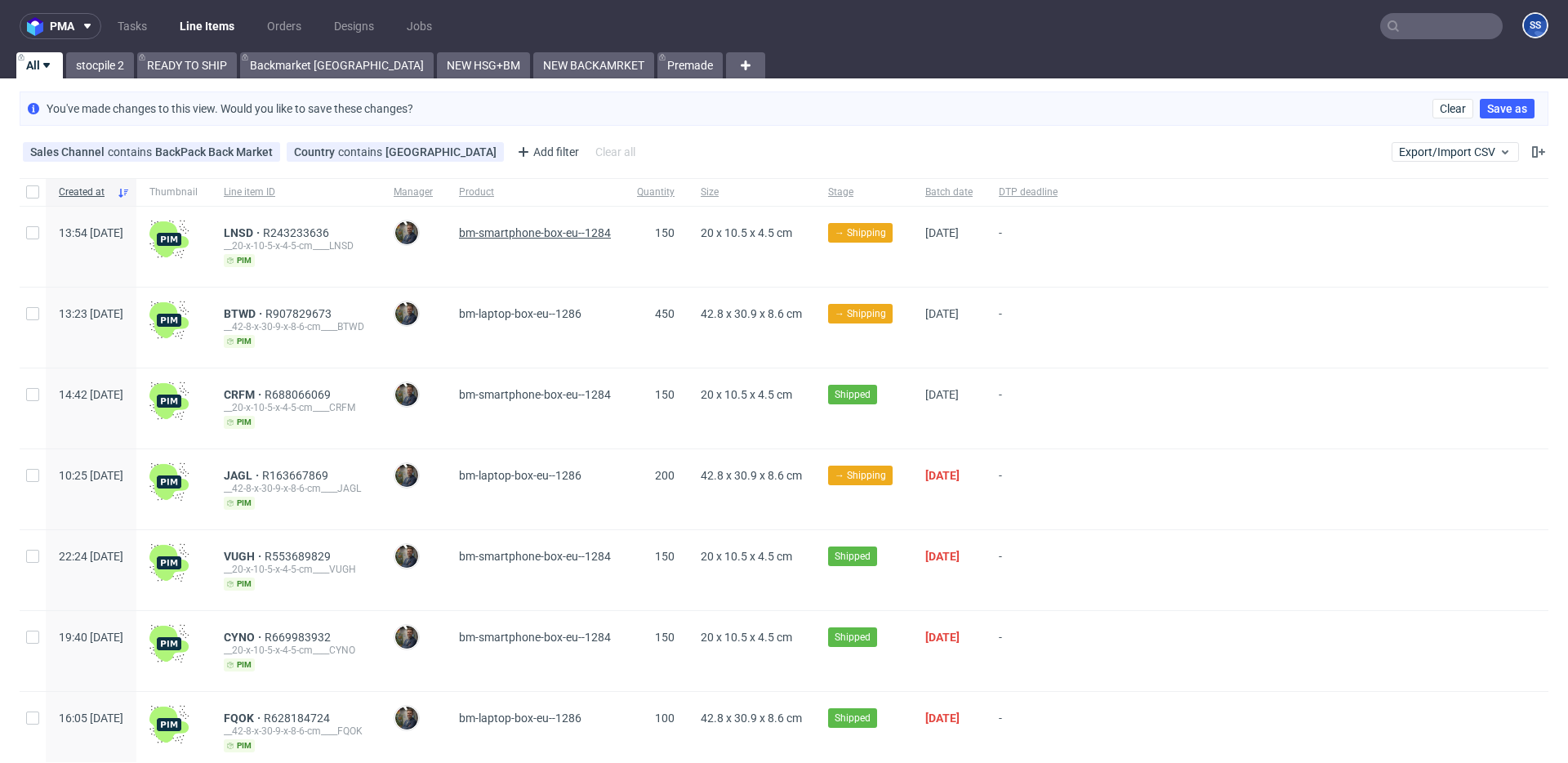
click at [595, 232] on span "bm-smartphone-box-eu--1284" at bounding box center [535, 233] width 152 height 13
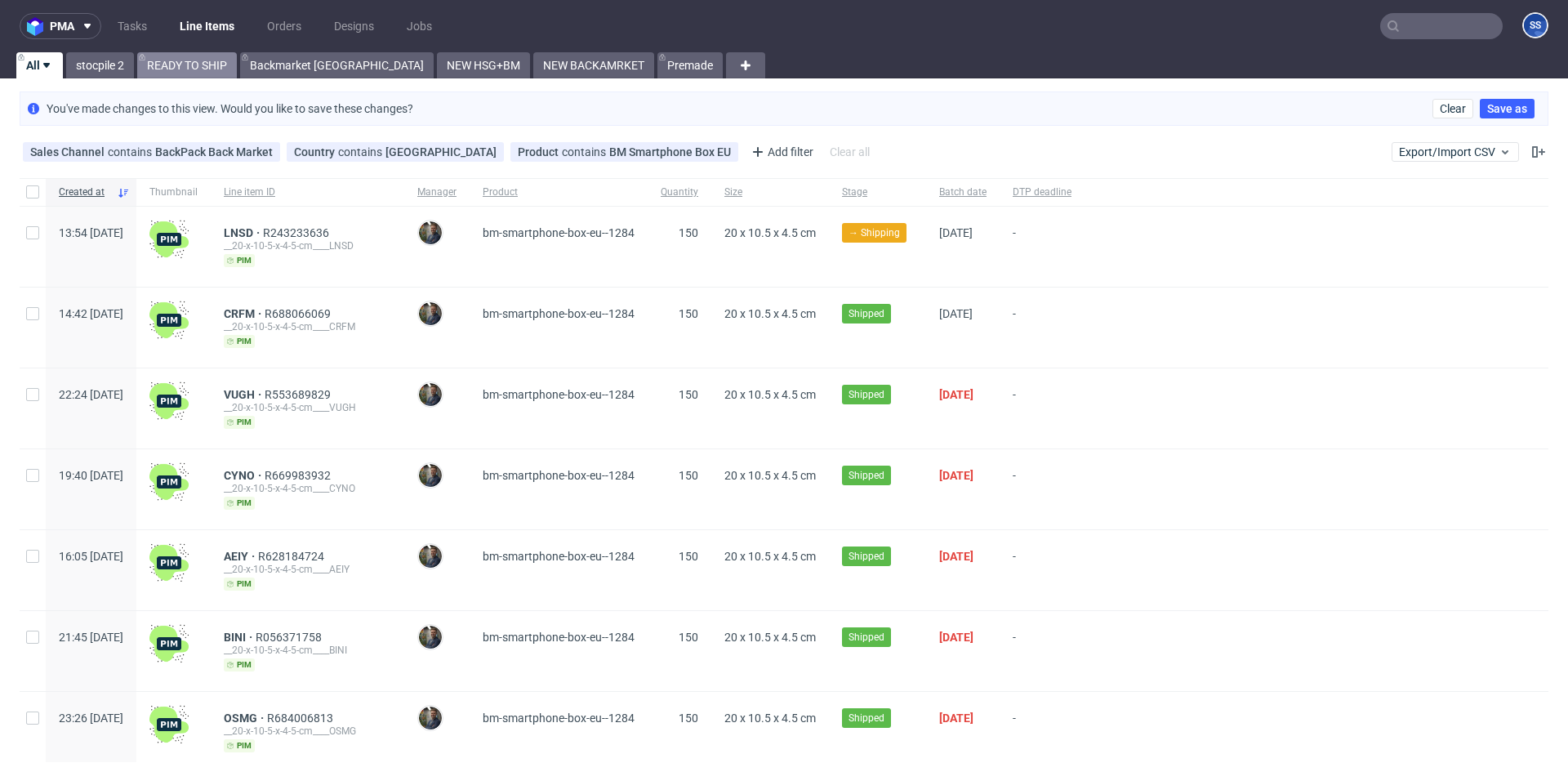
click at [177, 71] on link "READY TO SHIP" at bounding box center [186, 65] width 100 height 26
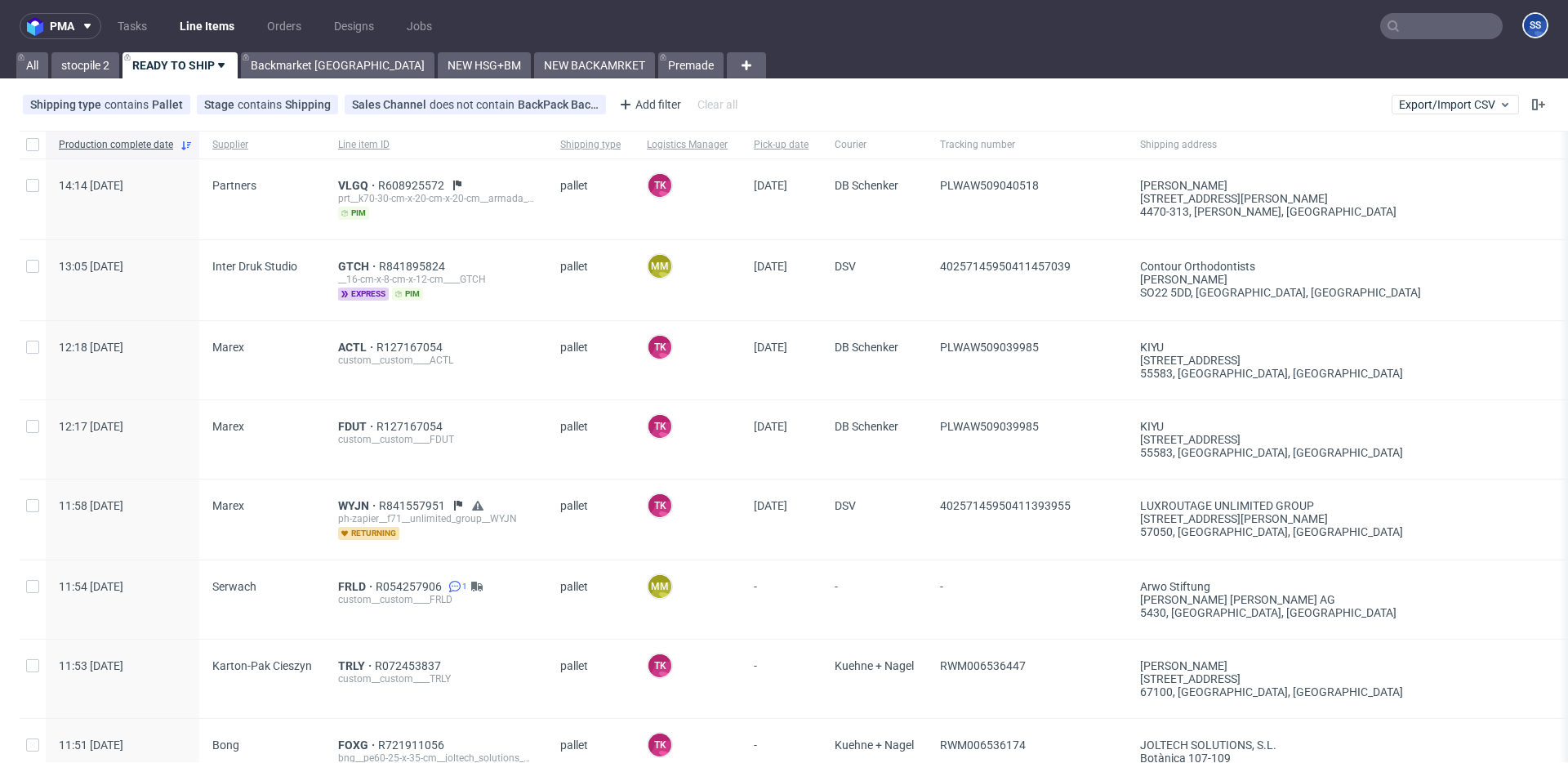
click at [240, 68] on div "Backmarket [GEOGRAPHIC_DATA]" at bounding box center [336, 65] width 197 height 26
click at [254, 68] on link "Backmarket [GEOGRAPHIC_DATA]" at bounding box center [338, 65] width 194 height 26
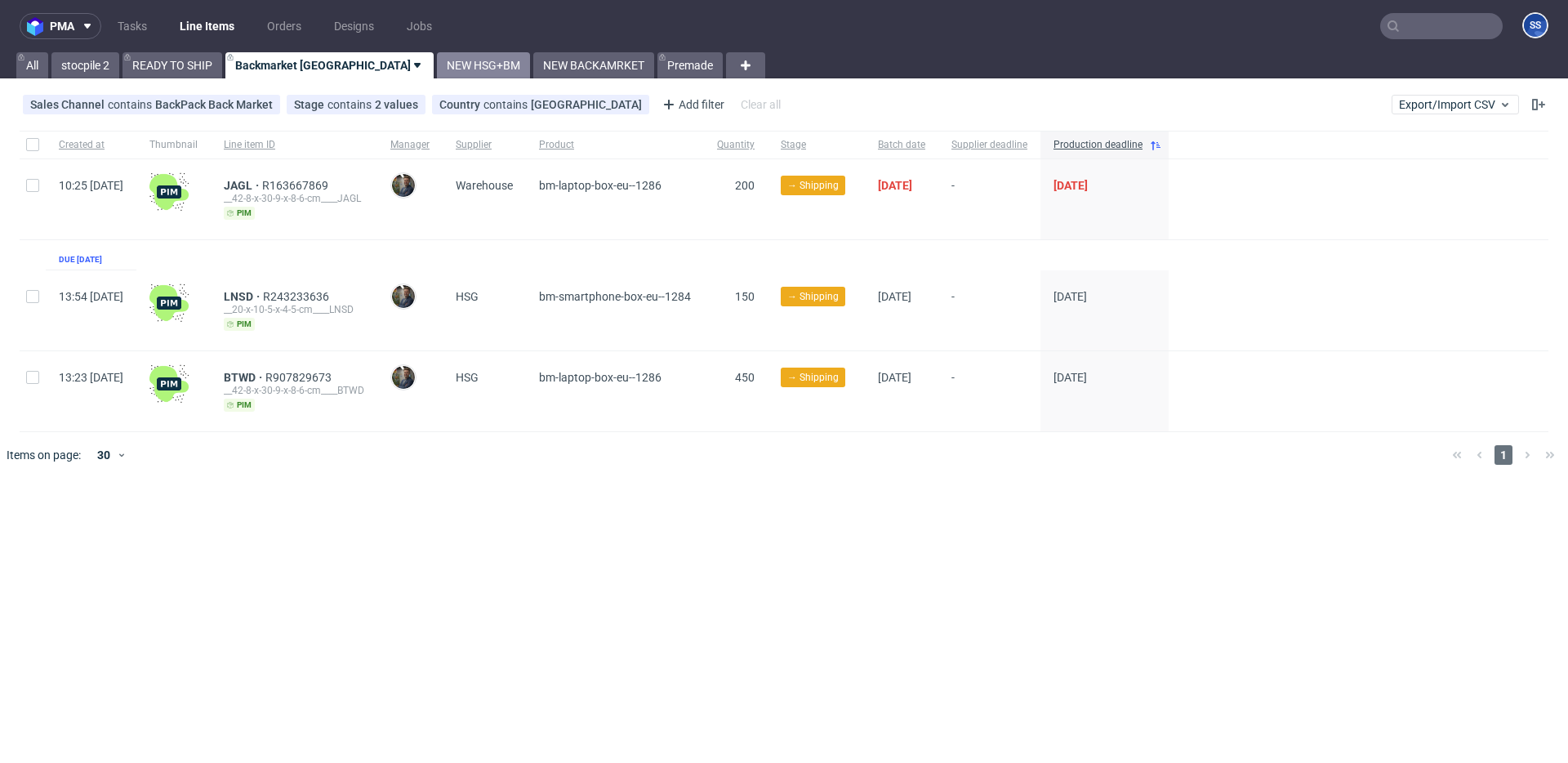
click at [437, 65] on link "NEW HSG+BM" at bounding box center [484, 65] width 93 height 26
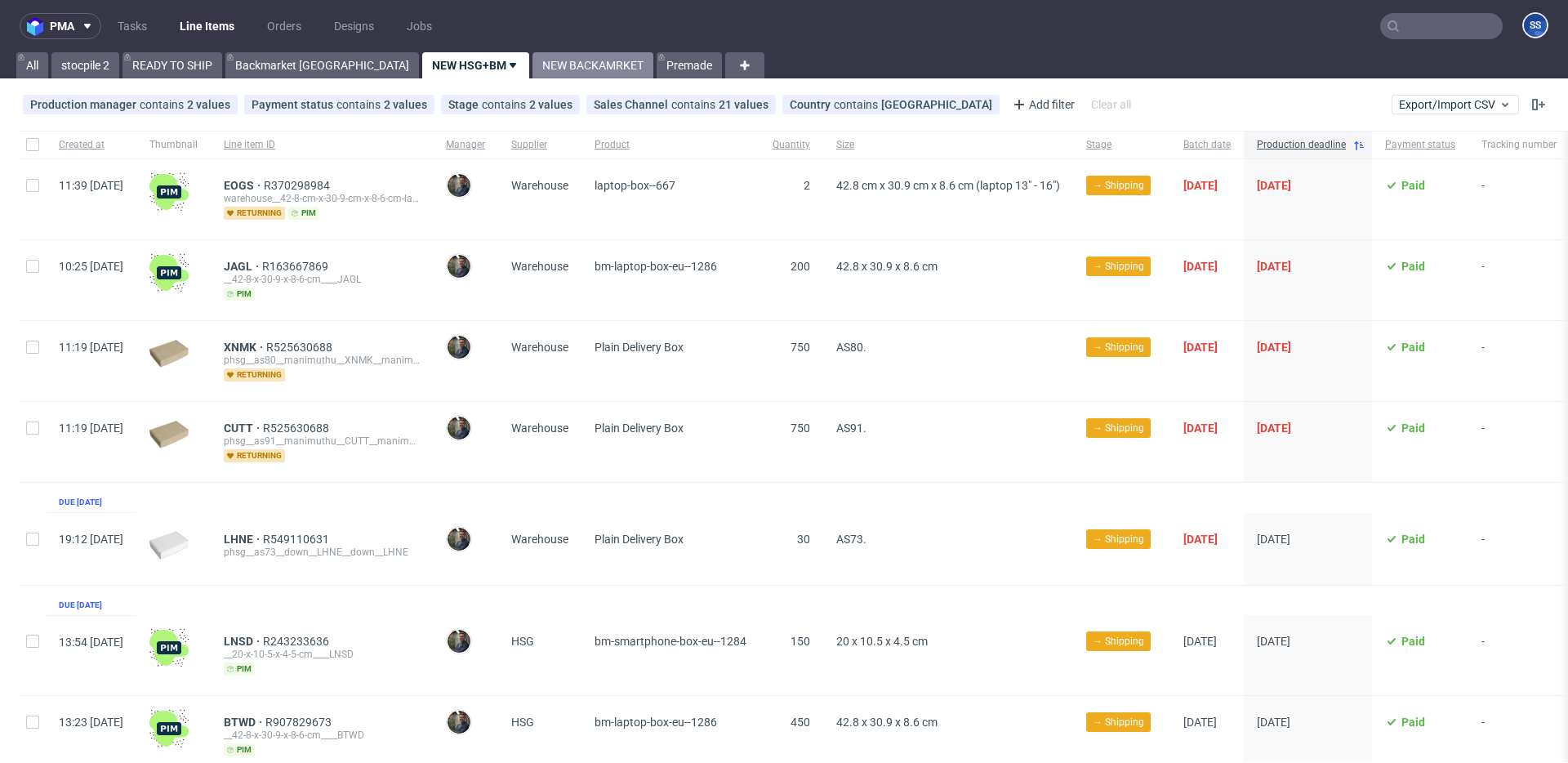
click at [532, 67] on link "NEW BACKAMRKET" at bounding box center [592, 65] width 121 height 26
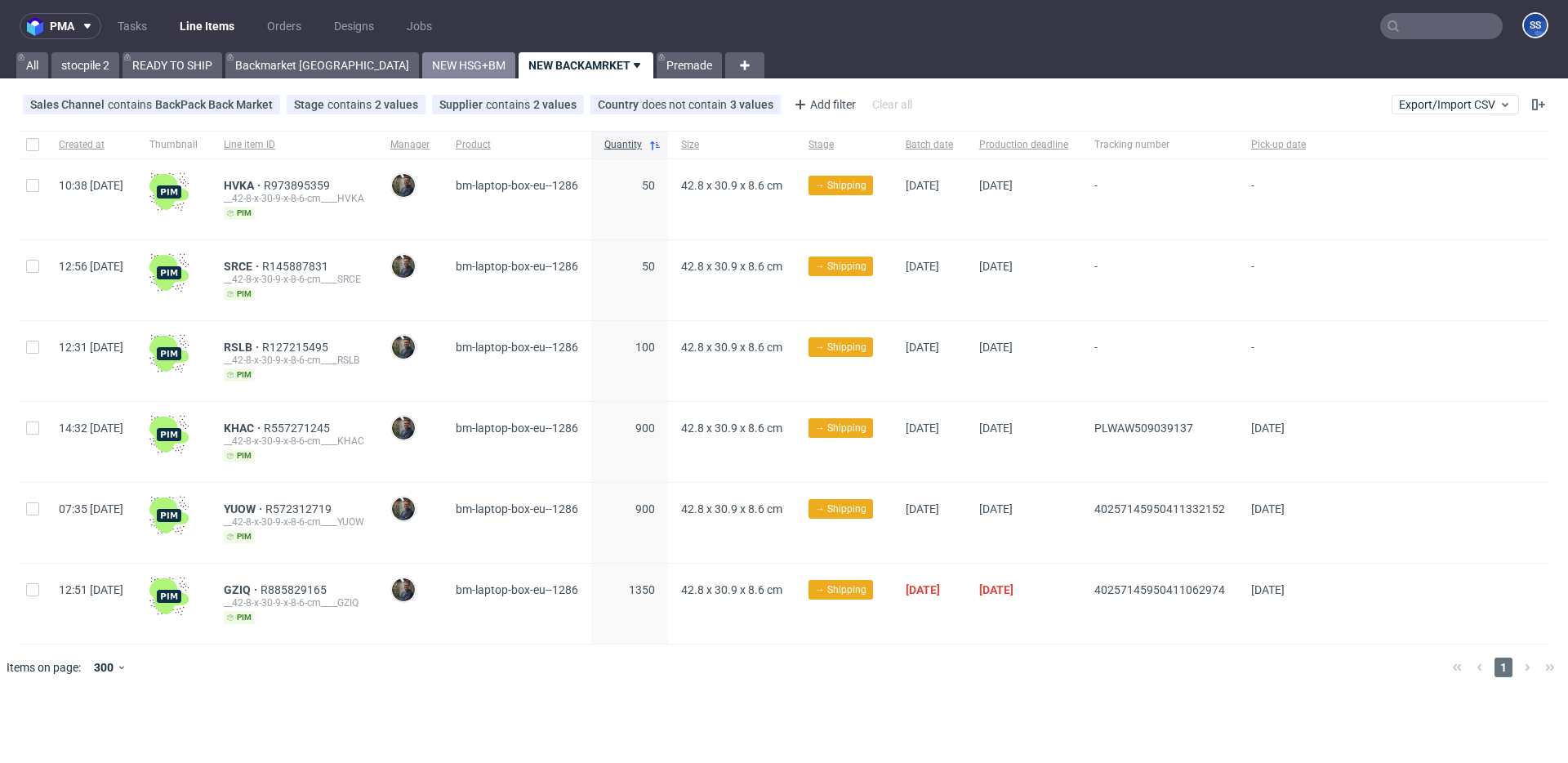
click at [422, 68] on link "NEW HSG+BM" at bounding box center [469, 65] width 93 height 26
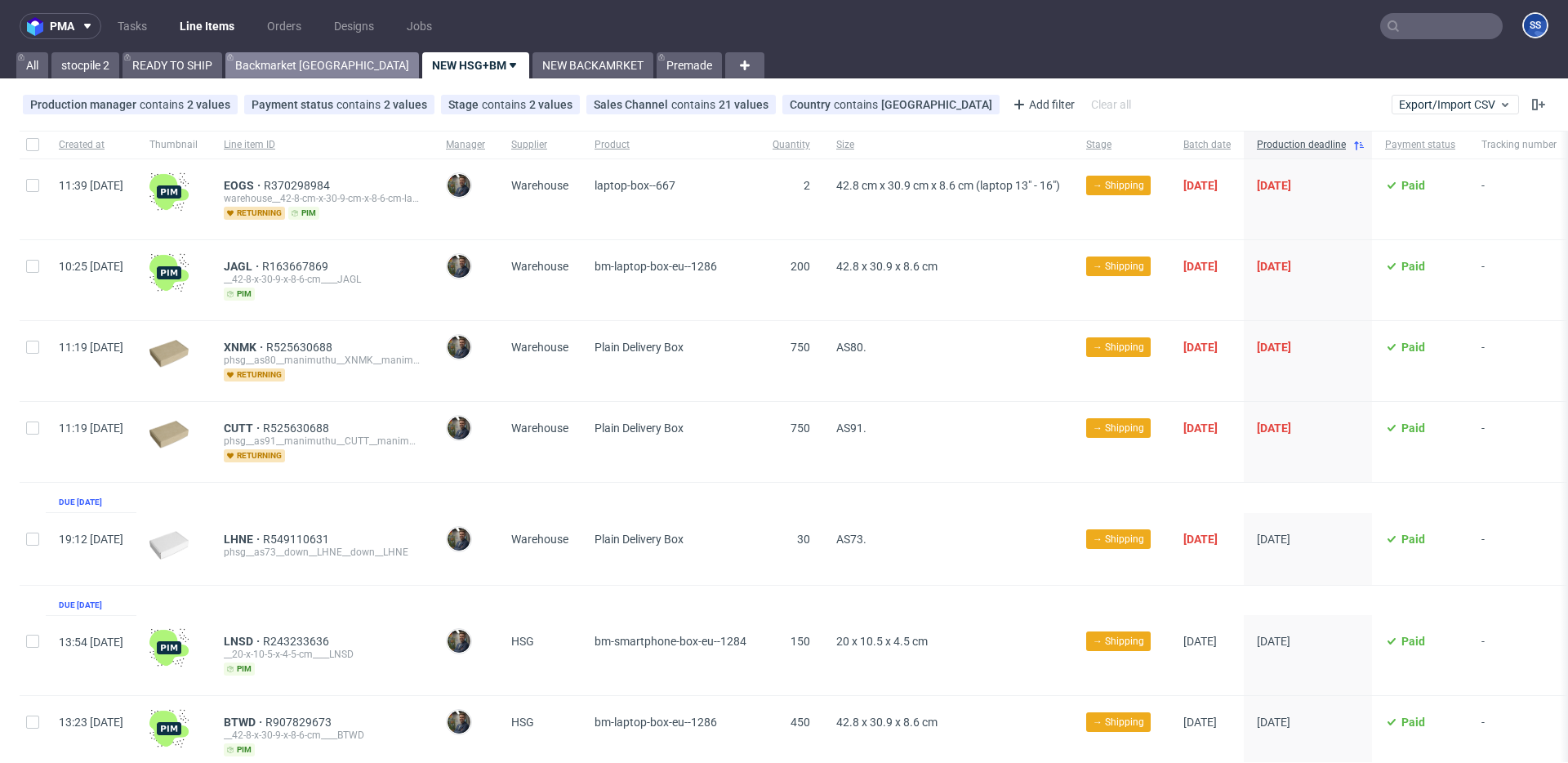
click at [298, 69] on link "Backmarket [GEOGRAPHIC_DATA]" at bounding box center [322, 65] width 194 height 26
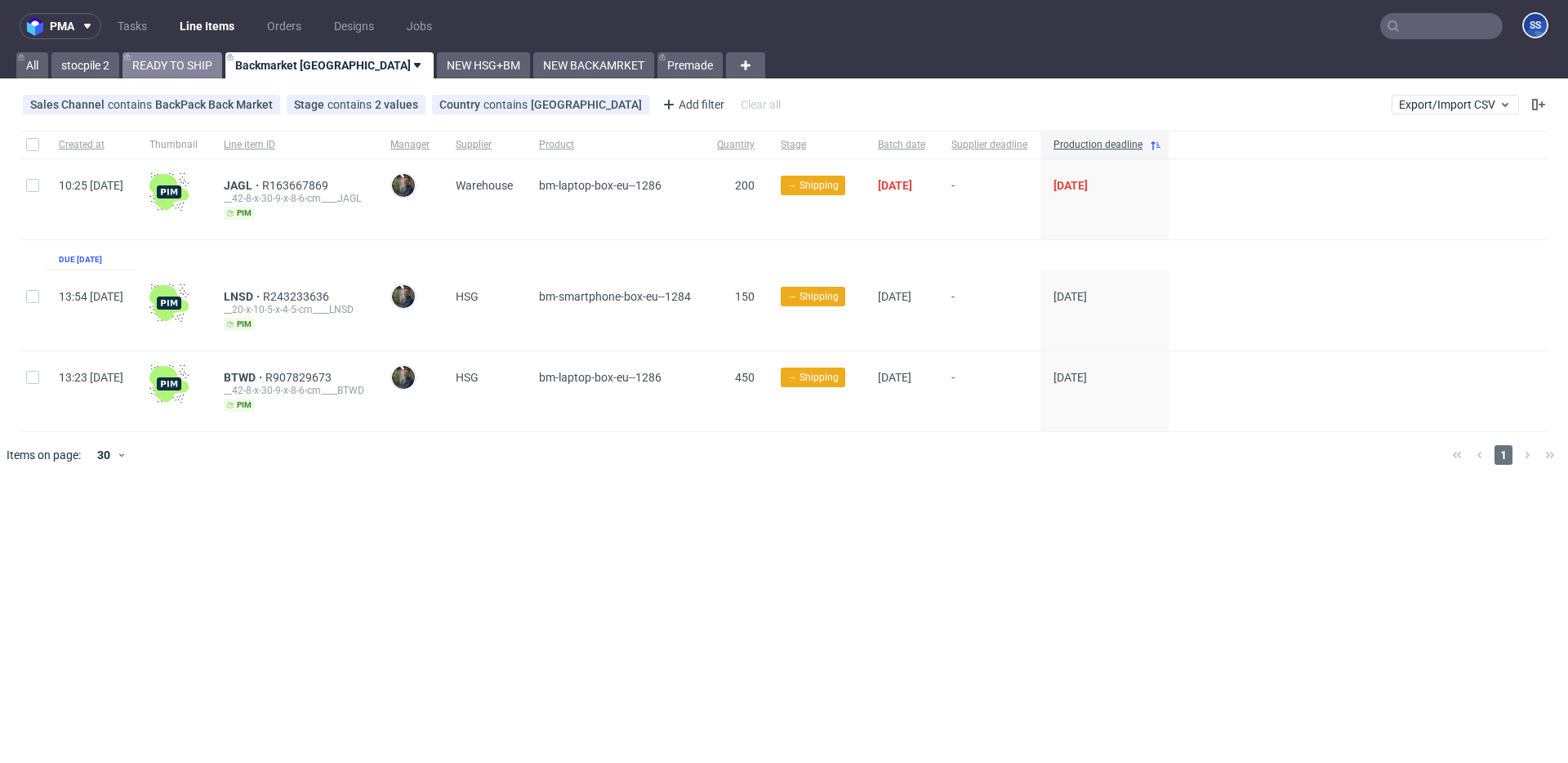
click at [211, 68] on link "READY TO SHIP" at bounding box center [172, 65] width 100 height 26
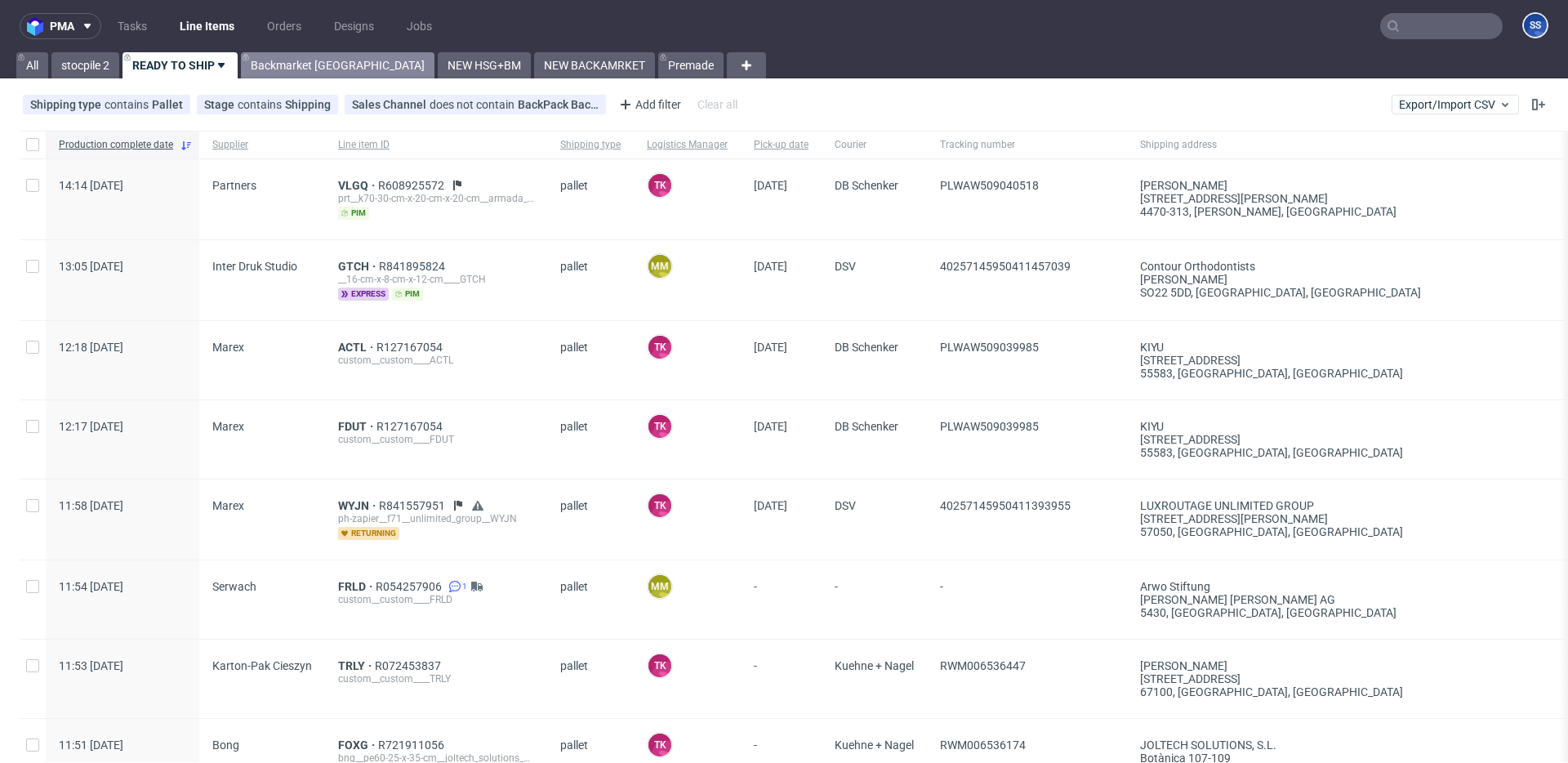
click at [306, 66] on link "Backmarket [GEOGRAPHIC_DATA]" at bounding box center [338, 65] width 194 height 26
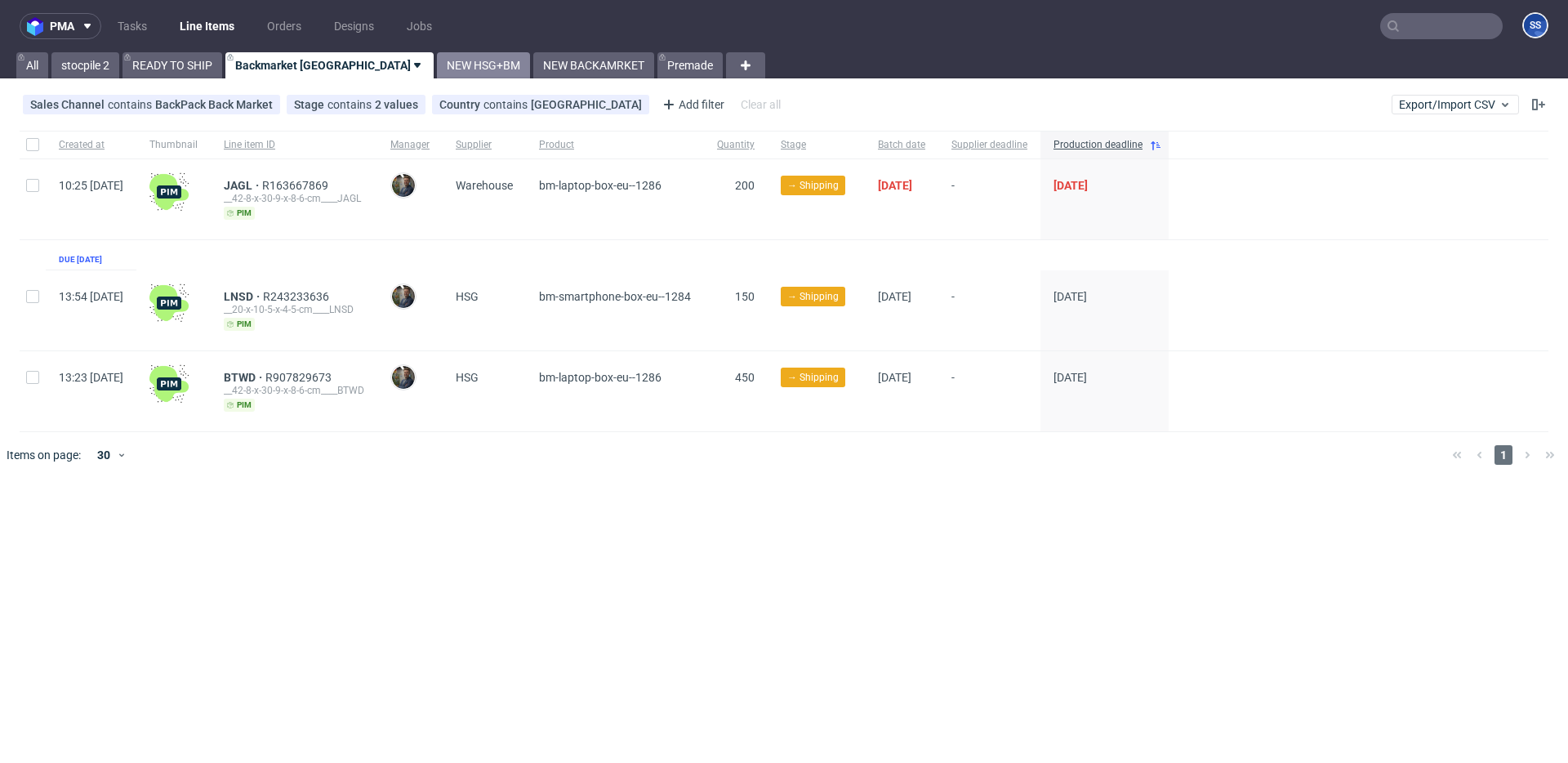
click at [437, 69] on link "NEW HSG+BM" at bounding box center [484, 65] width 93 height 26
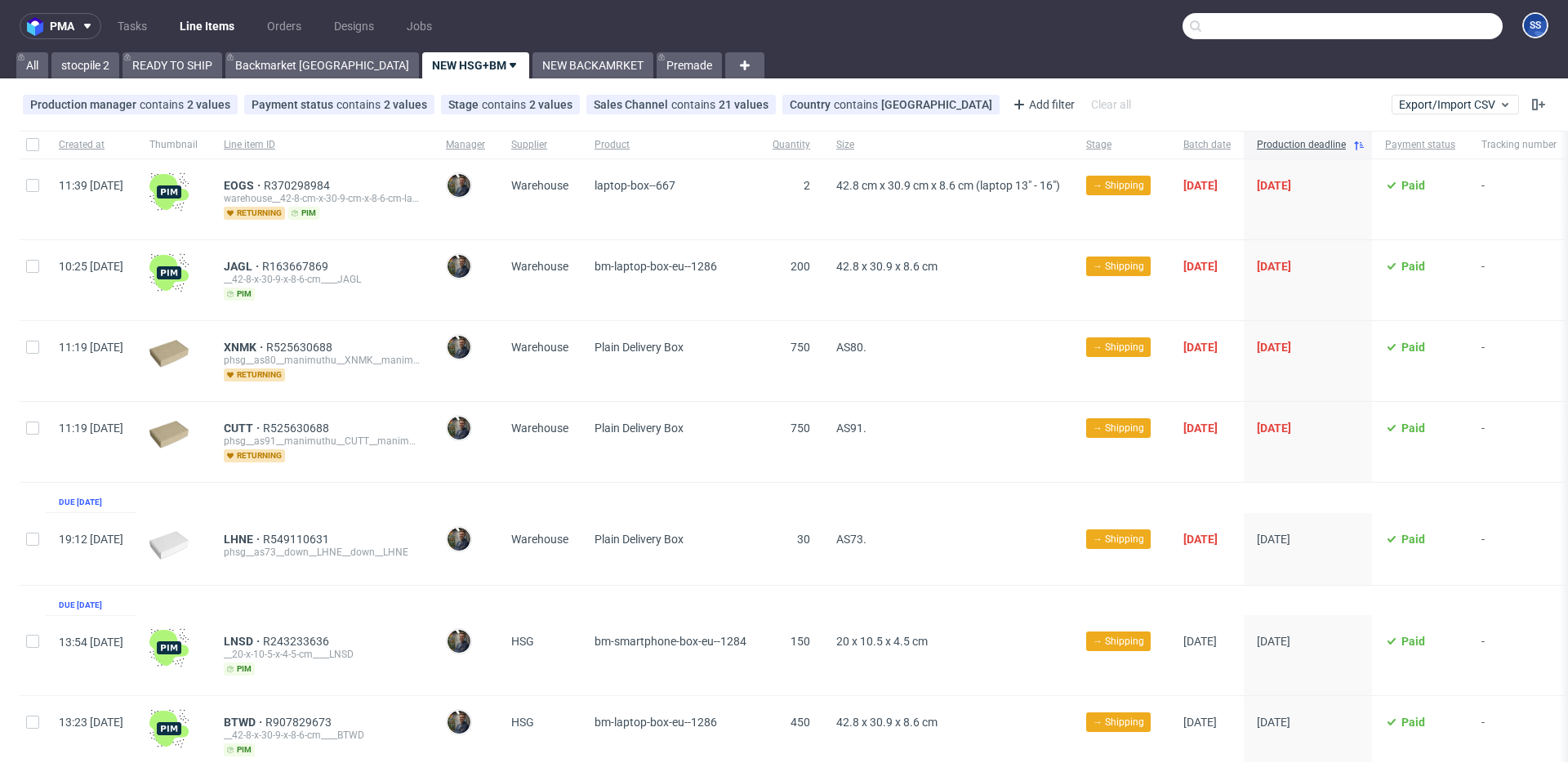
click at [1403, 27] on input "text" at bounding box center [1343, 26] width 320 height 26
paste input "R560107085"
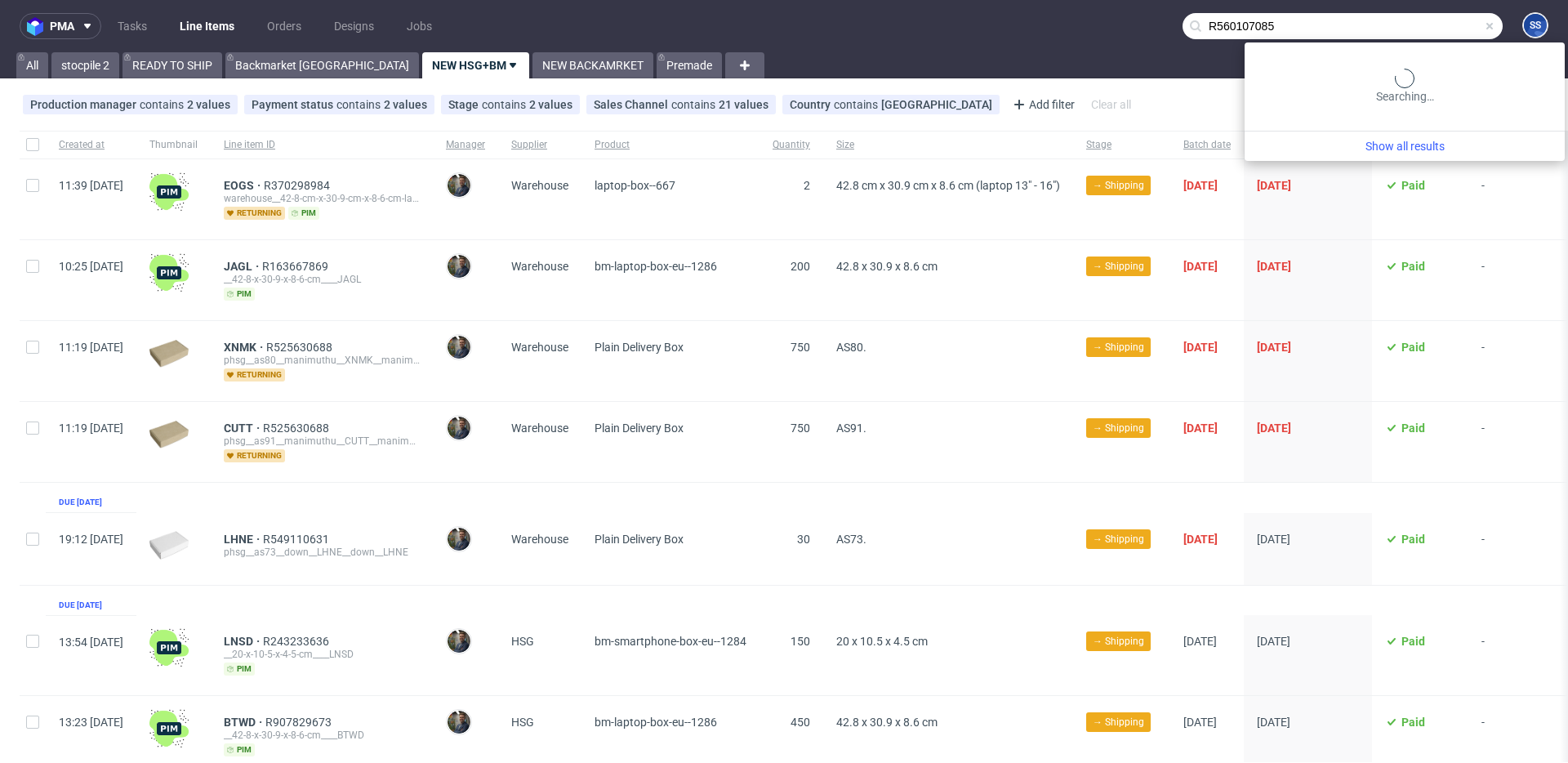
type input "R560107085"
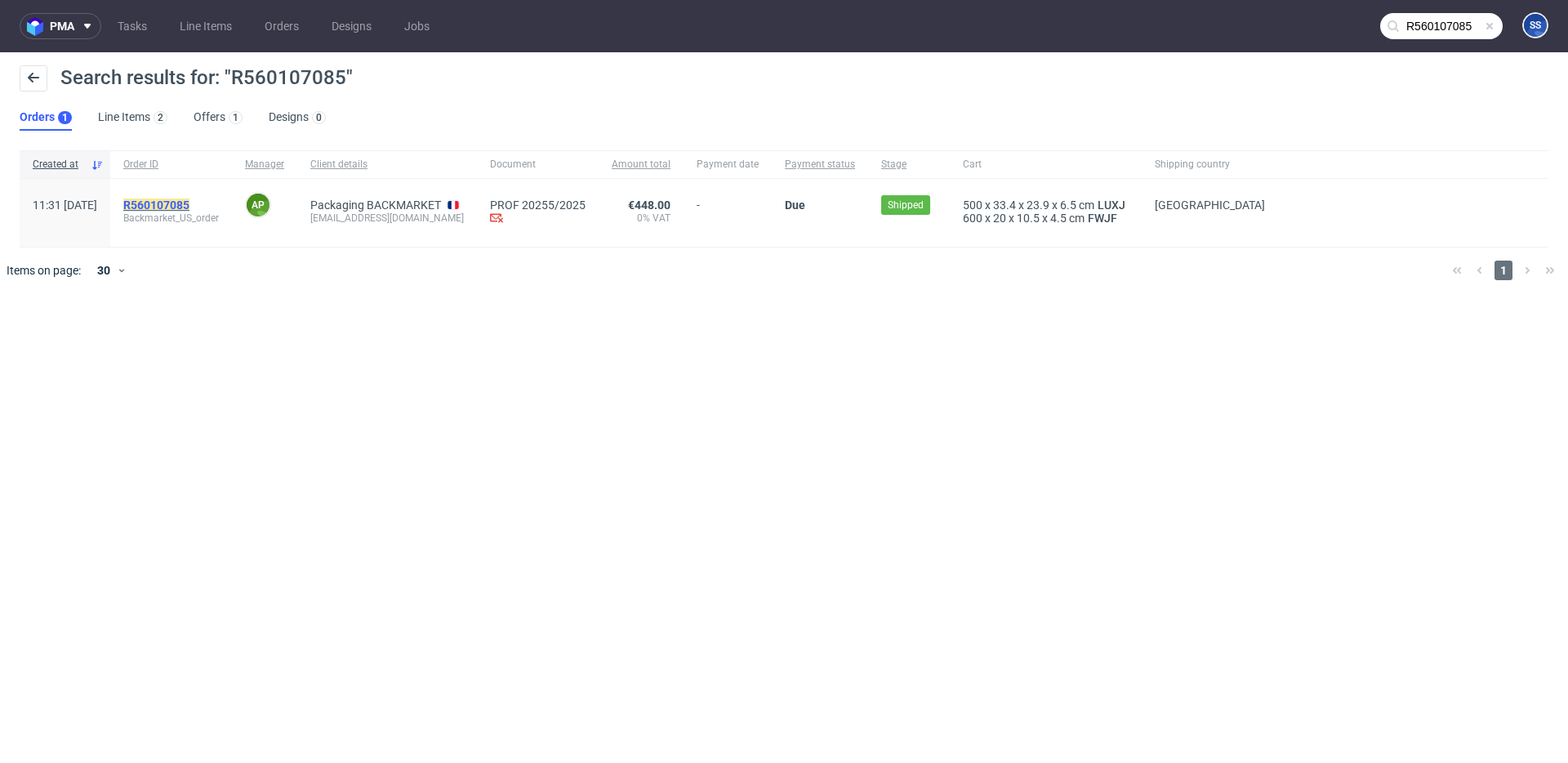
drag, startPoint x: 245, startPoint y: 204, endPoint x: 232, endPoint y: 203, distance: 13.0
click at [219, 203] on div "R560107085" at bounding box center [171, 205] width 95 height 13
click at [189, 203] on mark "R560107085" at bounding box center [157, 205] width 67 height 13
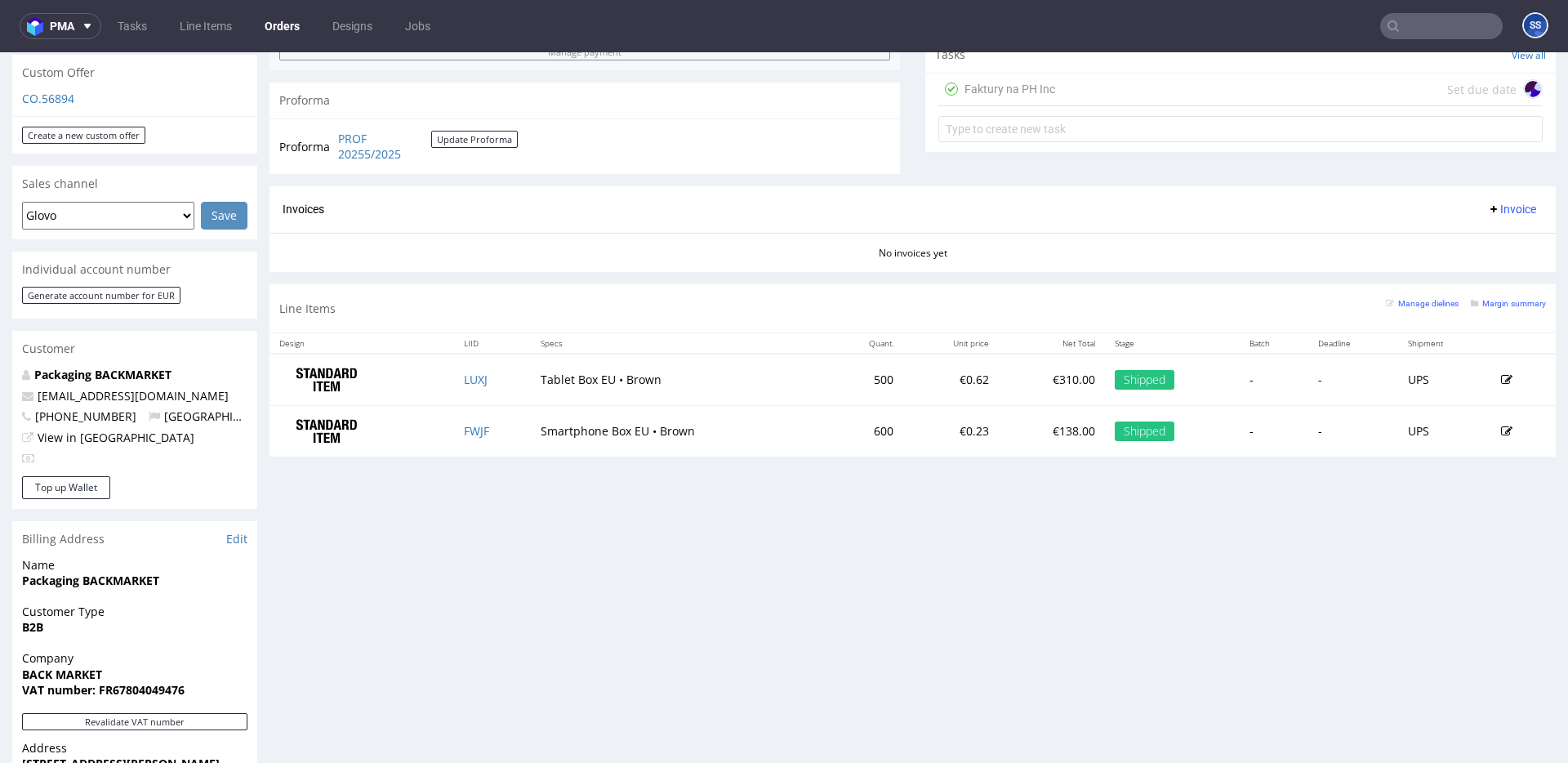
scroll to position [594, 0]
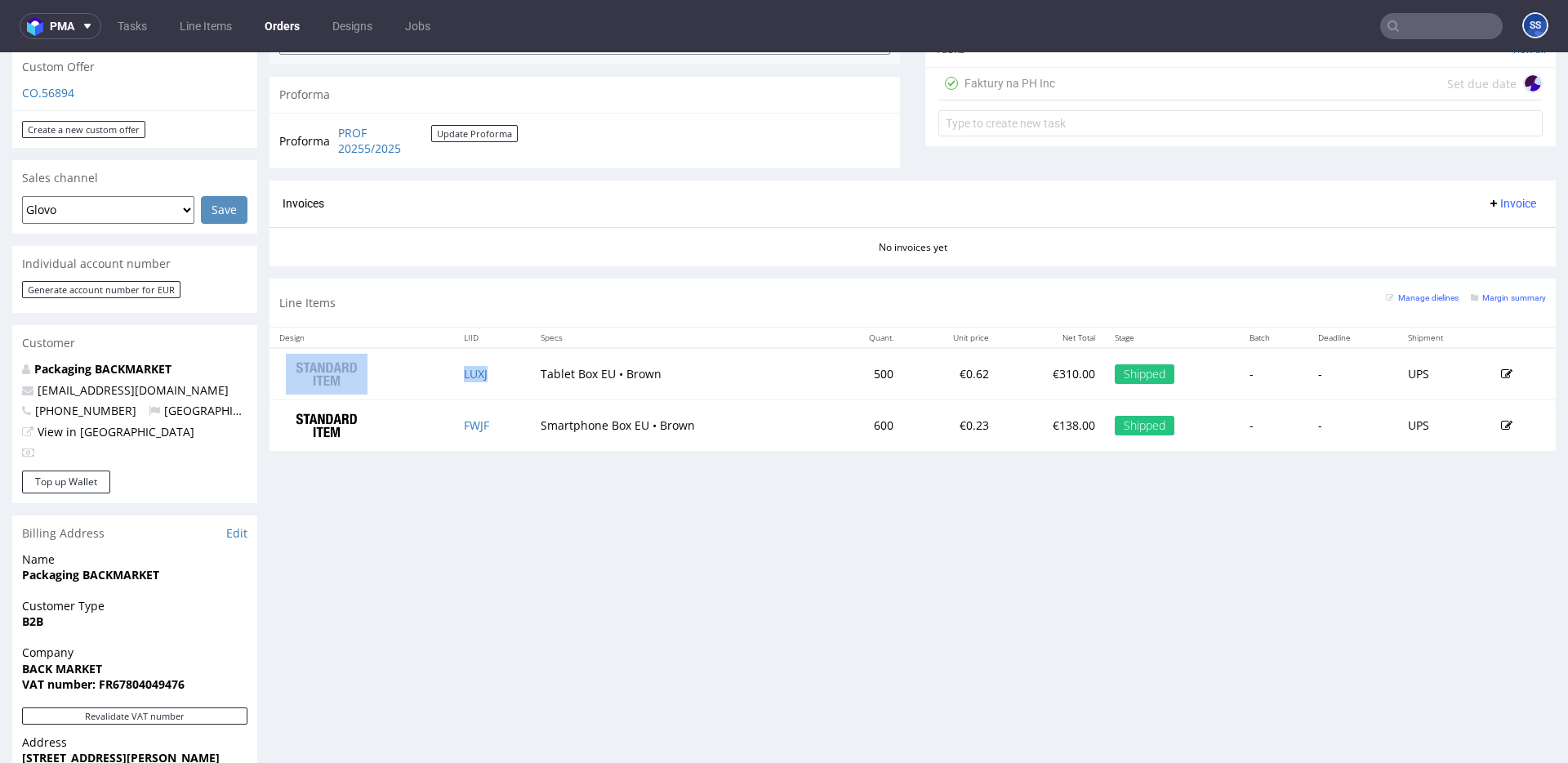
click at [493, 377] on td "LUXJ" at bounding box center [493, 374] width 77 height 51
click at [272, 23] on link "Orders" at bounding box center [282, 26] width 55 height 26
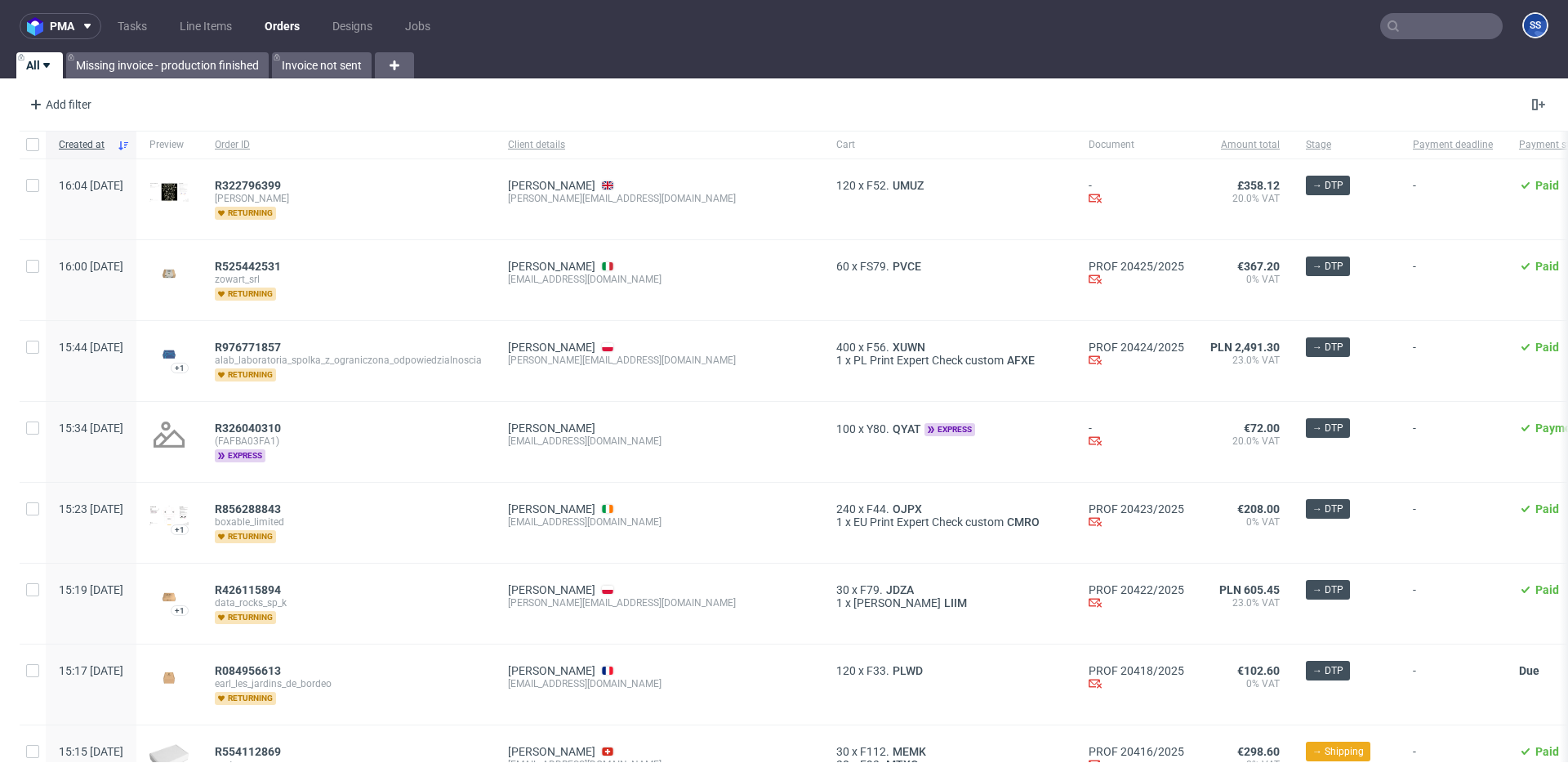
click at [275, 25] on link "Orders" at bounding box center [282, 26] width 55 height 26
click at [200, 31] on link "Line Items" at bounding box center [206, 26] width 72 height 26
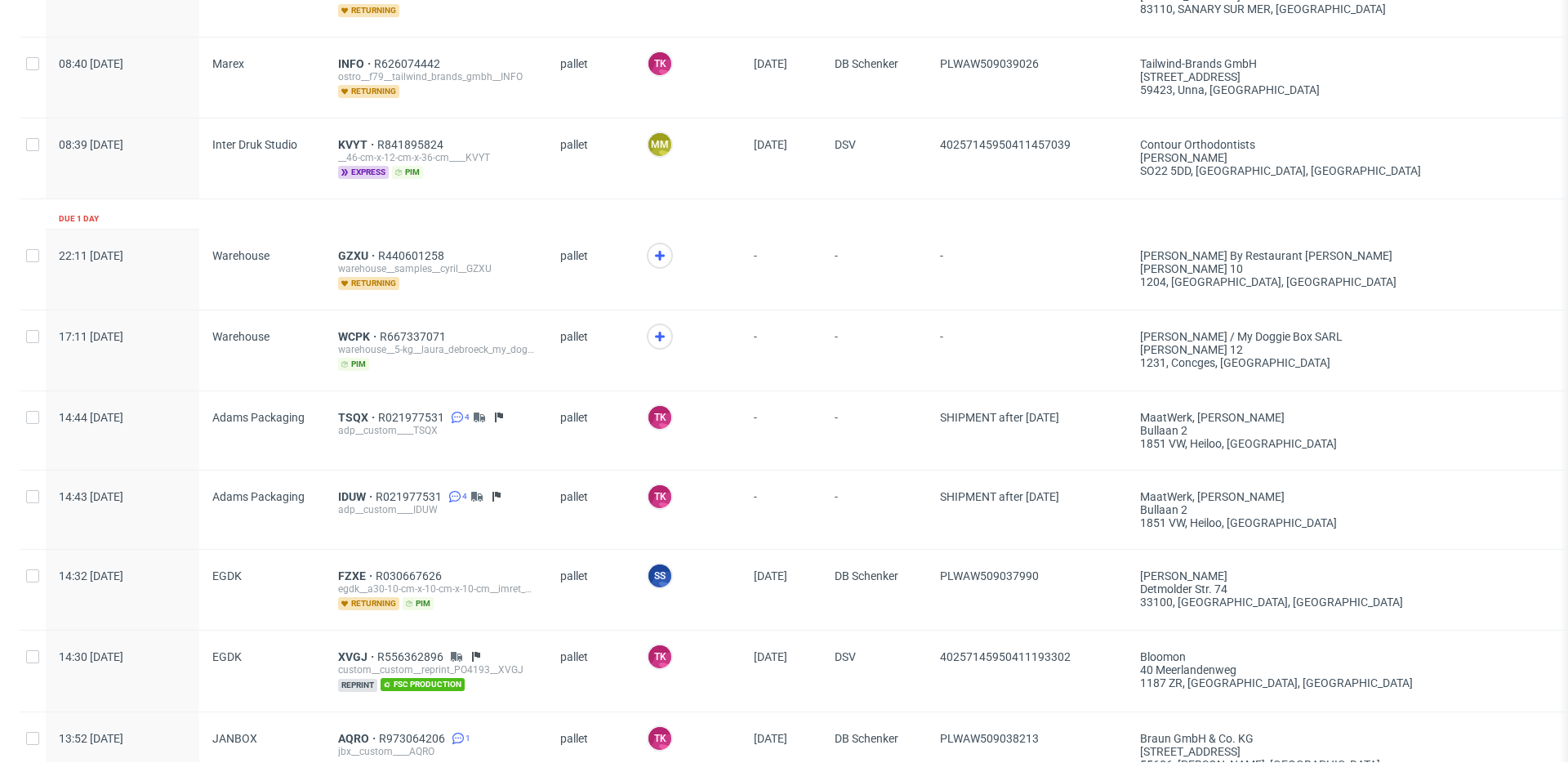
scroll to position [1640, 0]
click at [339, 331] on span "WCPK" at bounding box center [359, 338] width 42 height 13
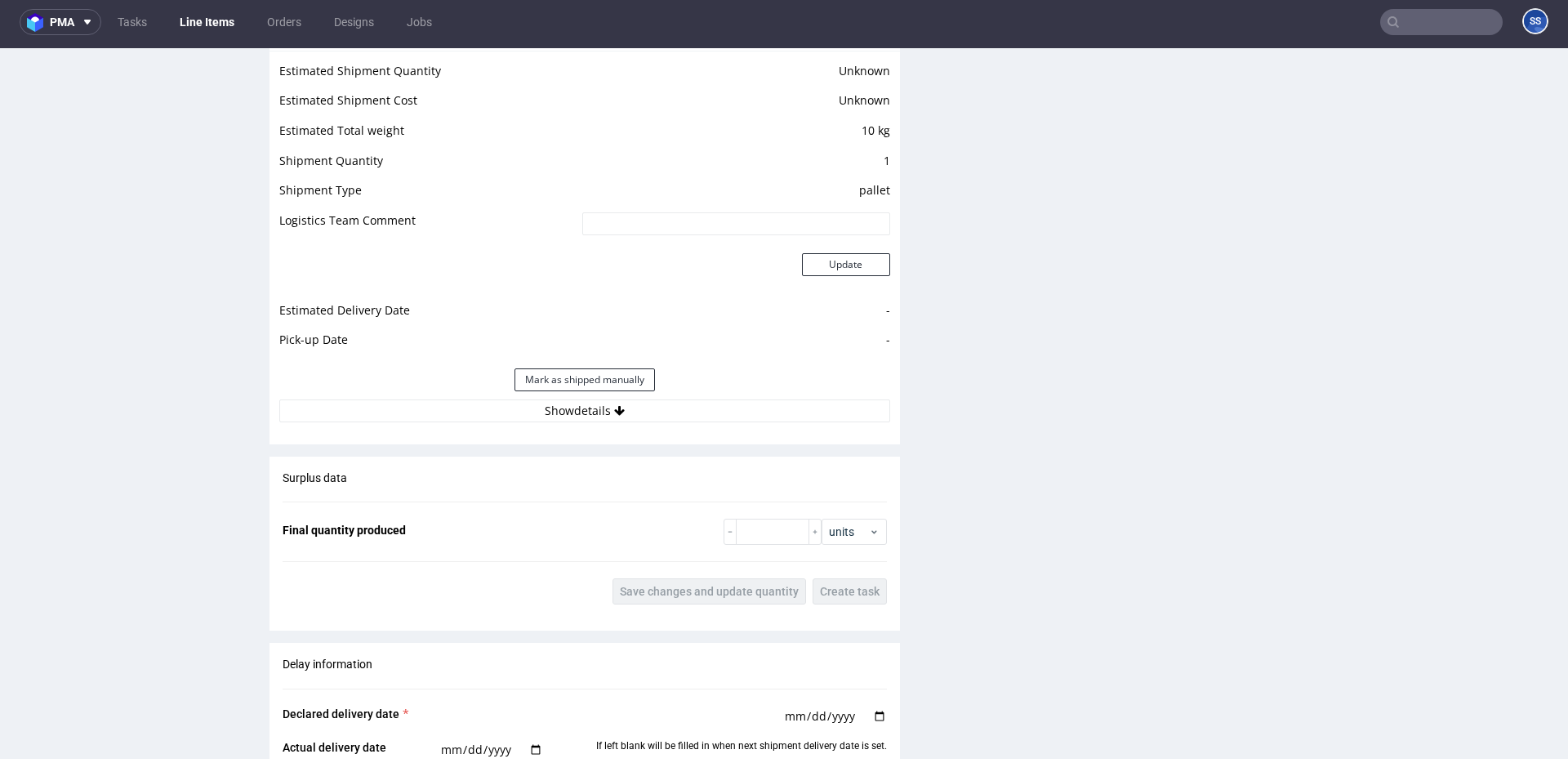
scroll to position [1402, 0]
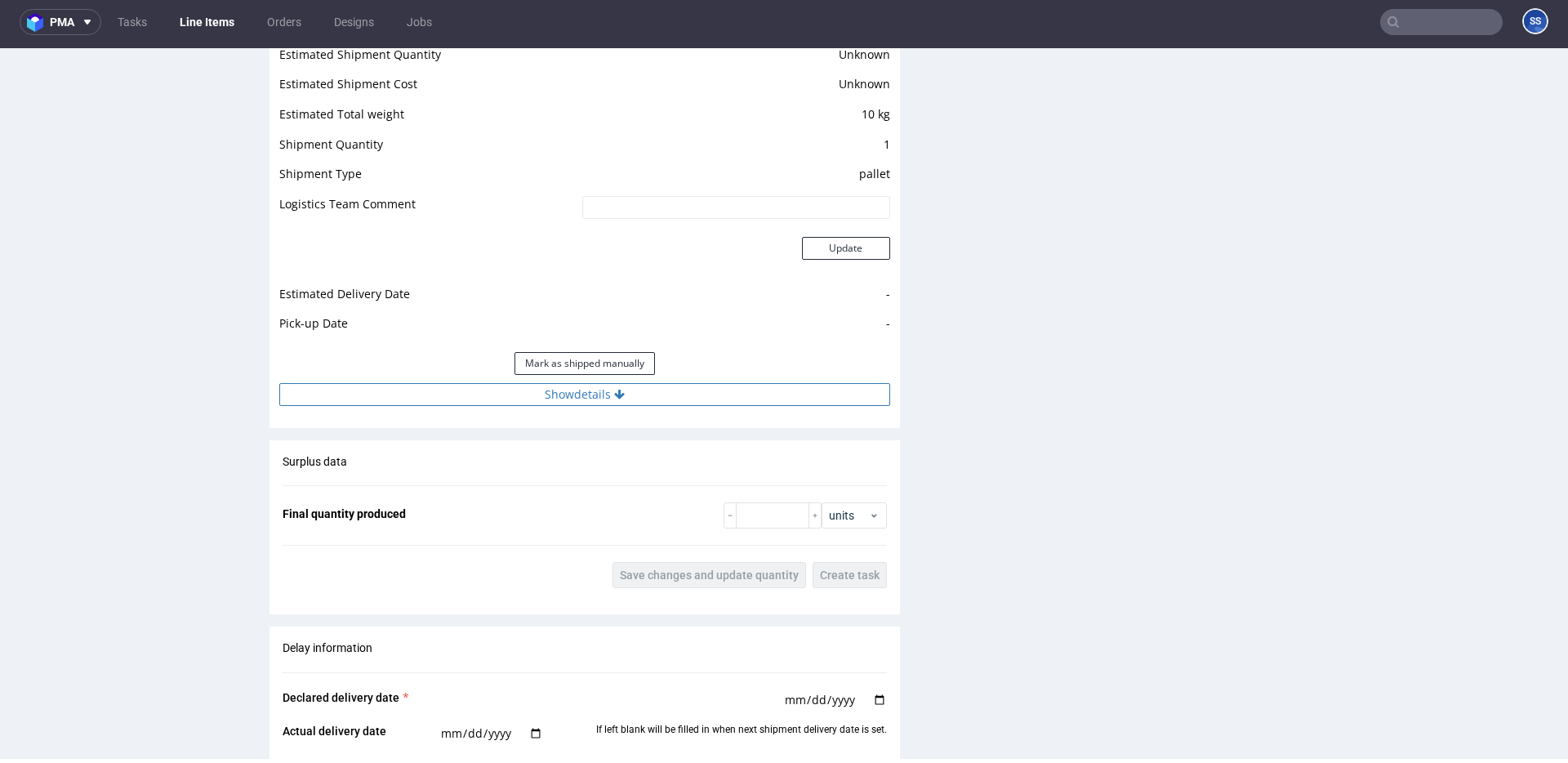
click at [596, 404] on button "Show details" at bounding box center [585, 395] width 610 height 23
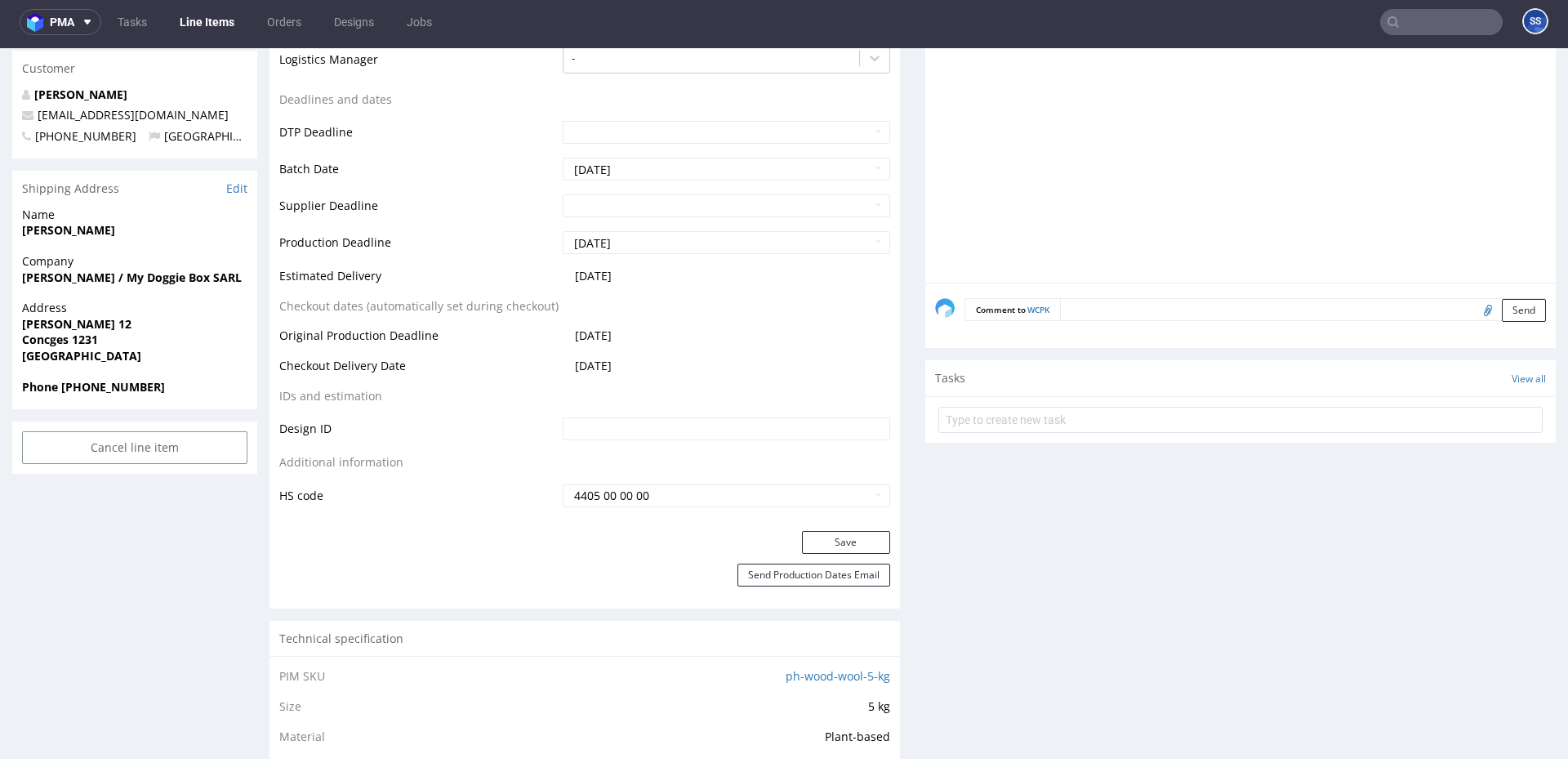
scroll to position [584, 0]
click at [1152, 313] on textarea at bounding box center [1303, 309] width 486 height 23
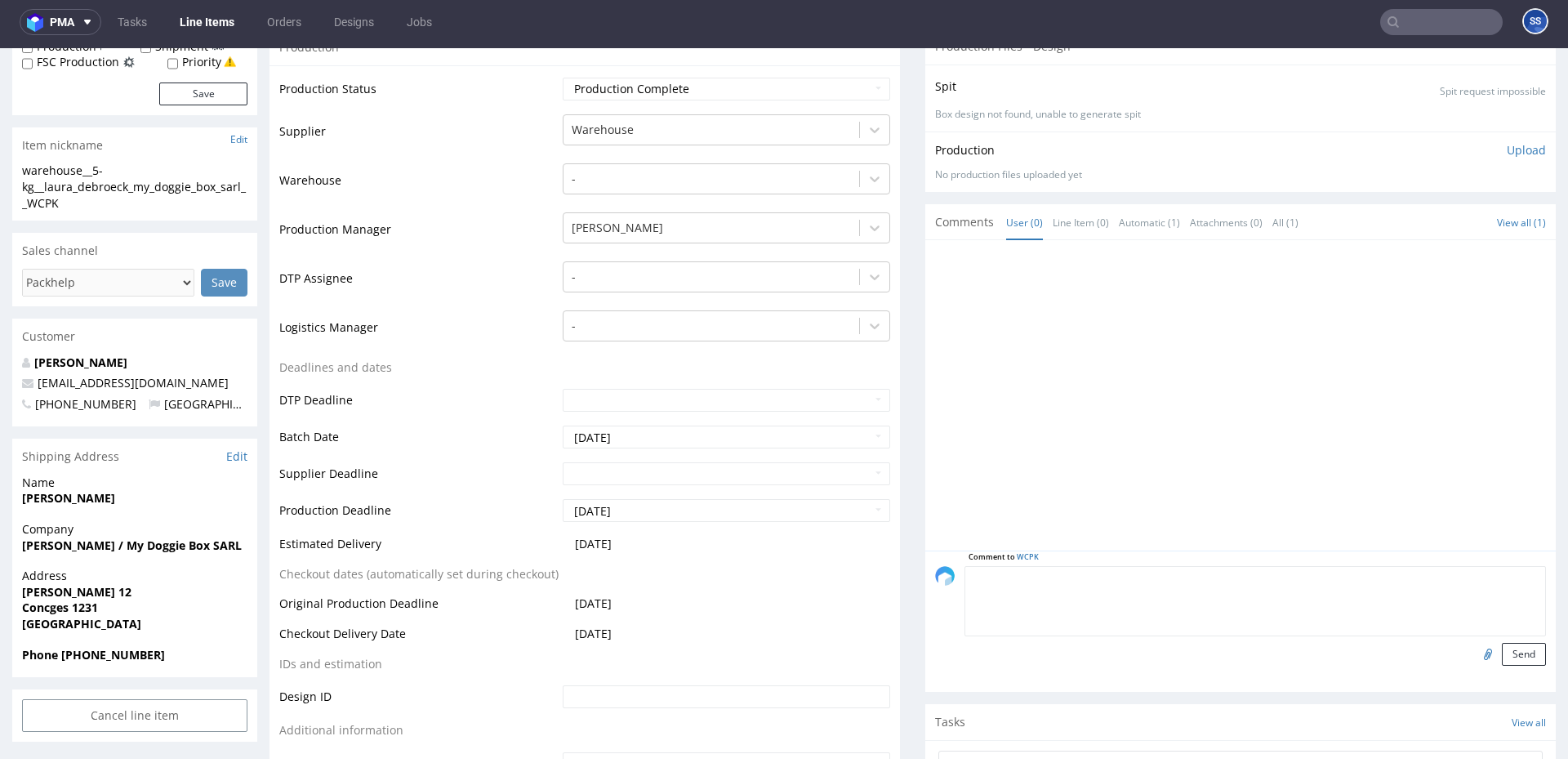
scroll to position [0, 0]
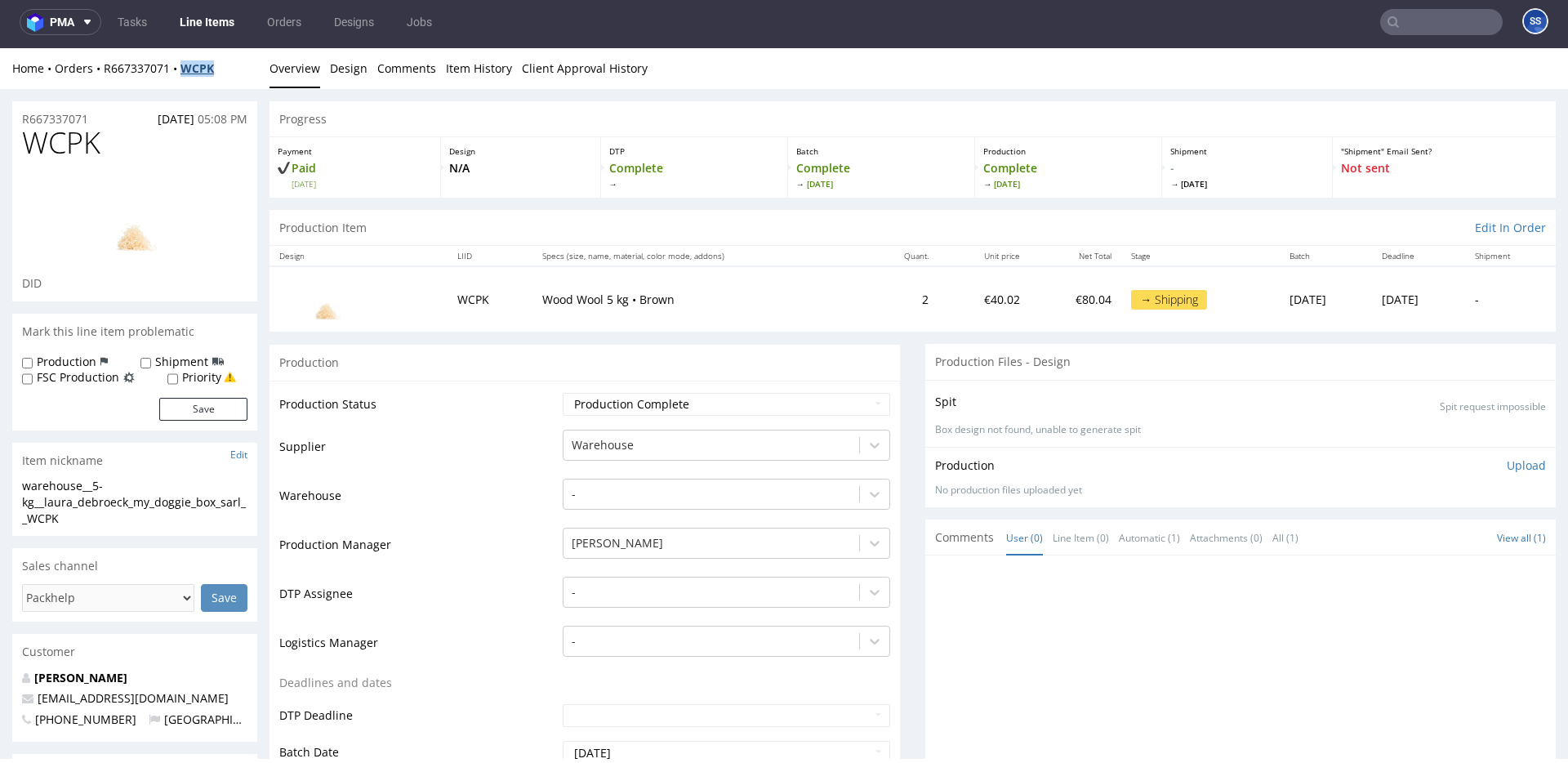
drag, startPoint x: 228, startPoint y: 72, endPoint x: 184, endPoint y: 70, distance: 44.0
click at [183, 71] on div "Home Orders R667337071 WCPK" at bounding box center [135, 68] width 245 height 16
click at [214, 20] on link "Line Items" at bounding box center [207, 21] width 74 height 26
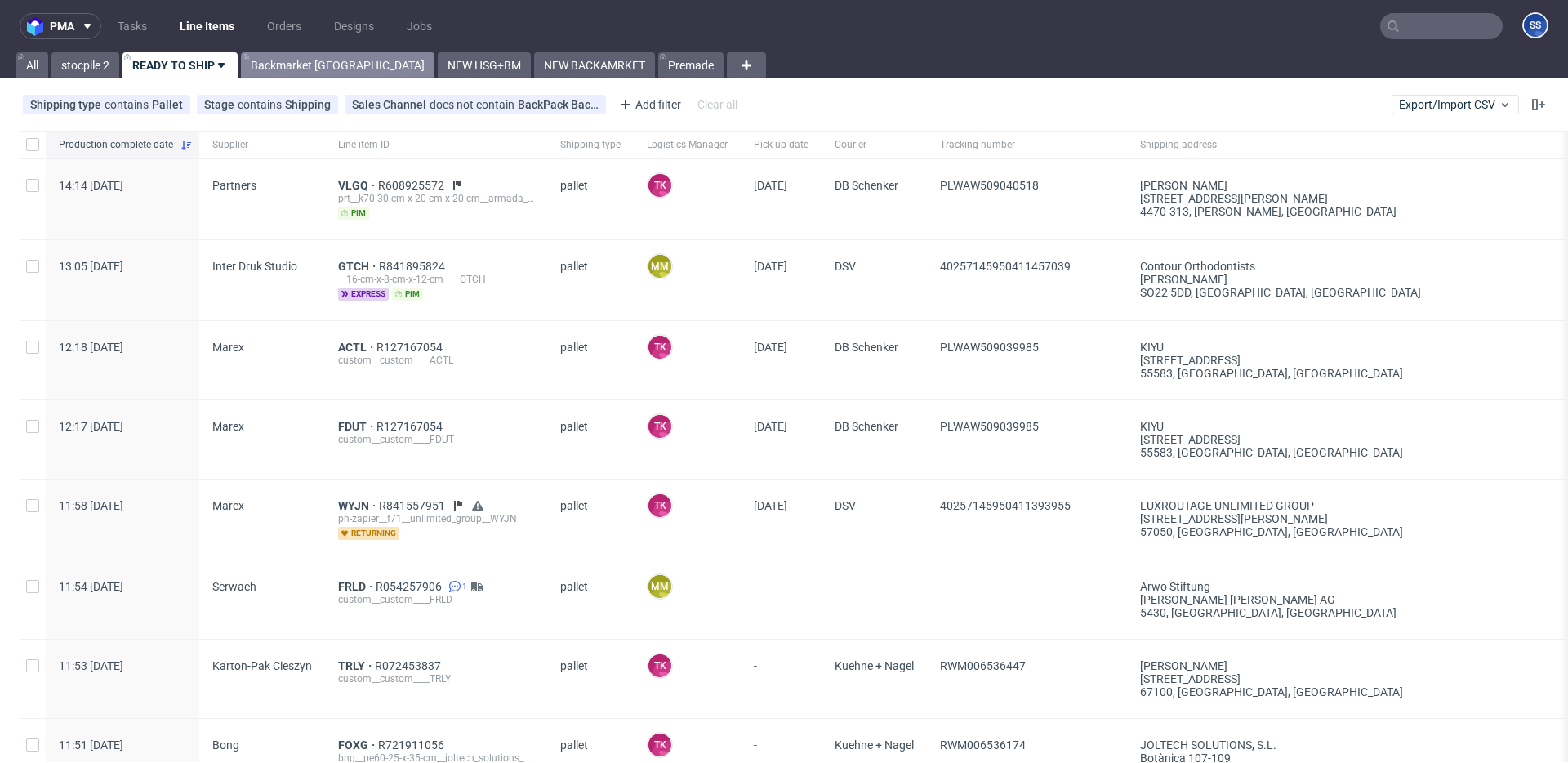
click at [295, 60] on link "Backmarket [GEOGRAPHIC_DATA]" at bounding box center [338, 65] width 194 height 26
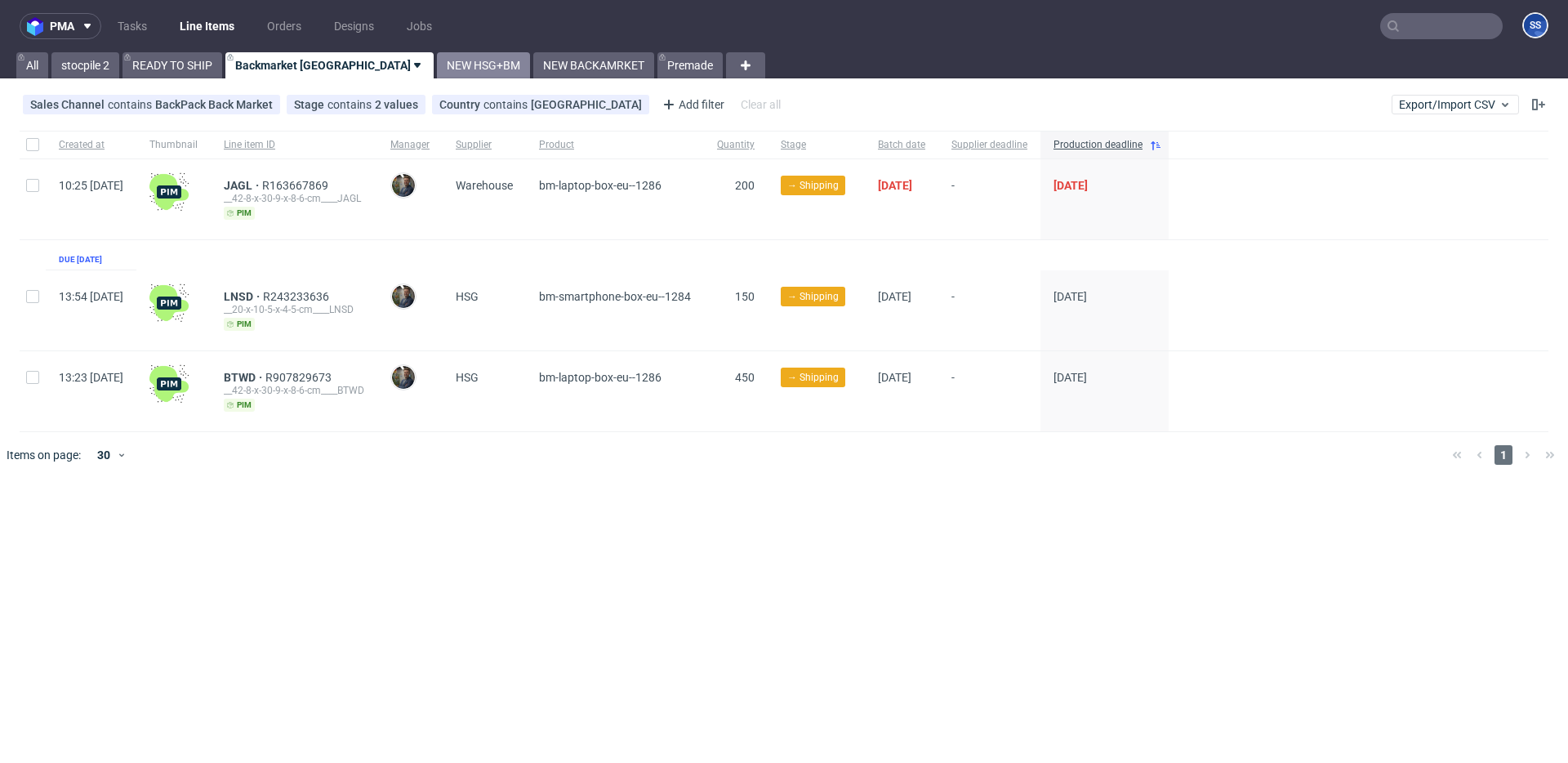
click at [437, 62] on link "NEW HSG+BM" at bounding box center [484, 65] width 93 height 26
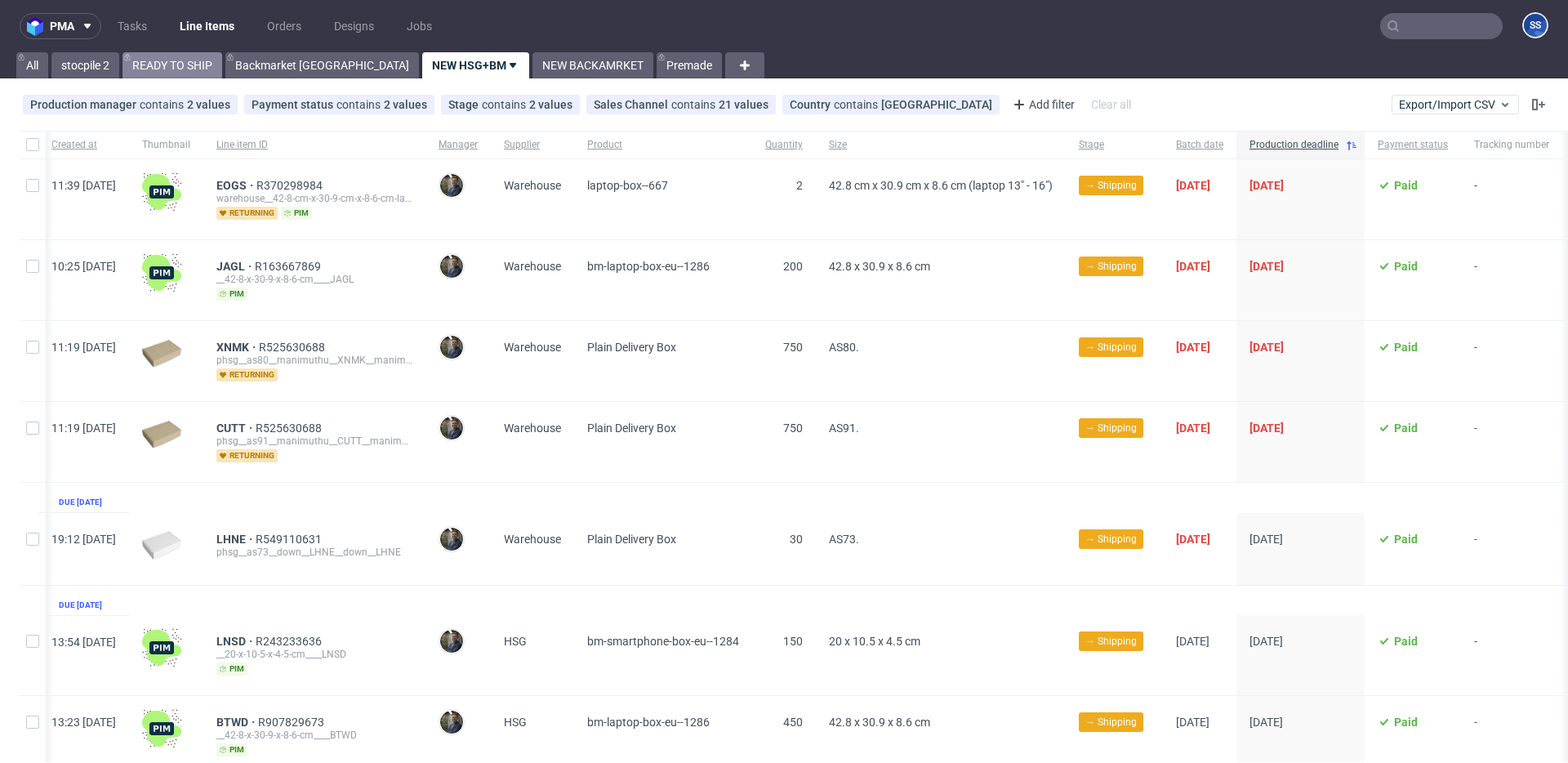
click at [218, 69] on link "READY TO SHIP" at bounding box center [172, 65] width 100 height 26
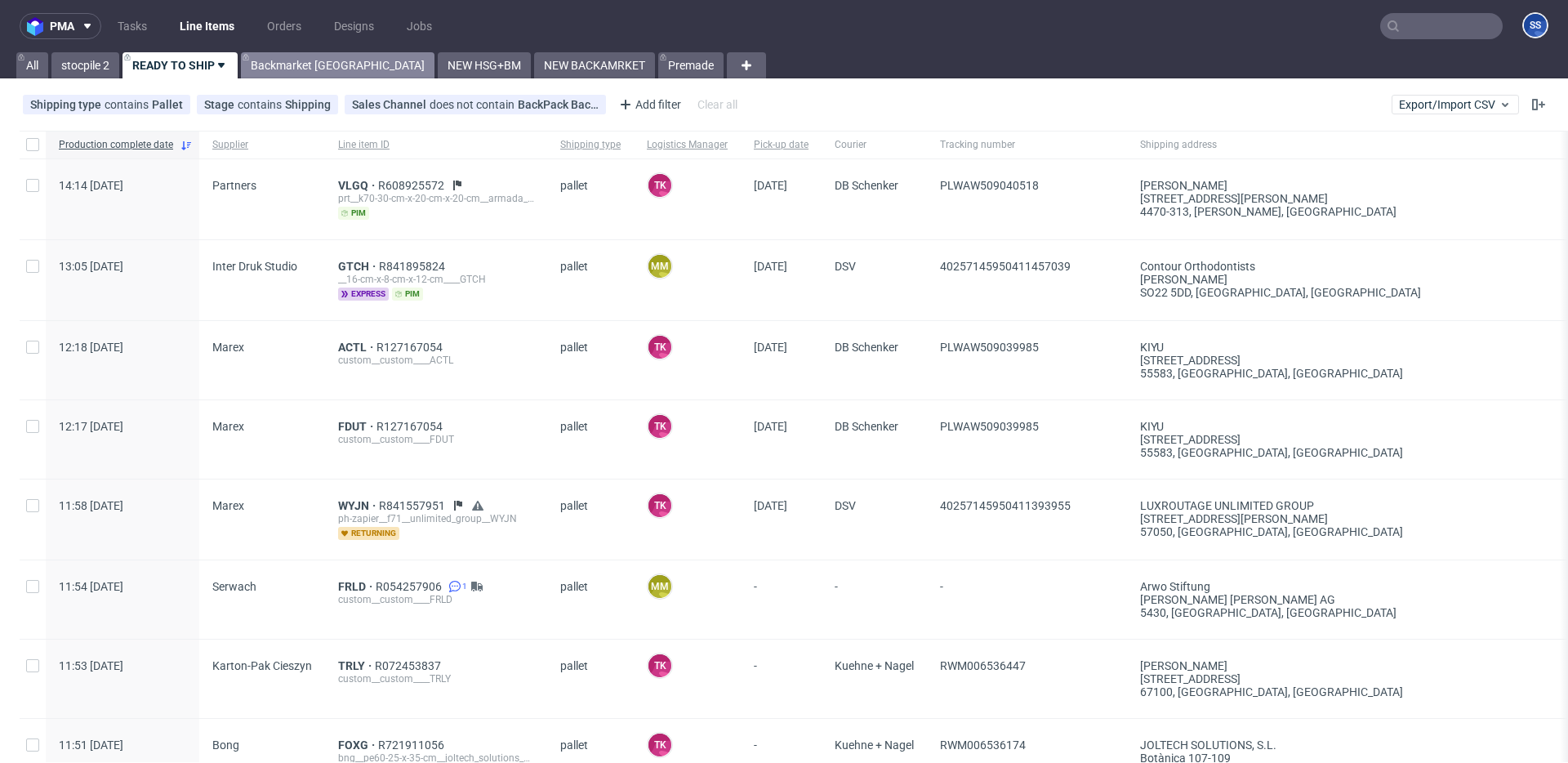
click at [270, 64] on link "Backmarket [GEOGRAPHIC_DATA]" at bounding box center [338, 65] width 194 height 26
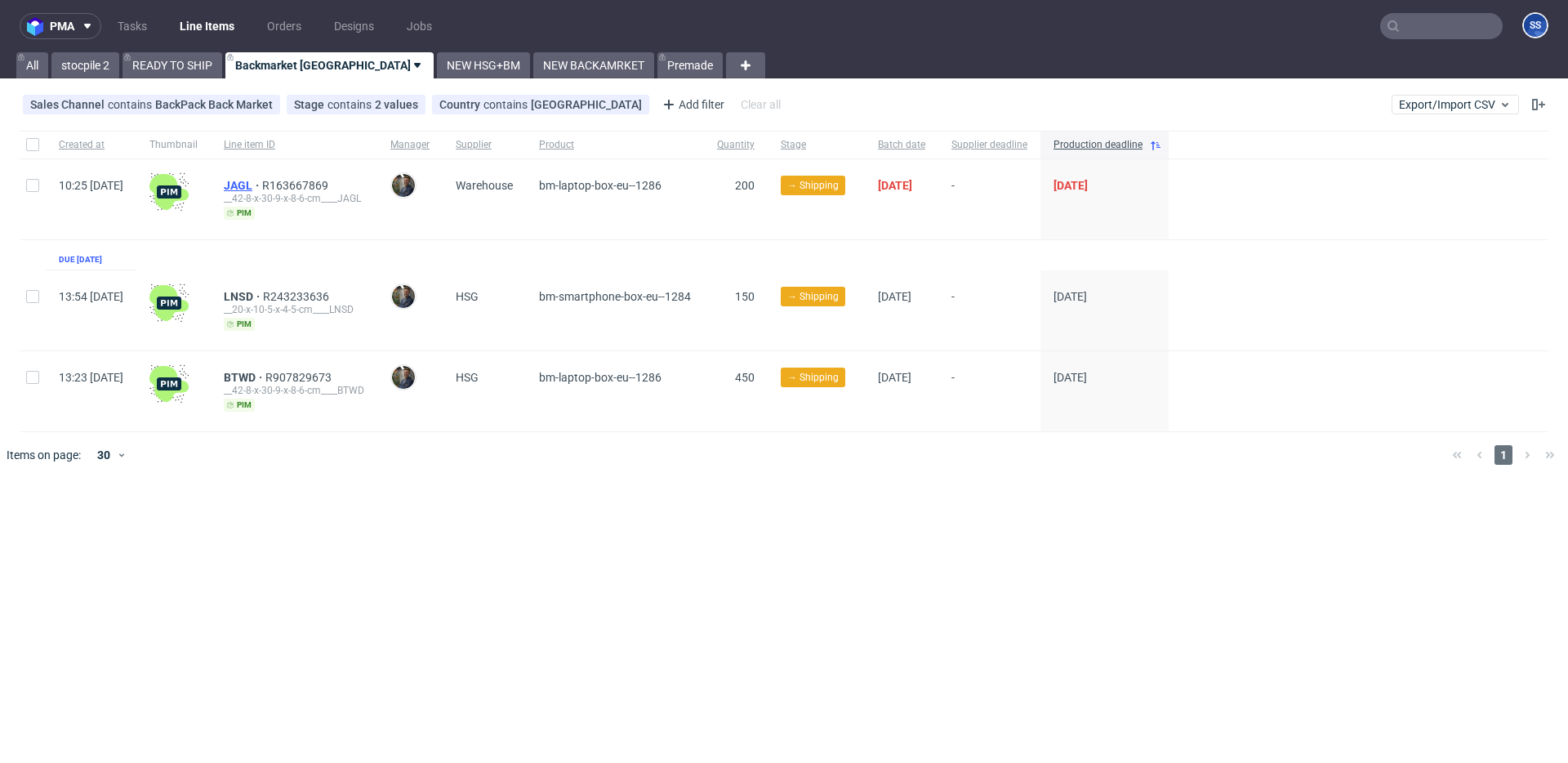
click at [262, 183] on span "JAGL" at bounding box center [242, 186] width 38 height 13
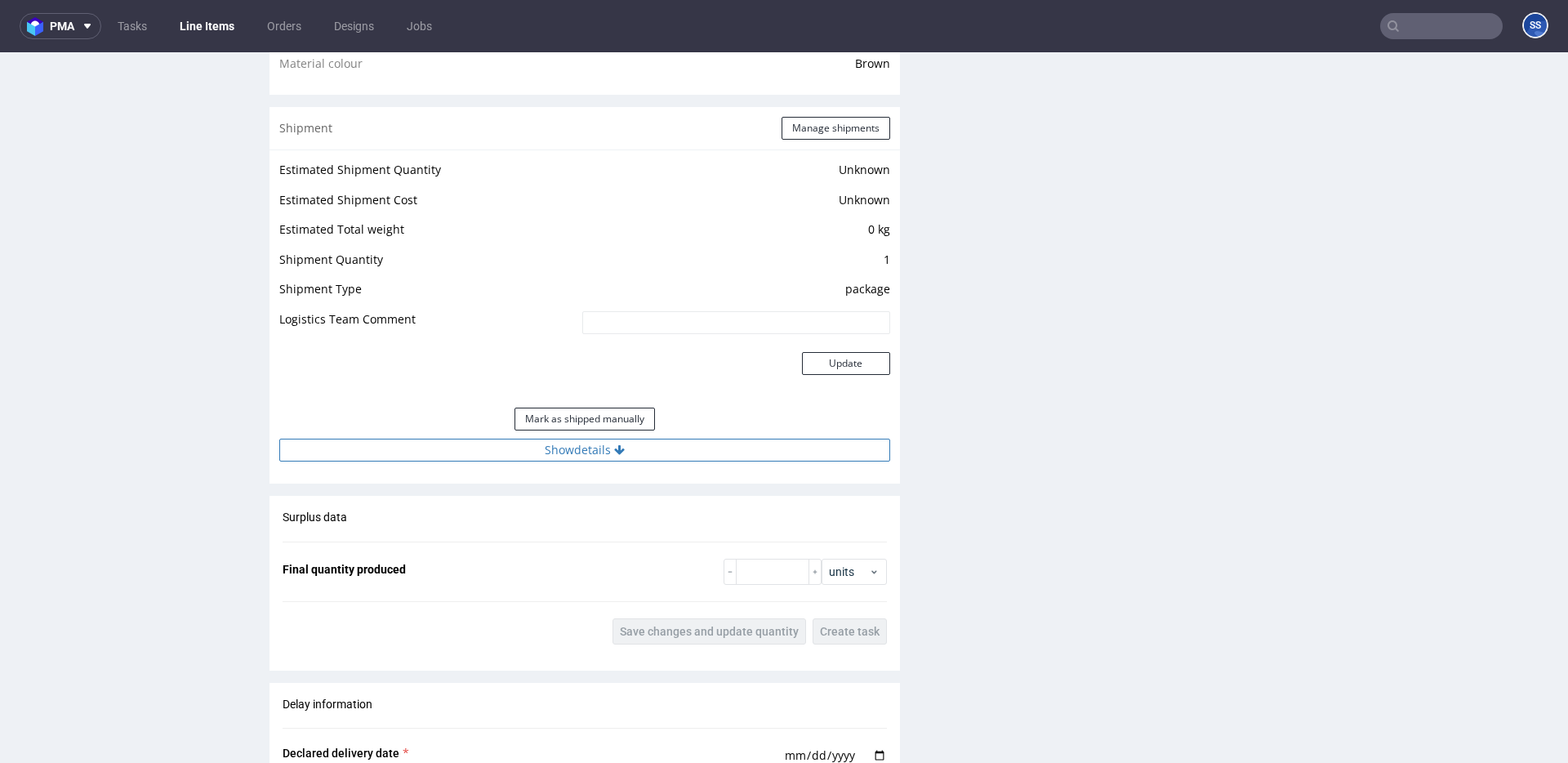
click at [631, 451] on button "Show details" at bounding box center [585, 450] width 610 height 23
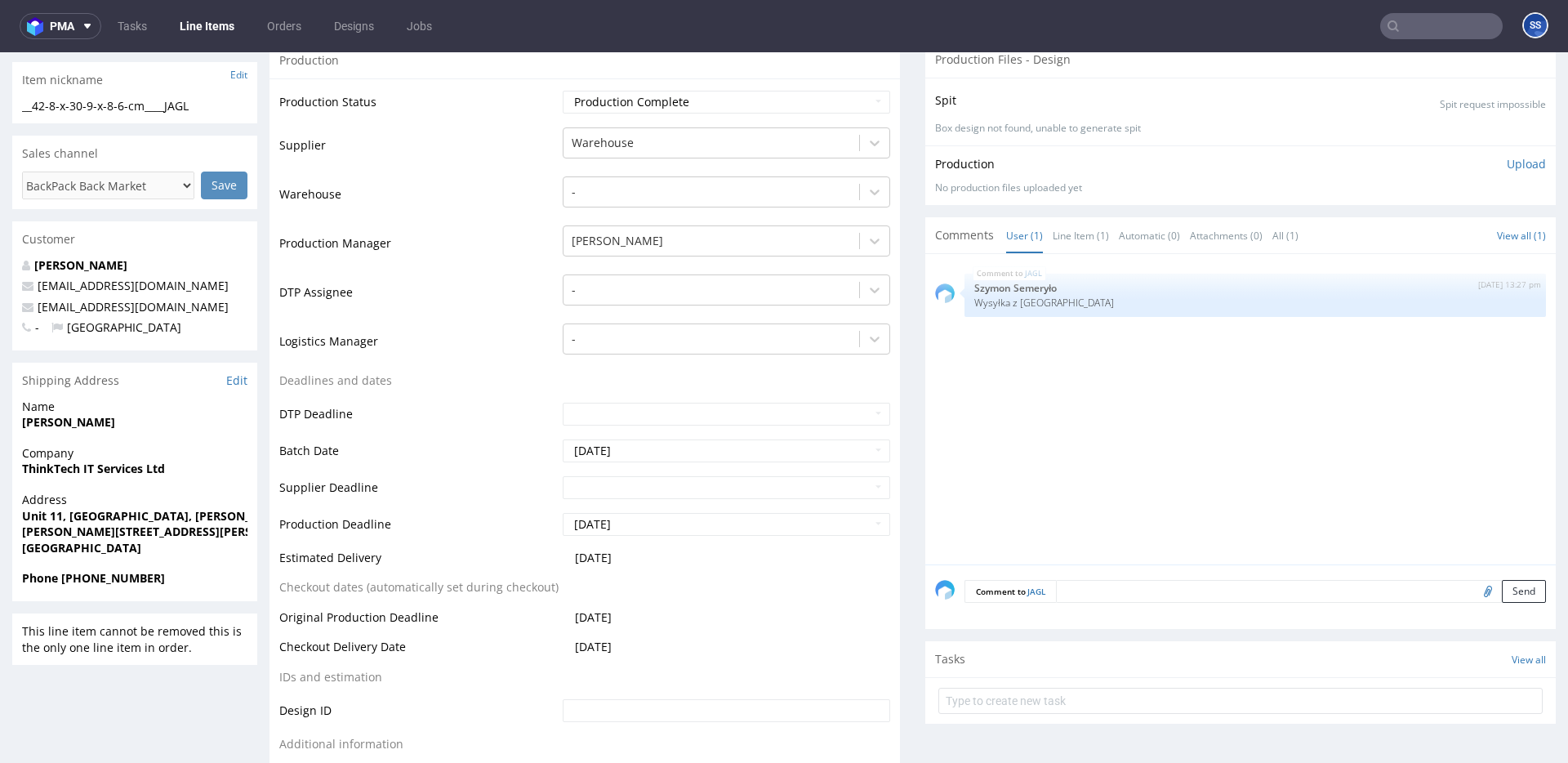
scroll to position [272, 0]
click at [1154, 594] on textarea at bounding box center [1301, 591] width 490 height 23
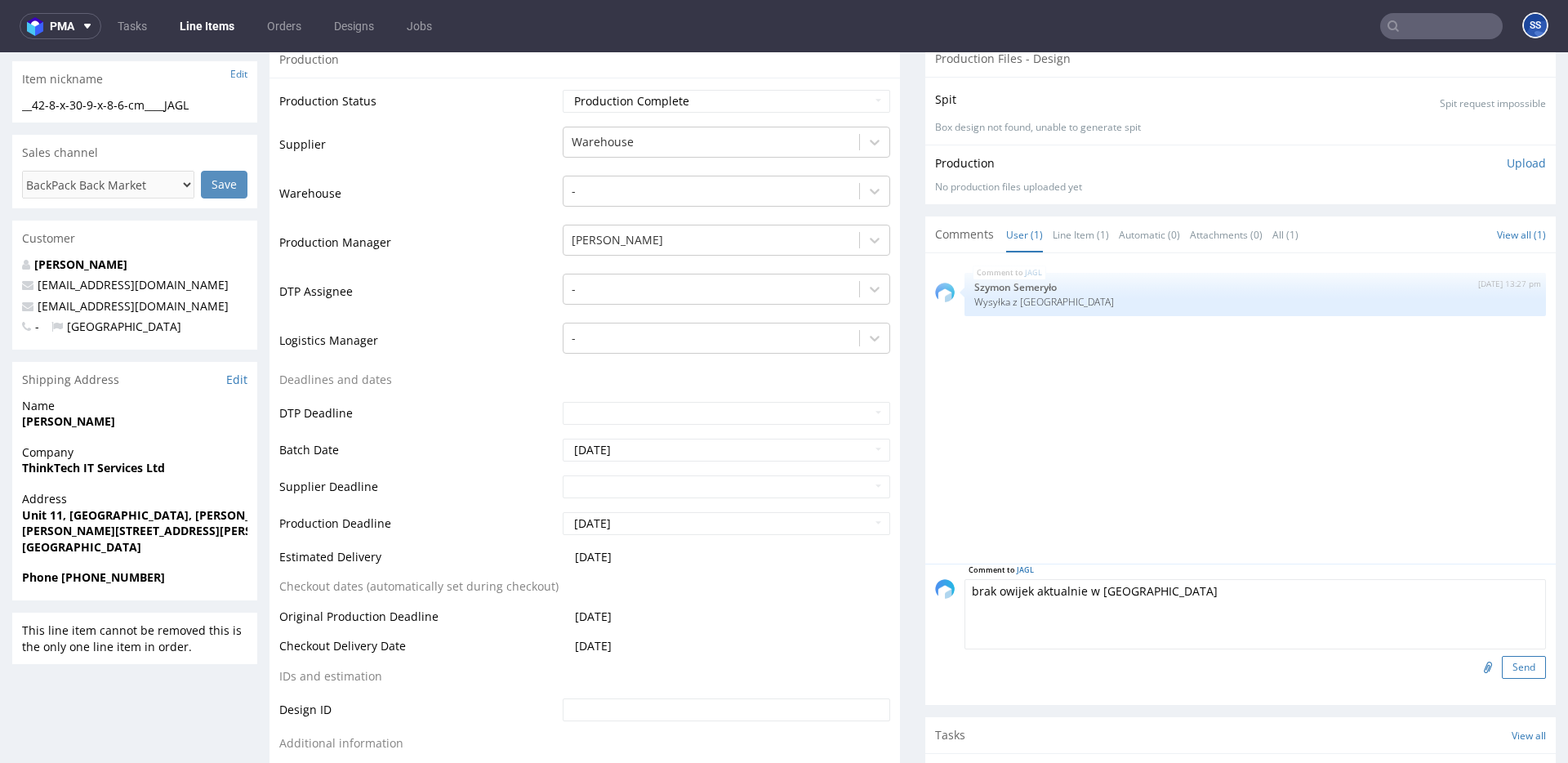
type textarea "brak owijek aktualnie w GB"
click at [1525, 661] on button "Send" at bounding box center [1524, 668] width 44 height 23
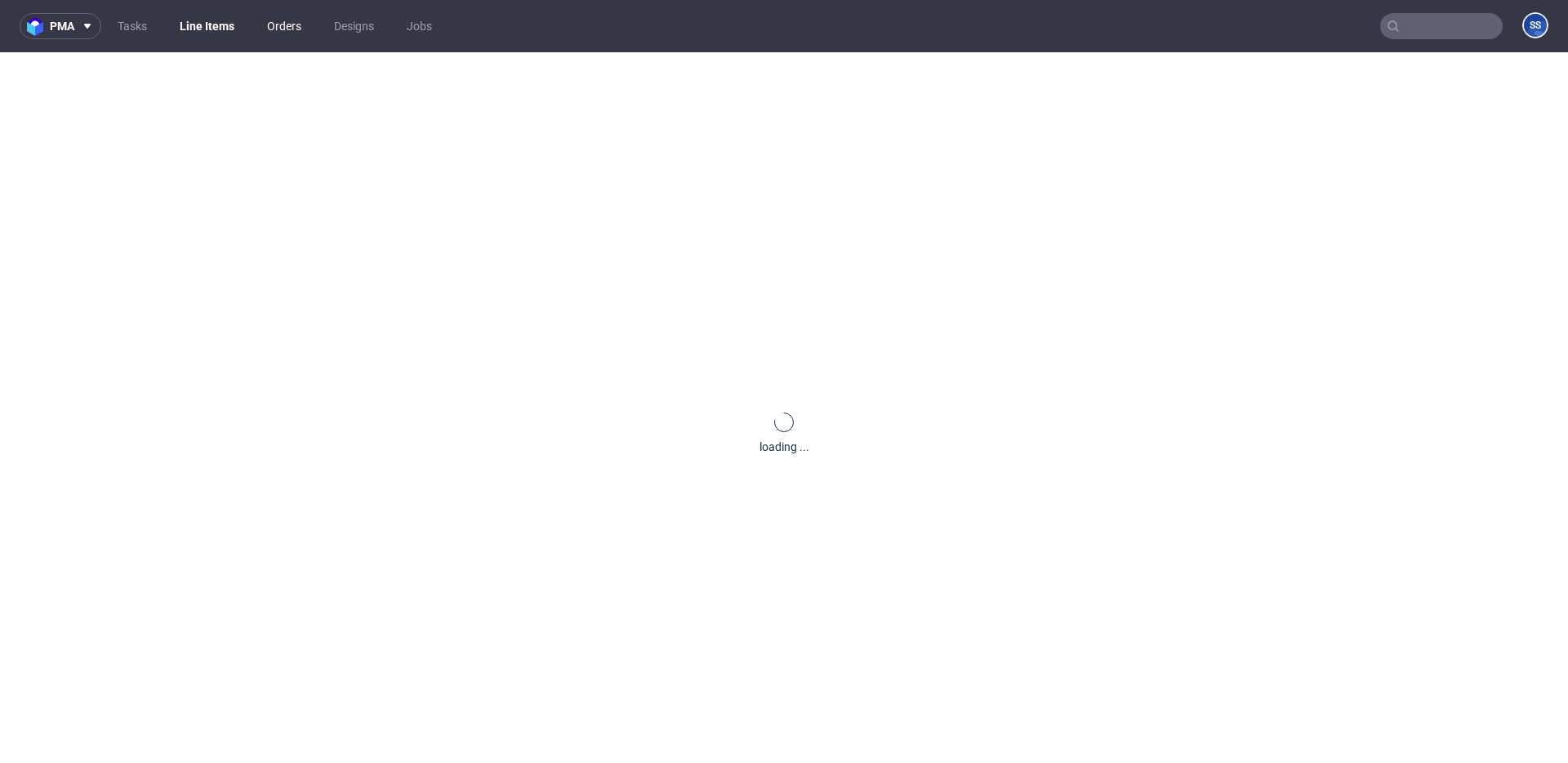
scroll to position [0, 0]
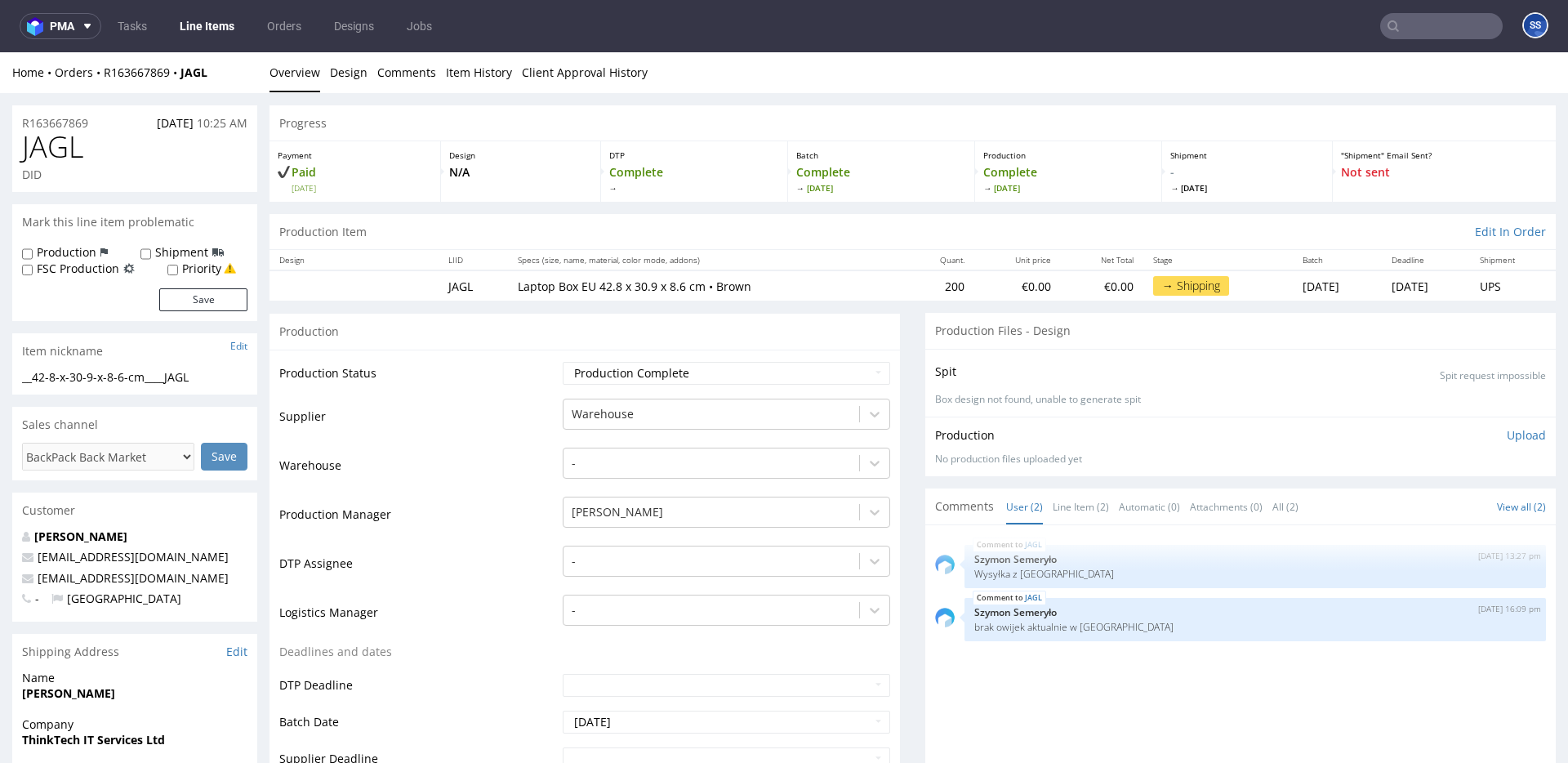
click at [218, 29] on link "Line Items" at bounding box center [207, 26] width 74 height 26
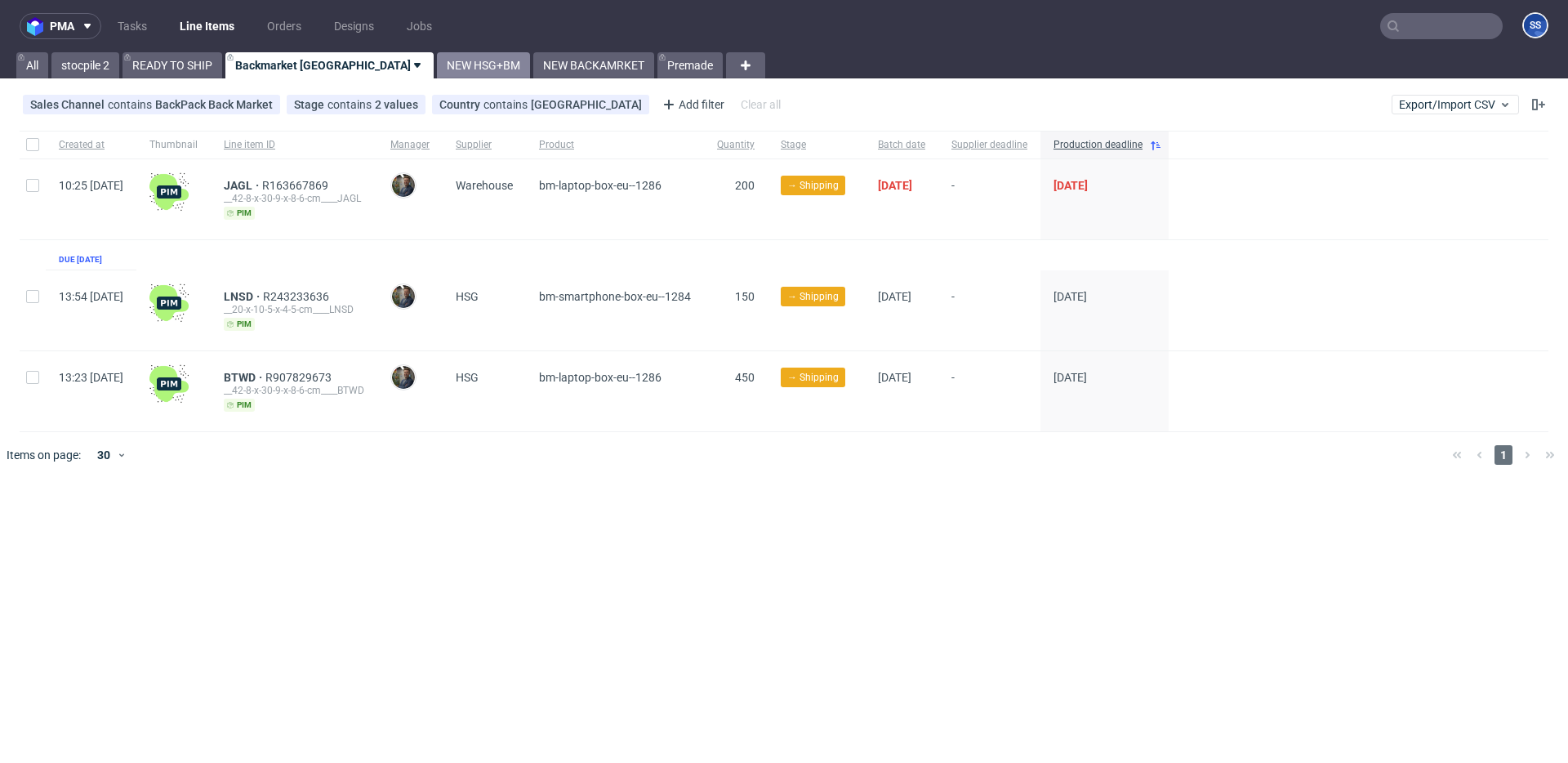
click at [437, 67] on link "NEW HSG+BM" at bounding box center [484, 65] width 93 height 26
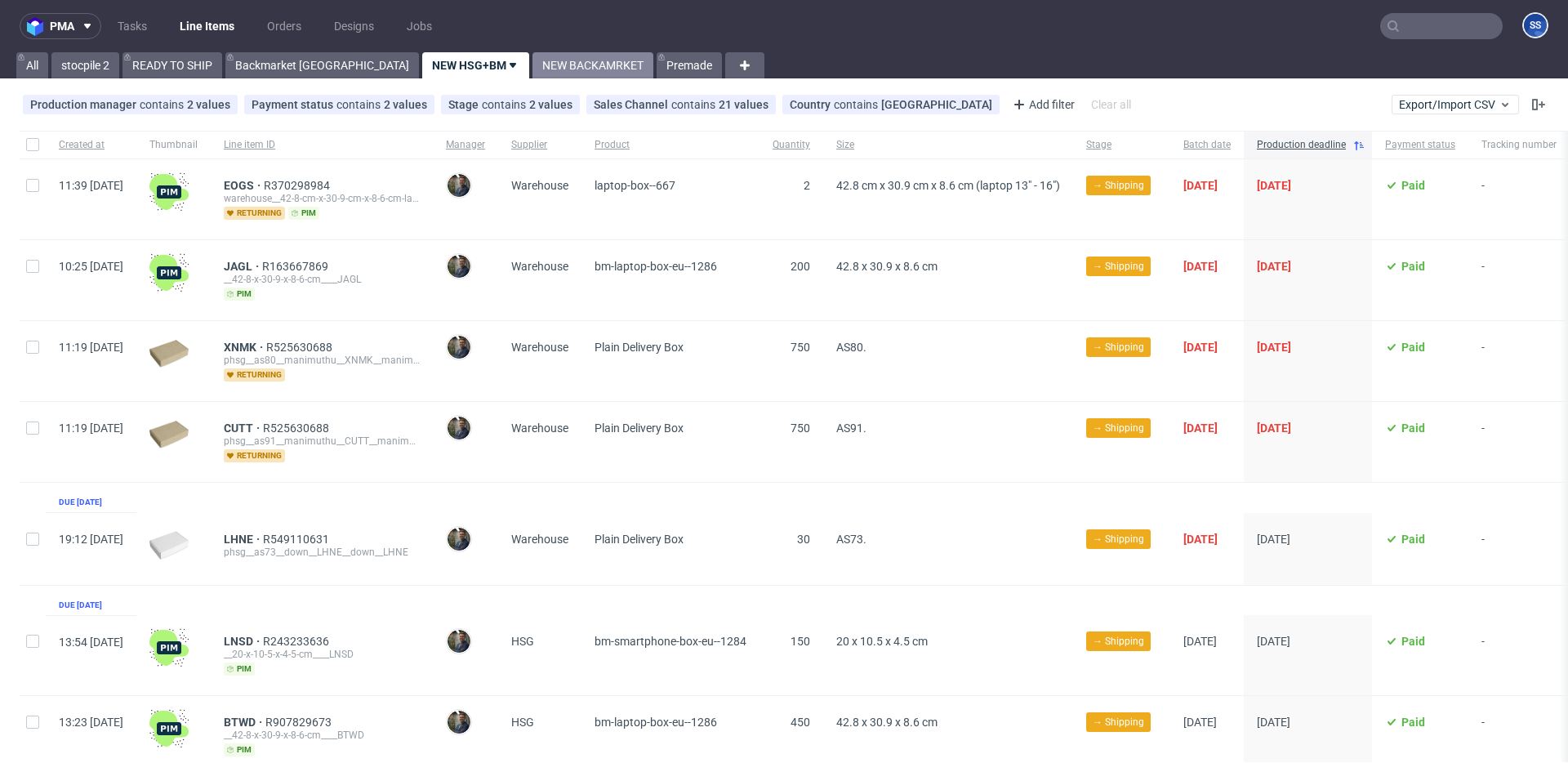
click at [532, 68] on link "NEW BACKAMRKET" at bounding box center [592, 65] width 121 height 26
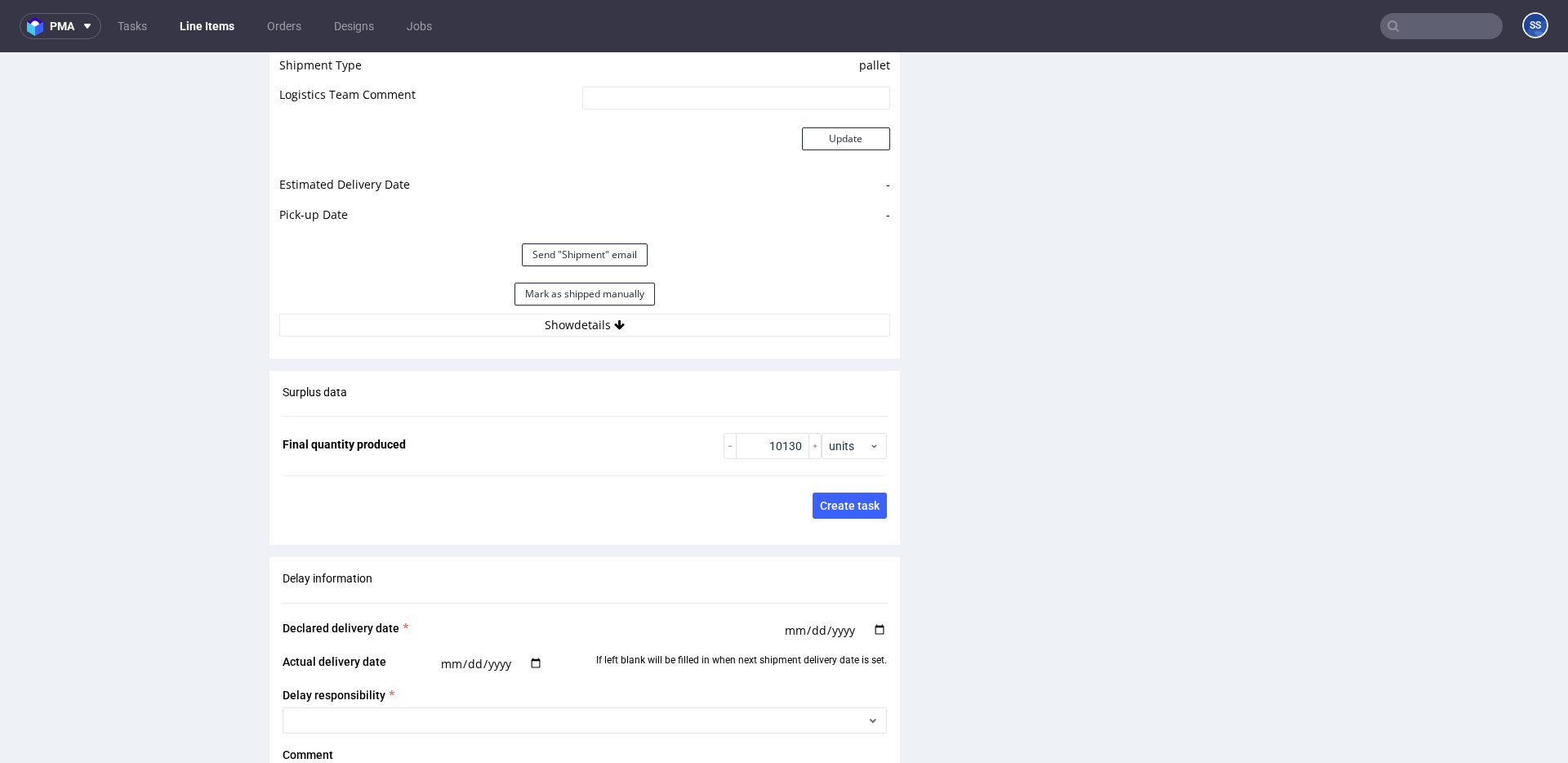
scroll to position [2371, 0]
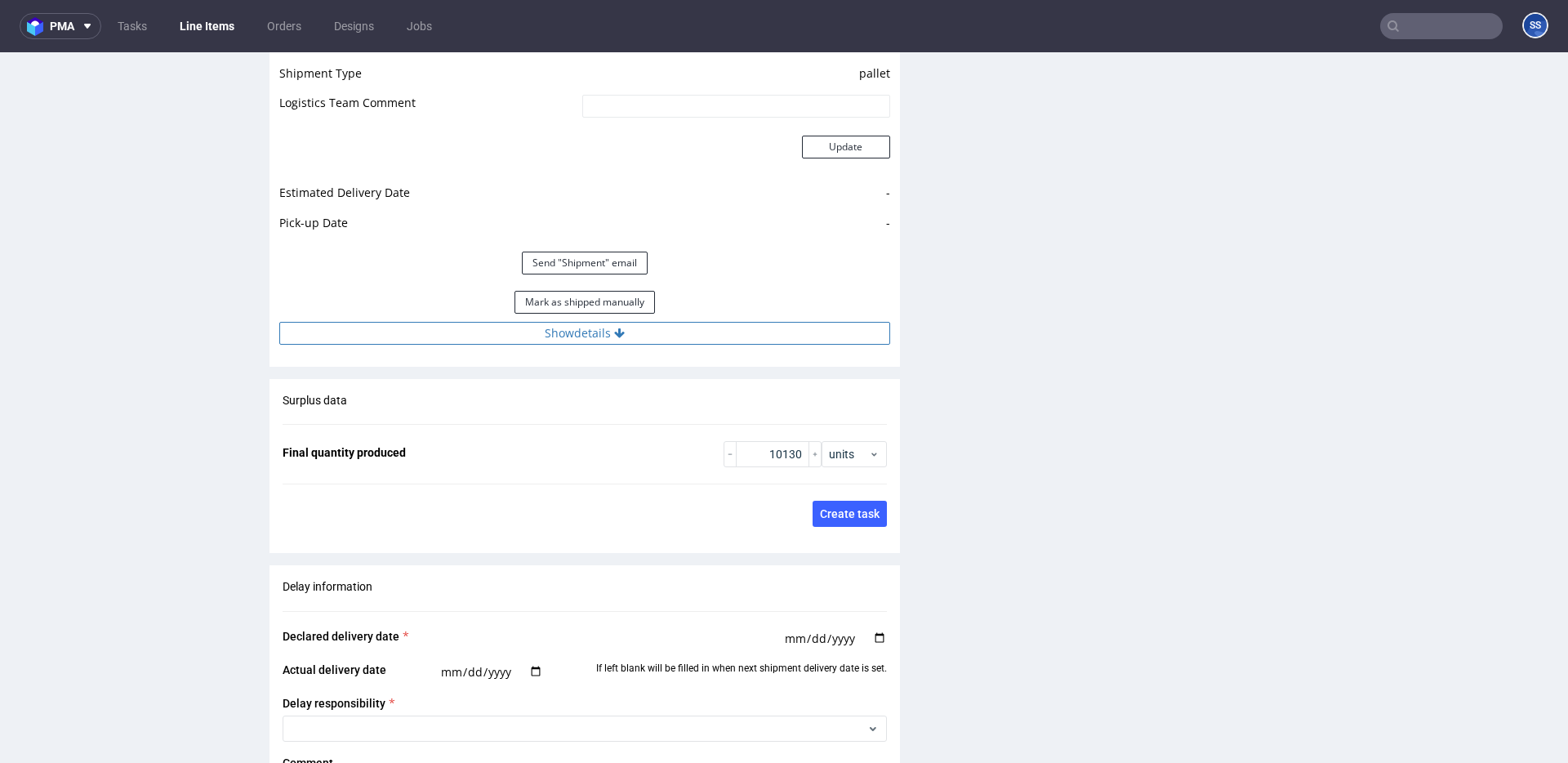
click at [672, 327] on button "Show details" at bounding box center [585, 333] width 610 height 23
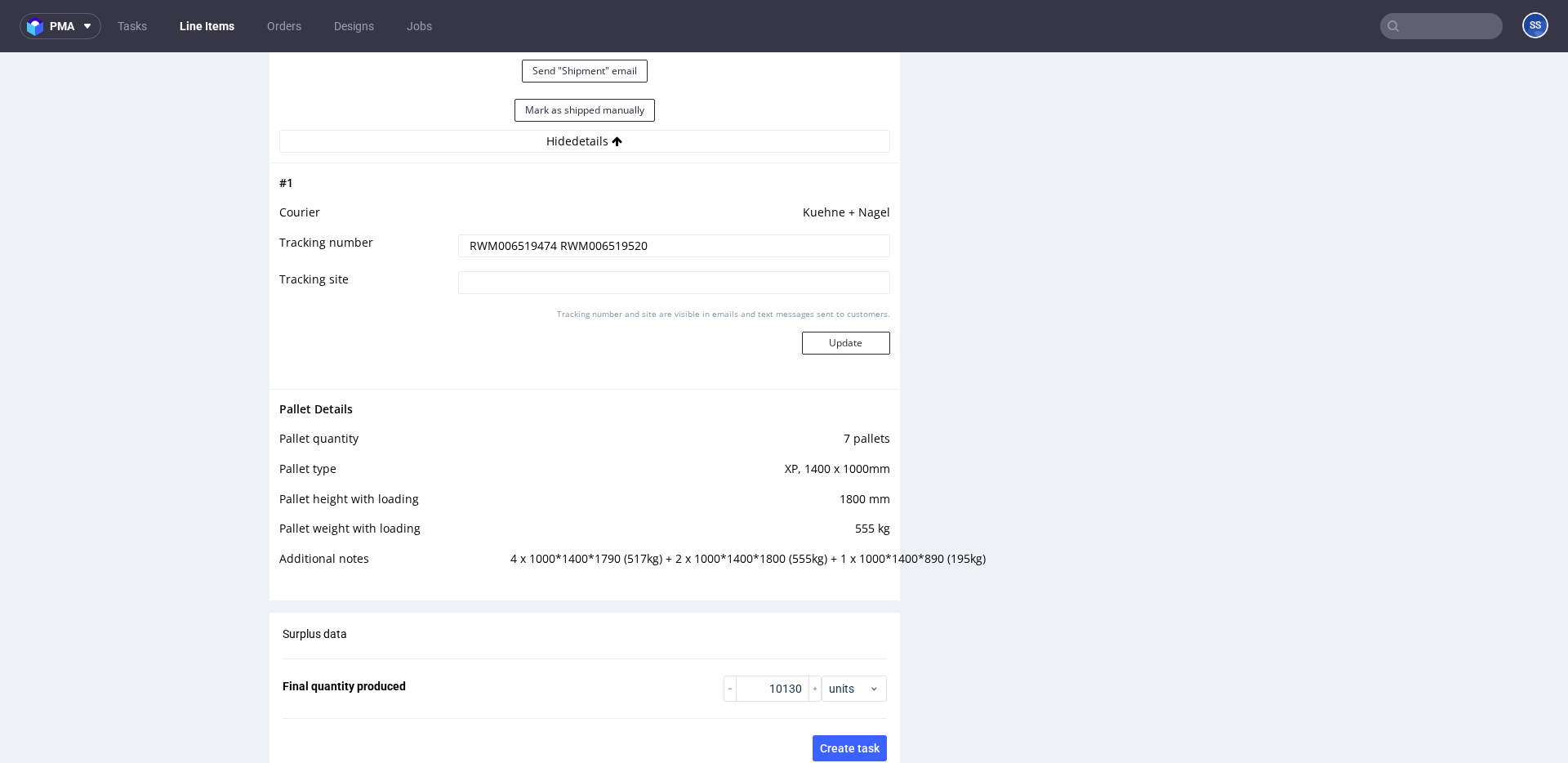
scroll to position [2566, 0]
click at [203, 26] on link "Line Items" at bounding box center [207, 26] width 74 height 26
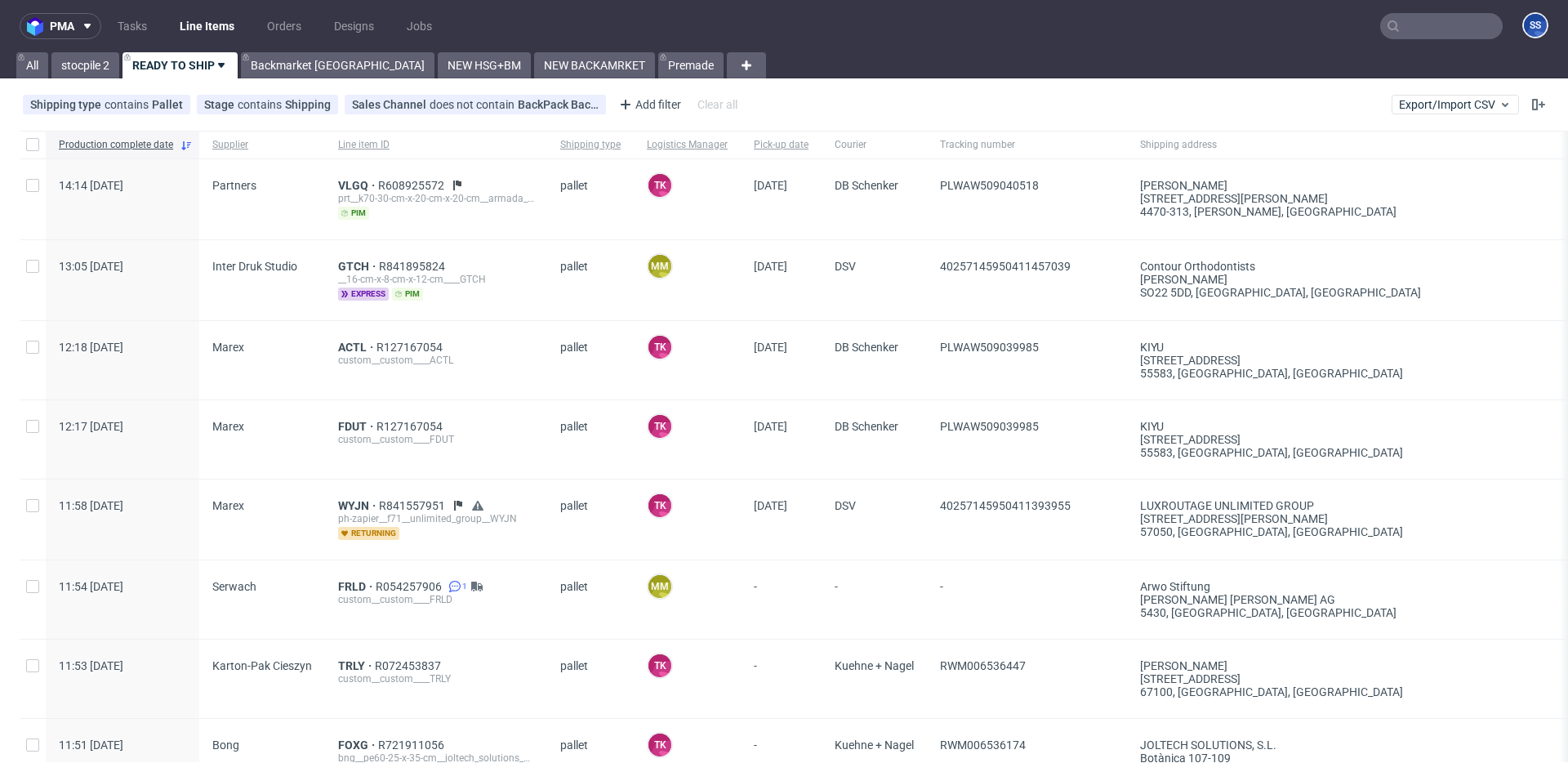
click at [217, 14] on link "Line Items" at bounding box center [207, 26] width 74 height 26
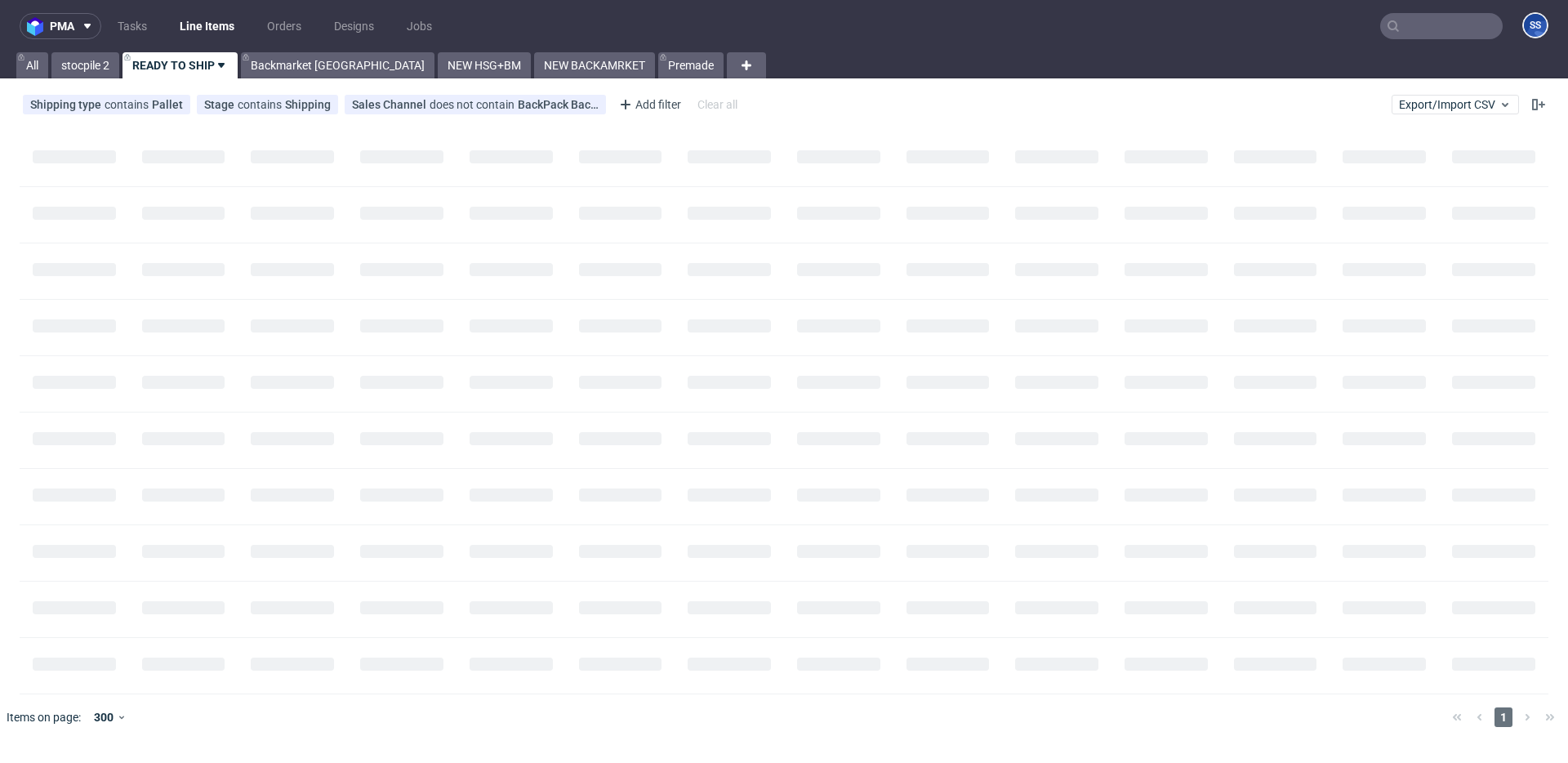
click at [217, 25] on link "Line Items" at bounding box center [207, 26] width 74 height 26
